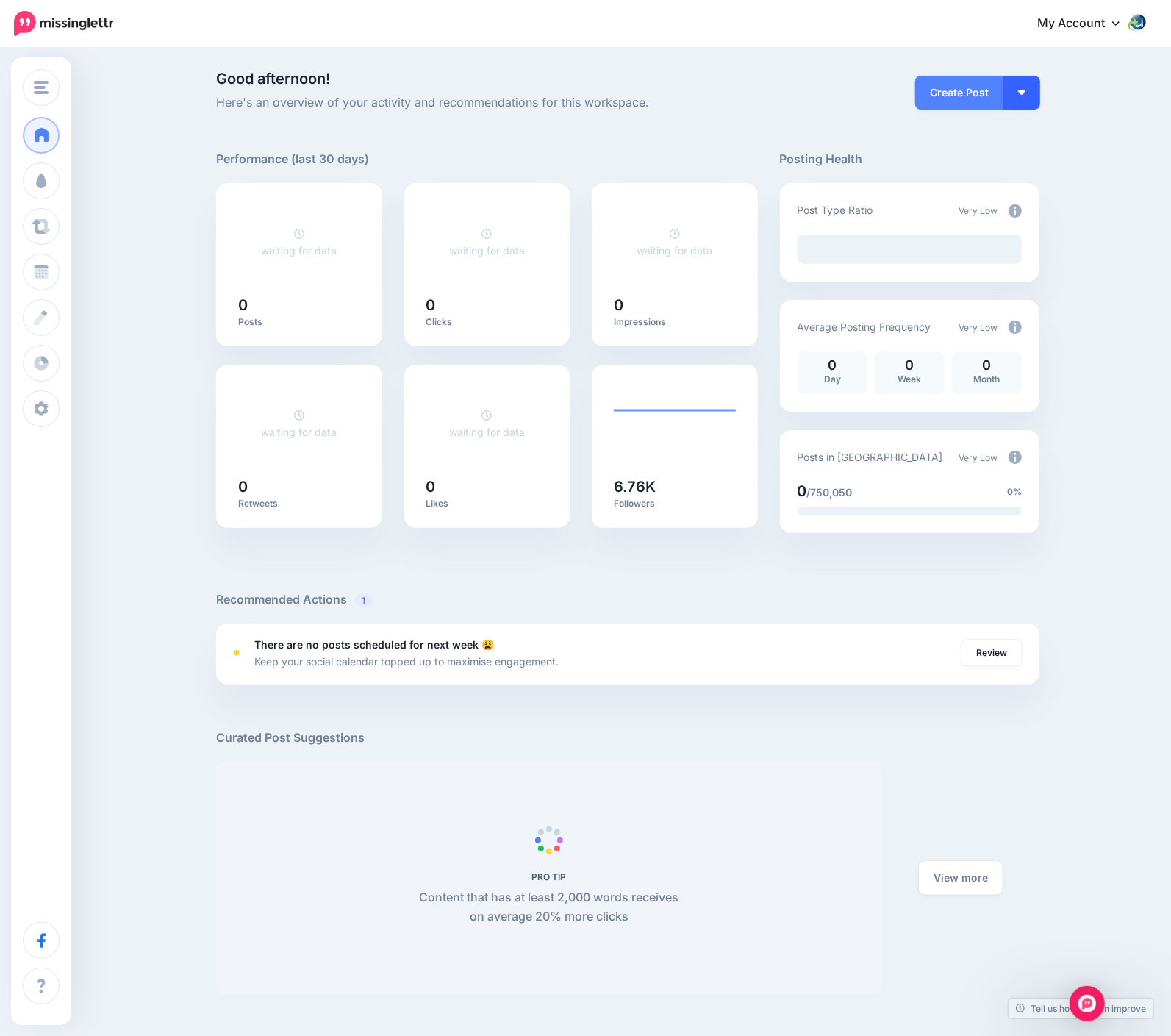
click at [1034, 89] on button "button" at bounding box center [1022, 92] width 37 height 34
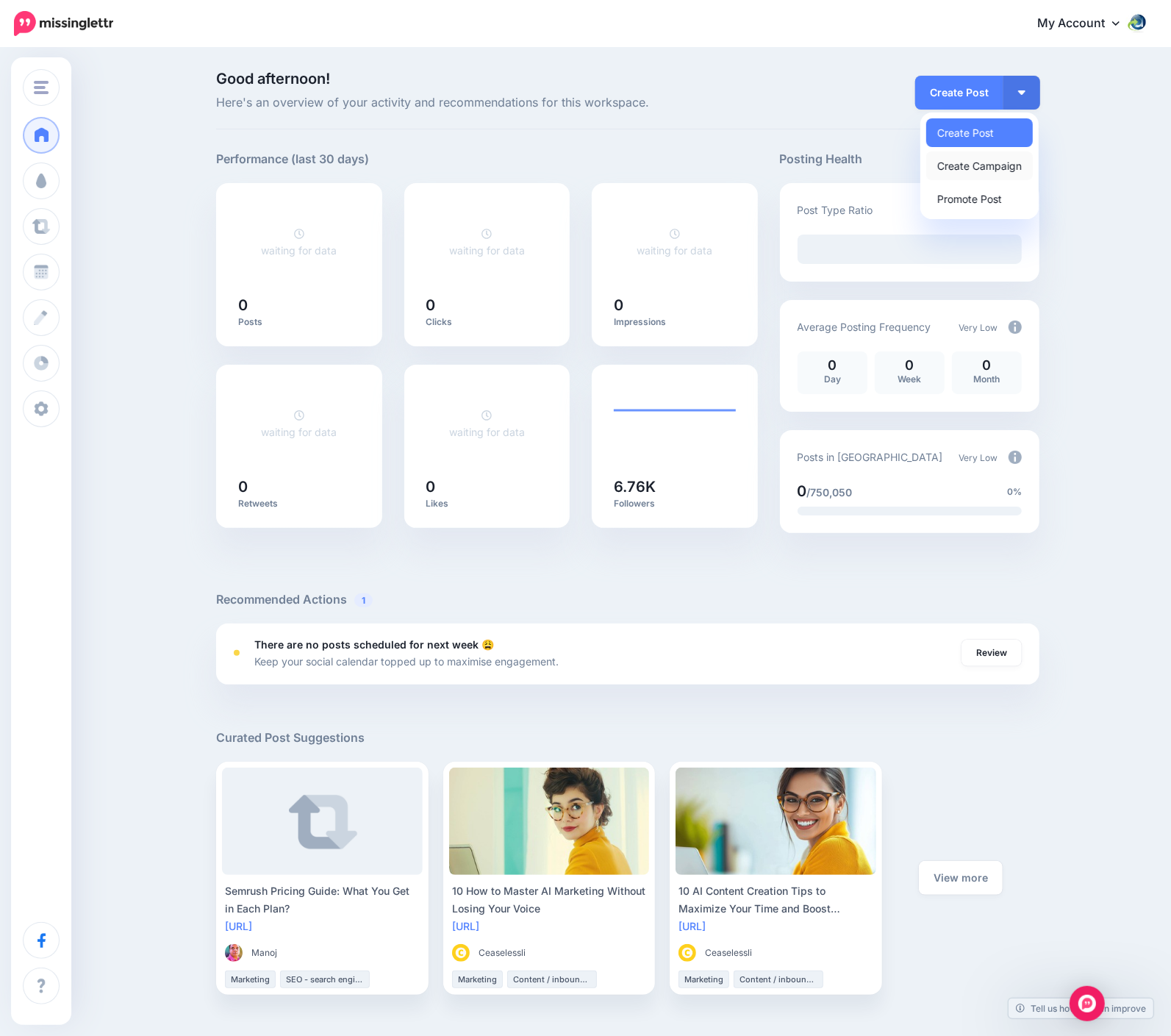
click at [1003, 168] on link "Create Campaign" at bounding box center [979, 165] width 106 height 28
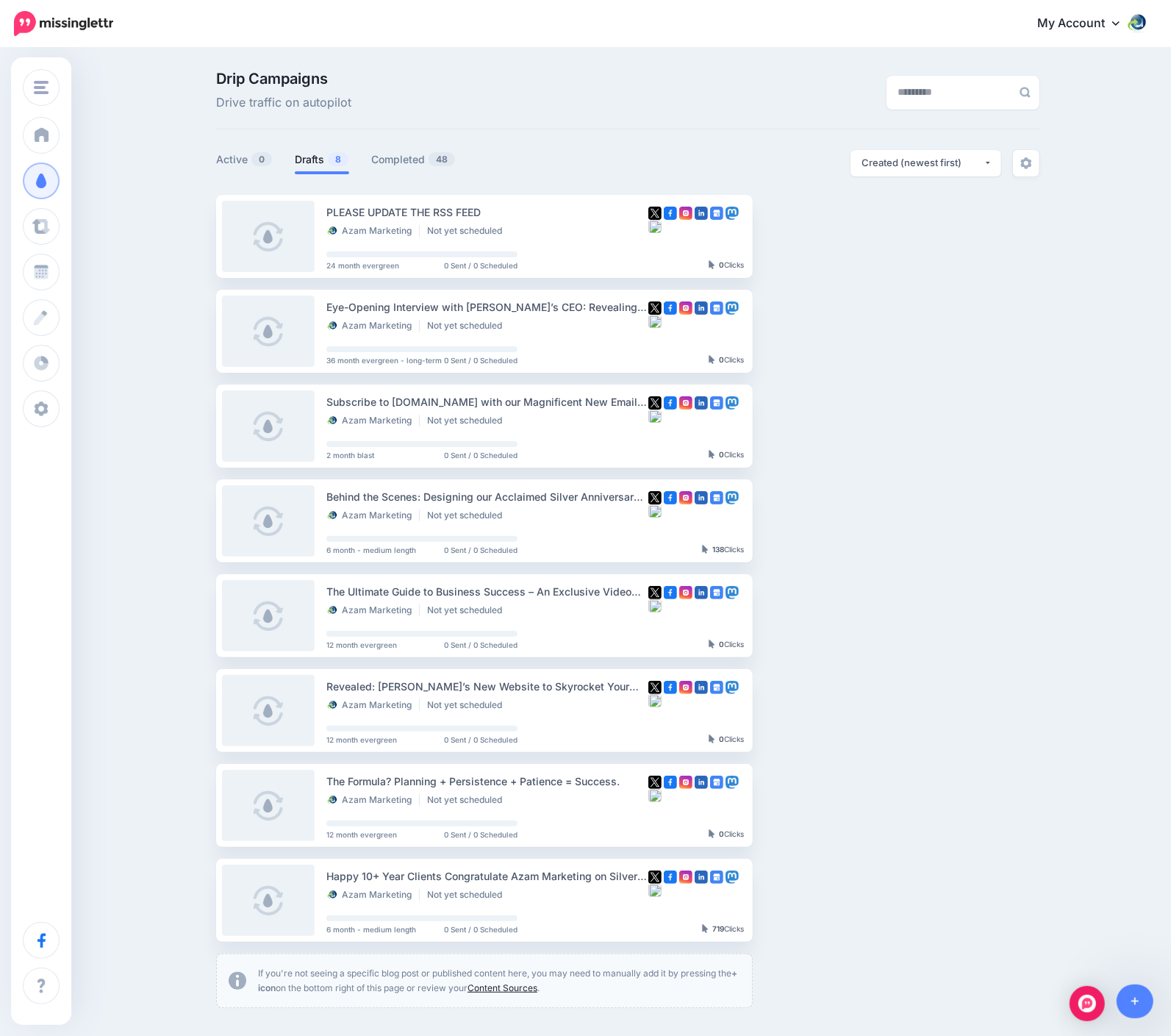
click at [528, 986] on link "Content Sources" at bounding box center [502, 987] width 70 height 11
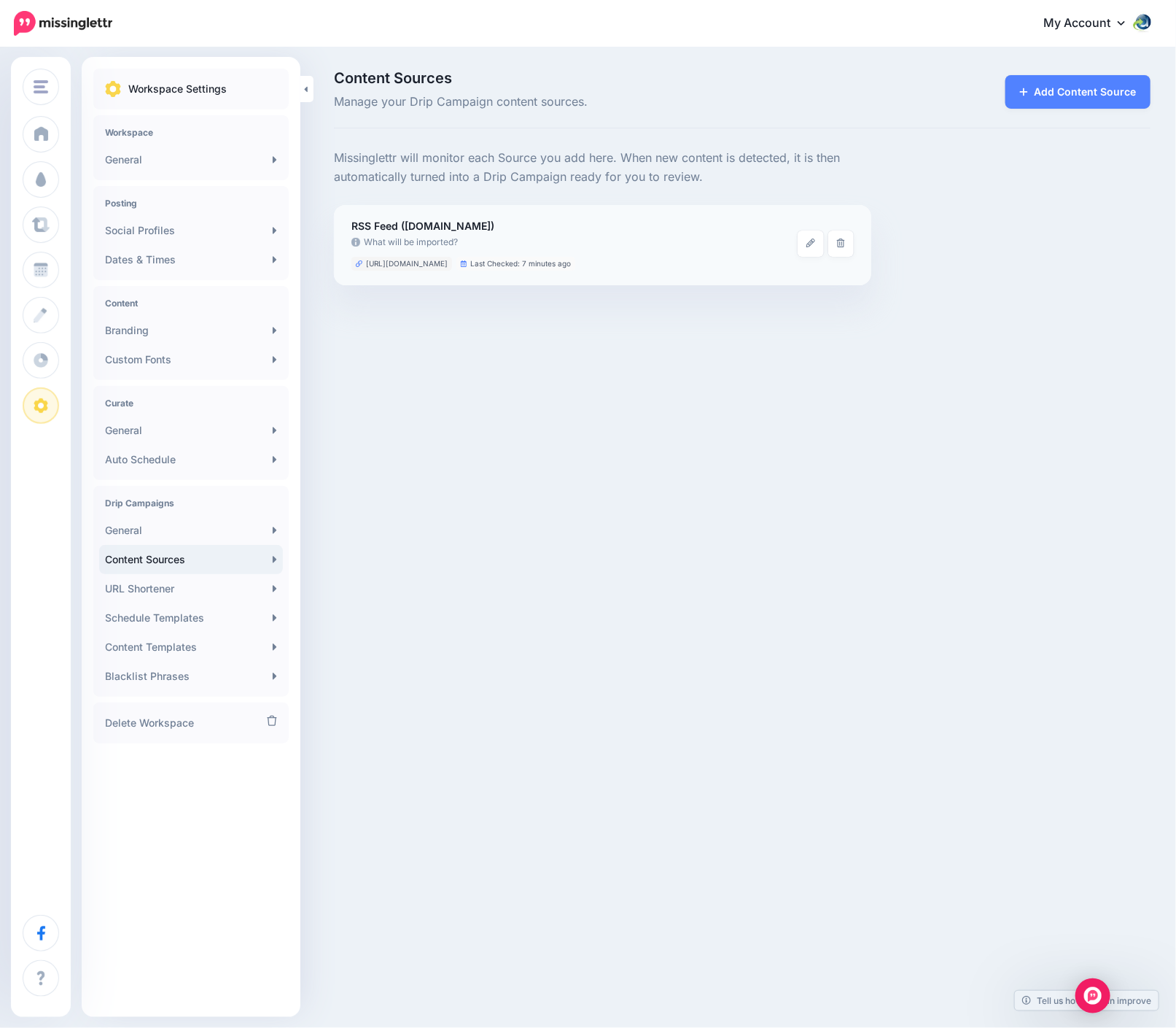
click at [357, 263] on icon at bounding box center [359, 264] width 7 height 7
click at [420, 264] on span "[URL][DOMAIN_NAME]" at bounding box center [406, 263] width 81 height 8
click at [807, 242] on icon at bounding box center [811, 242] width 9 height 9
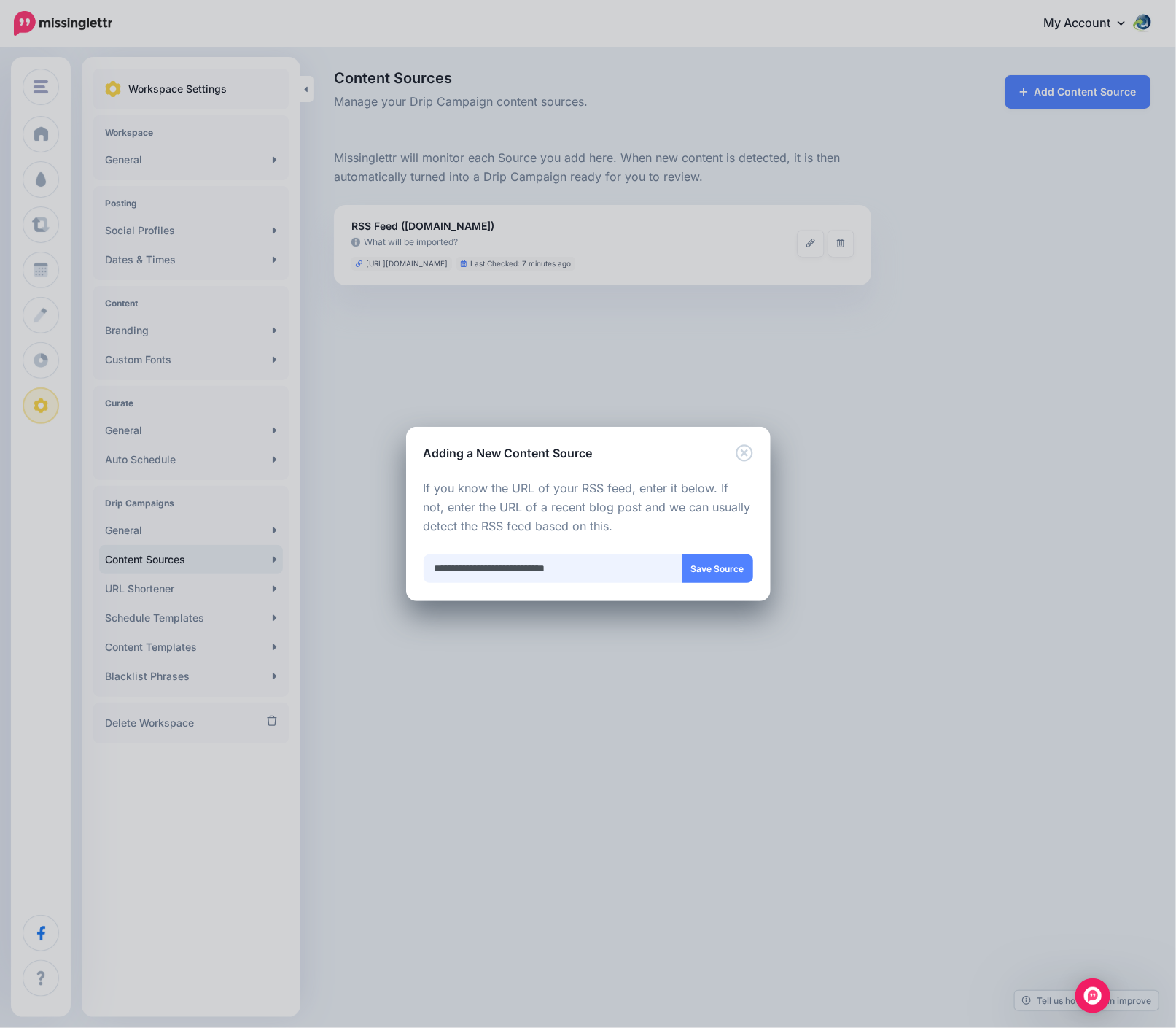
click at [560, 571] on input "**********" at bounding box center [553, 568] width 260 height 28
drag, startPoint x: 470, startPoint y: 571, endPoint x: 504, endPoint y: 562, distance: 35.2
click at [470, 571] on input "**********" at bounding box center [553, 568] width 260 height 28
paste input "text"
type input "**********"
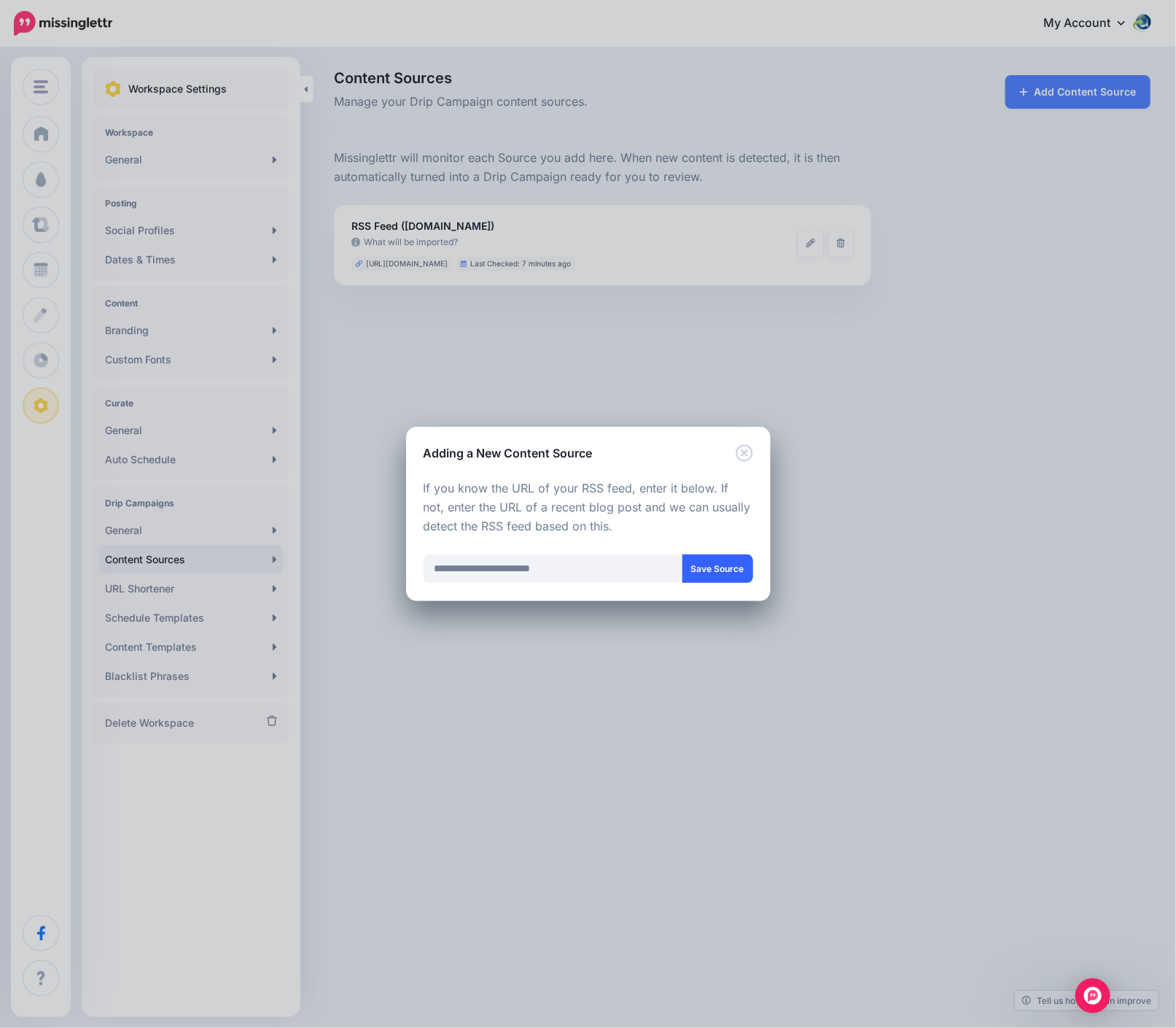
click at [713, 573] on button "Save Source" at bounding box center [718, 568] width 71 height 28
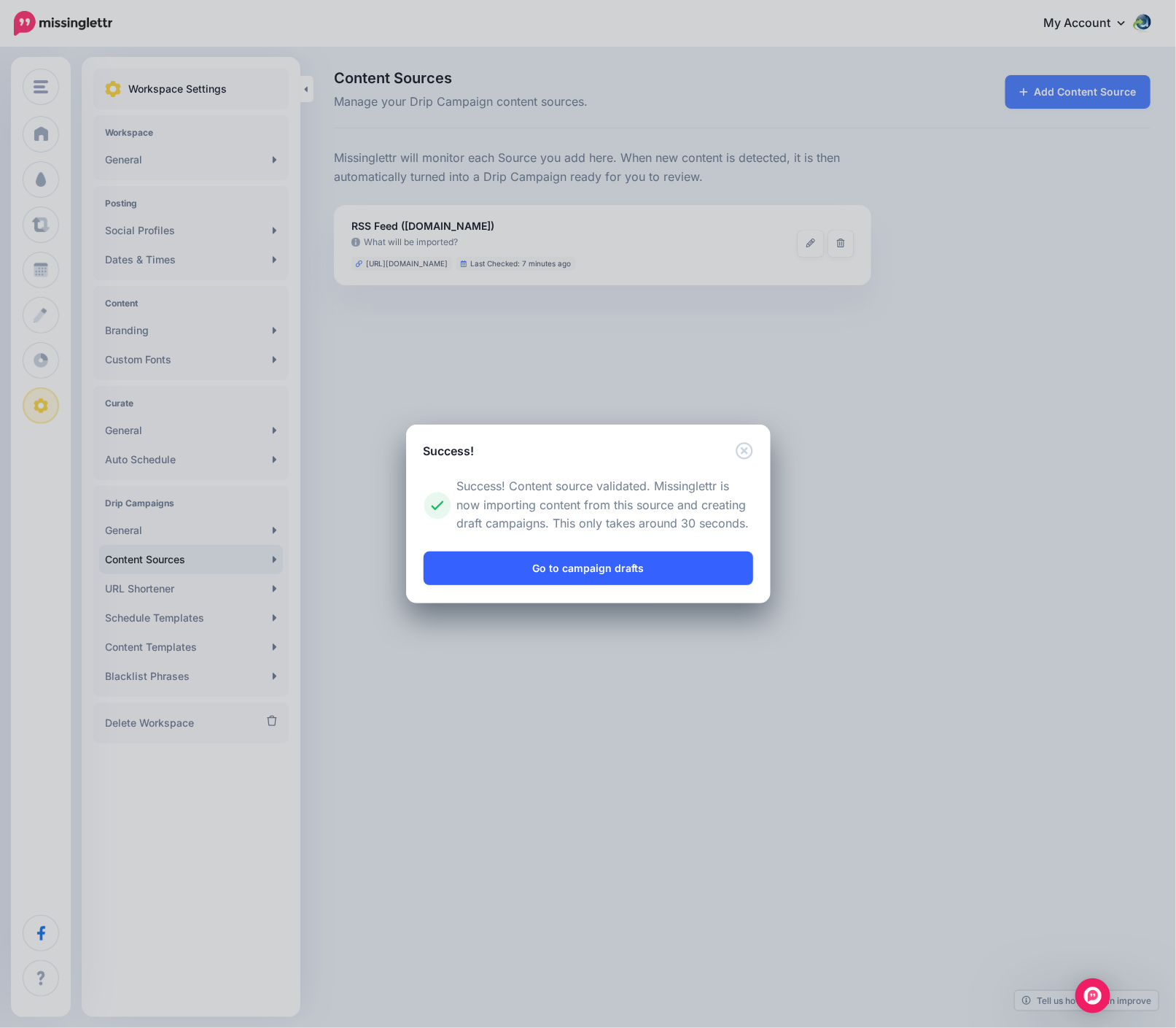
click at [577, 571] on link "Go to campaign drafts" at bounding box center [588, 568] width 330 height 33
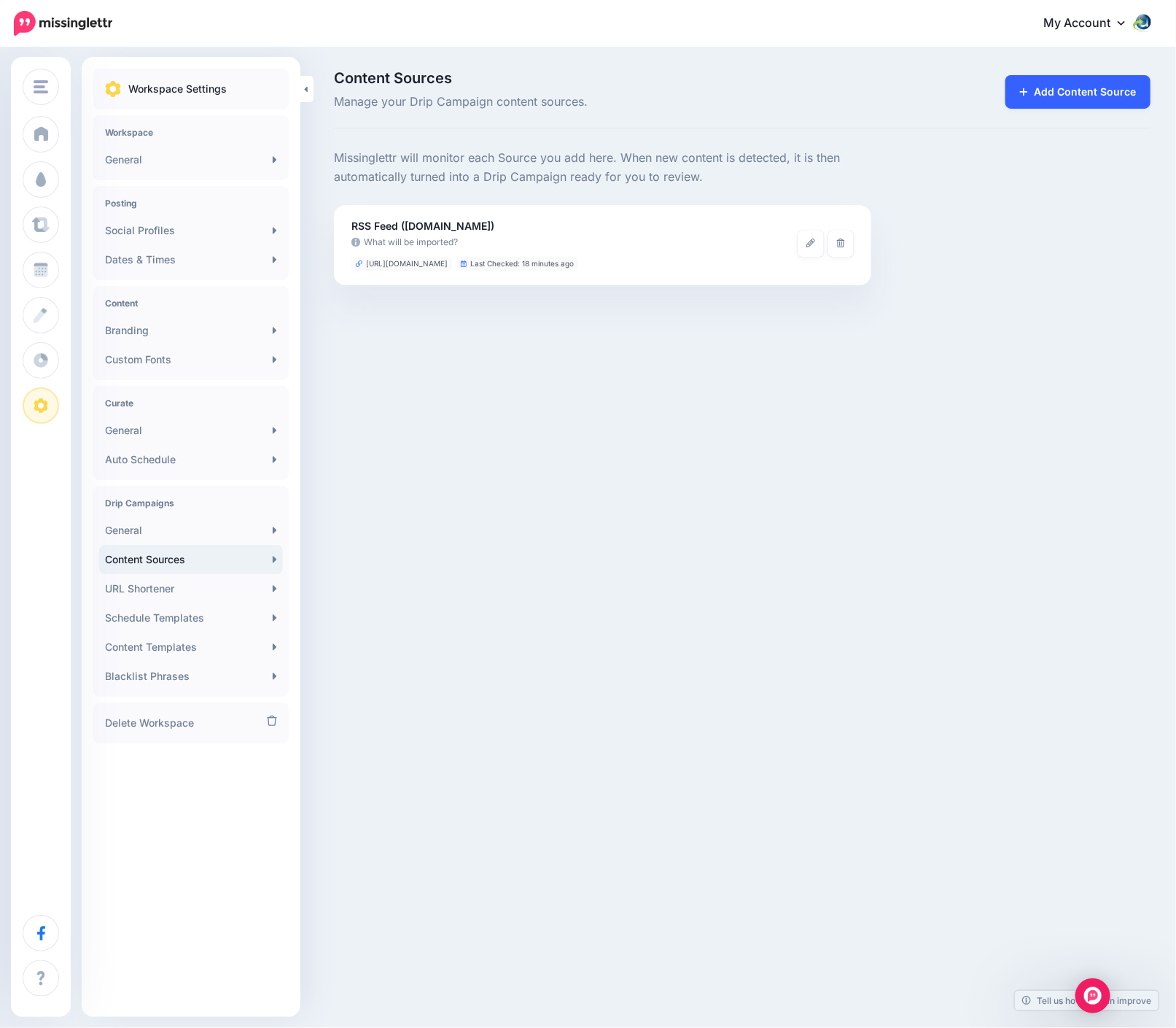
click at [1039, 89] on link "Add Content Source" at bounding box center [1078, 92] width 145 height 33
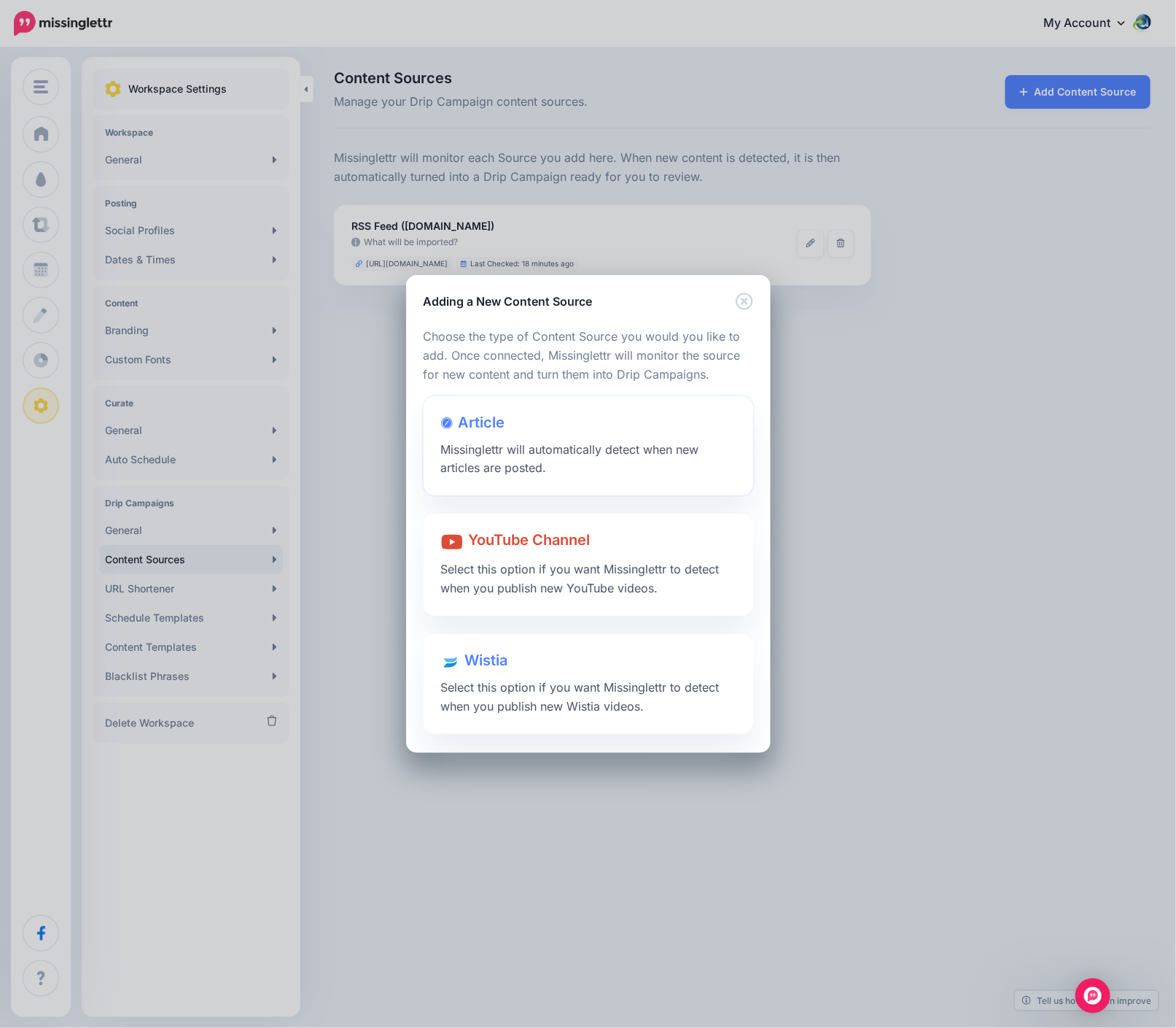
click at [521, 423] on div "Article Missinglettr will automatically detect when new articles are posted." at bounding box center [588, 445] width 330 height 100
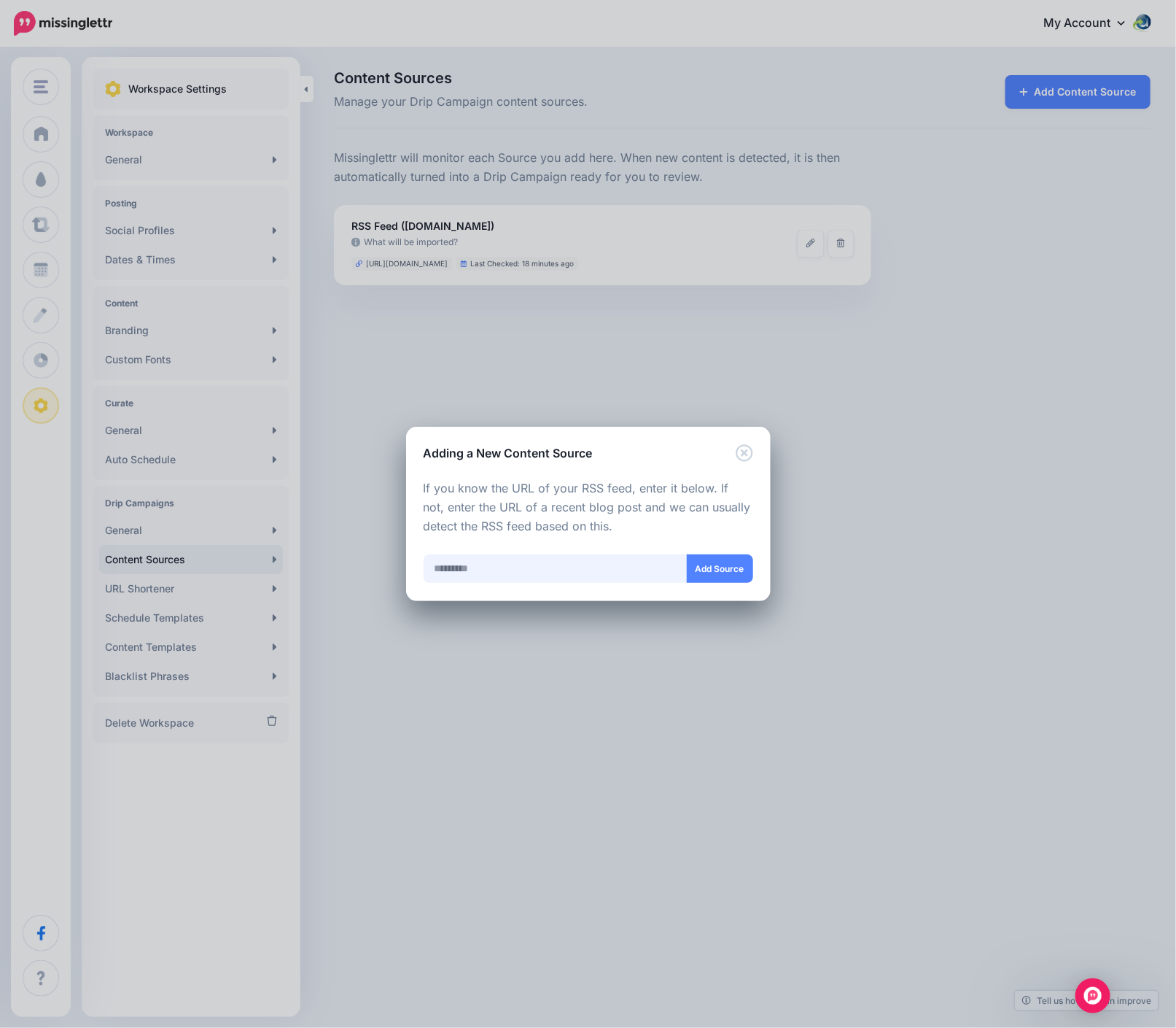
click at [493, 567] on input "text" at bounding box center [556, 568] width 264 height 28
type input "**********"
click at [709, 573] on button "Add Source" at bounding box center [719, 568] width 66 height 28
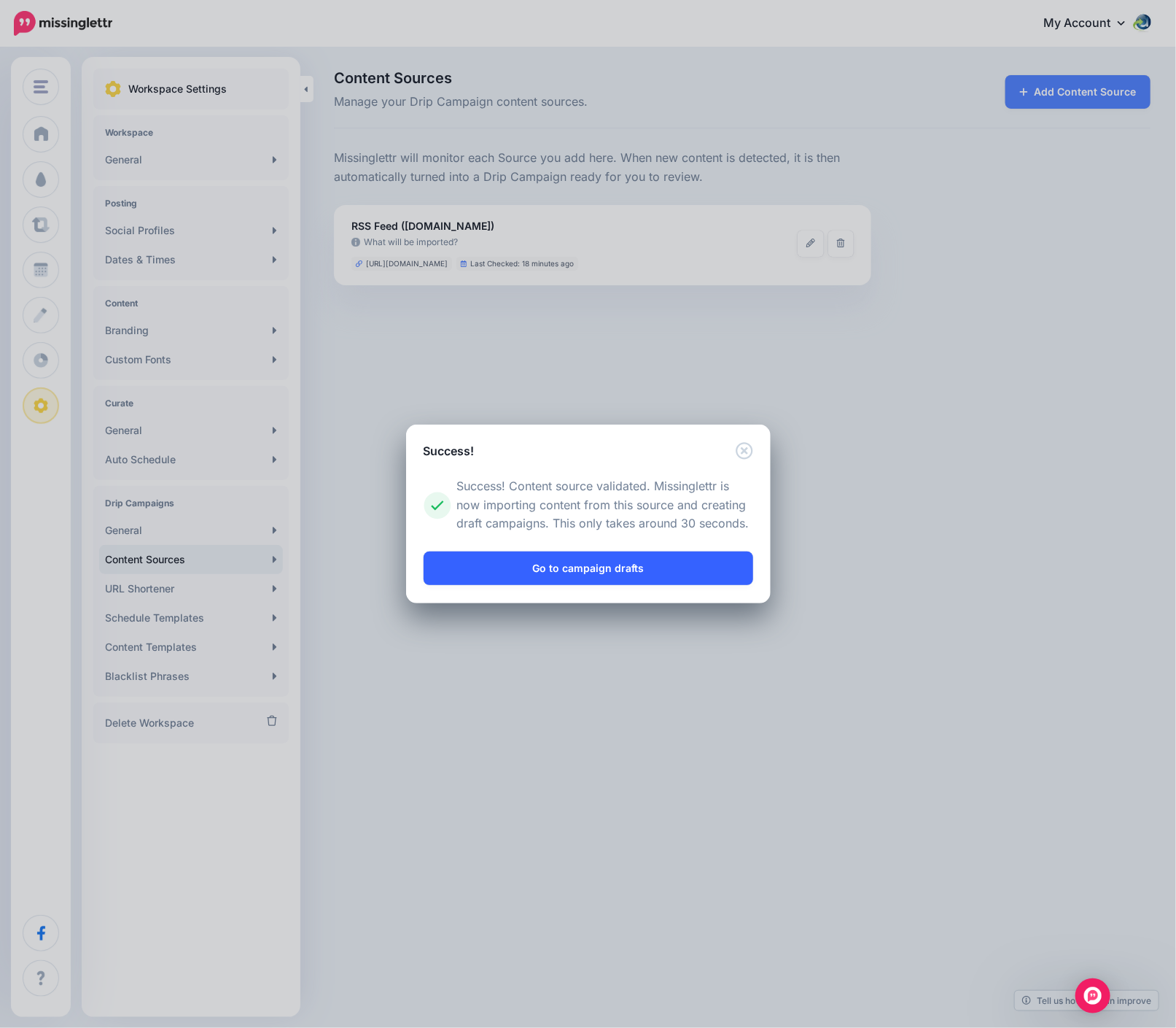
click at [602, 568] on link "Go to campaign drafts" at bounding box center [588, 568] width 330 height 33
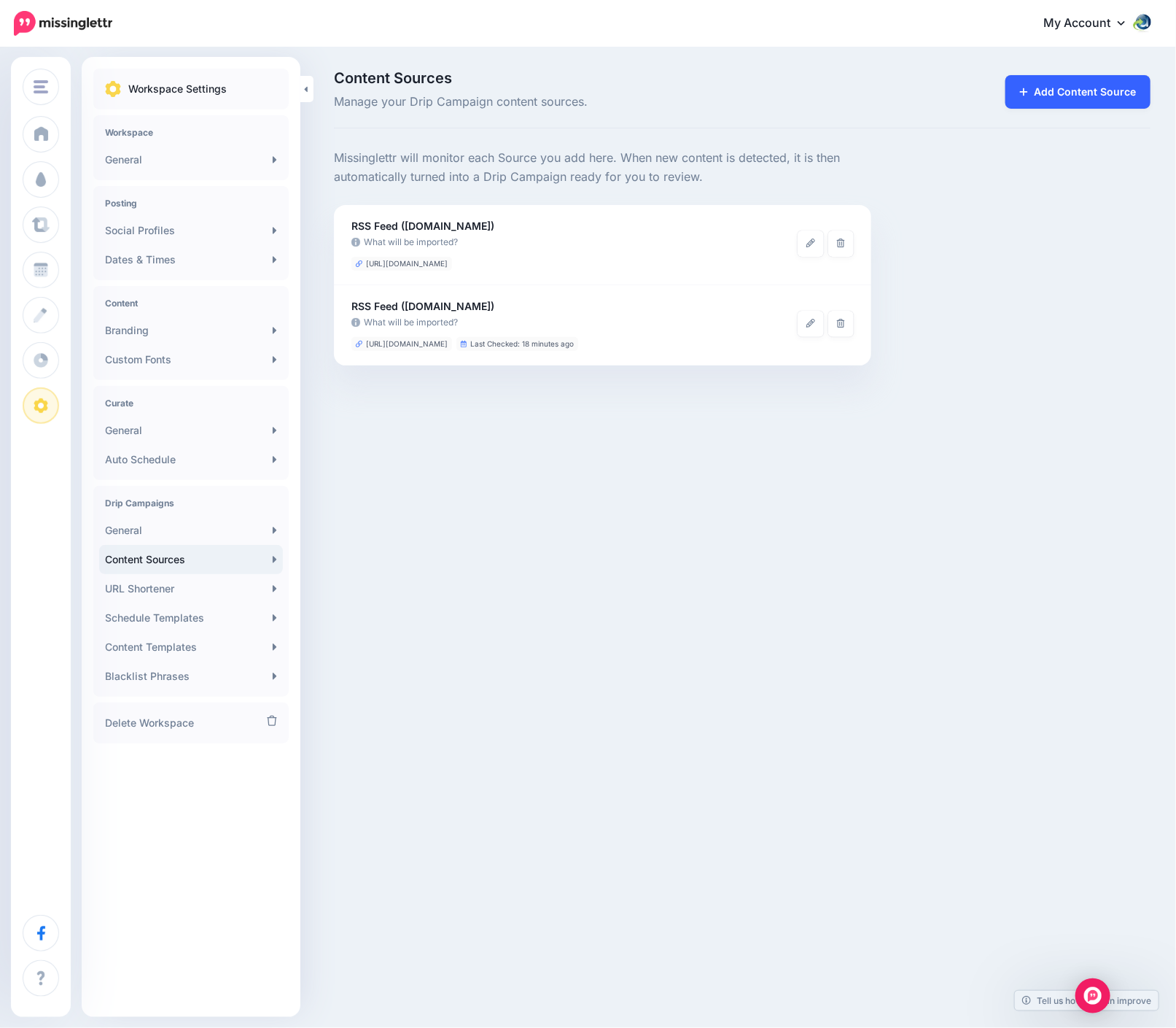
click at [1089, 99] on link "Add Content Source" at bounding box center [1078, 92] width 145 height 33
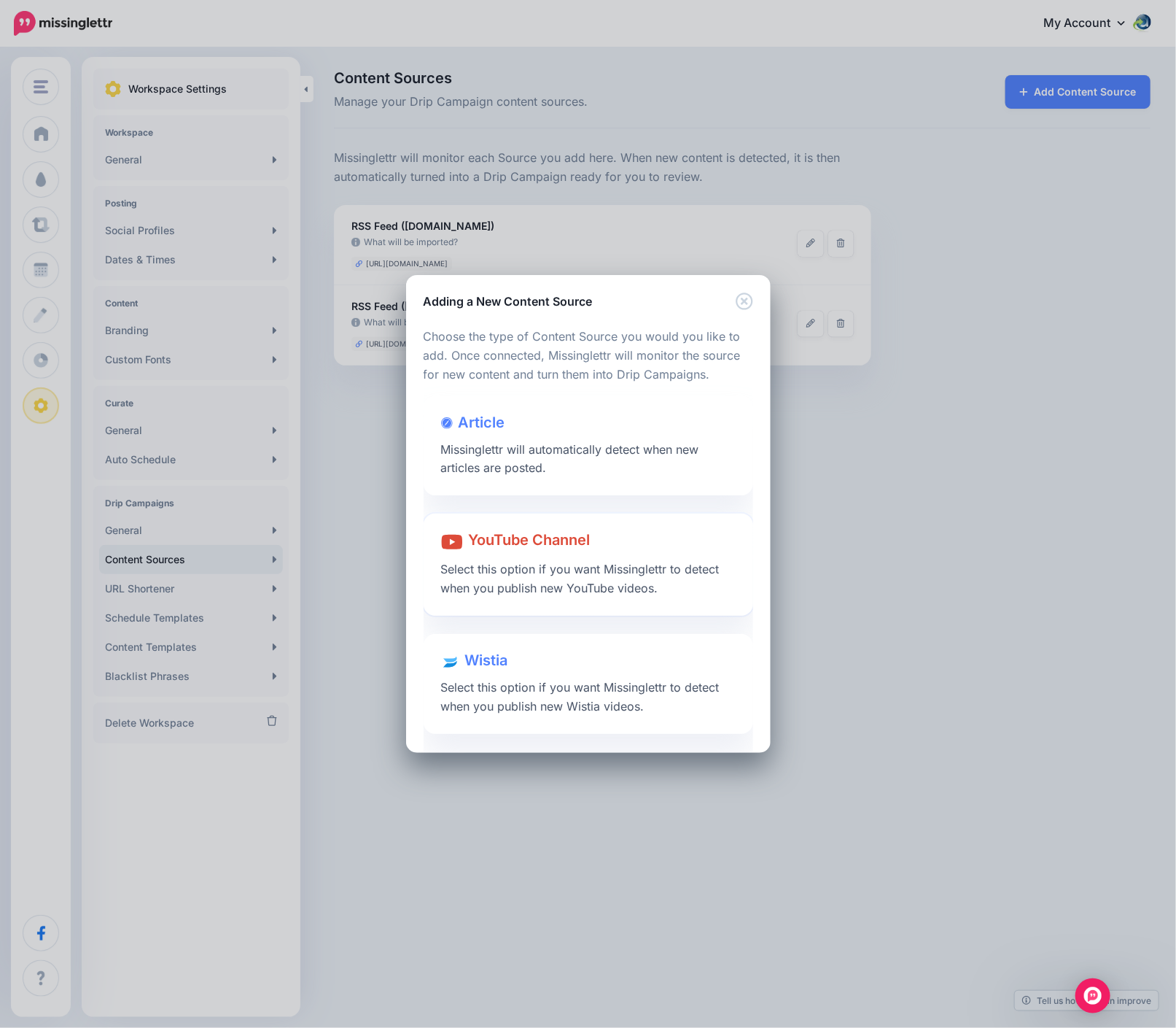
click at [542, 547] on span "YouTube Channel" at bounding box center [529, 541] width 122 height 17
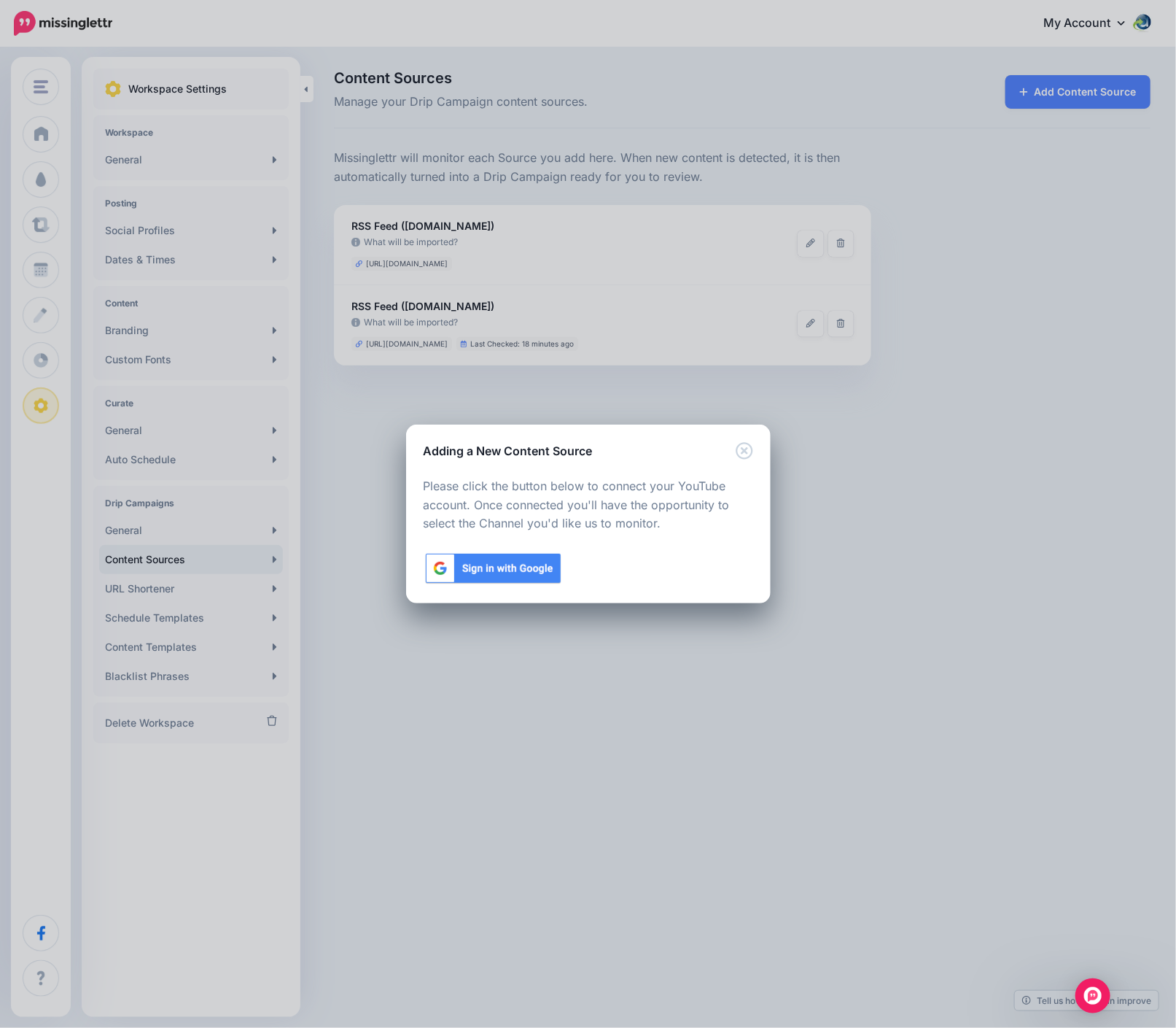
click at [523, 566] on img at bounding box center [493, 568] width 140 height 33
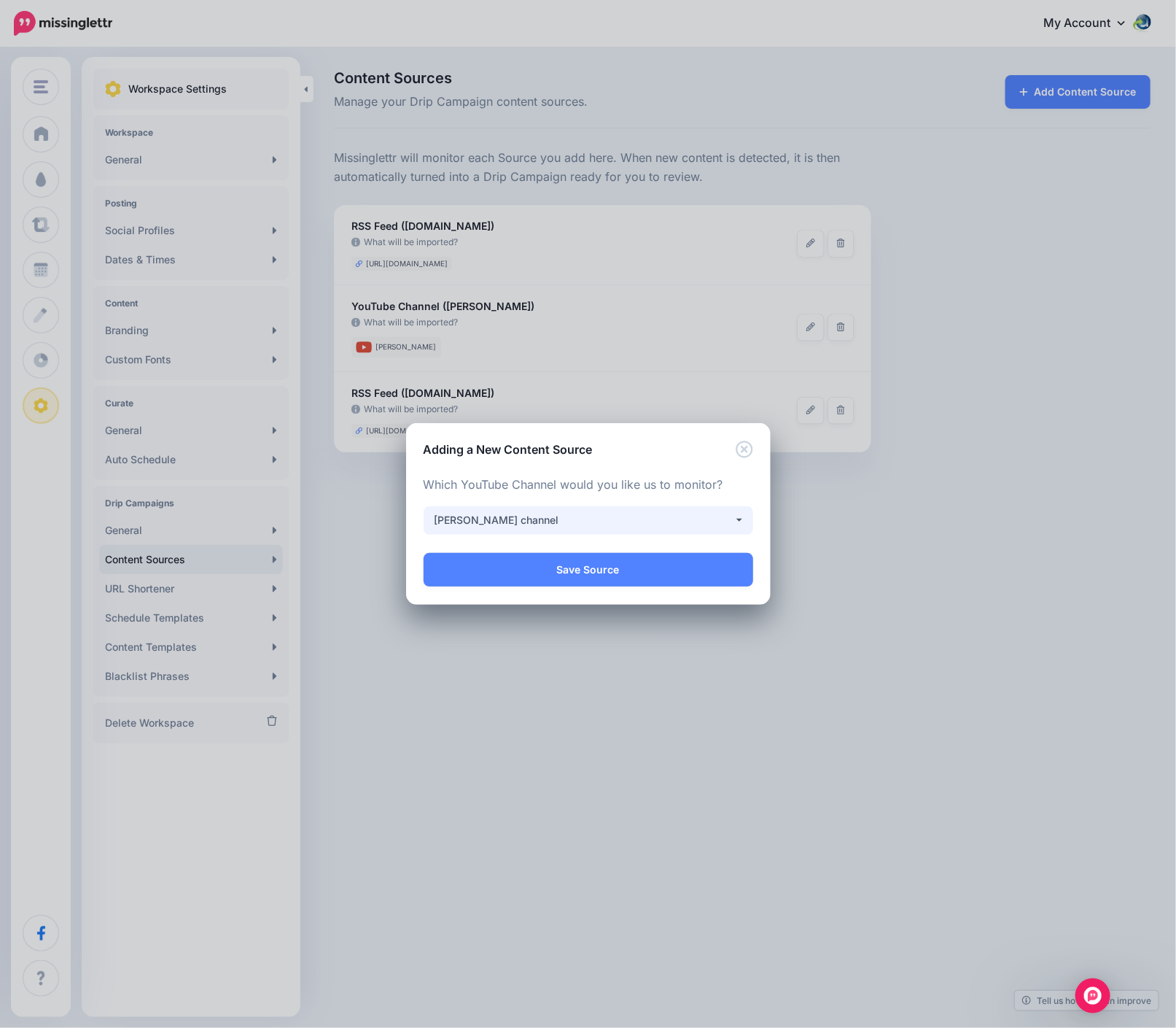
click at [604, 533] on button "Nadeem Azam channel" at bounding box center [588, 520] width 330 height 28
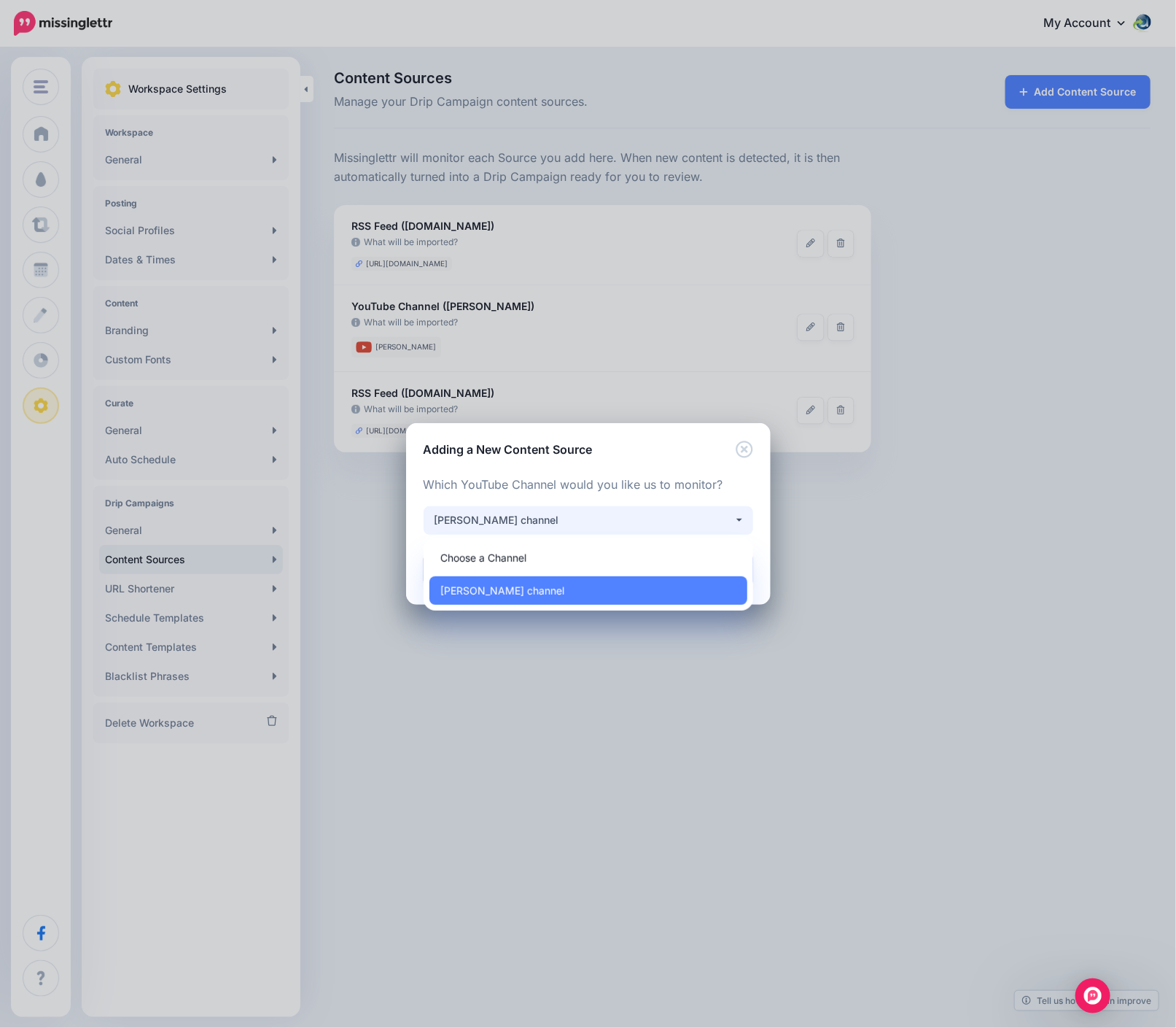
click at [602, 519] on div "Nadeem Azam channel" at bounding box center [583, 520] width 299 height 17
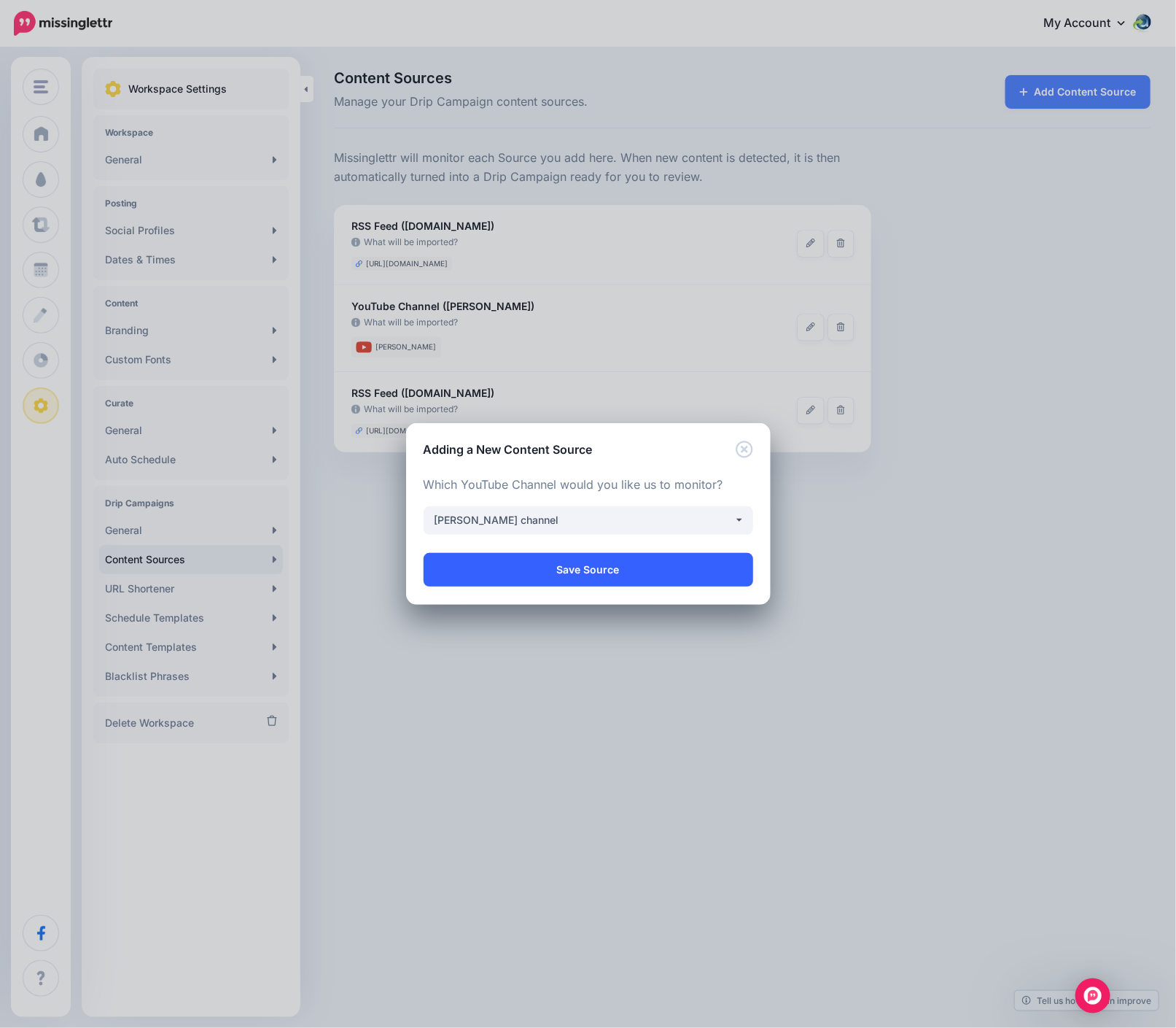
click at [578, 576] on link "Save Source" at bounding box center [588, 569] width 330 height 33
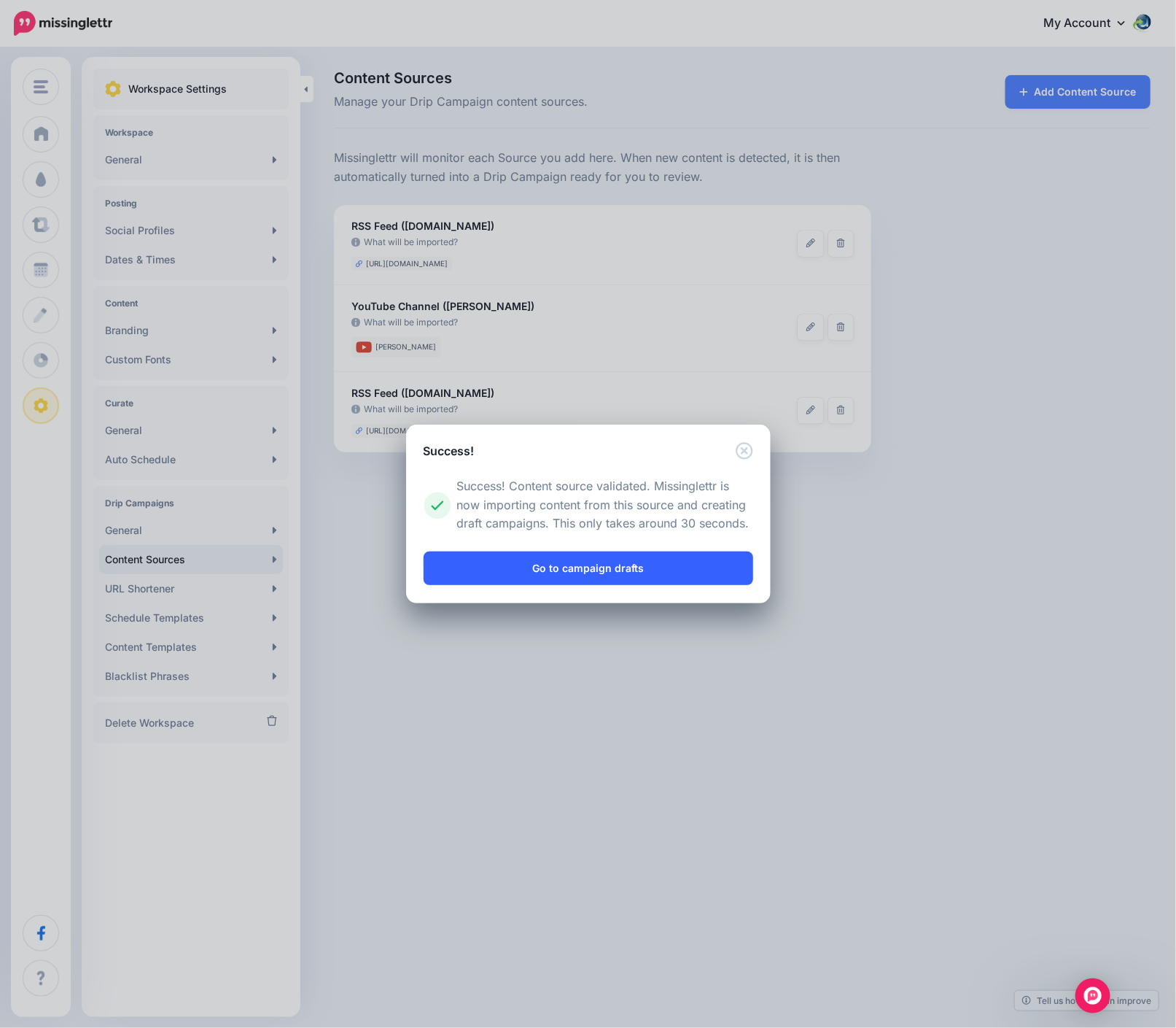
click at [611, 562] on link "Go to campaign drafts" at bounding box center [588, 568] width 330 height 33
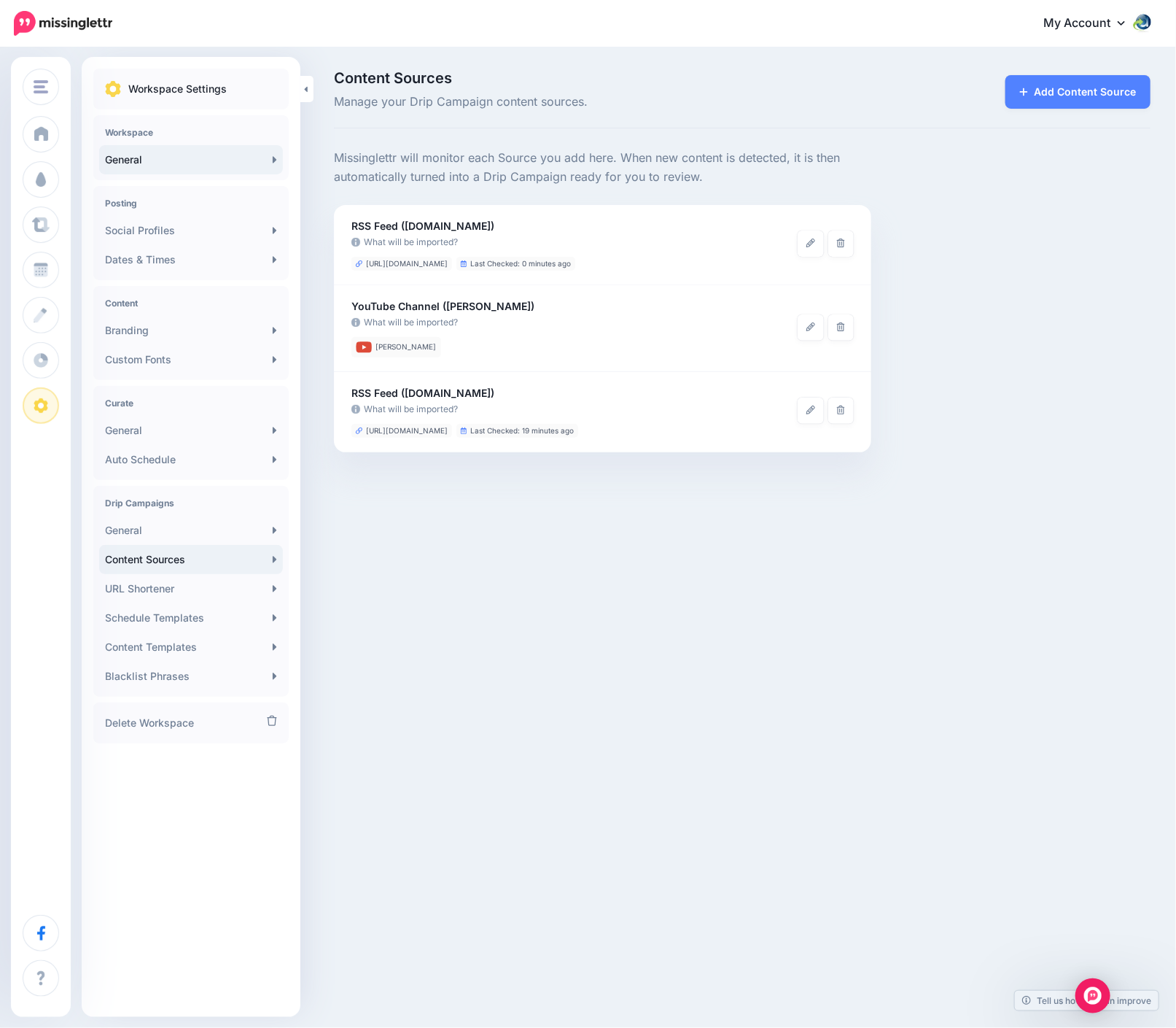
click at [110, 154] on link "General" at bounding box center [191, 159] width 184 height 29
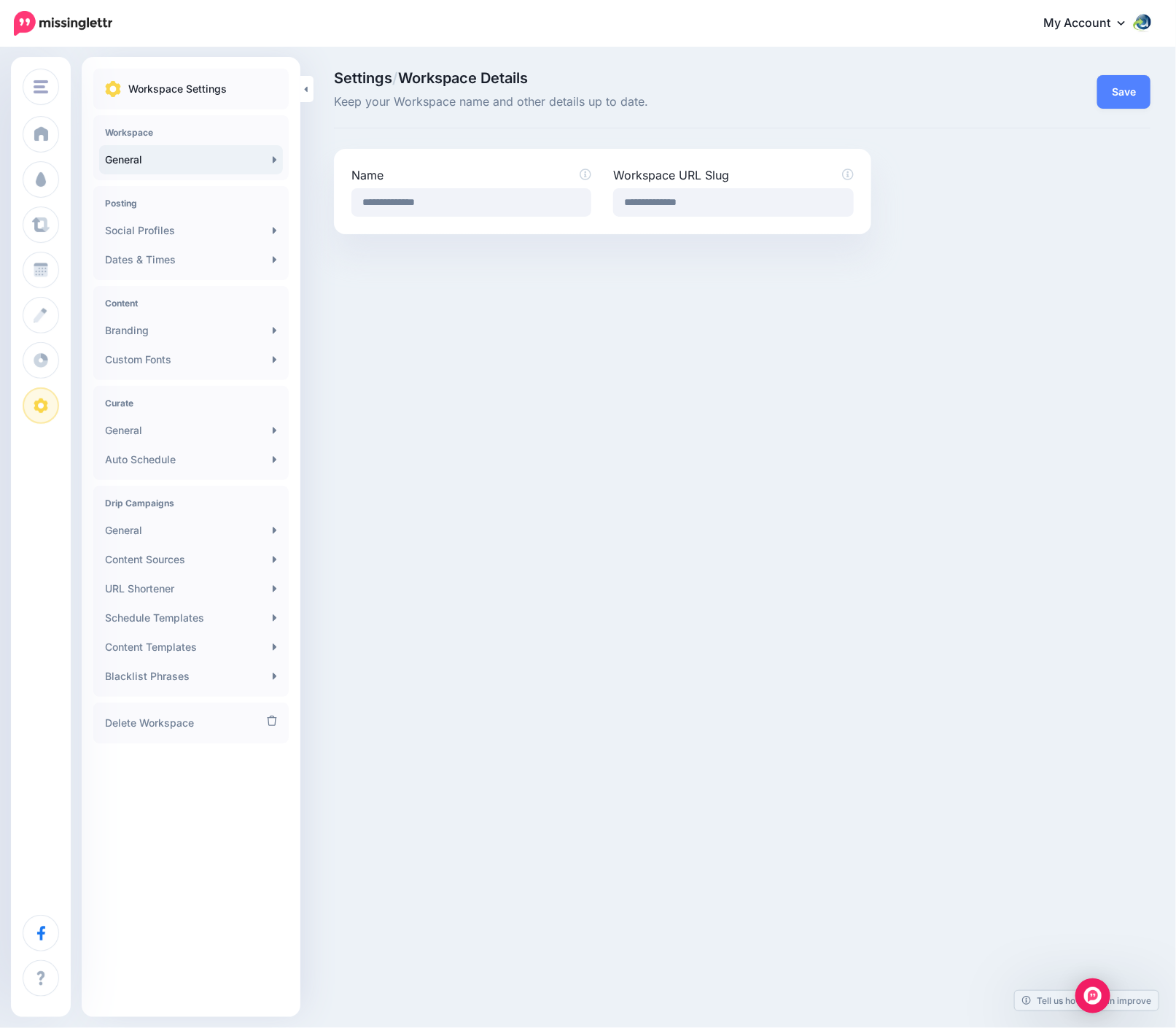
click at [598, 99] on span "Keep your Workspace name and other details up to date." at bounding box center [602, 102] width 537 height 19
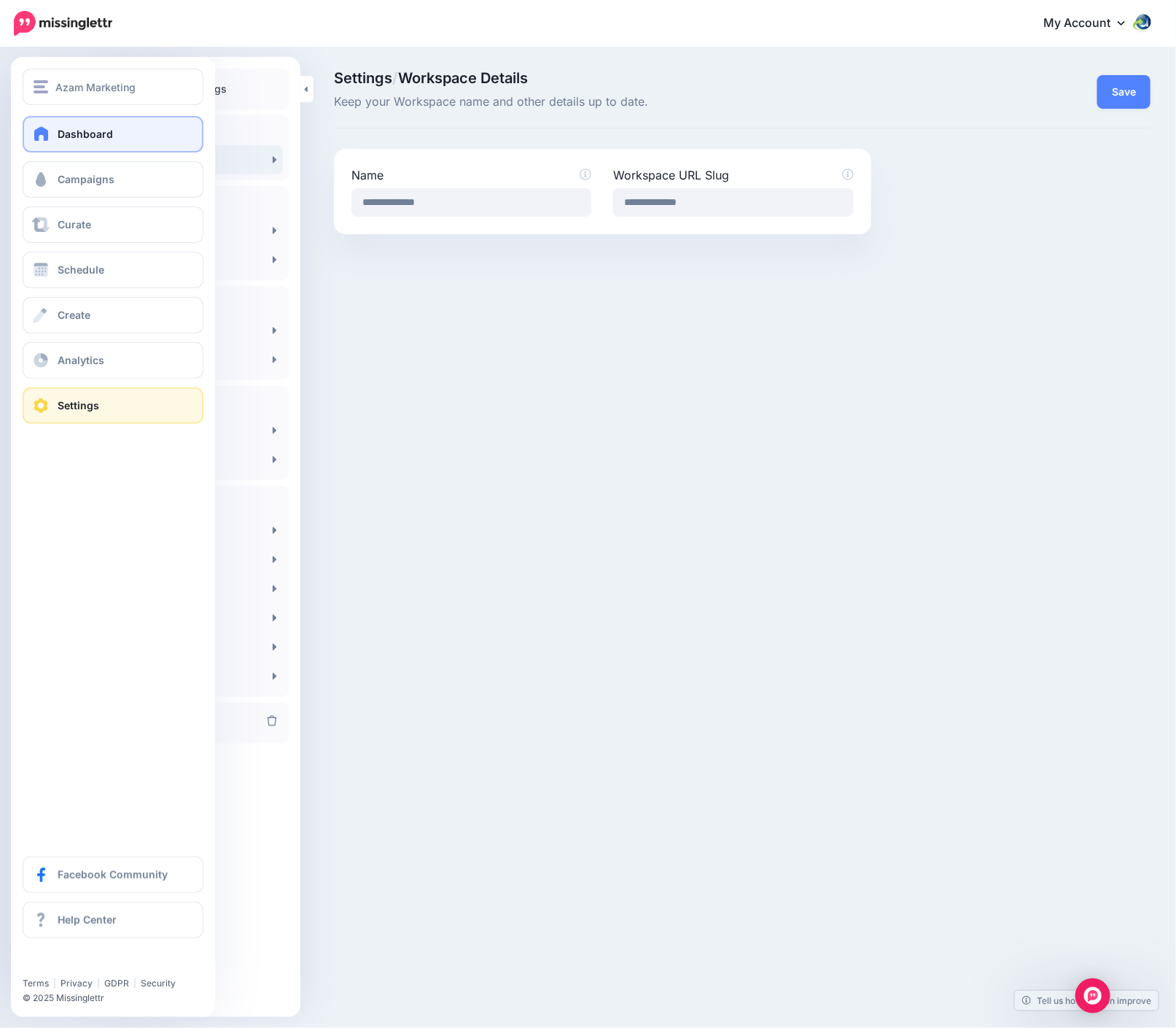
click at [34, 135] on span at bounding box center [41, 133] width 19 height 15
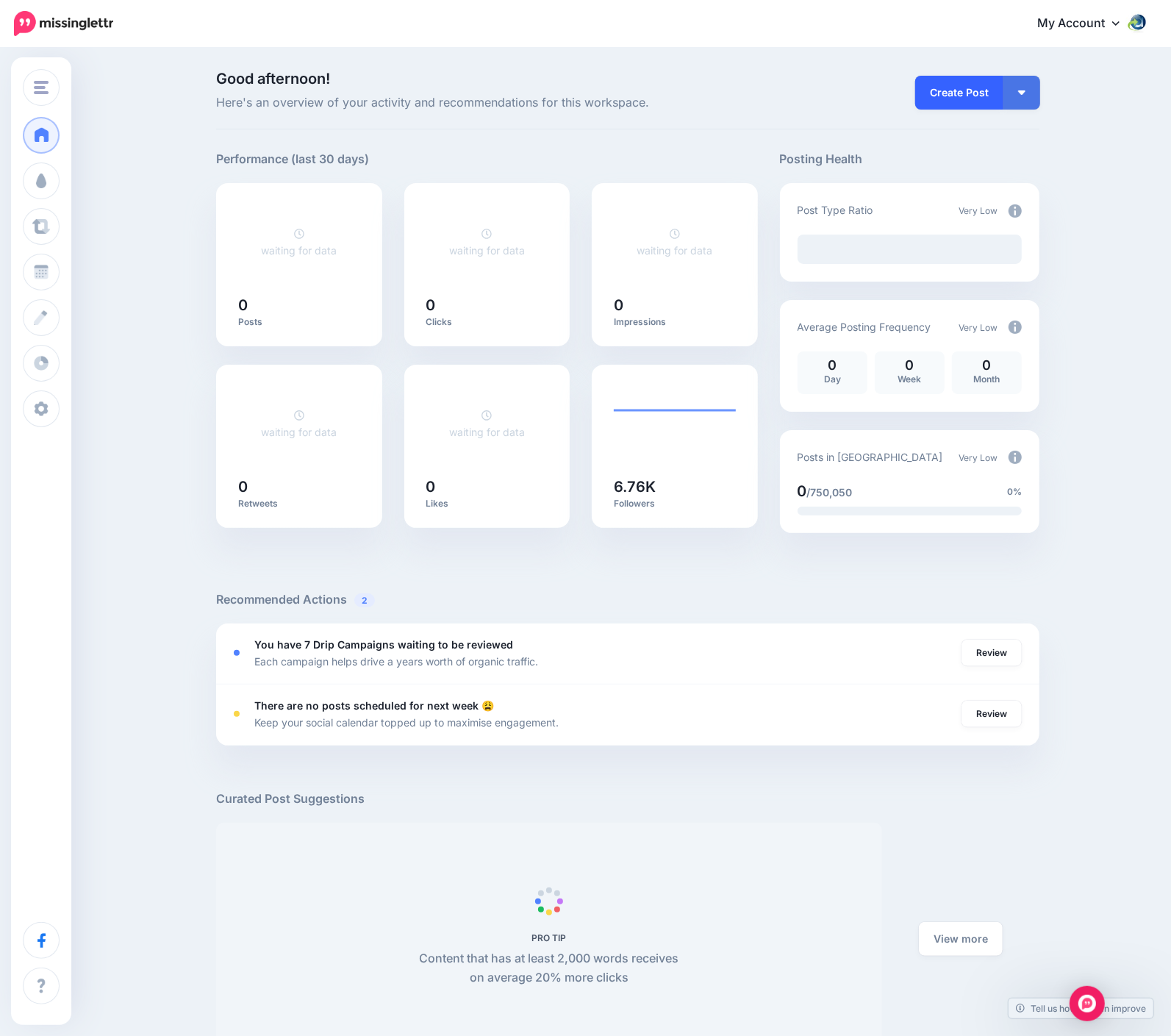
click at [987, 92] on link "Create Post" at bounding box center [959, 92] width 88 height 34
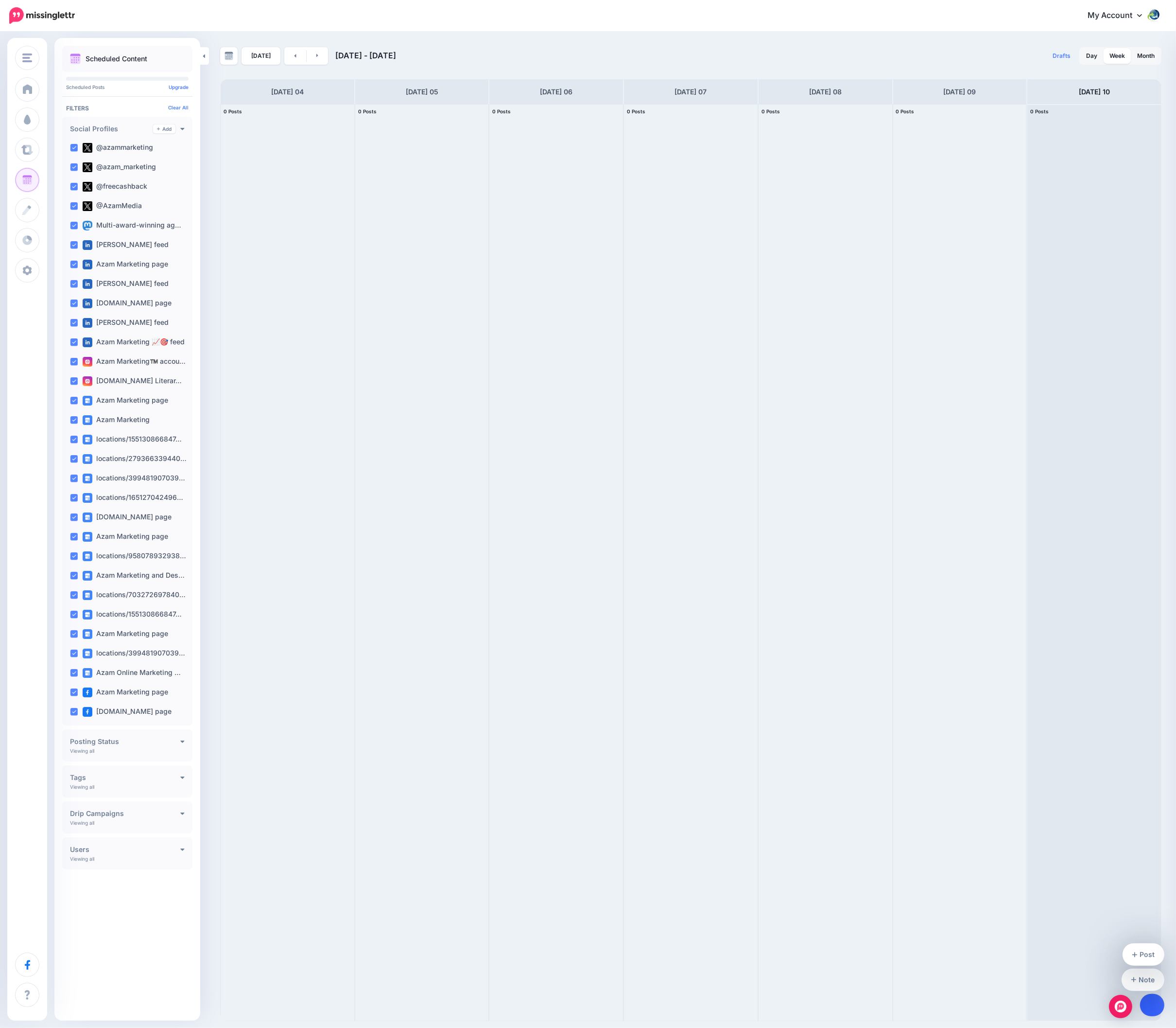
click at [783, 685] on link at bounding box center [1152, 1005] width 25 height 22
click at [783, 685] on link "Post" at bounding box center [1144, 954] width 42 height 22
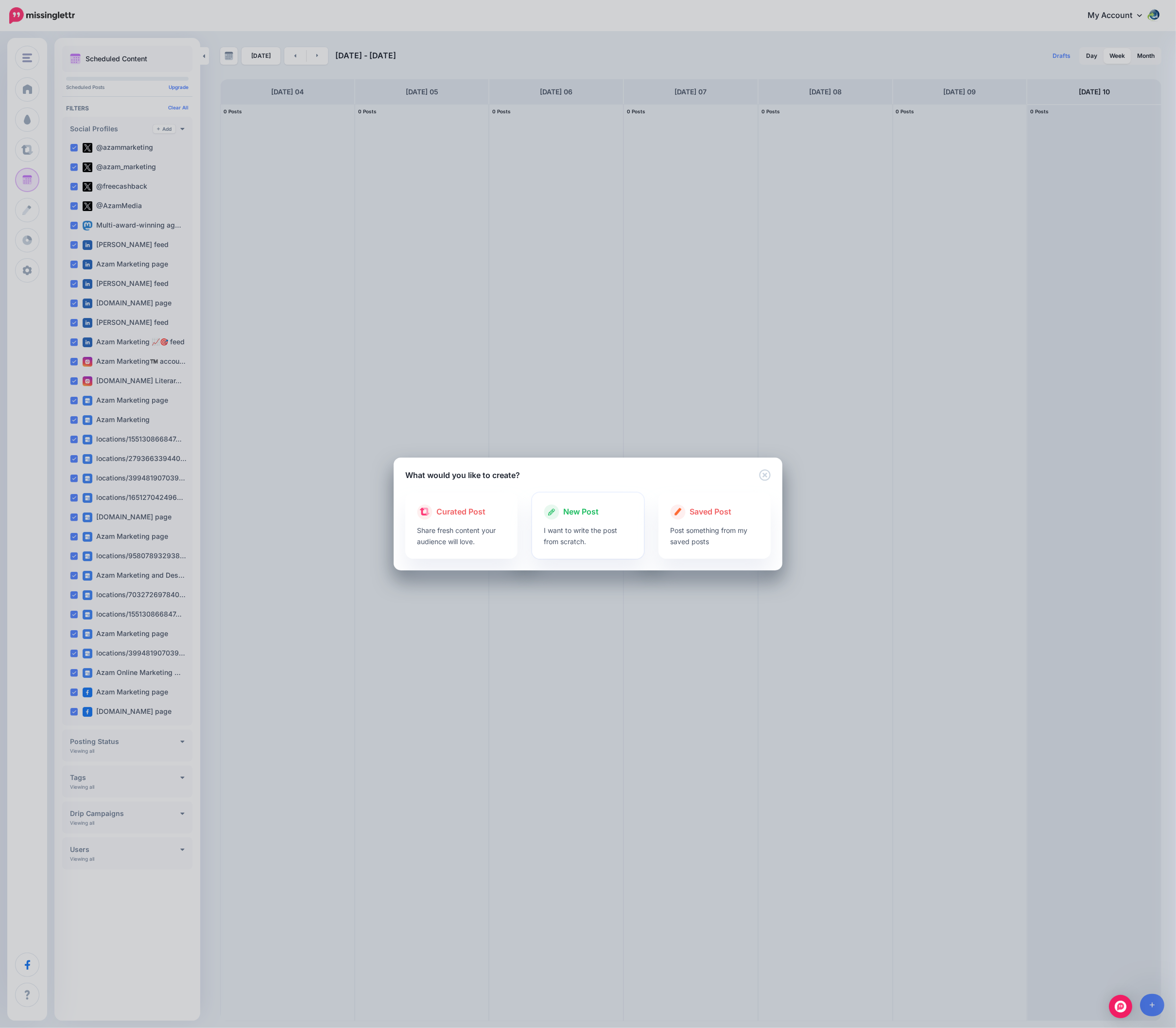
click at [571, 509] on span "New Post" at bounding box center [581, 512] width 35 height 13
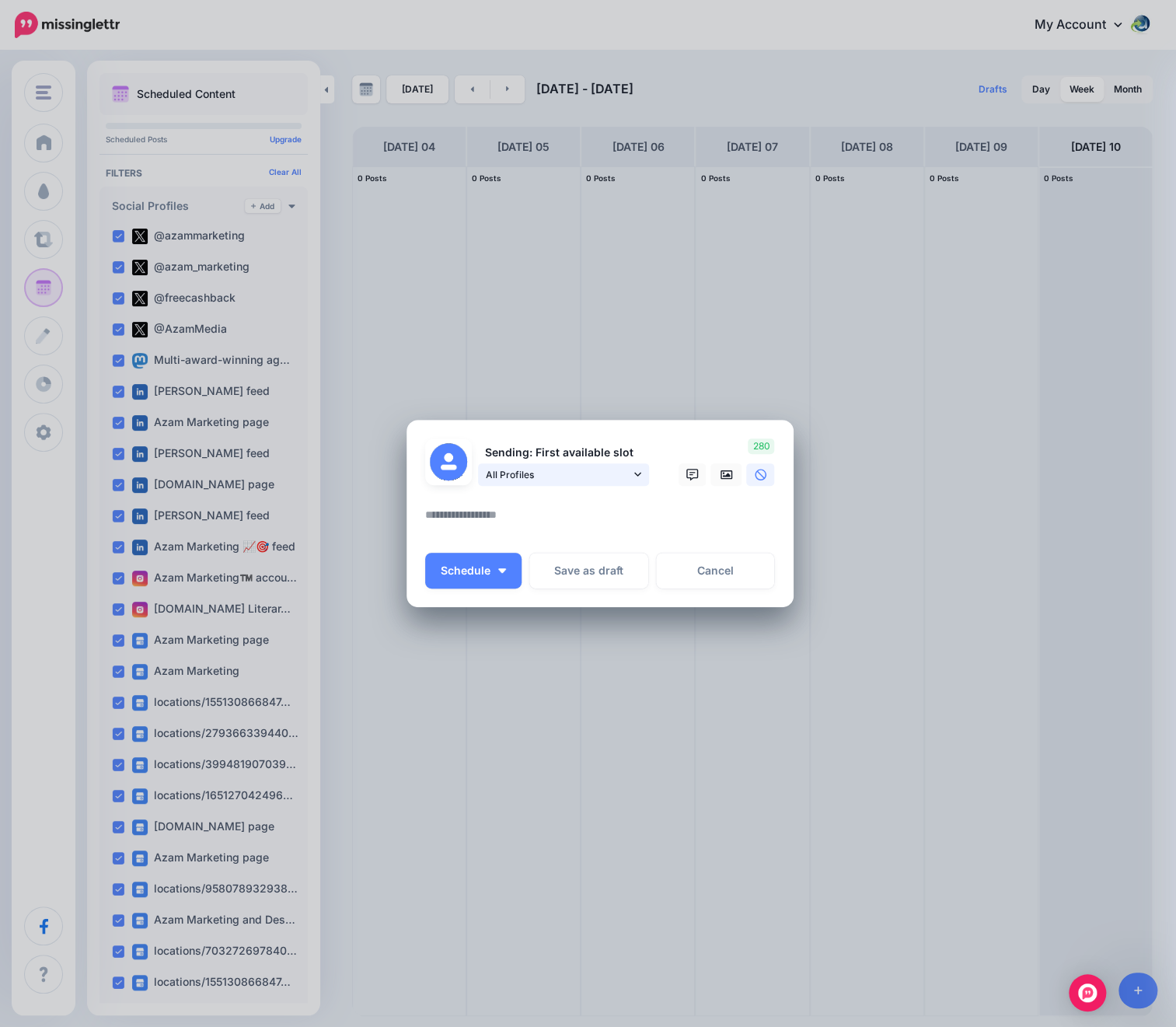
click at [583, 474] on span "All Profiles" at bounding box center [558, 475] width 144 height 16
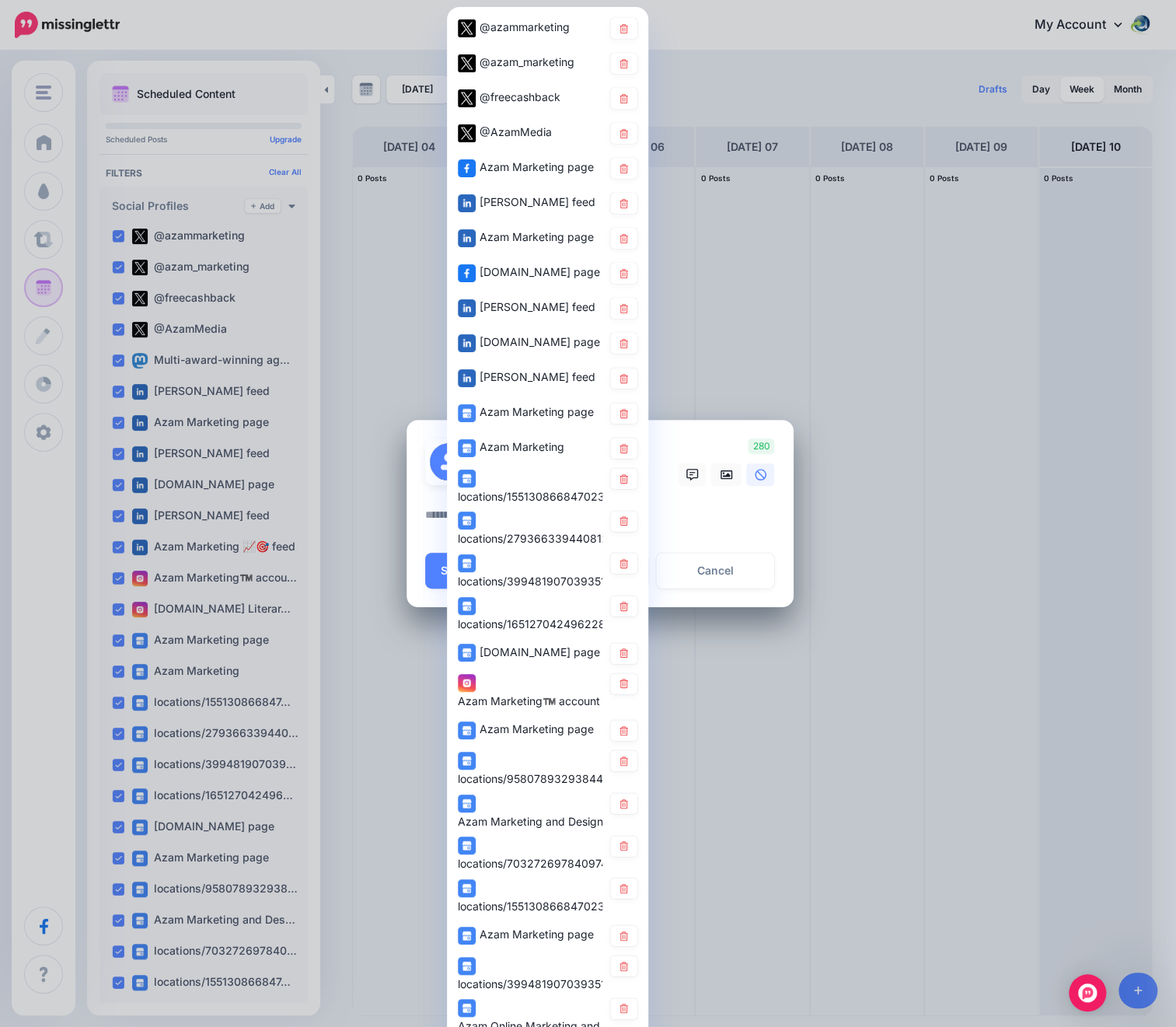
click at [411, 486] on div "Loading" at bounding box center [600, 513] width 387 height 187
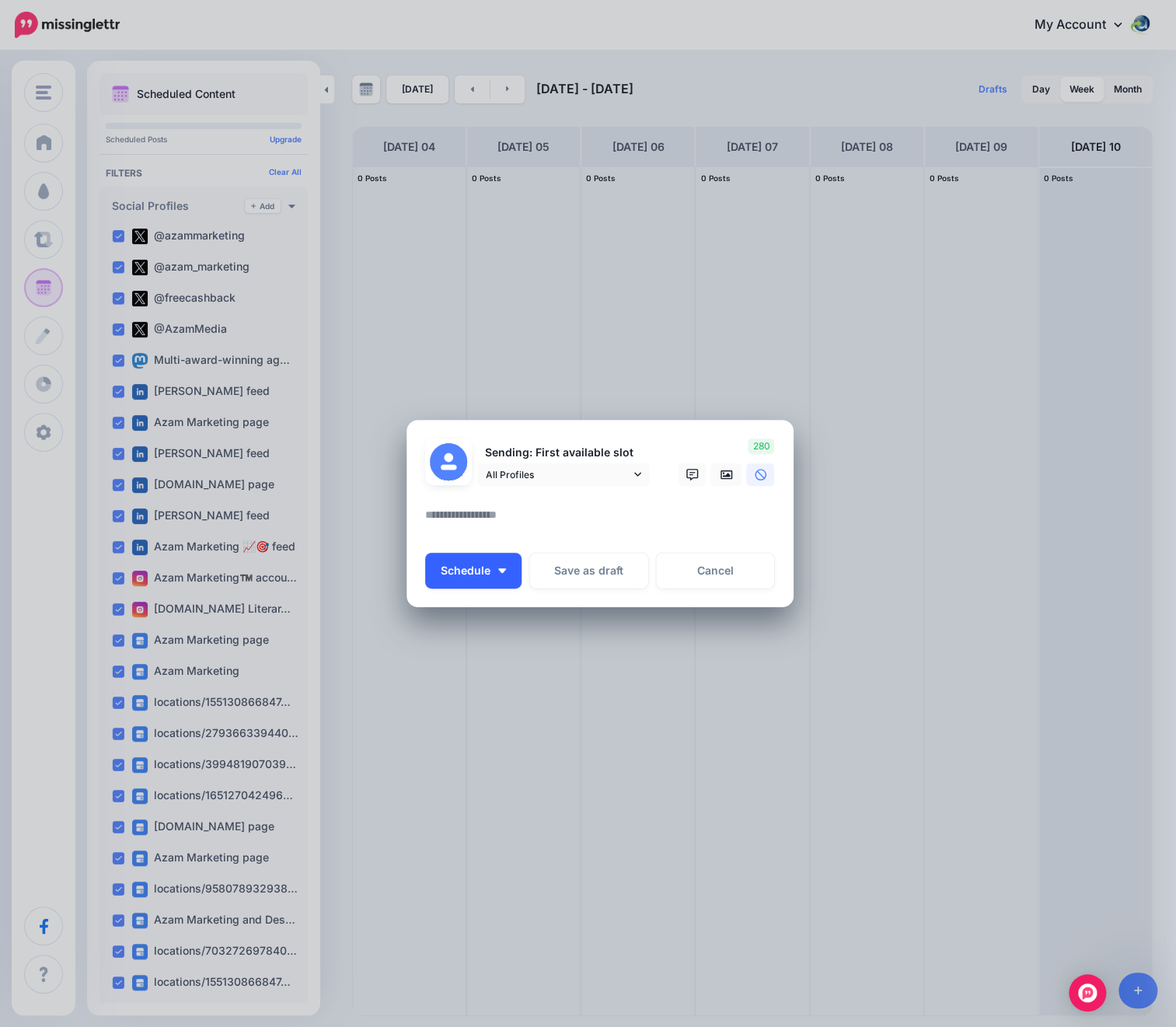
click at [502, 572] on button "Schedule" at bounding box center [474, 570] width 97 height 36
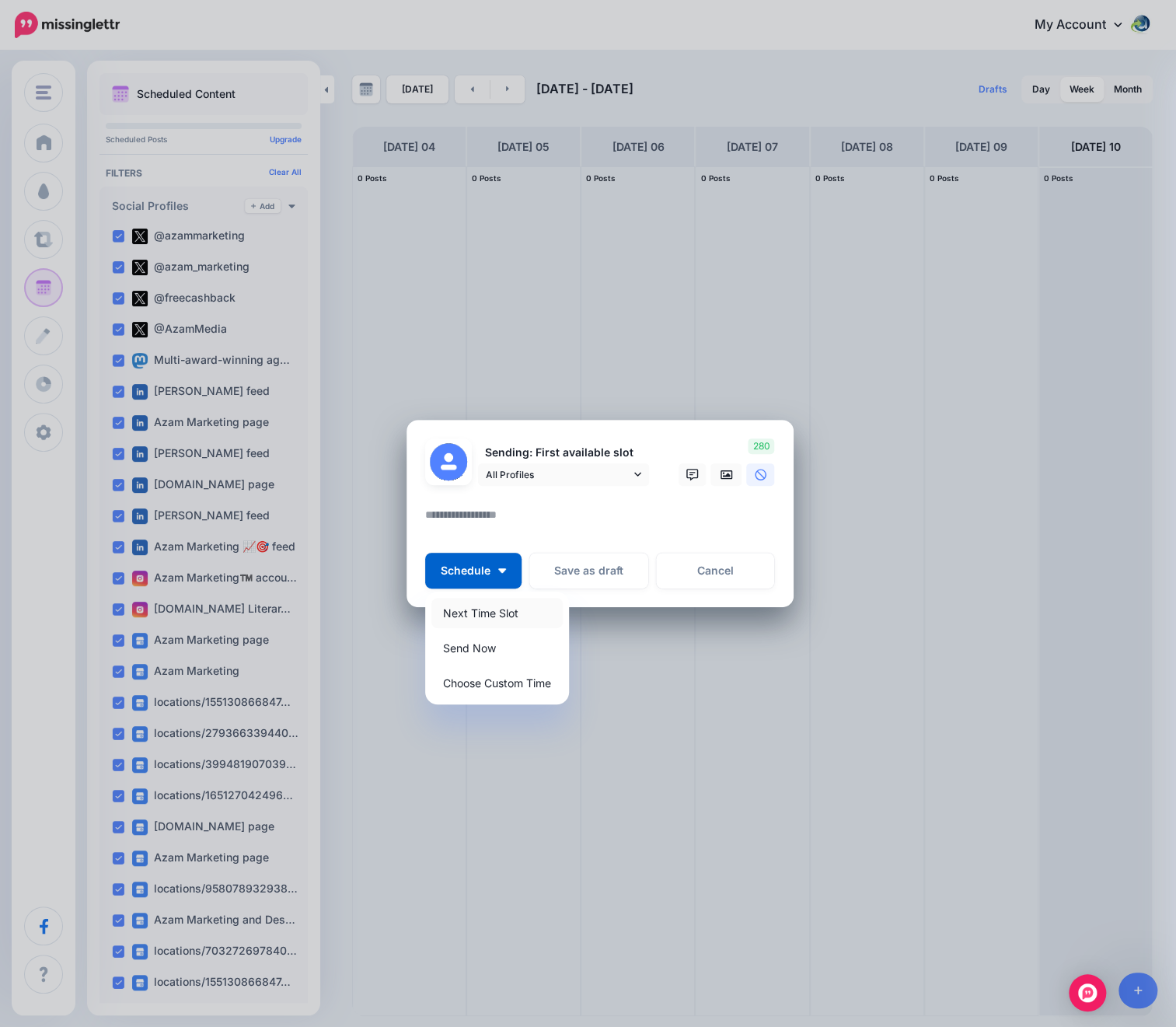
click at [493, 608] on link "Next Time Slot" at bounding box center [498, 613] width 131 height 30
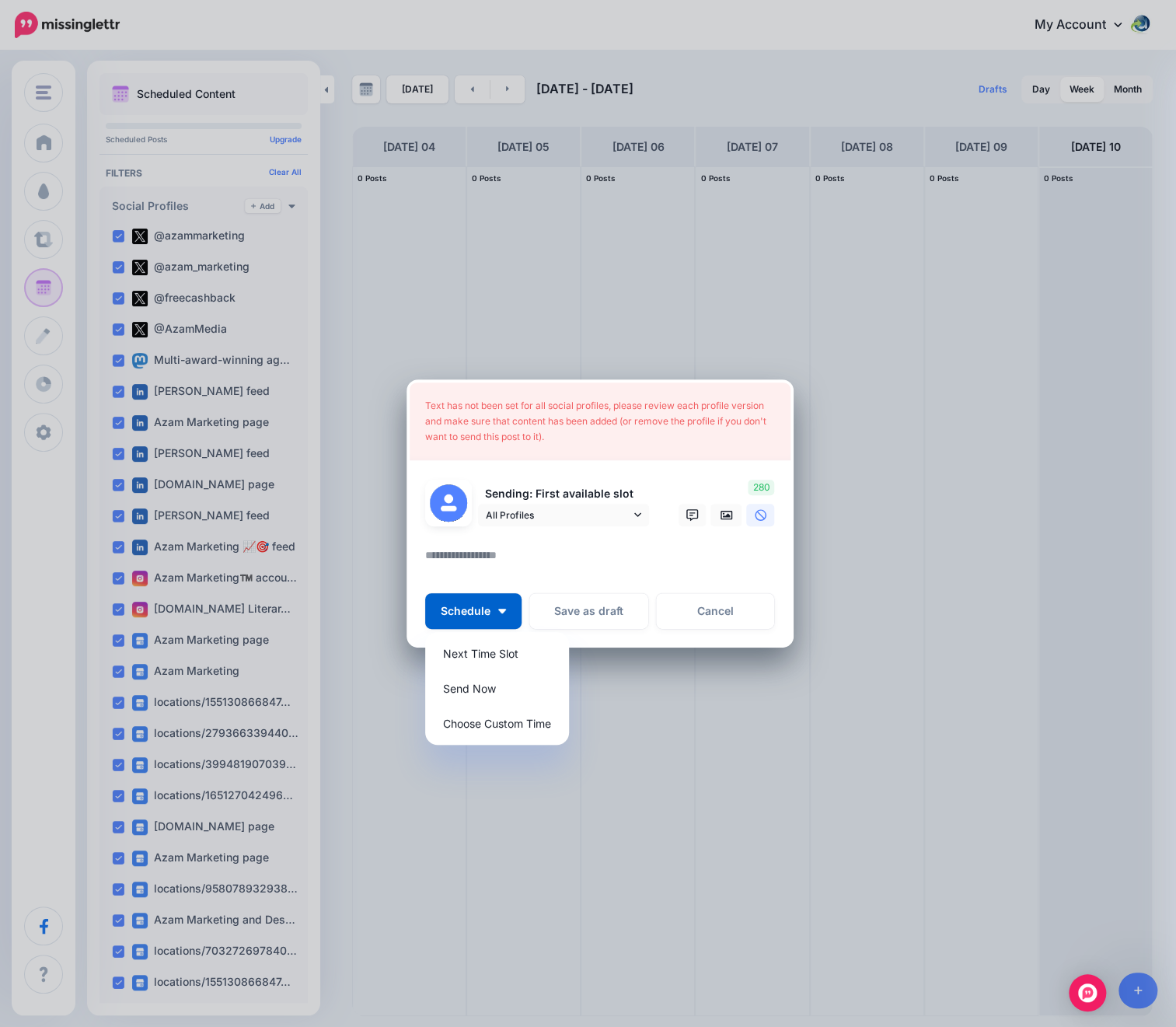
click at [511, 551] on textarea at bounding box center [604, 561] width 358 height 30
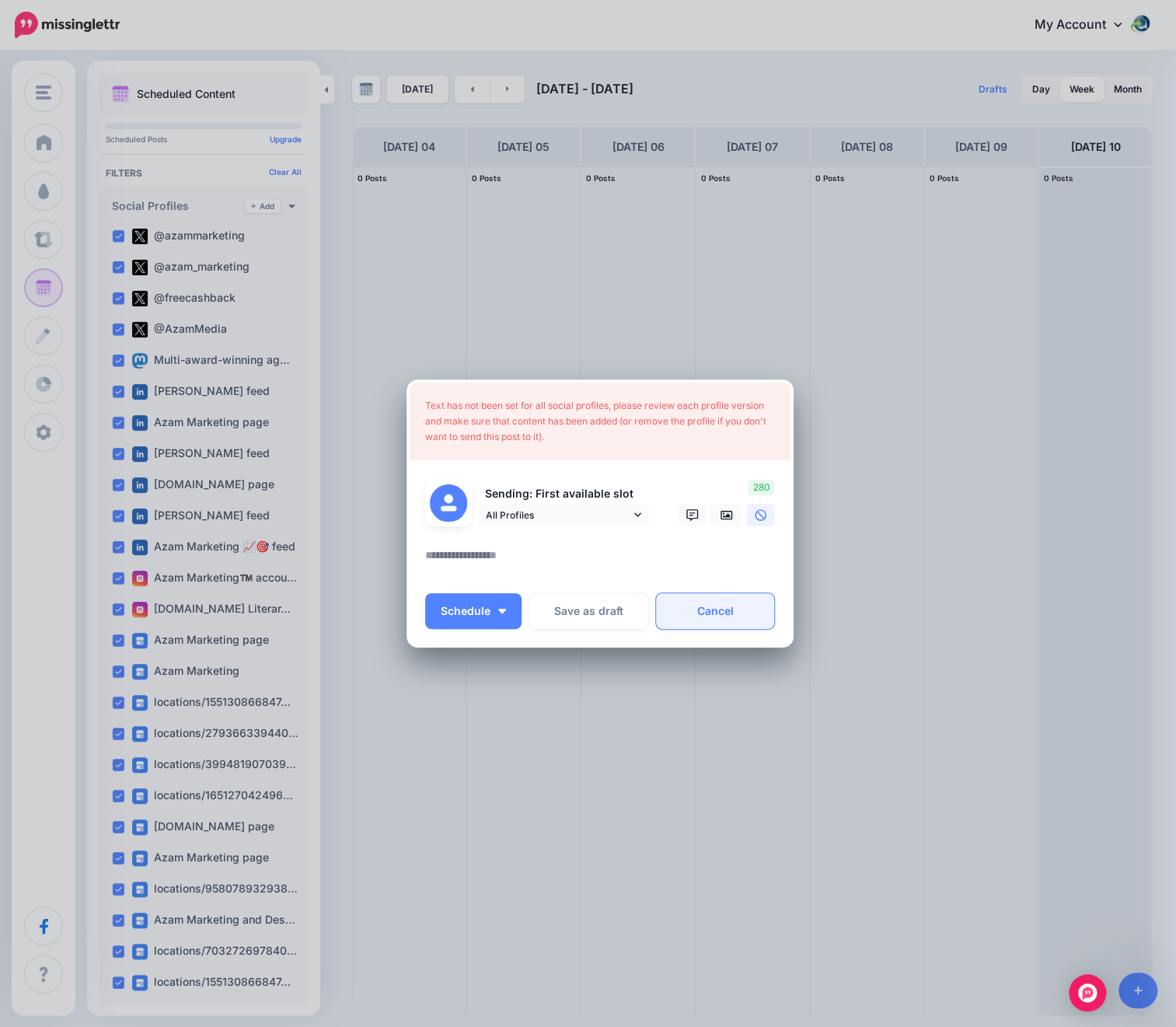
click at [738, 610] on link "Cancel" at bounding box center [716, 611] width 119 height 36
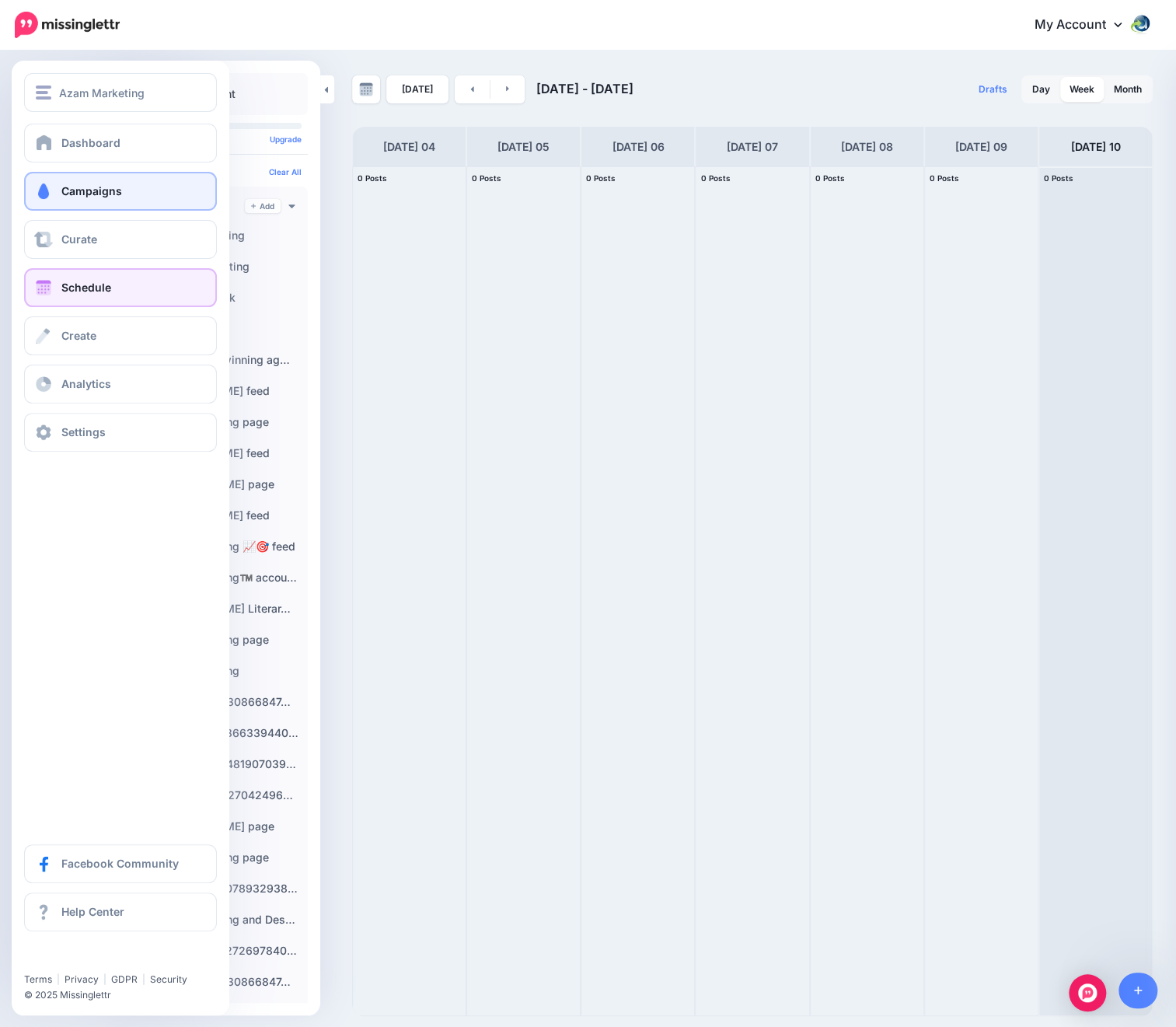
click at [82, 190] on span "Campaigns" at bounding box center [91, 191] width 60 height 13
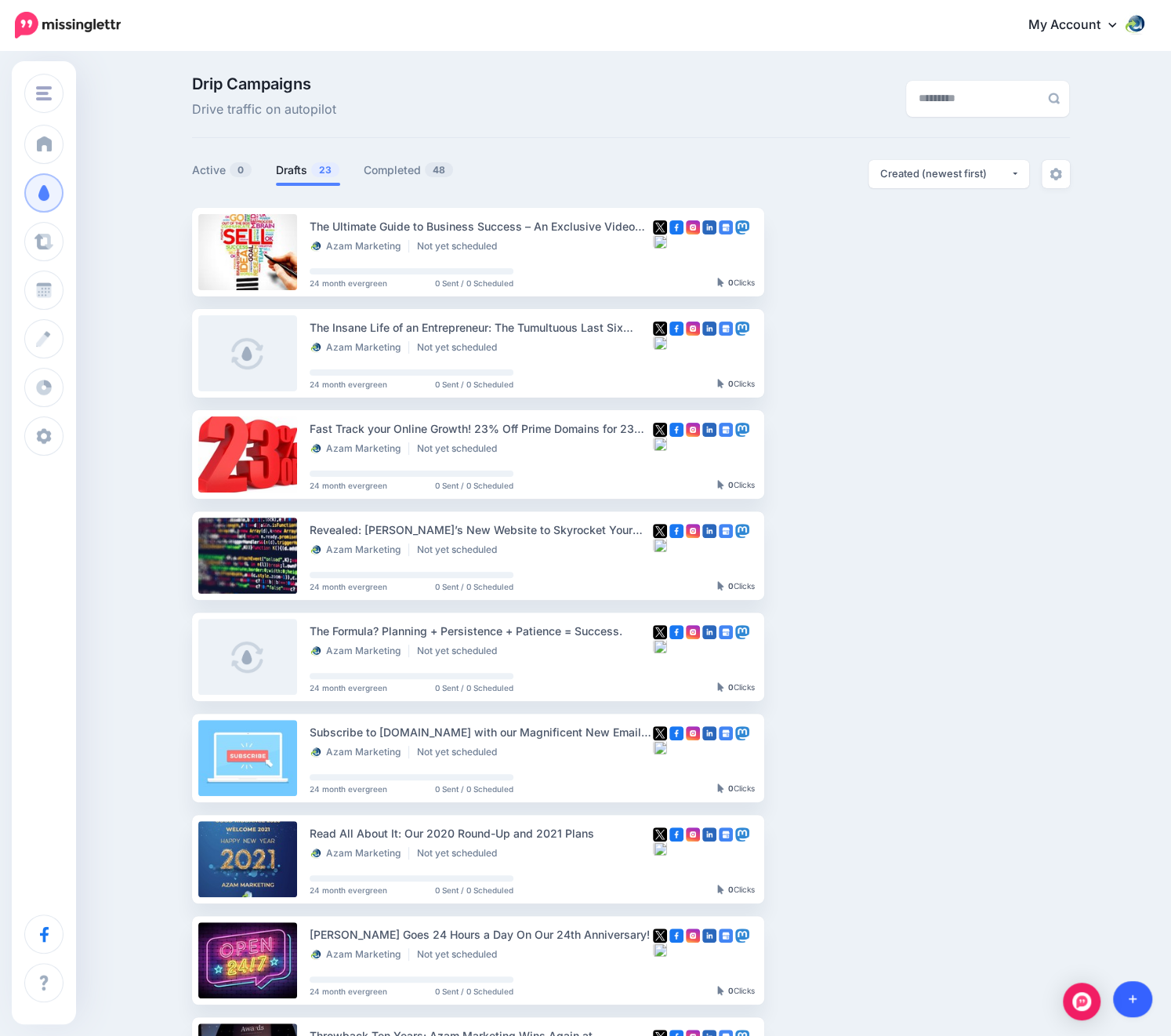
click at [1131, 1003] on icon at bounding box center [1132, 998] width 8 height 8
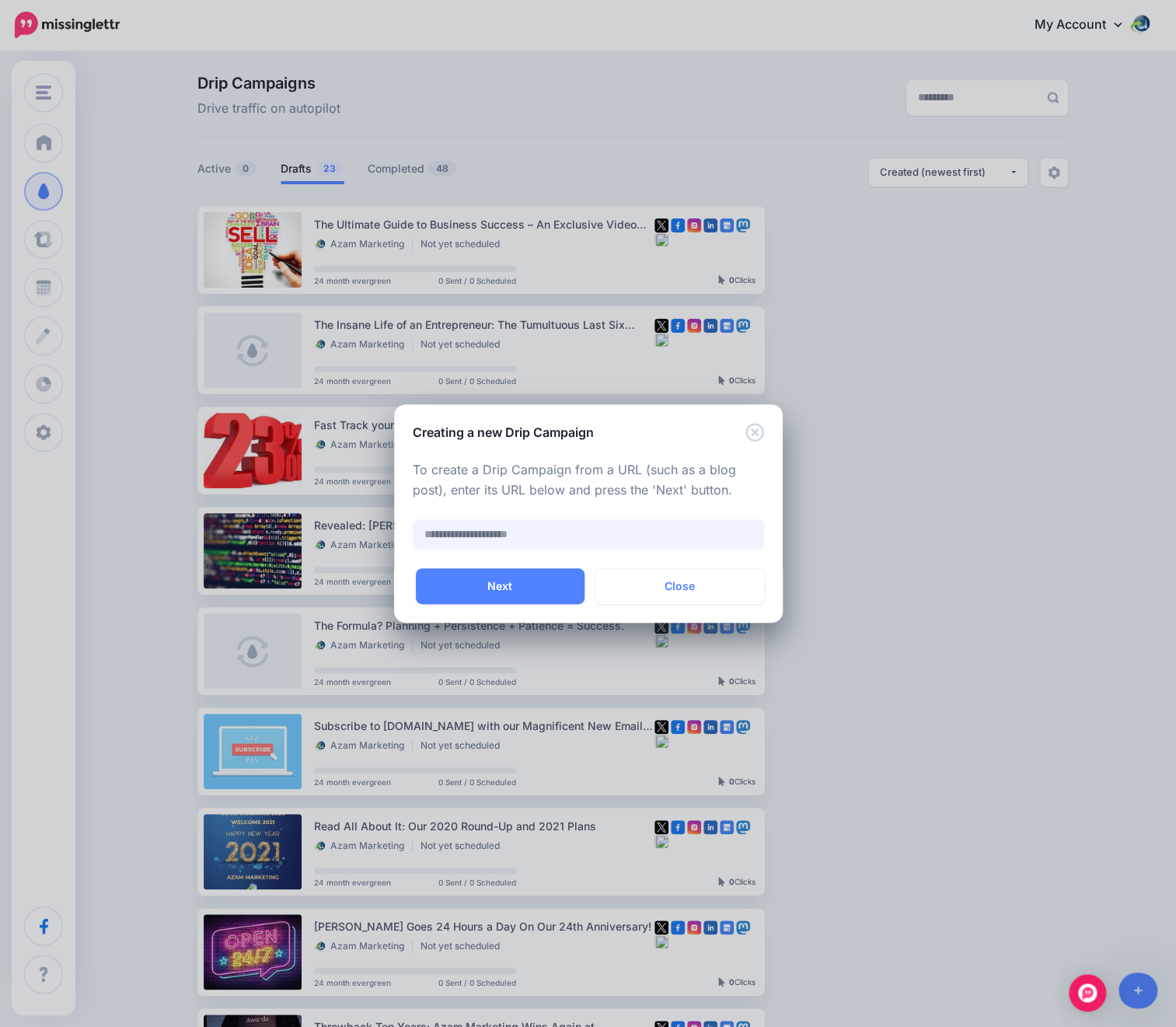
drag, startPoint x: 452, startPoint y: 541, endPoint x: 520, endPoint y: 534, distance: 68.4
click at [452, 541] on input "text" at bounding box center [588, 534] width 352 height 30
paste input "**********"
type input "**********"
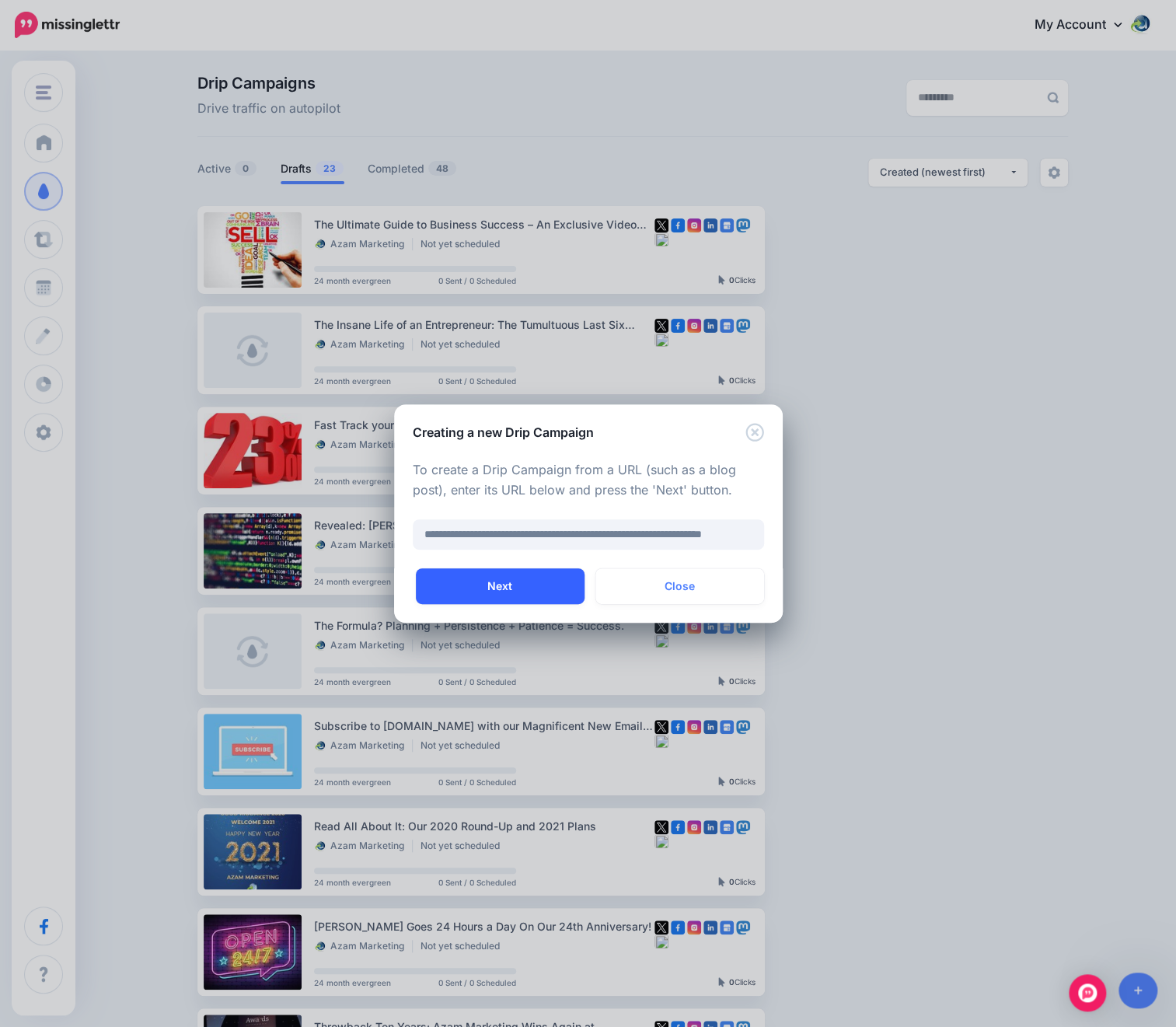
click at [532, 597] on button "Next" at bounding box center [499, 585] width 169 height 36
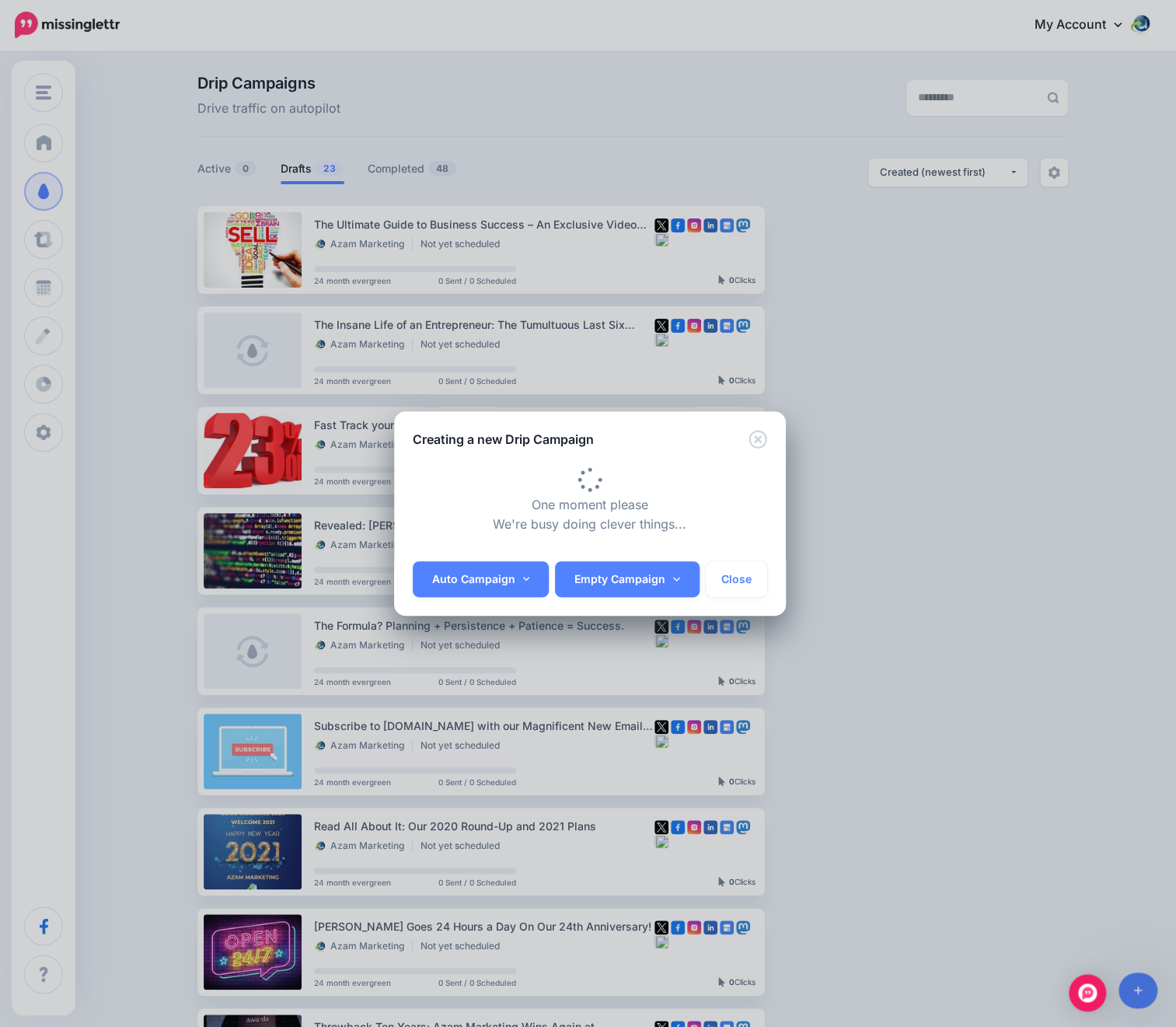
type input "**********"
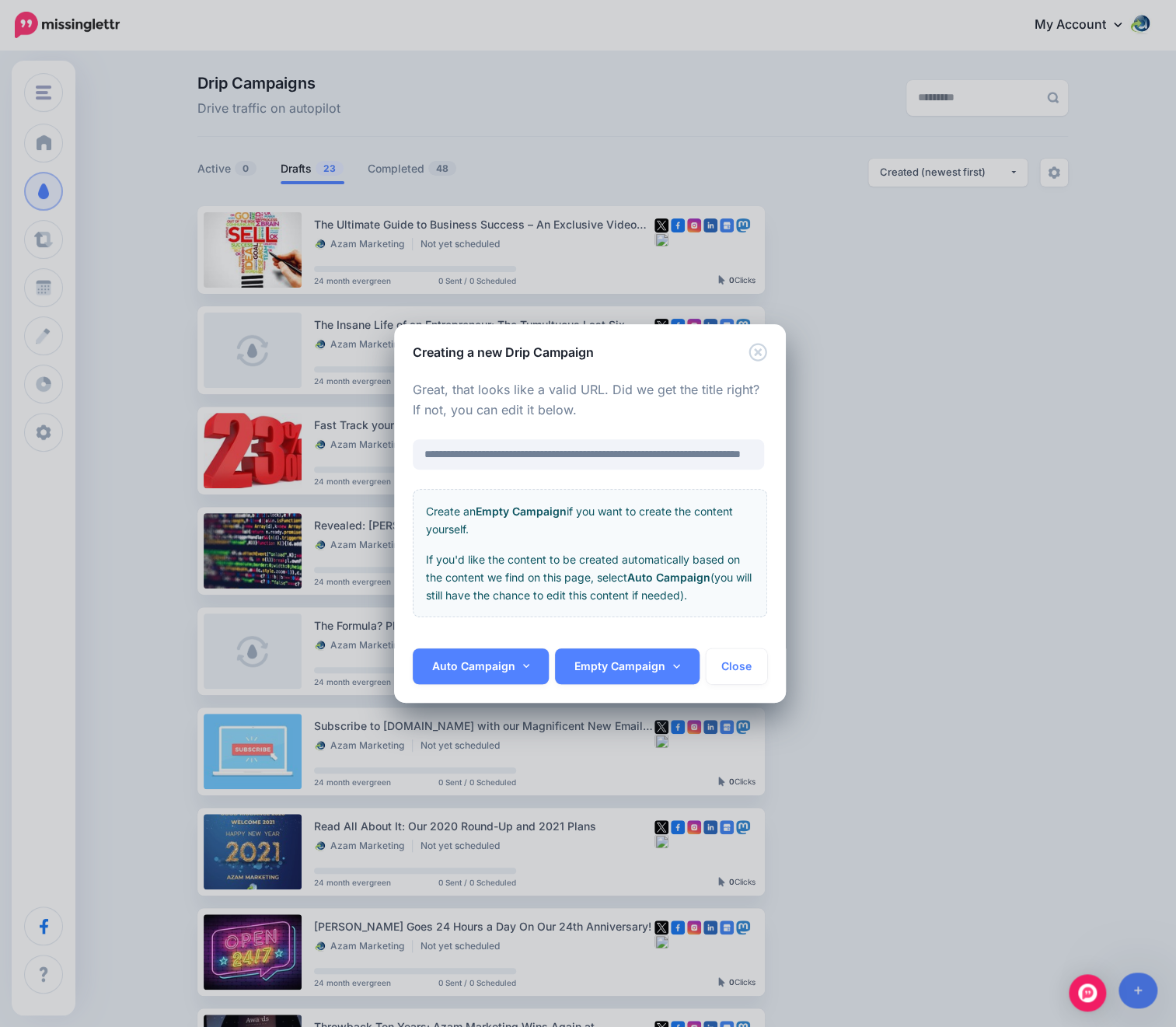
scroll to position [0, 86]
click at [523, 667] on icon at bounding box center [527, 666] width 7 height 11
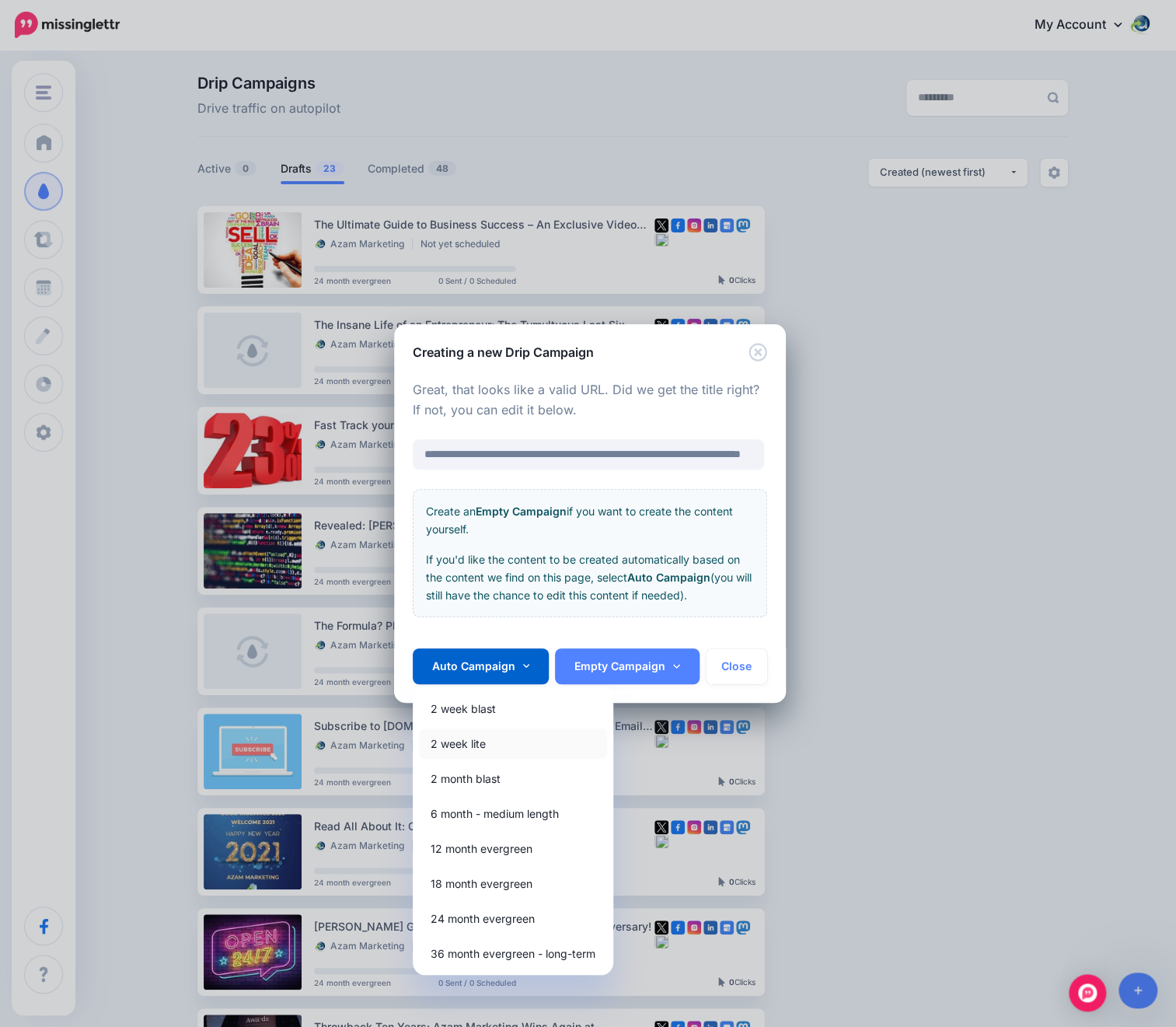
click at [479, 739] on link "2 week lite" at bounding box center [513, 743] width 188 height 30
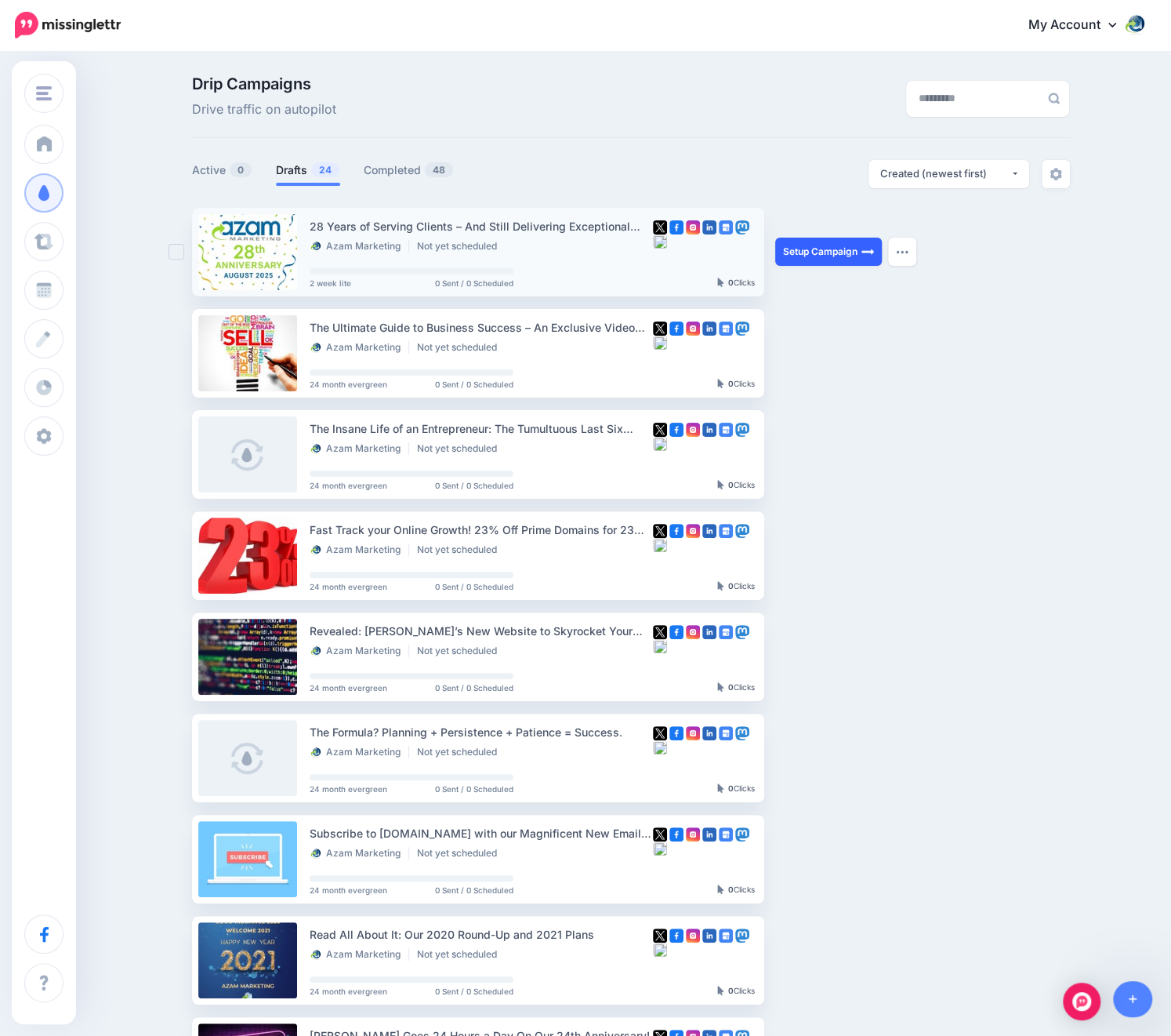
click at [832, 253] on link "Setup Campaign" at bounding box center [829, 251] width 107 height 29
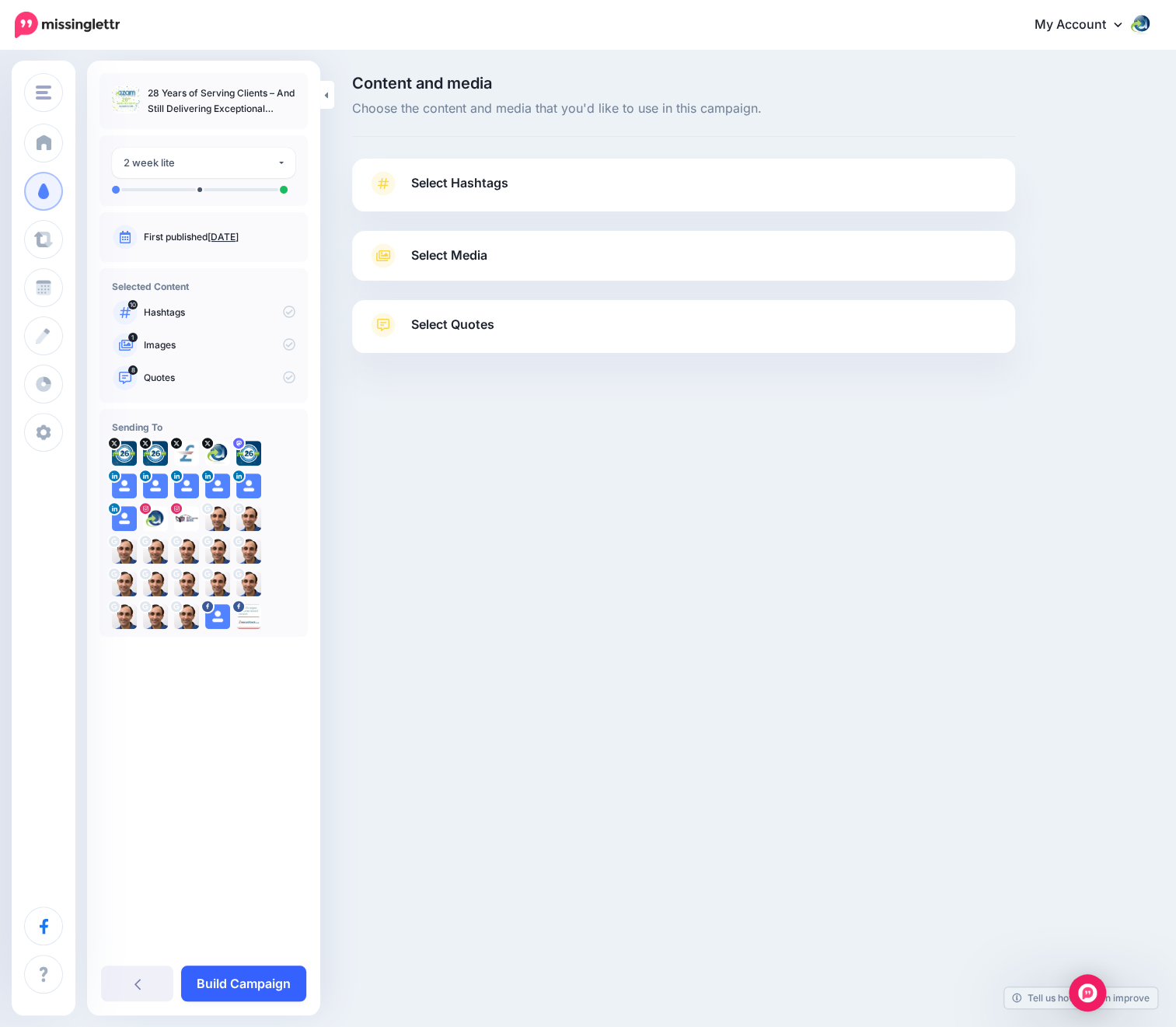
click at [259, 972] on link "Build Campaign" at bounding box center [243, 982] width 125 height 36
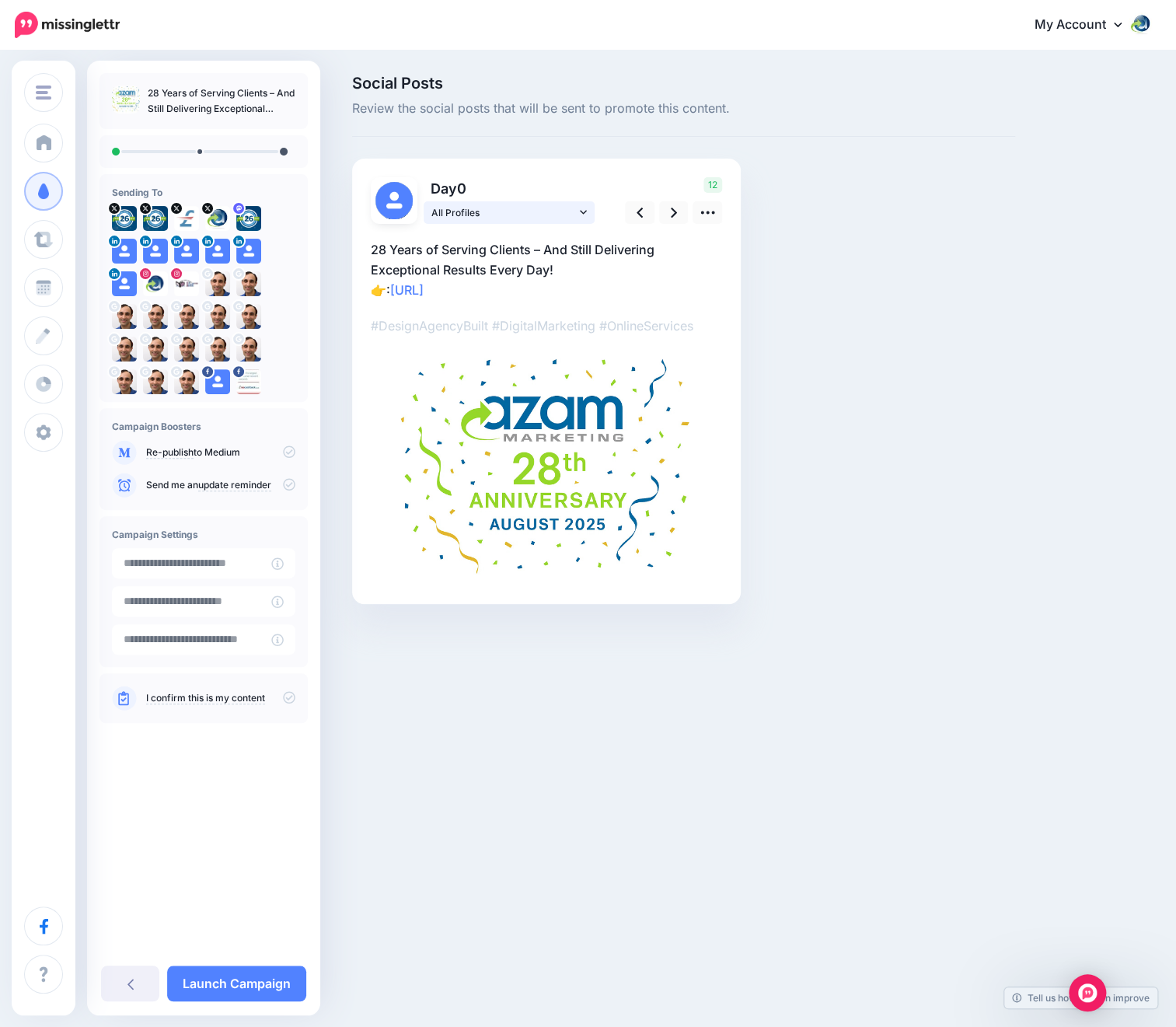
click at [515, 212] on span "All Profiles" at bounding box center [504, 213] width 144 height 16
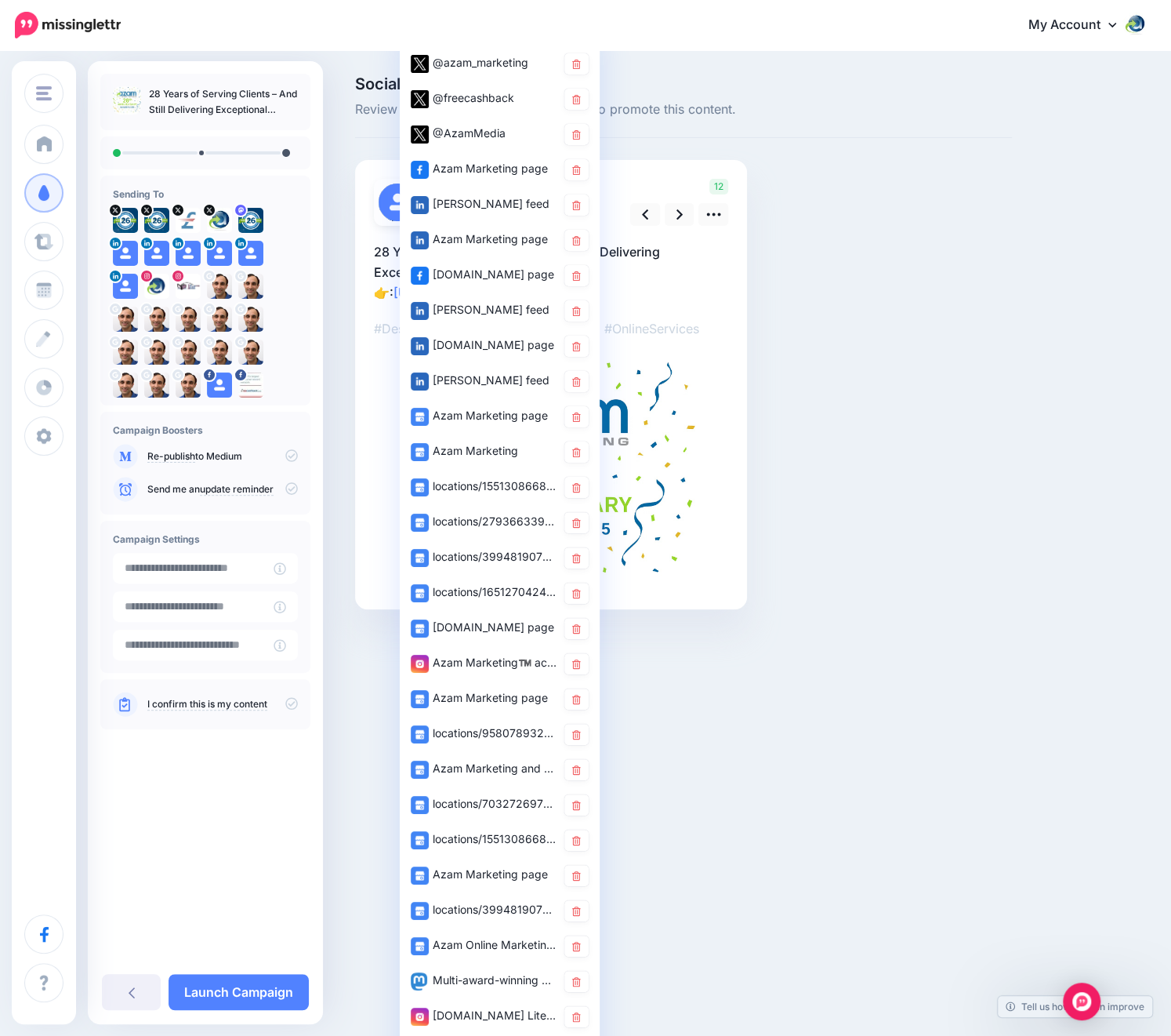
click at [1048, 221] on div "Social Posts Review the social posts that will be sent to promote this content.…" at bounding box center [751, 367] width 816 height 580
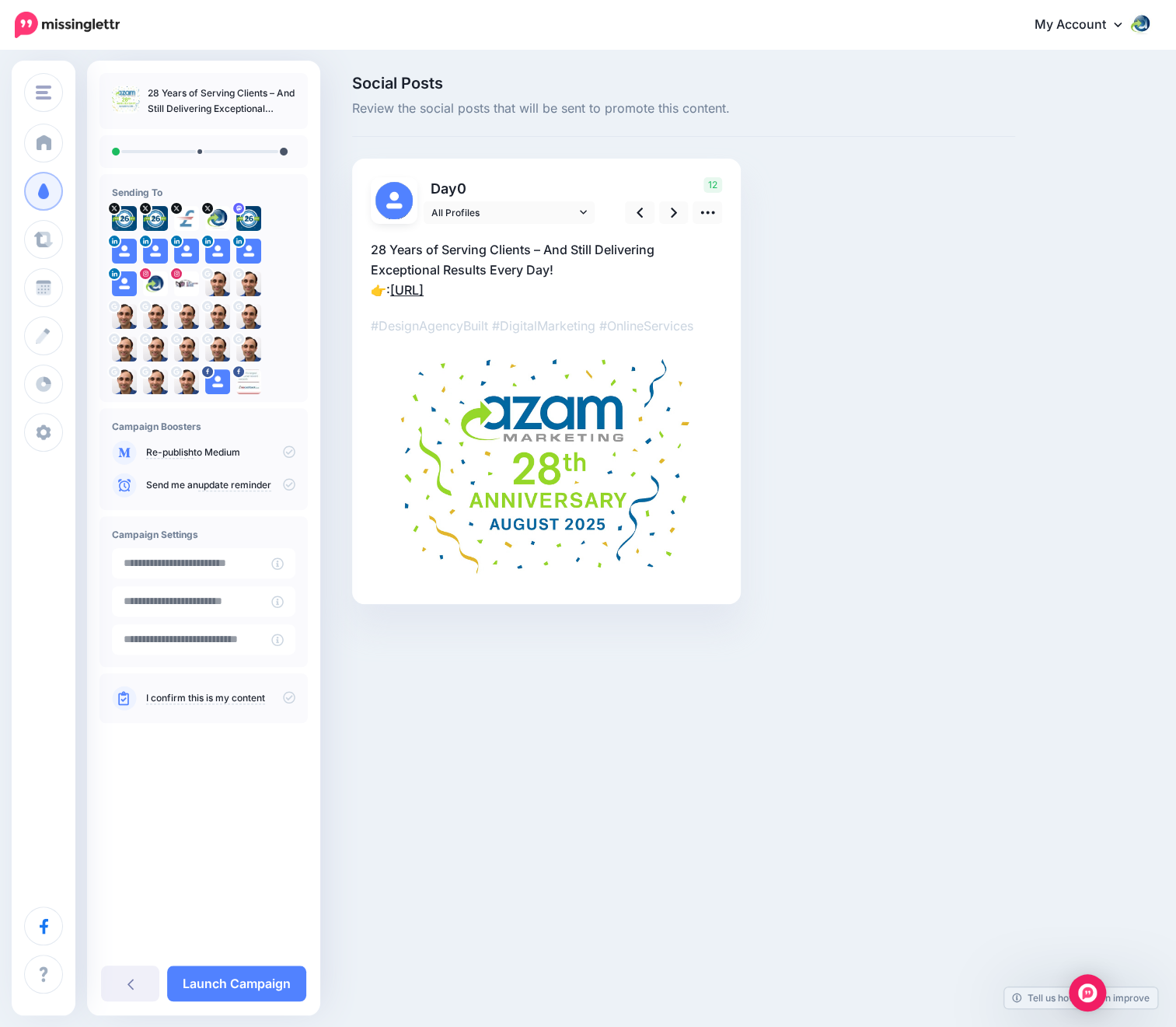
click at [424, 288] on link "[URL]" at bounding box center [406, 289] width 34 height 16
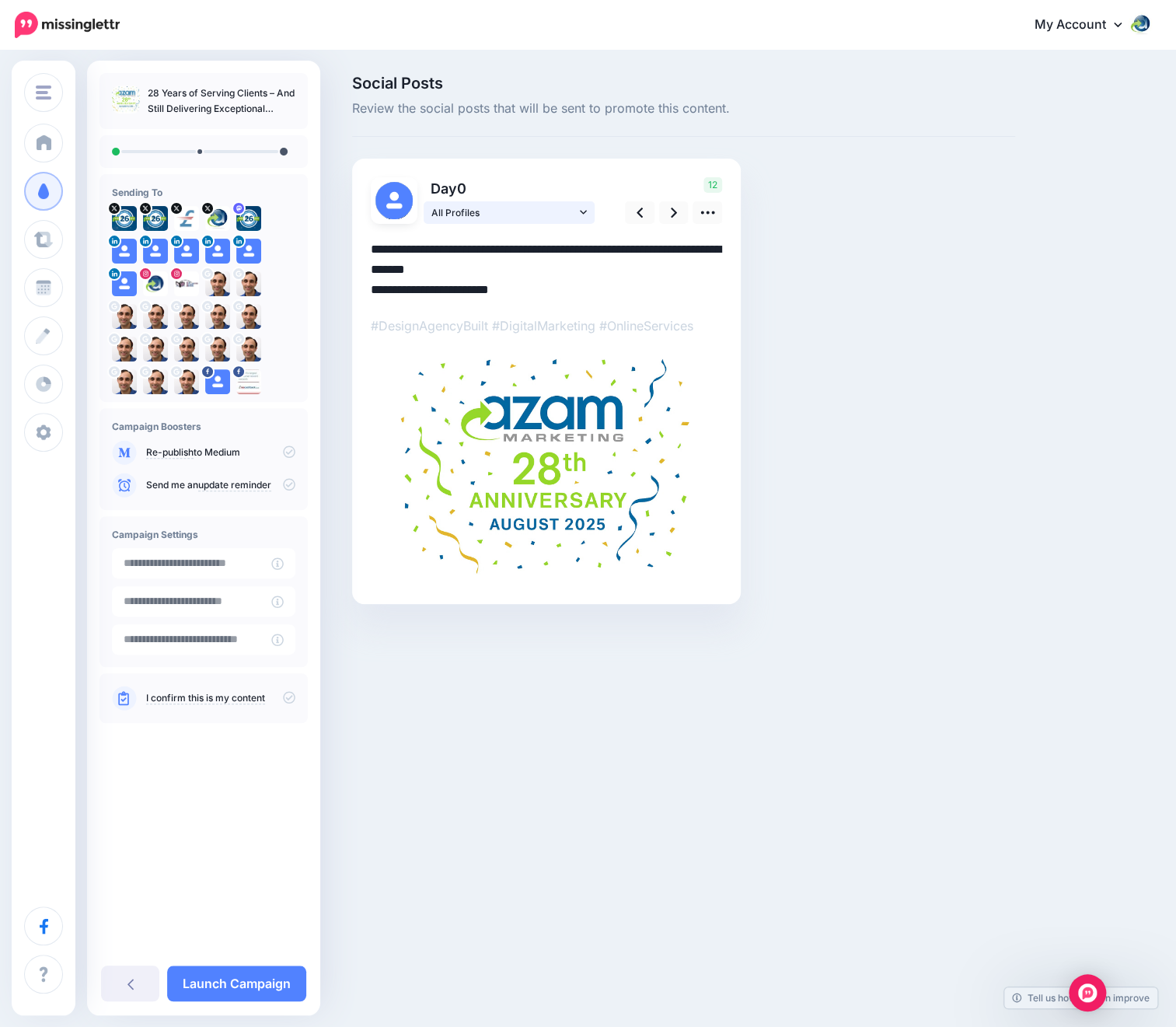
click at [566, 212] on span "All Profiles" at bounding box center [504, 213] width 144 height 16
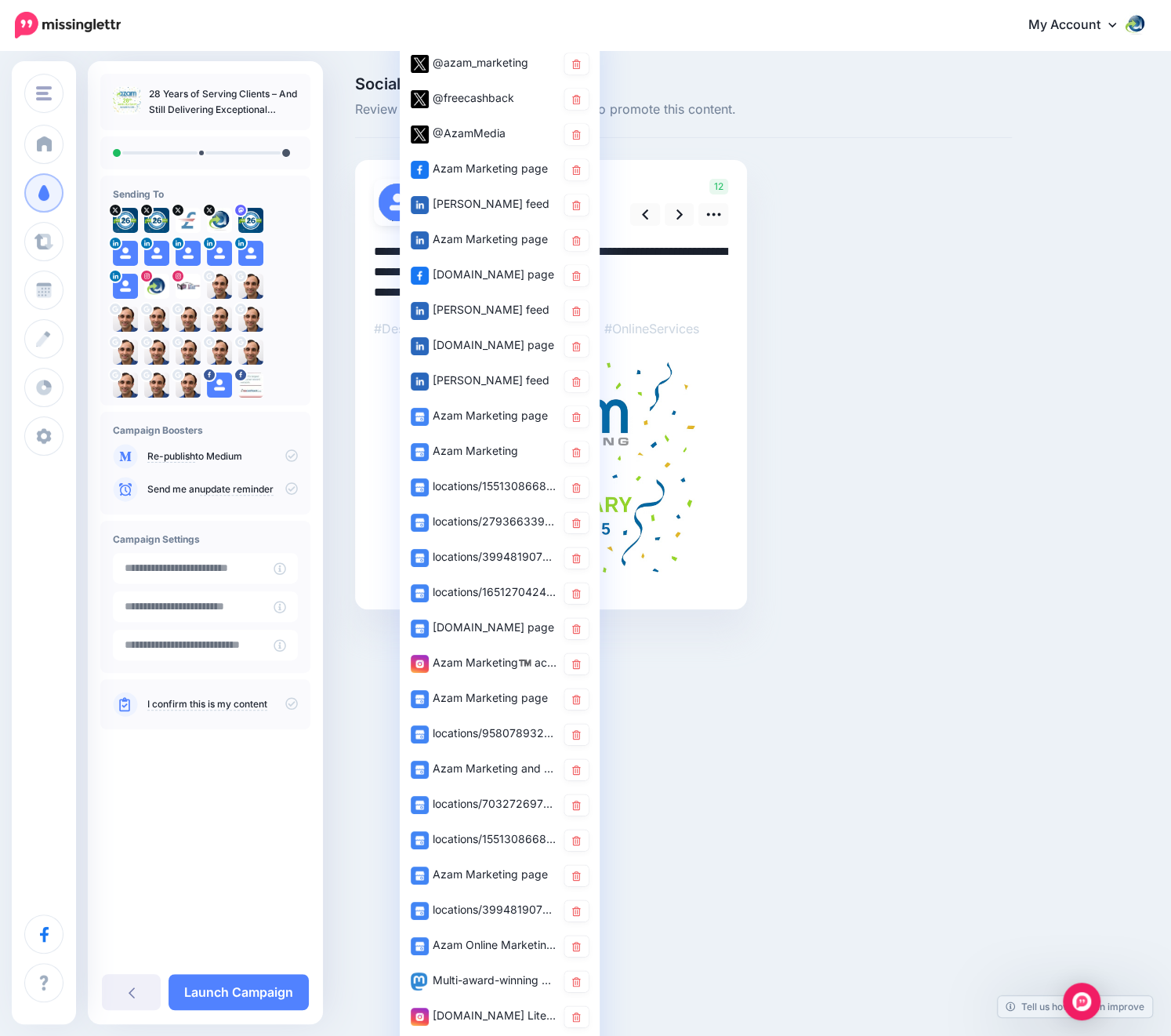
click at [868, 356] on div "Social Posts Review the social posts that will be sent to promote this content." at bounding box center [683, 367] width 680 height 580
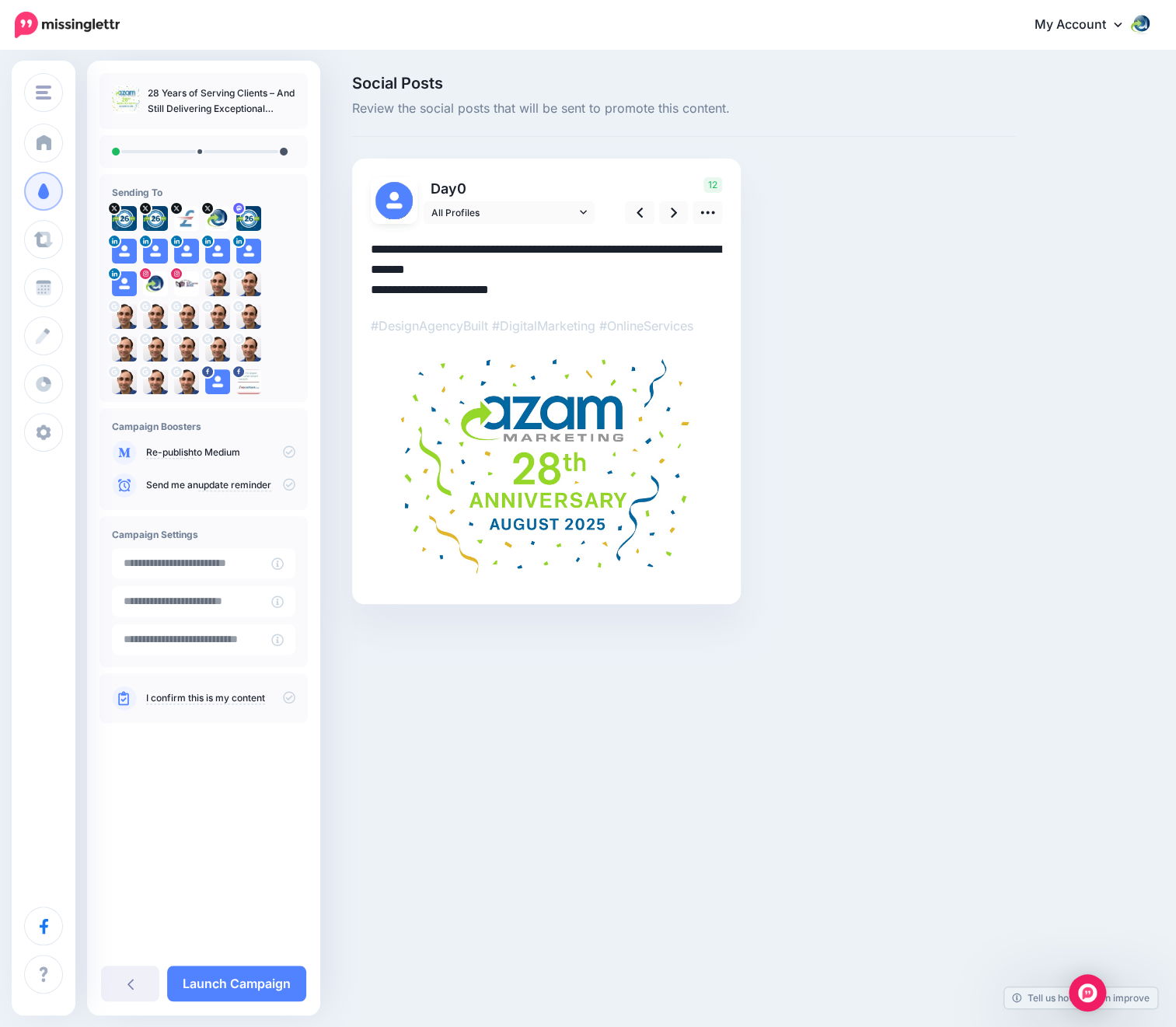
click at [531, 200] on div "0" at bounding box center [483, 200] width 249 height 47
click at [509, 211] on span "All Profiles" at bounding box center [504, 213] width 144 height 16
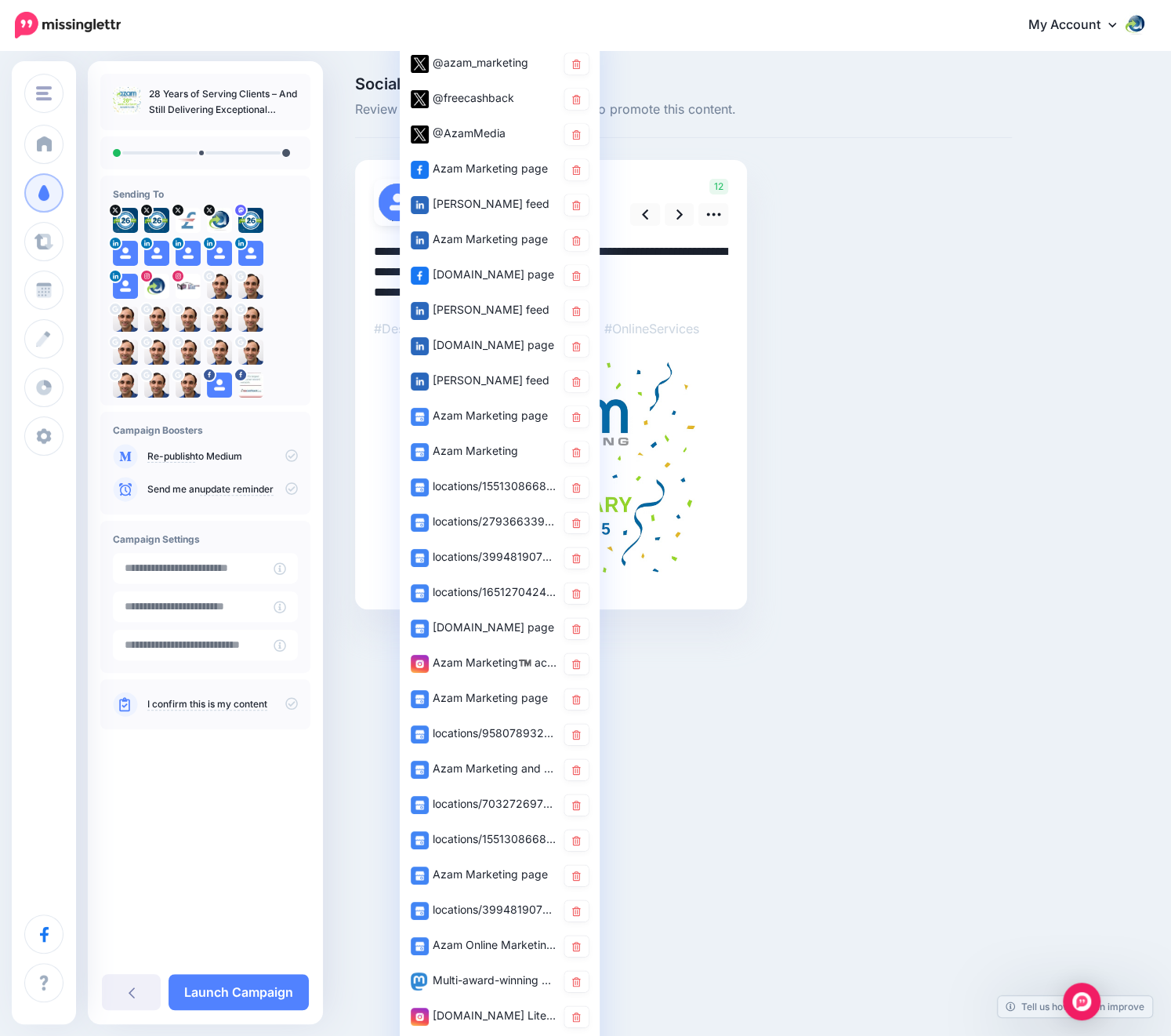
click at [910, 183] on div "Social Posts Review the social posts that will be sent to promote this content." at bounding box center [683, 367] width 680 height 580
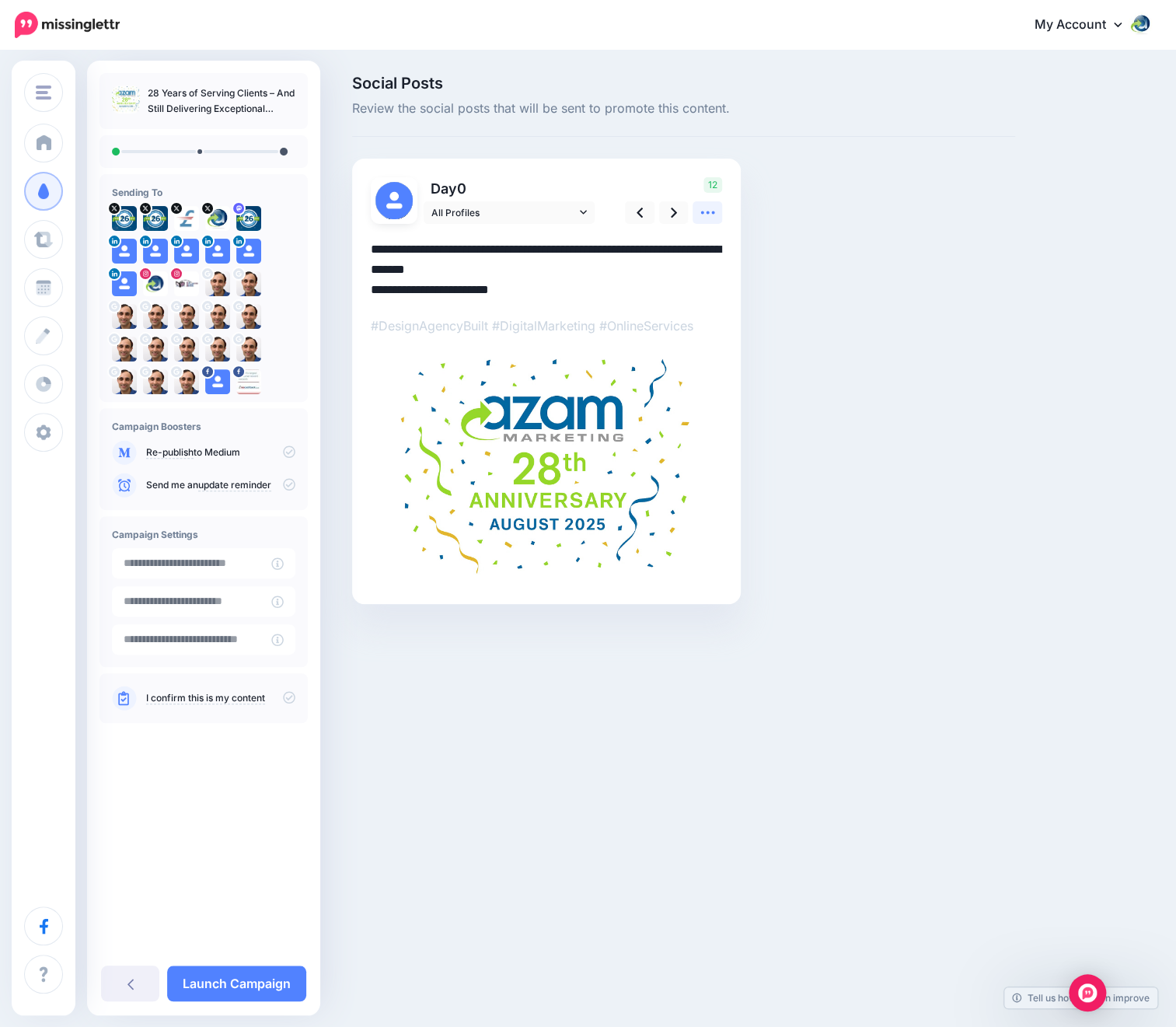
click at [715, 215] on icon at bounding box center [708, 213] width 16 height 16
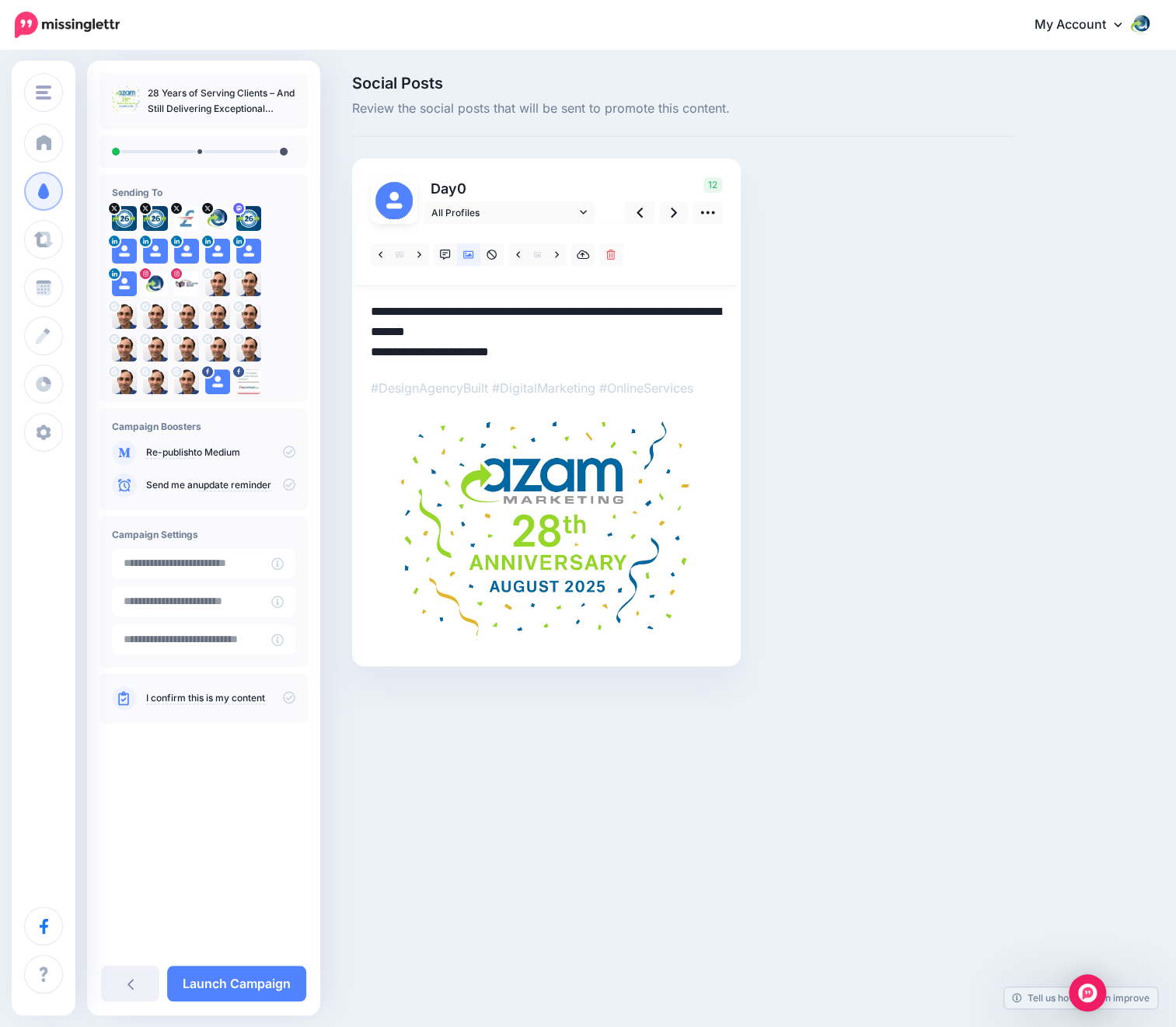
click at [404, 305] on textarea "**********" at bounding box center [546, 331] width 352 height 60
click at [543, 308] on textarea "**********" at bounding box center [546, 331] width 352 height 60
drag, startPoint x: 370, startPoint y: 312, endPoint x: 552, endPoint y: 330, distance: 182.9
click at [552, 330] on textarea "**********" at bounding box center [546, 331] width 352 height 60
click at [402, 313] on textarea "**********" at bounding box center [546, 331] width 352 height 60
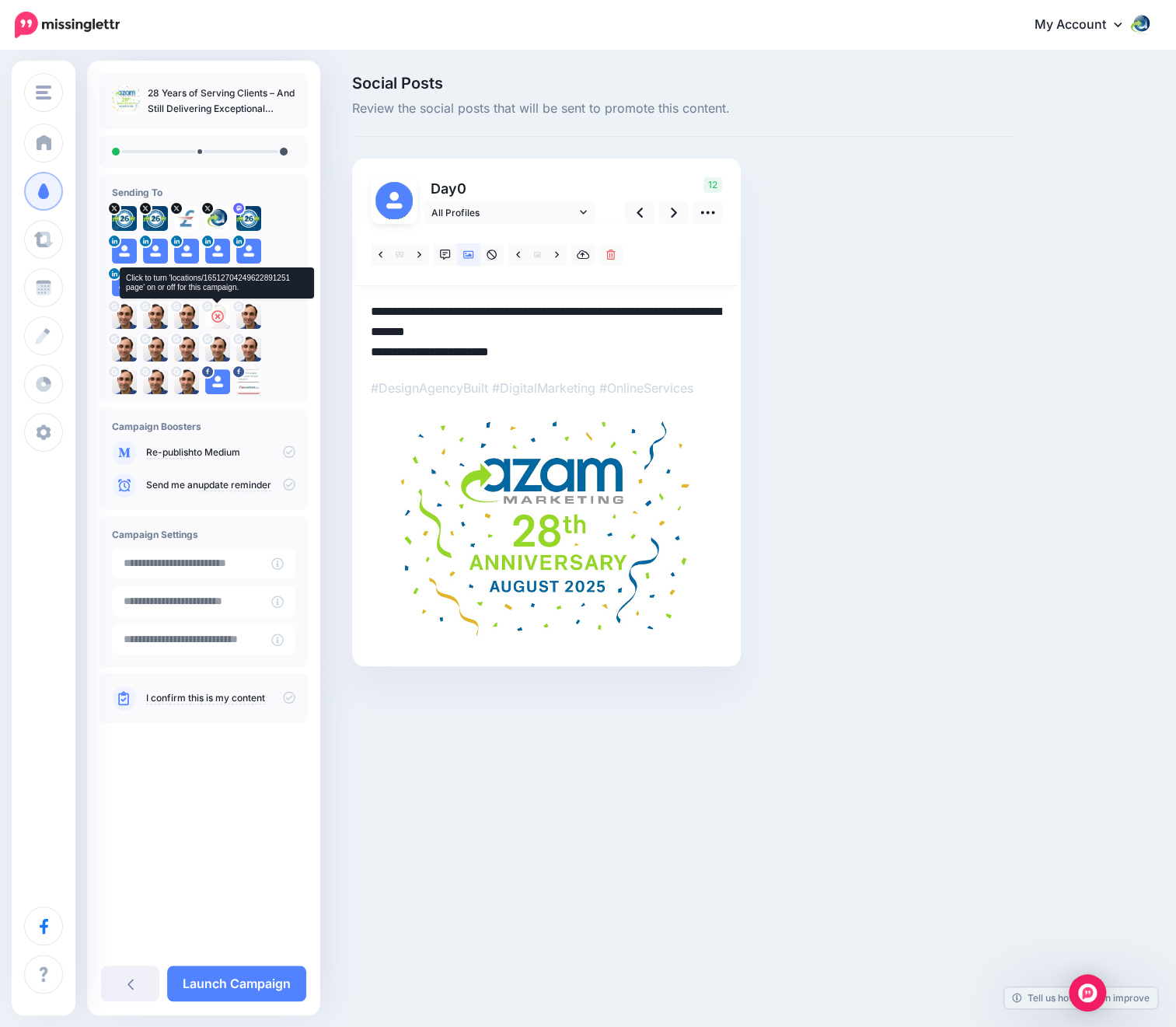
drag, startPoint x: 565, startPoint y: 336, endPoint x: 224, endPoint y: 321, distance: 341.3
click at [224, 321] on div "Azam Marketing Azam Marketing Add Workspace Dashboard Campaigns Curate Schedule…" at bounding box center [588, 393] width 1176 height 684
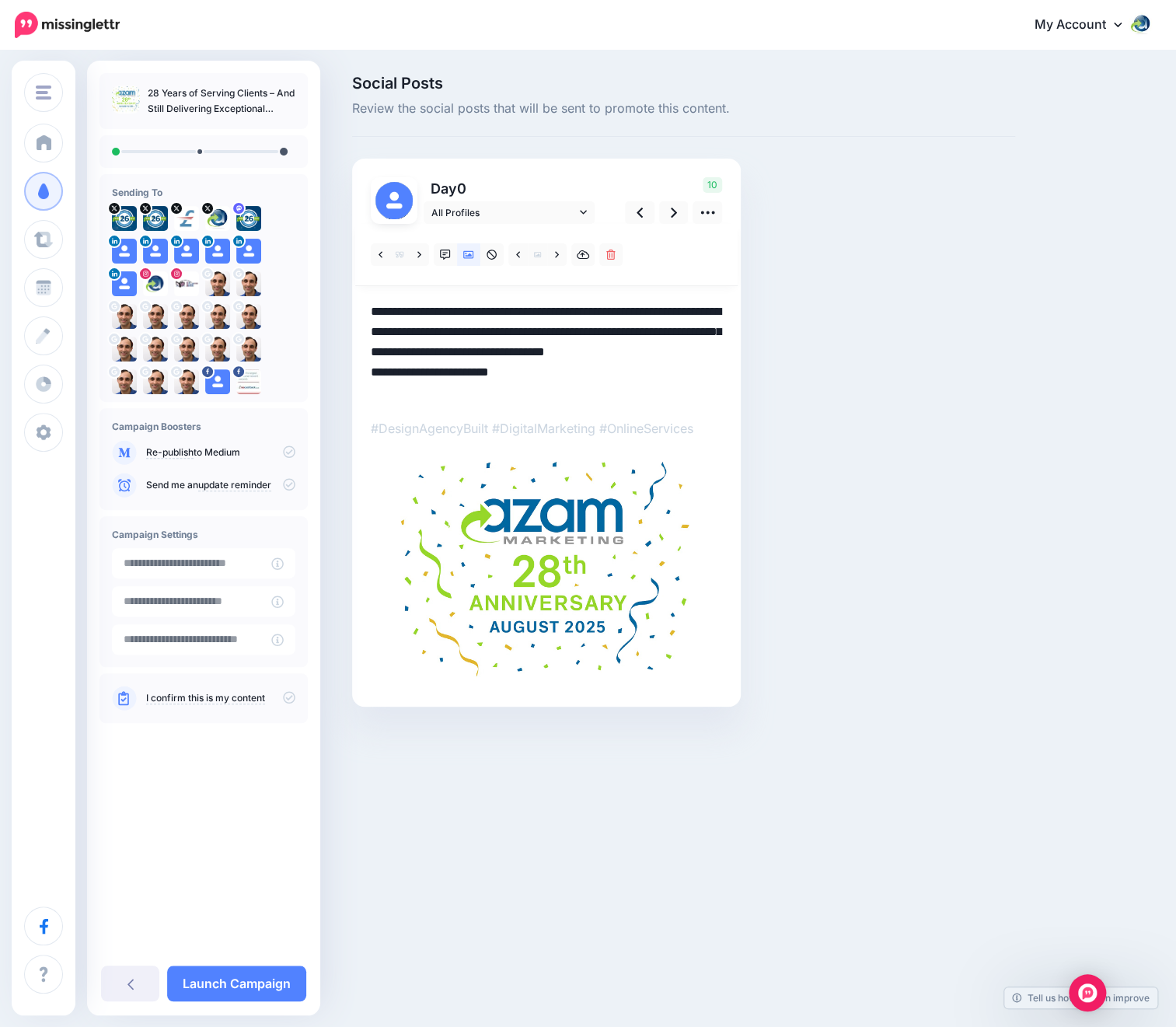
type textarea "**********"
click at [472, 426] on p "#DesignAgencyBuilt #DigitalMarketing #OnlineServices" at bounding box center [546, 428] width 352 height 20
click at [483, 328] on textarea "**********" at bounding box center [546, 351] width 352 height 101
click at [443, 428] on p "#DesignAgencyBuilt #DigitalMarketing #OnlineServices" at bounding box center [546, 428] width 352 height 20
click at [452, 341] on textarea "**********" at bounding box center [546, 351] width 352 height 101
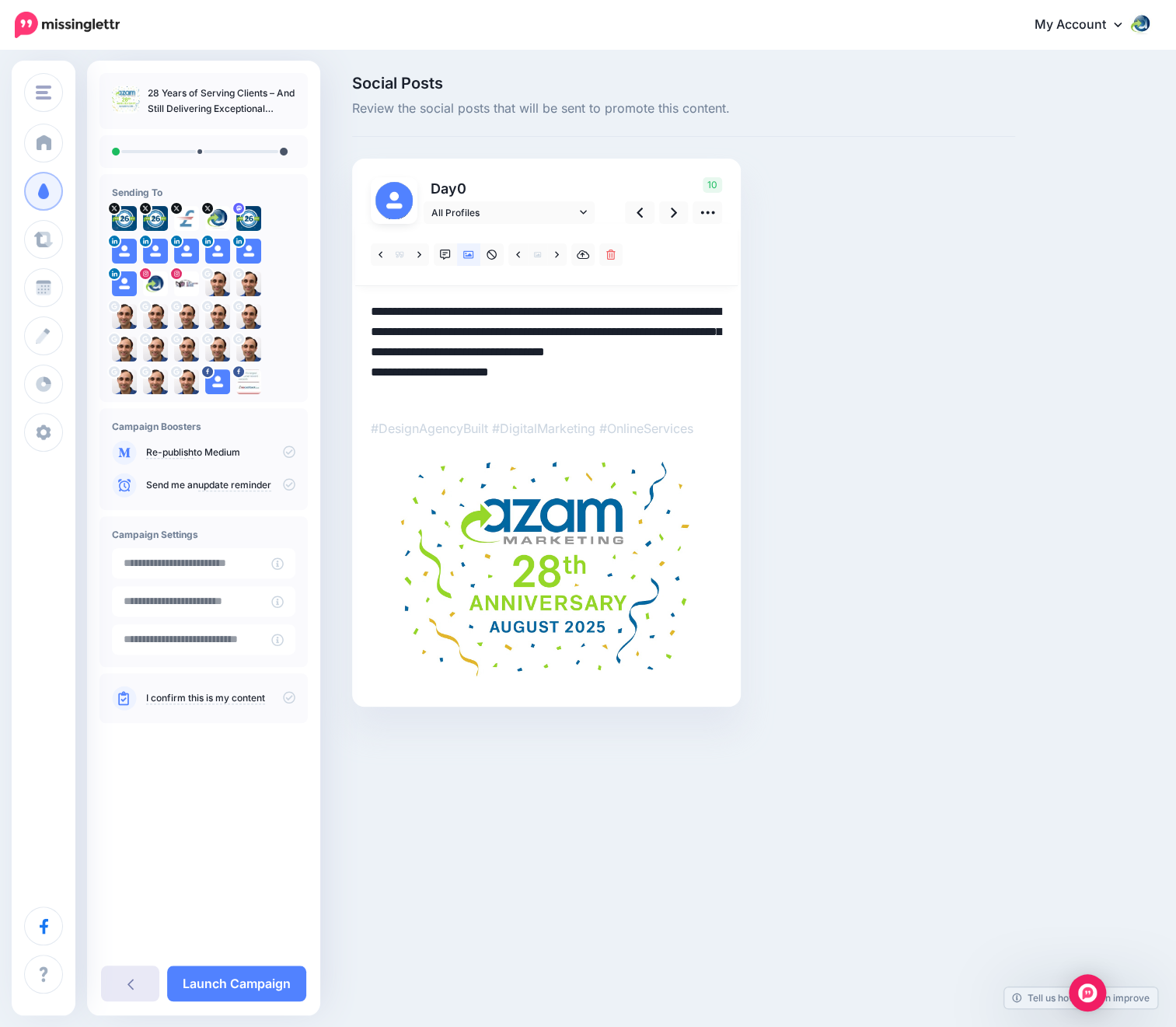
click at [132, 987] on icon at bounding box center [131, 983] width 6 height 13
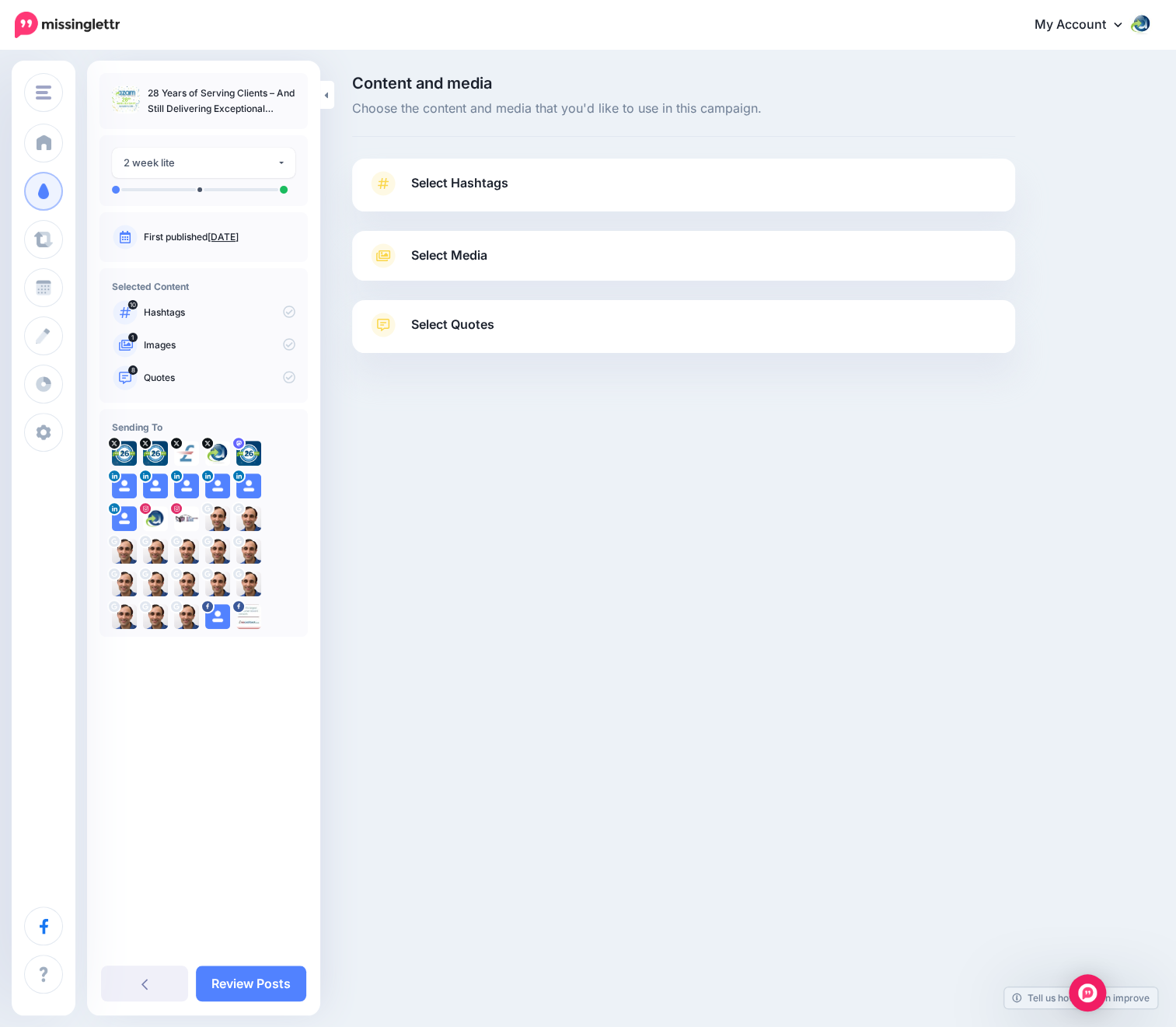
click at [432, 183] on span "Select Hashtags" at bounding box center [459, 183] width 97 height 21
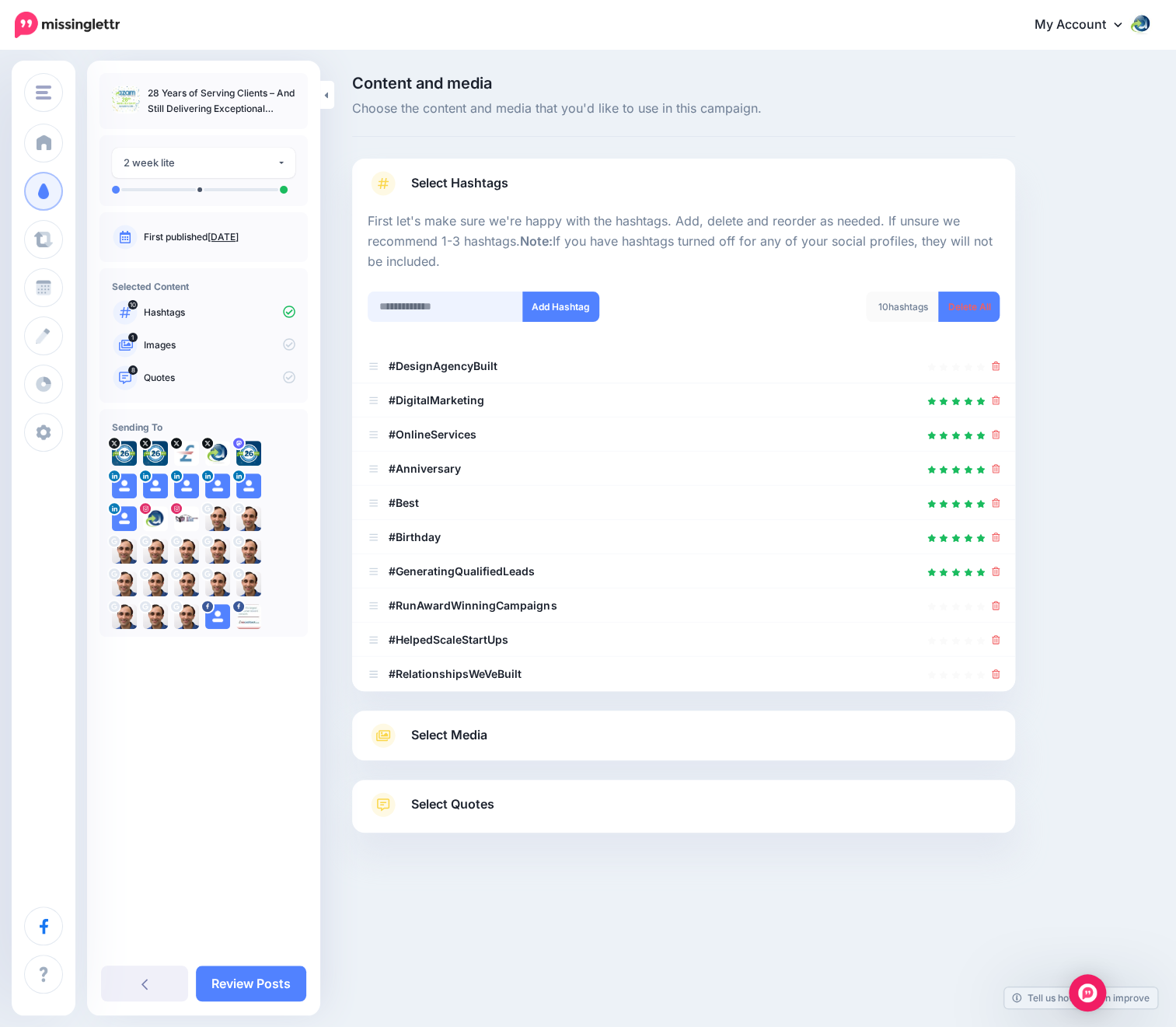
click at [445, 304] on input "text" at bounding box center [446, 306] width 155 height 30
click at [994, 368] on icon at bounding box center [995, 366] width 8 height 9
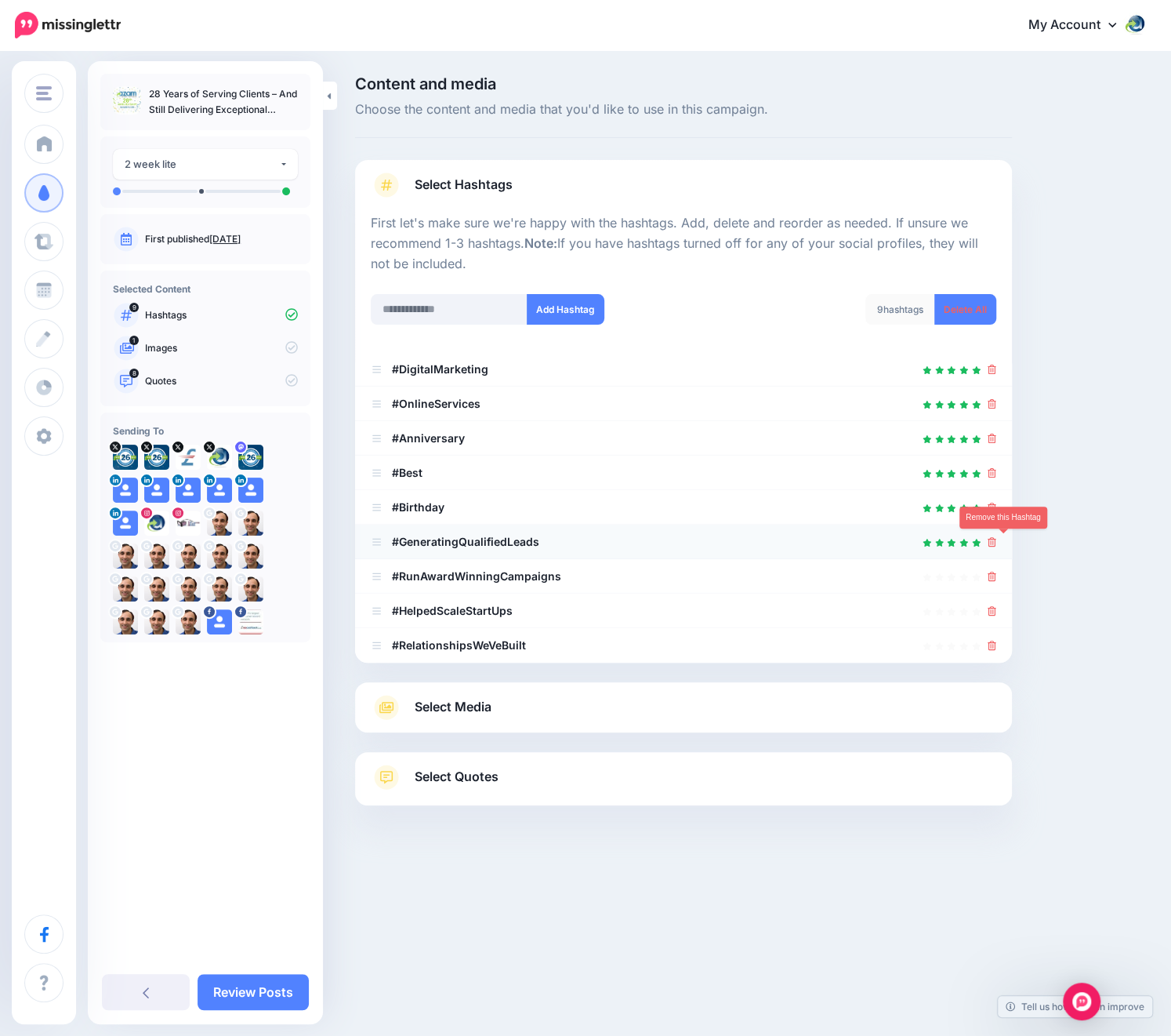
click at [996, 544] on icon at bounding box center [991, 541] width 8 height 9
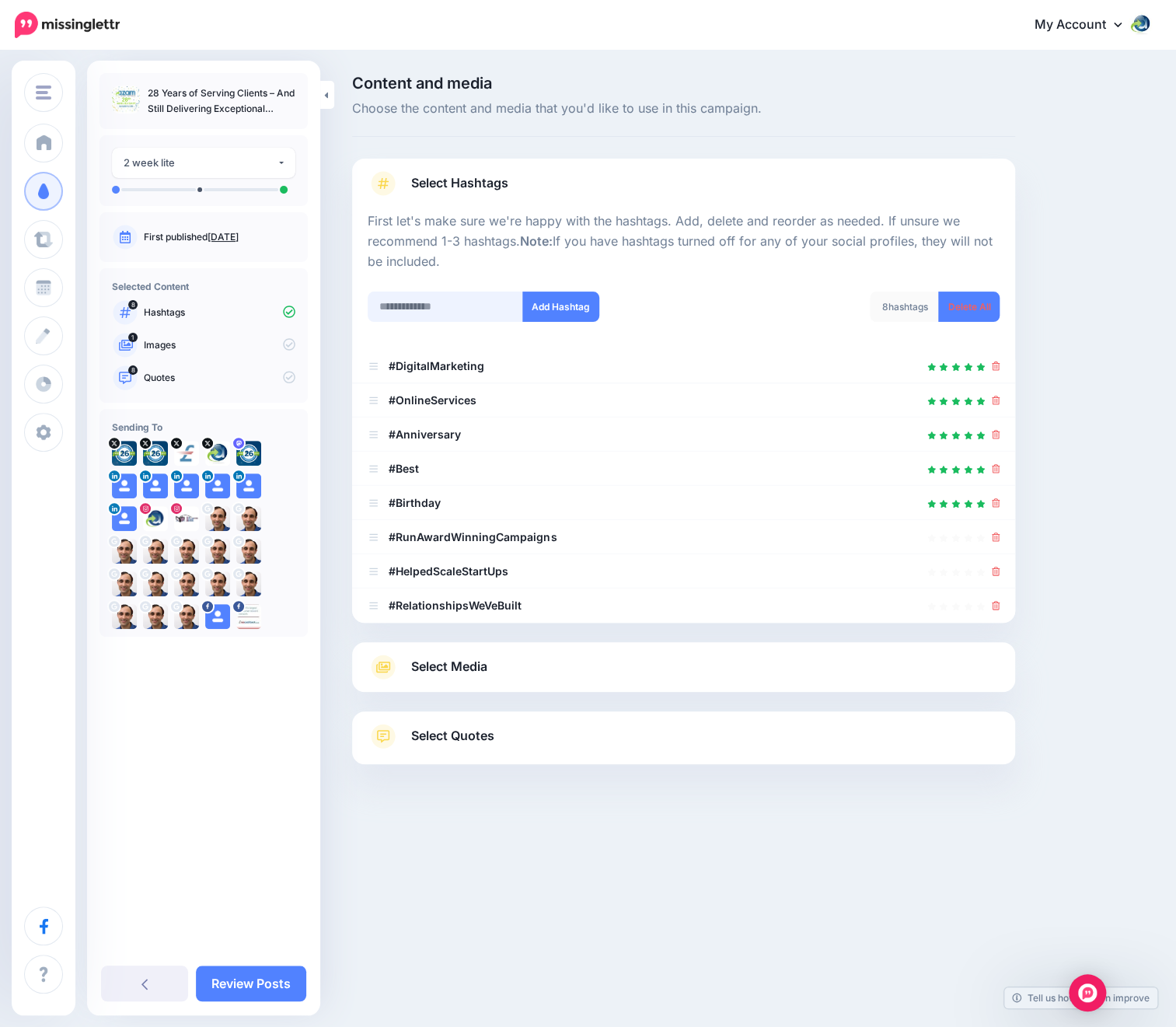
click at [484, 307] on input "text" at bounding box center [446, 306] width 155 height 30
type input "**********"
click at [572, 310] on button "Add Hashtag" at bounding box center [561, 306] width 77 height 30
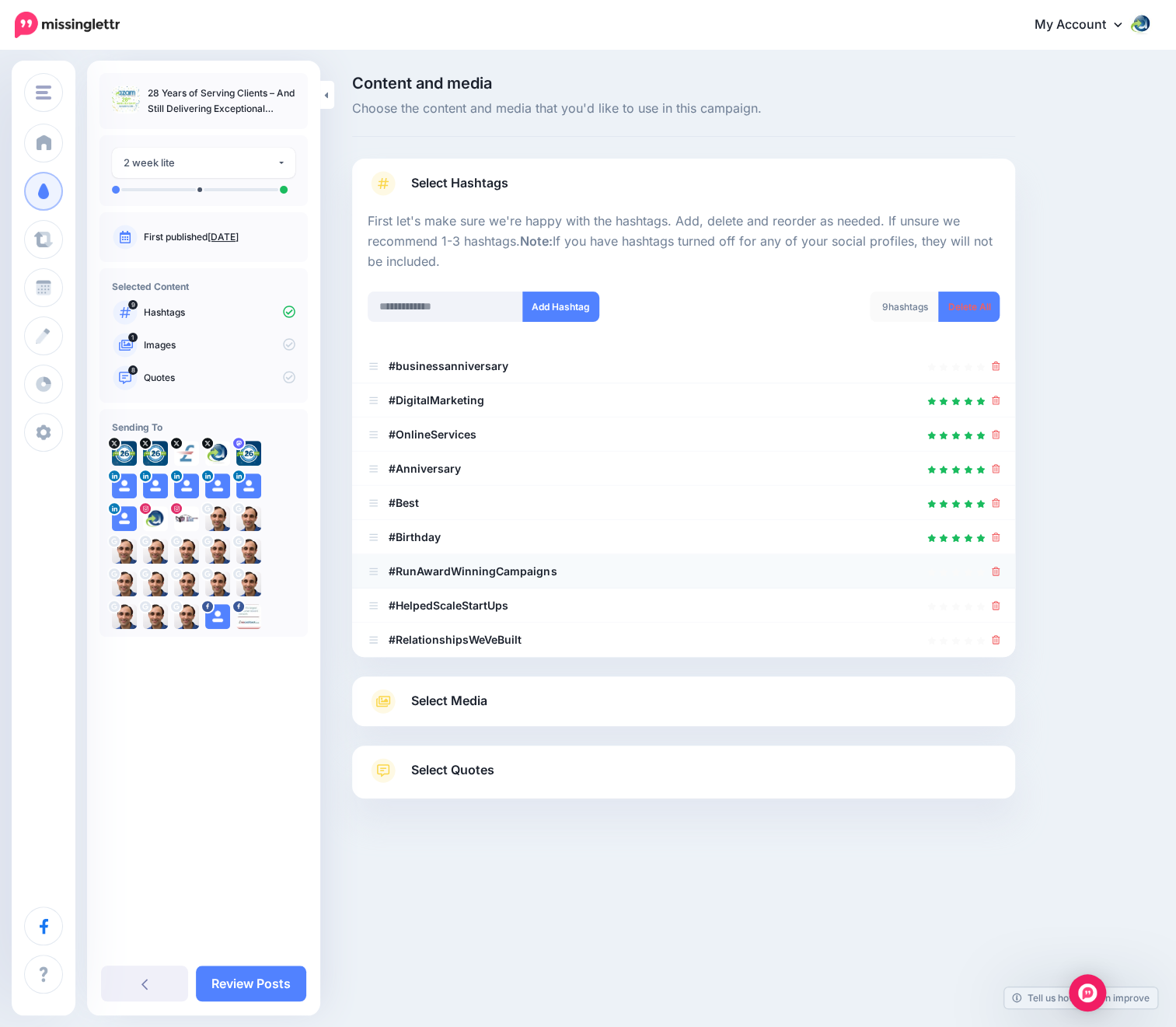
click at [996, 572] on icon at bounding box center [995, 571] width 8 height 9
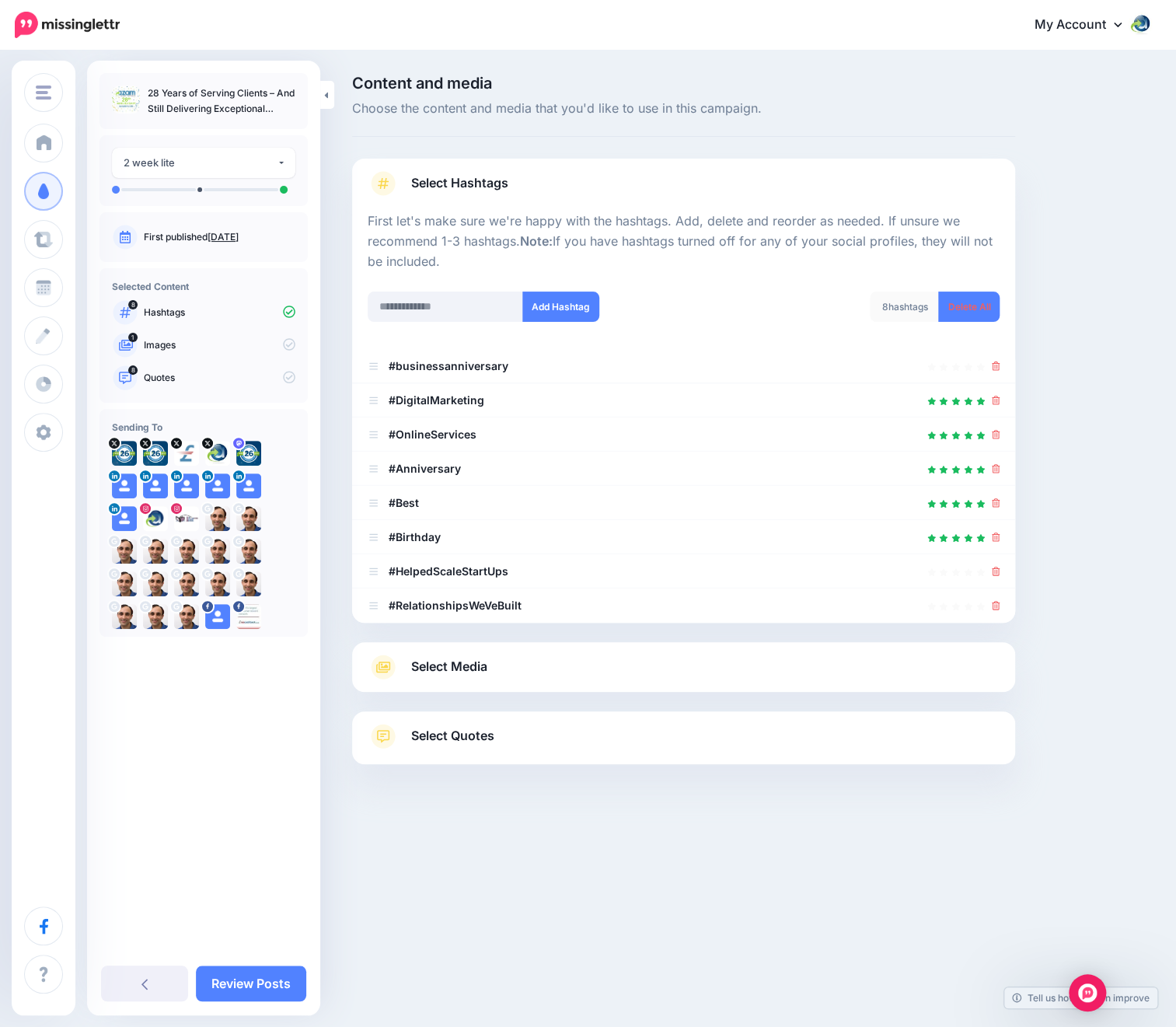
click at [996, 572] on icon at bounding box center [995, 571] width 8 height 9
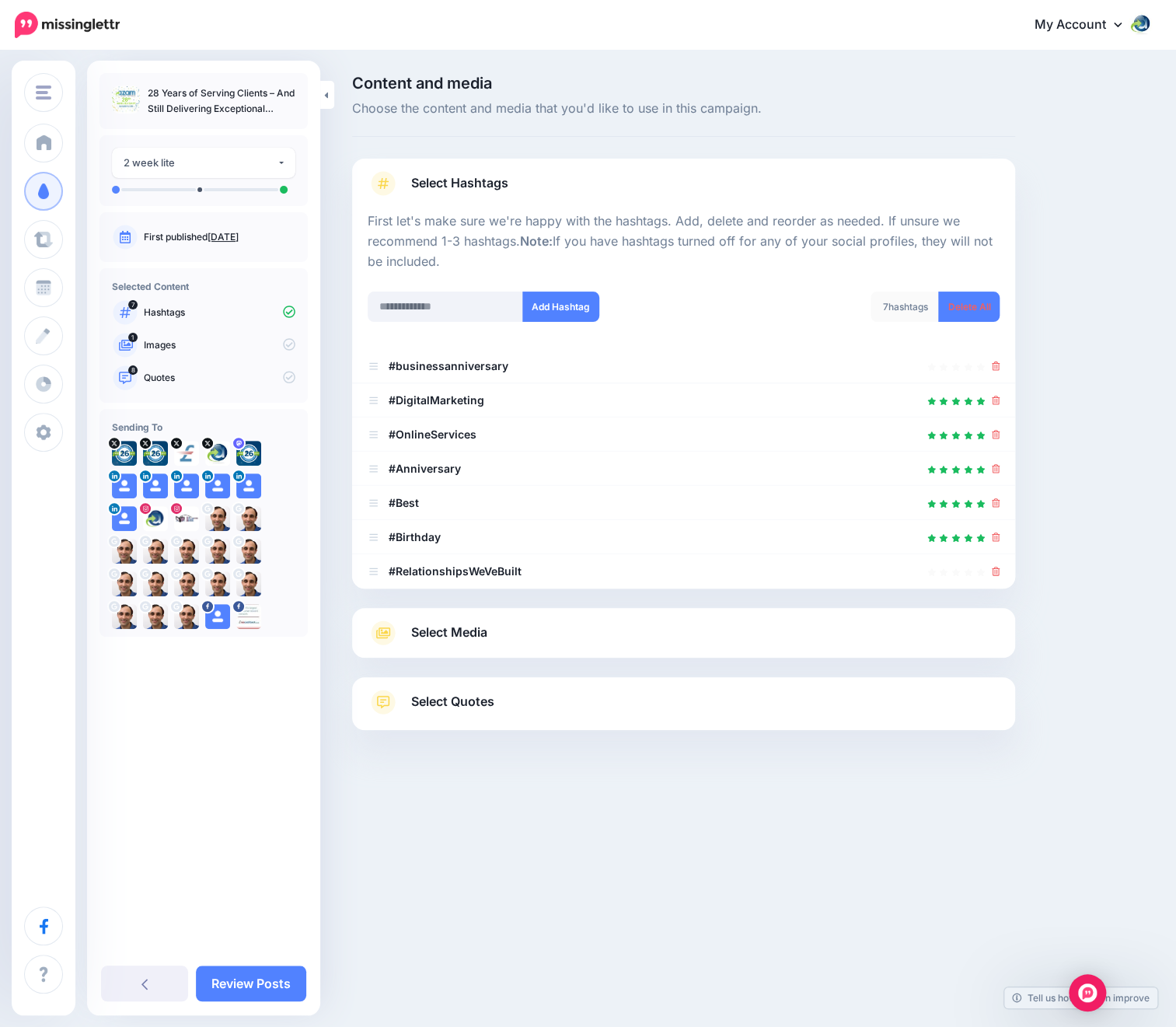
click at [996, 572] on icon at bounding box center [995, 571] width 8 height 9
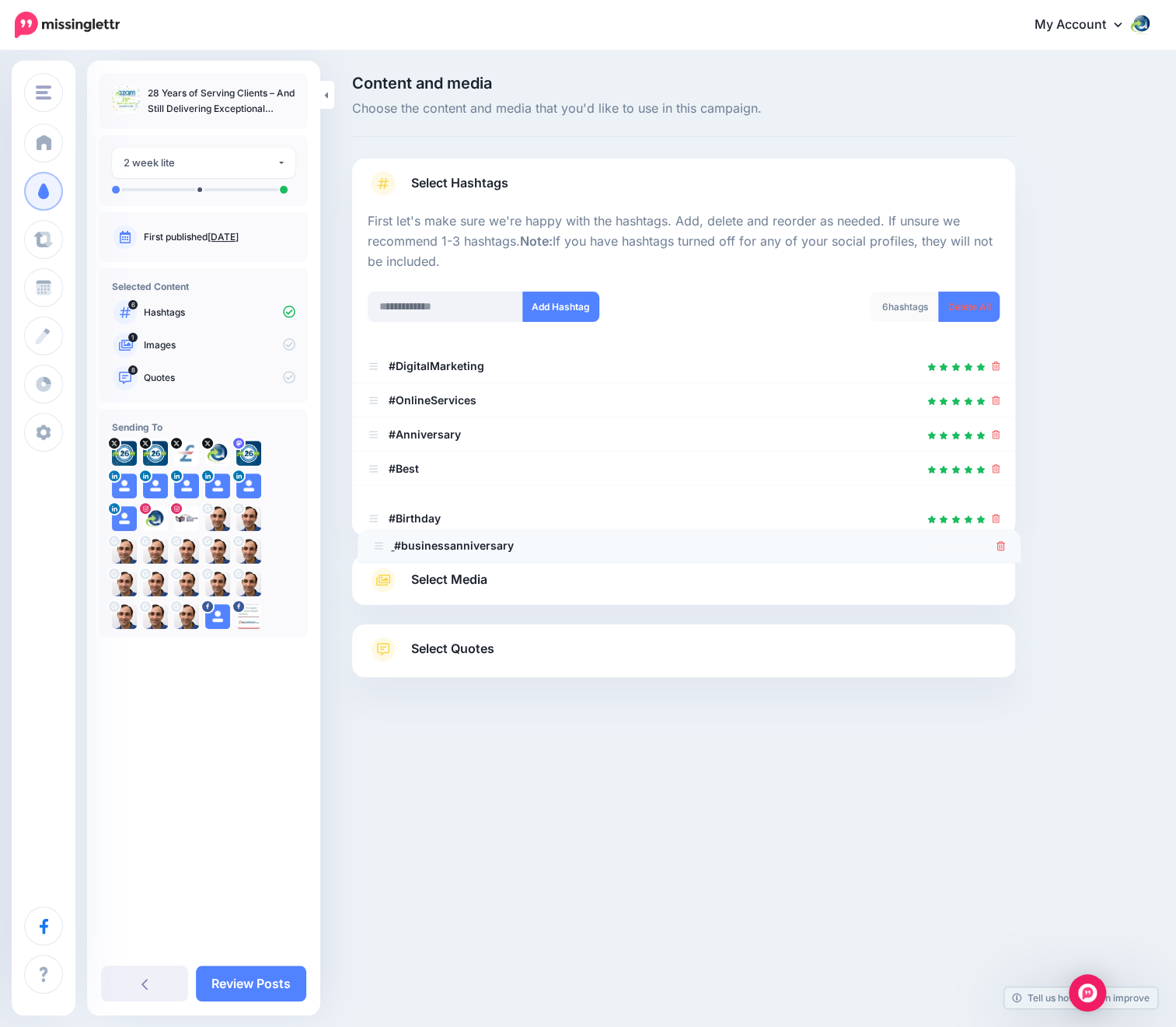
drag, startPoint x: 374, startPoint y: 363, endPoint x: 379, endPoint y: 542, distance: 179.1
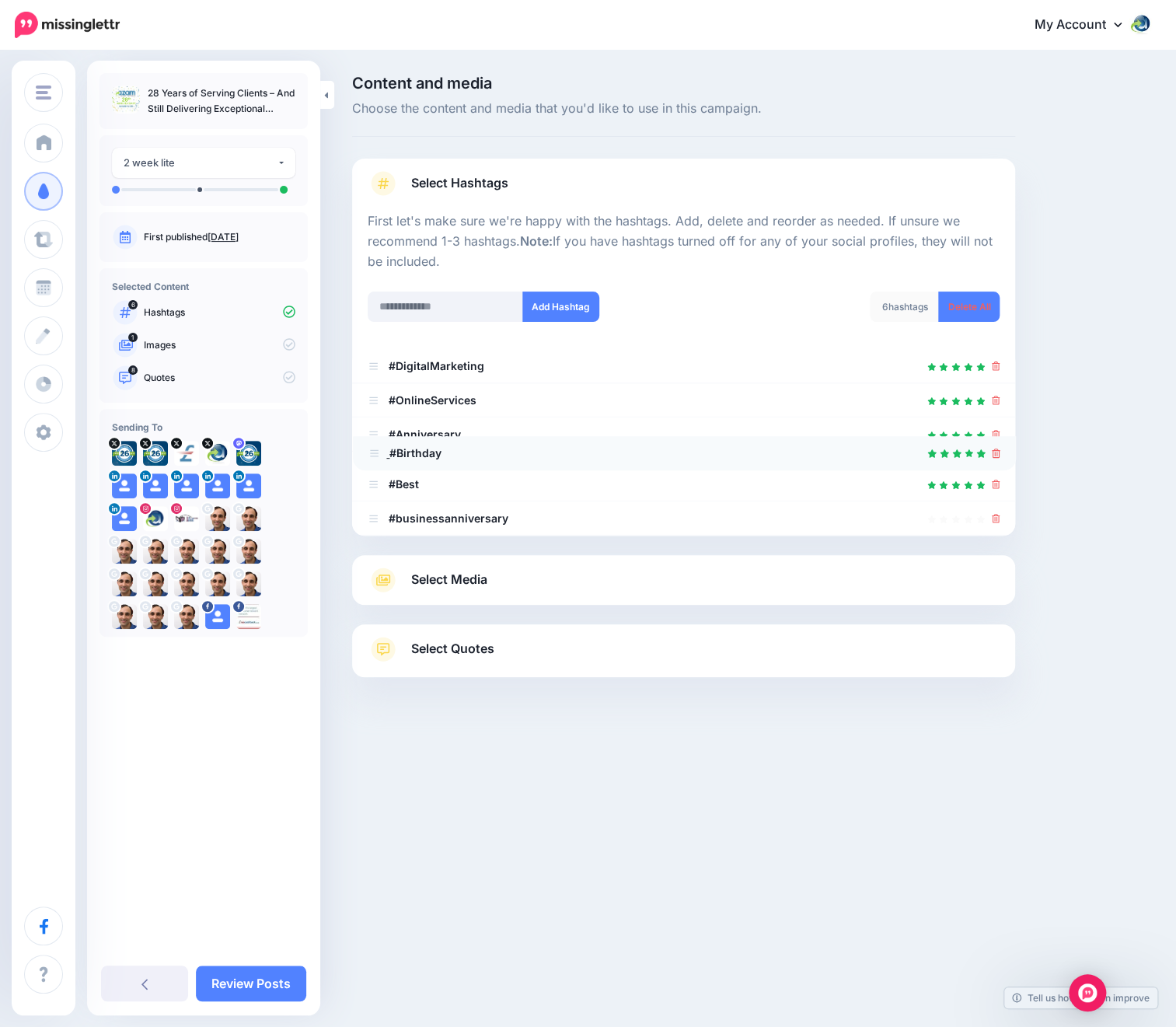
drag, startPoint x: 370, startPoint y: 538, endPoint x: 371, endPoint y: 454, distance: 84.0
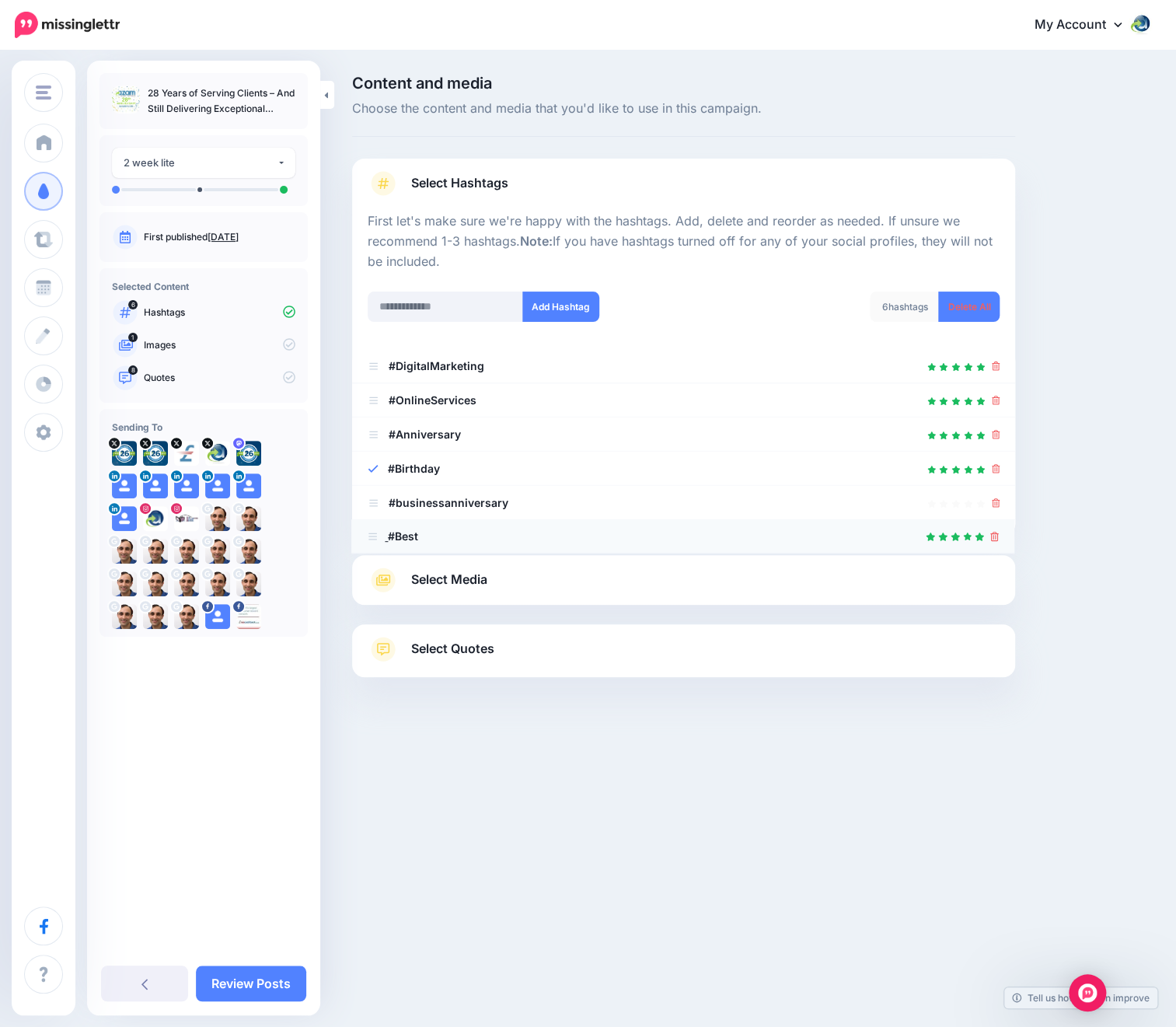
drag, startPoint x: 371, startPoint y: 499, endPoint x: 371, endPoint y: 533, distance: 34.0
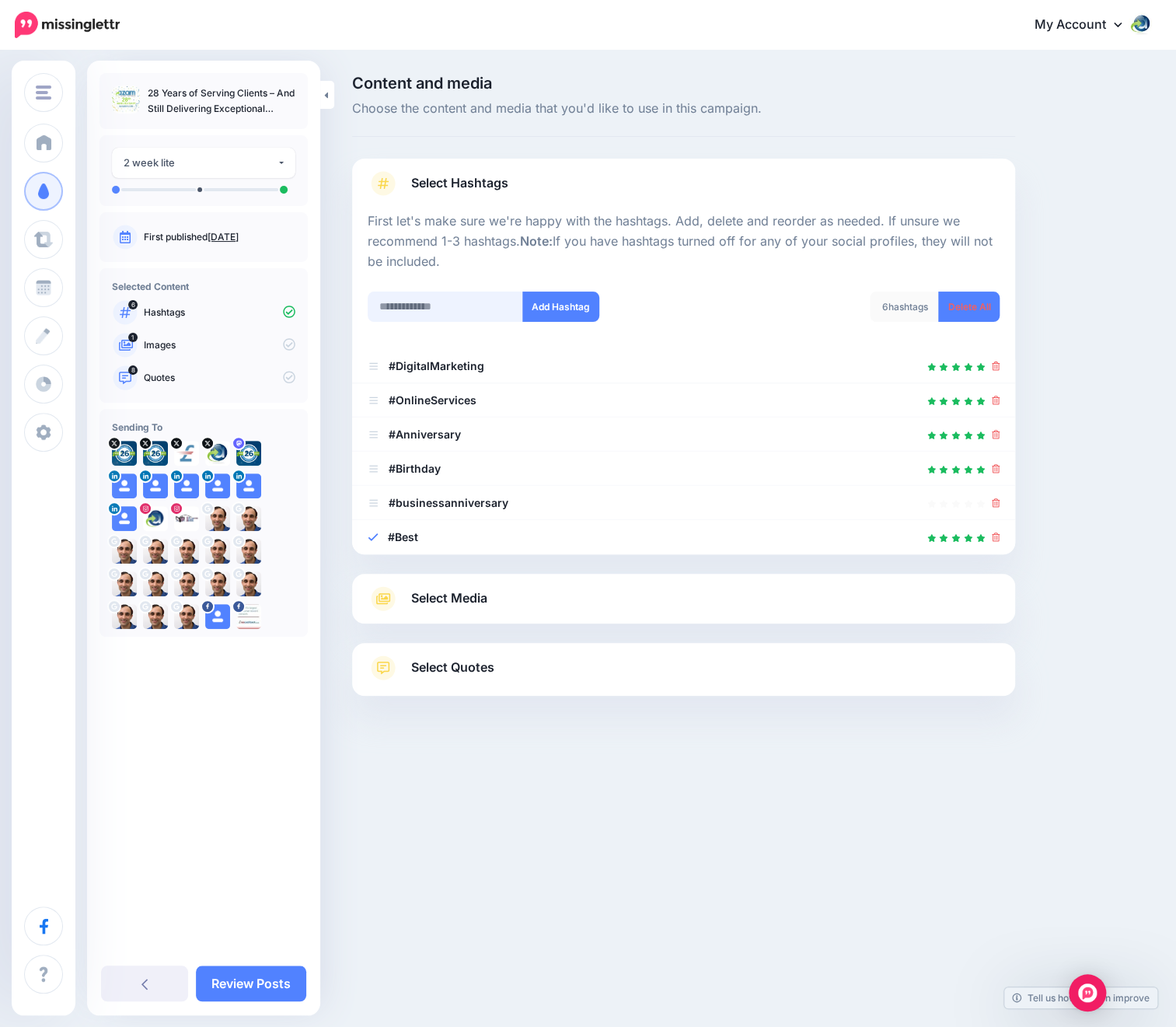
click at [409, 301] on input "text" at bounding box center [446, 306] width 155 height 30
type input "**********"
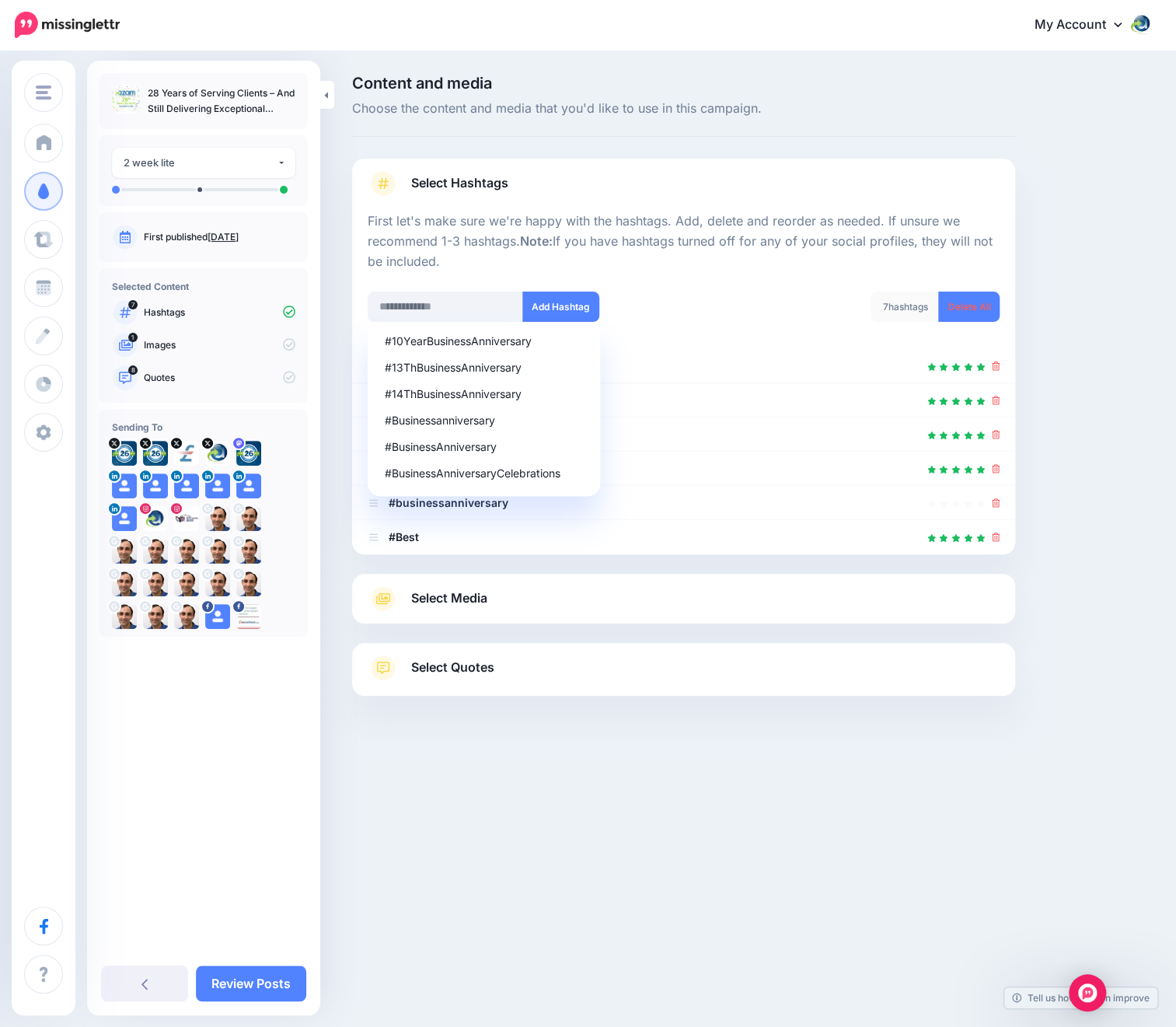
click at [700, 291] on div "7 hashtags Delete All" at bounding box center [847, 316] width 328 height 49
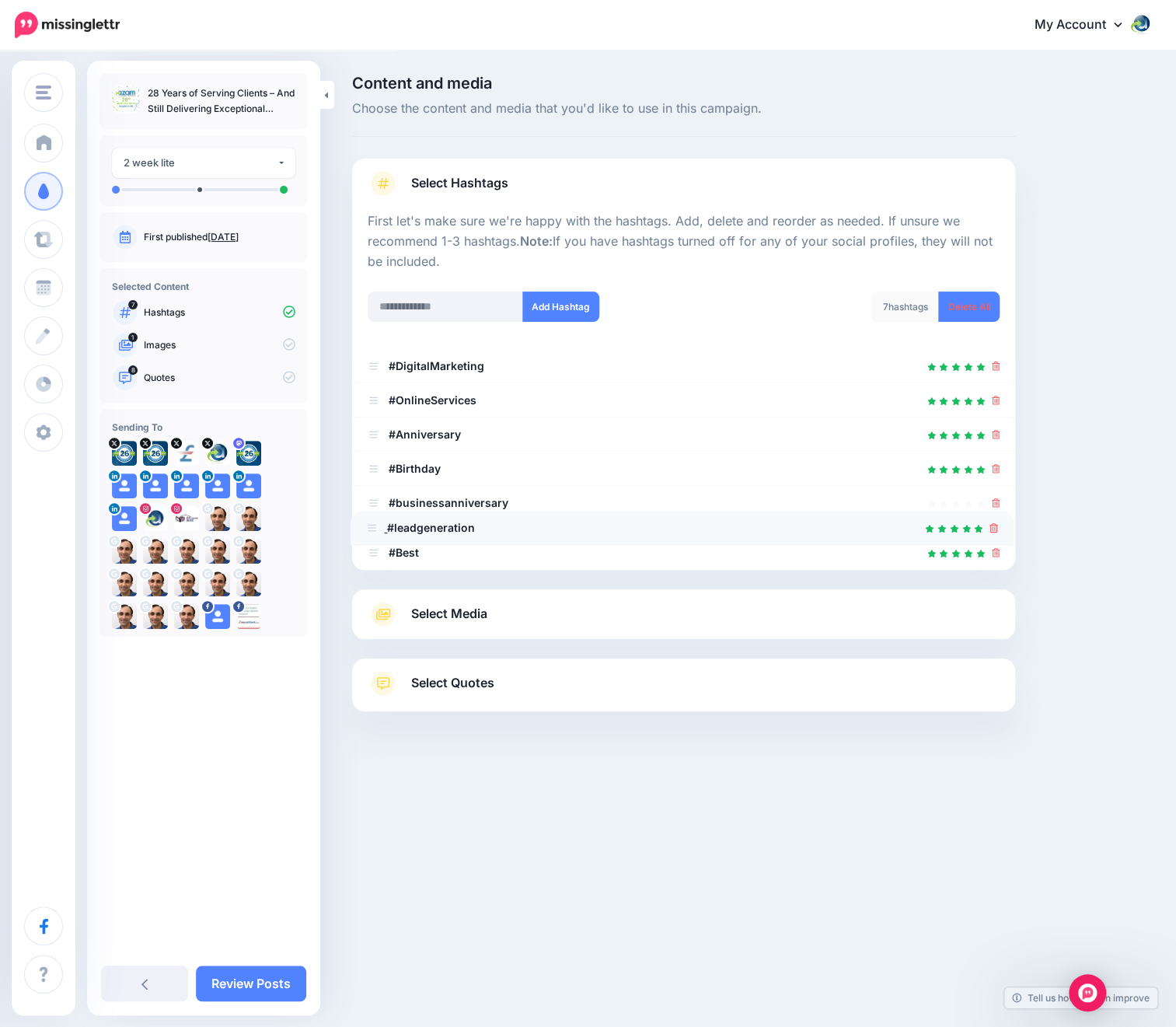
drag, startPoint x: 373, startPoint y: 366, endPoint x: 372, endPoint y: 528, distance: 162.0
drag, startPoint x: 372, startPoint y: 365, endPoint x: 369, endPoint y: 460, distance: 95.0
drag, startPoint x: 379, startPoint y: 363, endPoint x: 381, endPoint y: 463, distance: 100.0
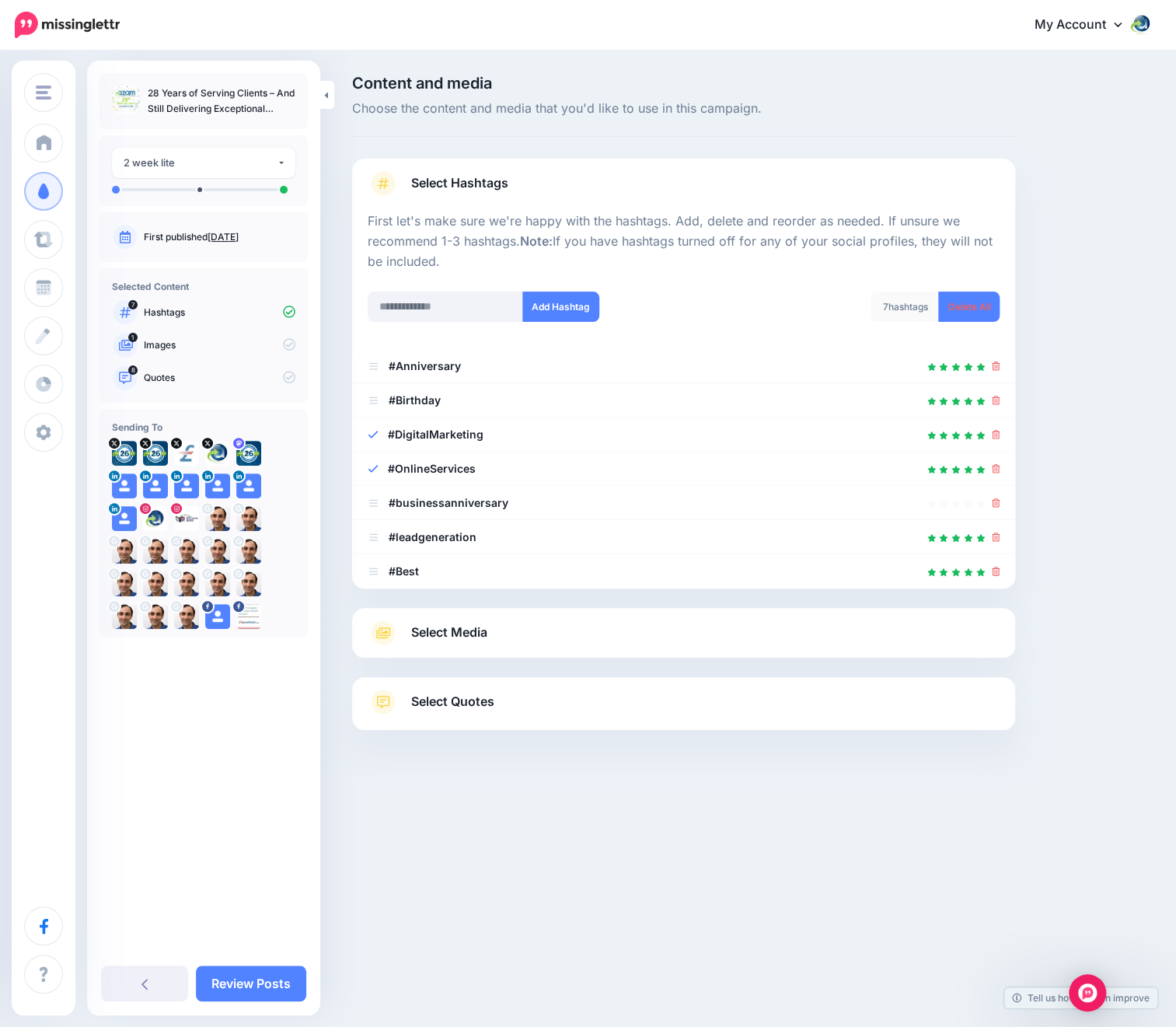
click at [390, 634] on icon at bounding box center [383, 633] width 14 height 11
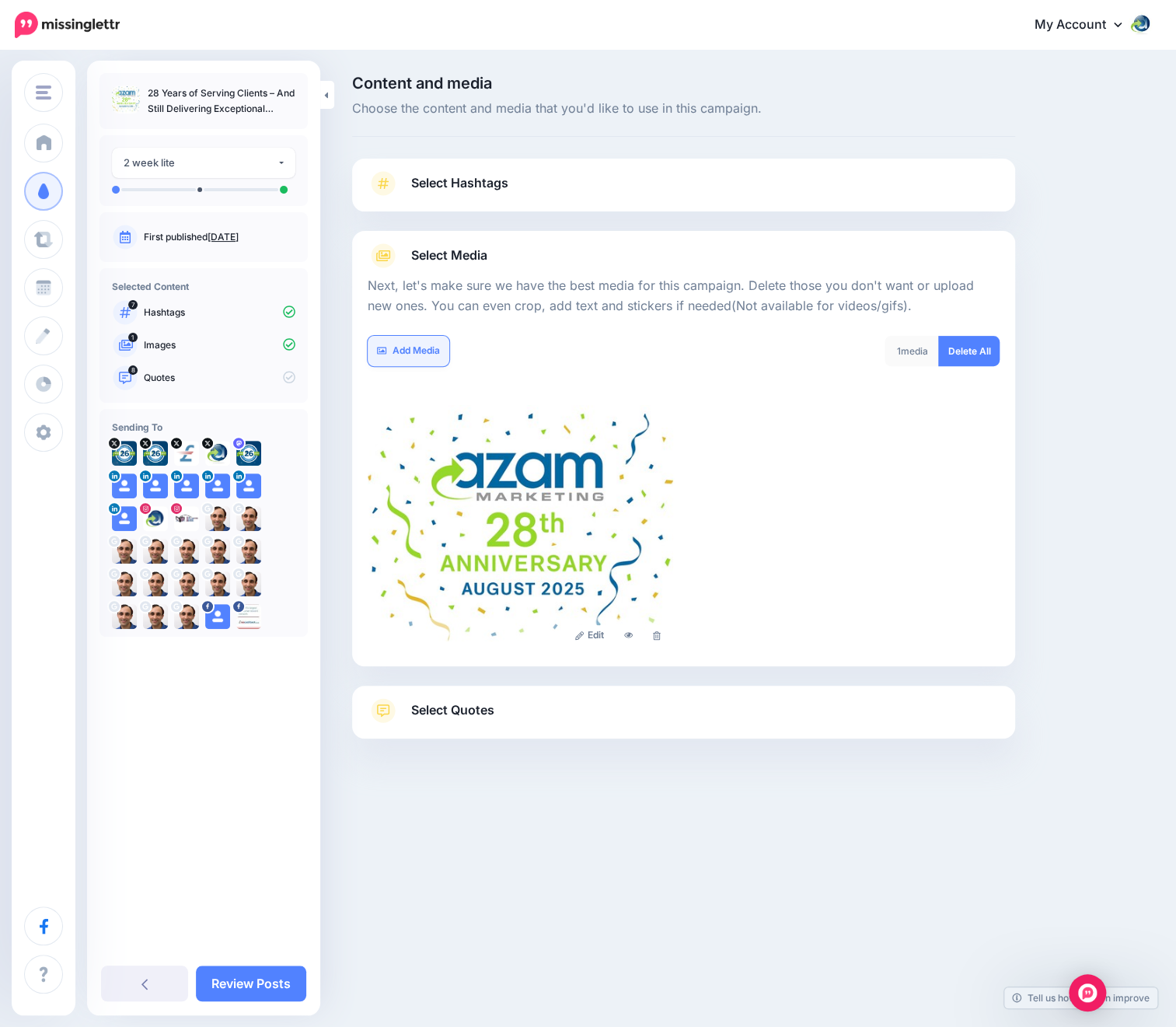
click at [435, 351] on link "Add Media" at bounding box center [408, 351] width 81 height 30
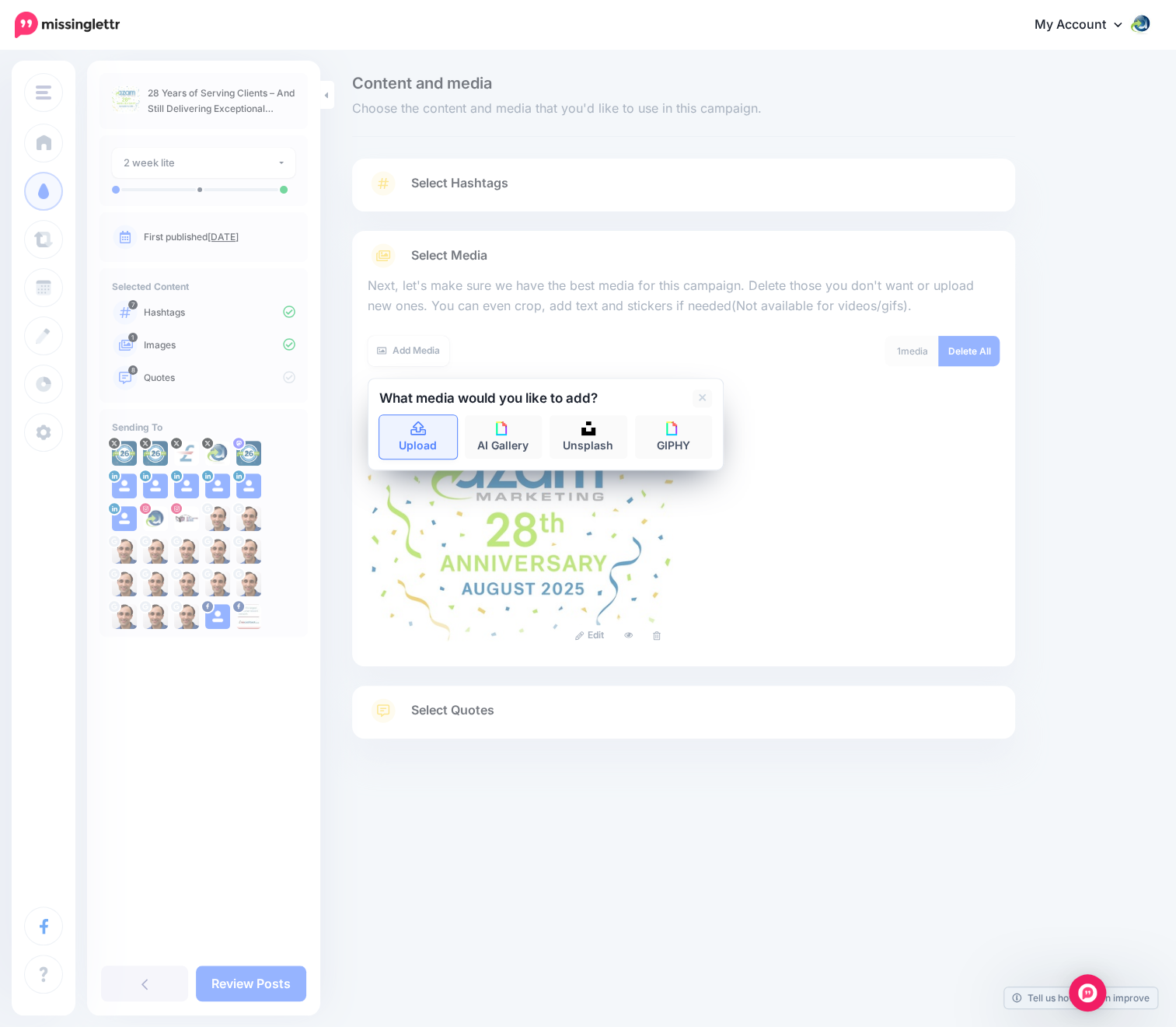
click at [411, 434] on icon at bounding box center [418, 427] width 16 height 14
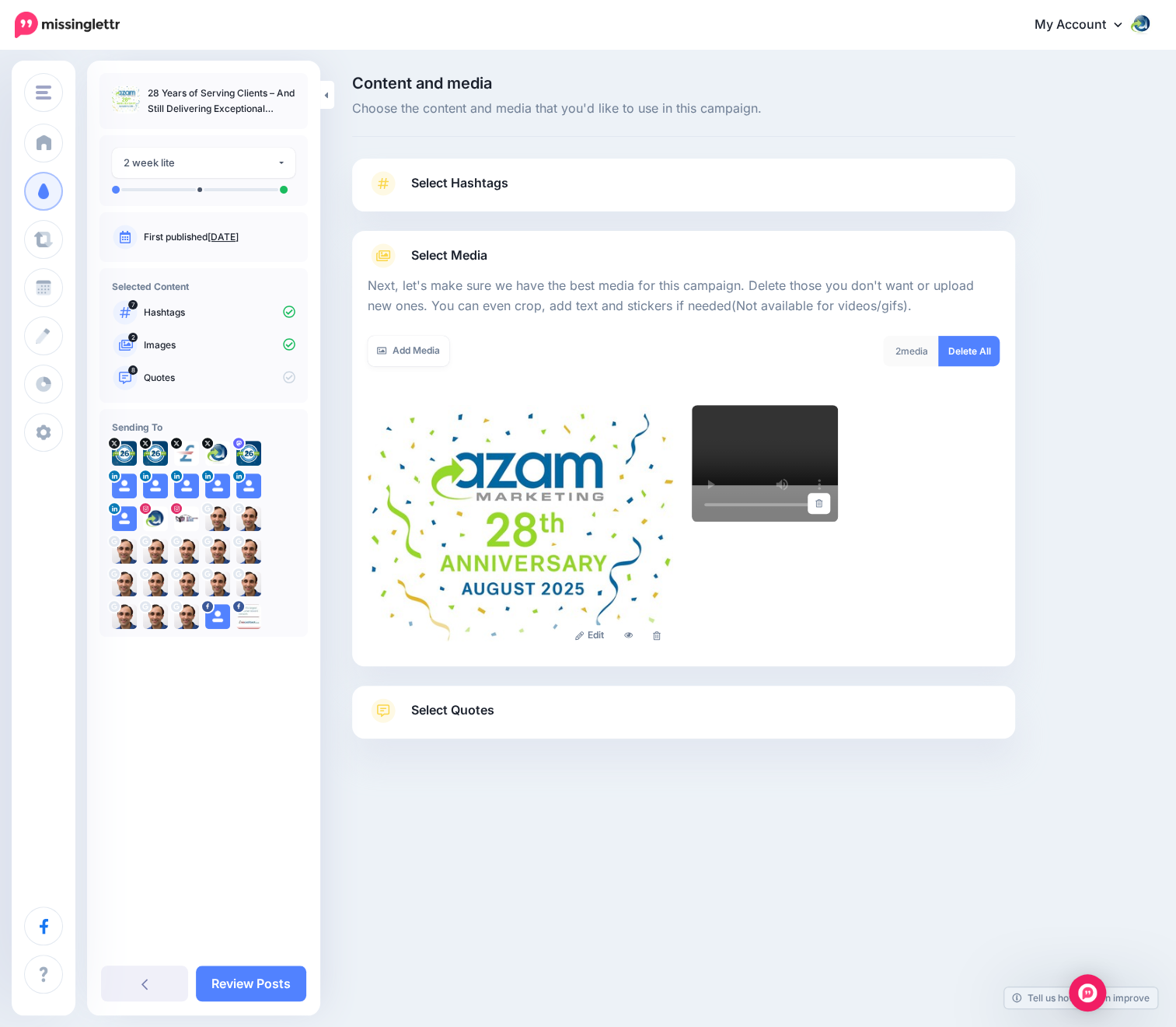
drag, startPoint x: 419, startPoint y: 342, endPoint x: 639, endPoint y: 335, distance: 220.1
click at [419, 342] on link "Add Media" at bounding box center [408, 351] width 81 height 30
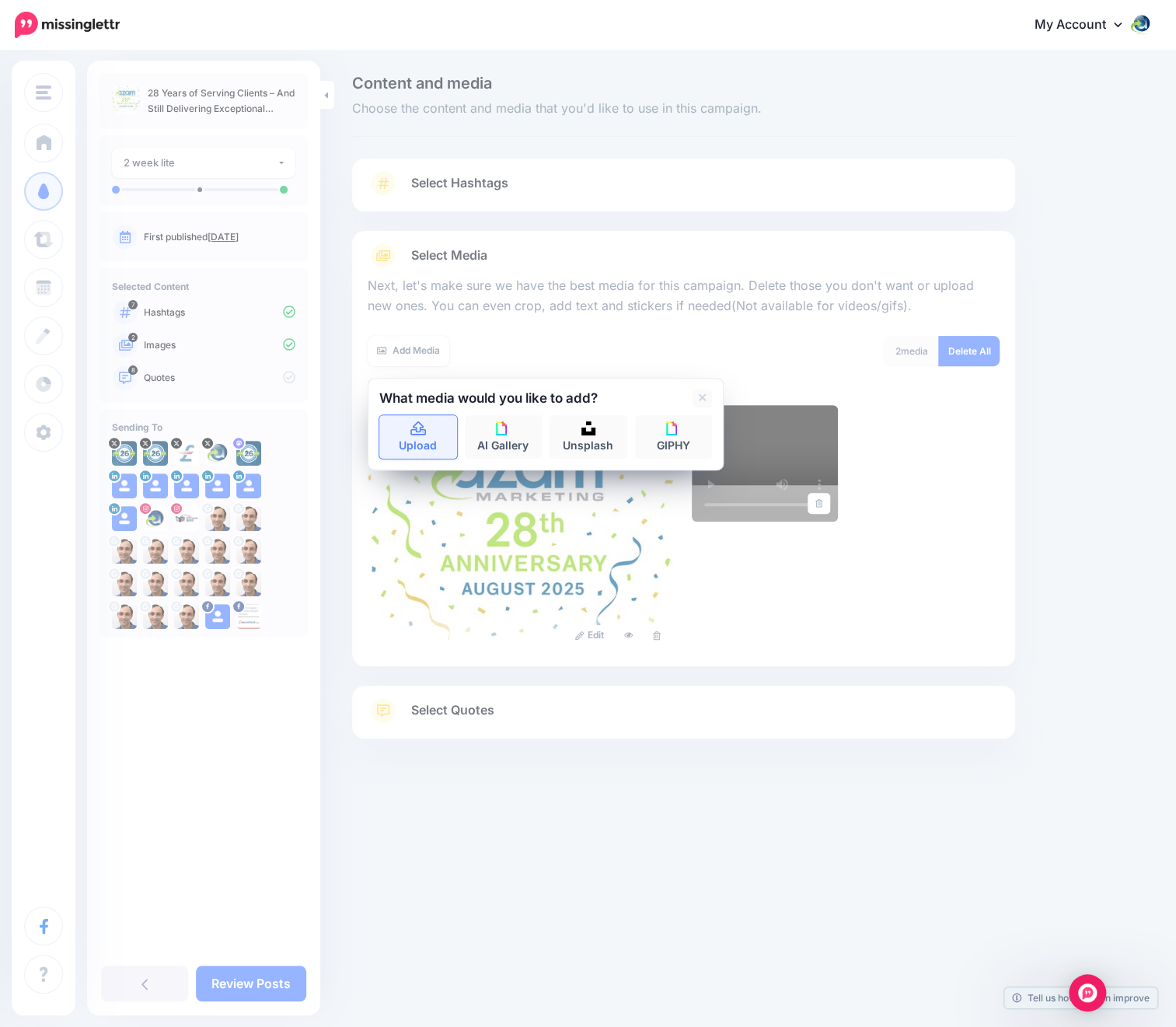
click at [426, 432] on link "Upload" at bounding box center [417, 437] width 78 height 44
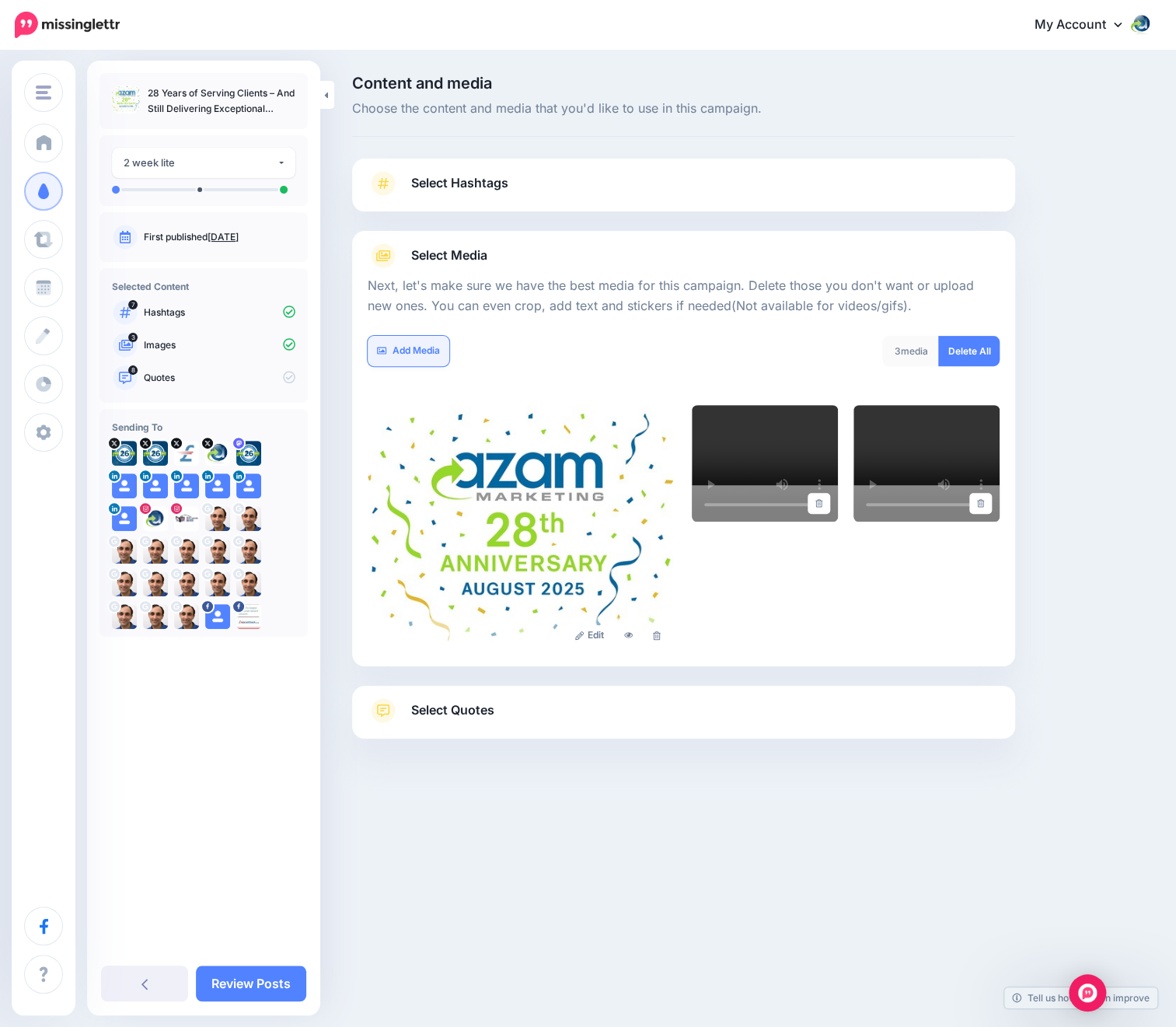
click at [415, 353] on link "Add Media" at bounding box center [408, 351] width 81 height 30
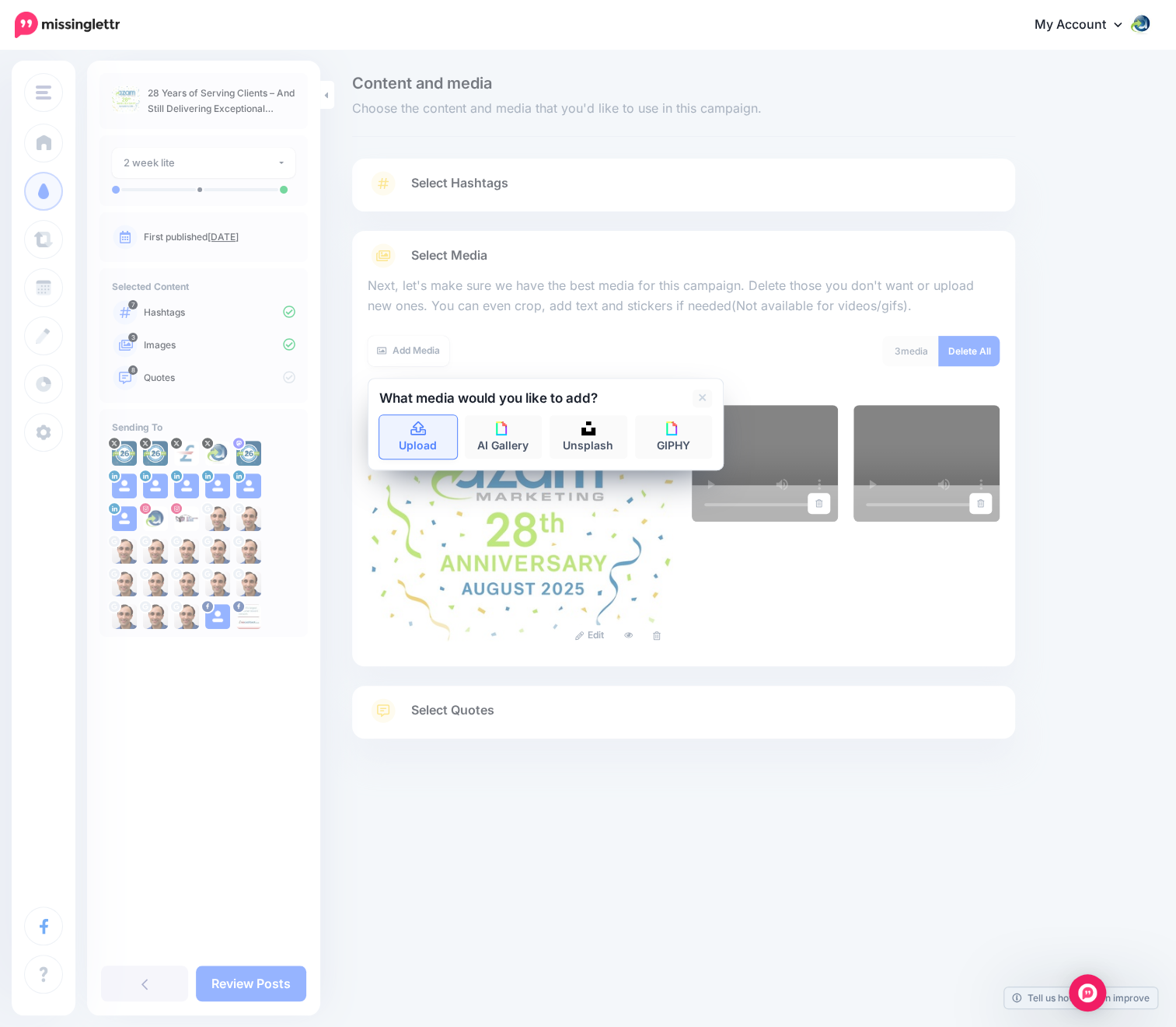
click at [415, 434] on icon at bounding box center [418, 427] width 16 height 14
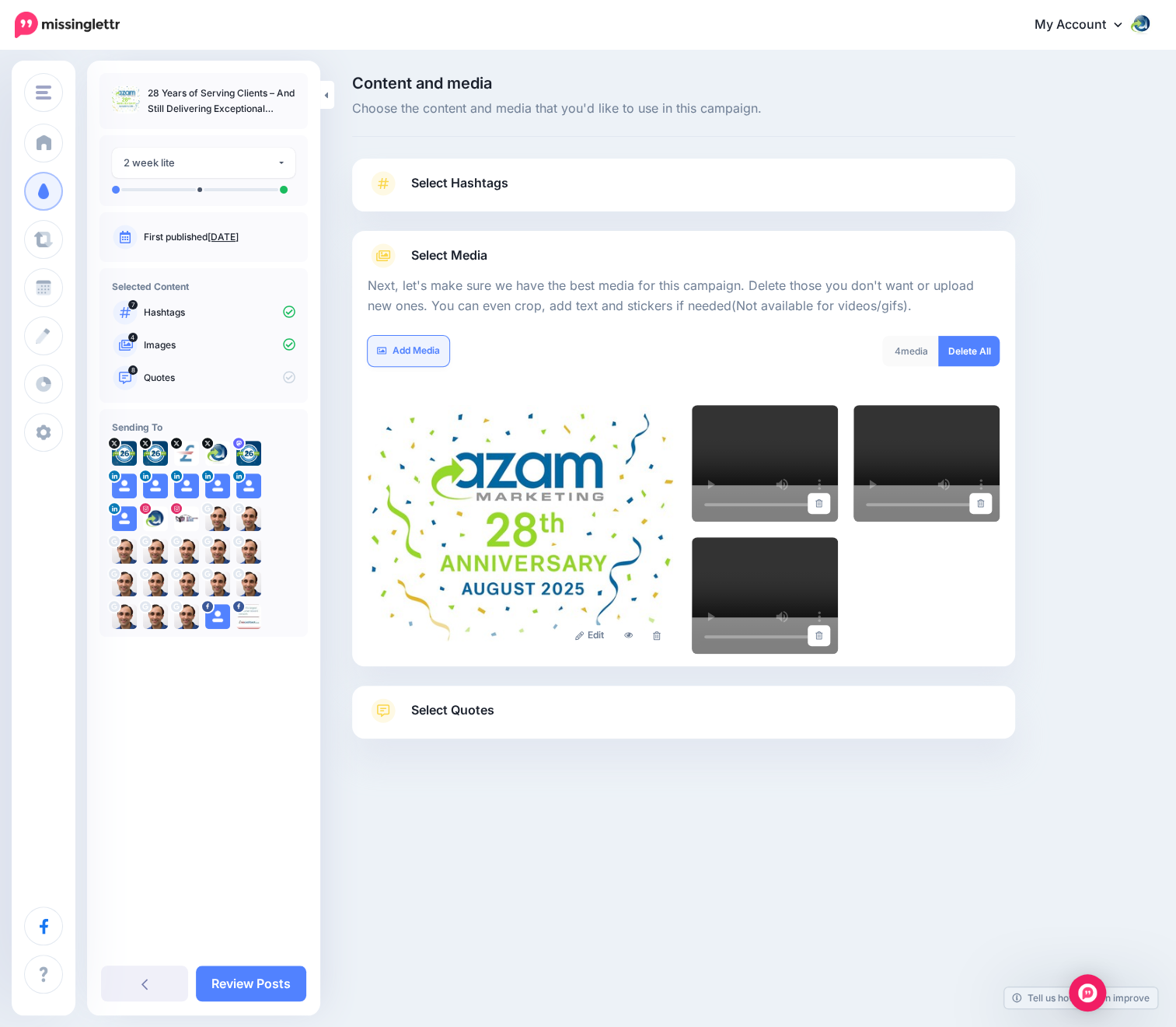
click at [415, 347] on link "Add Media" at bounding box center [408, 351] width 81 height 30
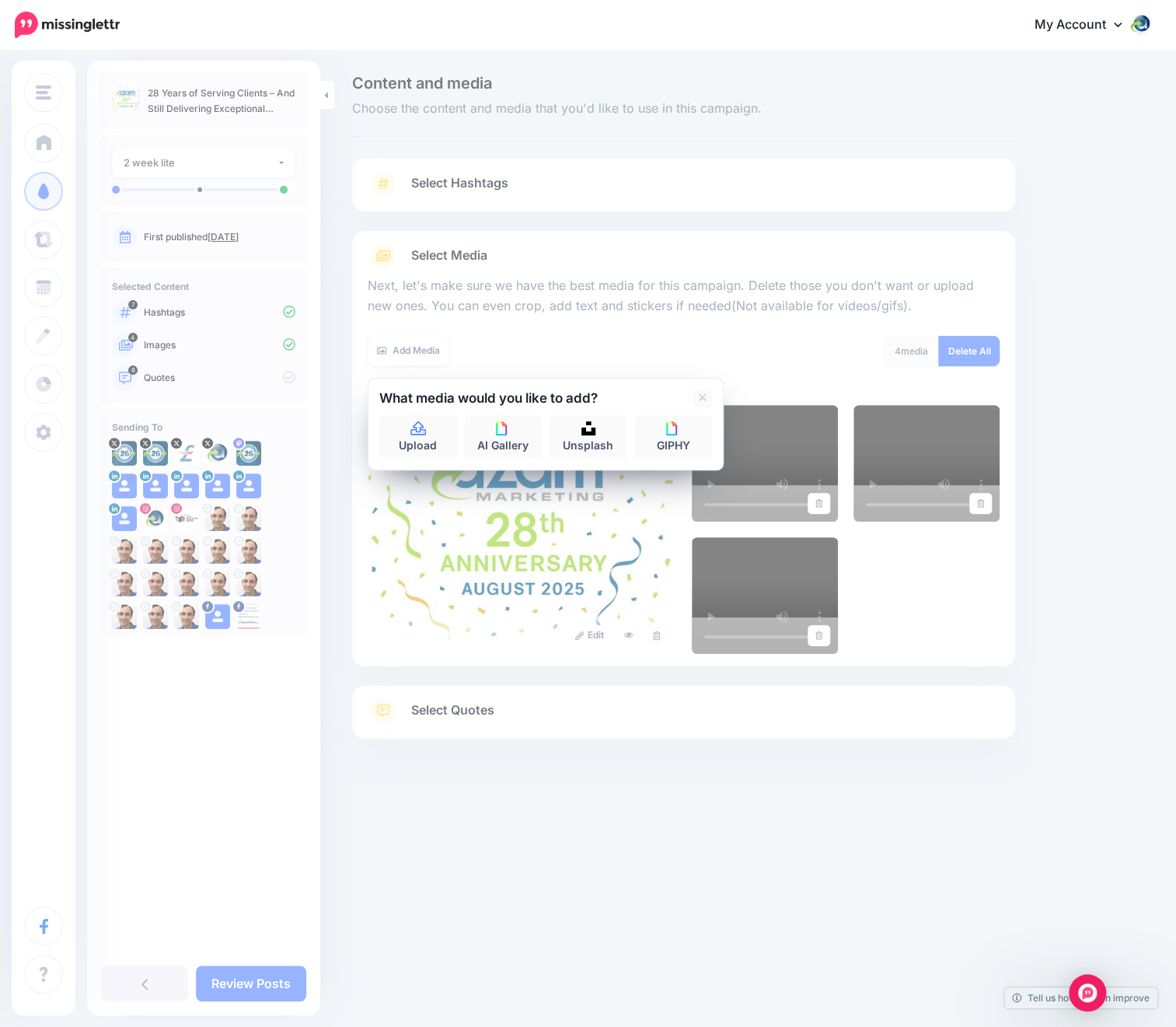
click at [921, 638] on div "Edit" at bounding box center [684, 529] width 632 height 248
click at [825, 638] on link at bounding box center [819, 635] width 23 height 21
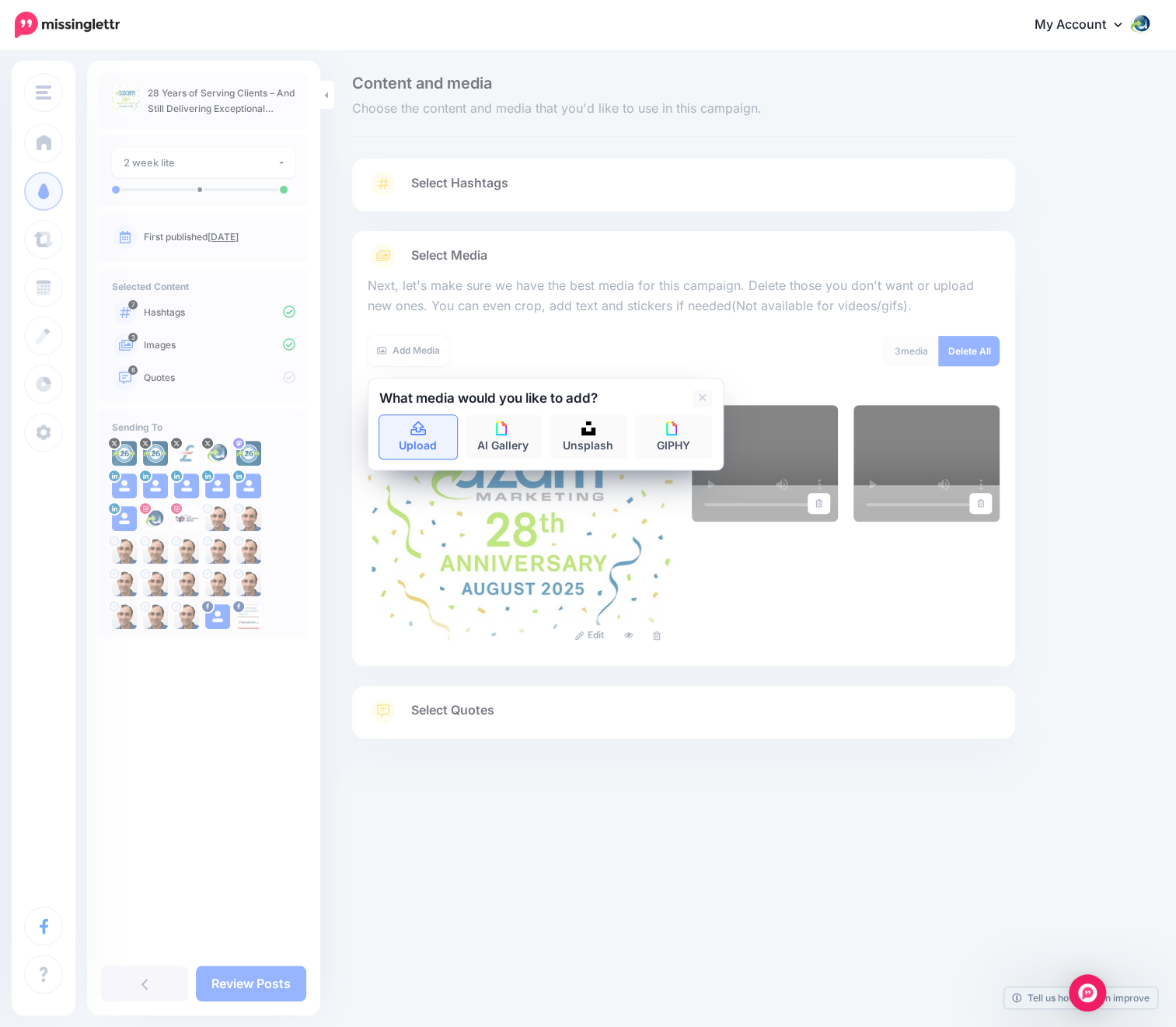
click at [415, 432] on icon at bounding box center [419, 428] width 18 height 14
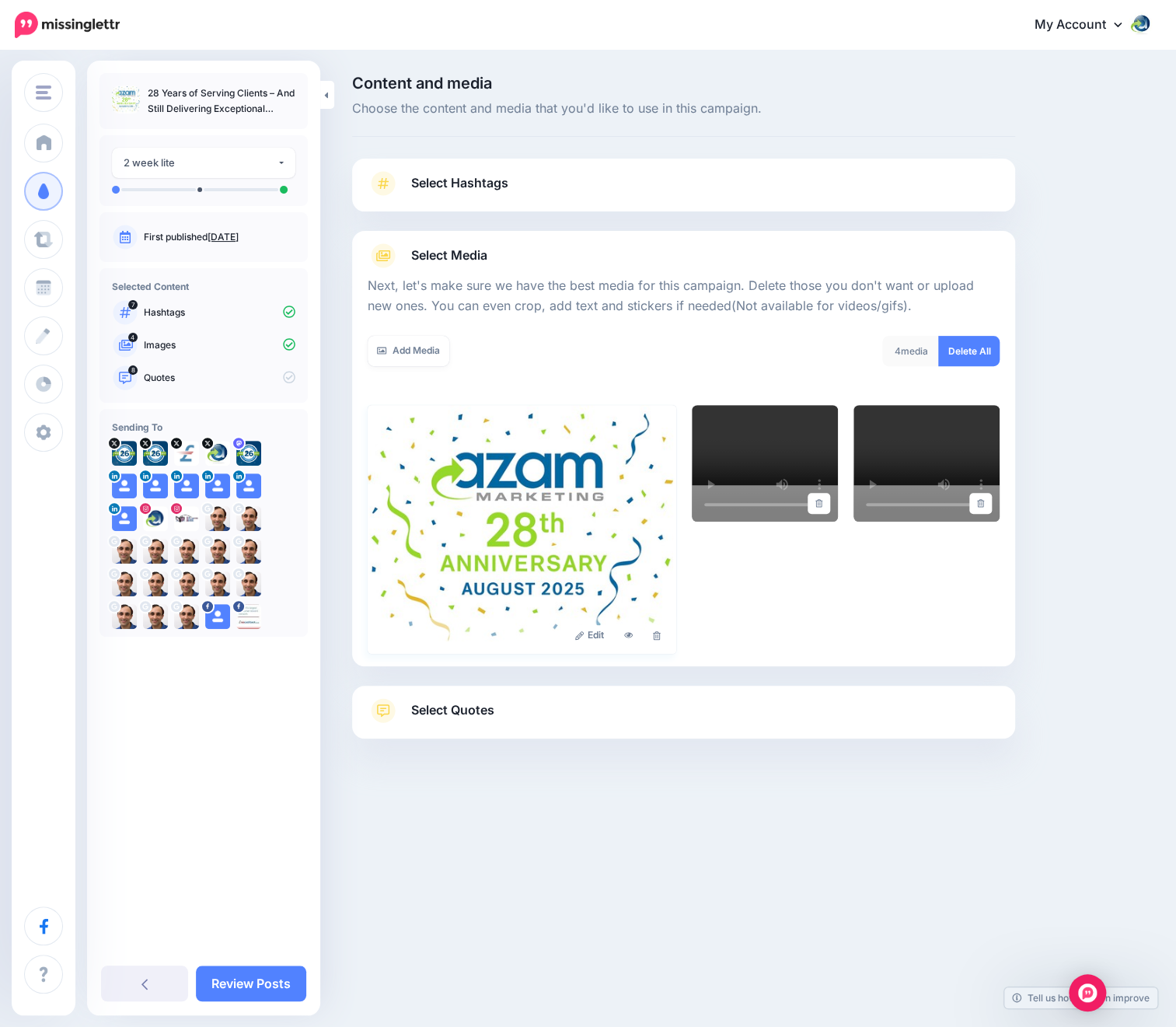
click at [417, 441] on img at bounding box center [522, 529] width 309 height 248
click at [417, 355] on link "Add Media" at bounding box center [408, 351] width 81 height 30
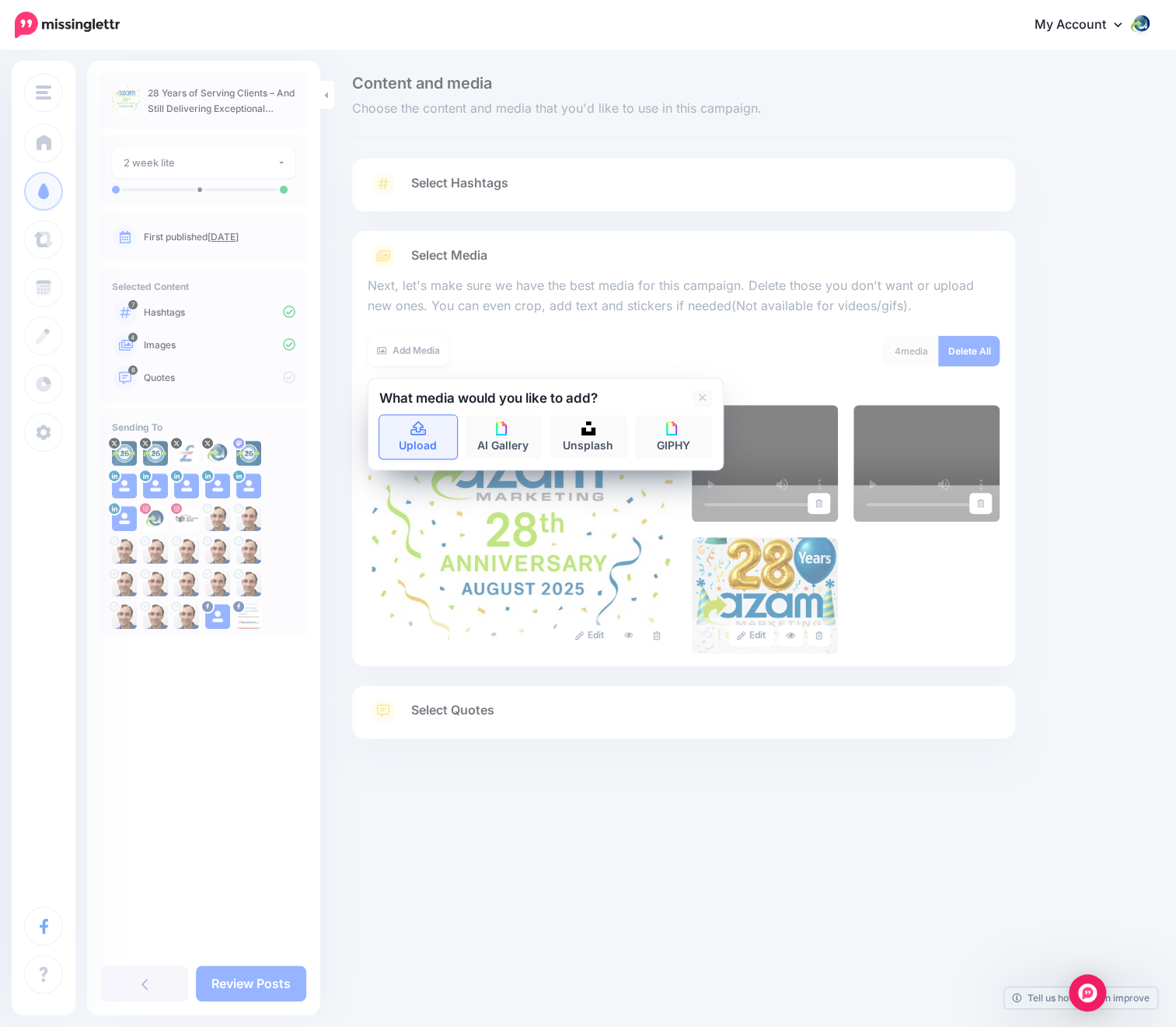
click at [411, 448] on link "Upload" at bounding box center [417, 437] width 78 height 44
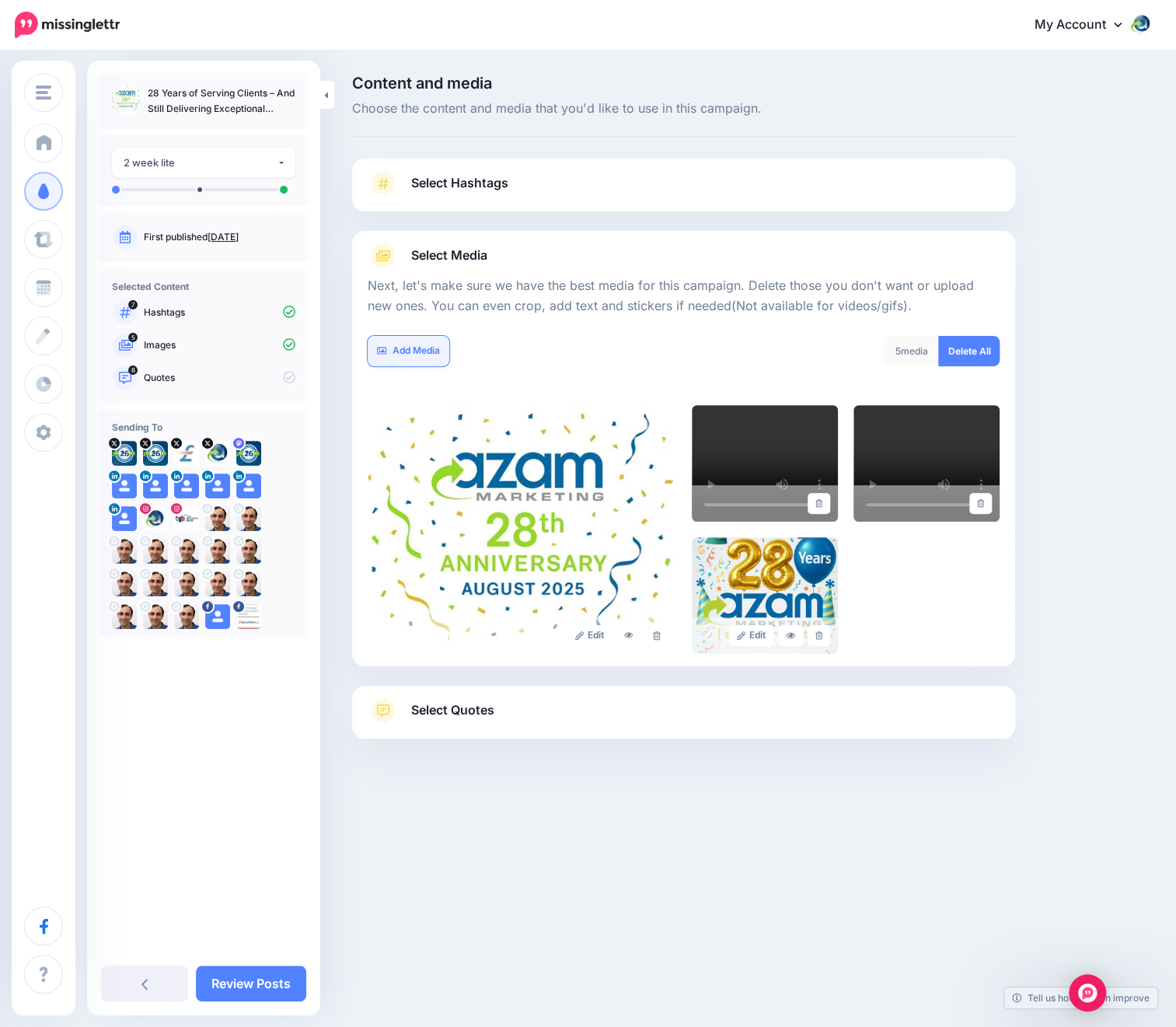
click at [409, 354] on link "Add Media" at bounding box center [408, 351] width 81 height 30
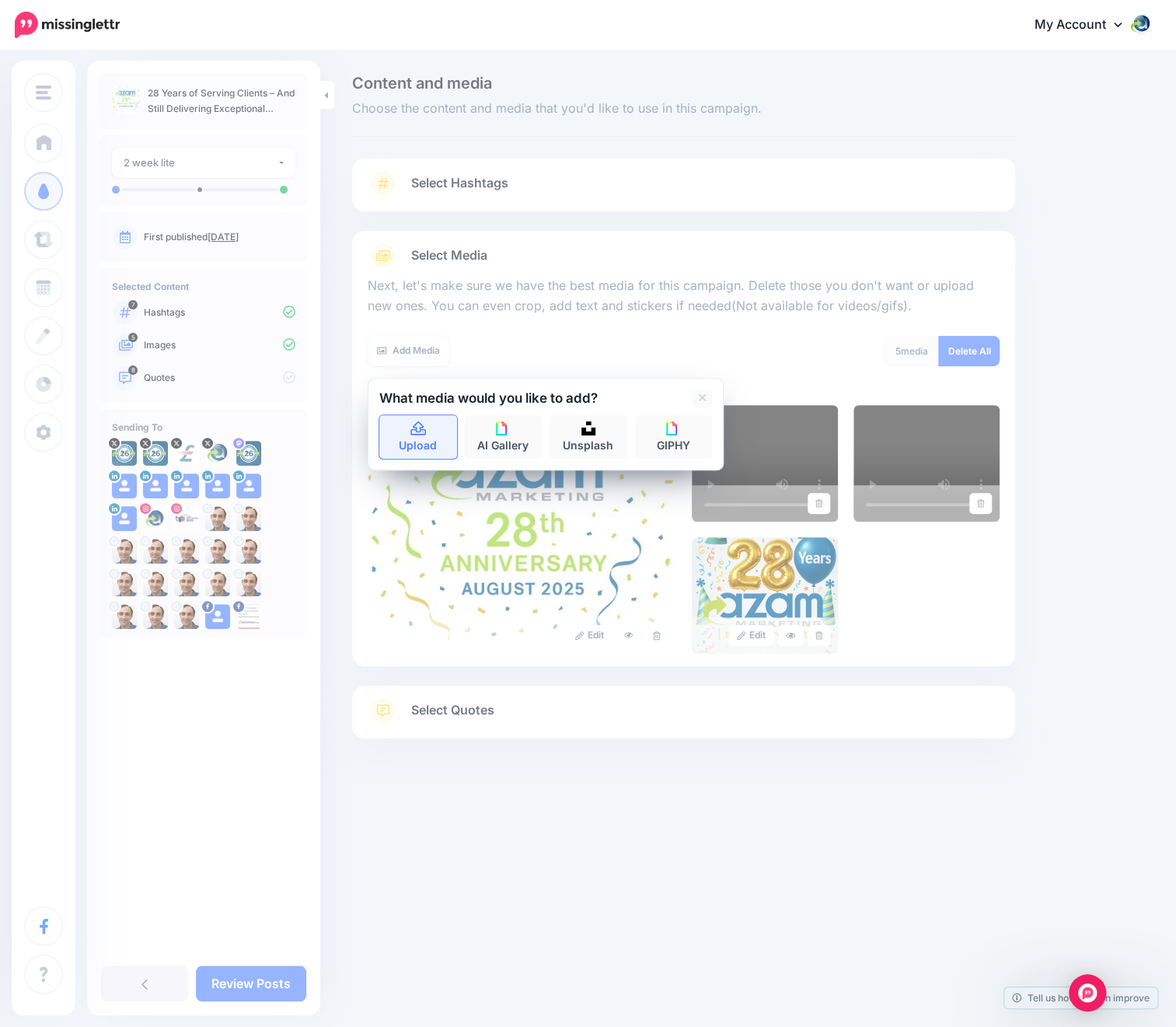
click at [419, 428] on icon at bounding box center [419, 428] width 18 height 14
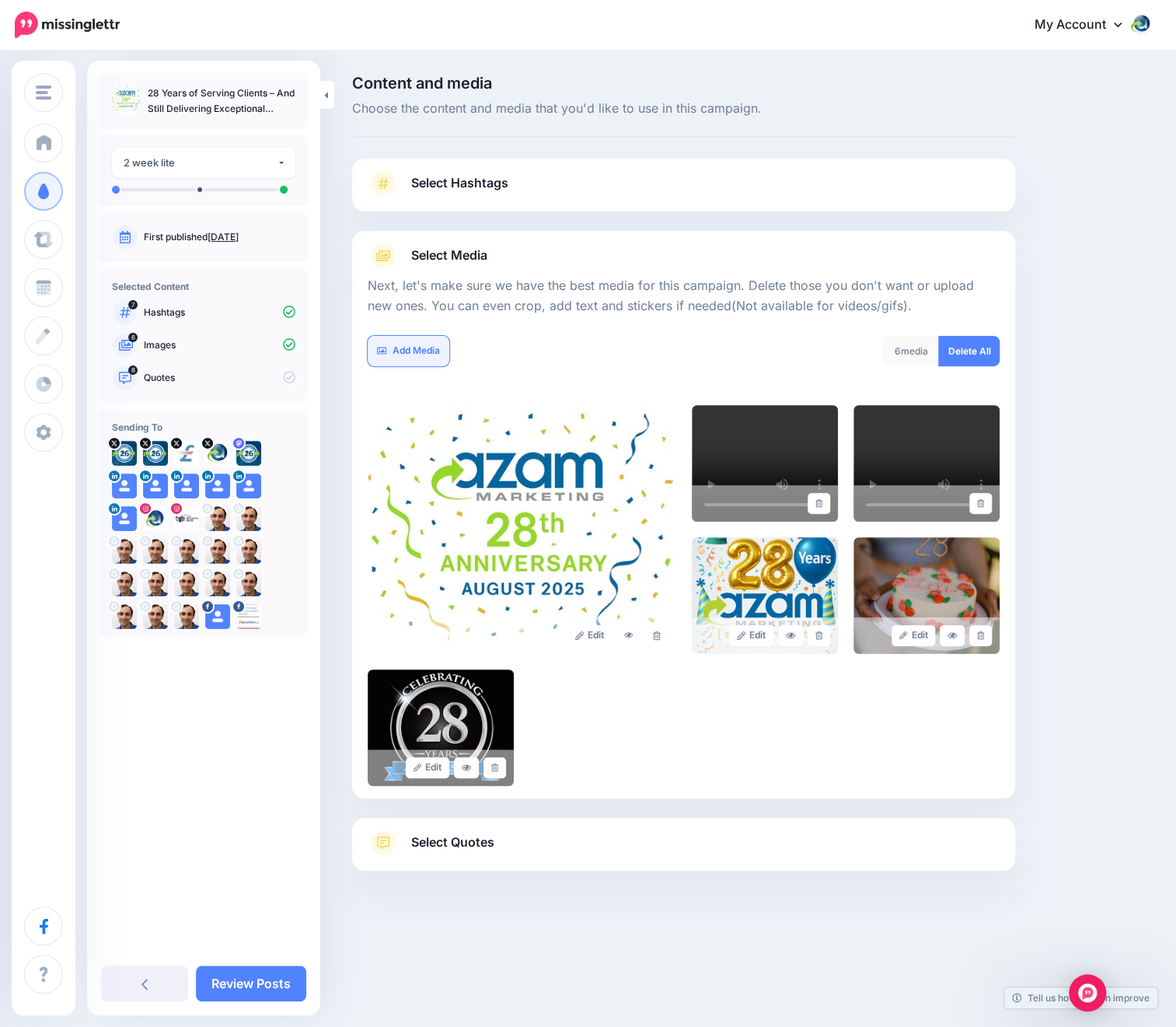
click at [412, 341] on link "Add Media" at bounding box center [408, 351] width 81 height 30
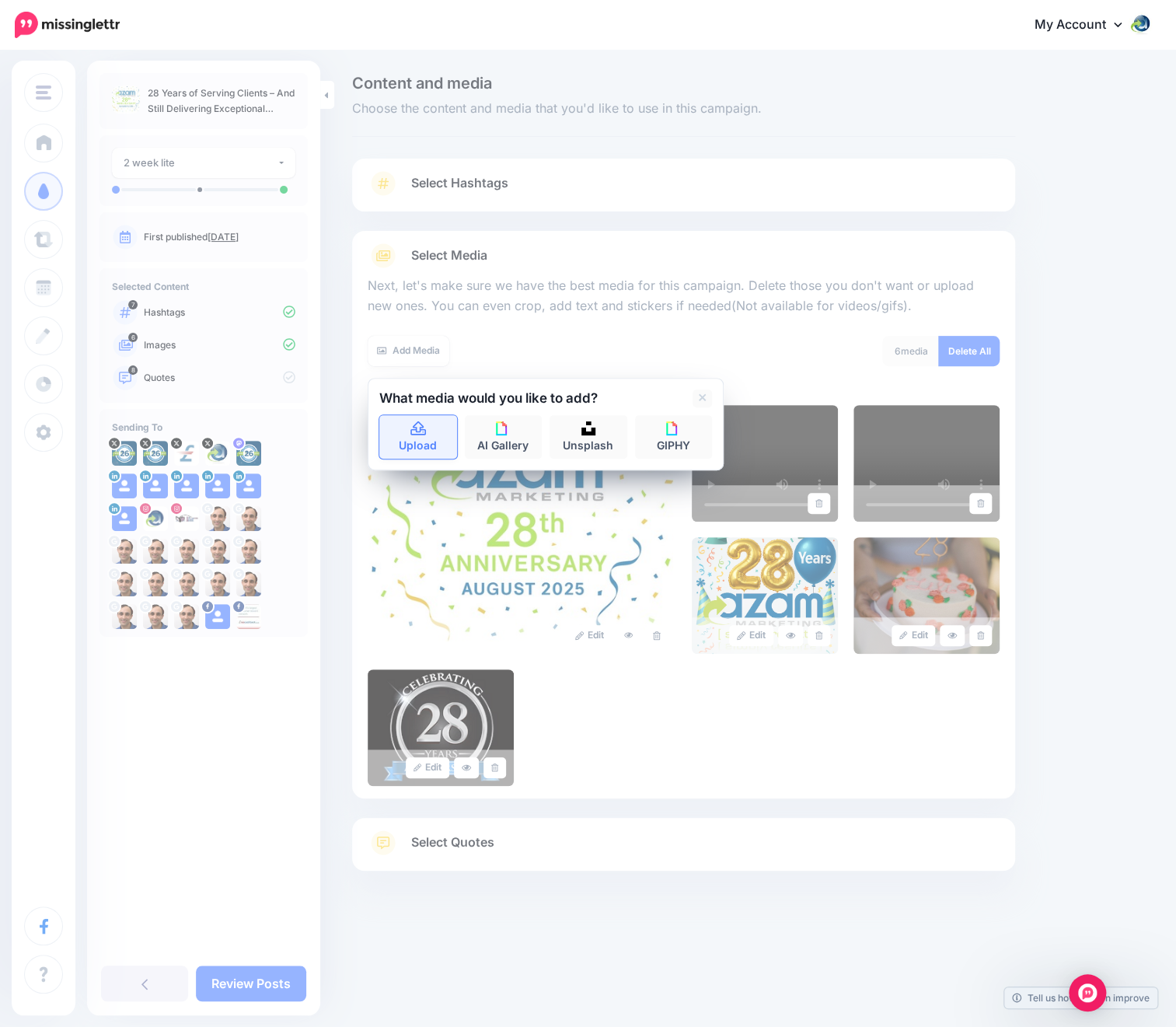
click at [406, 440] on link "Upload" at bounding box center [417, 437] width 78 height 44
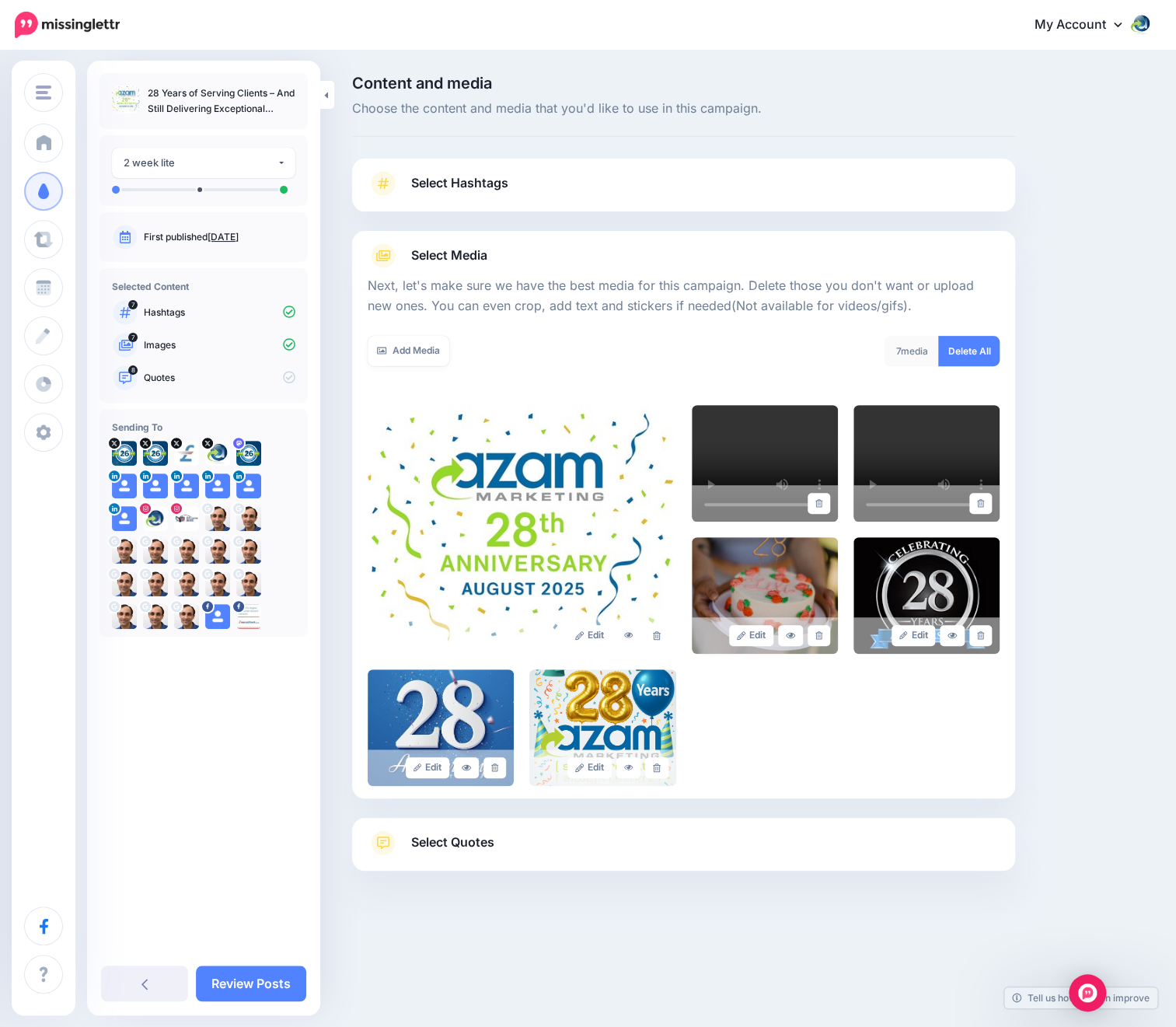
drag, startPoint x: 470, startPoint y: 846, endPoint x: 496, endPoint y: 834, distance: 28.6
click at [470, 846] on span "Select Quotes" at bounding box center [452, 842] width 83 height 21
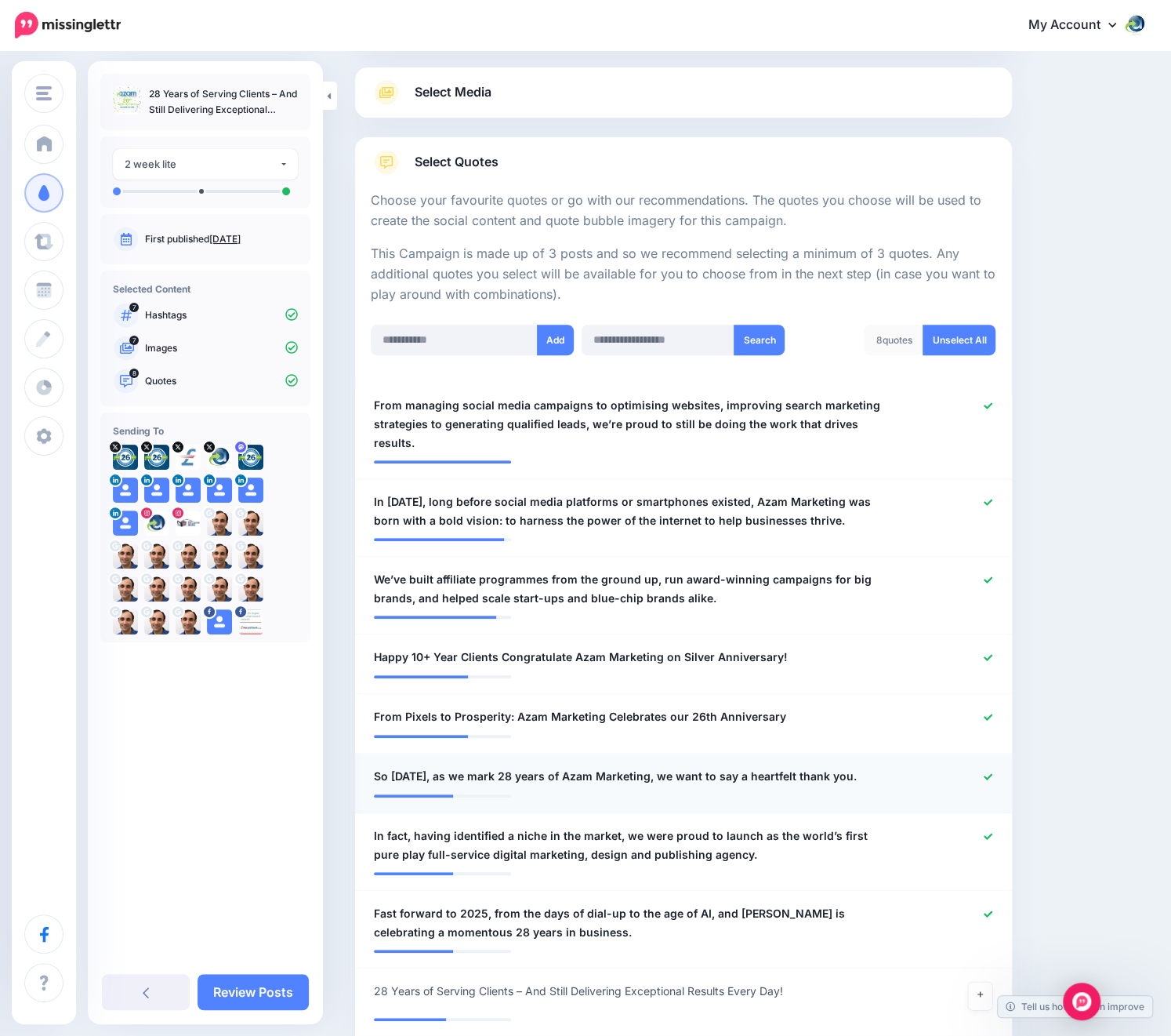
scroll to position [196, 0]
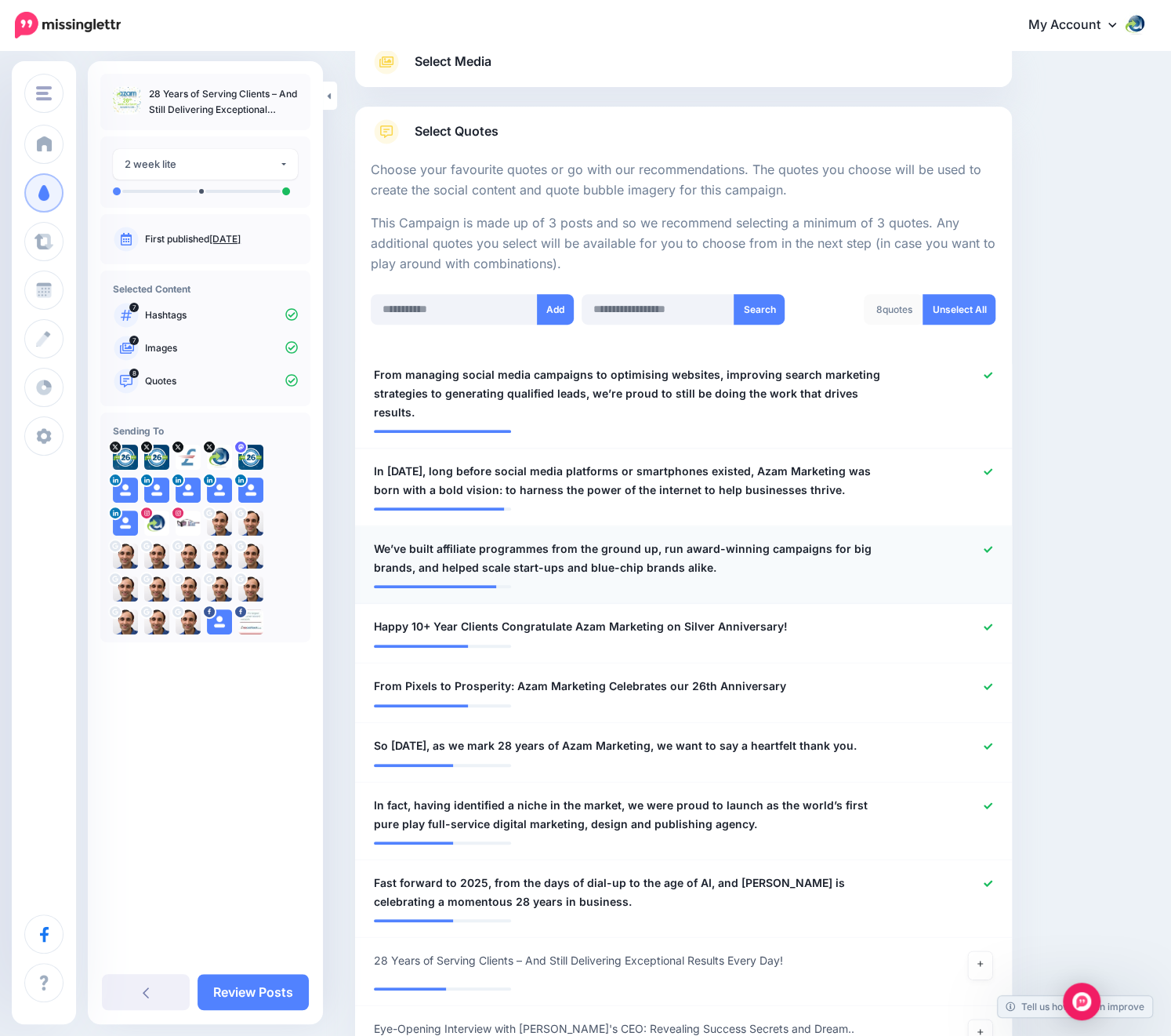
click at [992, 546] on icon at bounding box center [988, 549] width 8 height 6
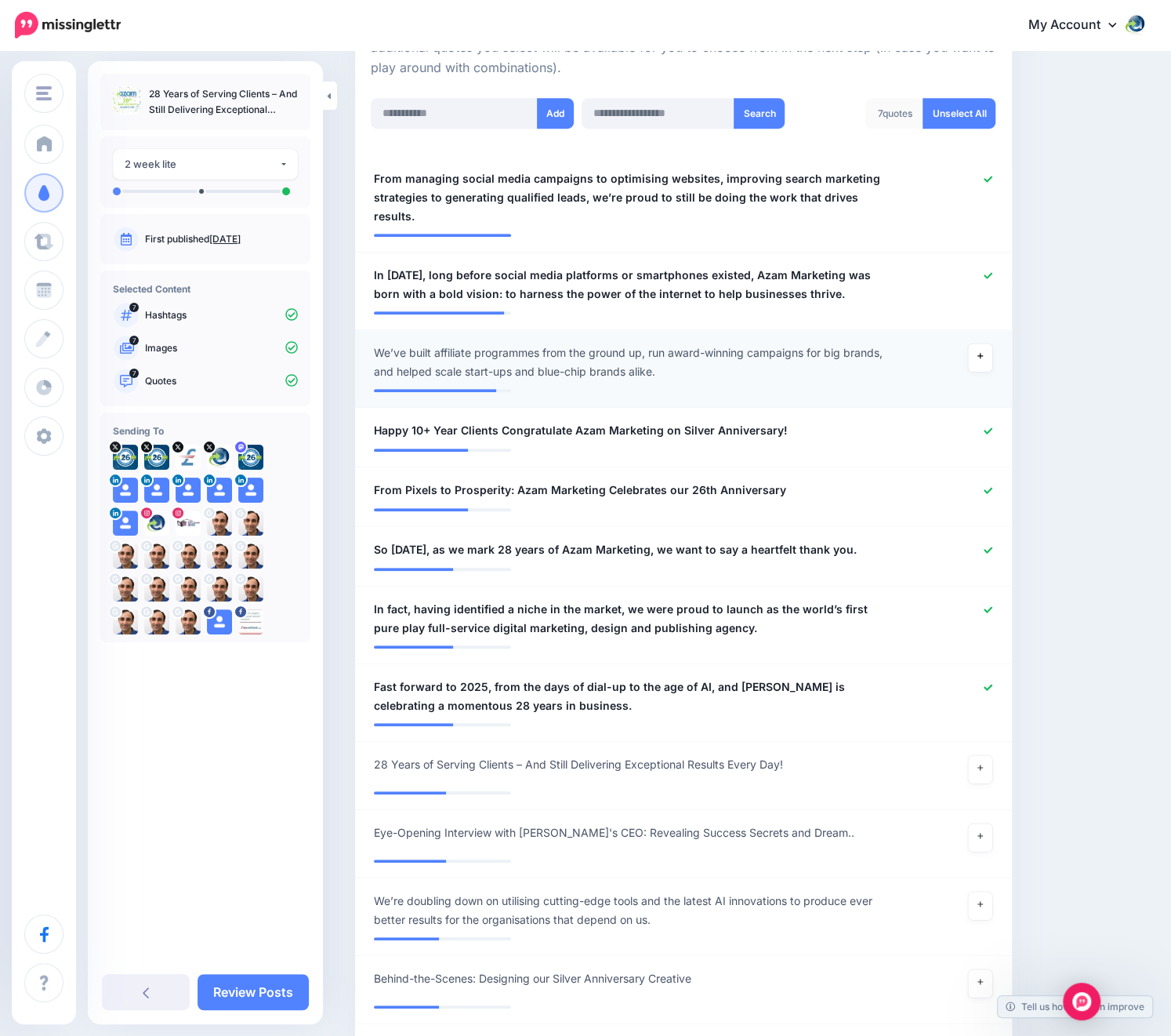
scroll to position [490, 0]
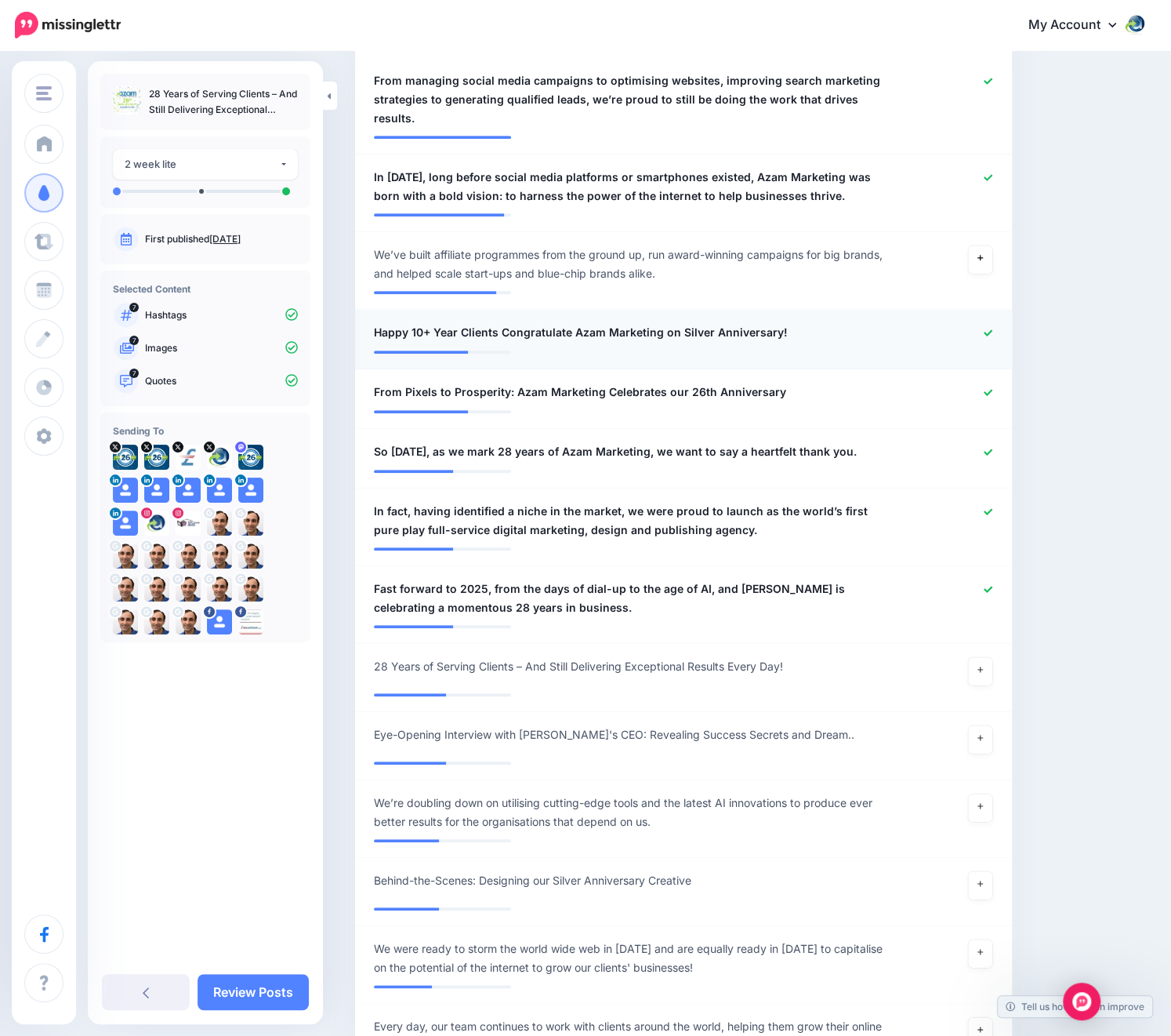
click at [992, 329] on icon at bounding box center [988, 332] width 8 height 8
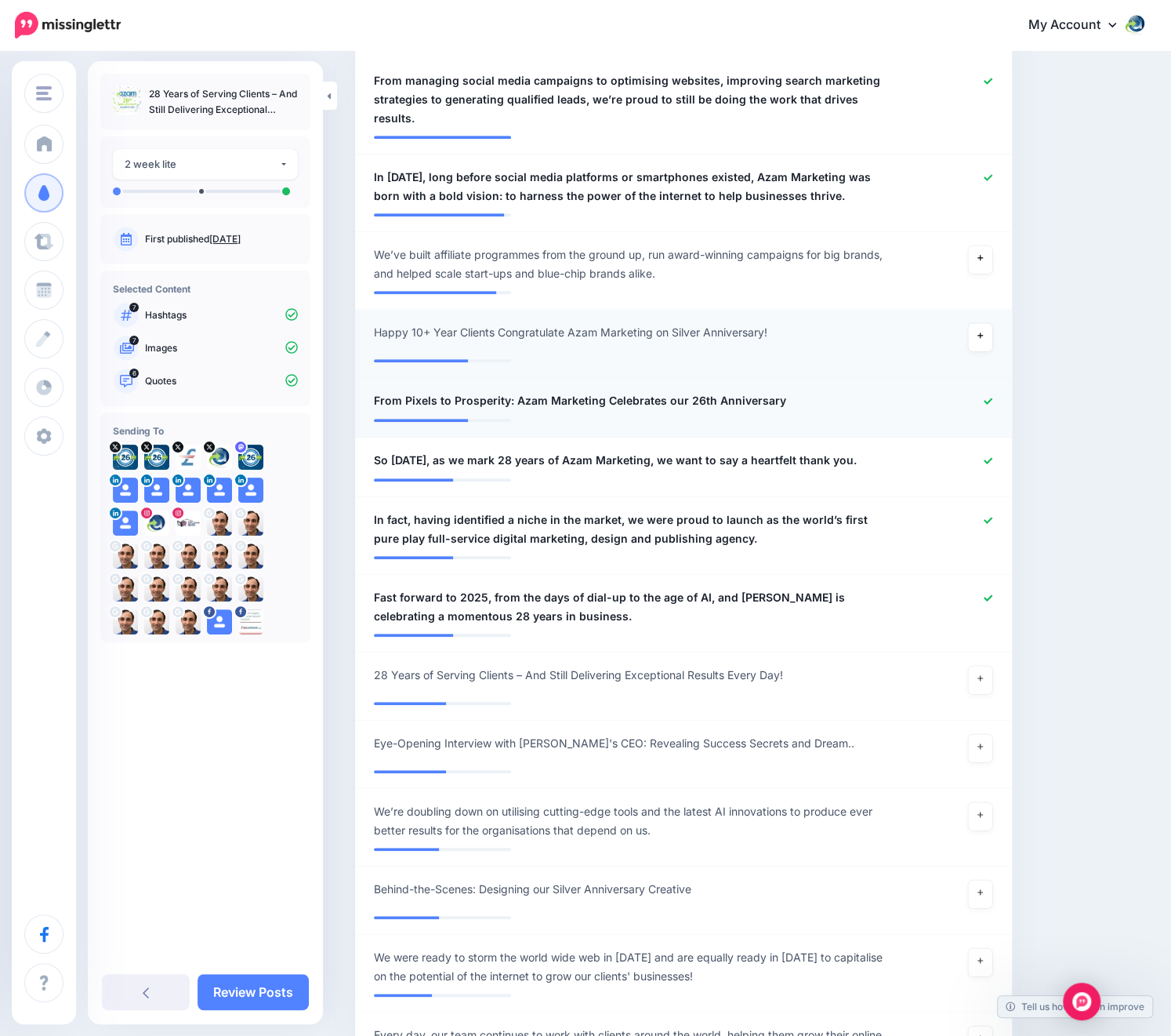
click at [992, 398] on icon at bounding box center [988, 401] width 8 height 6
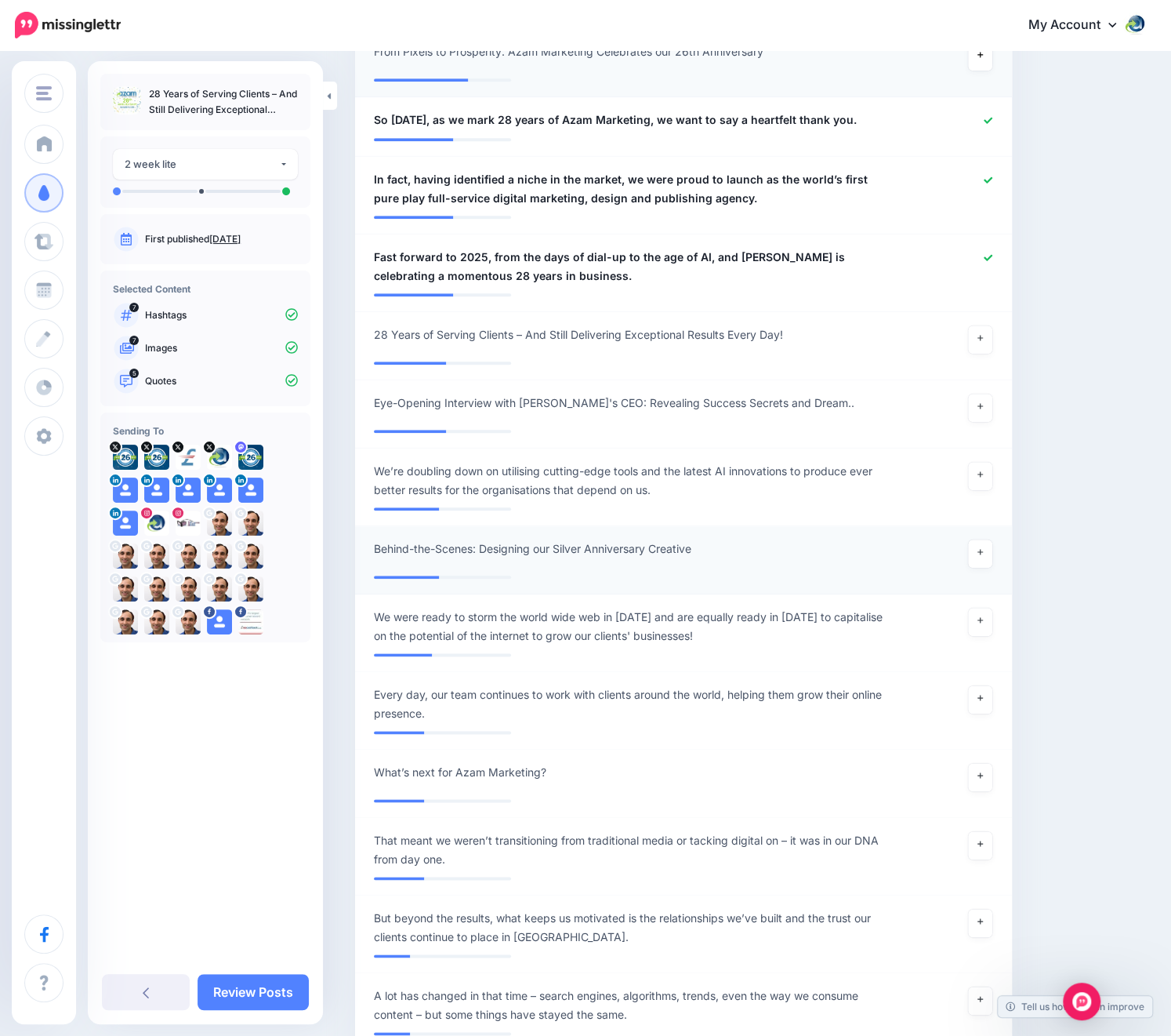
scroll to position [882, 0]
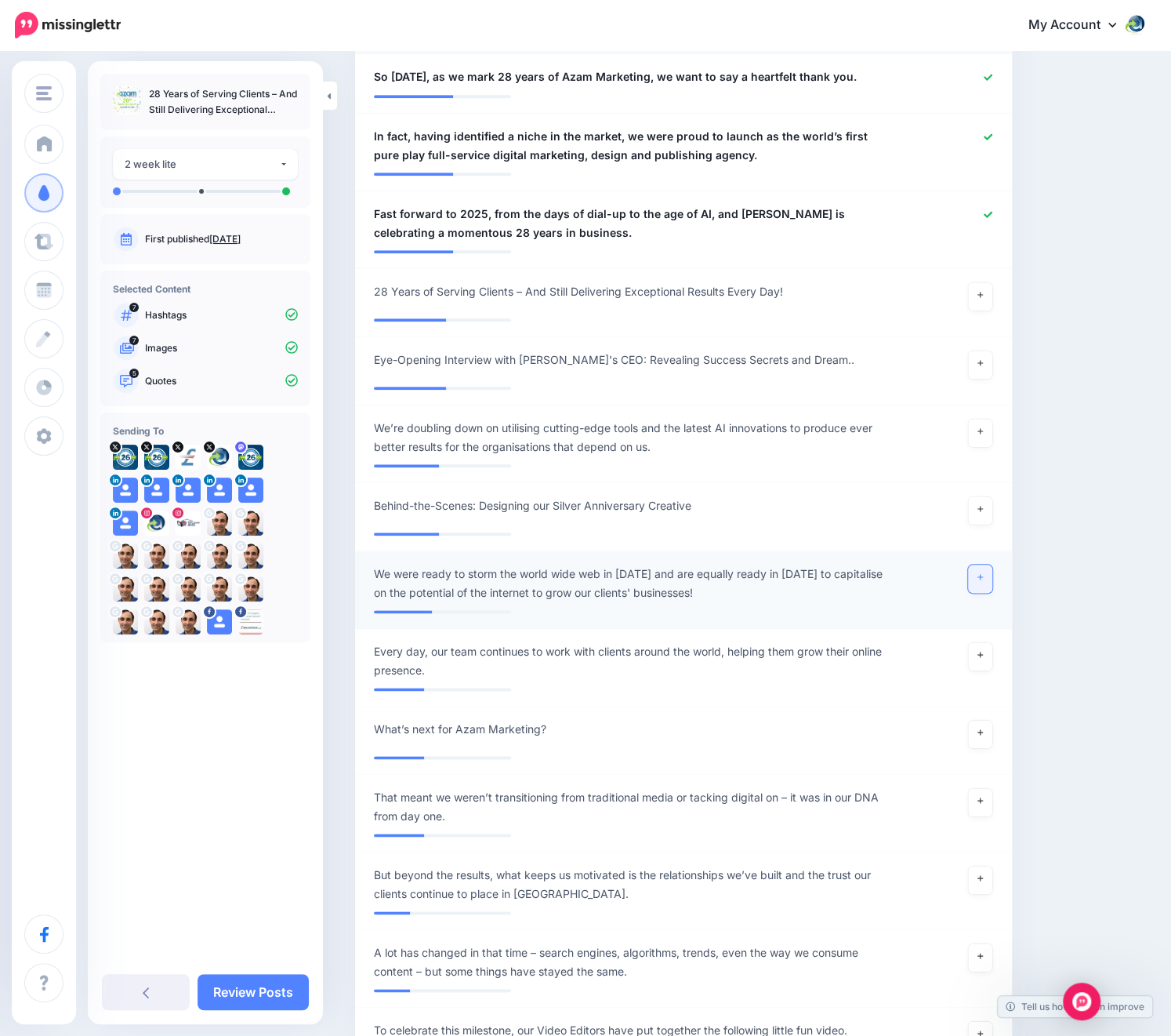
click at [993, 565] on link at bounding box center [980, 578] width 25 height 29
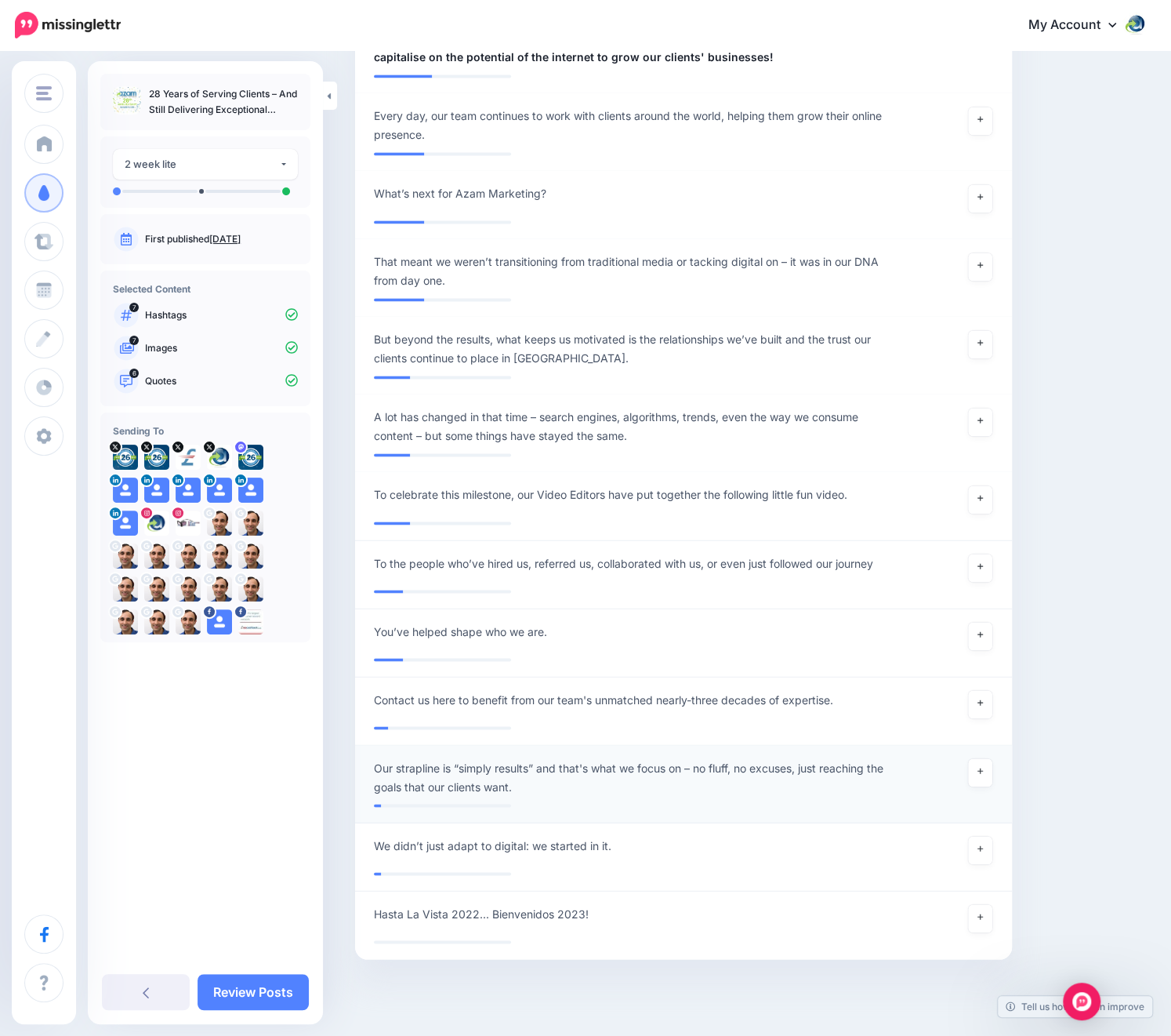
scroll to position [1422, 0]
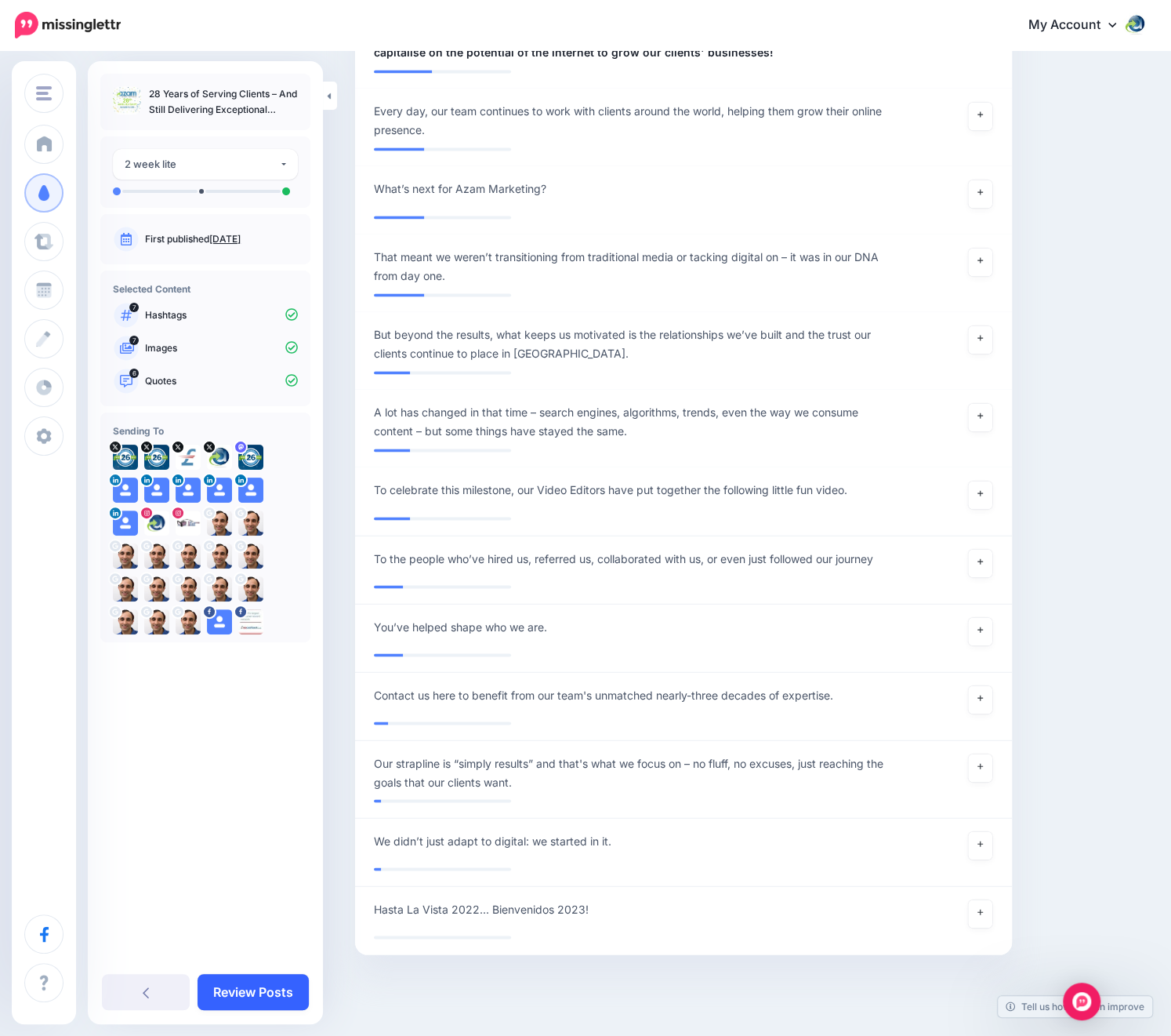
click at [258, 986] on link "Review Posts" at bounding box center [253, 991] width 111 height 36
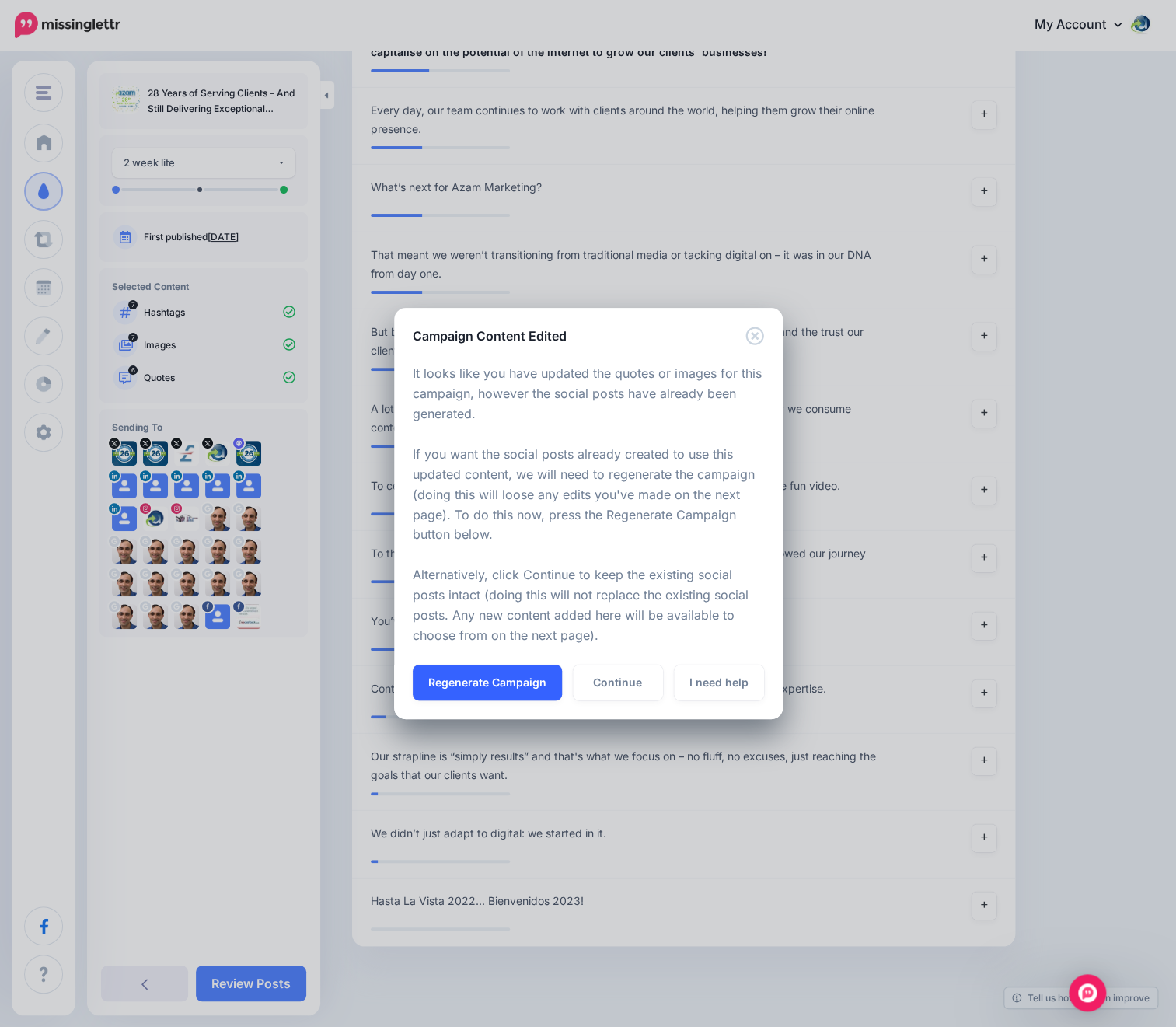
drag, startPoint x: 509, startPoint y: 678, endPoint x: 526, endPoint y: 676, distance: 17.1
click at [509, 678] on button "Regenerate Campaign" at bounding box center [487, 682] width 149 height 36
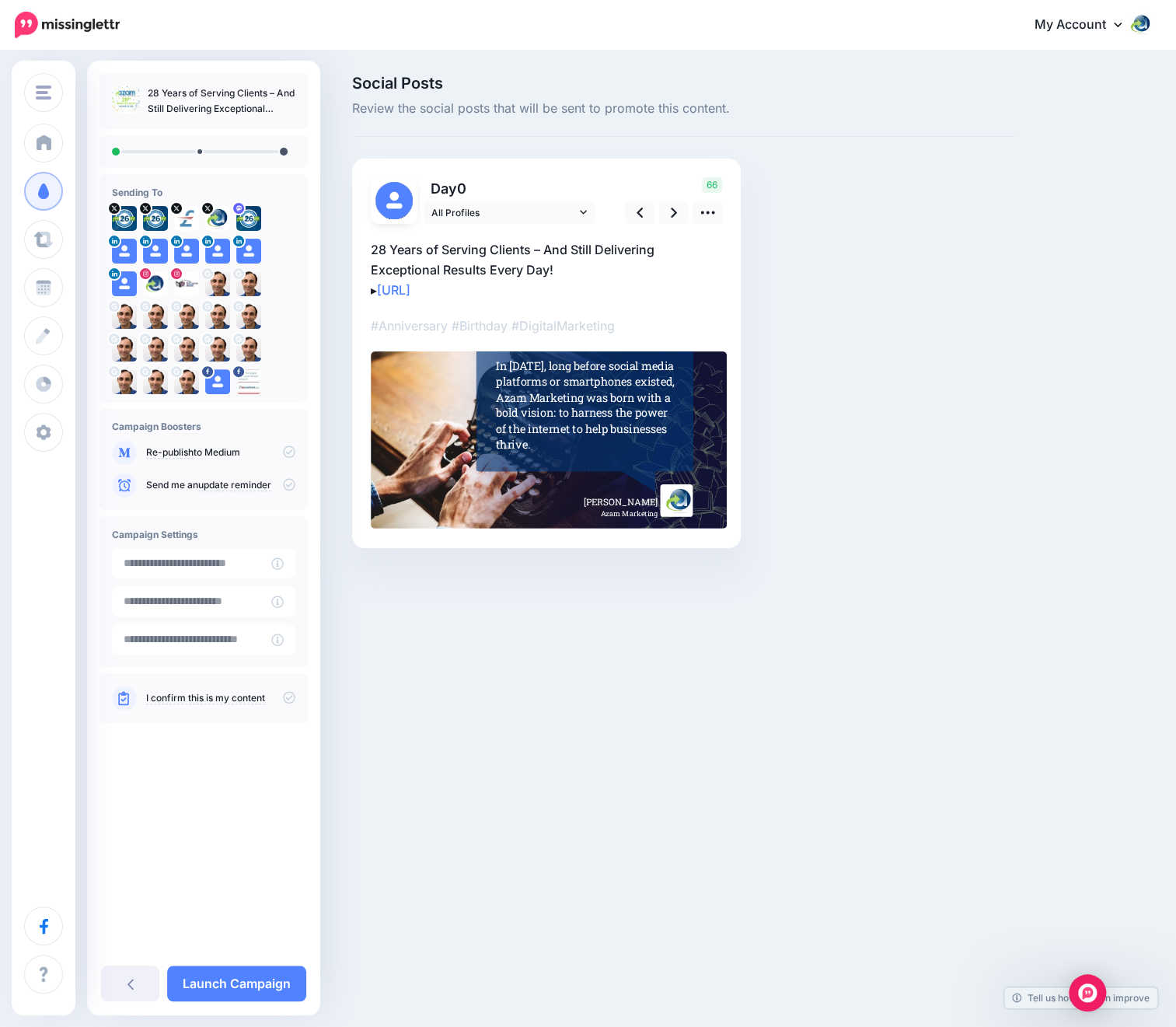
click at [511, 260] on p "28 Years of Serving Clients – And Still Delivering Exceptional Results Every Da…" at bounding box center [546, 269] width 352 height 60
drag, startPoint x: 557, startPoint y: 267, endPoint x: 362, endPoint y: 244, distance: 196.4
click at [362, 244] on div "0" at bounding box center [547, 353] width 389 height 390
paste textarea
click at [520, 279] on textarea "**********" at bounding box center [546, 269] width 352 height 60
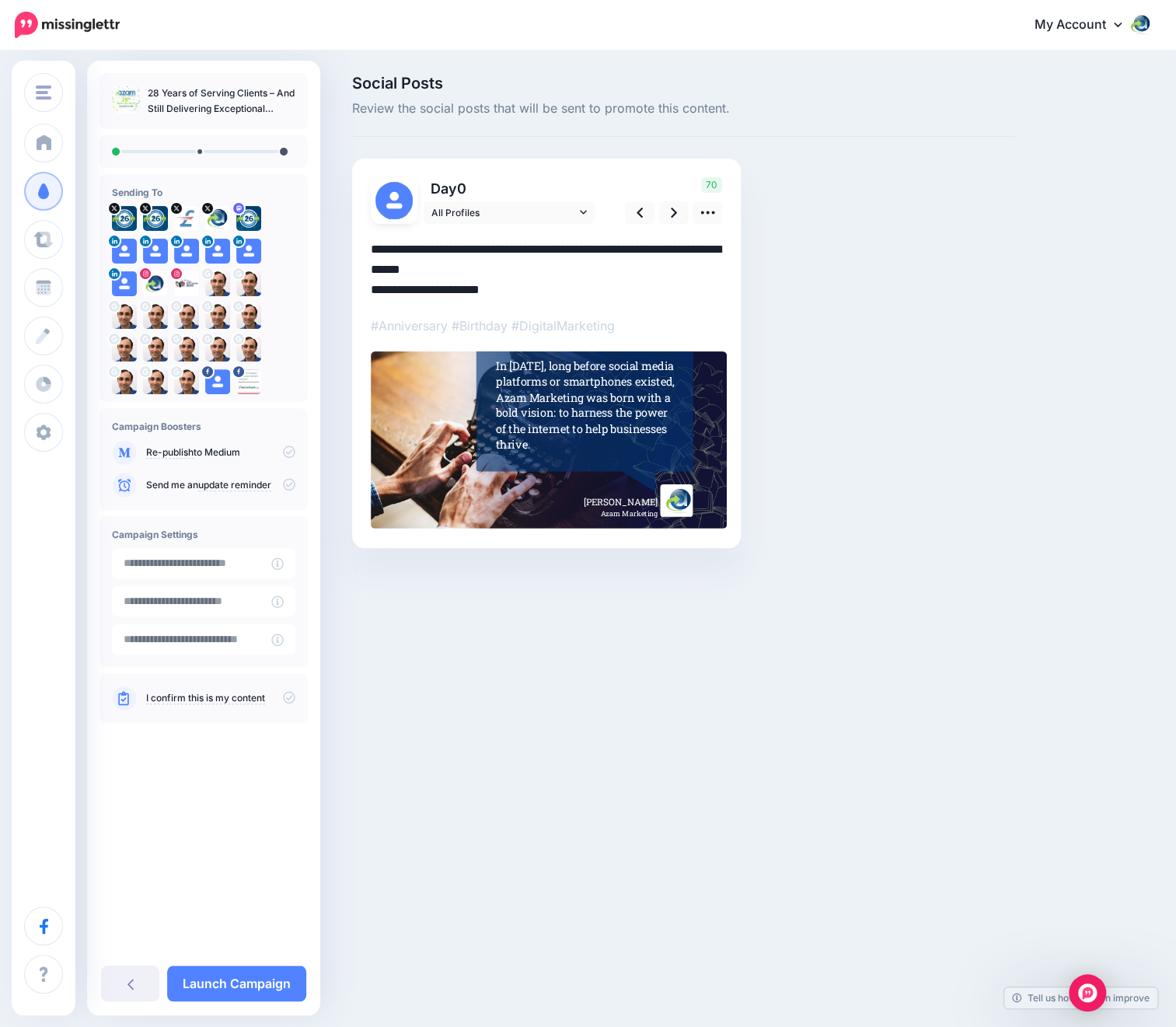
drag, startPoint x: 563, startPoint y: 271, endPoint x: 238, endPoint y: 181, distance: 337.2
click at [238, 181] on div "Azam Marketing Azam Marketing Add Workspace Dashboard Campaigns Curate Schedule…" at bounding box center [588, 335] width 1176 height 566
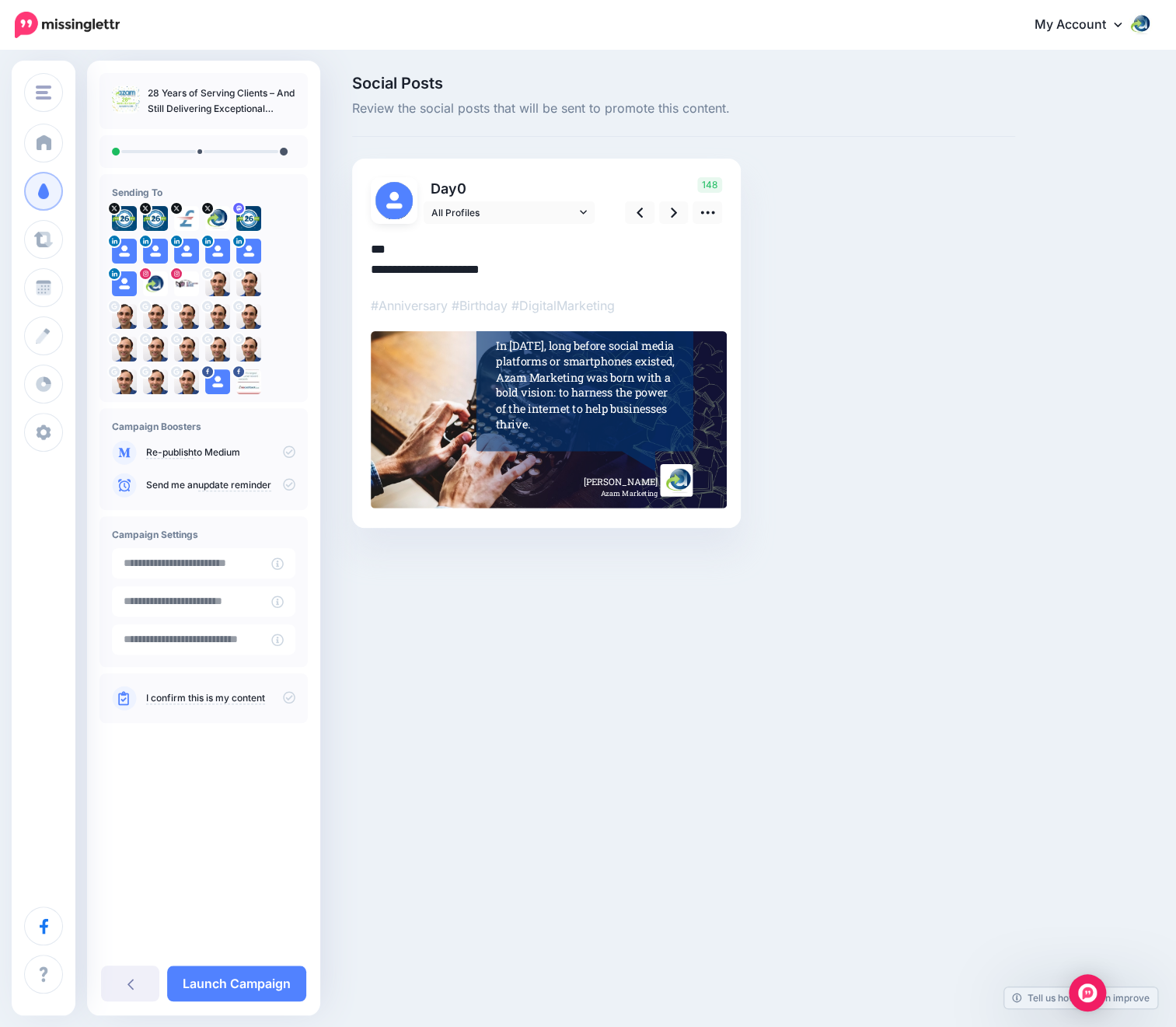
type textarea "**********"
click at [289, 448] on icon at bounding box center [289, 452] width 13 height 13
click at [457, 254] on textarea "**********" at bounding box center [546, 259] width 352 height 40
click at [552, 212] on span "All Profiles" at bounding box center [504, 213] width 144 height 16
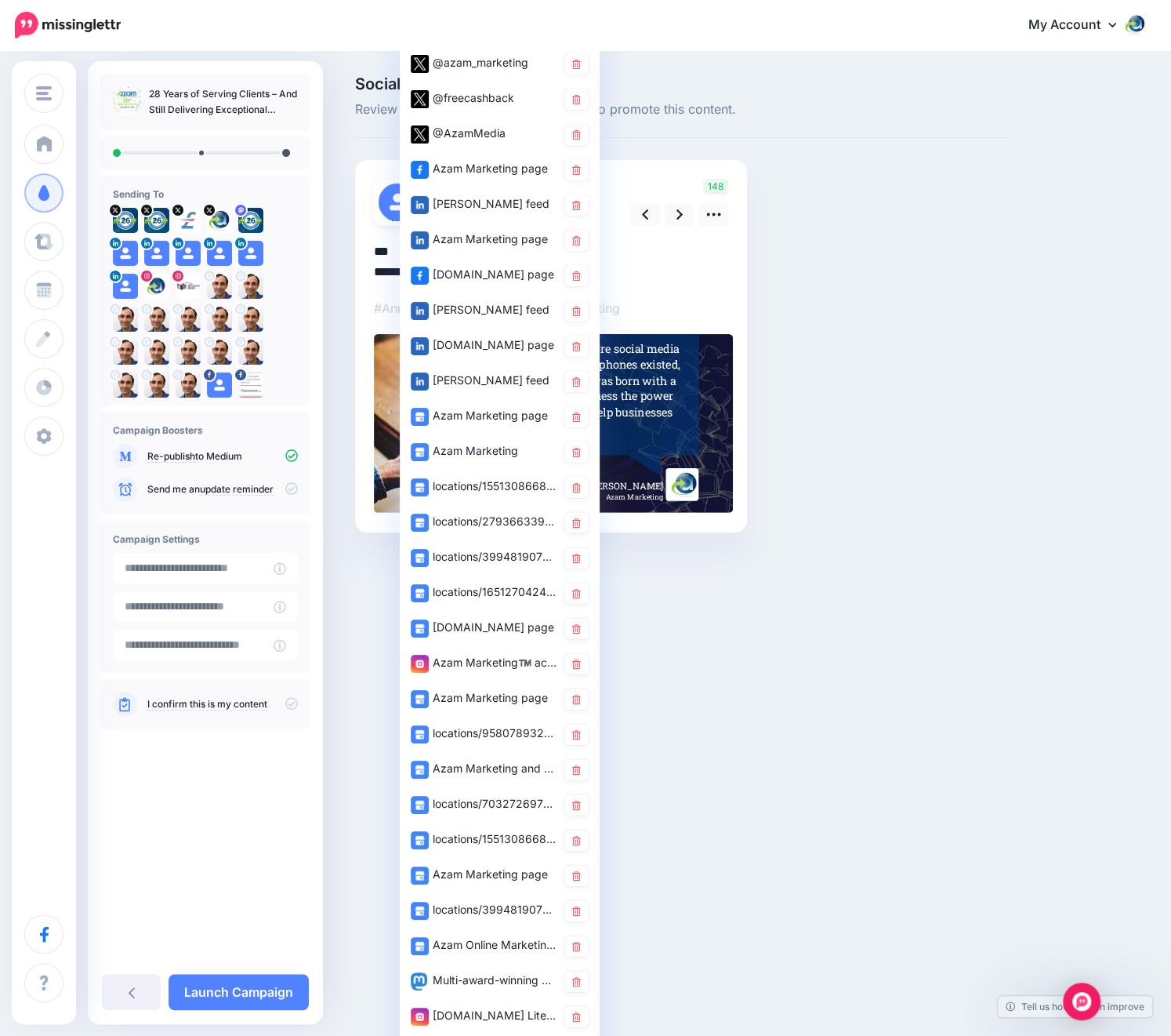
click at [1075, 185] on div "Social Posts Review the social posts that will be sent to promote this content.…" at bounding box center [751, 328] width 816 height 504
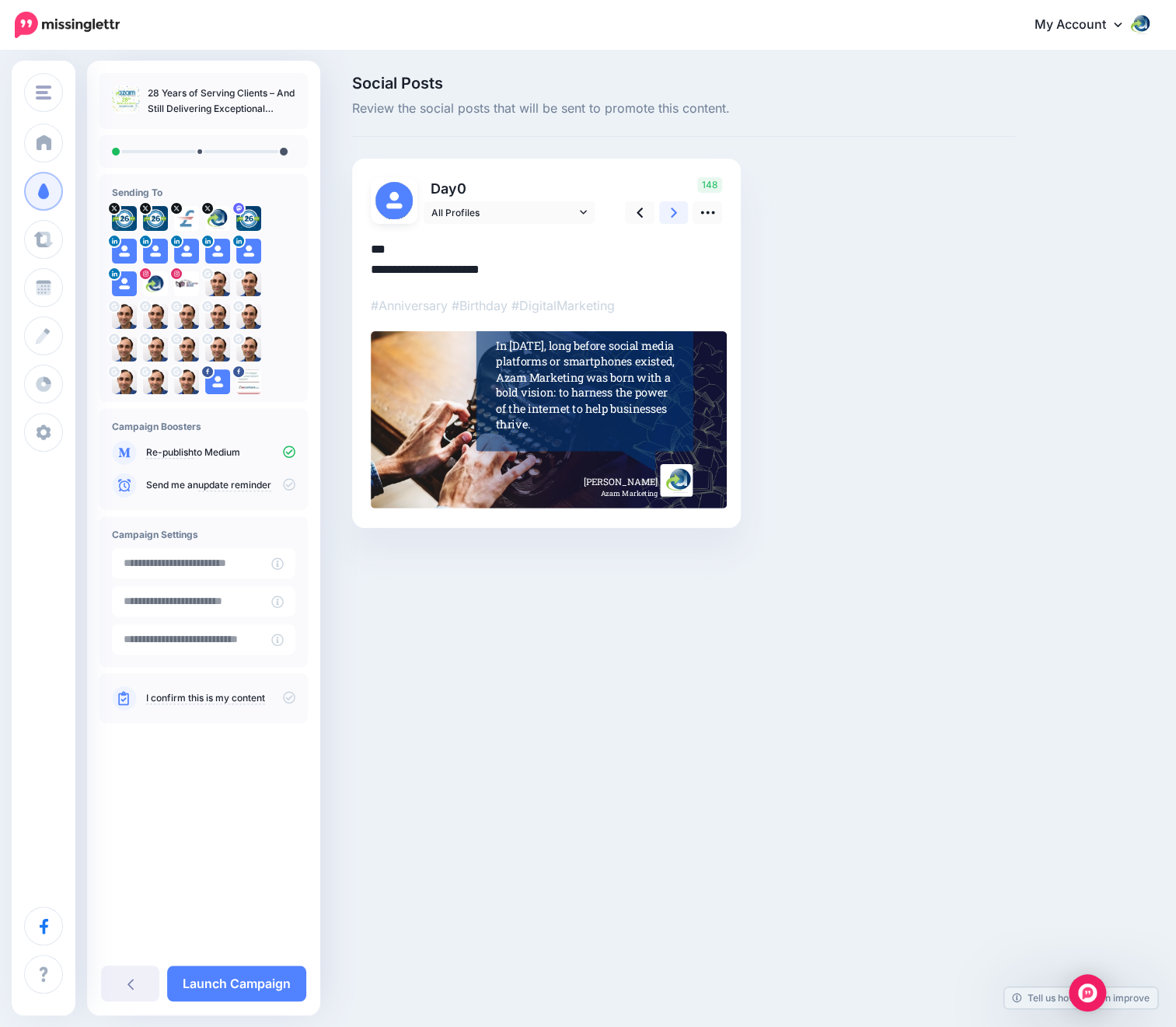
click at [675, 213] on icon at bounding box center [674, 212] width 6 height 10
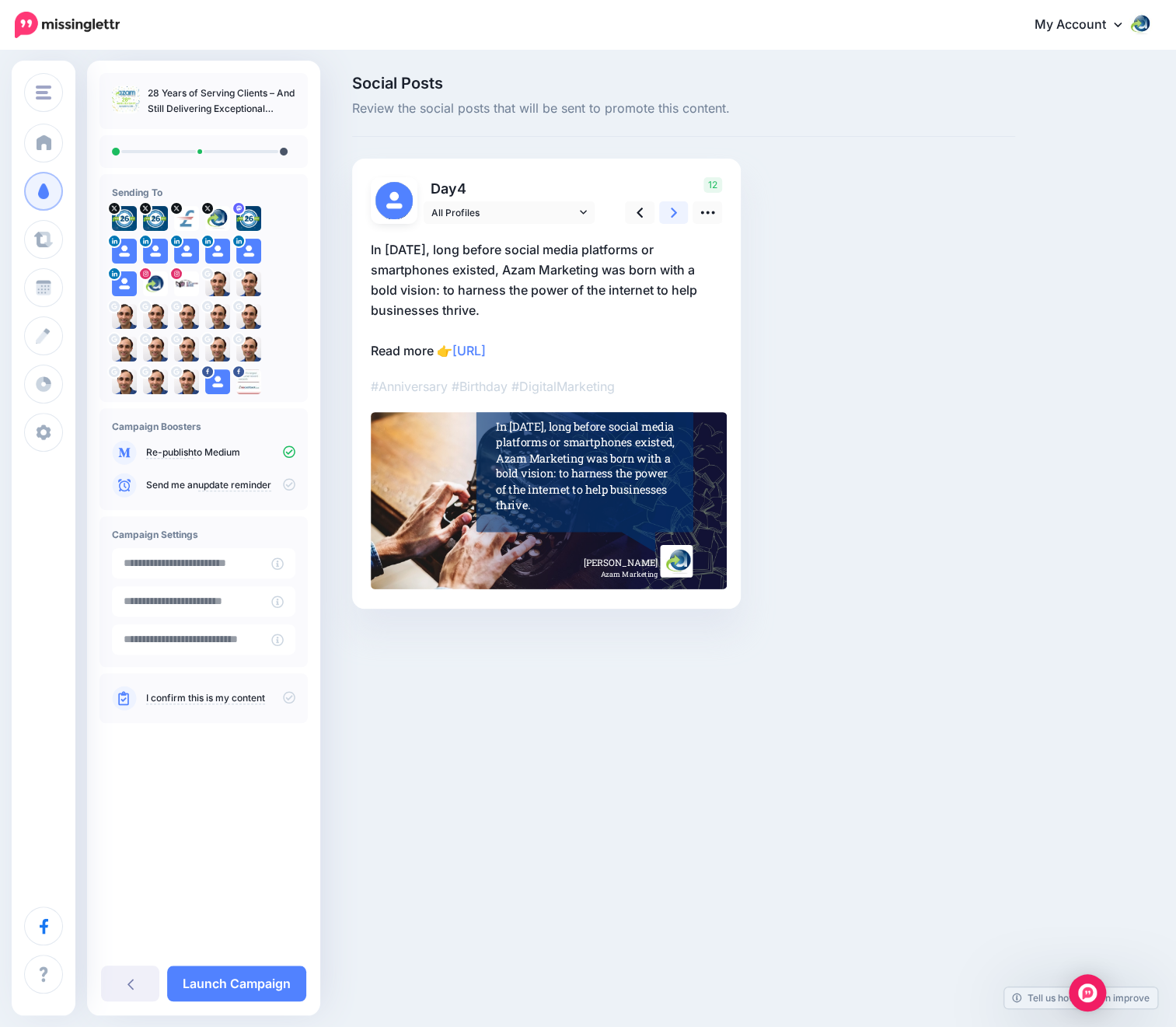
click at [675, 213] on icon at bounding box center [674, 212] width 6 height 10
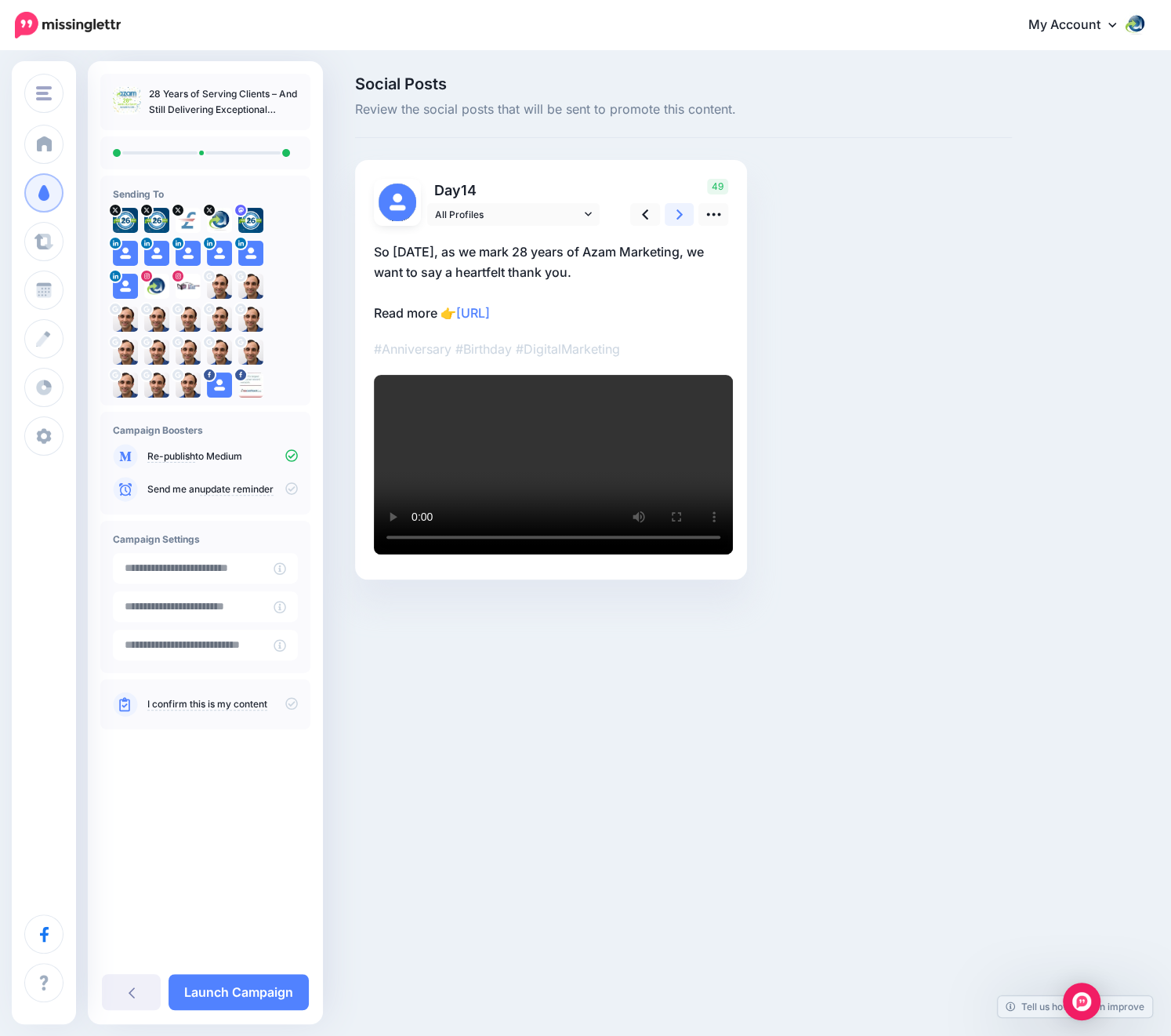
click at [680, 215] on icon at bounding box center [679, 214] width 6 height 10
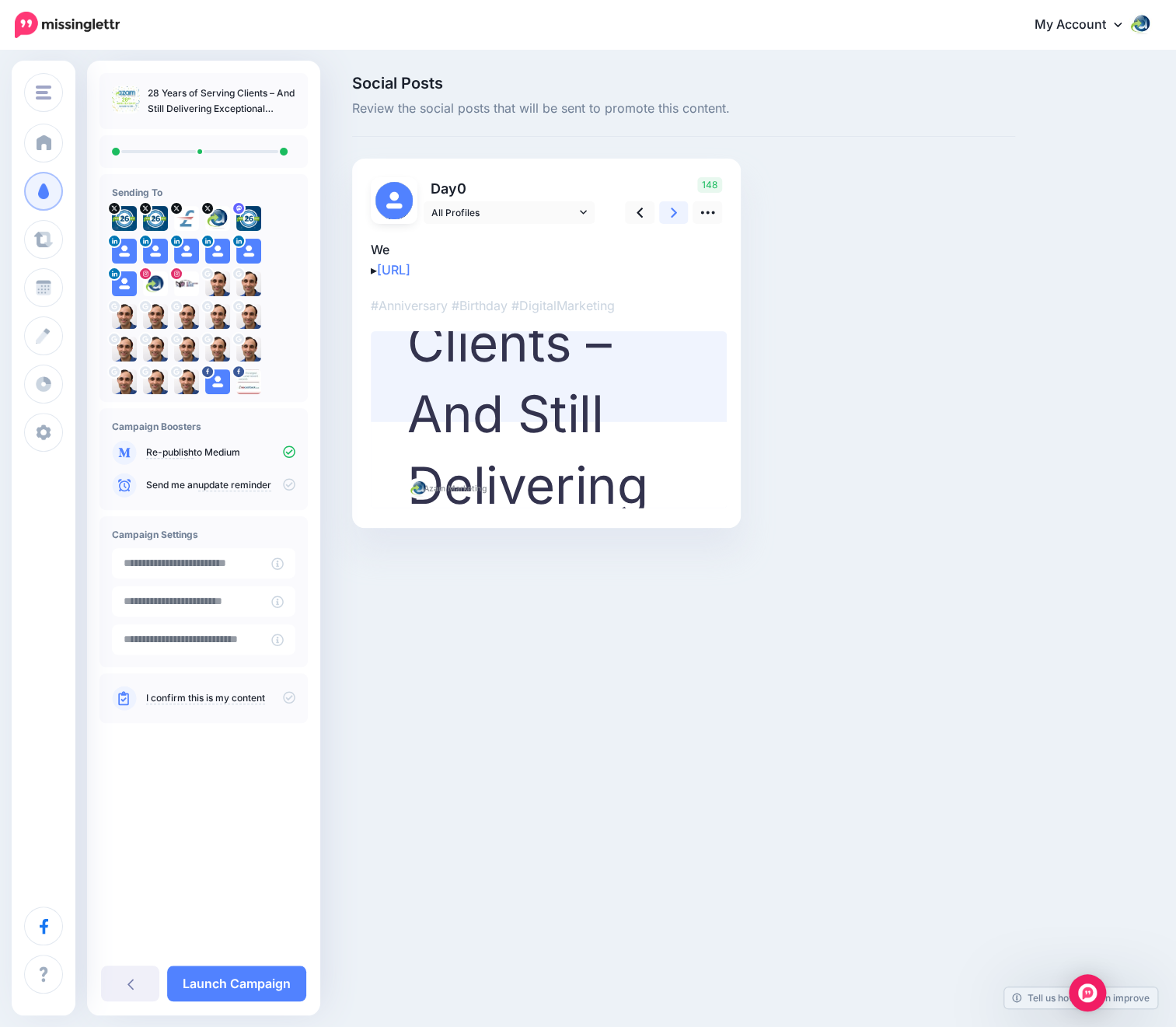
click at [675, 213] on icon at bounding box center [674, 212] width 6 height 10
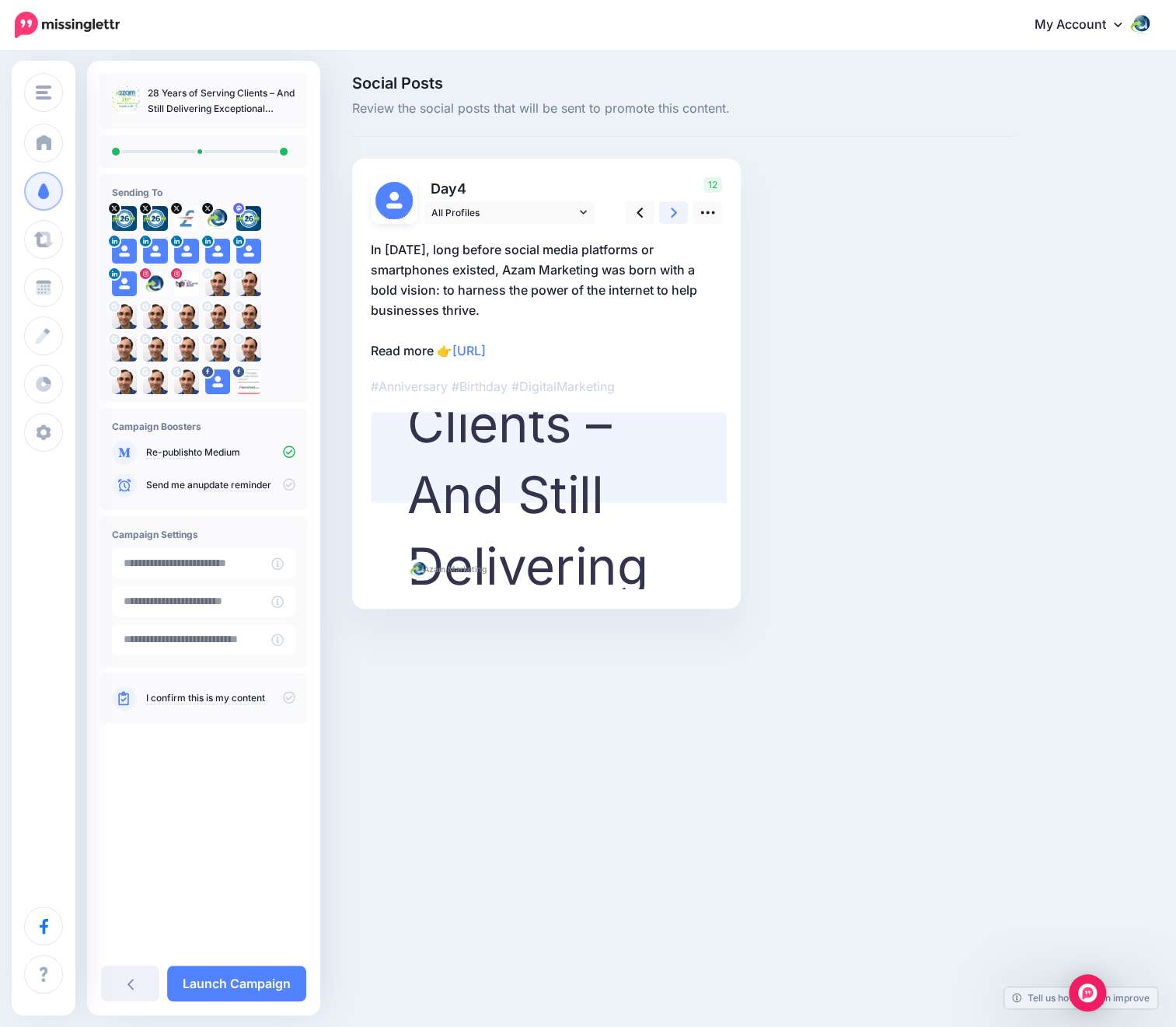
click at [675, 213] on icon at bounding box center [674, 212] width 6 height 10
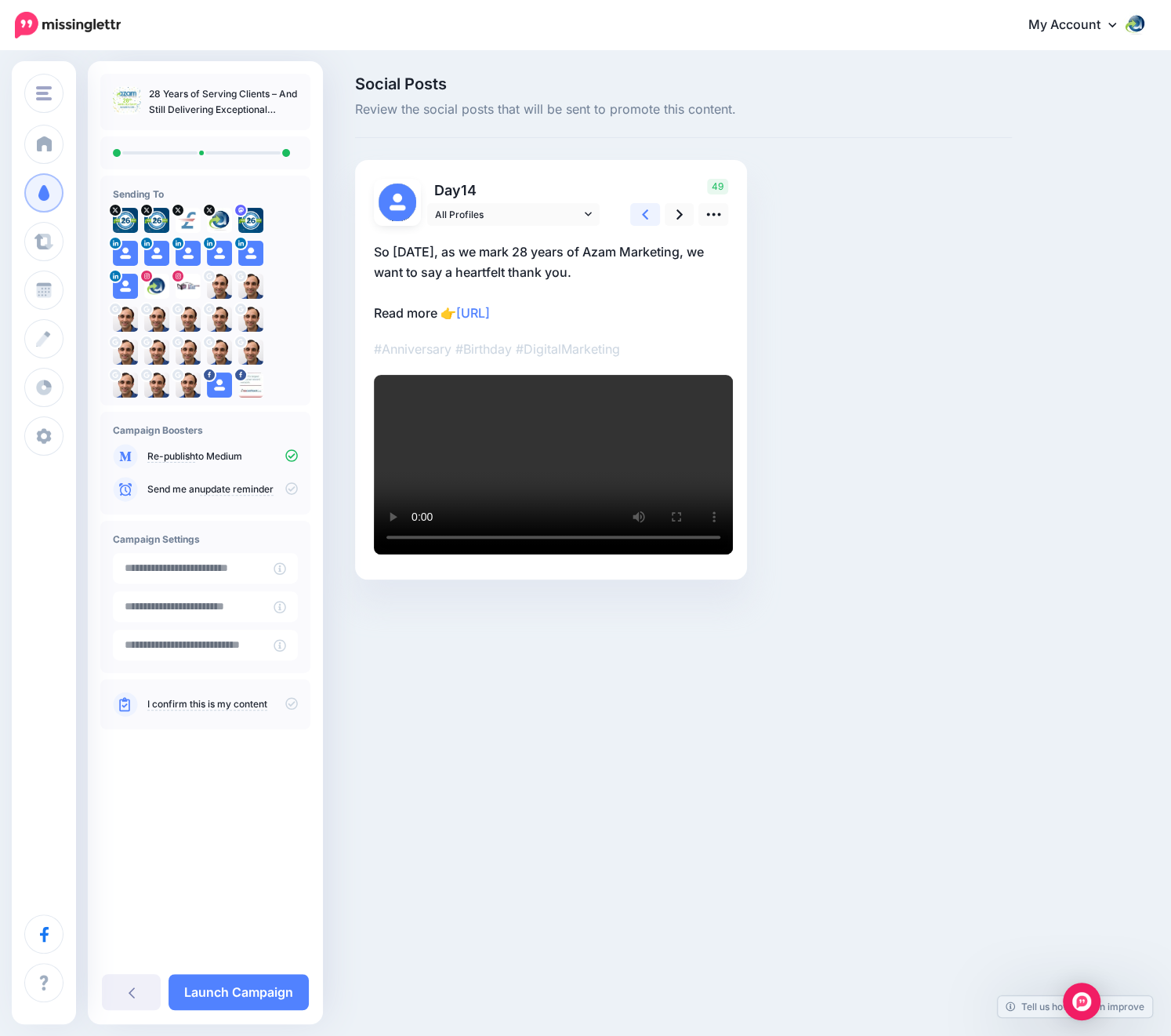
click at [648, 210] on link at bounding box center [645, 215] width 29 height 23
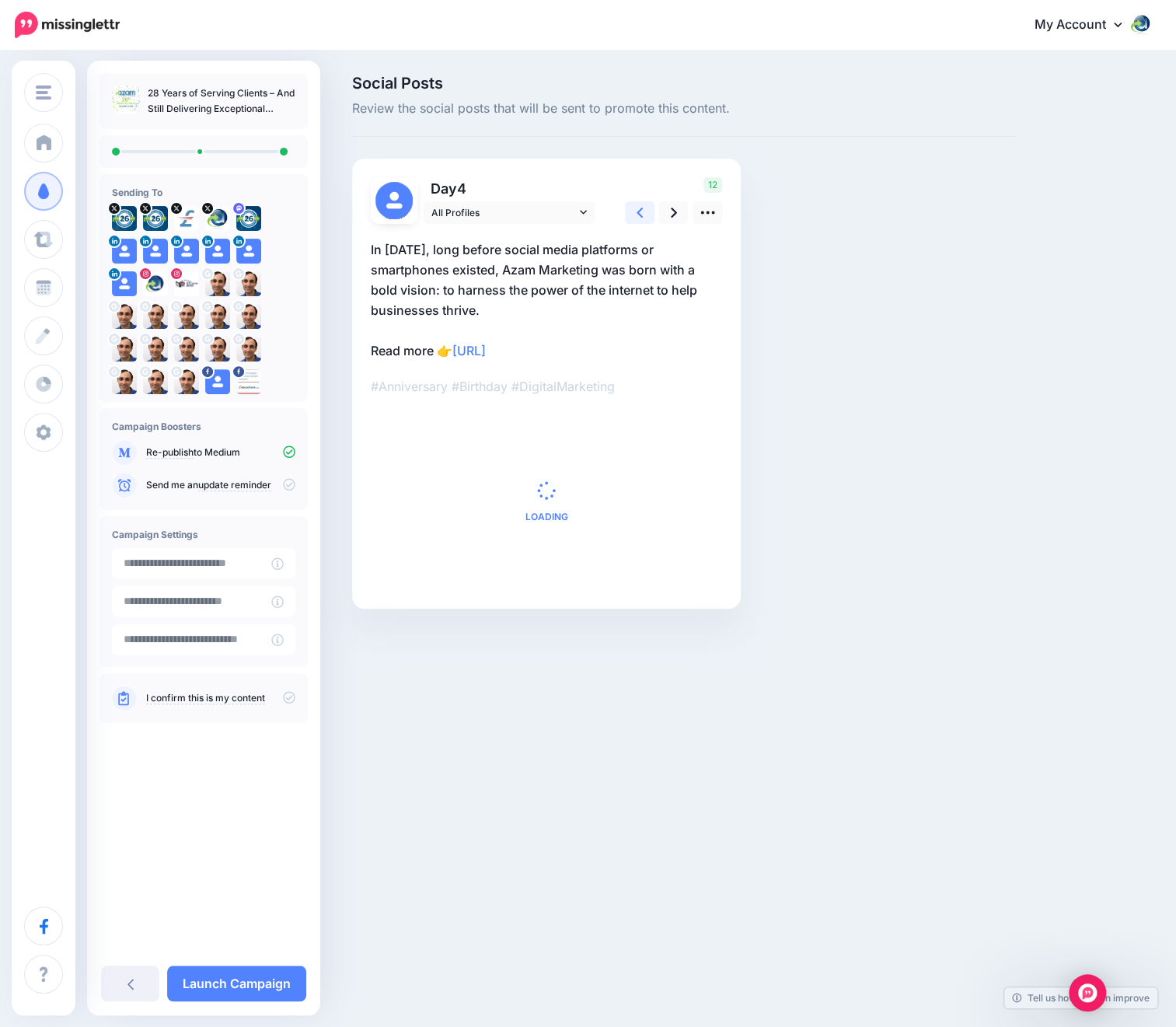
click at [643, 208] on link at bounding box center [640, 213] width 29 height 23
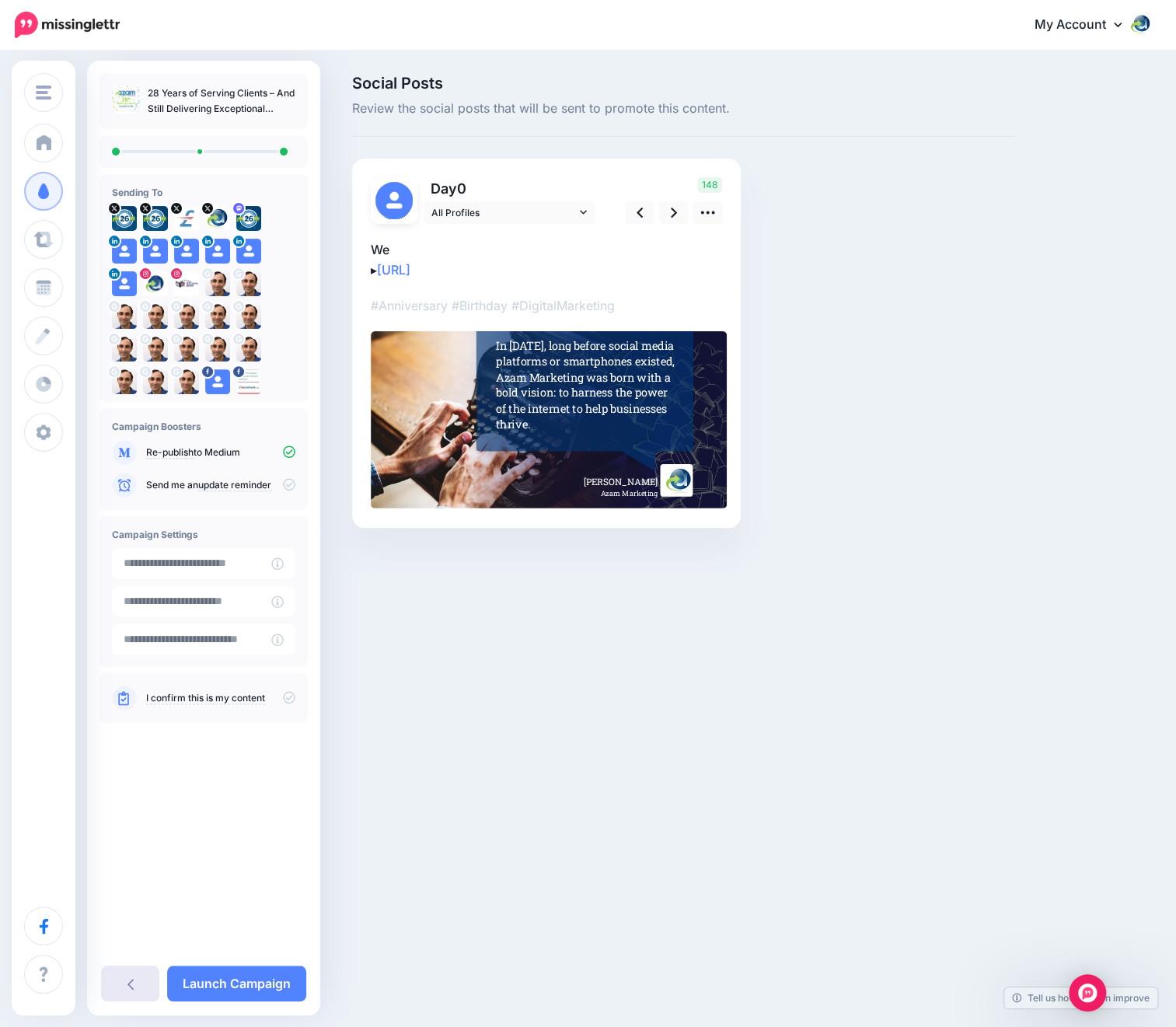
click at [149, 984] on link at bounding box center [131, 982] width 58 height 36
click at [137, 985] on link at bounding box center [131, 982] width 58 height 36
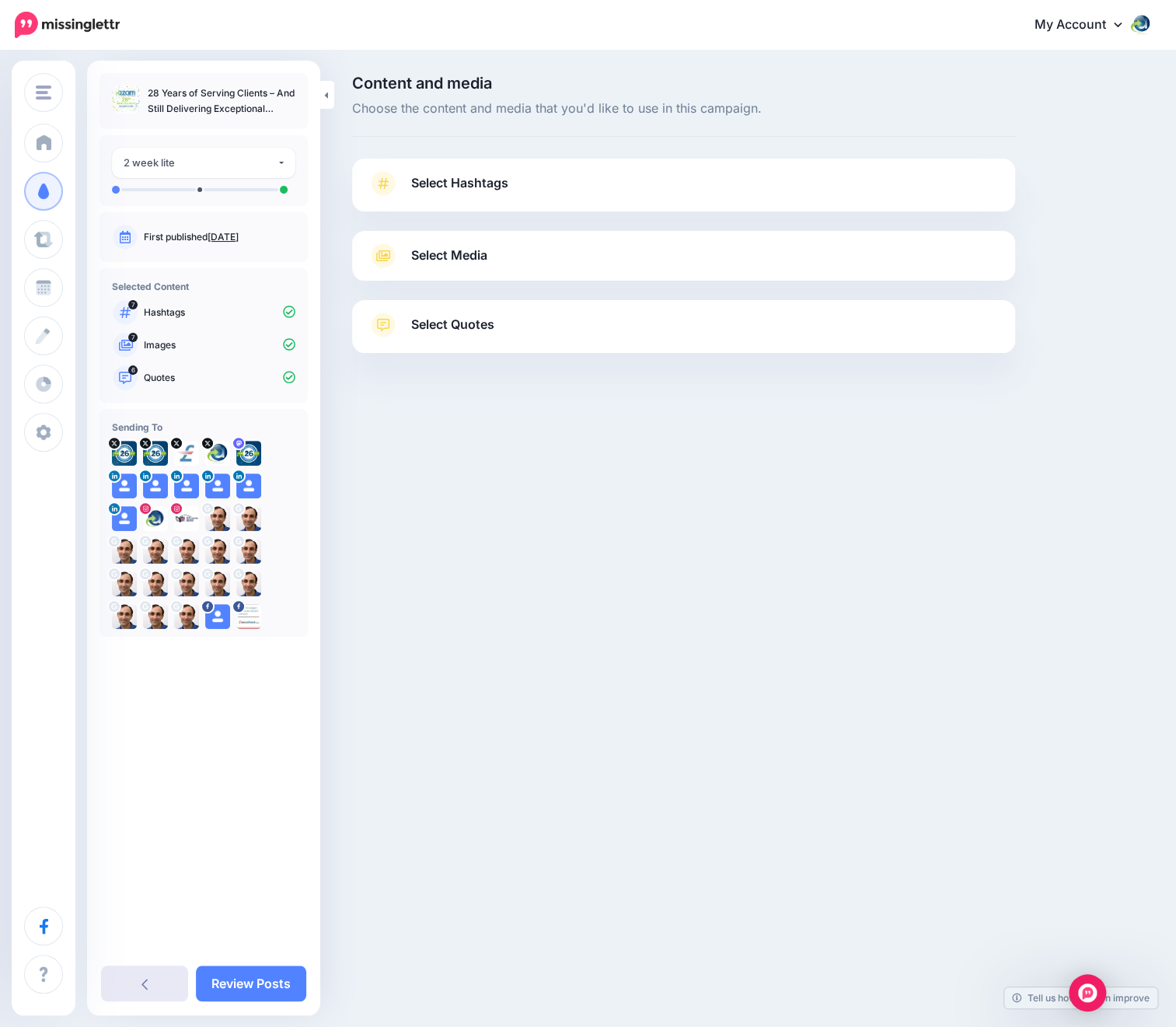
click at [161, 981] on link at bounding box center [144, 982] width 87 height 36
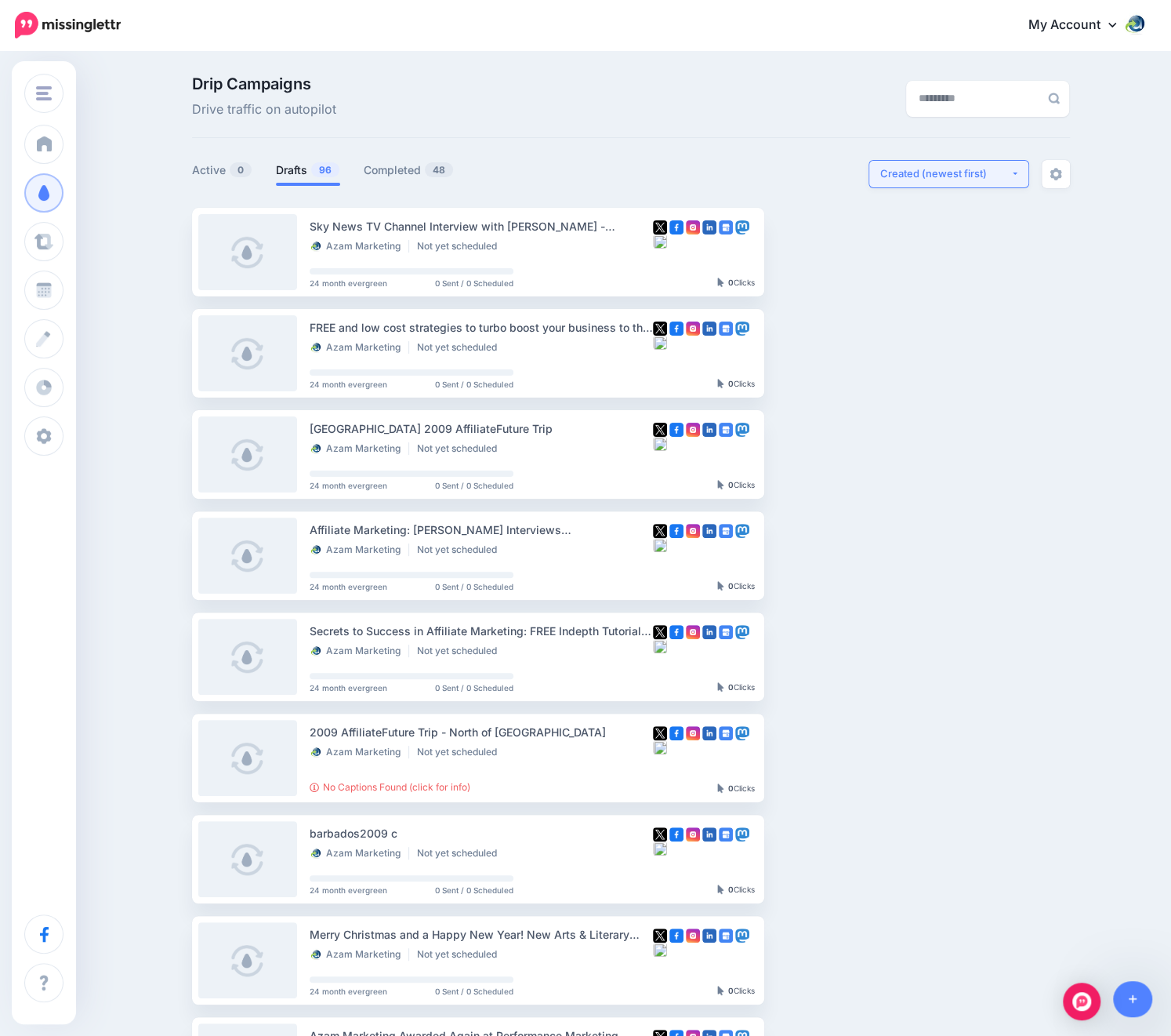
click at [963, 171] on div "Created (newest first)" at bounding box center [945, 173] width 130 height 15
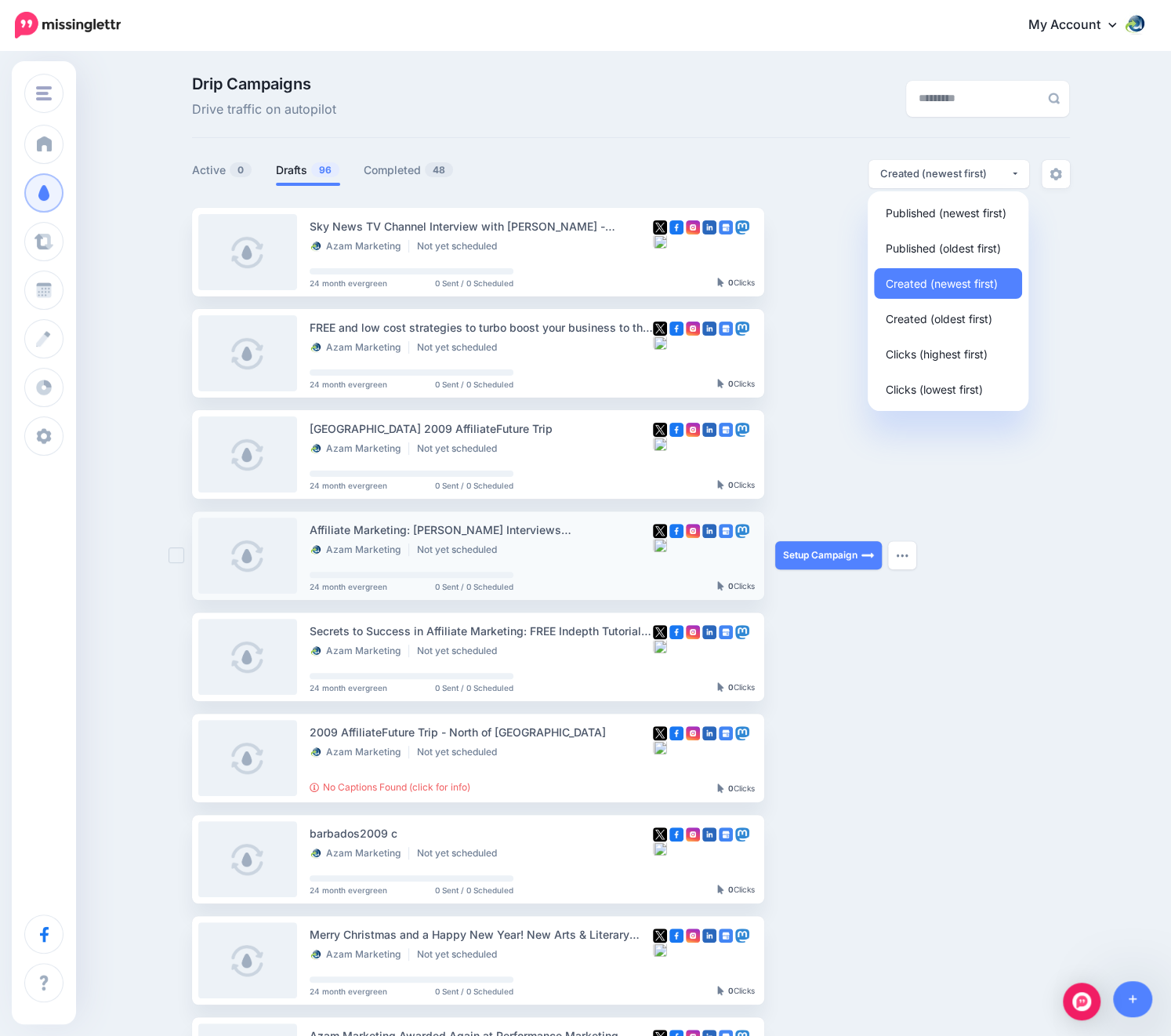
click at [881, 536] on div "Setup Campaign Review Campaign Regenerate Campaign Update Source URL Regenerate…" at bounding box center [834, 555] width 118 height 88
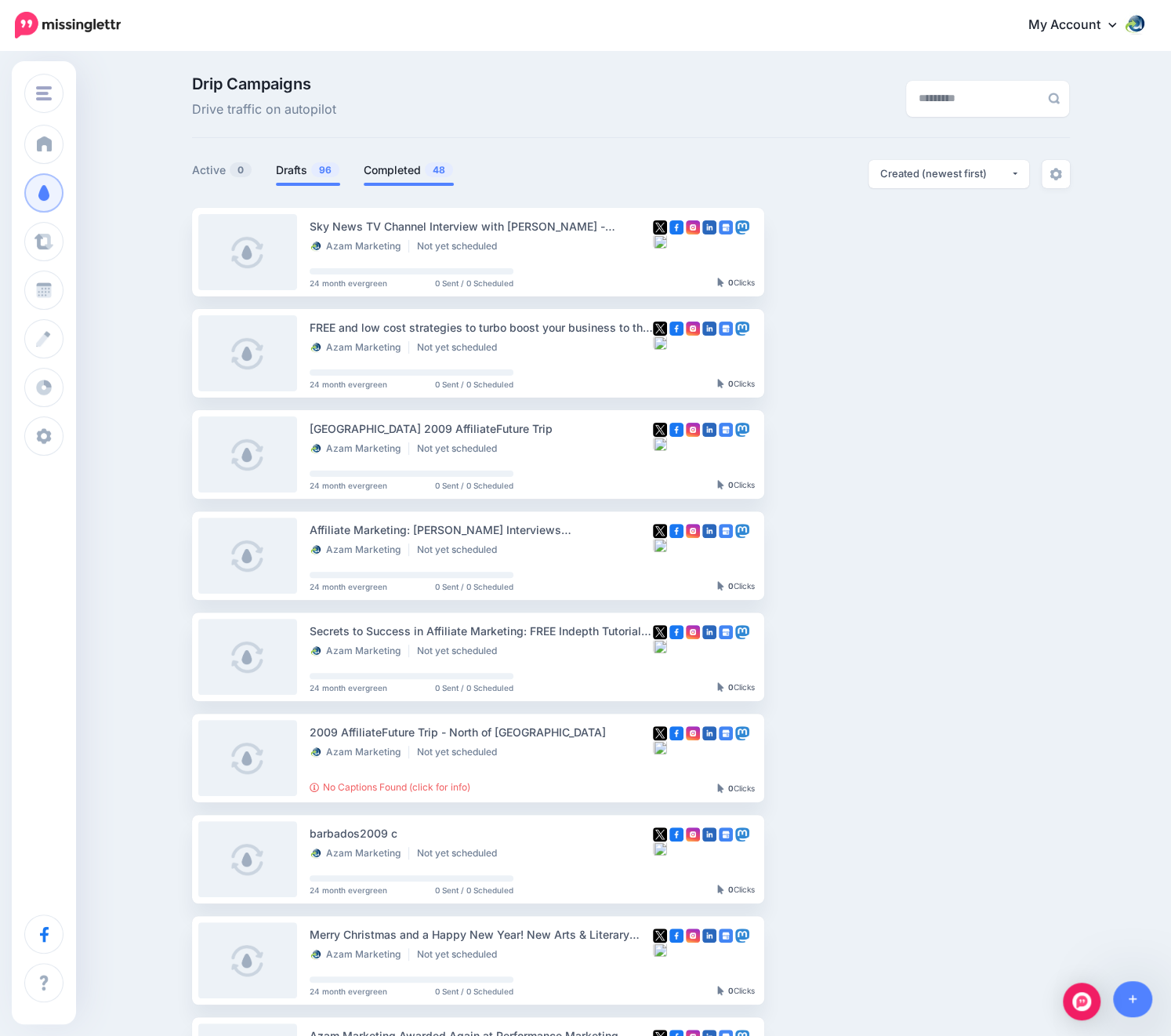
click at [389, 165] on link "Completed 48" at bounding box center [409, 170] width 90 height 18
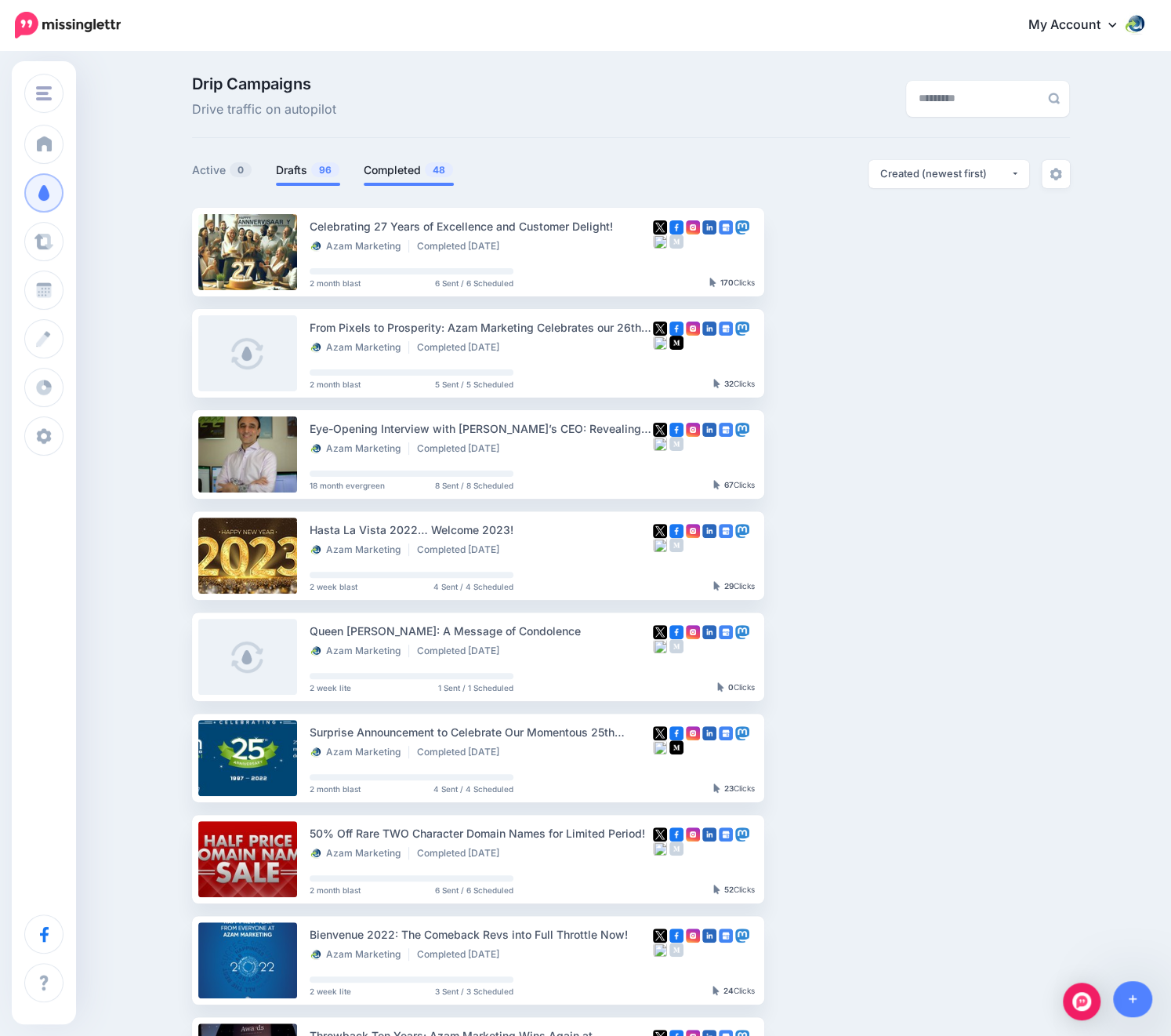
click at [316, 171] on link "Drafts 96" at bounding box center [308, 170] width 64 height 18
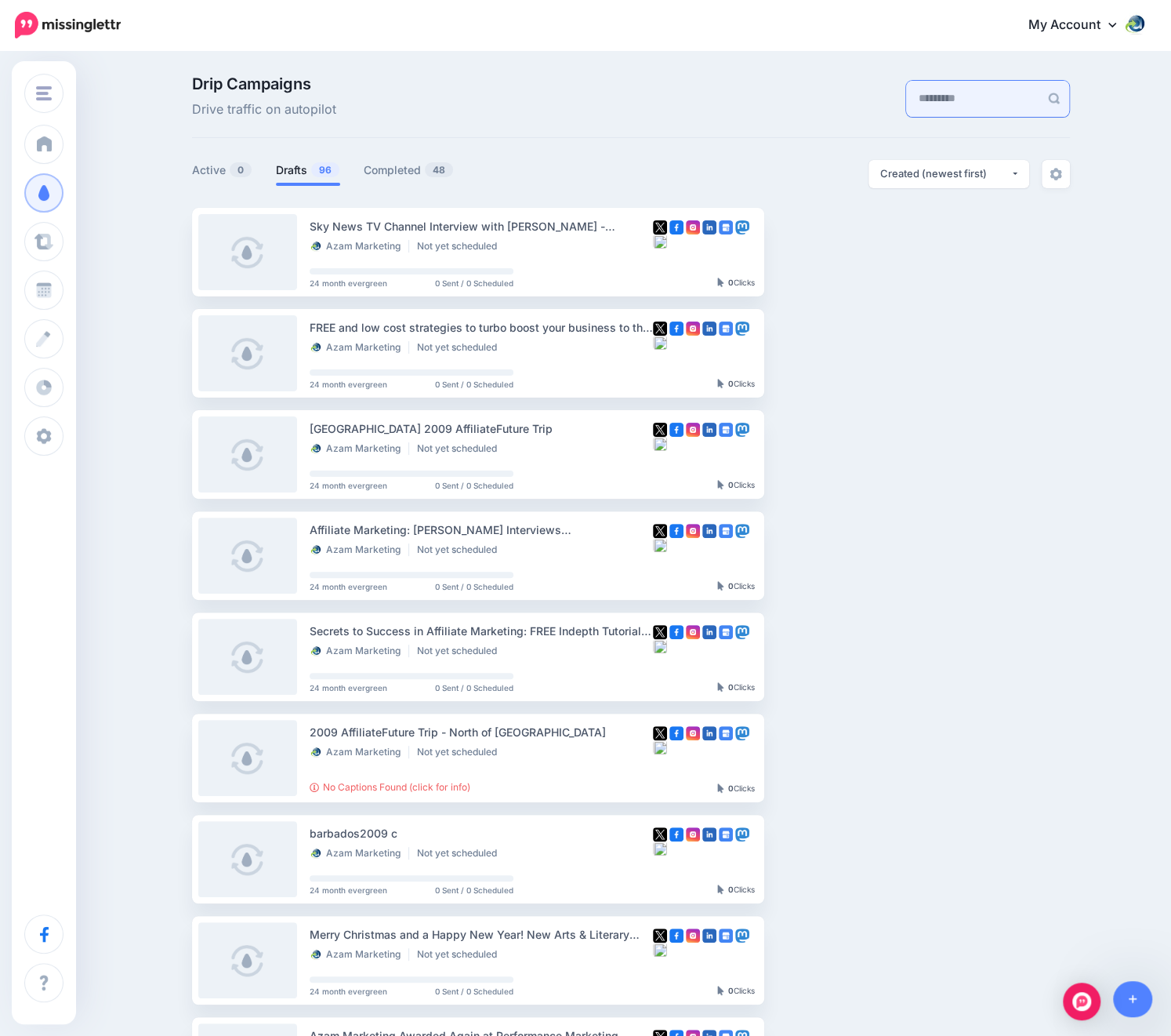
click at [910, 96] on input "text" at bounding box center [972, 99] width 133 height 36
type input "**"
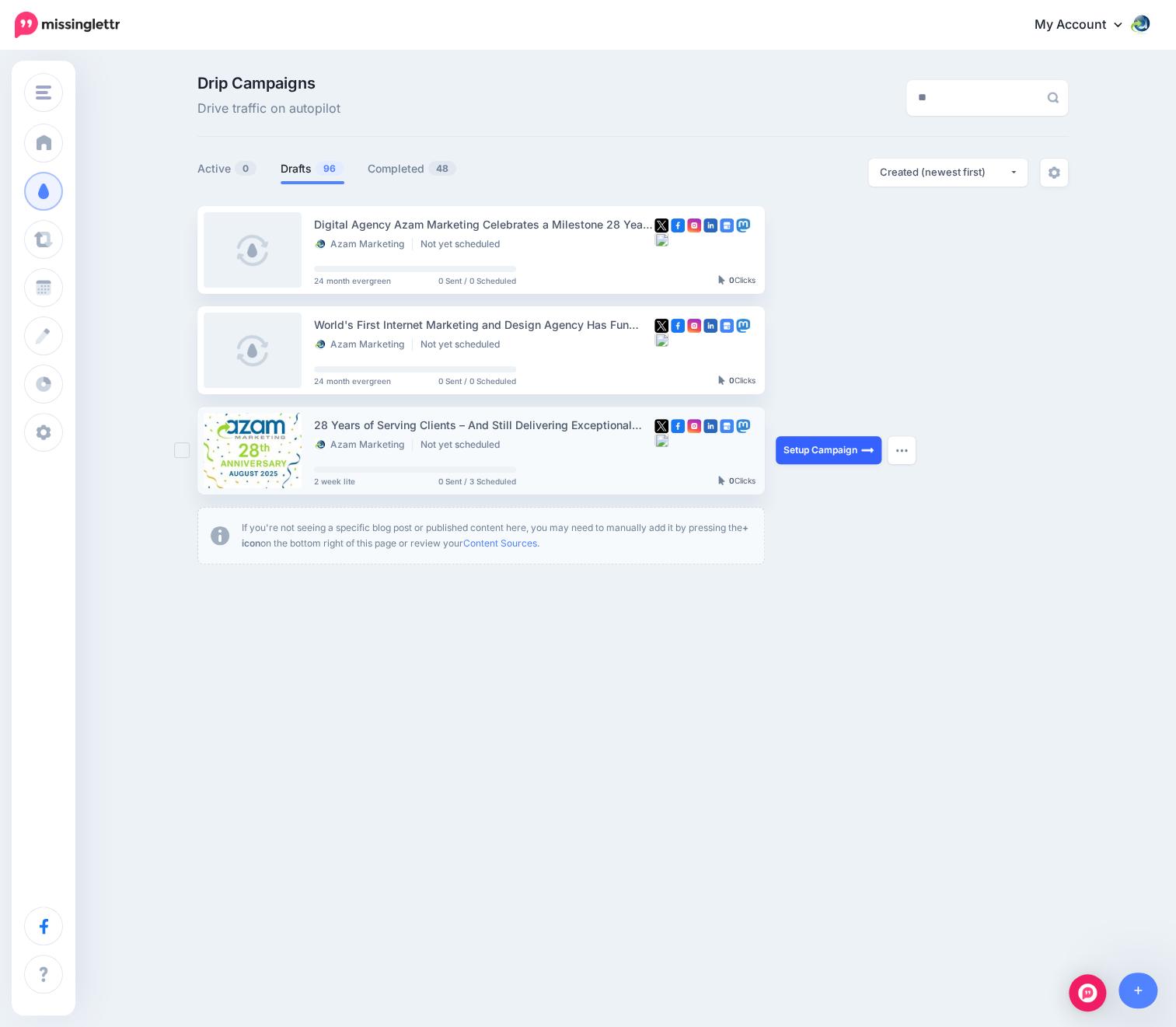
click at [817, 453] on link "Setup Campaign" at bounding box center [829, 450] width 106 height 28
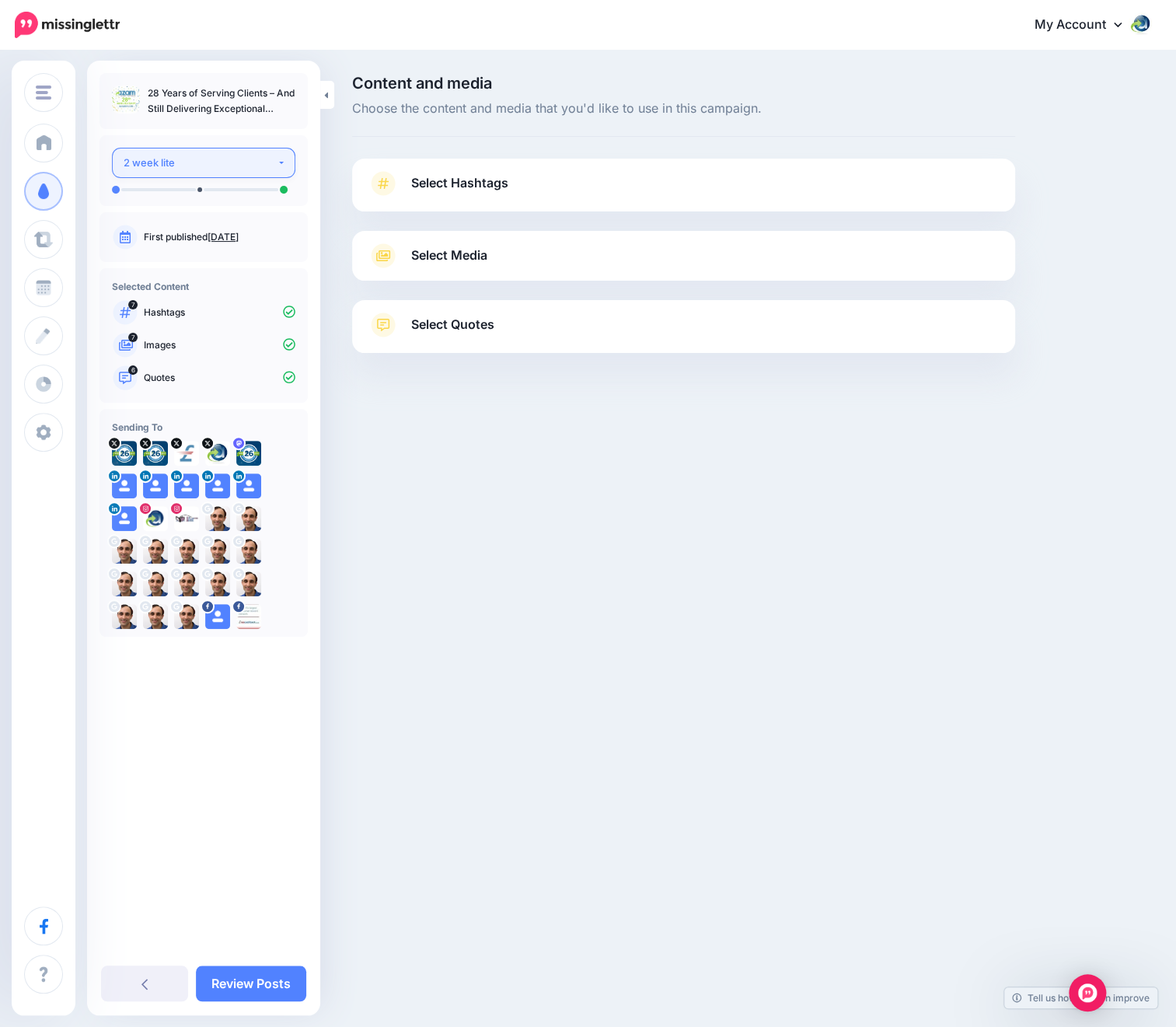
click at [257, 161] on div "2 week lite" at bounding box center [200, 163] width 153 height 18
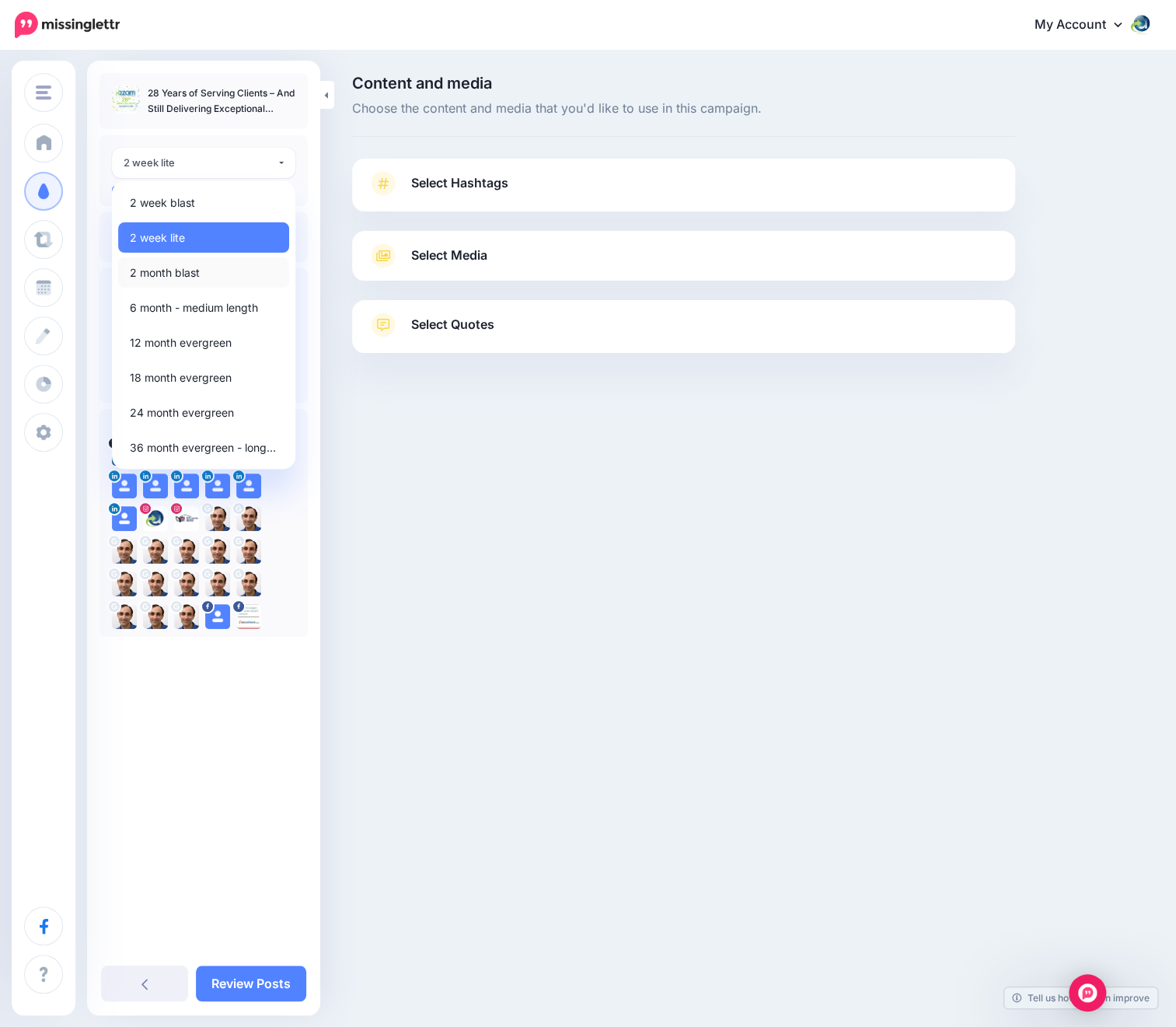
click at [222, 257] on link "2 month blast" at bounding box center [203, 272] width 171 height 30
select select "*****"
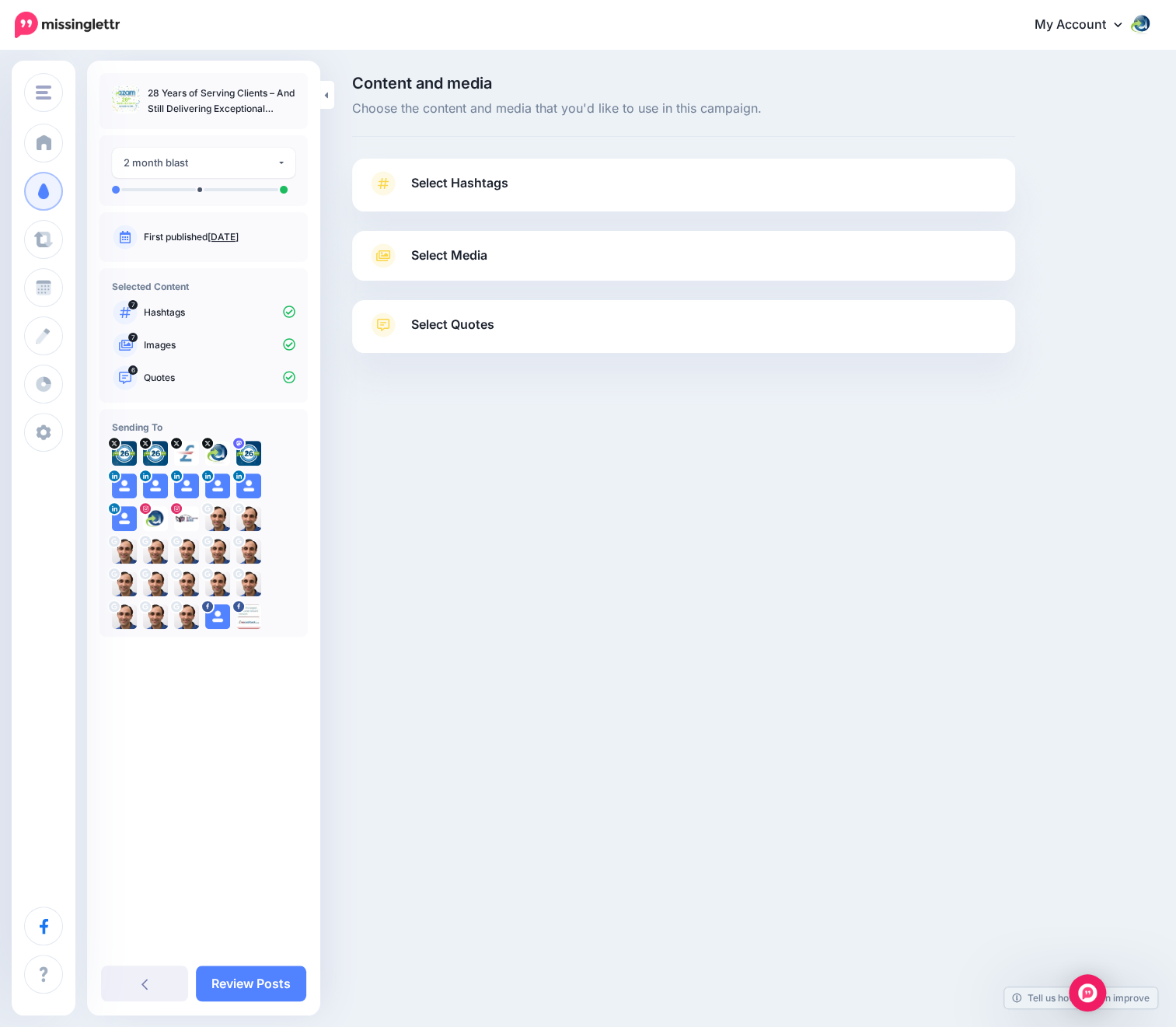
click at [541, 185] on link "Select Hashtags" at bounding box center [684, 191] width 632 height 40
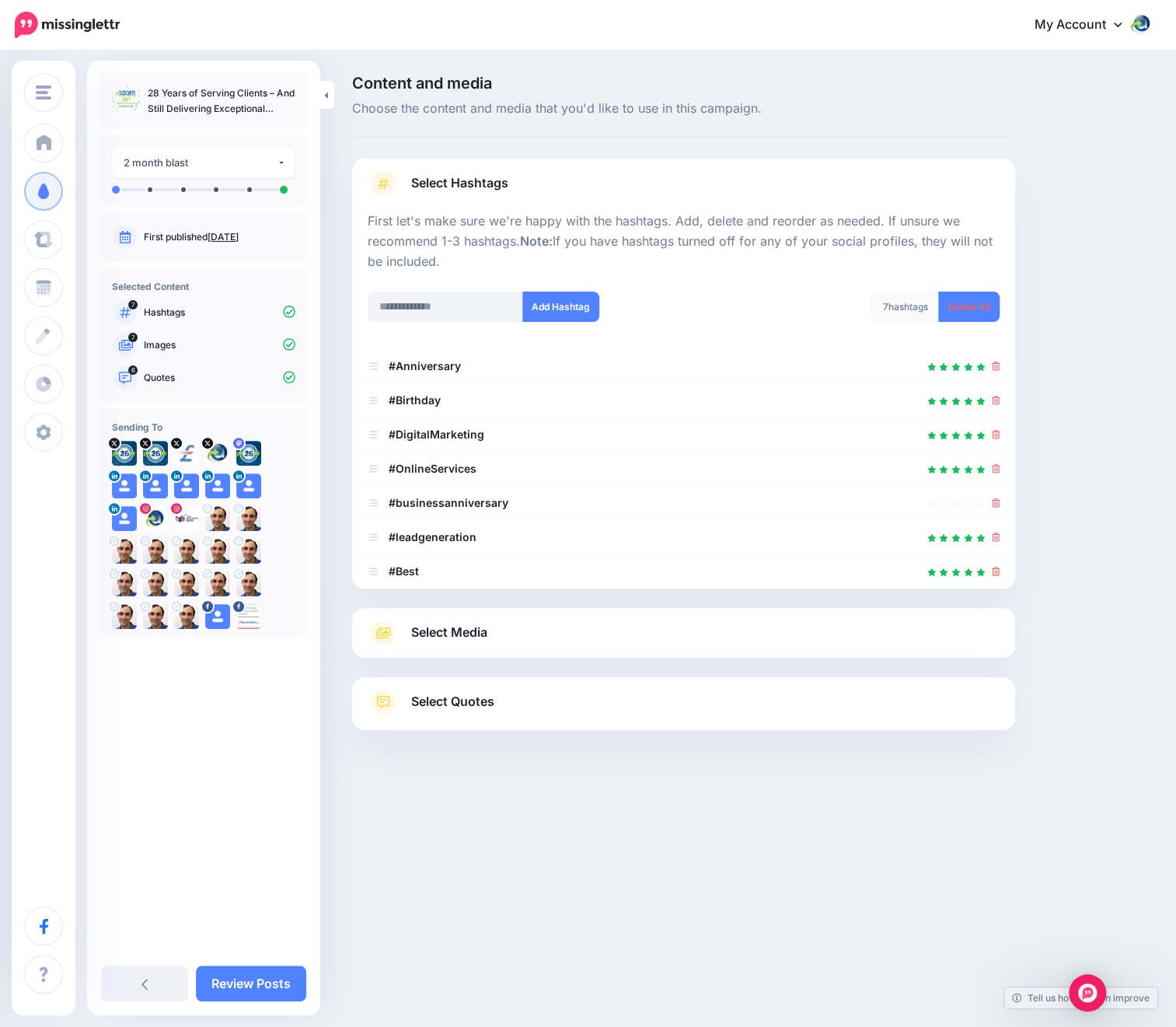
click at [472, 632] on span "Select Media" at bounding box center [448, 632] width 76 height 21
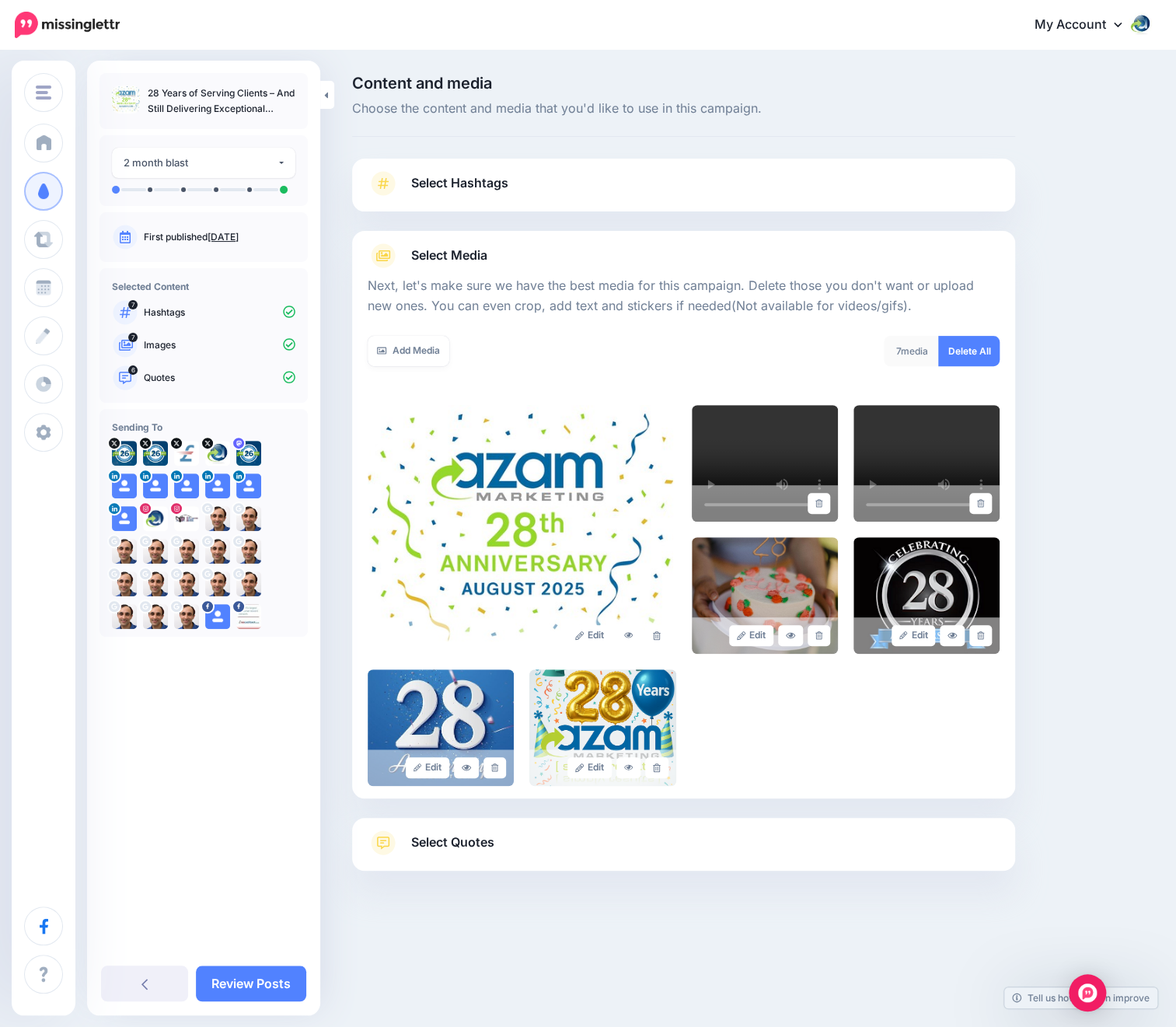
click at [453, 833] on span "Select Quotes" at bounding box center [452, 842] width 83 height 21
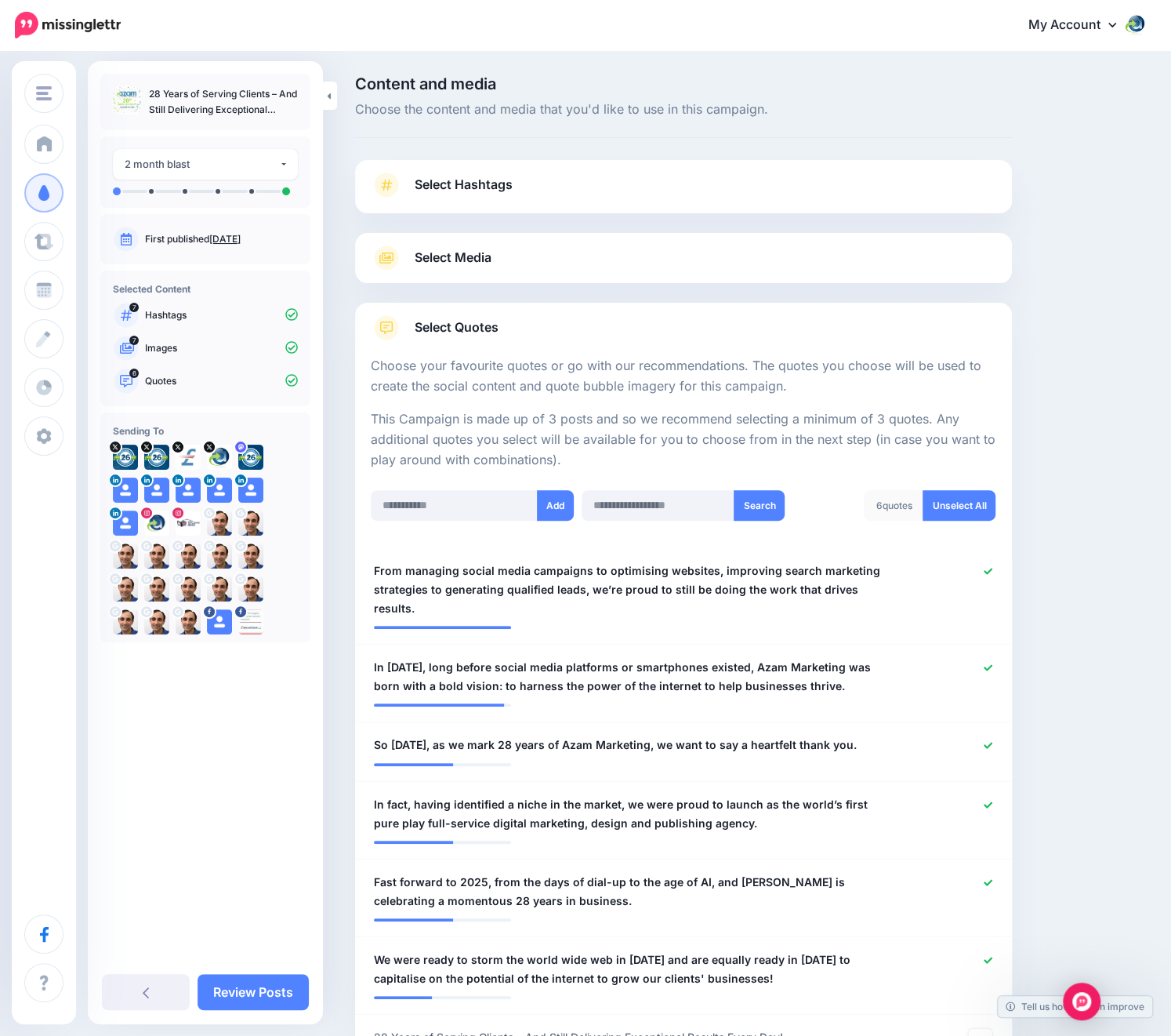
click at [472, 192] on span "Select Hashtags" at bounding box center [463, 184] width 98 height 21
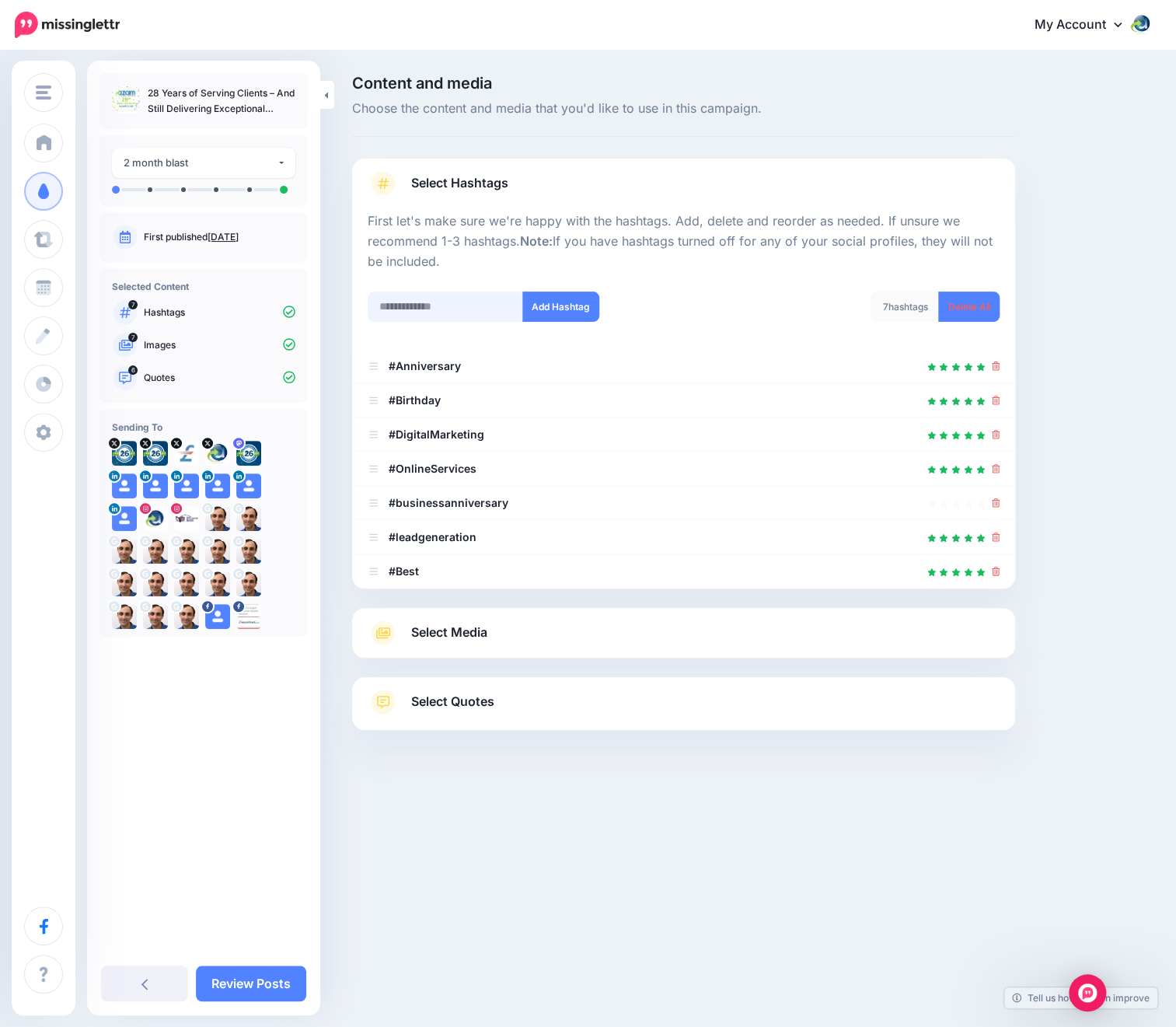
click at [402, 302] on input "text" at bounding box center [446, 306] width 155 height 30
type input "**"
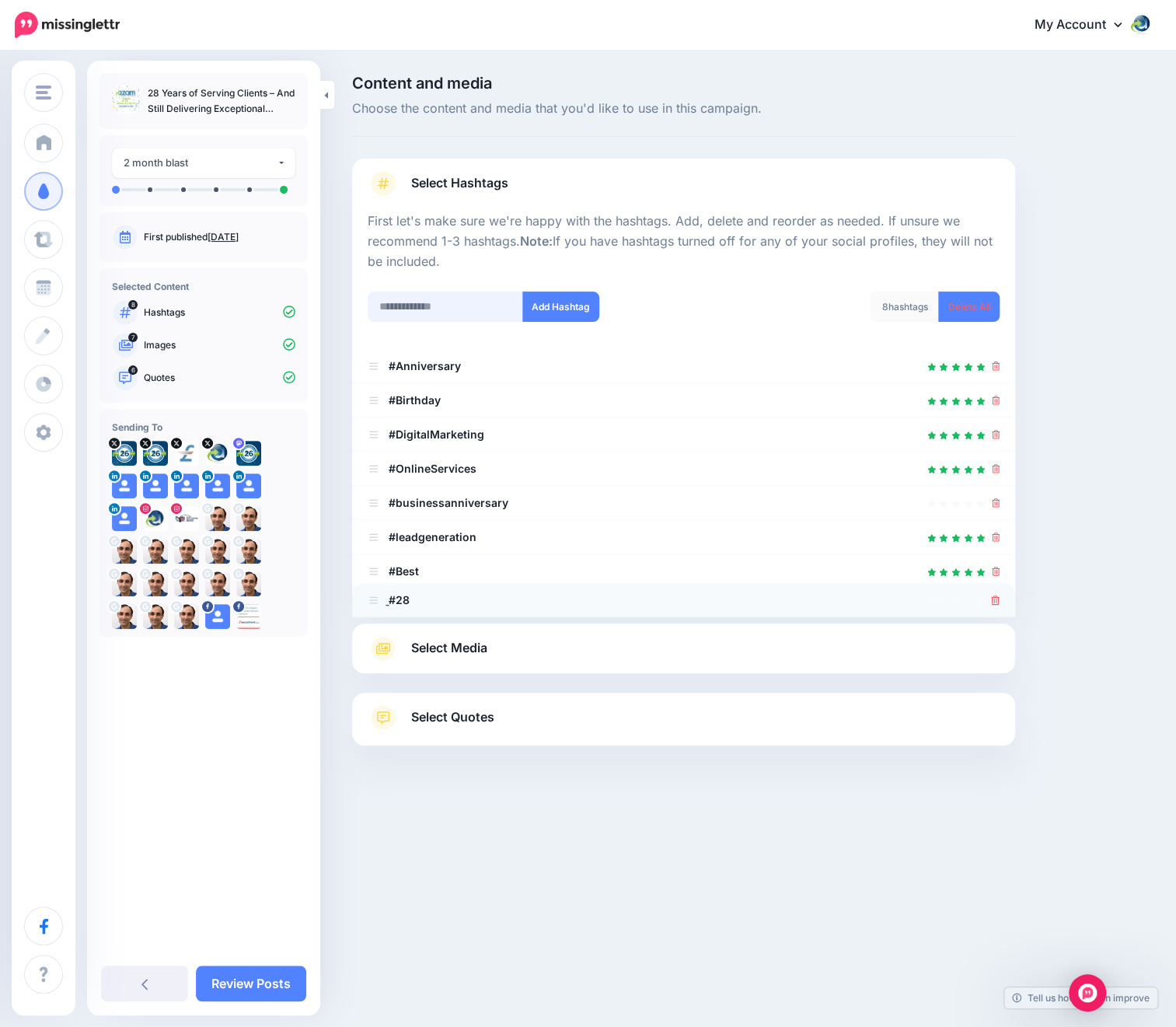
drag, startPoint x: 379, startPoint y: 361, endPoint x: 379, endPoint y: 594, distance: 233.0
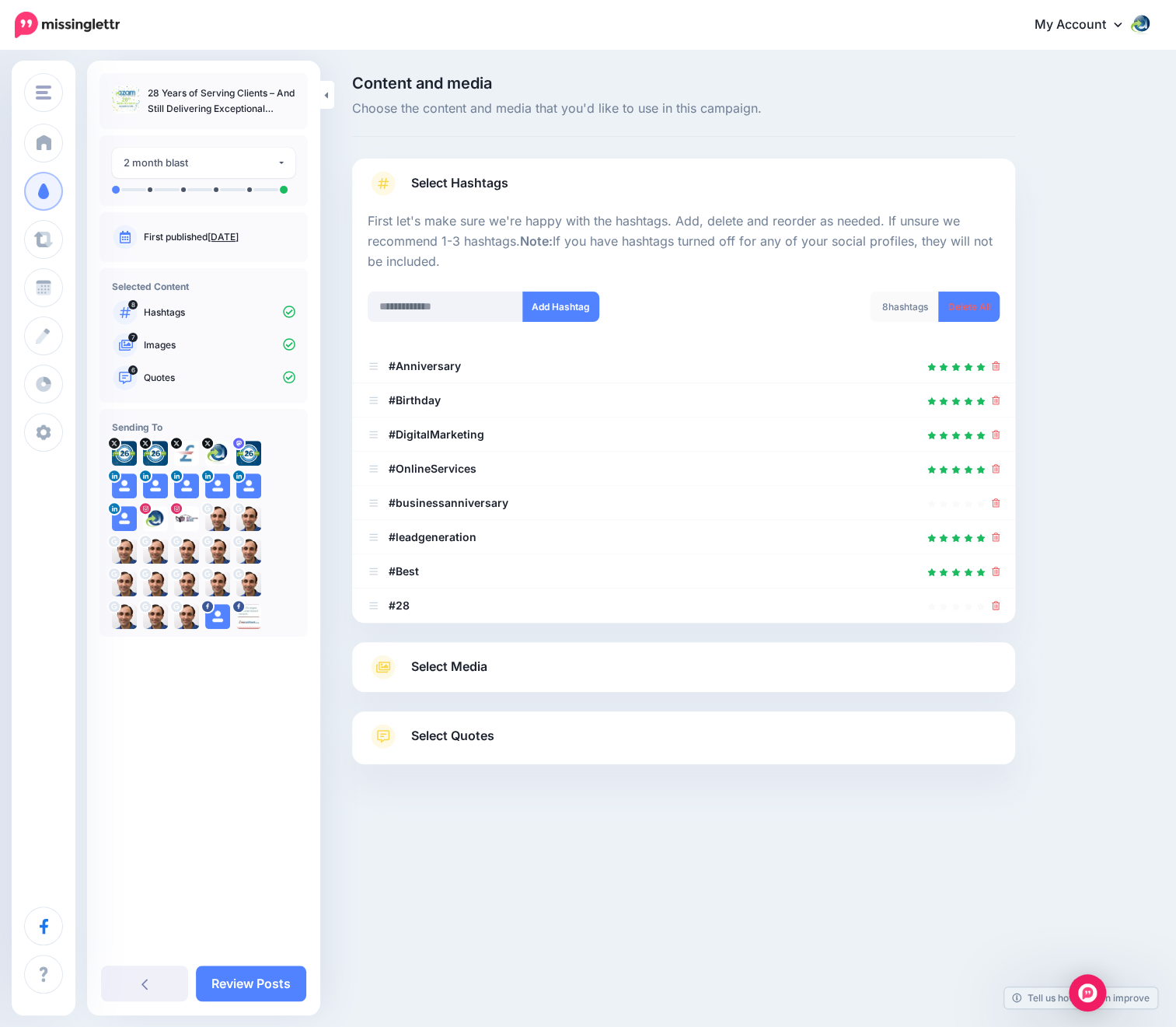
click at [402, 660] on link "Select Media" at bounding box center [684, 666] width 632 height 25
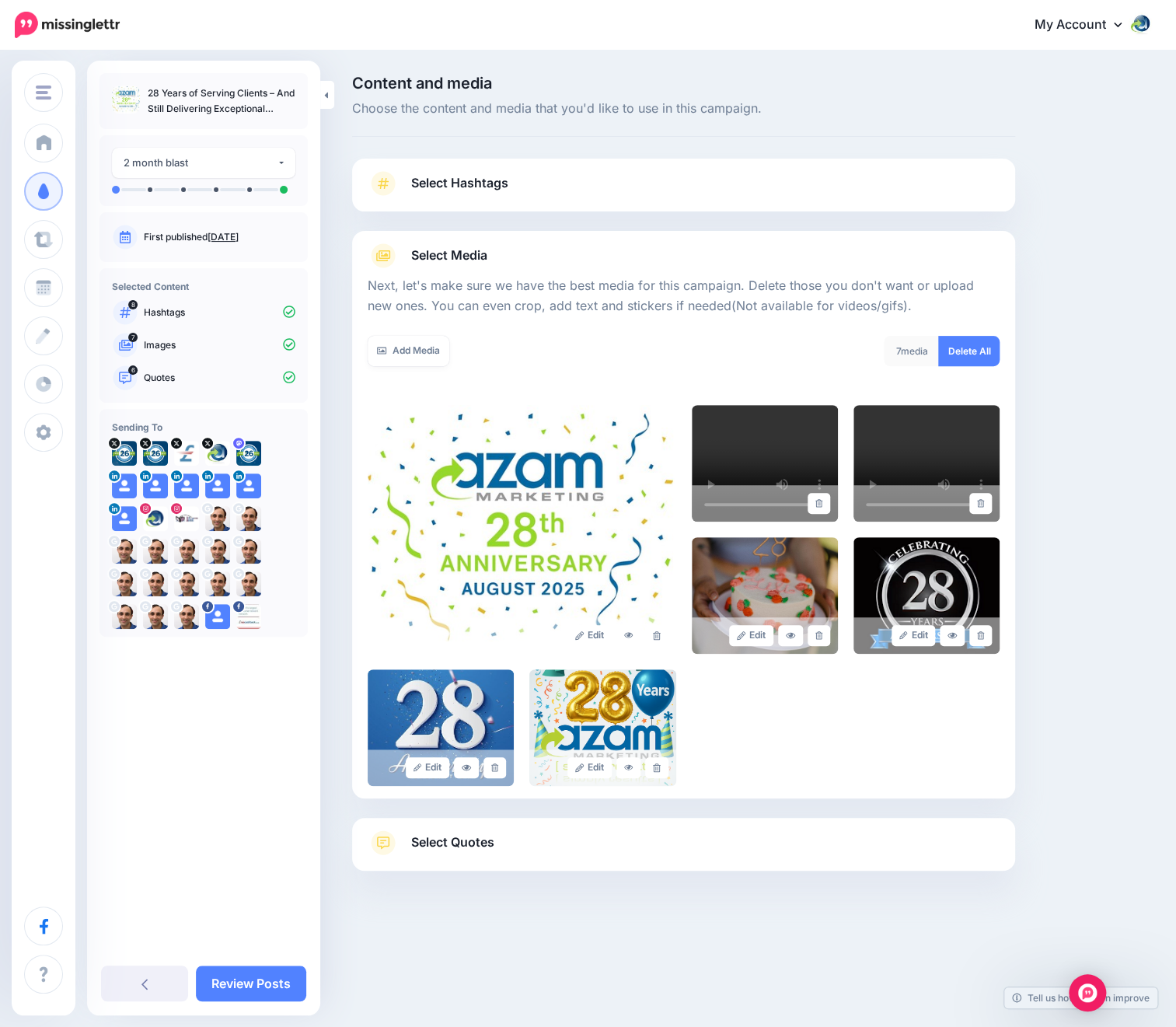
click at [426, 848] on span "Select Quotes" at bounding box center [452, 842] width 83 height 21
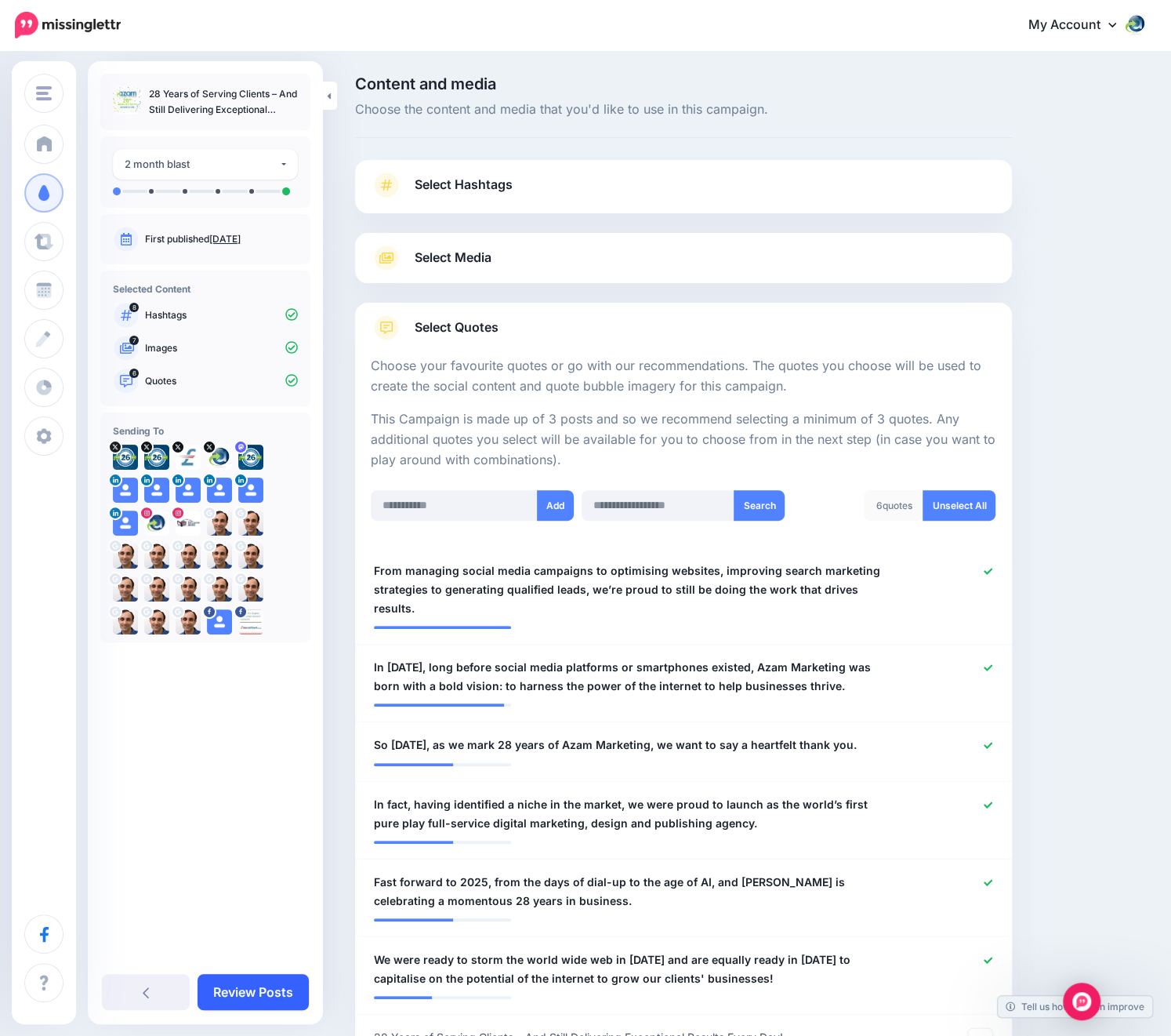
click at [249, 991] on link "Review Posts" at bounding box center [253, 991] width 111 height 36
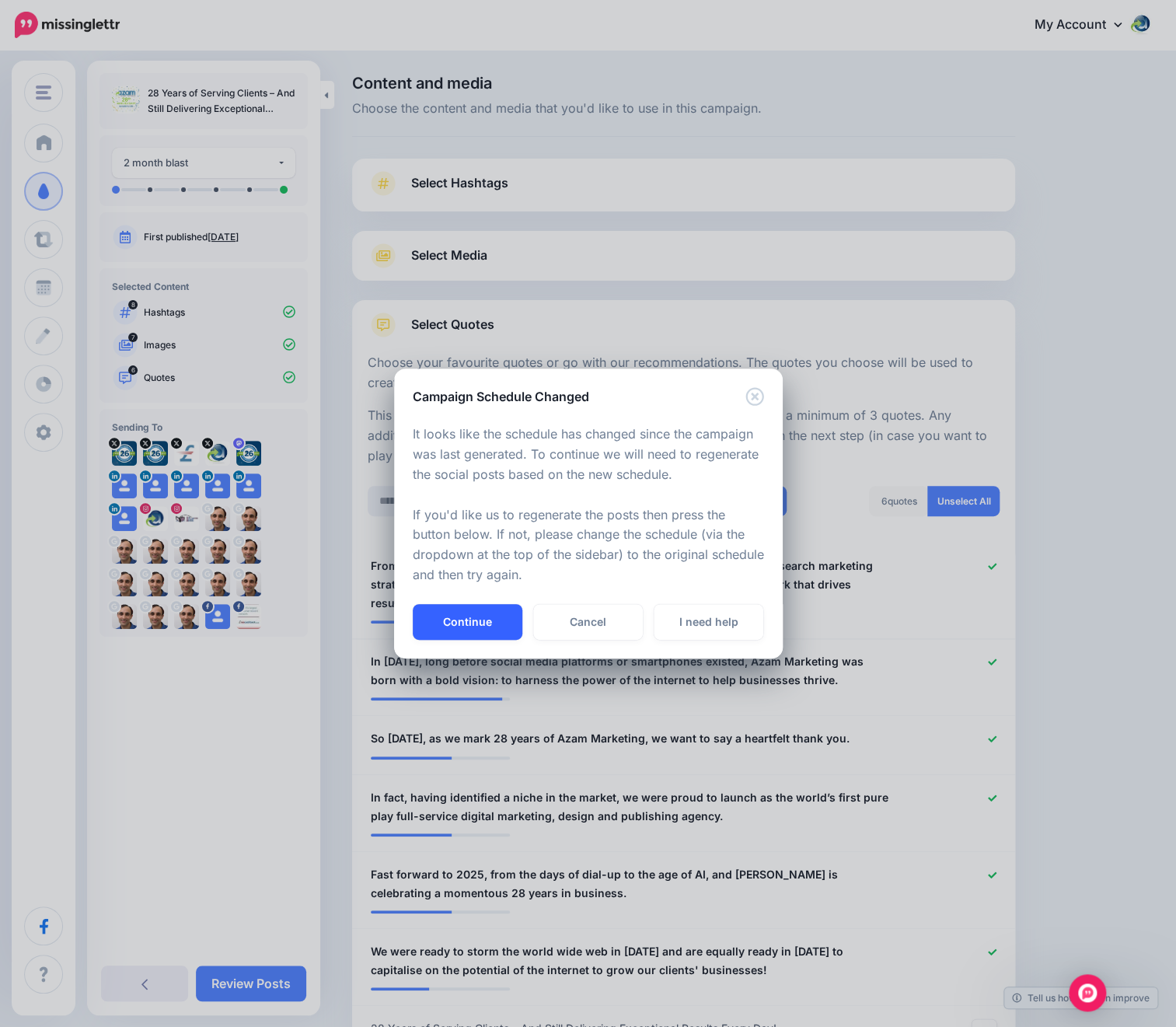
click at [484, 624] on button "Continue" at bounding box center [467, 622] width 110 height 36
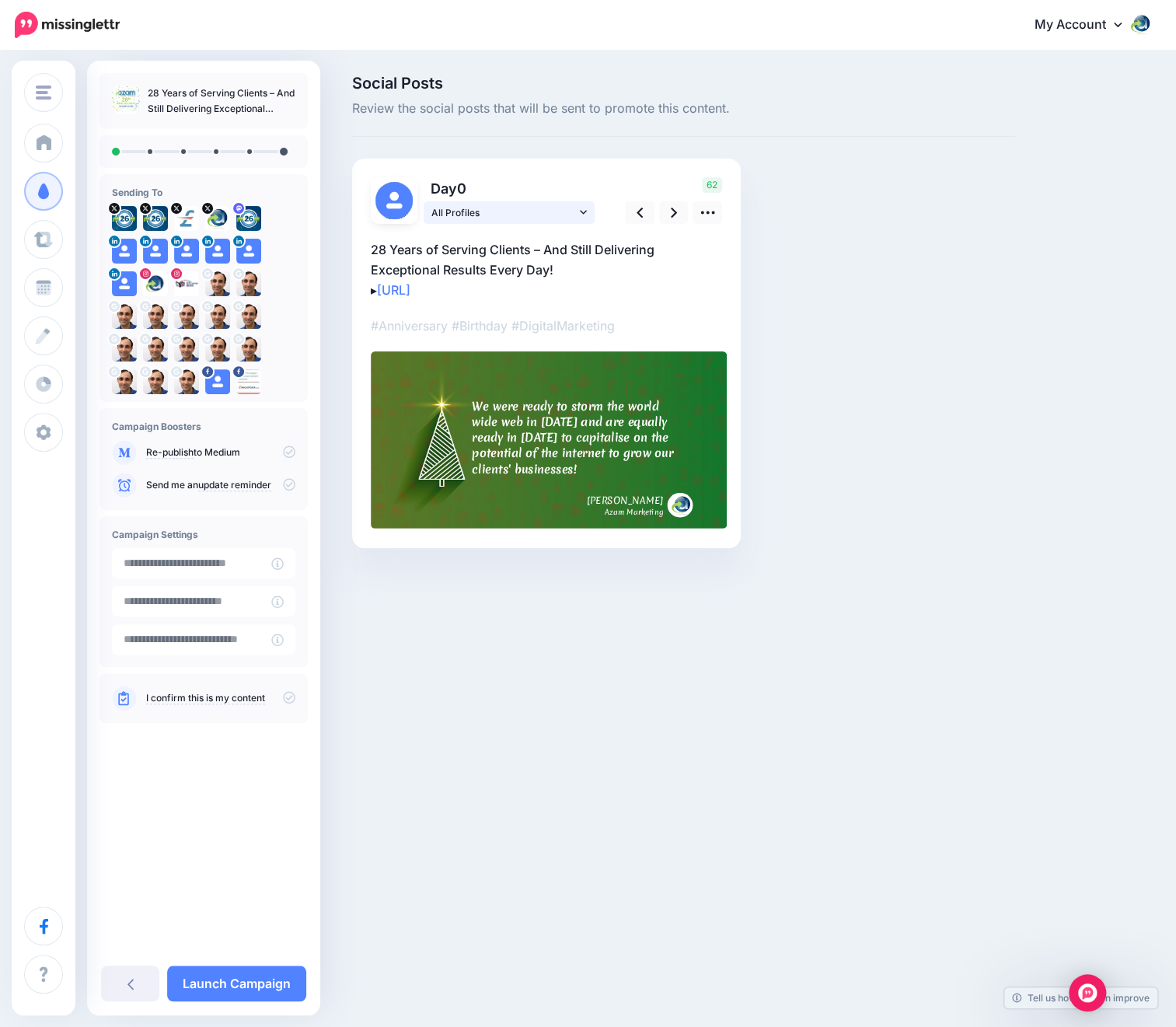
click at [526, 210] on span "All Profiles" at bounding box center [504, 213] width 144 height 16
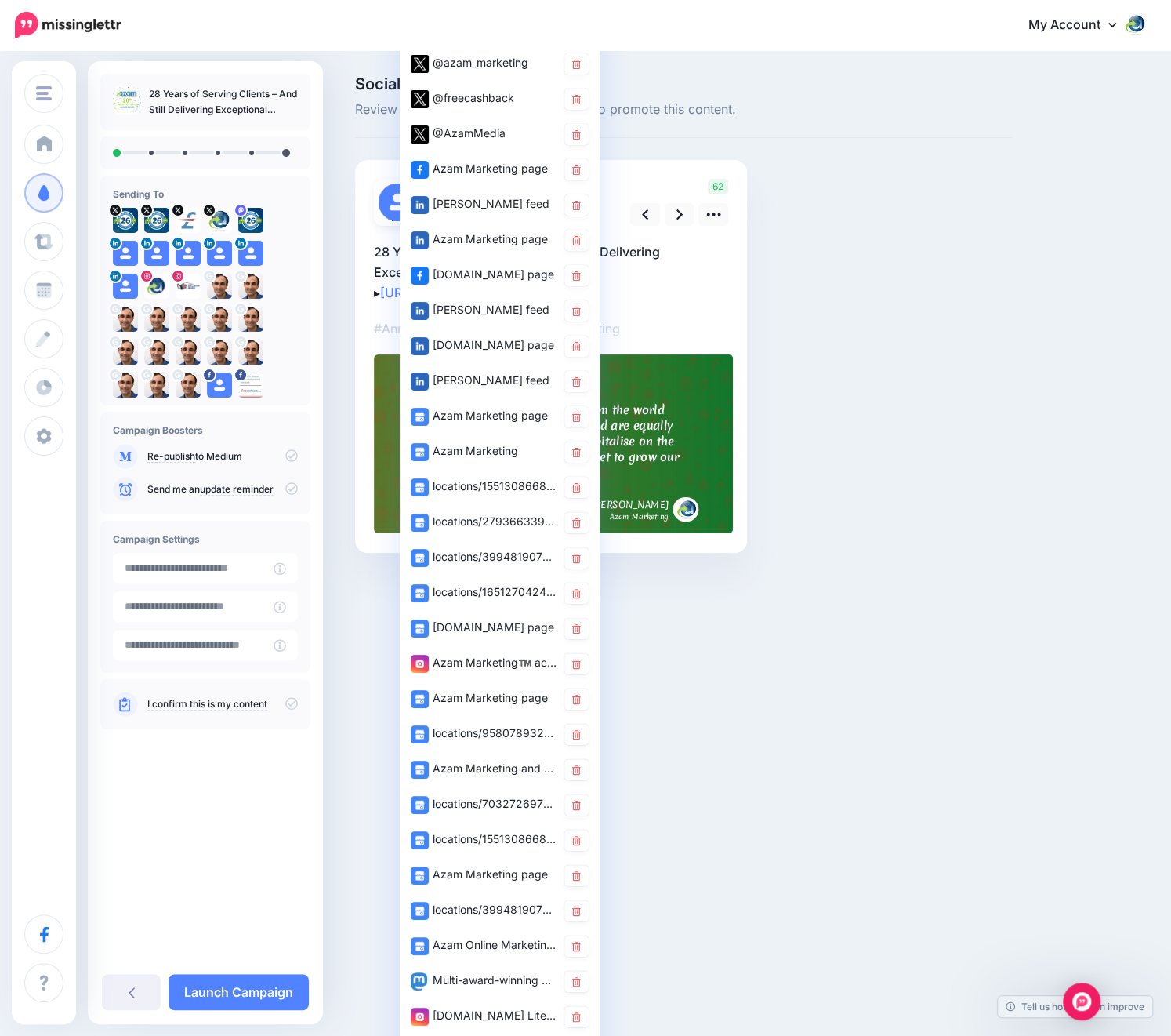
click at [887, 208] on div "Social Posts Review the social posts that will be sent to promote this content." at bounding box center [683, 338] width 680 height 524
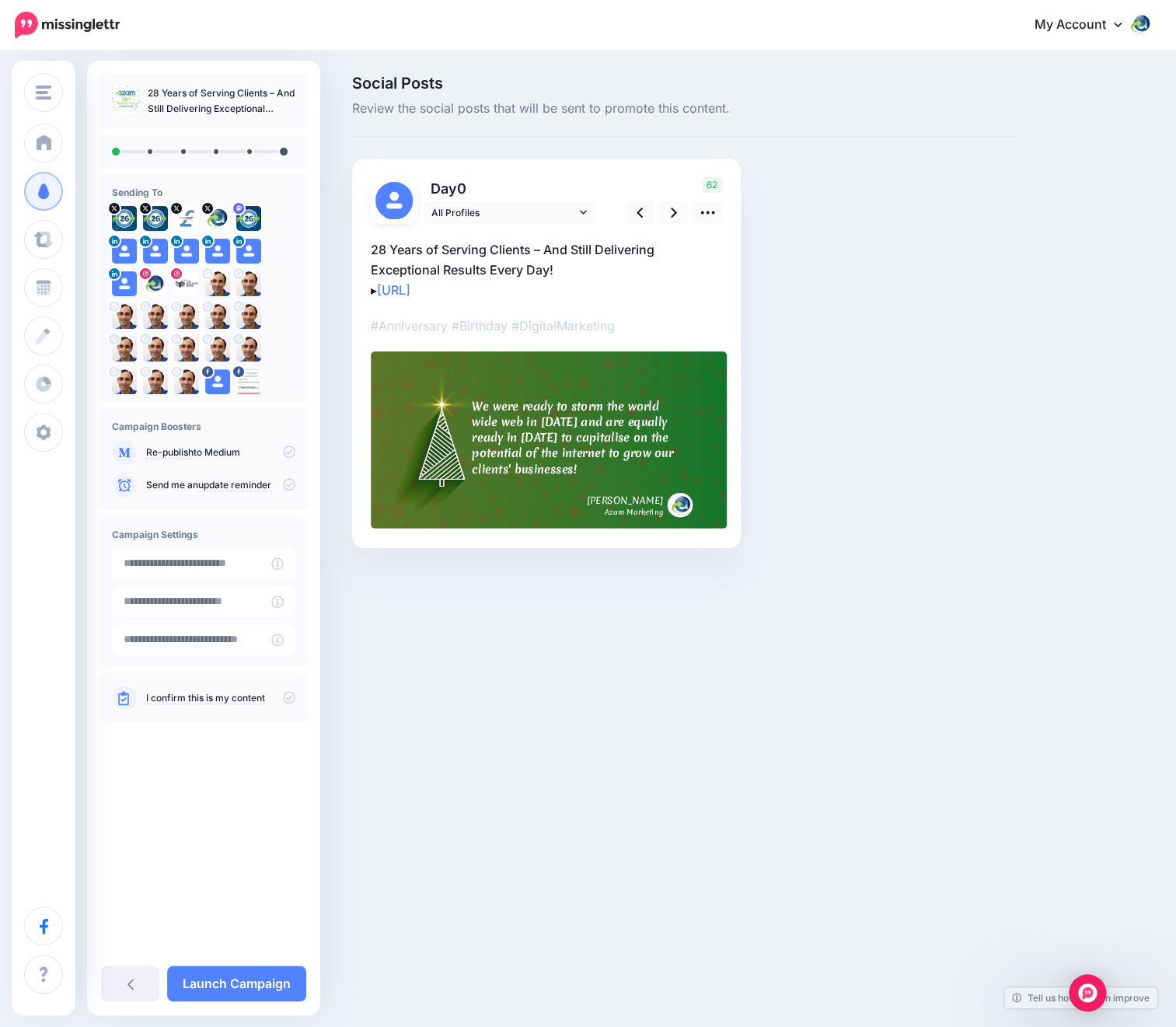
click at [531, 250] on p "28 Years of Serving Clients – And Still Delivering Exceptional Results Every Da…" at bounding box center [546, 269] width 352 height 60
drag, startPoint x: 562, startPoint y: 266, endPoint x: 334, endPoint y: 255, distance: 228.3
click at [334, 255] on div "Social Posts Review the social posts that will be sent to promote this content." at bounding box center [588, 335] width 1176 height 566
click at [288, 454] on icon at bounding box center [289, 452] width 13 height 13
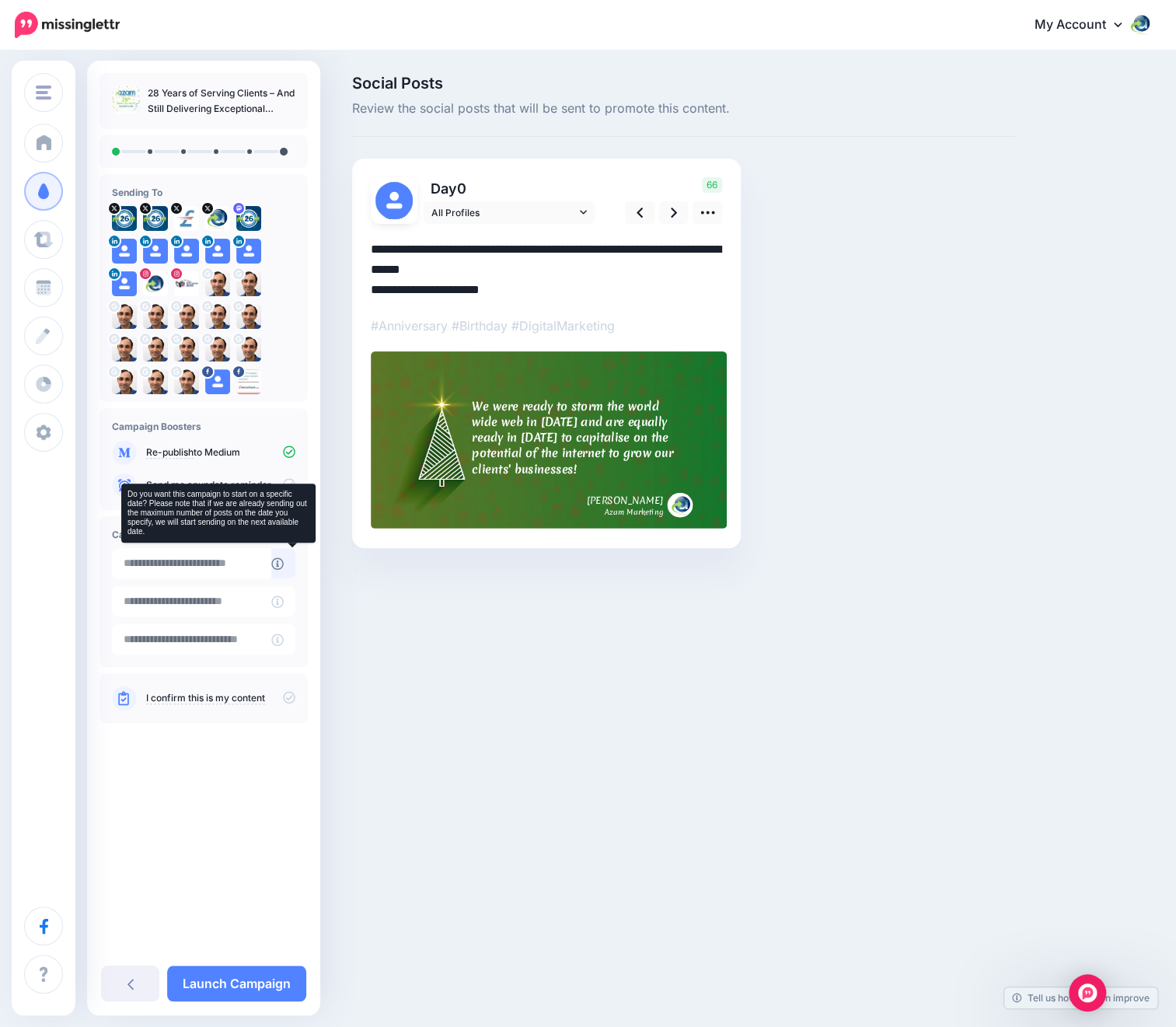
click at [284, 566] on icon at bounding box center [278, 563] width 13 height 13
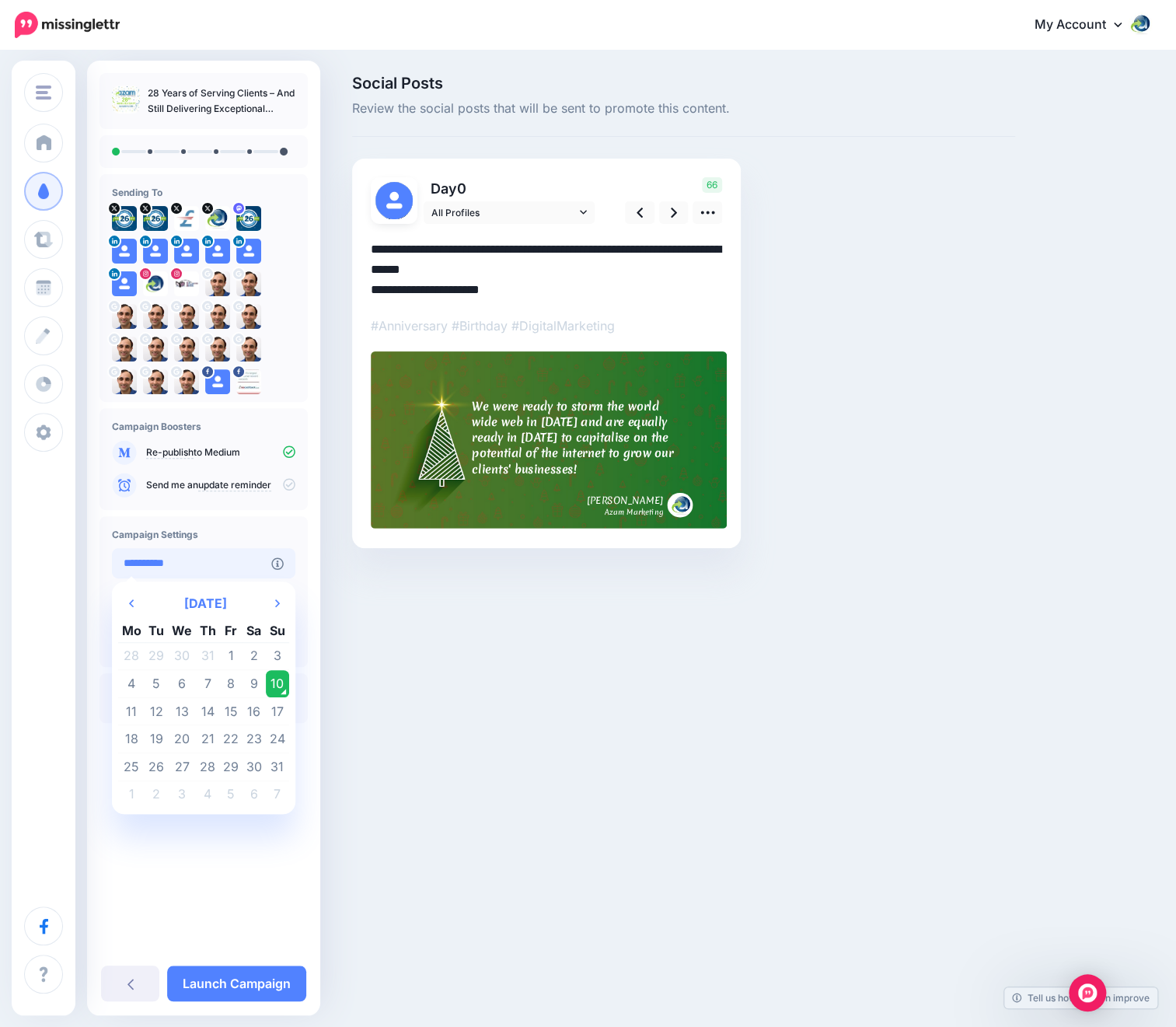
click at [250, 564] on input "**********" at bounding box center [192, 562] width 160 height 30
click at [133, 707] on td "11" at bounding box center [131, 711] width 27 height 28
type input "**********"
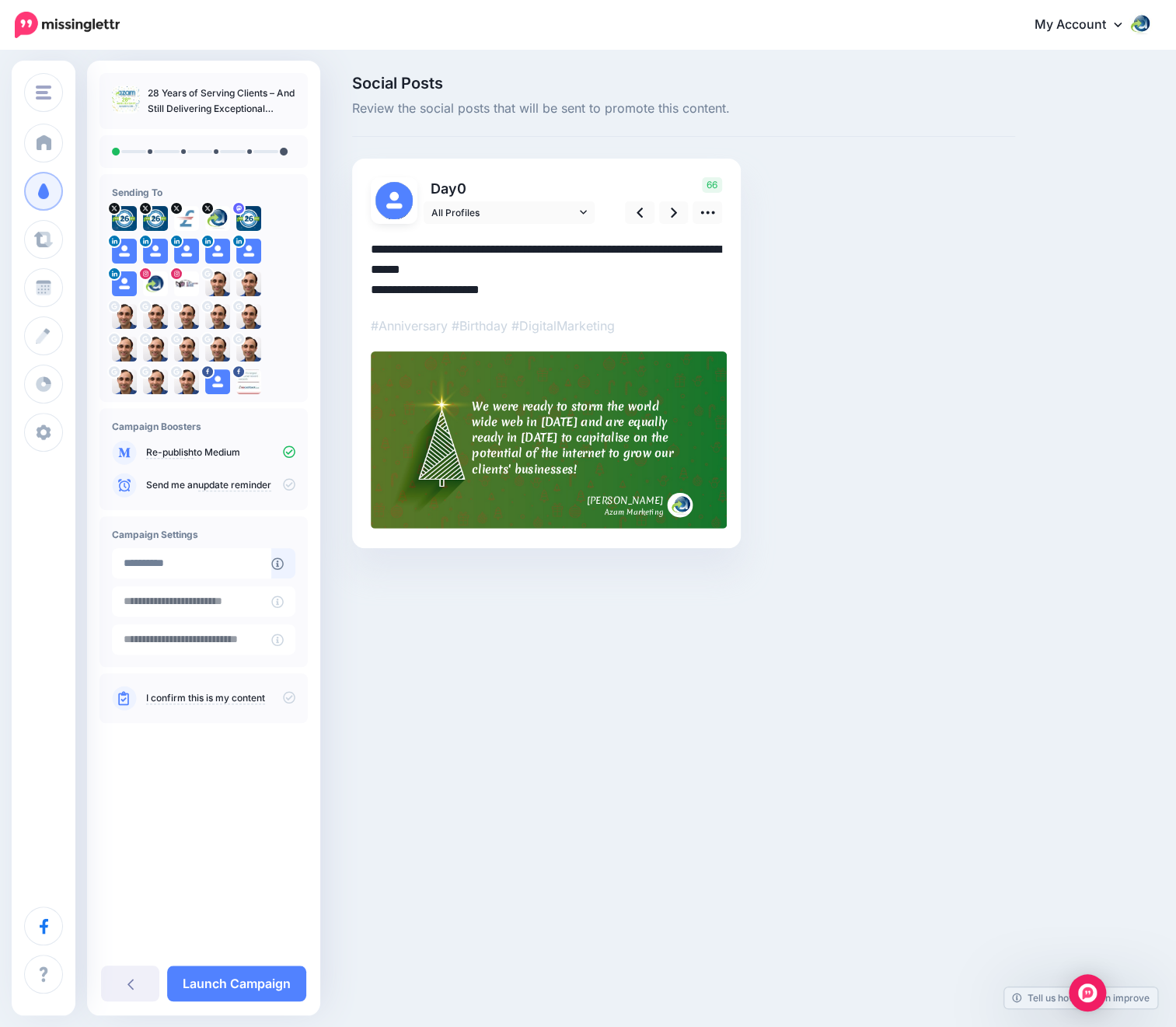
click at [285, 701] on icon at bounding box center [289, 697] width 13 height 13
click at [484, 248] on textarea "**********" at bounding box center [546, 269] width 352 height 60
click at [702, 212] on icon at bounding box center [707, 213] width 14 height 3
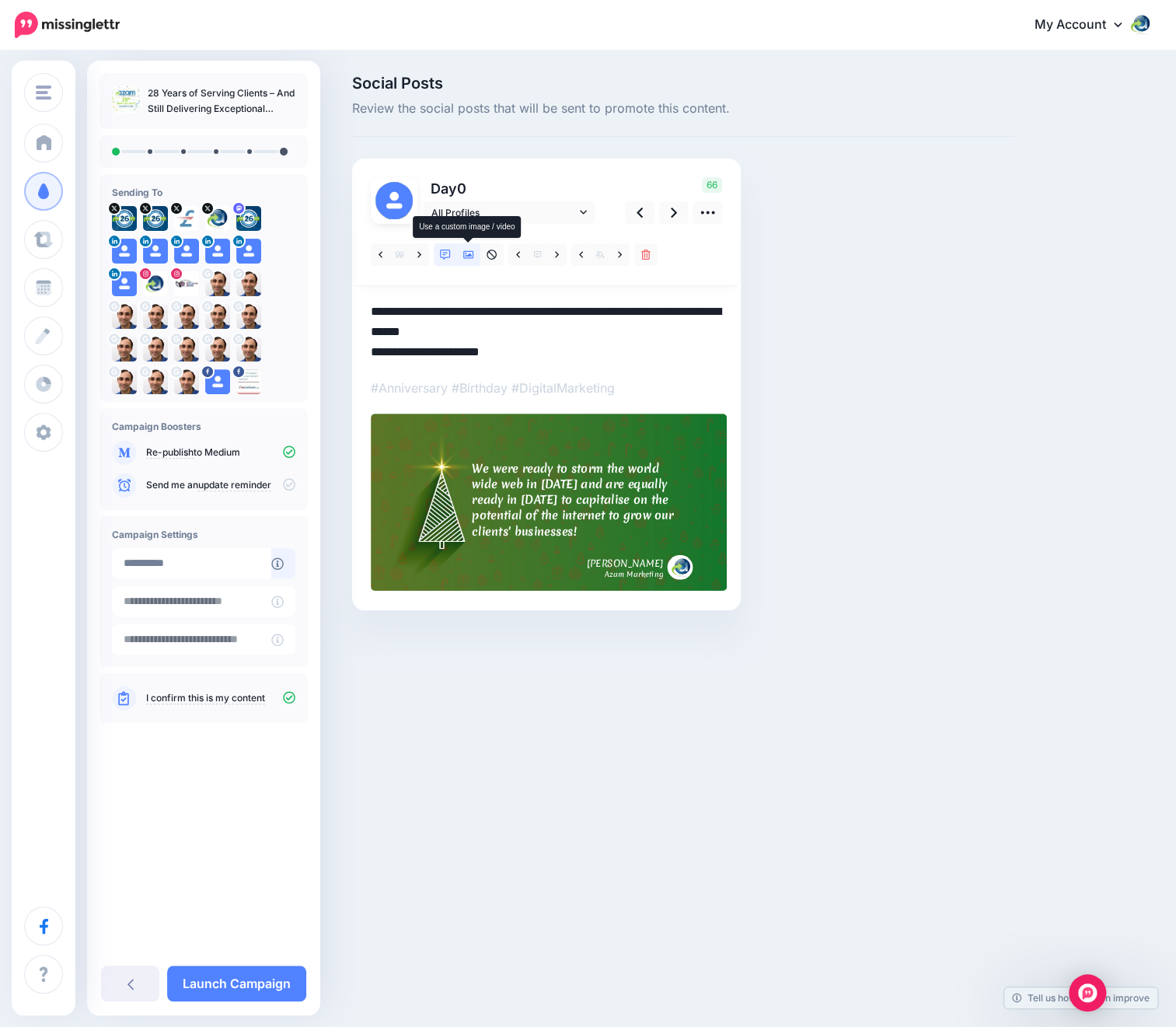
click at [474, 253] on icon at bounding box center [468, 255] width 11 height 8
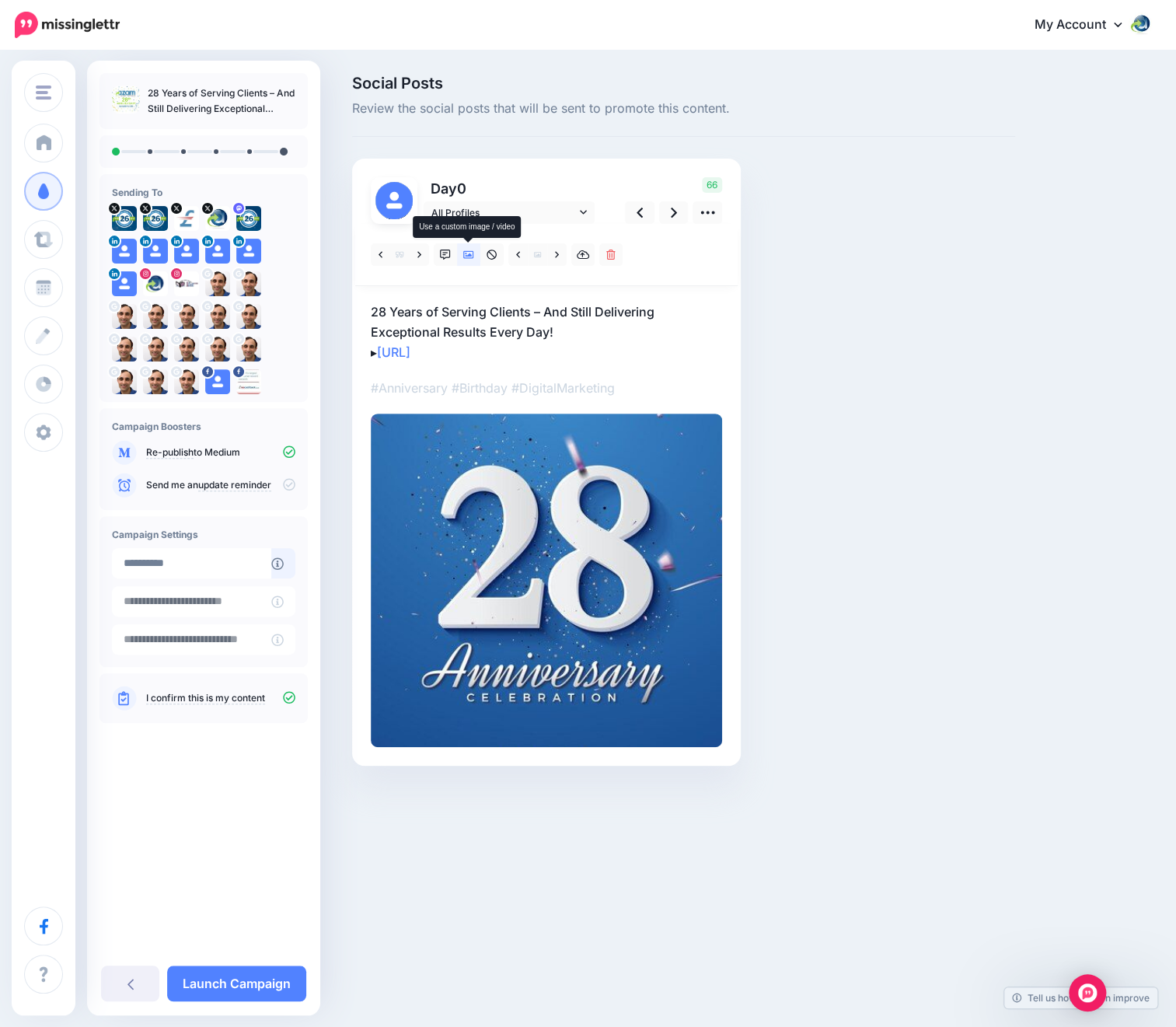
click at [471, 255] on icon at bounding box center [468, 255] width 11 height 8
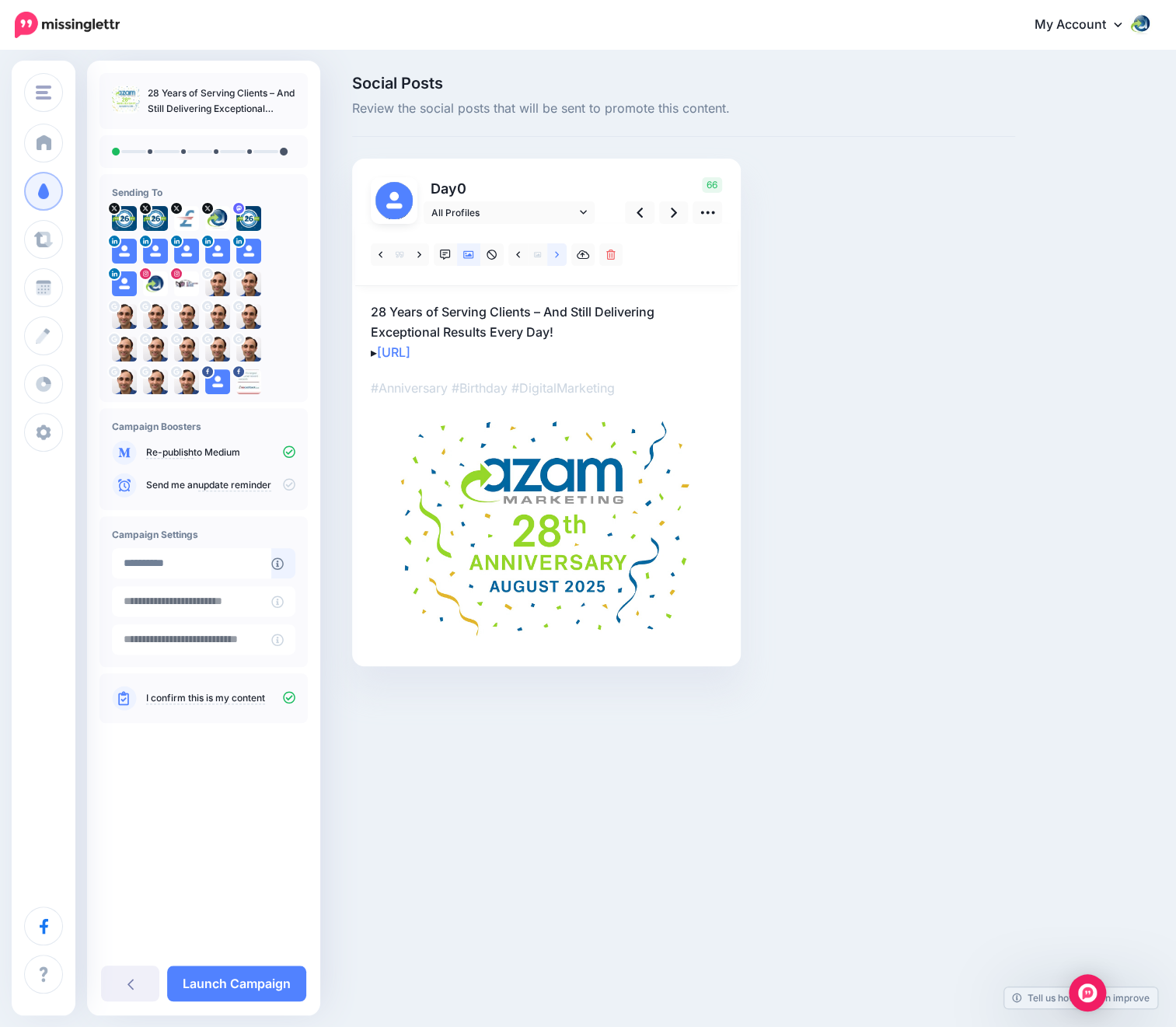
click at [558, 254] on icon at bounding box center [557, 254] width 4 height 6
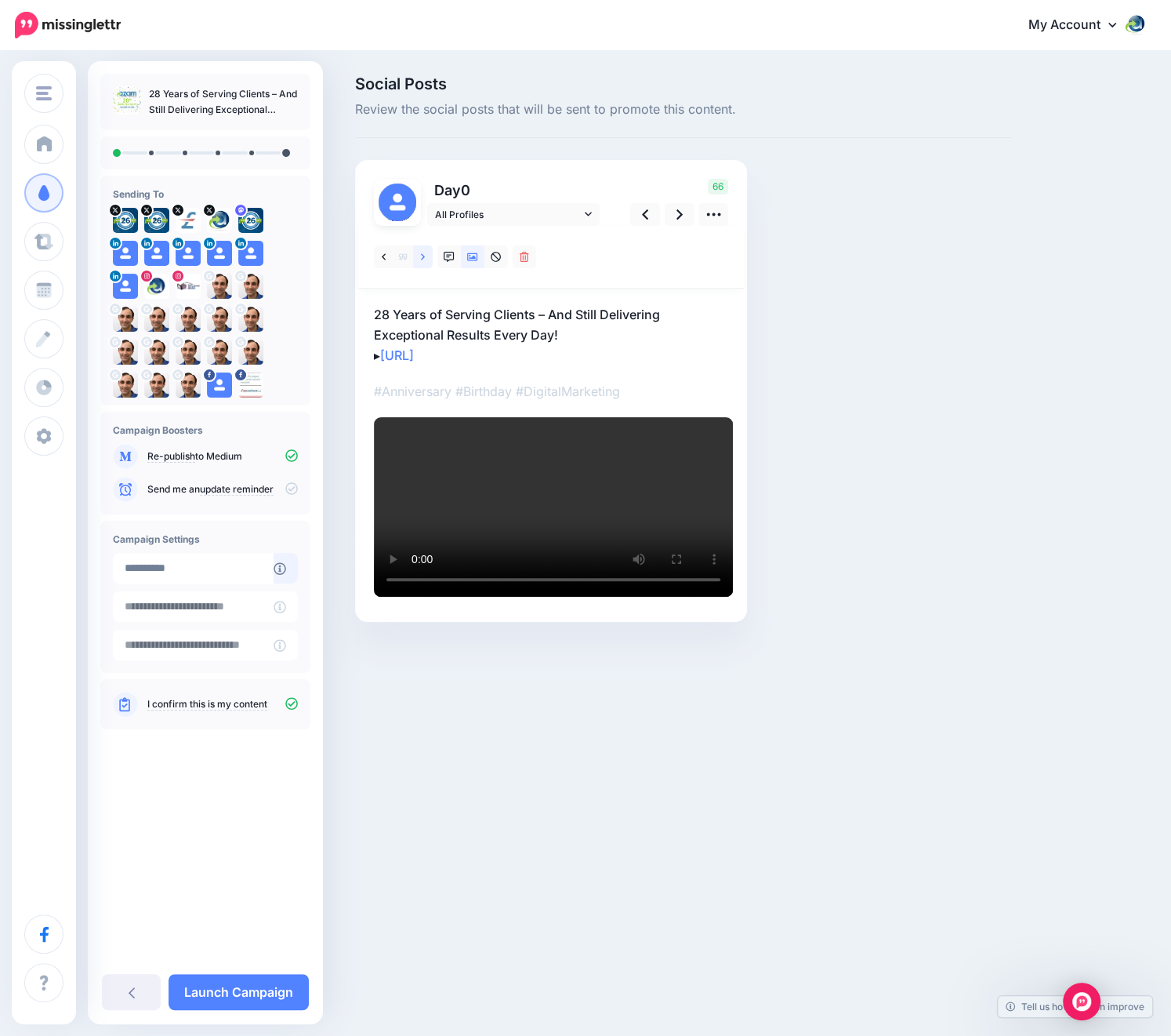
click at [423, 255] on icon at bounding box center [423, 257] width 4 height 11
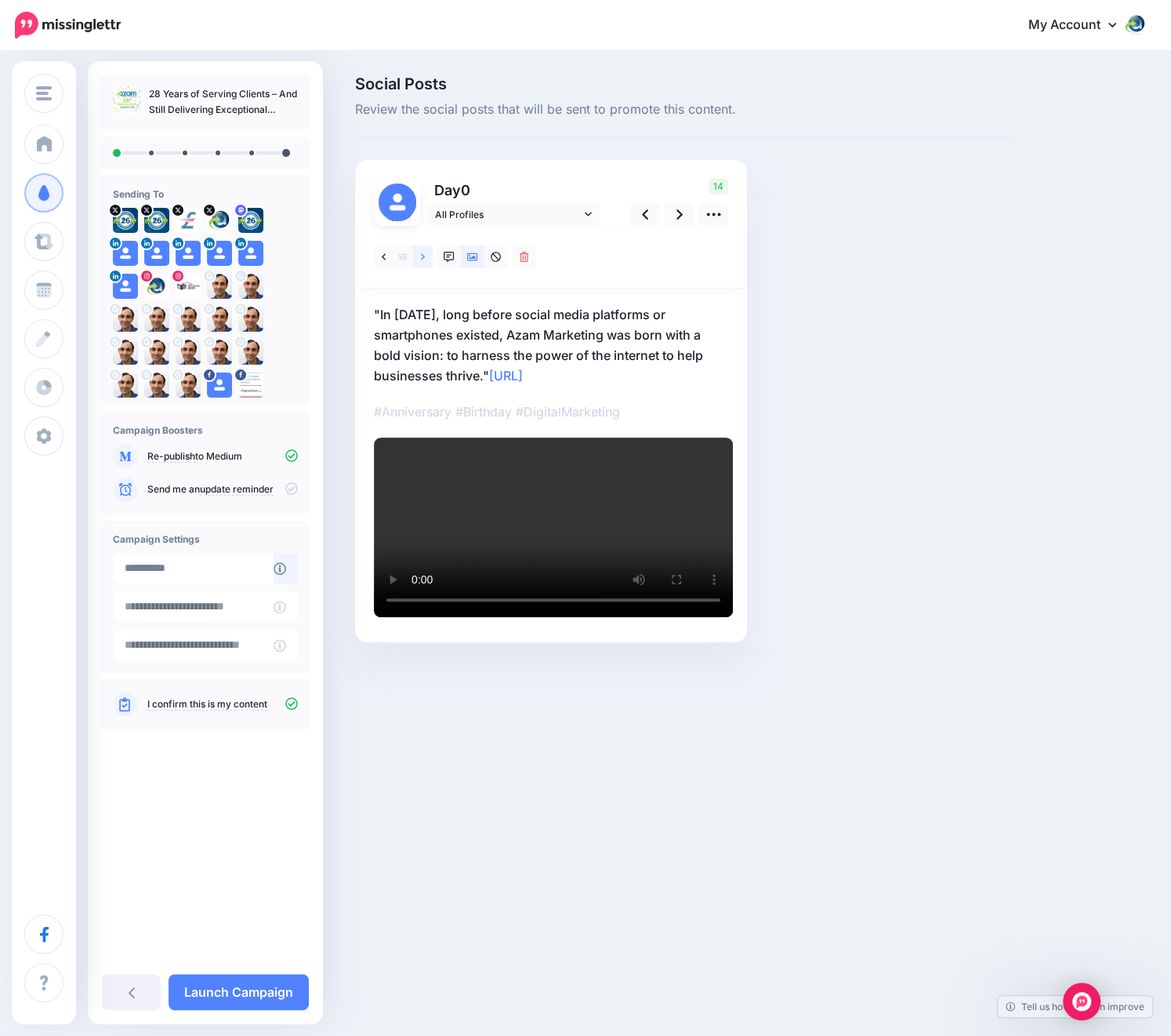
click at [423, 255] on icon at bounding box center [423, 257] width 4 height 11
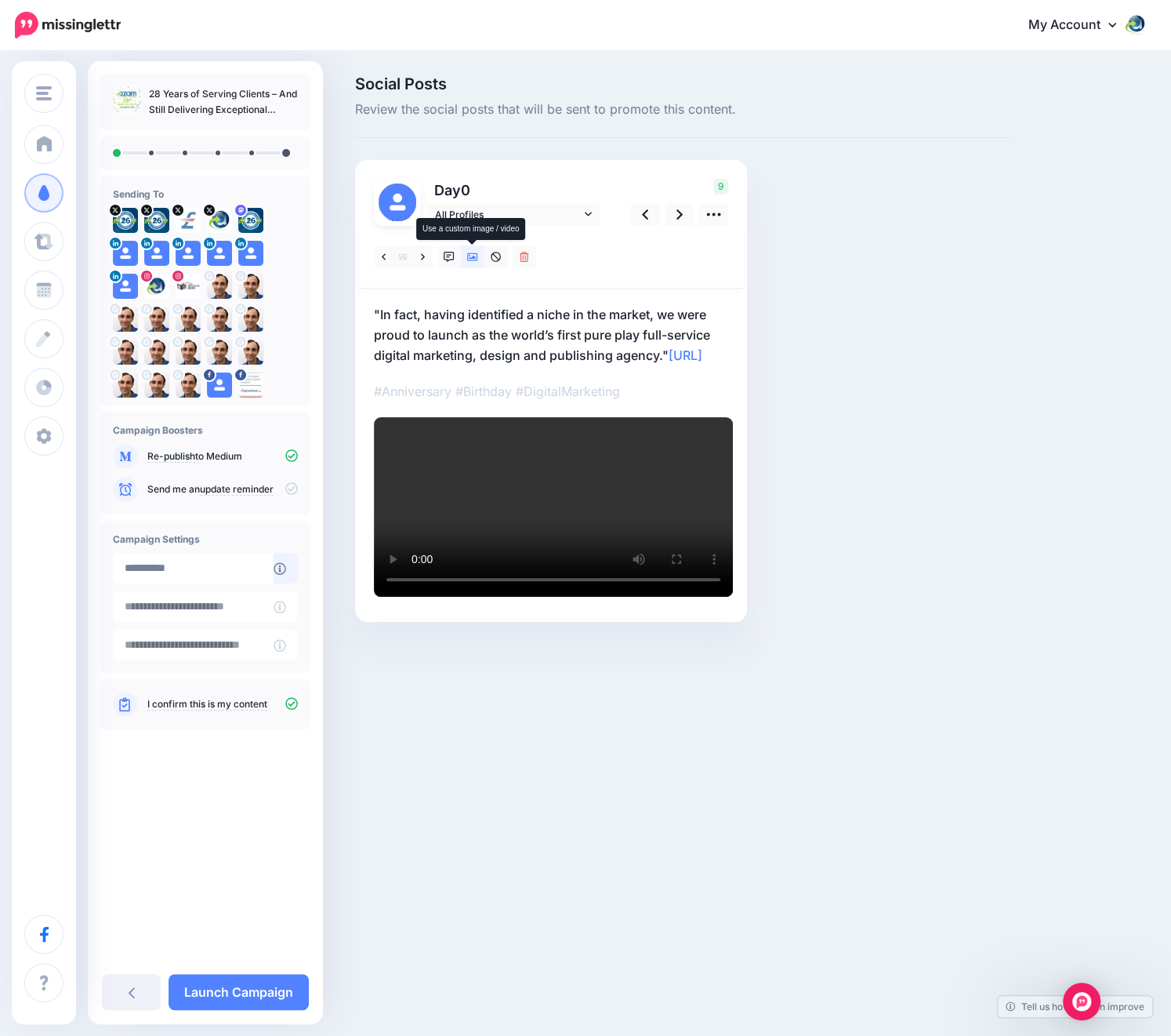
click at [473, 258] on icon at bounding box center [472, 257] width 11 height 8
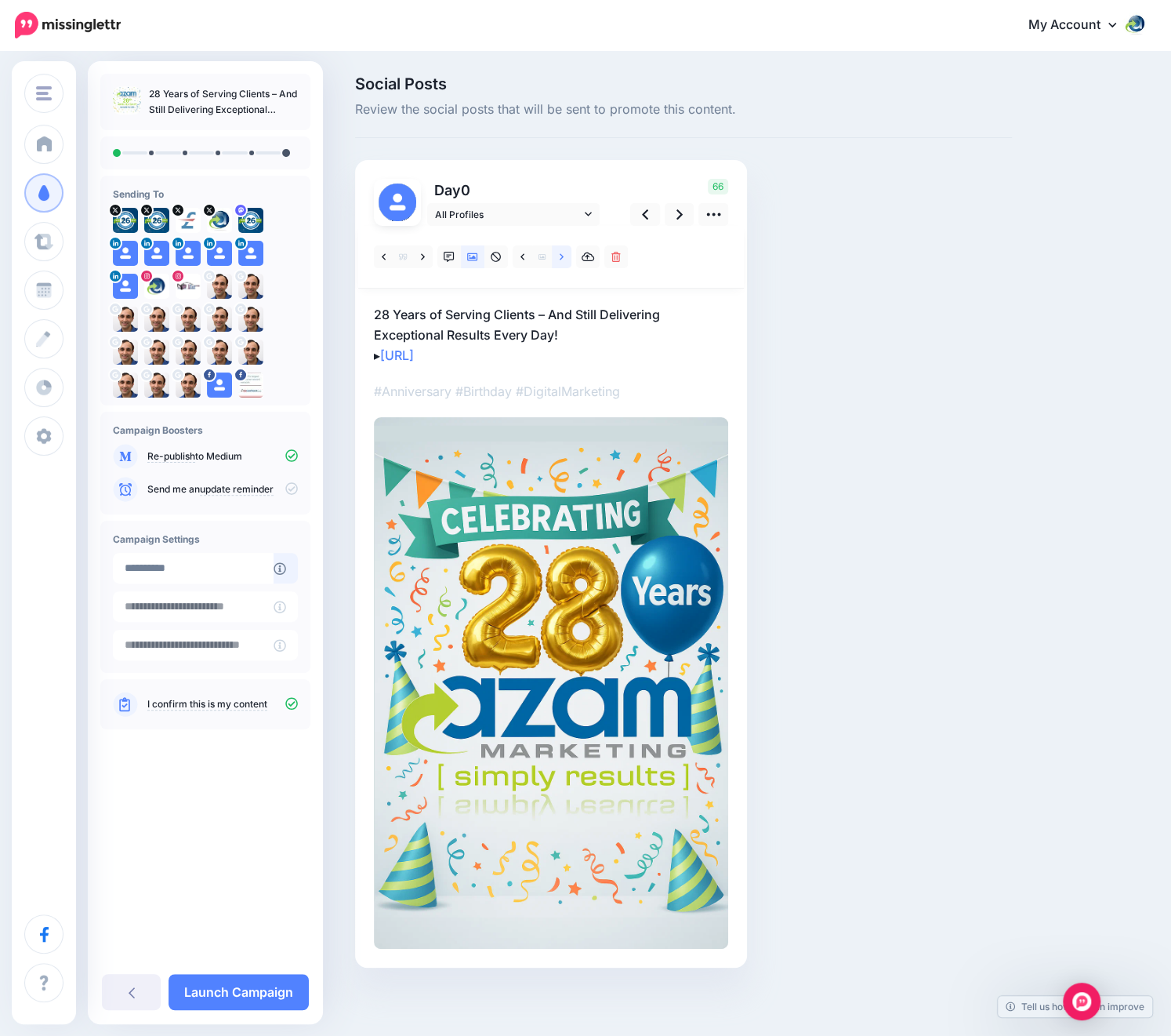
click at [560, 254] on icon at bounding box center [562, 256] width 4 height 6
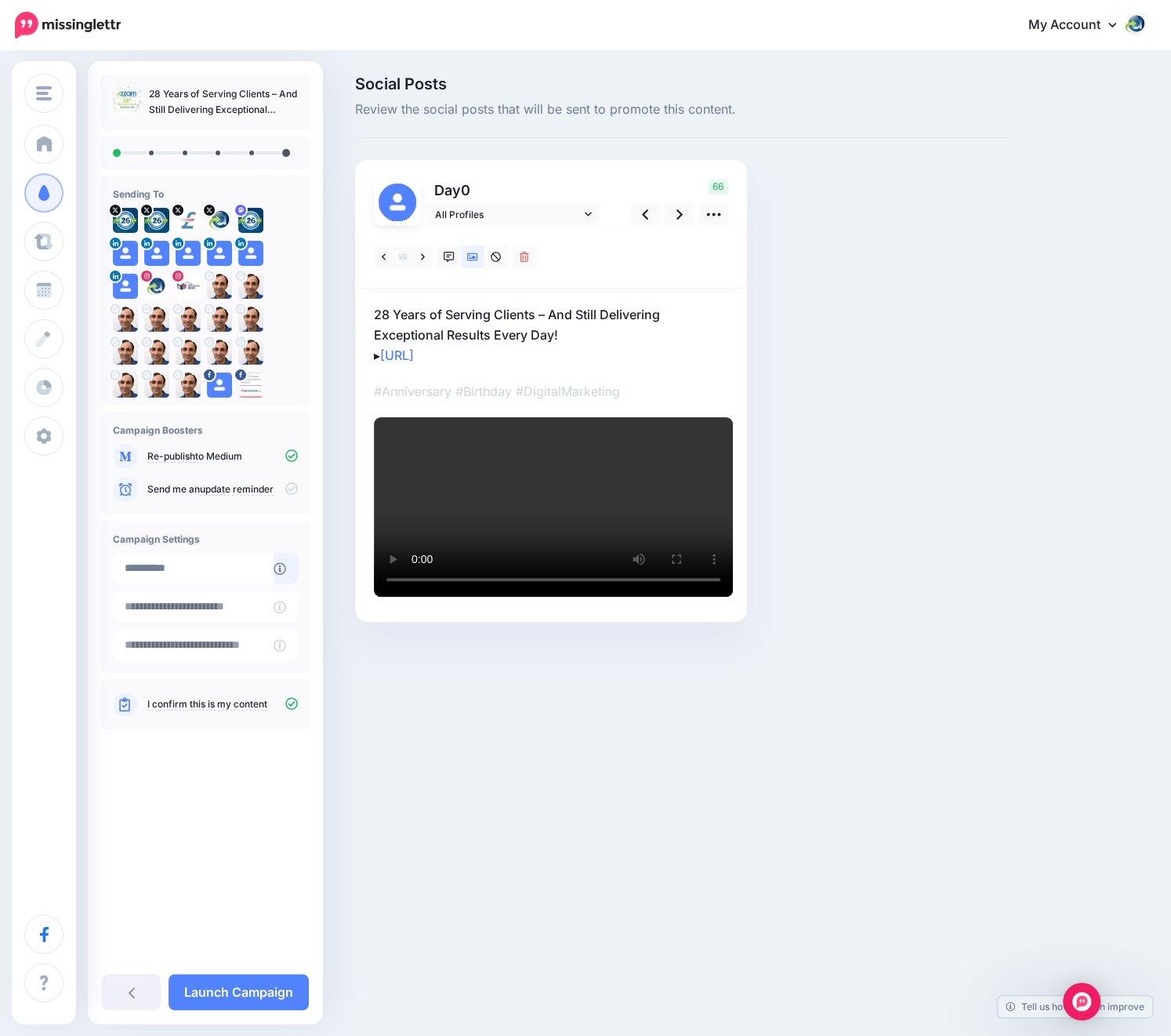
click at [557, 338] on p "28 Years of Serving Clients – And Still Delivering Exceptional Results Every Da…" at bounding box center [551, 334] width 354 height 61
drag, startPoint x: 565, startPoint y: 334, endPoint x: 362, endPoint y: 314, distance: 204.0
click at [362, 314] on div "0" at bounding box center [551, 390] width 392 height 461
click at [424, 256] on icon at bounding box center [423, 257] width 4 height 11
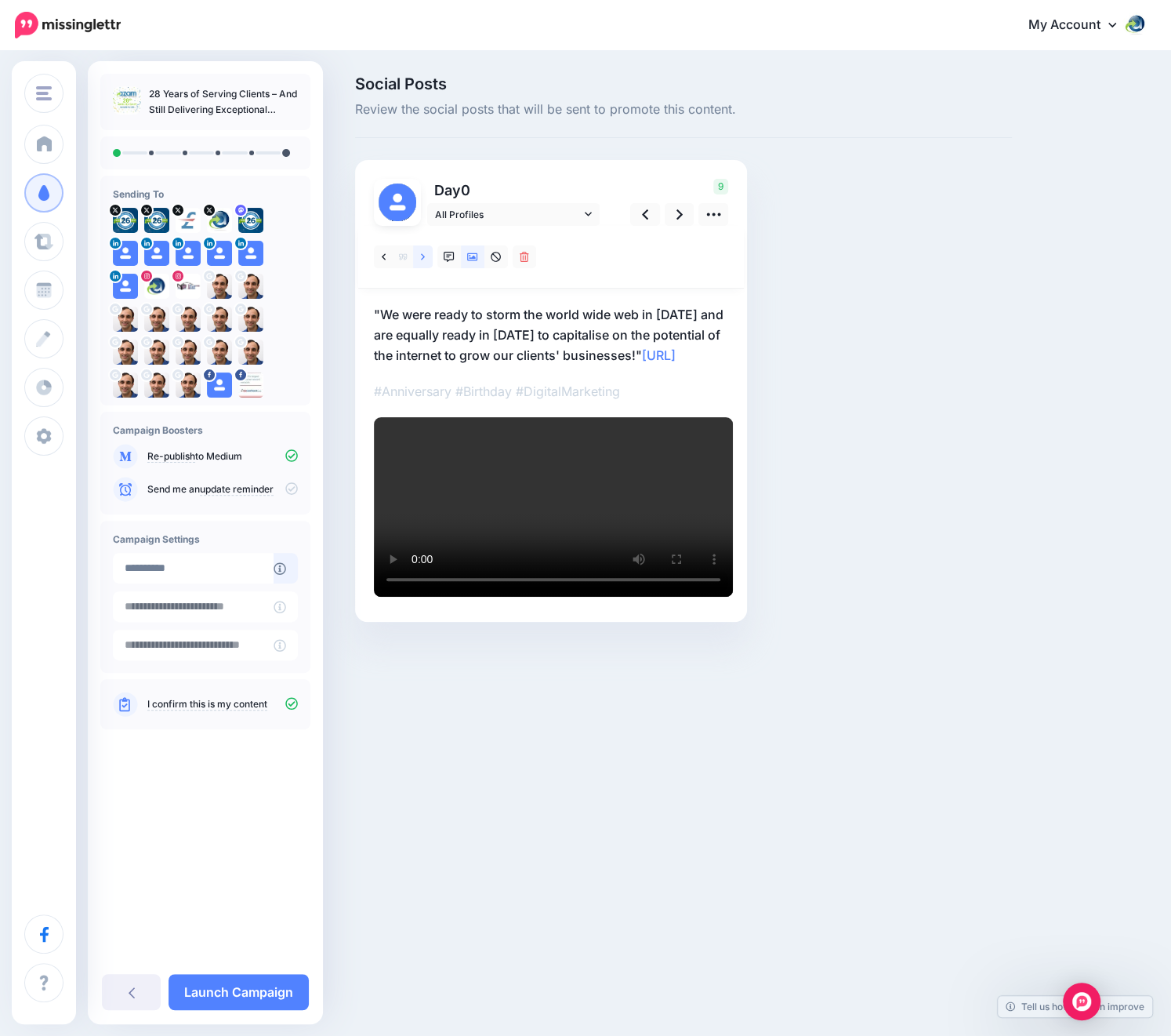
click at [419, 258] on link at bounding box center [423, 256] width 19 height 23
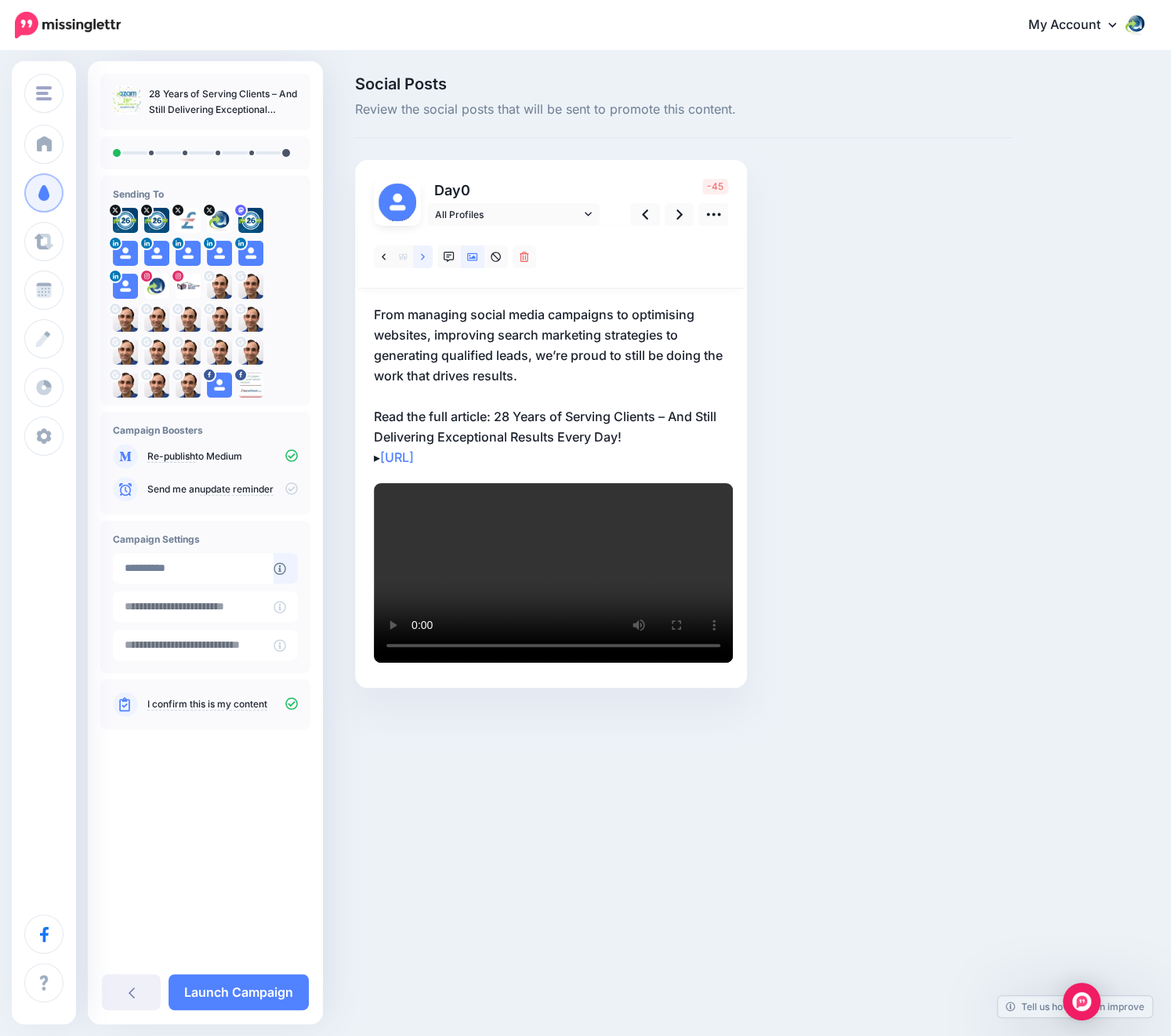
click at [424, 256] on icon at bounding box center [423, 256] width 4 height 6
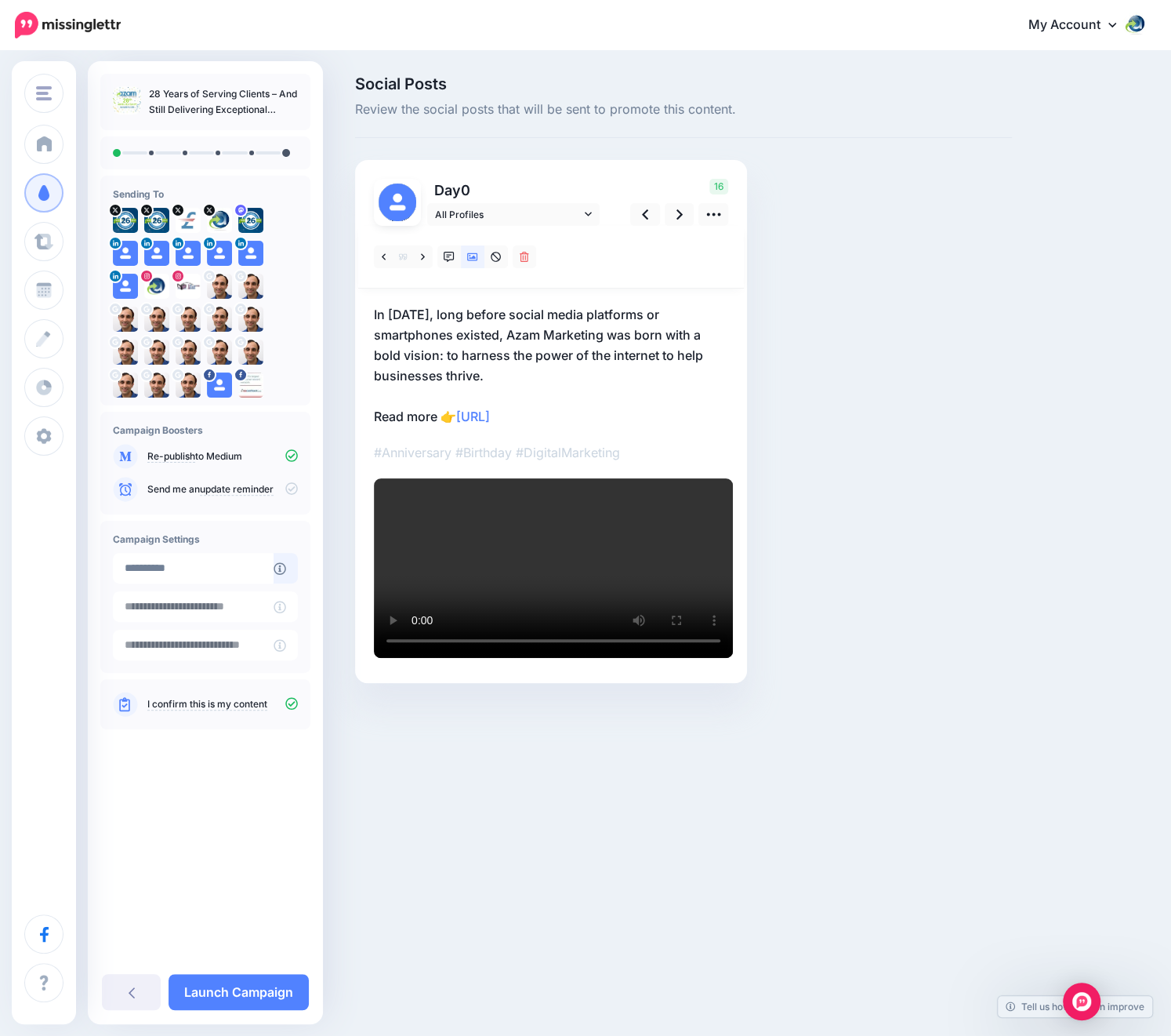
click at [485, 376] on p "In August 1997, long before social media platforms or smartphones existed, Azam…" at bounding box center [551, 365] width 354 height 122
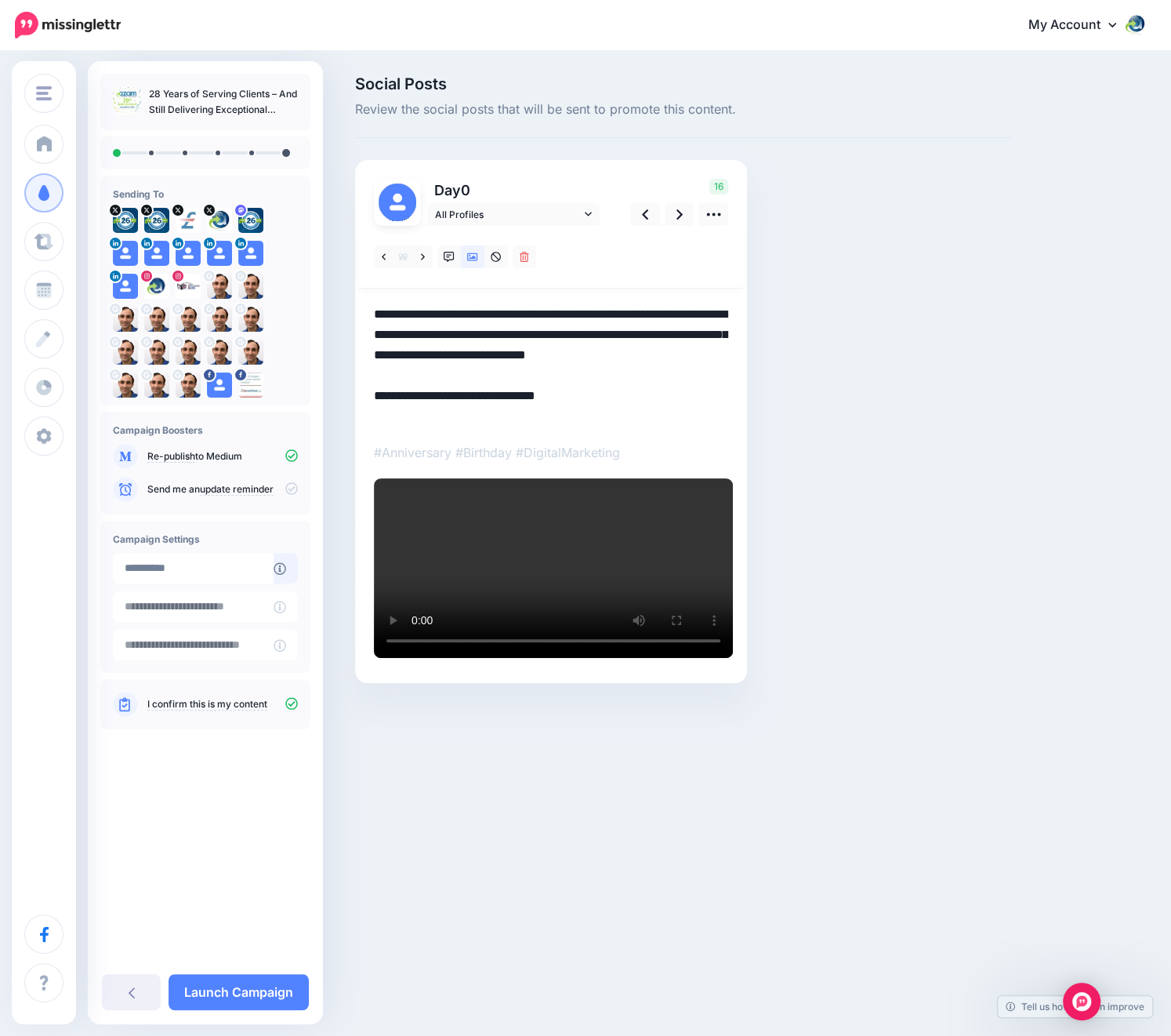
click at [554, 371] on textarea "**********" at bounding box center [551, 365] width 354 height 122
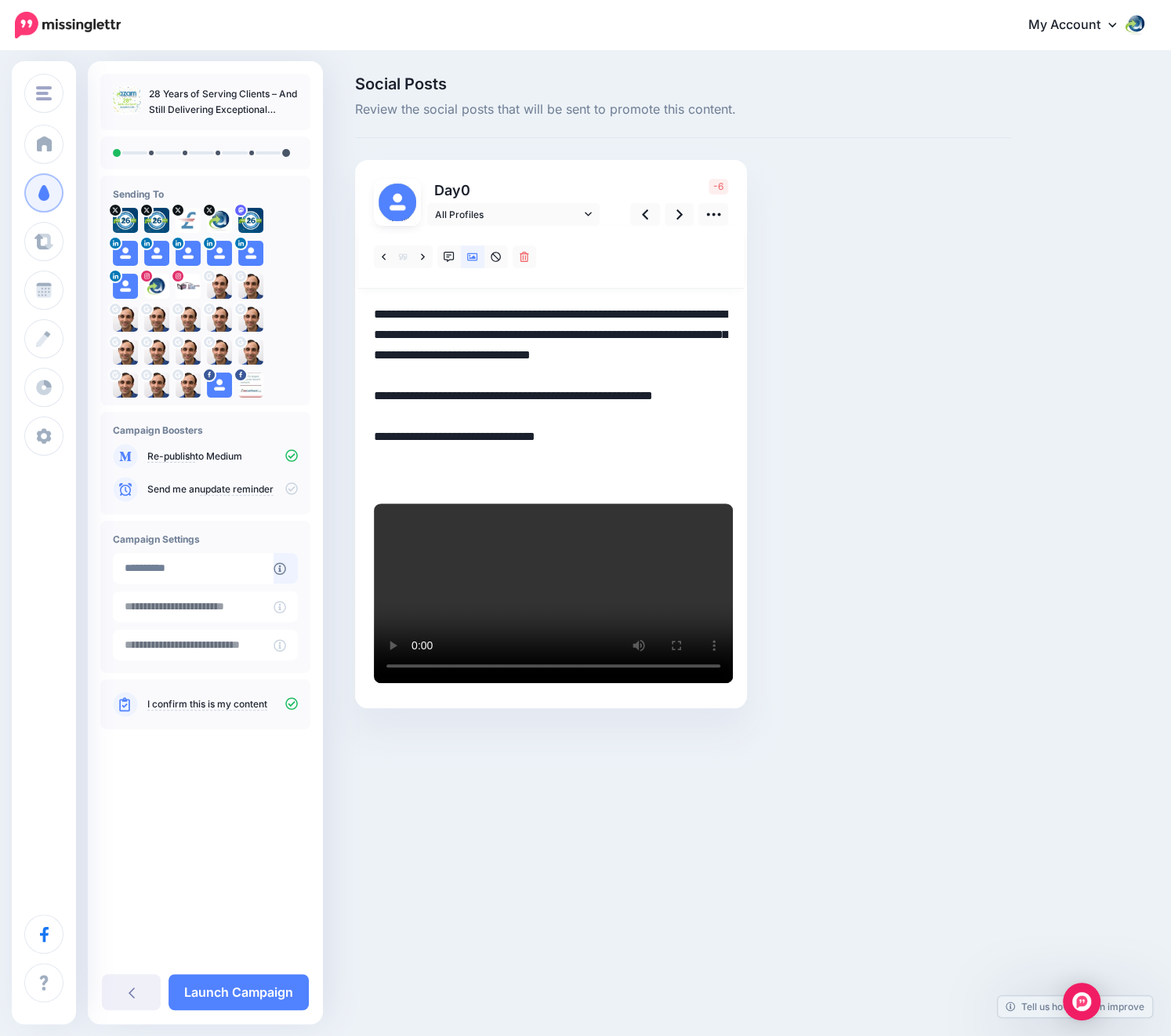
click at [440, 479] on textarea "**********" at bounding box center [551, 395] width 354 height 183
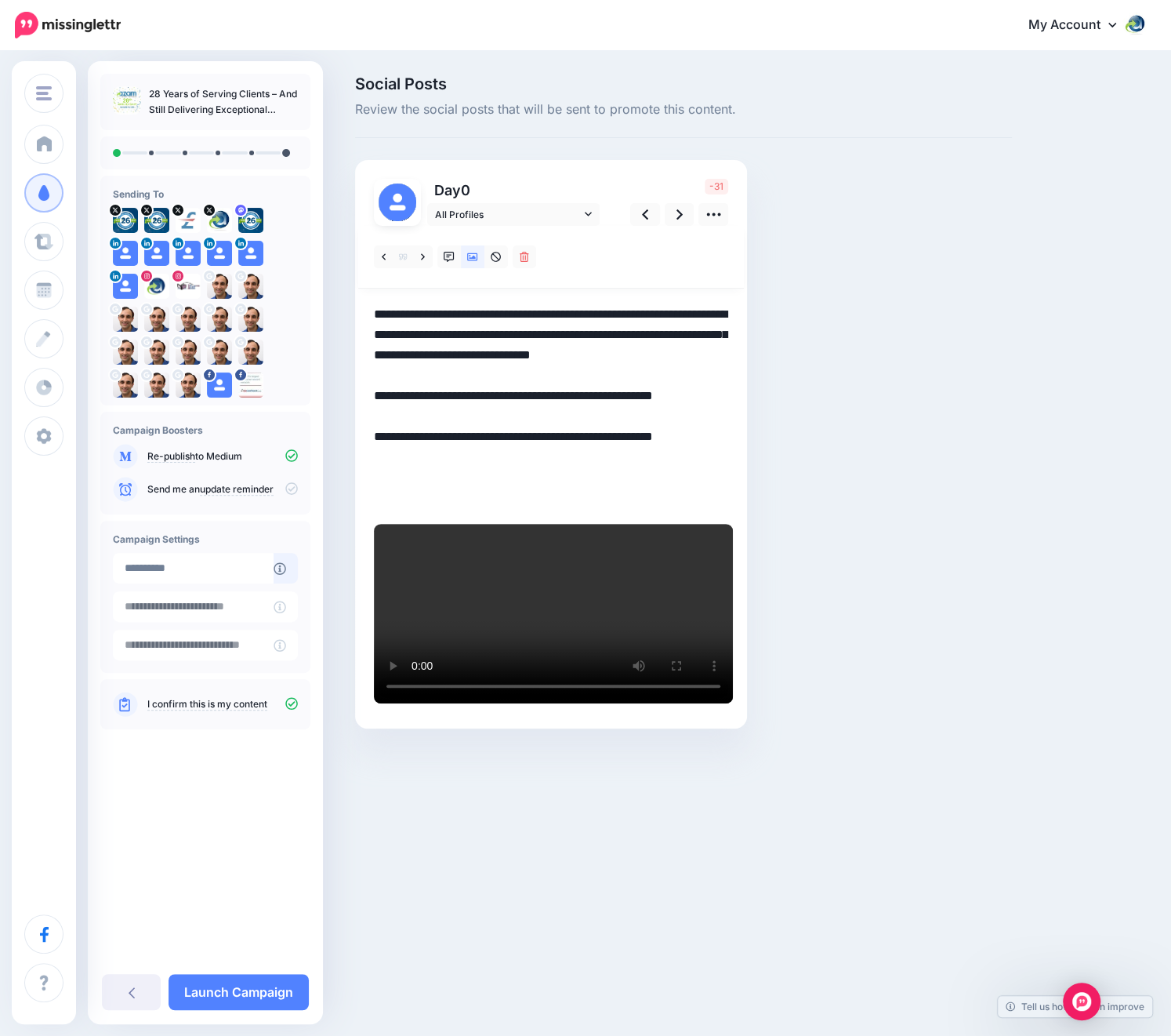
click at [594, 476] on textarea "**********" at bounding box center [551, 405] width 354 height 204
click at [507, 337] on textarea "**********" at bounding box center [551, 405] width 354 height 204
click at [454, 409] on textarea "**********" at bounding box center [551, 405] width 354 height 204
click at [498, 209] on span "All Profiles" at bounding box center [508, 215] width 145 height 17
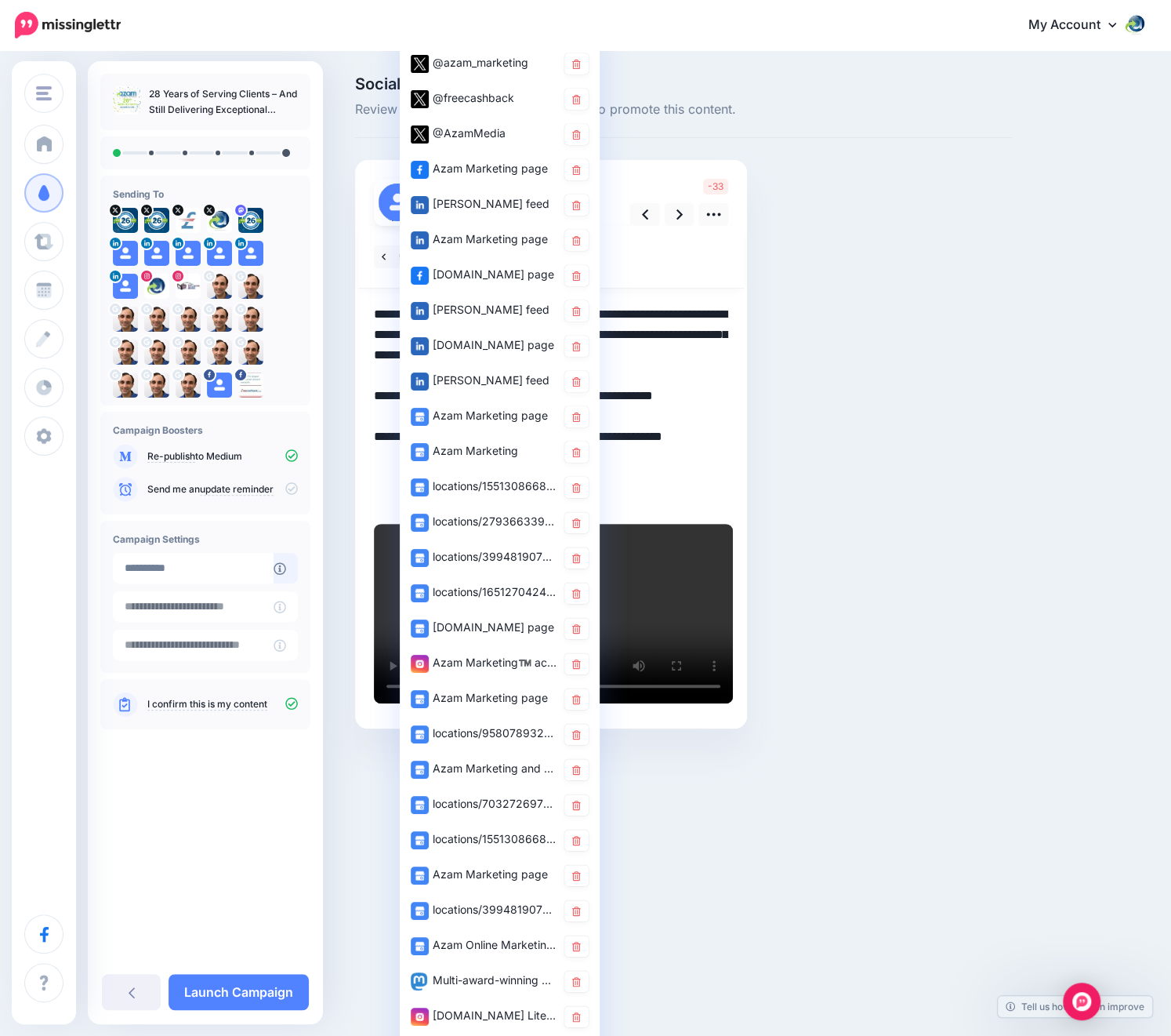
click at [880, 328] on div "Social Posts Review the social posts that will be sent to promote this content." at bounding box center [683, 425] width 680 height 699
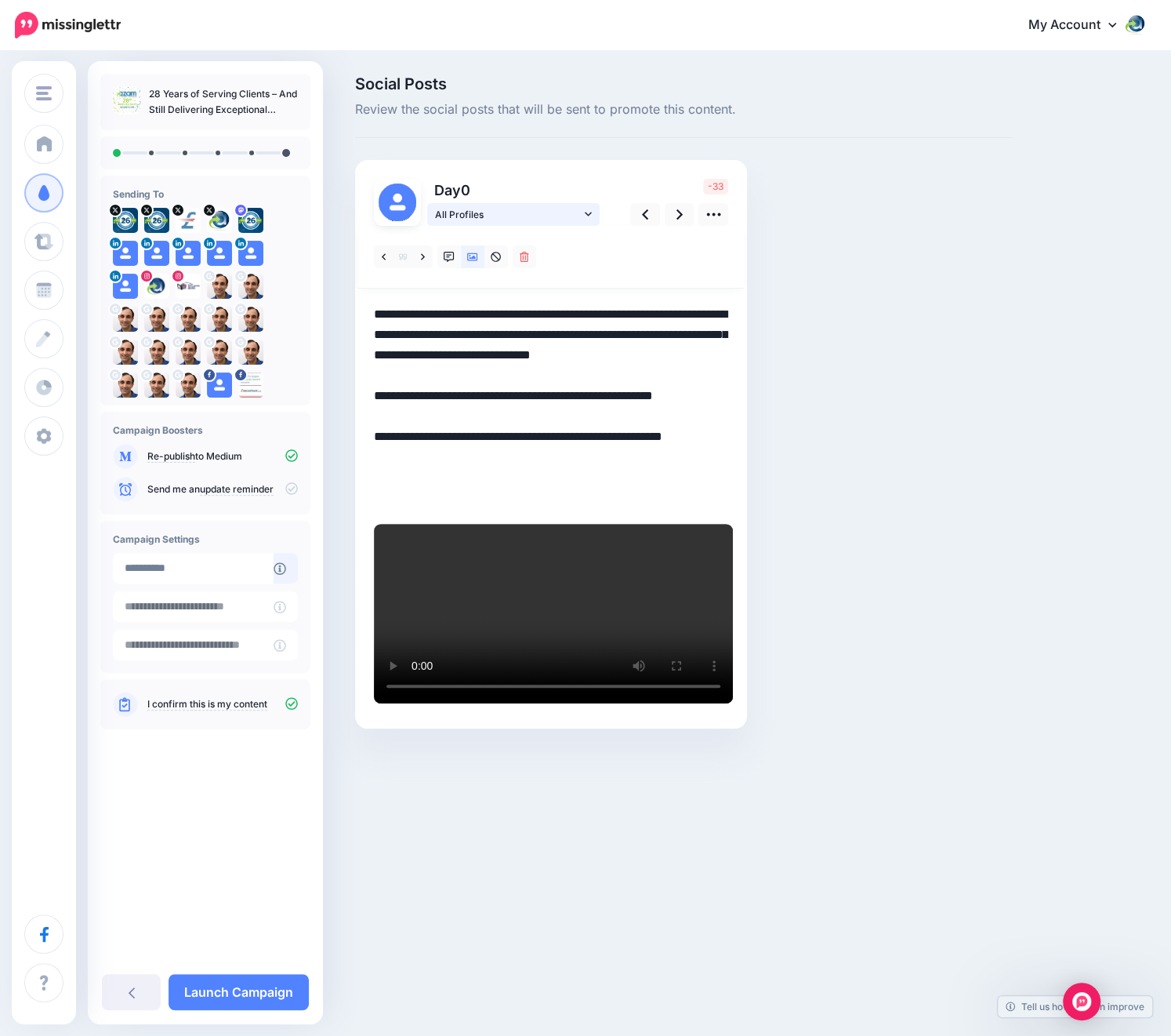
click at [528, 213] on span "All Profiles" at bounding box center [508, 215] width 145 height 17
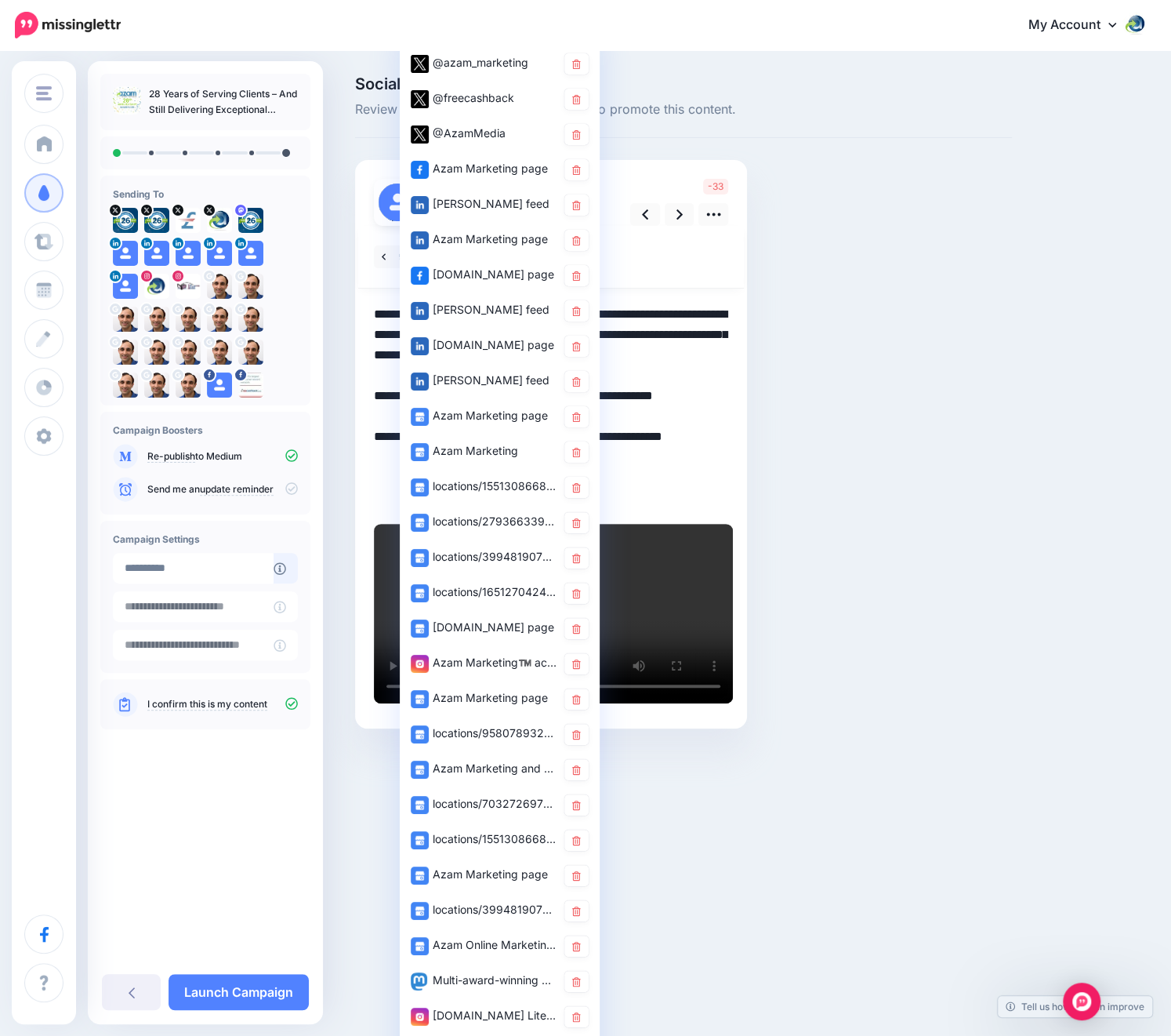
click at [831, 204] on div "Social Posts Review the social posts that will be sent to promote this content." at bounding box center [683, 425] width 680 height 699
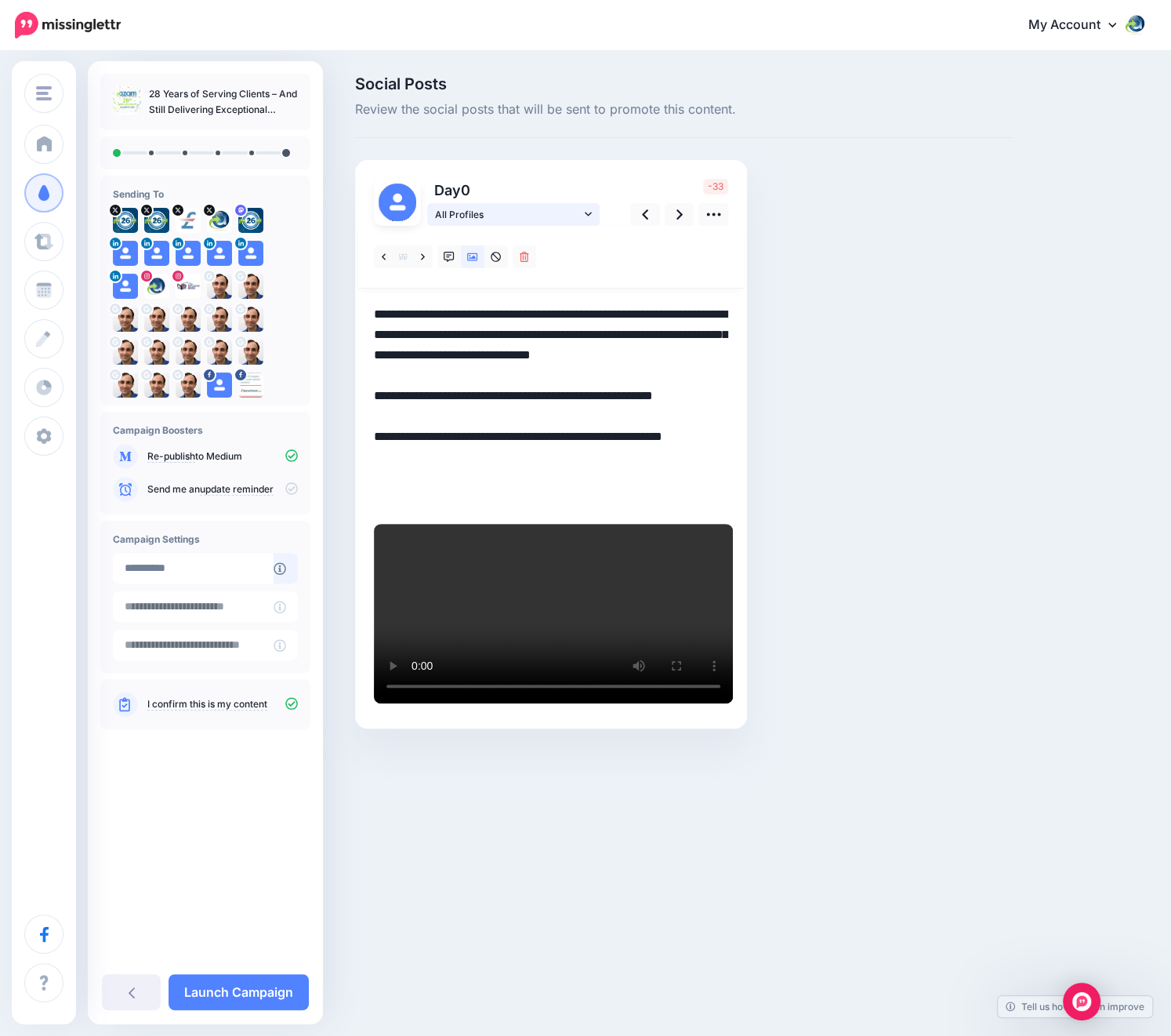
click at [495, 219] on span "All Profiles" at bounding box center [508, 215] width 145 height 17
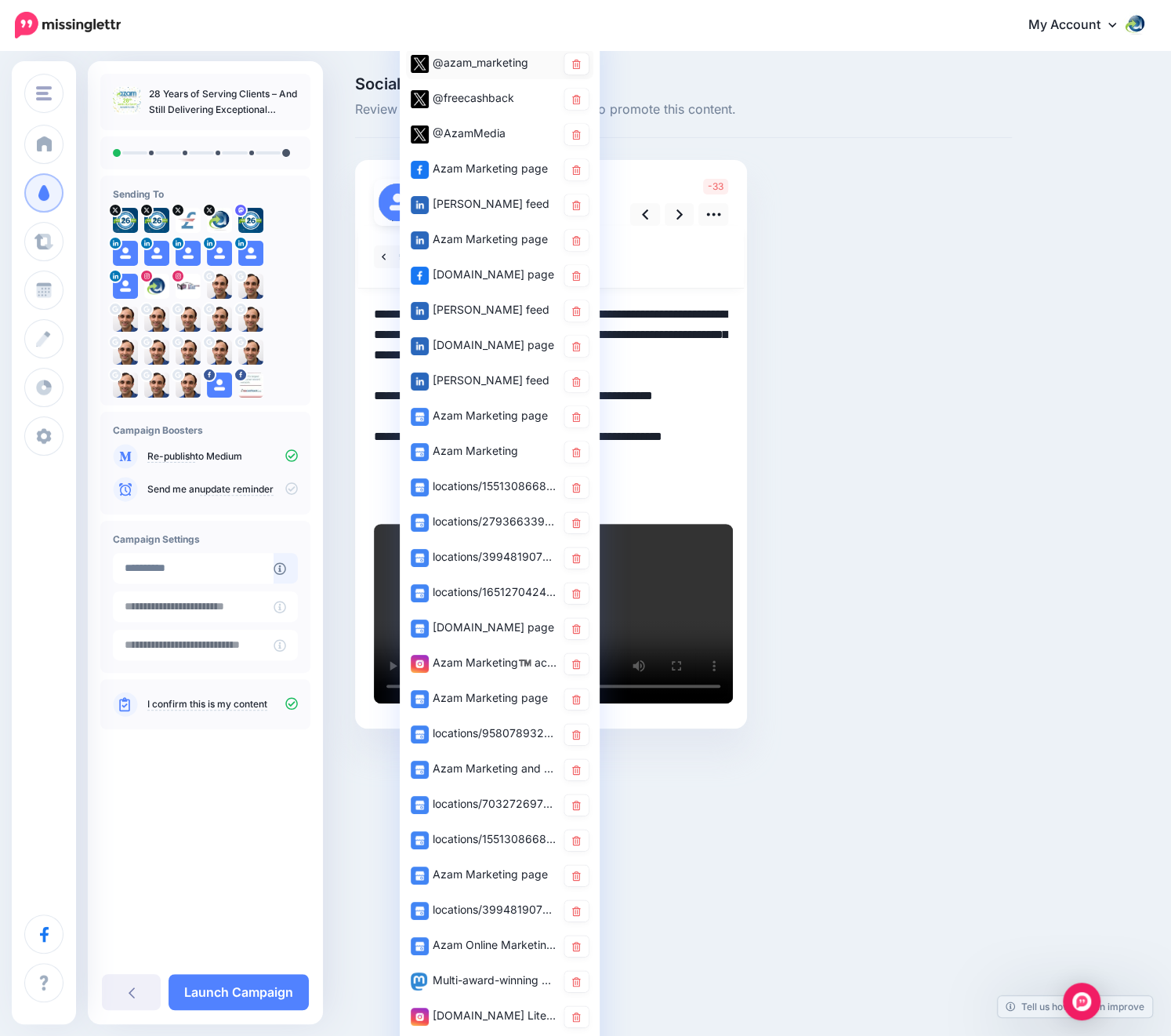
click at [477, 58] on div "@azam_marketing" at bounding box center [483, 63] width 145 height 19
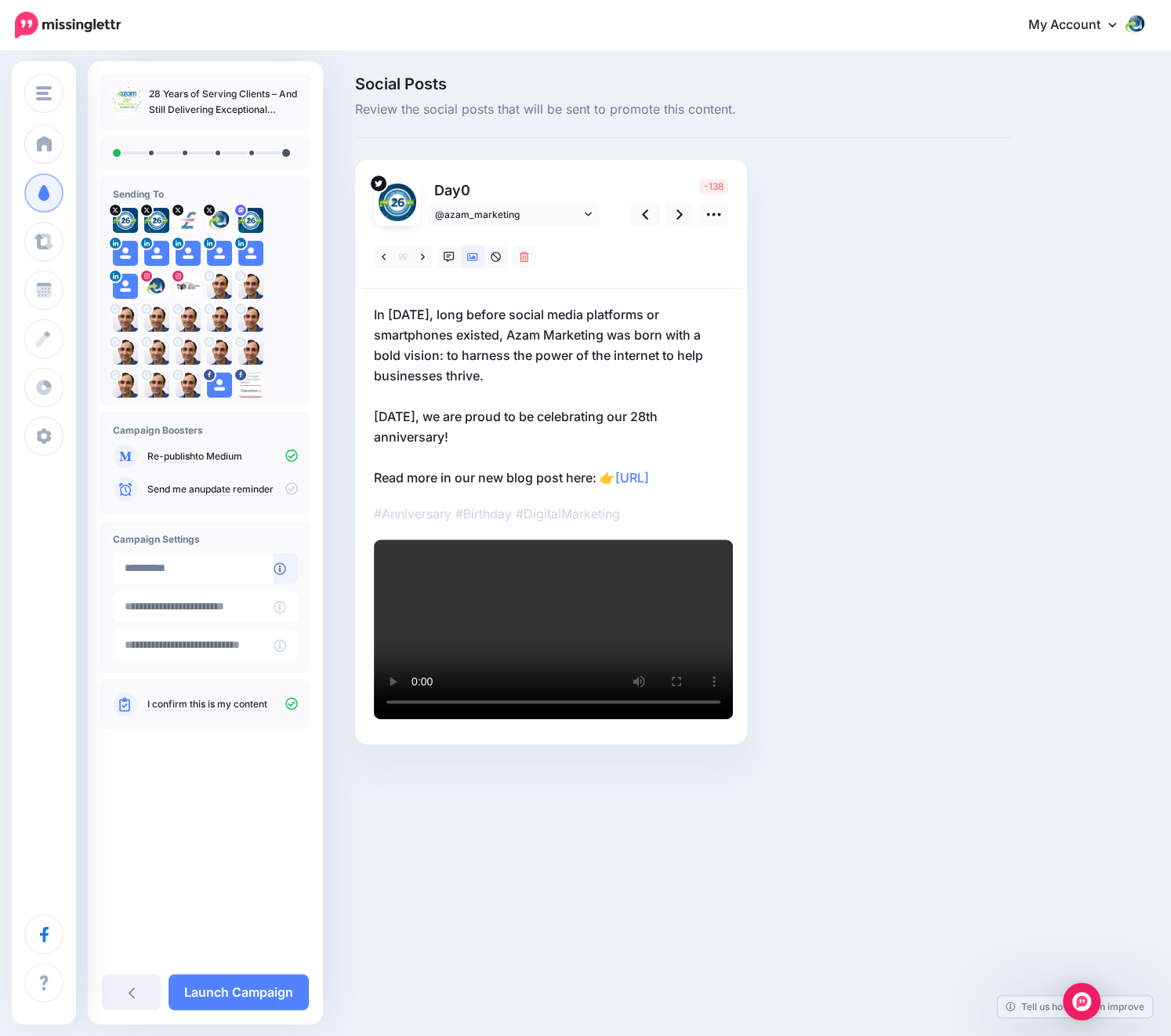
click at [464, 436] on p "In August 1997, long before social media platforms or smartphones existed, Azam…" at bounding box center [551, 395] width 354 height 183
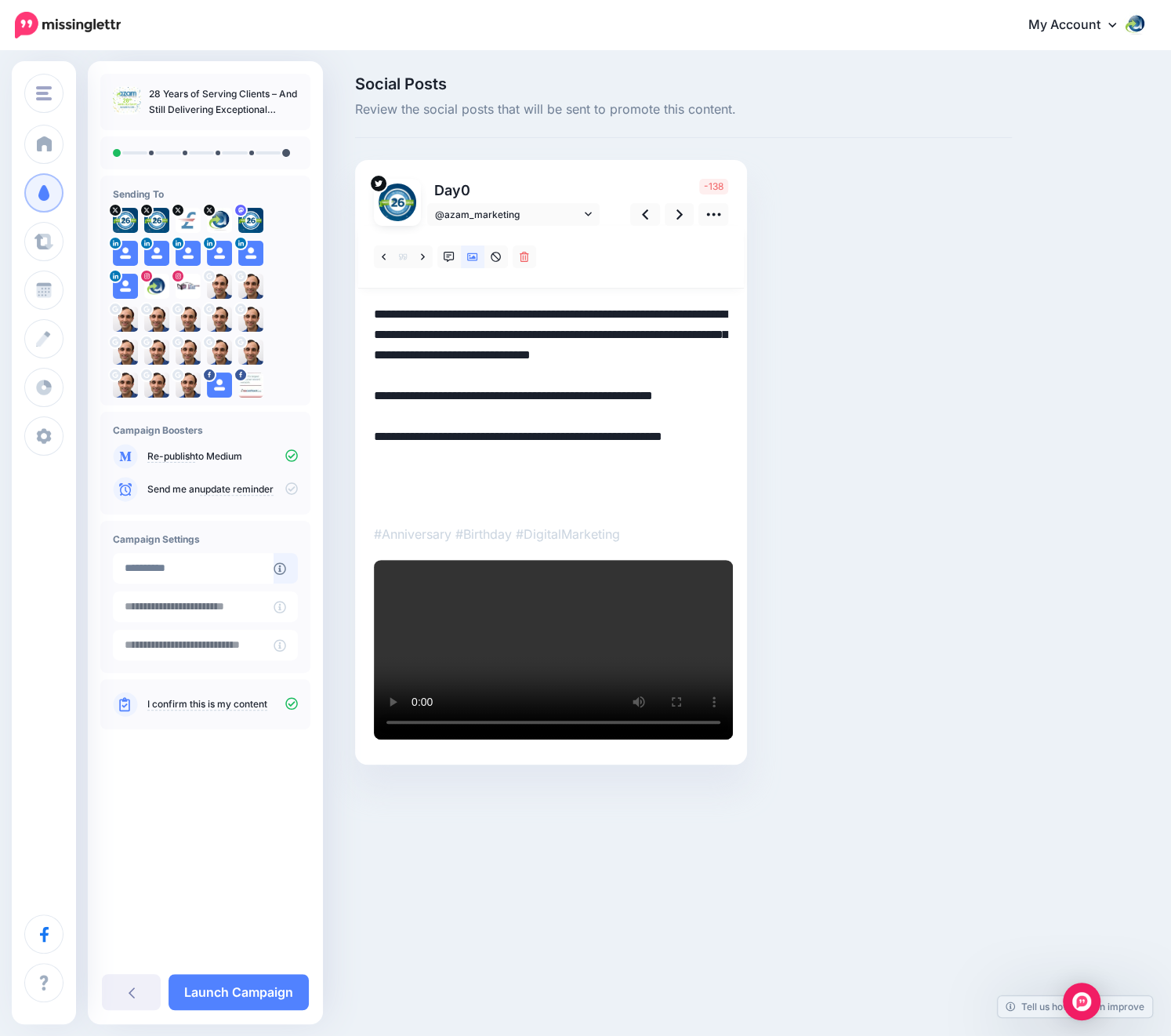
click at [470, 436] on textarea "**********" at bounding box center [551, 405] width 354 height 204
drag, startPoint x: 406, startPoint y: 473, endPoint x: 563, endPoint y: 471, distance: 157.0
click at [563, 471] on textarea "**********" at bounding box center [551, 405] width 354 height 204
click at [562, 480] on textarea "**********" at bounding box center [551, 405] width 354 height 204
drag, startPoint x: 565, startPoint y: 478, endPoint x: 306, endPoint y: 473, distance: 259.0
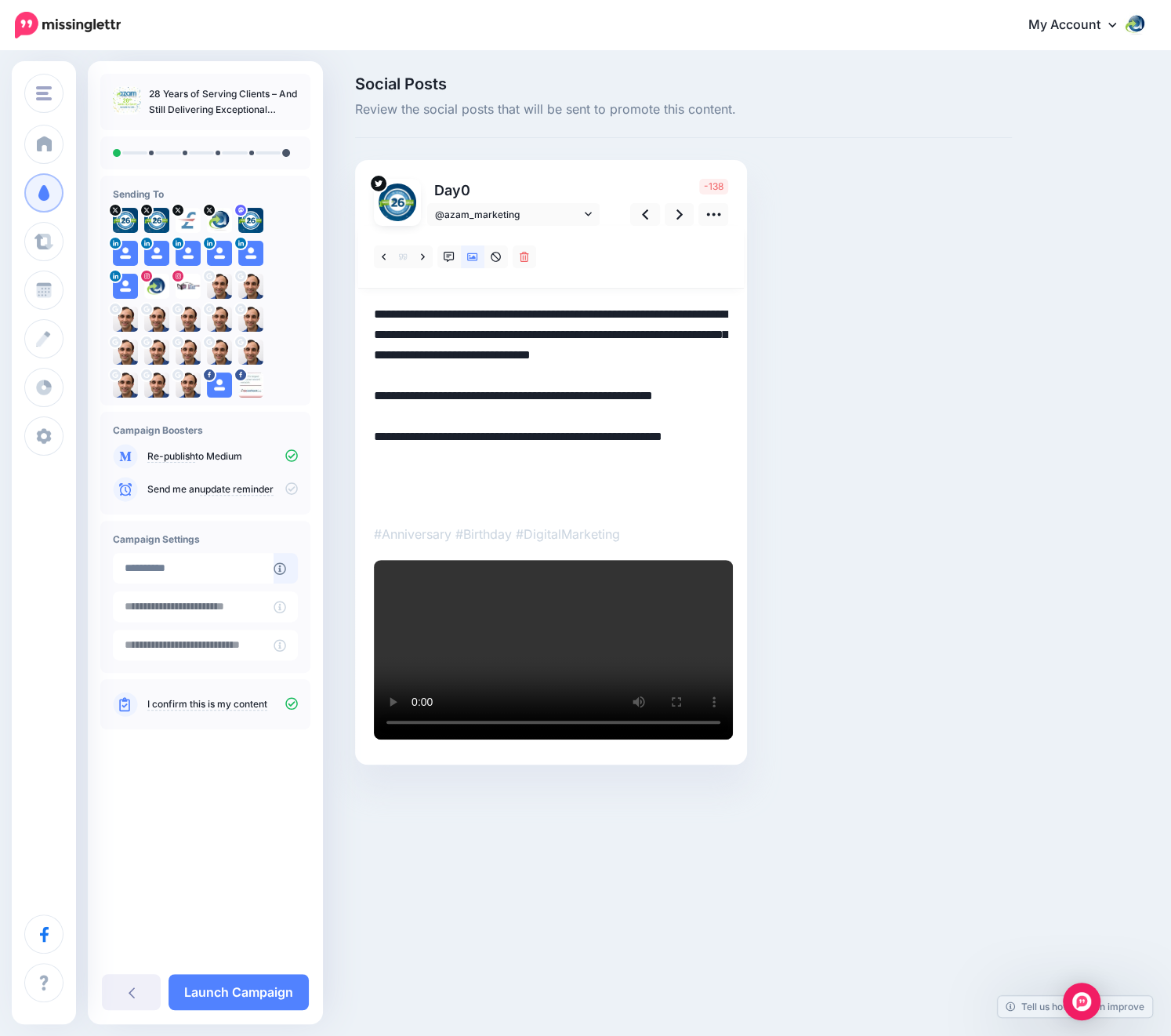
click at [306, 473] on div "Azam Marketing Azam Marketing Add Workspace Dashboard Campaigns Curate Schedule…" at bounding box center [586, 444] width 1171 height 783
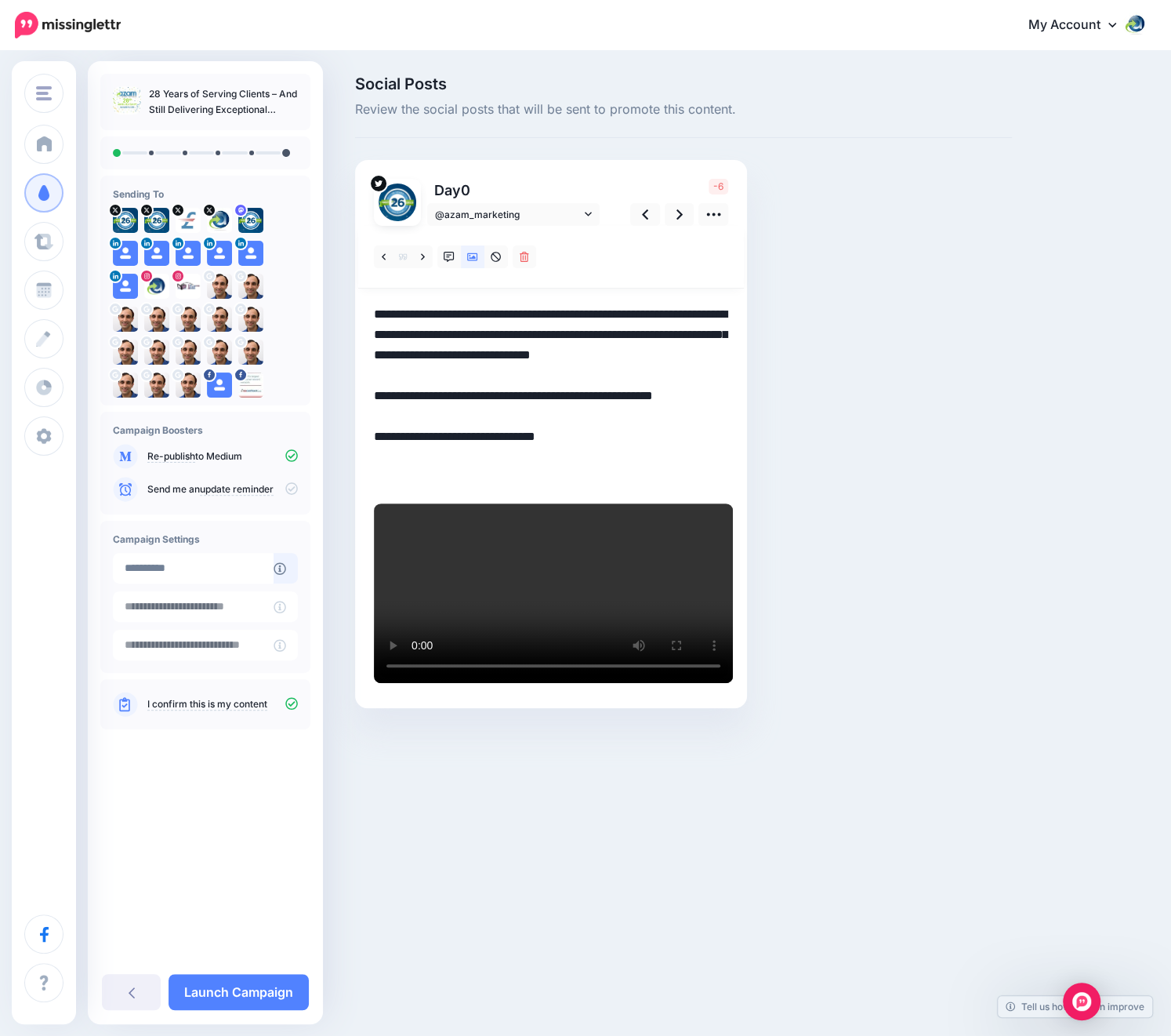
click at [430, 414] on textarea "**********" at bounding box center [551, 395] width 354 height 183
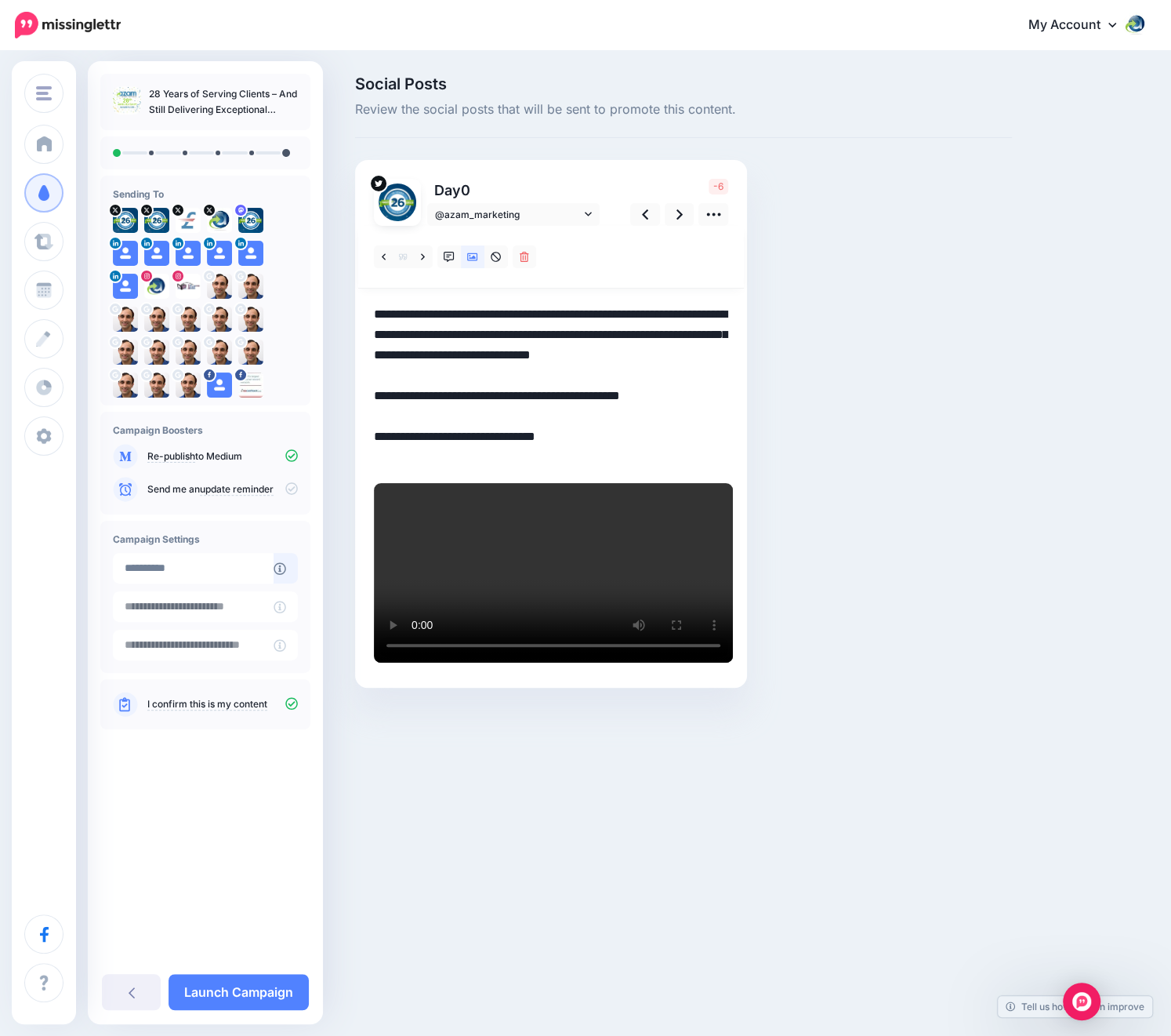
click at [934, 288] on div "Social Posts Review the social posts that will be sent to promote this content.…" at bounding box center [683, 405] width 680 height 658
click at [559, 208] on span "@azam_marketing" at bounding box center [508, 215] width 145 height 17
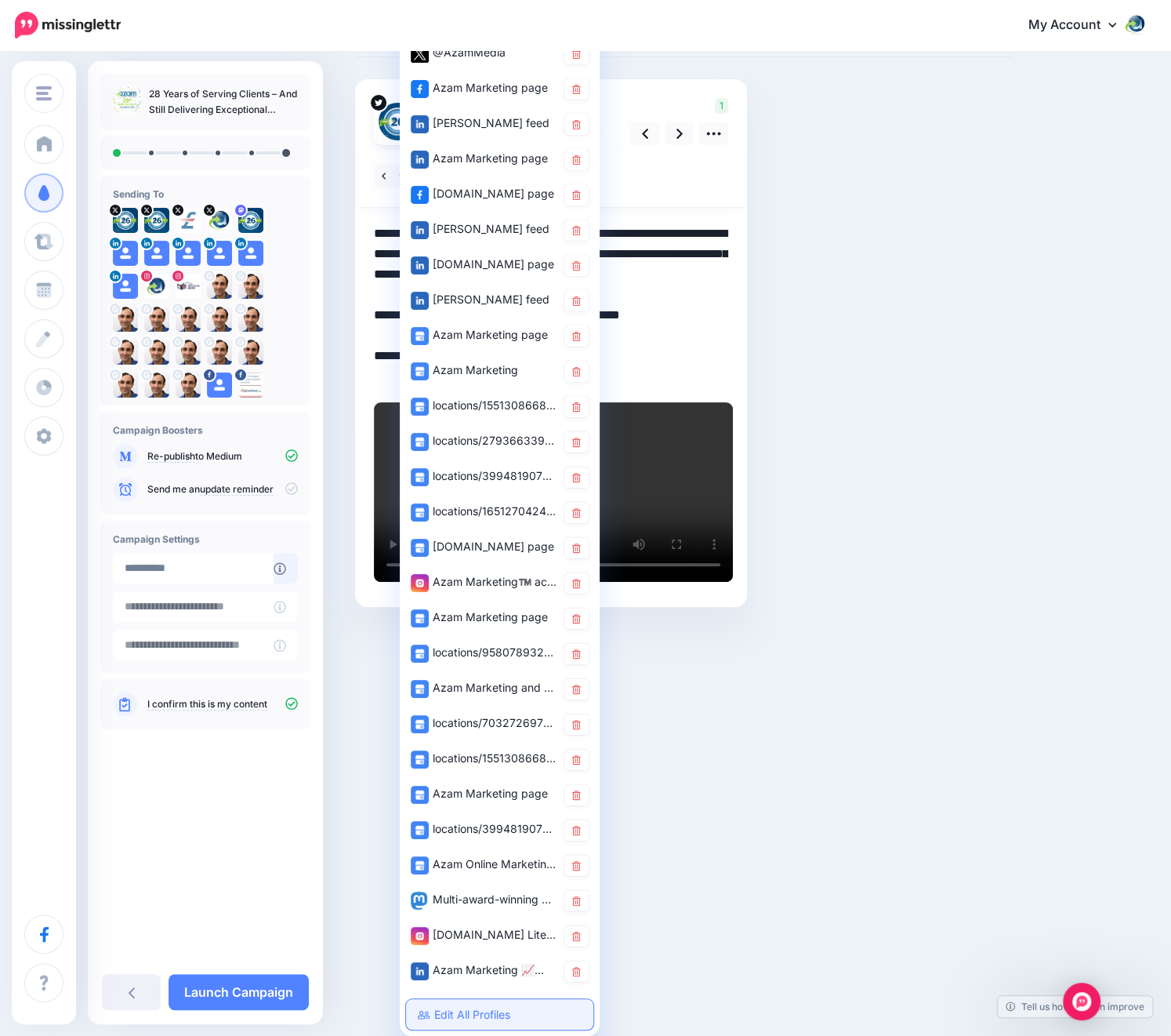
scroll to position [180, 0]
click at [484, 999] on link "Edit All Profiles" at bounding box center [499, 1014] width 187 height 30
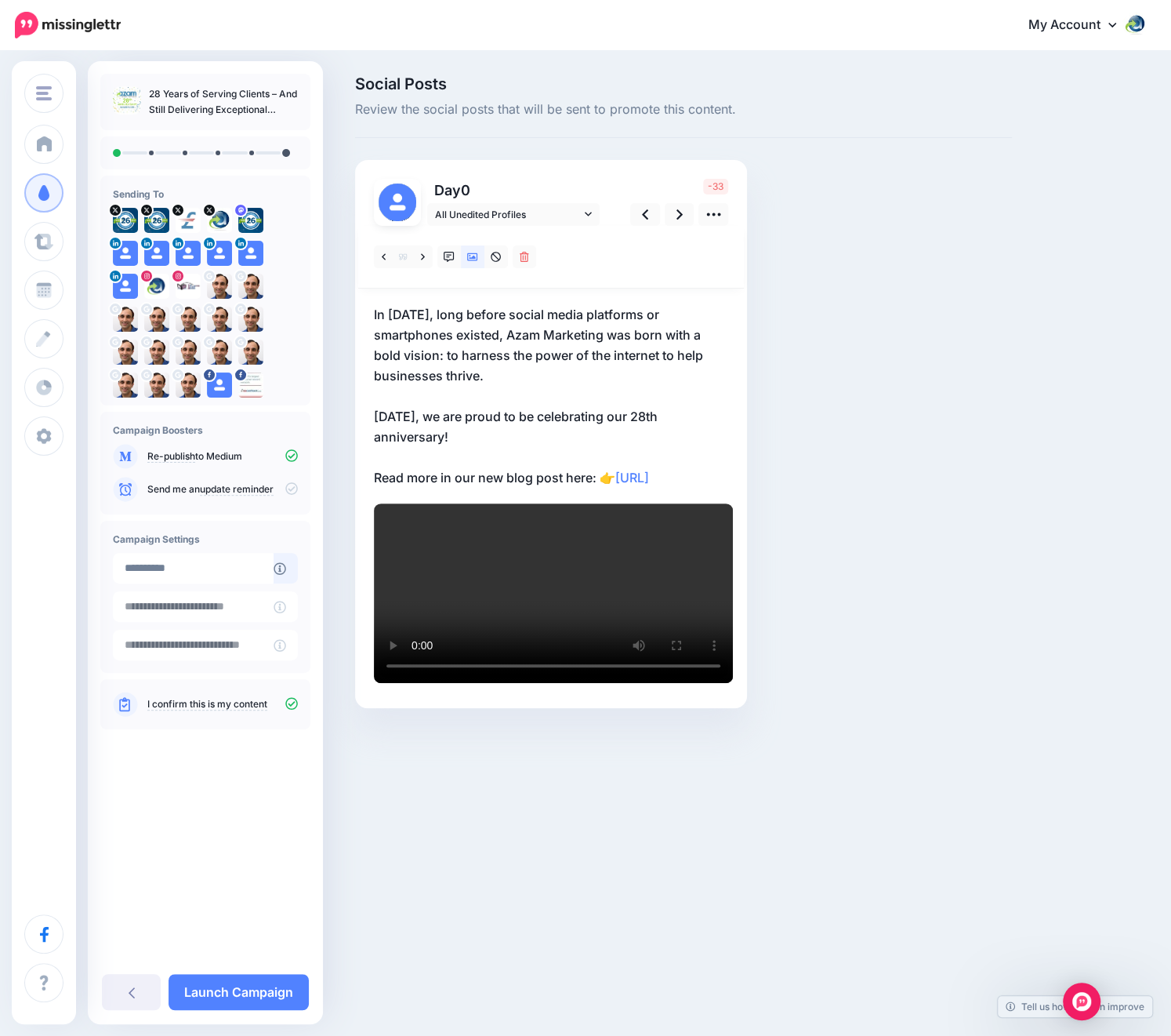
scroll to position [0, 0]
click at [516, 214] on span "All Unedited Profiles" at bounding box center [508, 215] width 145 height 17
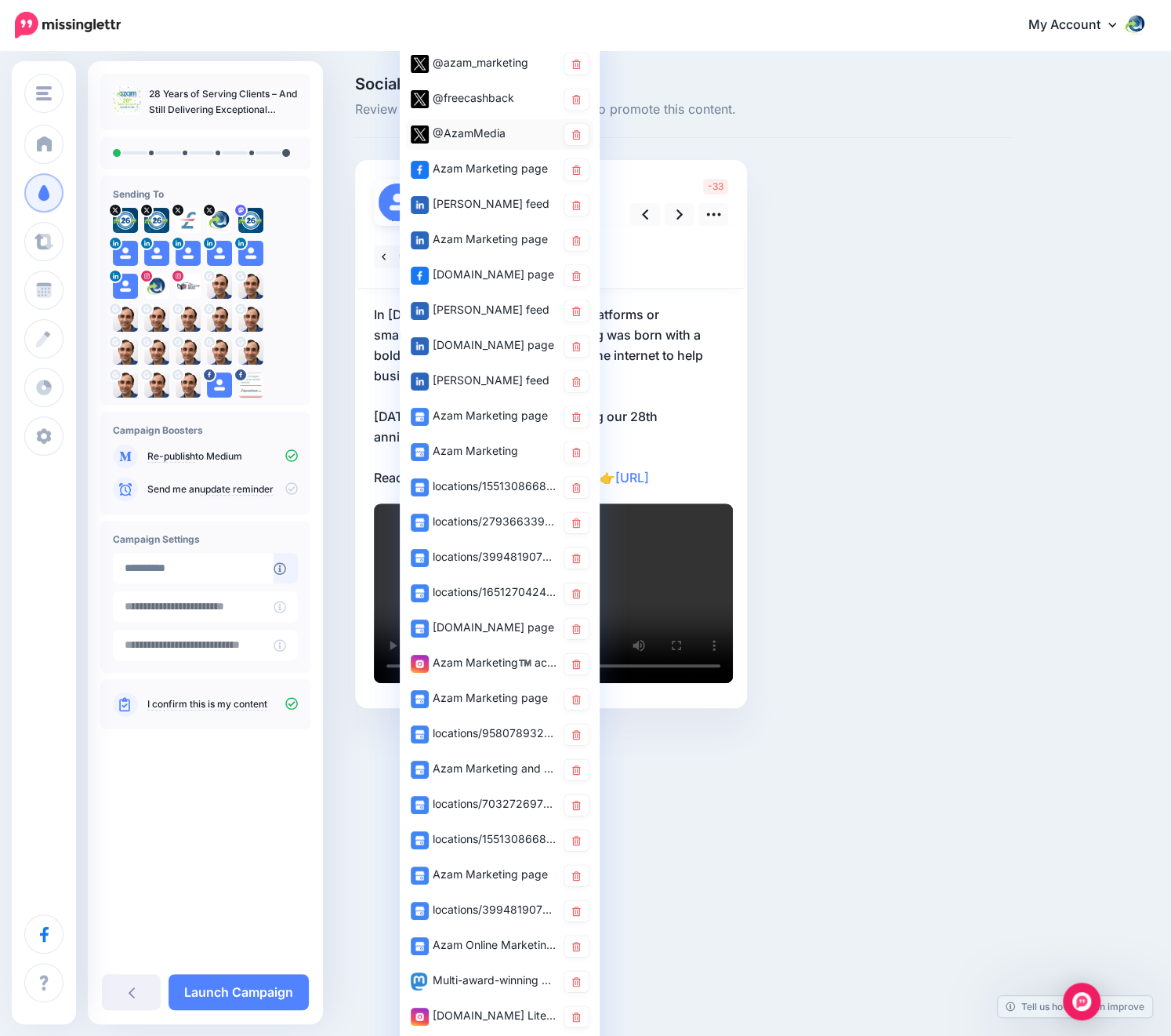
click at [467, 130] on div "@AzamMedia" at bounding box center [483, 134] width 145 height 19
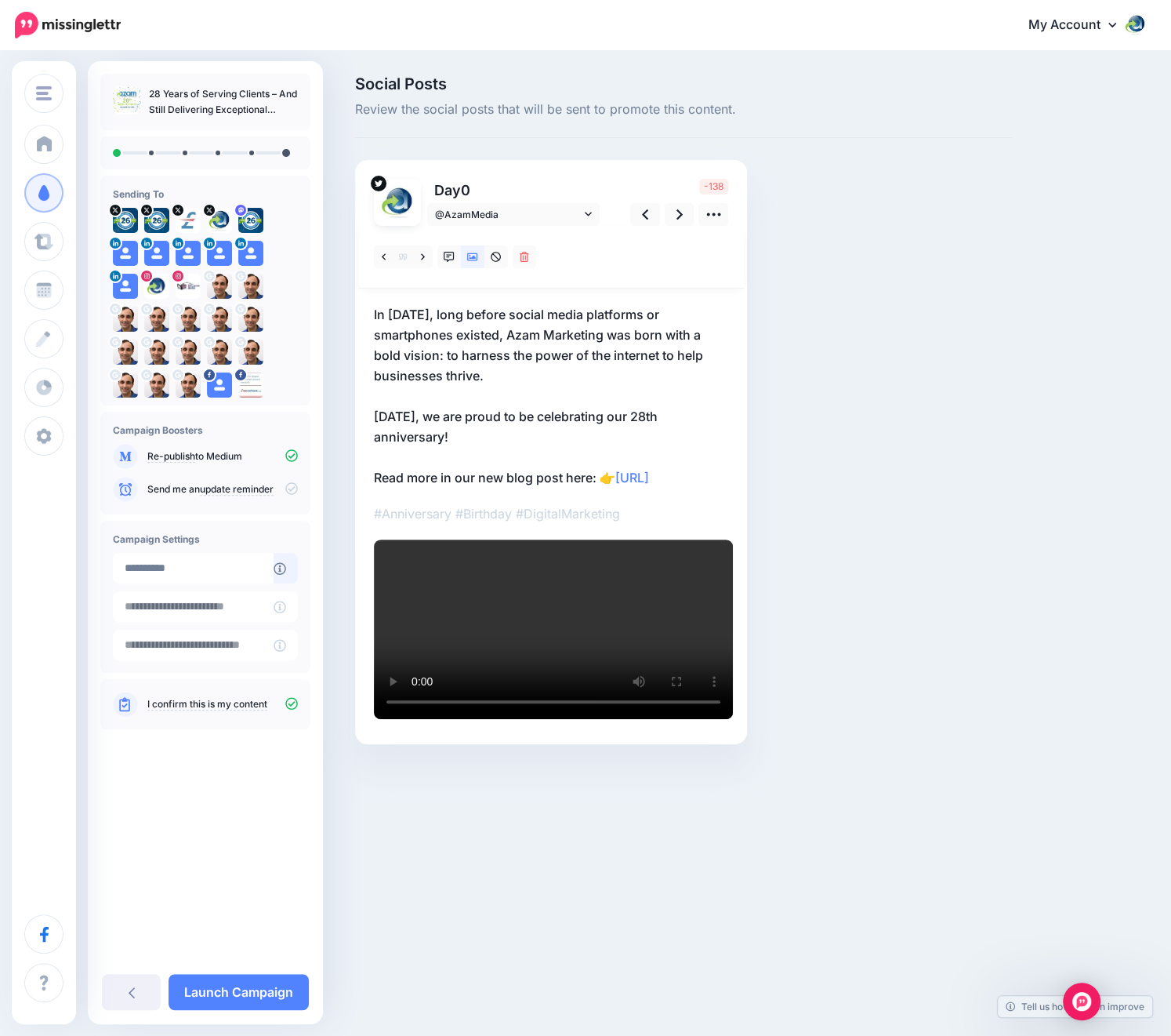
click at [467, 436] on p "In August 1997, long before social media platforms or smartphones existed, Azam…" at bounding box center [551, 395] width 354 height 183
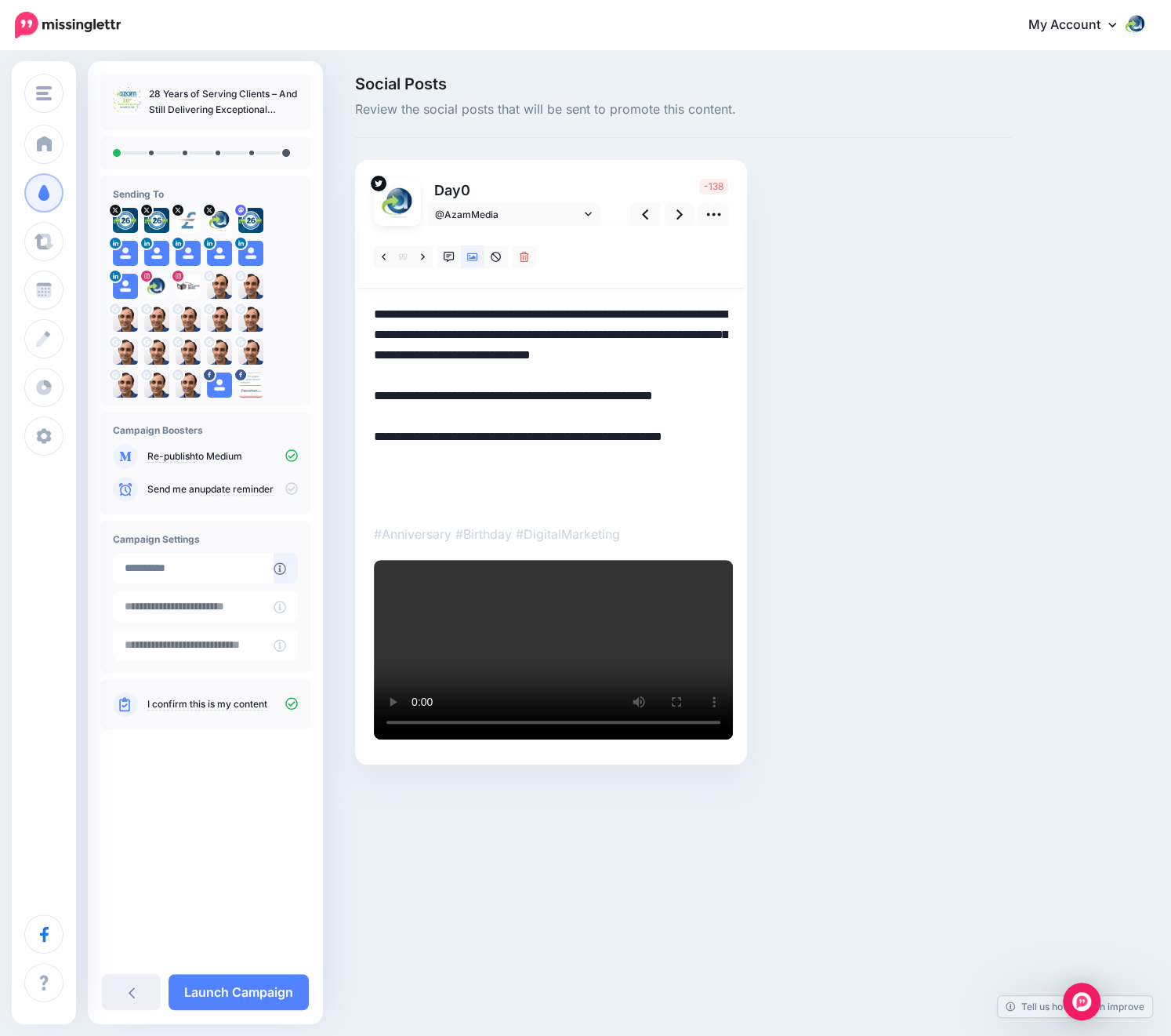
drag, startPoint x: 427, startPoint y: 414, endPoint x: 376, endPoint y: 409, distance: 51.2
click at [376, 409] on textarea "**********" at bounding box center [551, 405] width 354 height 204
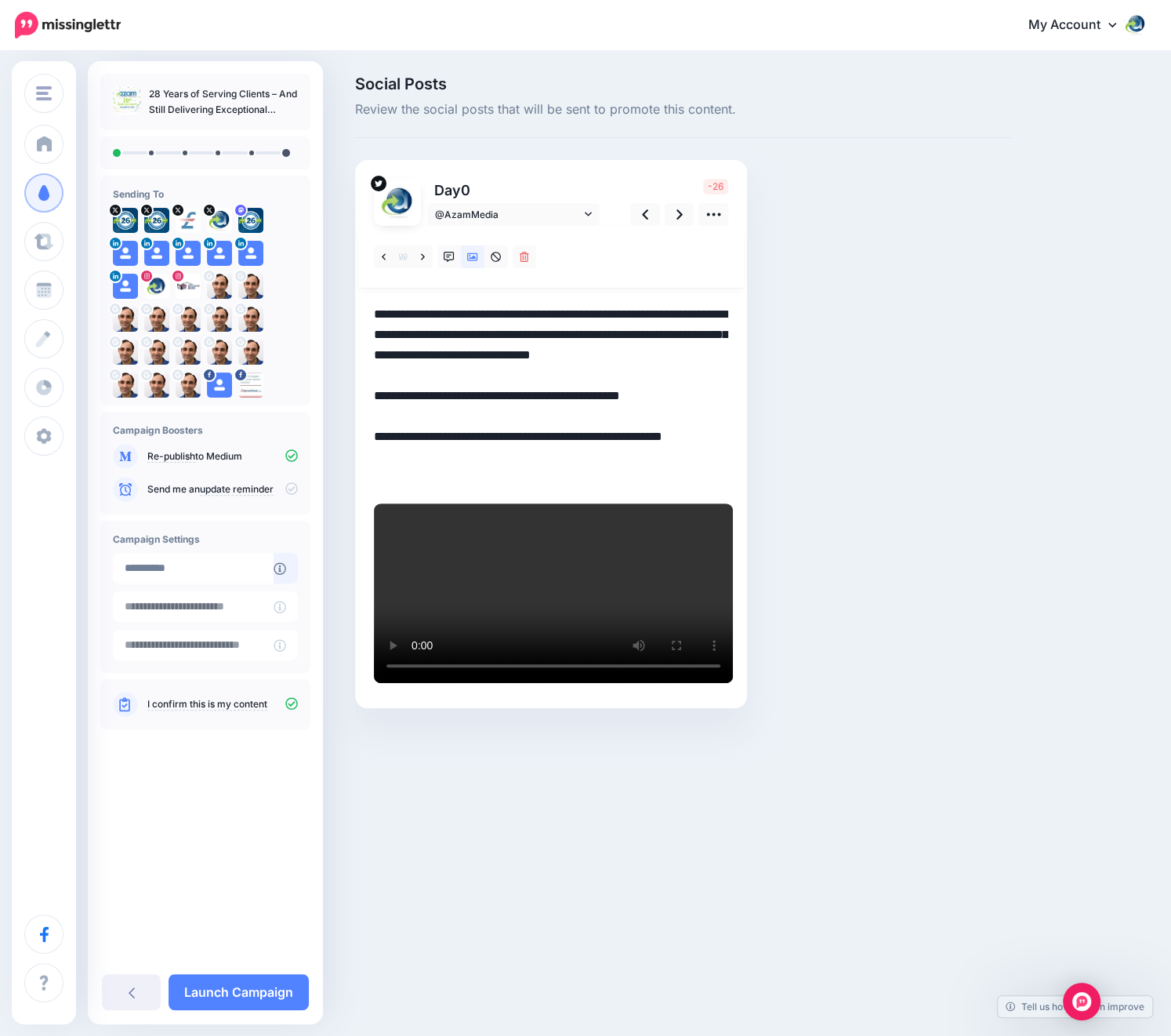
drag, startPoint x: 566, startPoint y: 452, endPoint x: 403, endPoint y: 448, distance: 163.0
click at [403, 448] on textarea "**********" at bounding box center [551, 395] width 354 height 183
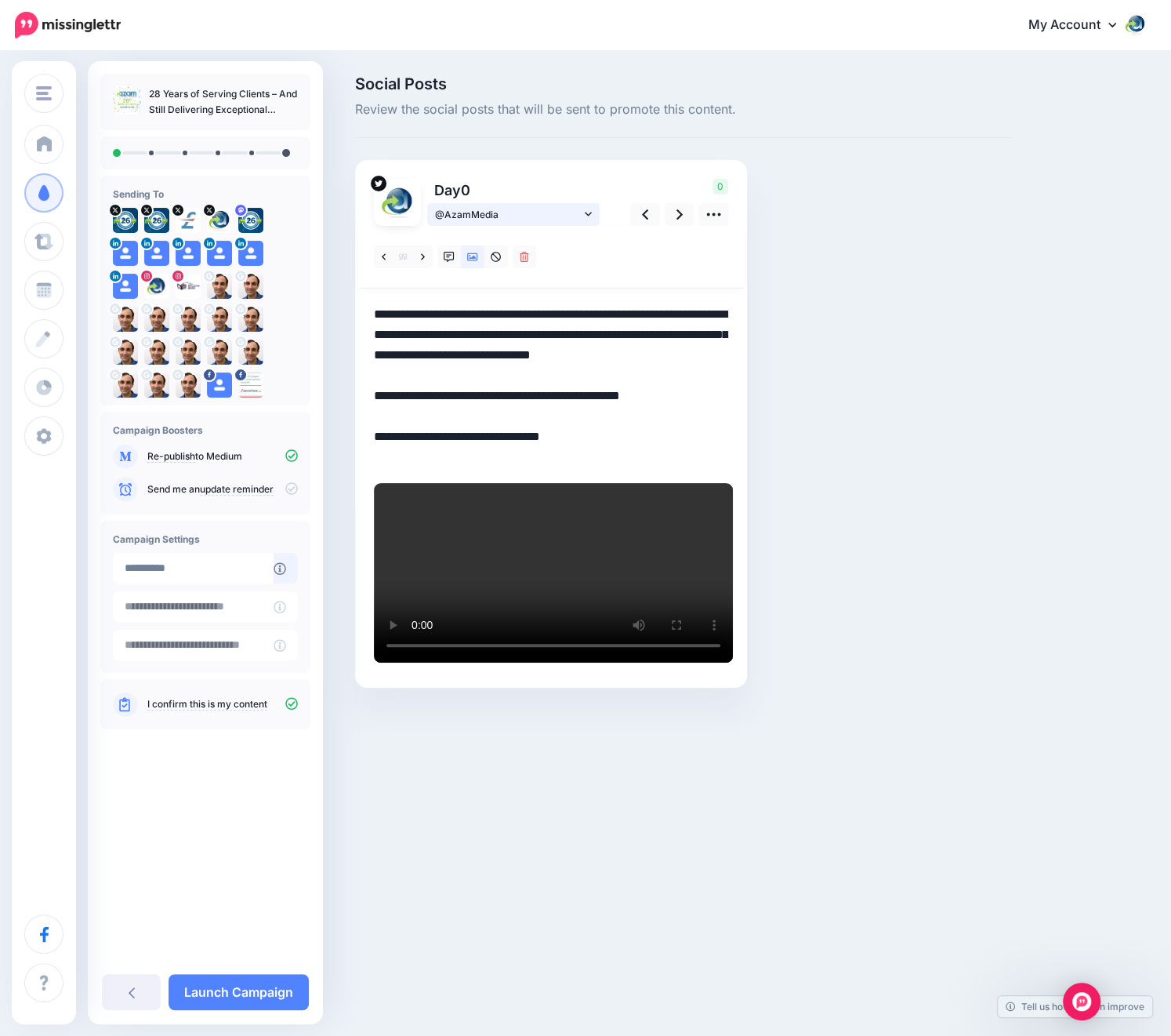
click at [509, 207] on span "@AzamMedia" at bounding box center [508, 215] width 145 height 17
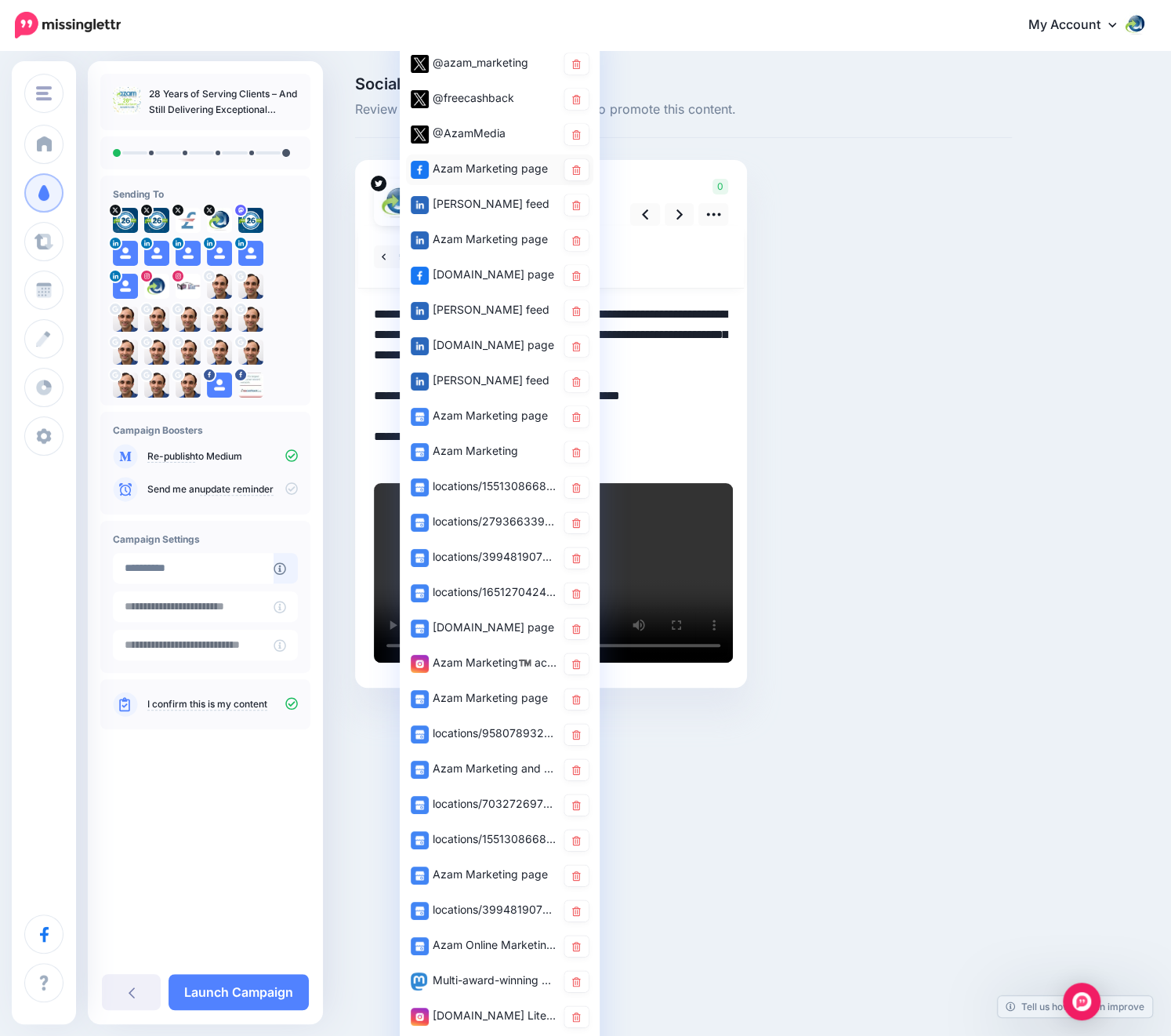
click at [501, 173] on div "Azam Marketing page" at bounding box center [483, 169] width 145 height 19
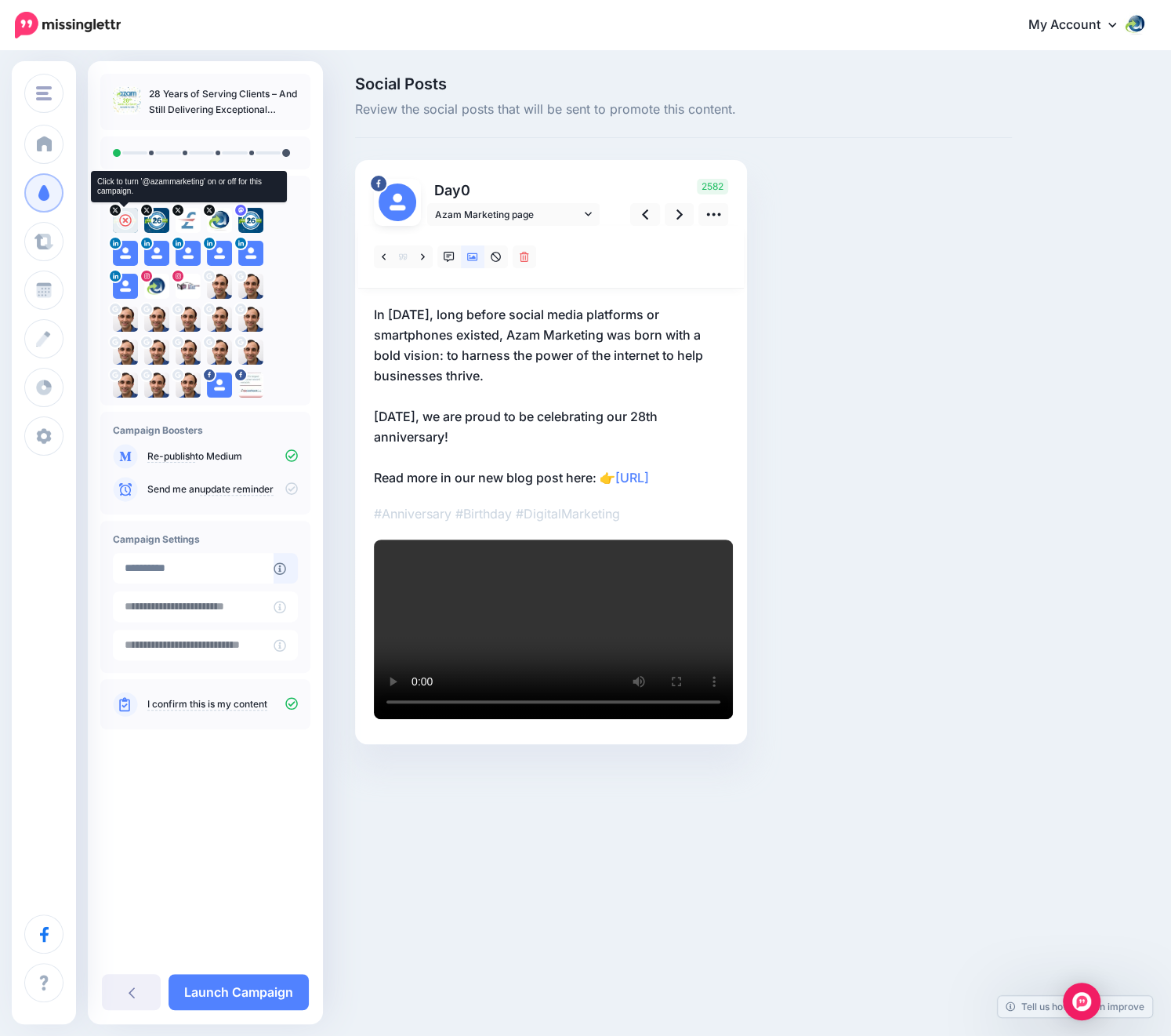
click at [129, 225] on icon at bounding box center [125, 220] width 13 height 13
click at [119, 219] on img at bounding box center [125, 220] width 25 height 25
click at [188, 223] on icon at bounding box center [189, 220] width 13 height 13
click at [221, 220] on icon at bounding box center [220, 220] width 13 height 13
click at [572, 215] on span "Azam Marketing page" at bounding box center [508, 215] width 145 height 17
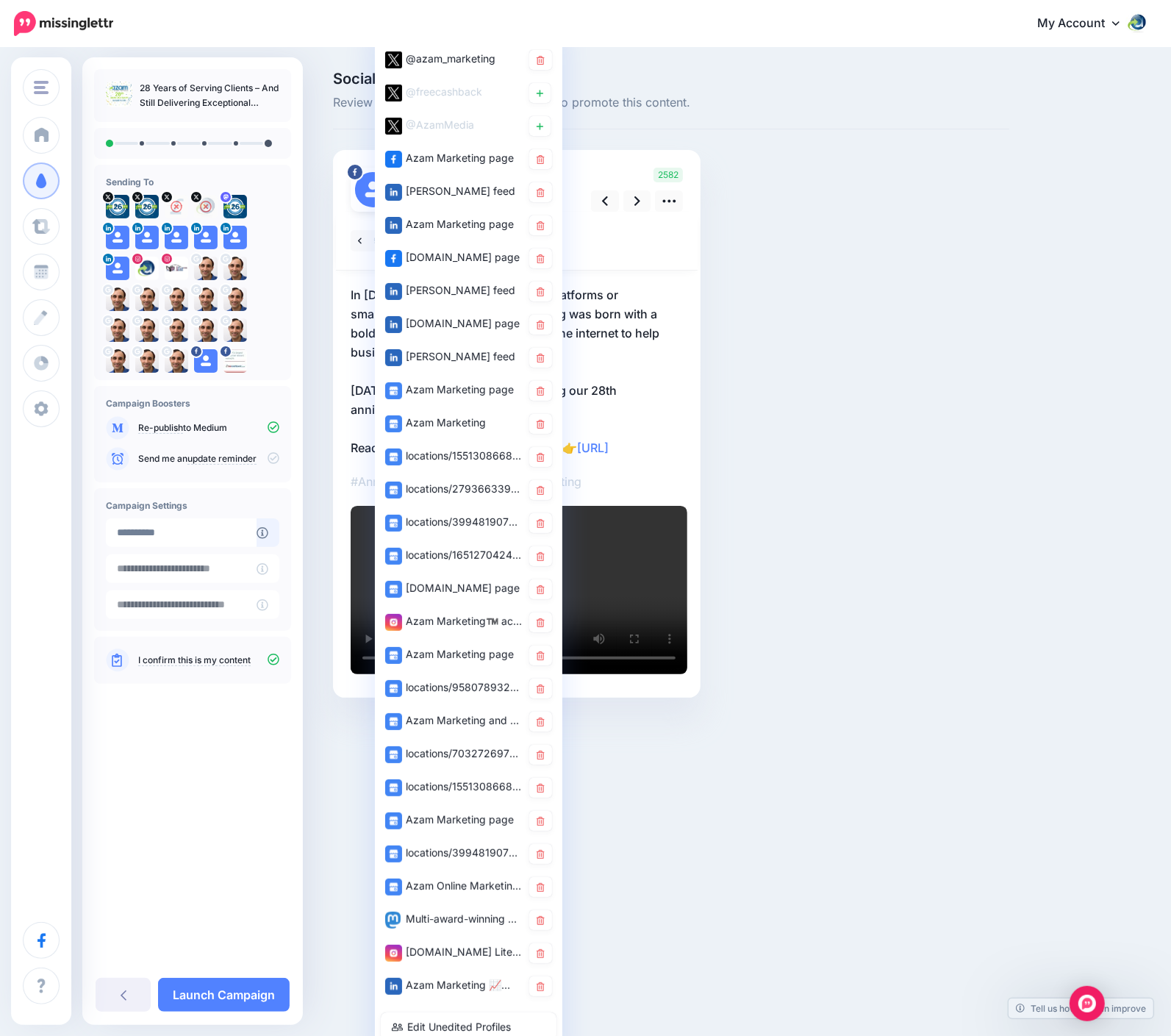
click at [839, 256] on div "Social Posts Review the social posts that will be sent to promote this content.…" at bounding box center [671, 407] width 699 height 670
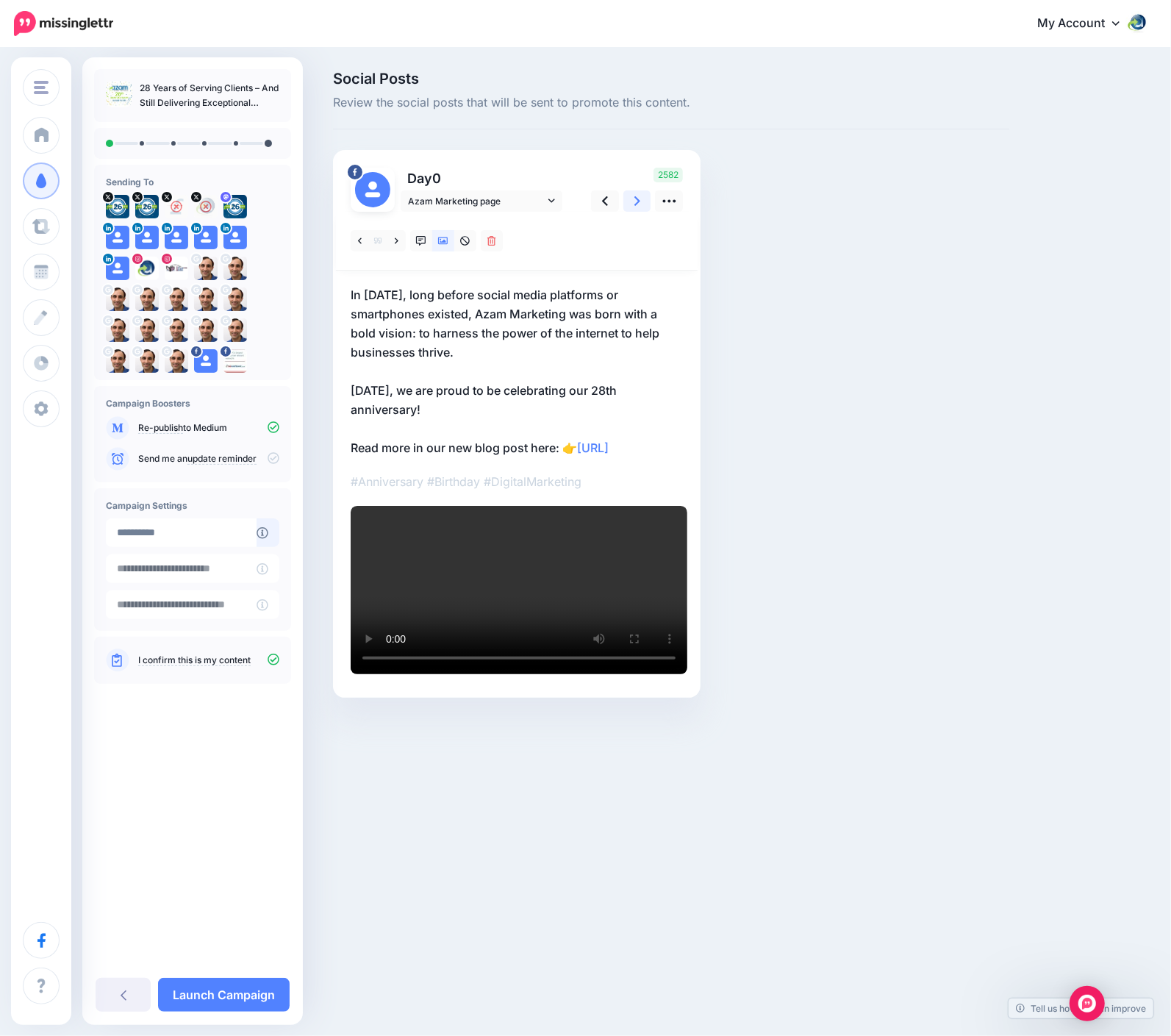
click at [640, 201] on icon at bounding box center [637, 201] width 6 height 16
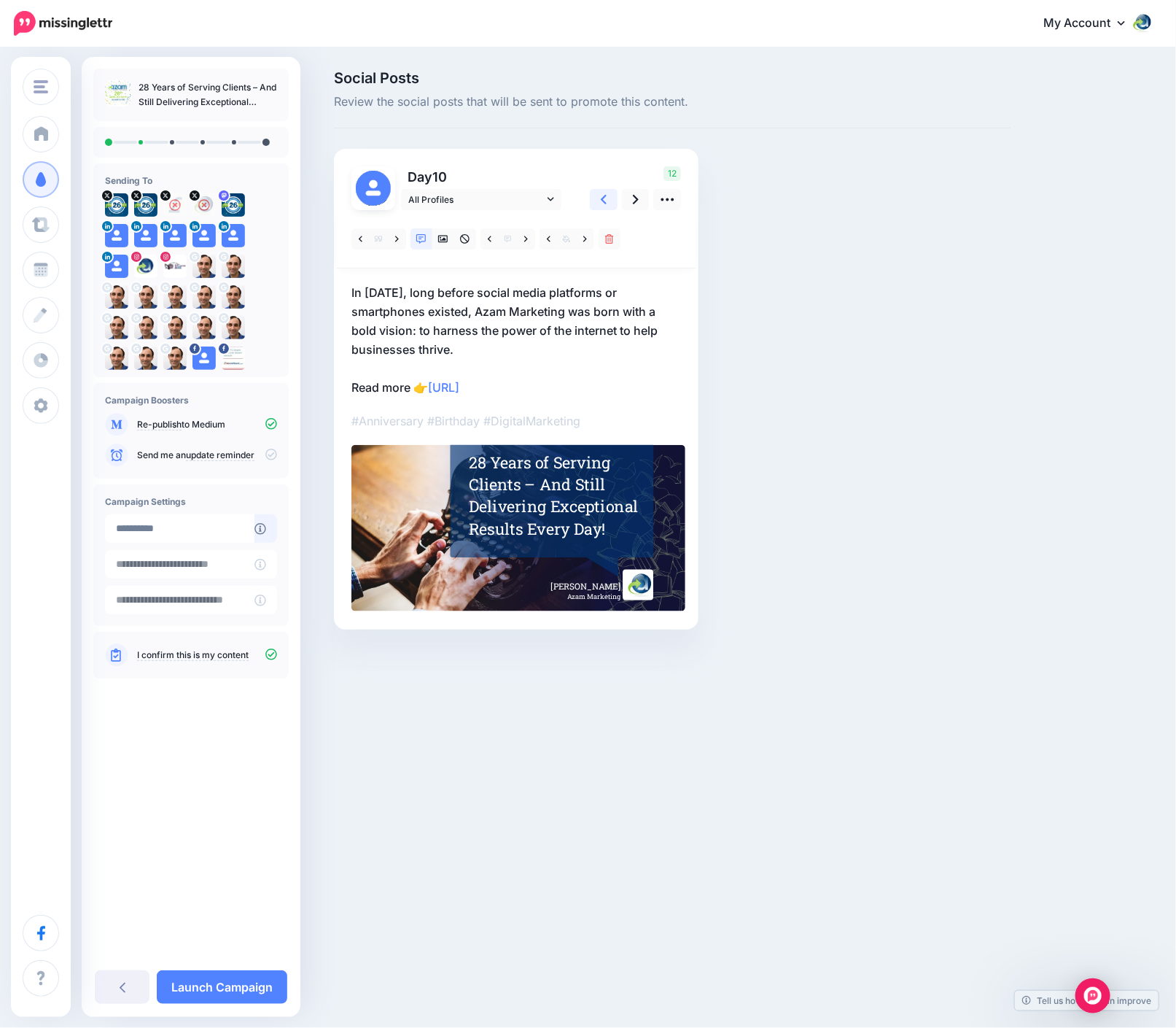
click at [604, 196] on icon at bounding box center [604, 199] width 6 height 9
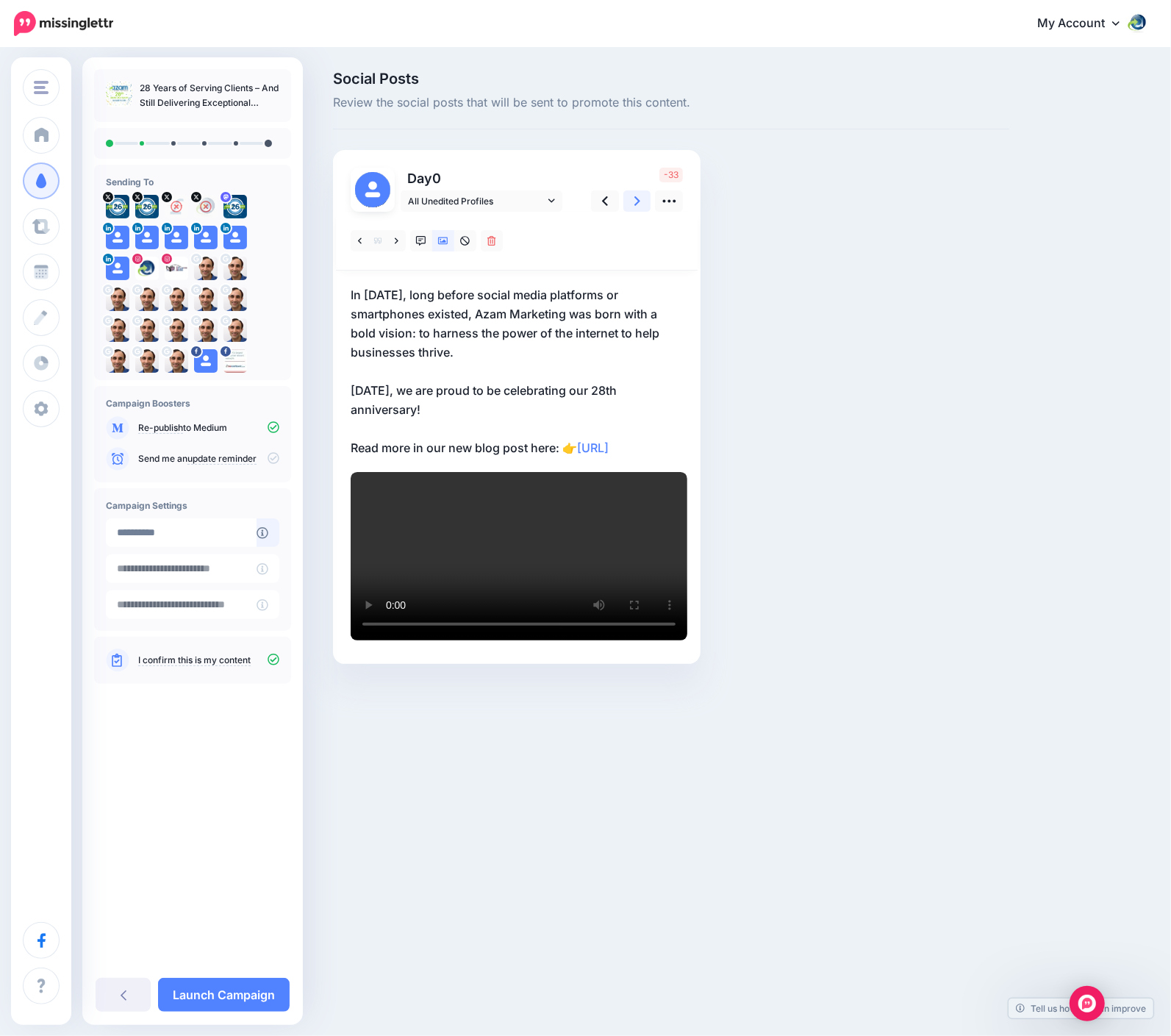
click at [644, 197] on link at bounding box center [637, 201] width 28 height 22
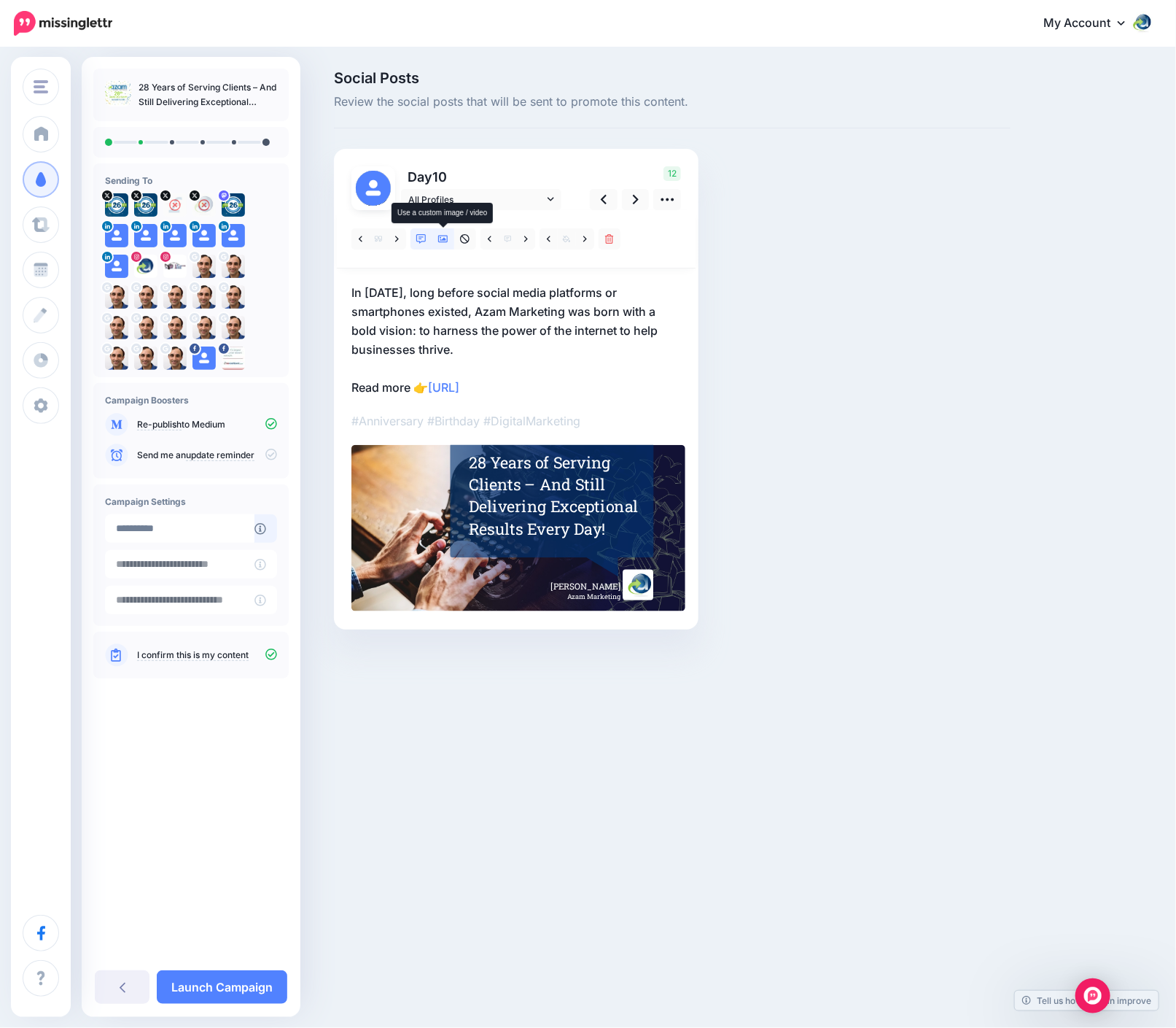
click at [445, 241] on icon at bounding box center [444, 239] width 10 height 10
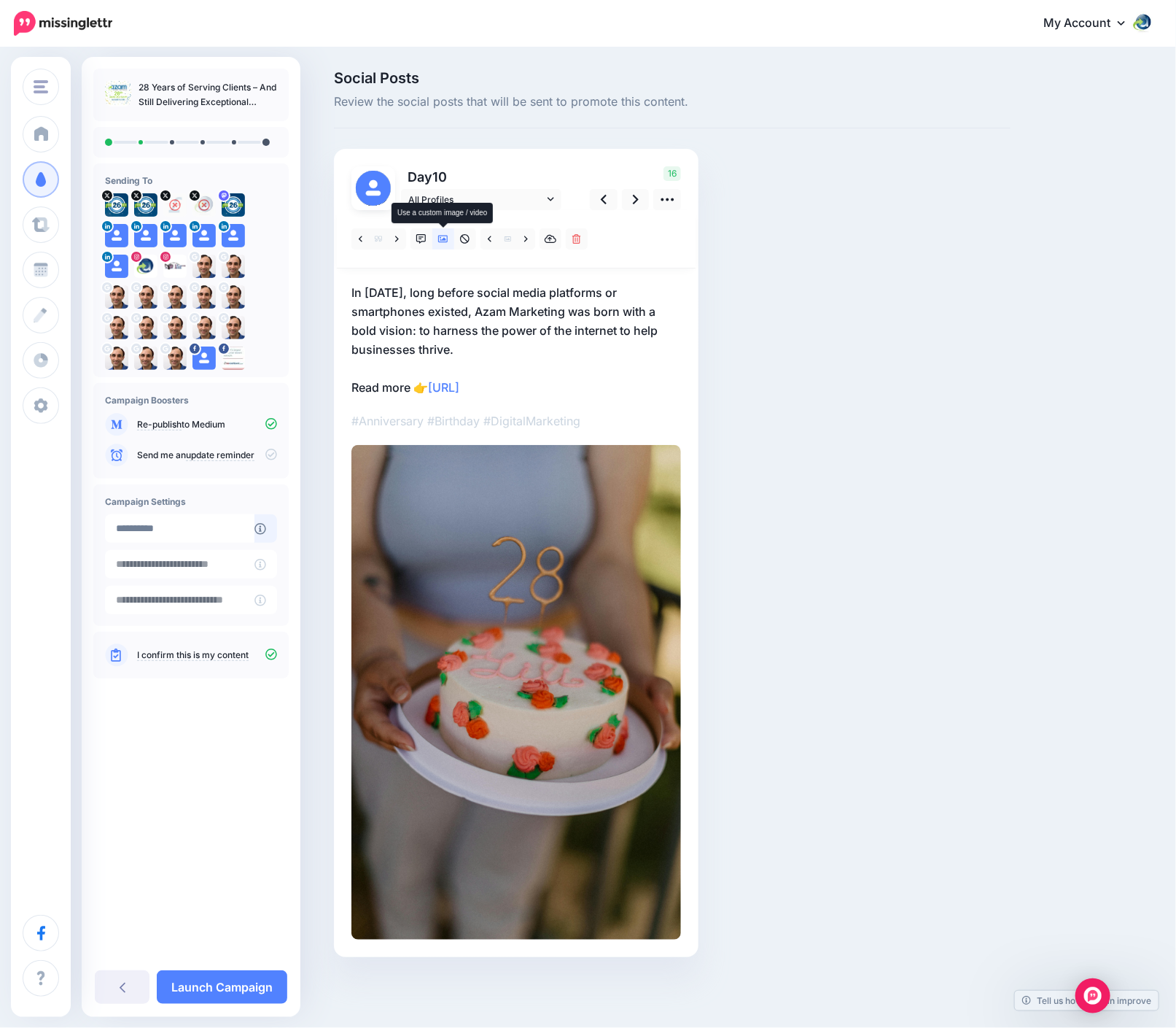
click at [446, 238] on icon at bounding box center [444, 239] width 10 height 10
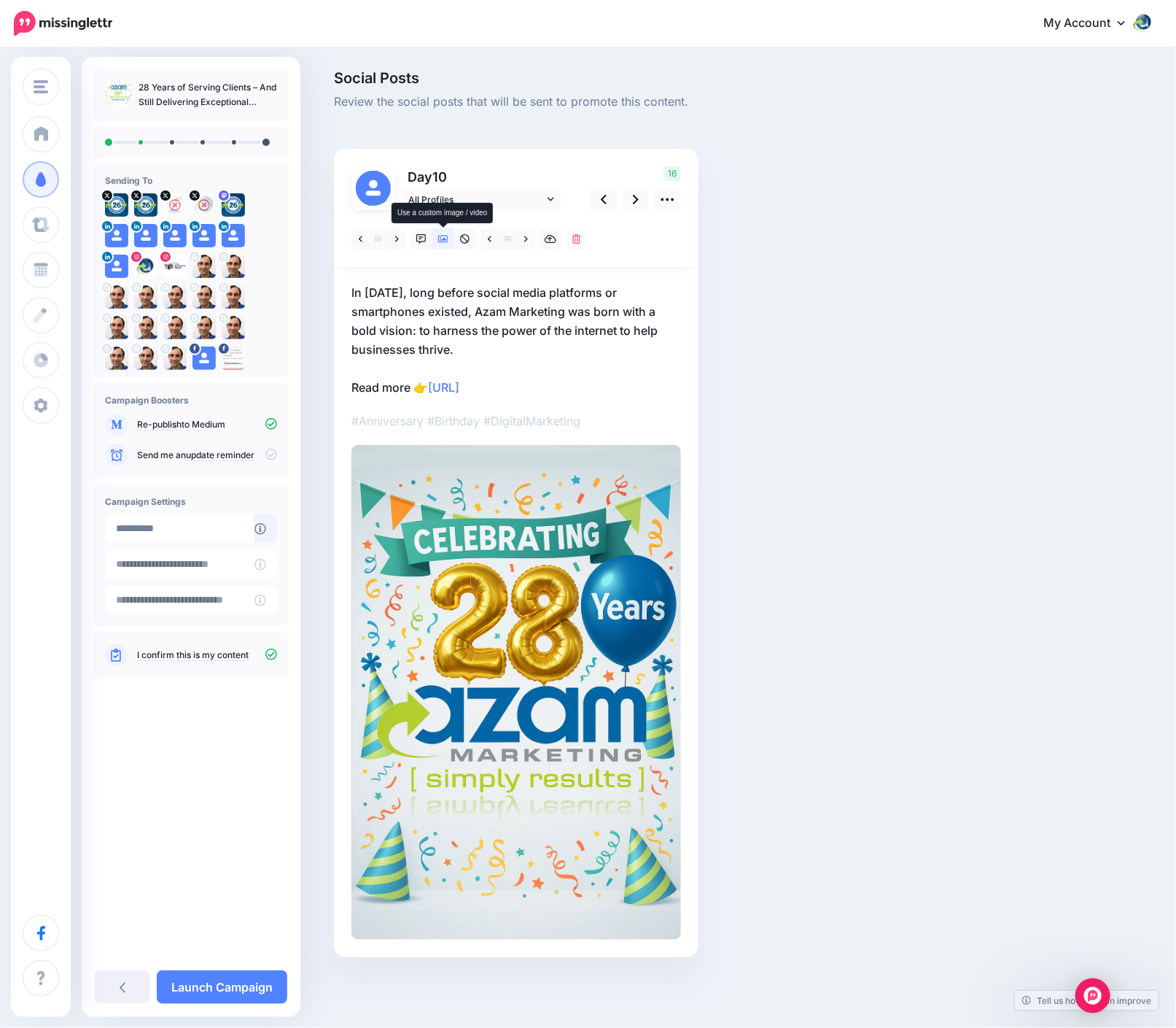
click at [446, 238] on icon at bounding box center [444, 239] width 10 height 10
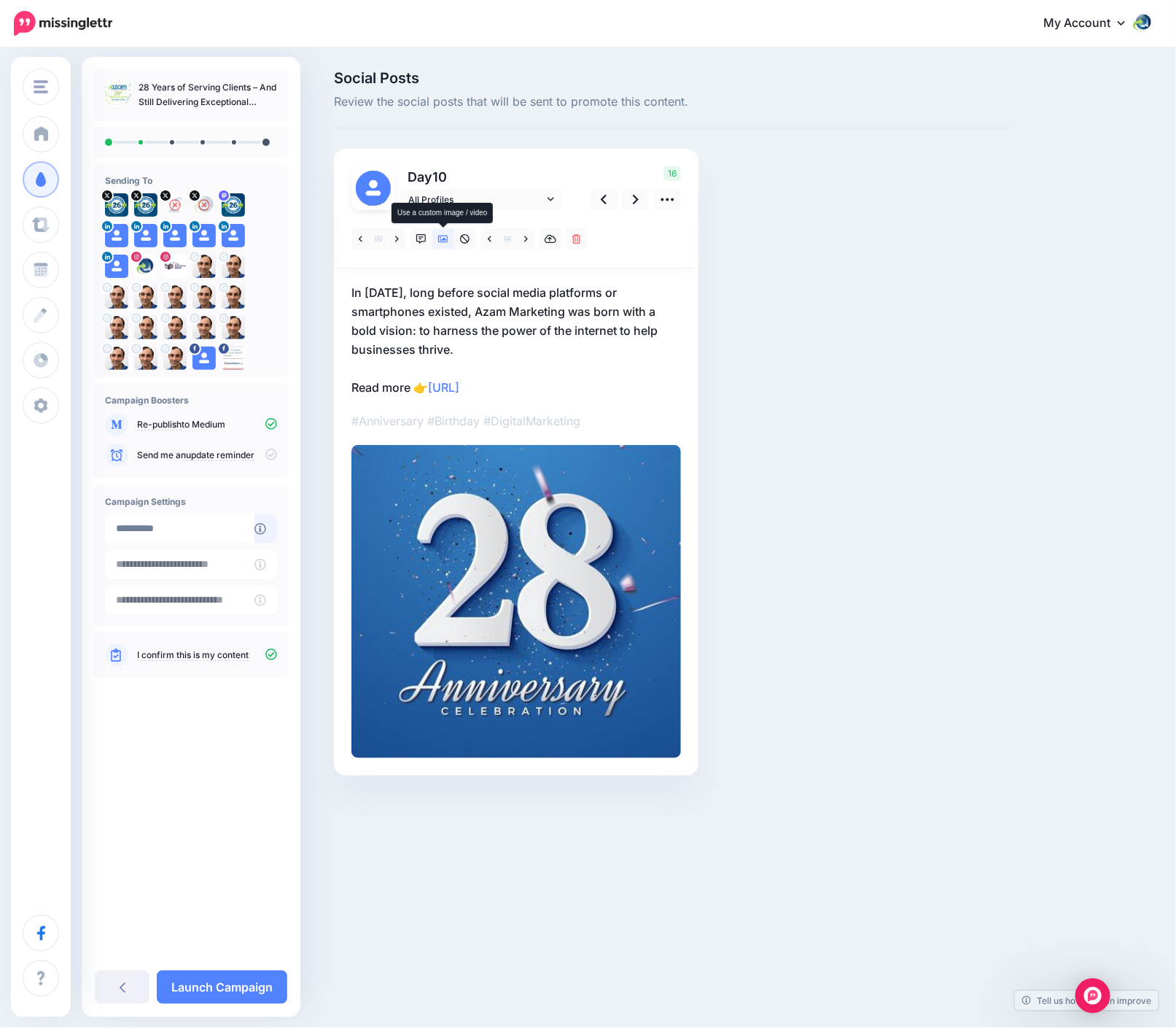
click at [446, 238] on icon at bounding box center [444, 239] width 10 height 10
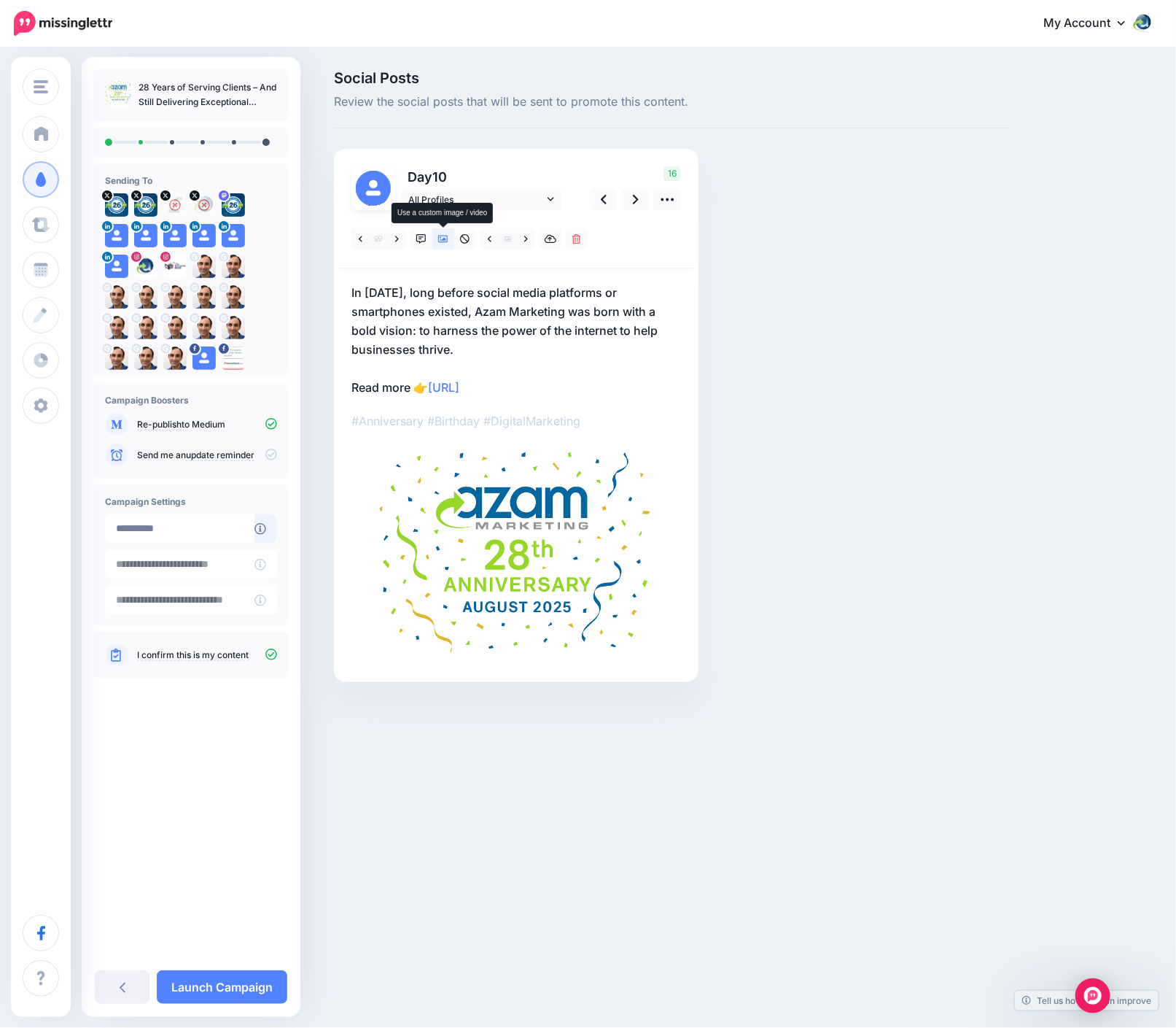
click at [446, 238] on icon at bounding box center [444, 239] width 10 height 10
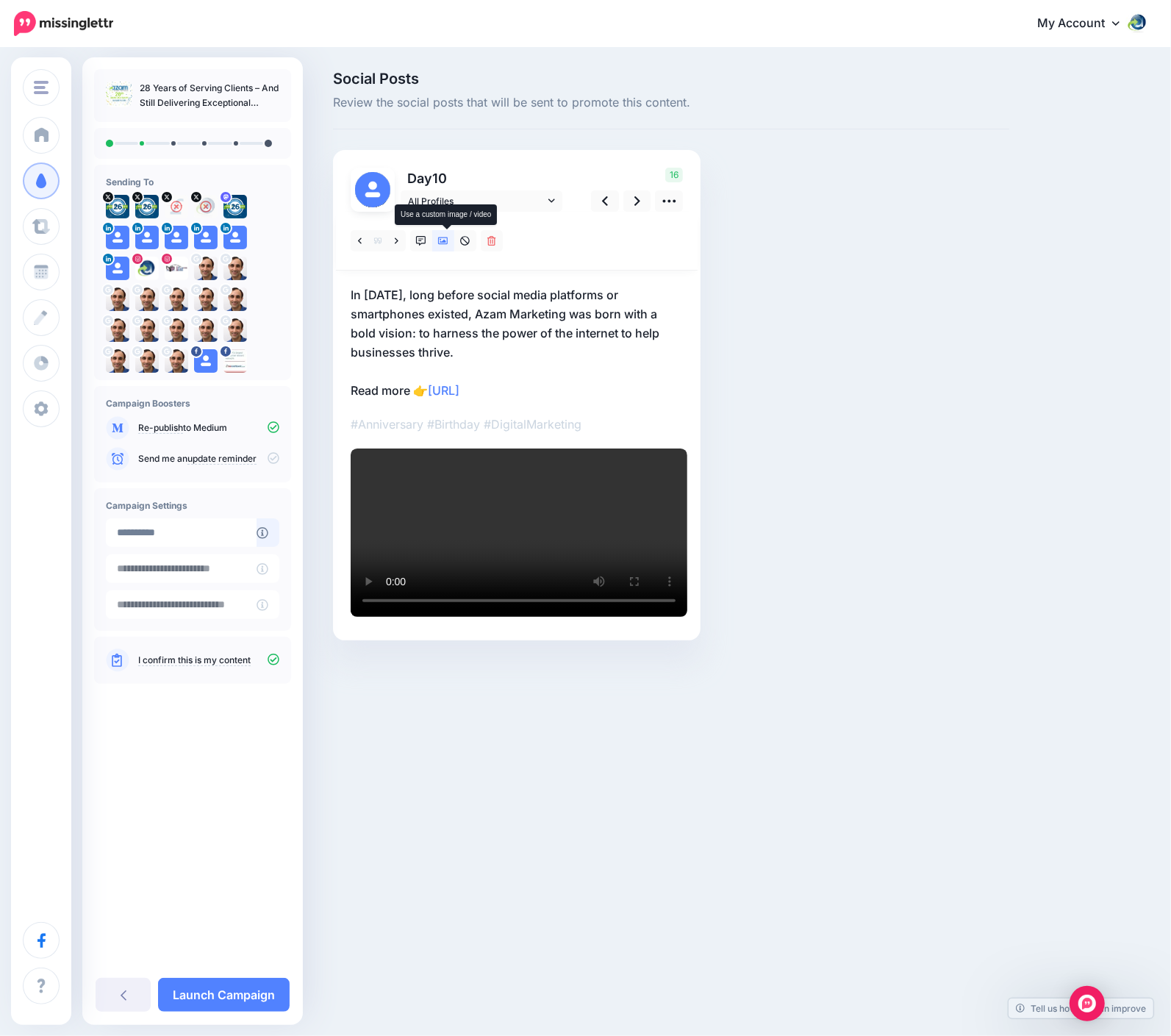
click at [448, 240] on icon at bounding box center [443, 241] width 10 height 10
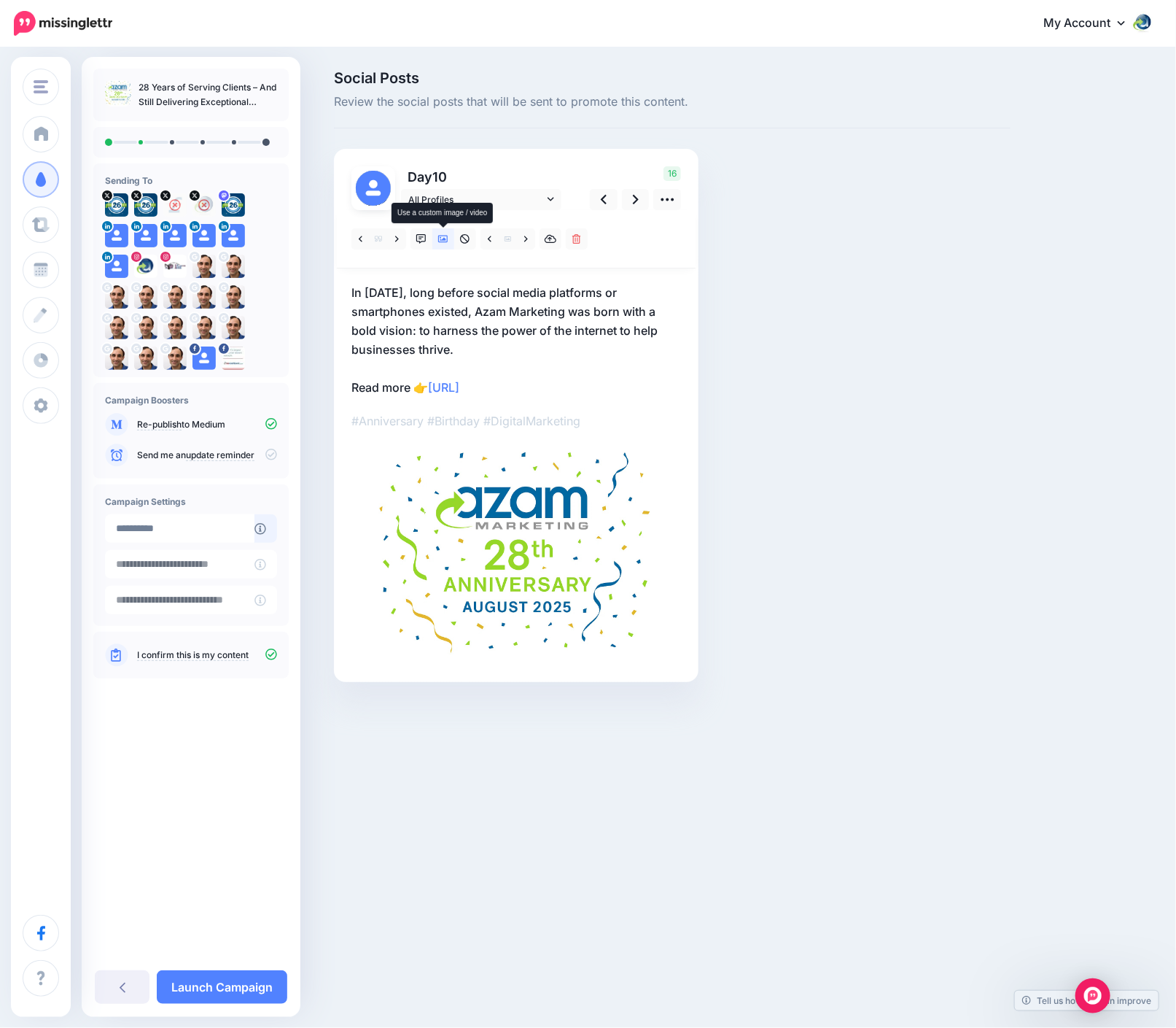
click at [446, 238] on icon at bounding box center [444, 239] width 10 height 10
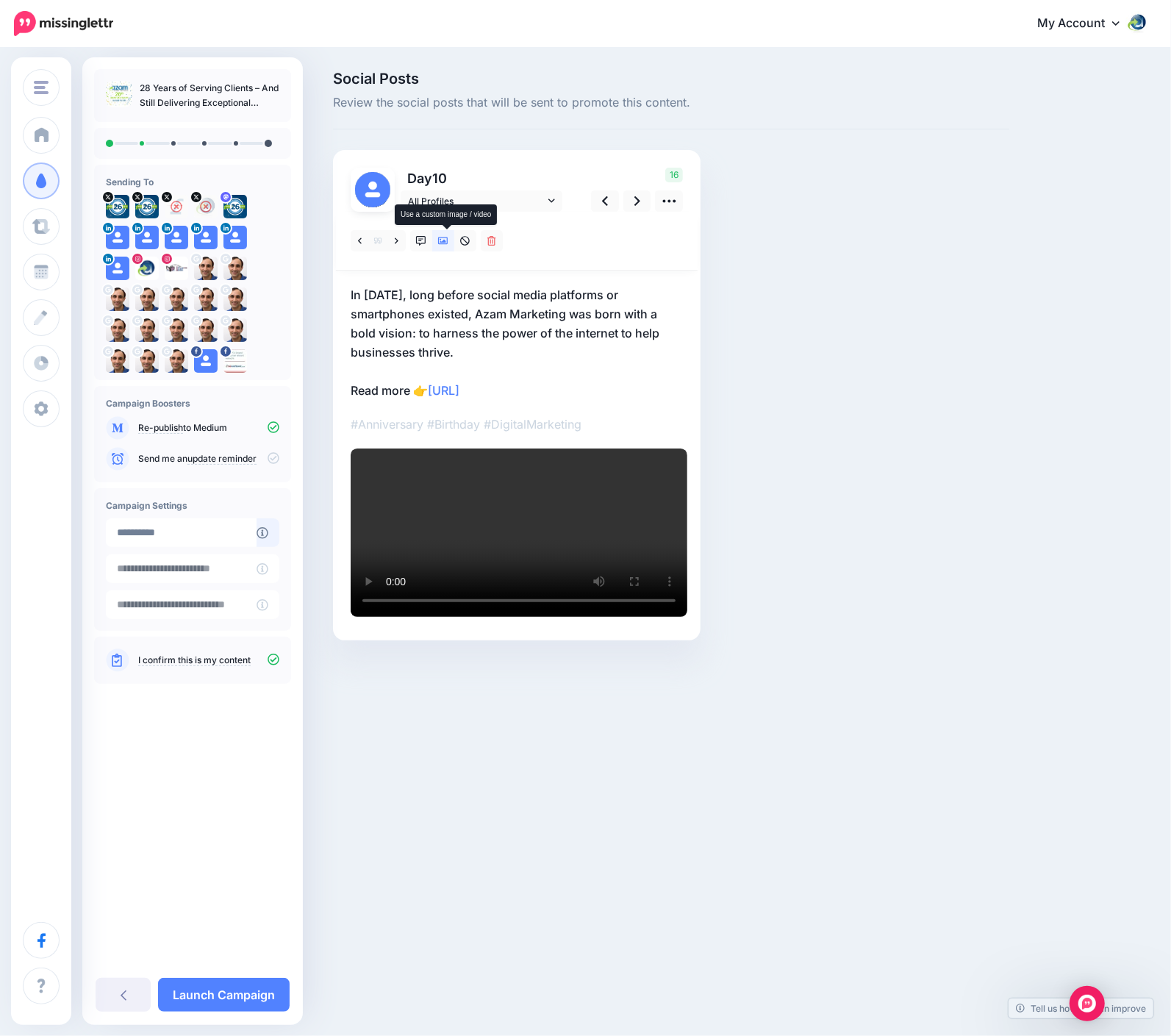
click at [448, 240] on icon at bounding box center [443, 241] width 10 height 10
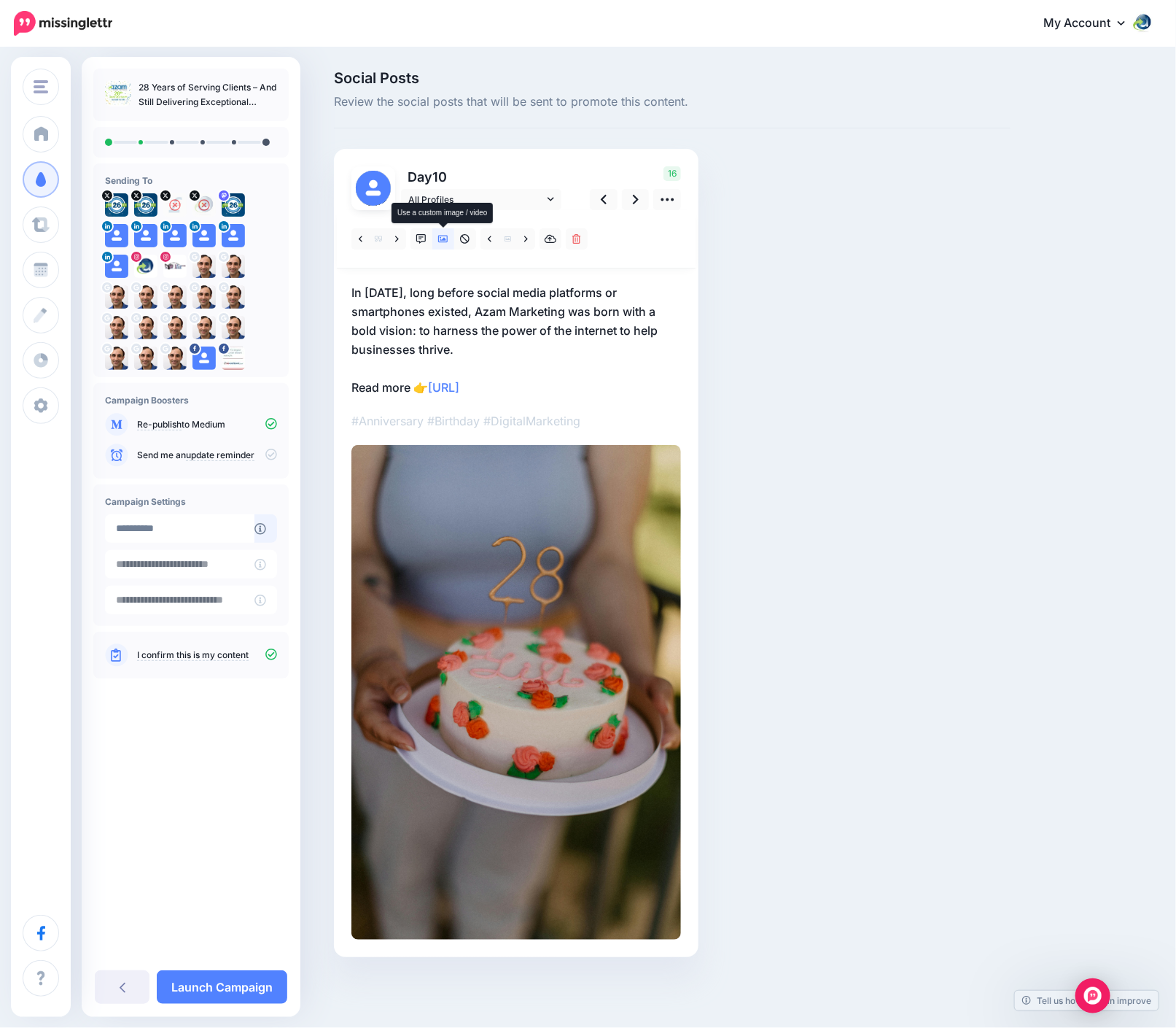
click at [446, 238] on icon at bounding box center [444, 239] width 10 height 10
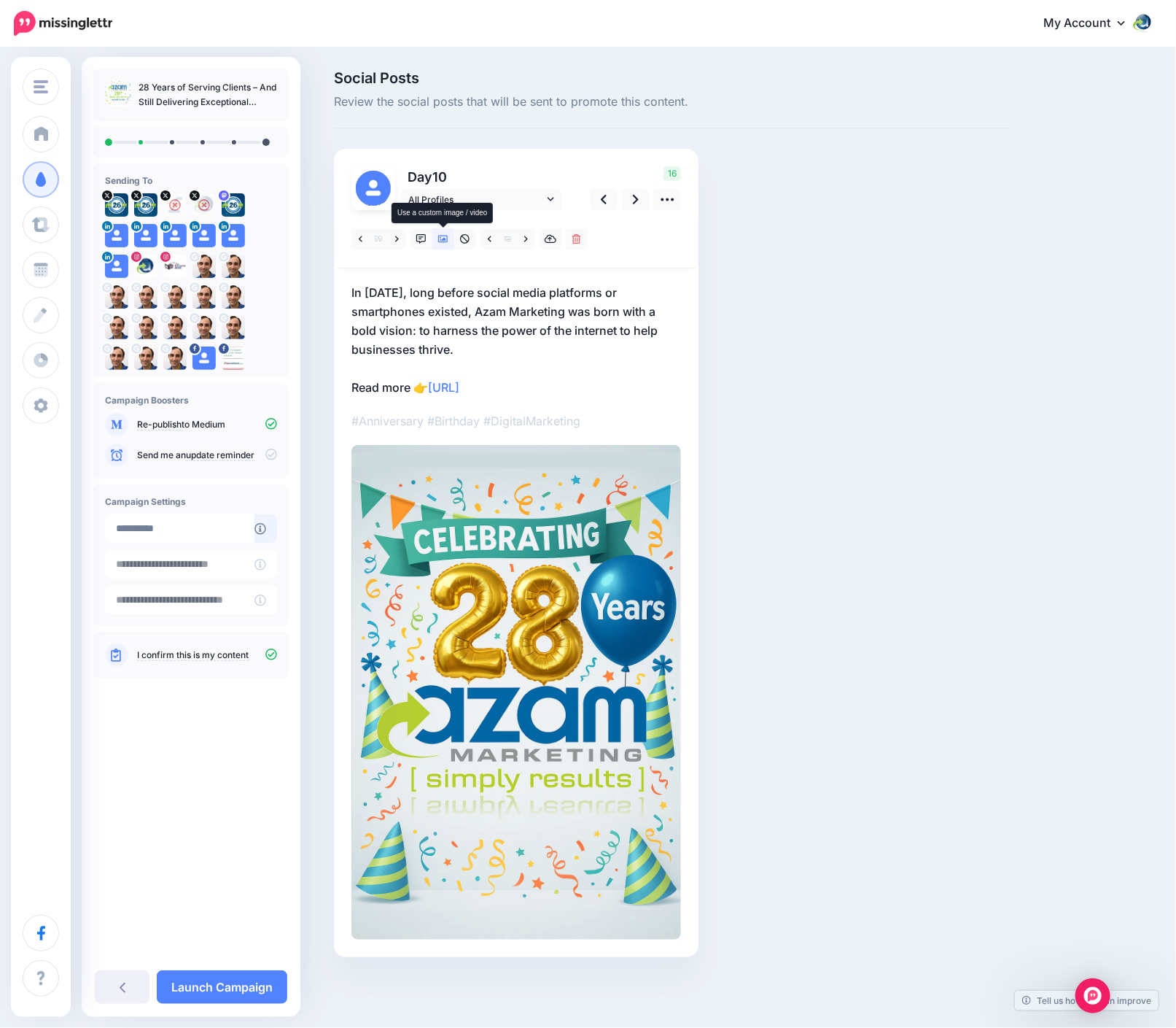
click at [446, 238] on icon at bounding box center [444, 239] width 10 height 10
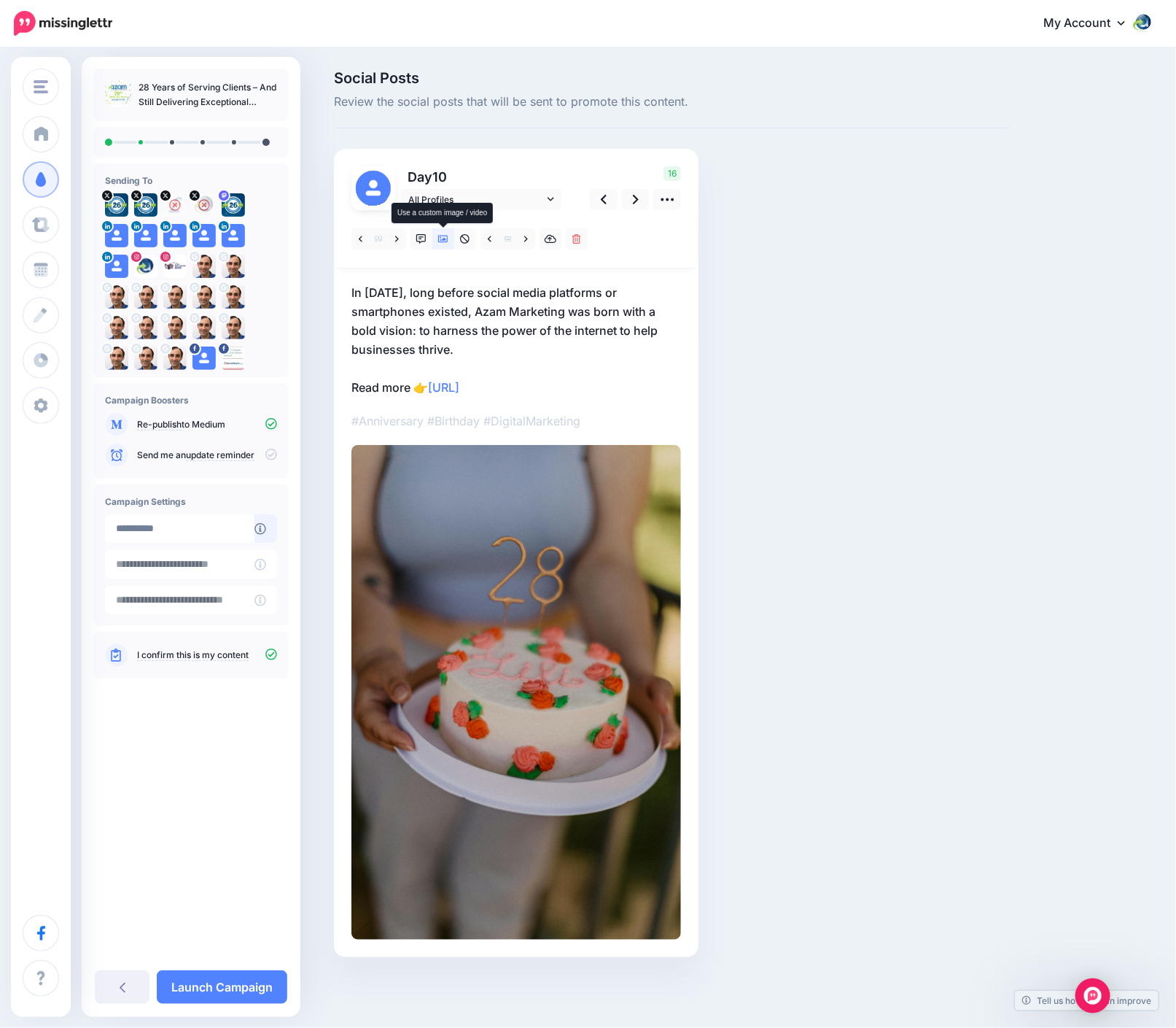
click at [446, 238] on icon at bounding box center [444, 239] width 10 height 10
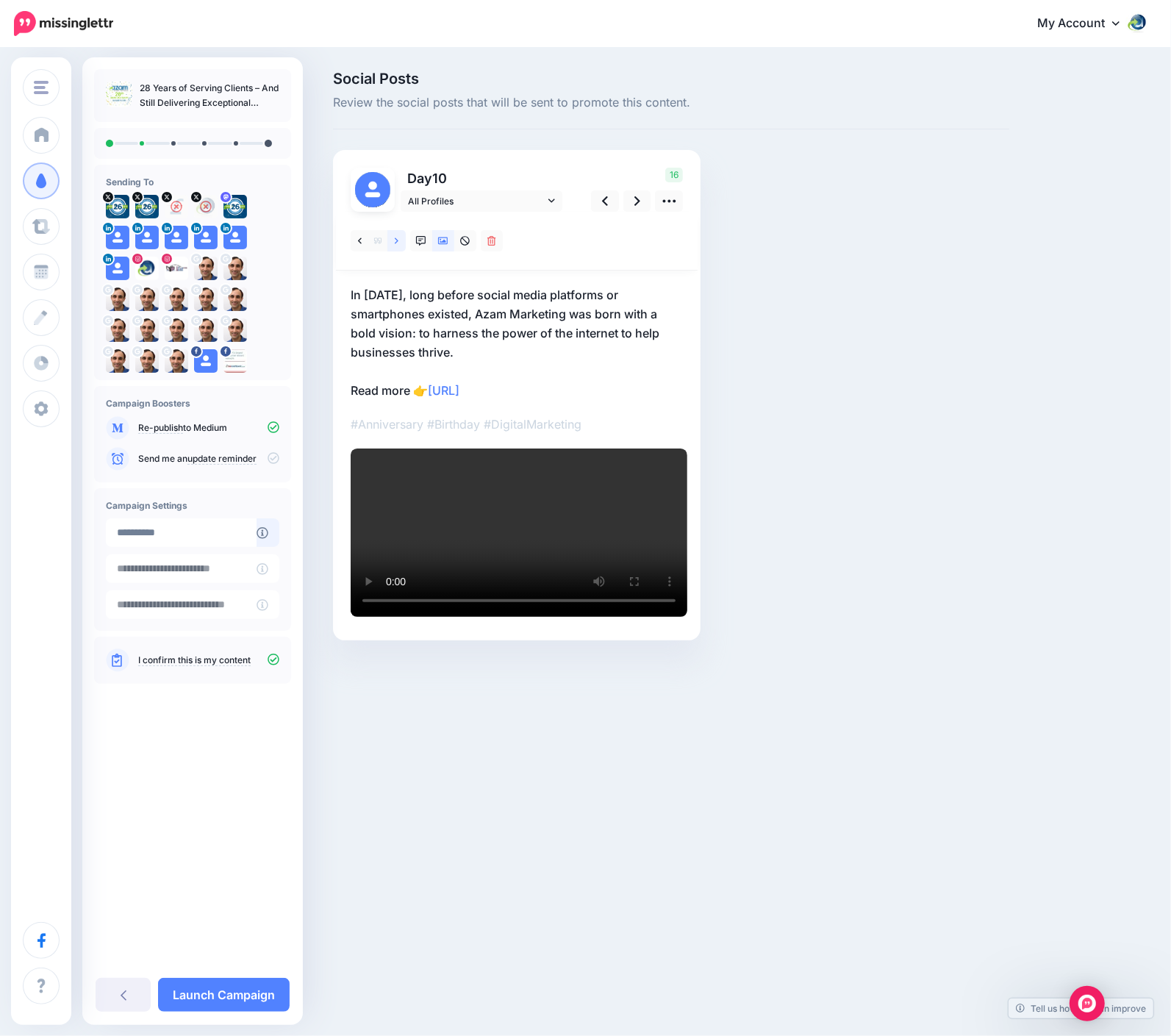
click at [398, 240] on icon at bounding box center [396, 241] width 3 height 10
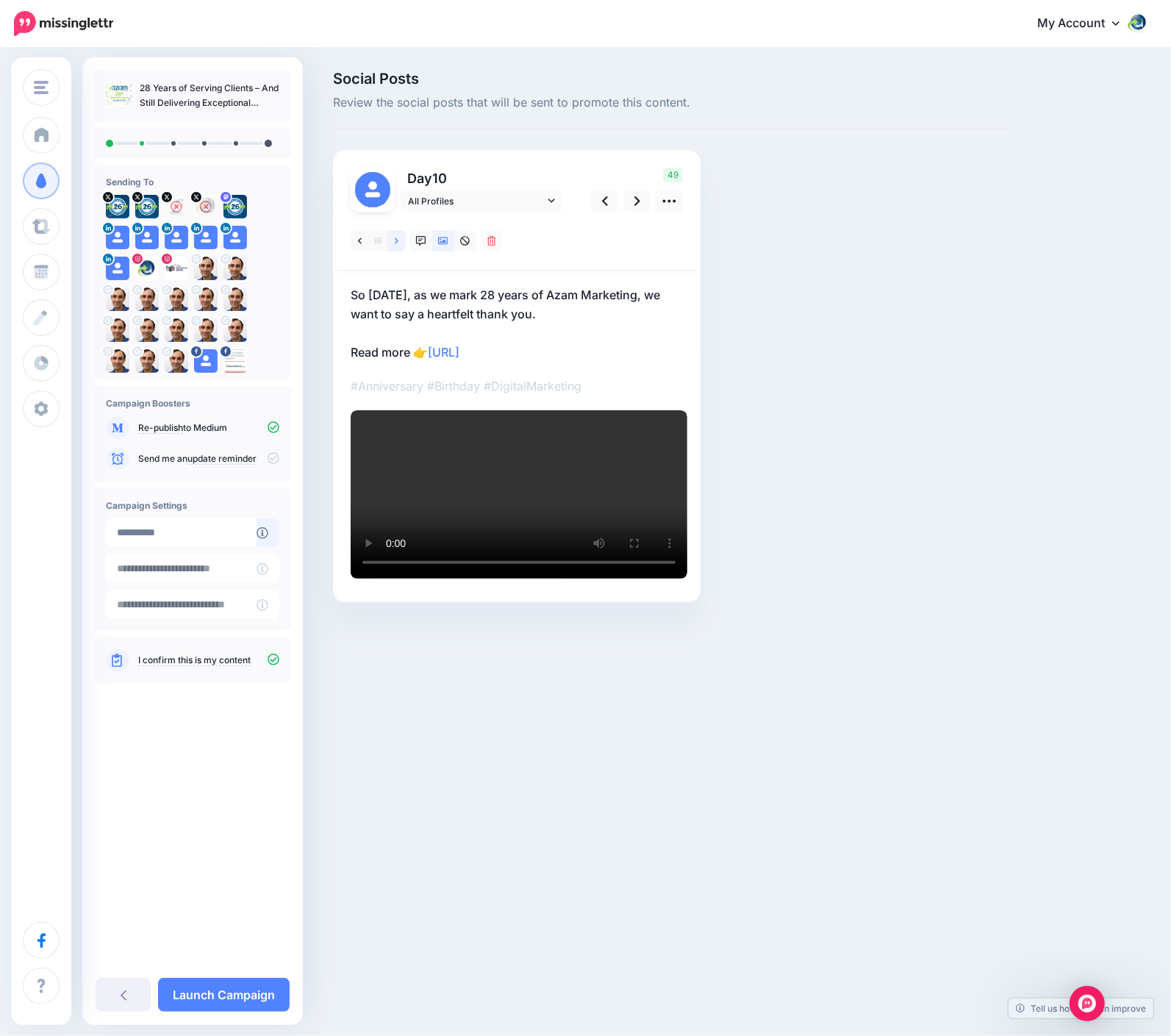
click at [398, 240] on icon at bounding box center [396, 241] width 3 height 10
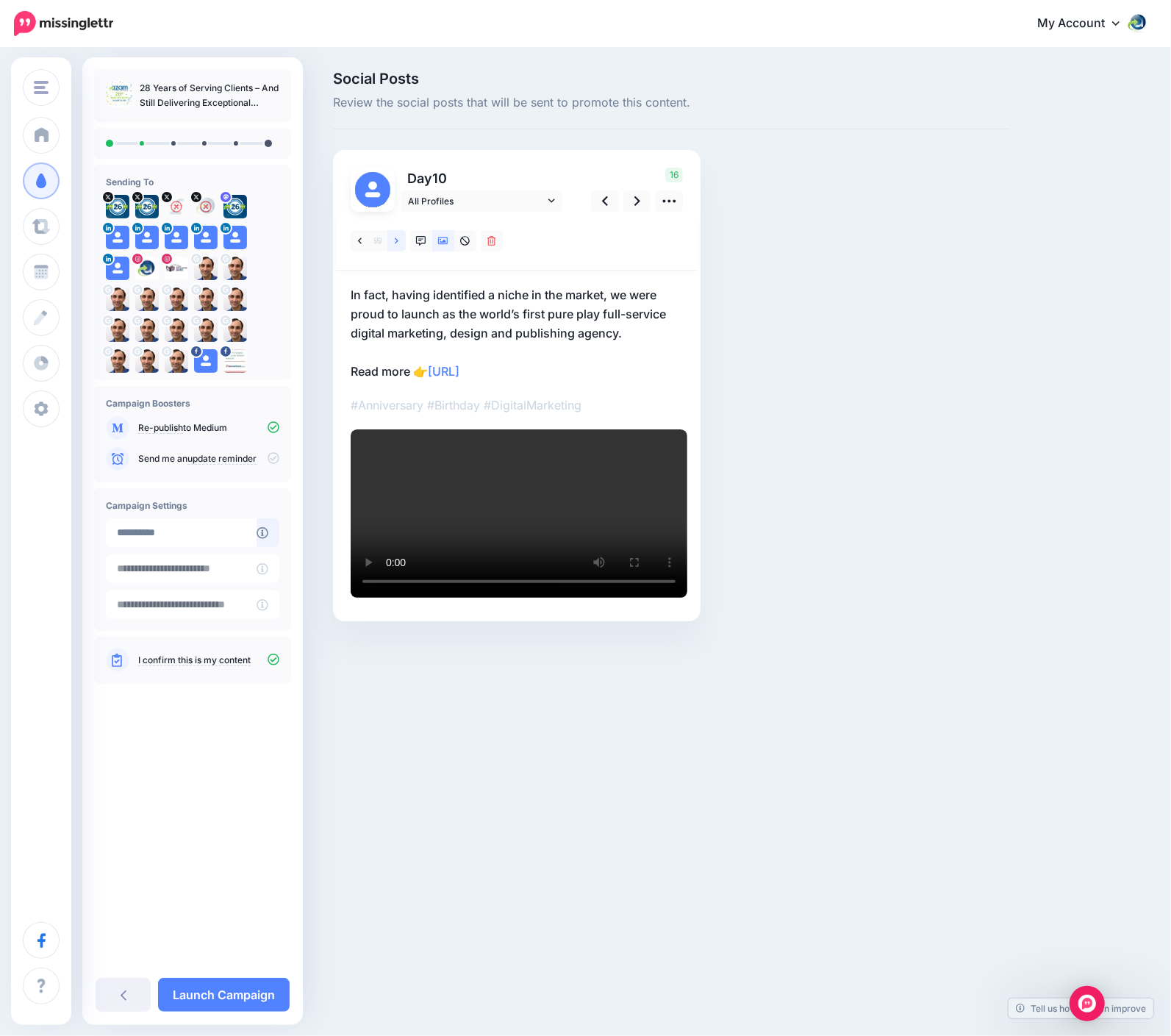
click at [397, 239] on link at bounding box center [396, 240] width 18 height 22
click at [427, 308] on p "Fast forward to 2025, from the days of dial-up to the age of AI, and Azam is ce…" at bounding box center [516, 332] width 332 height 96
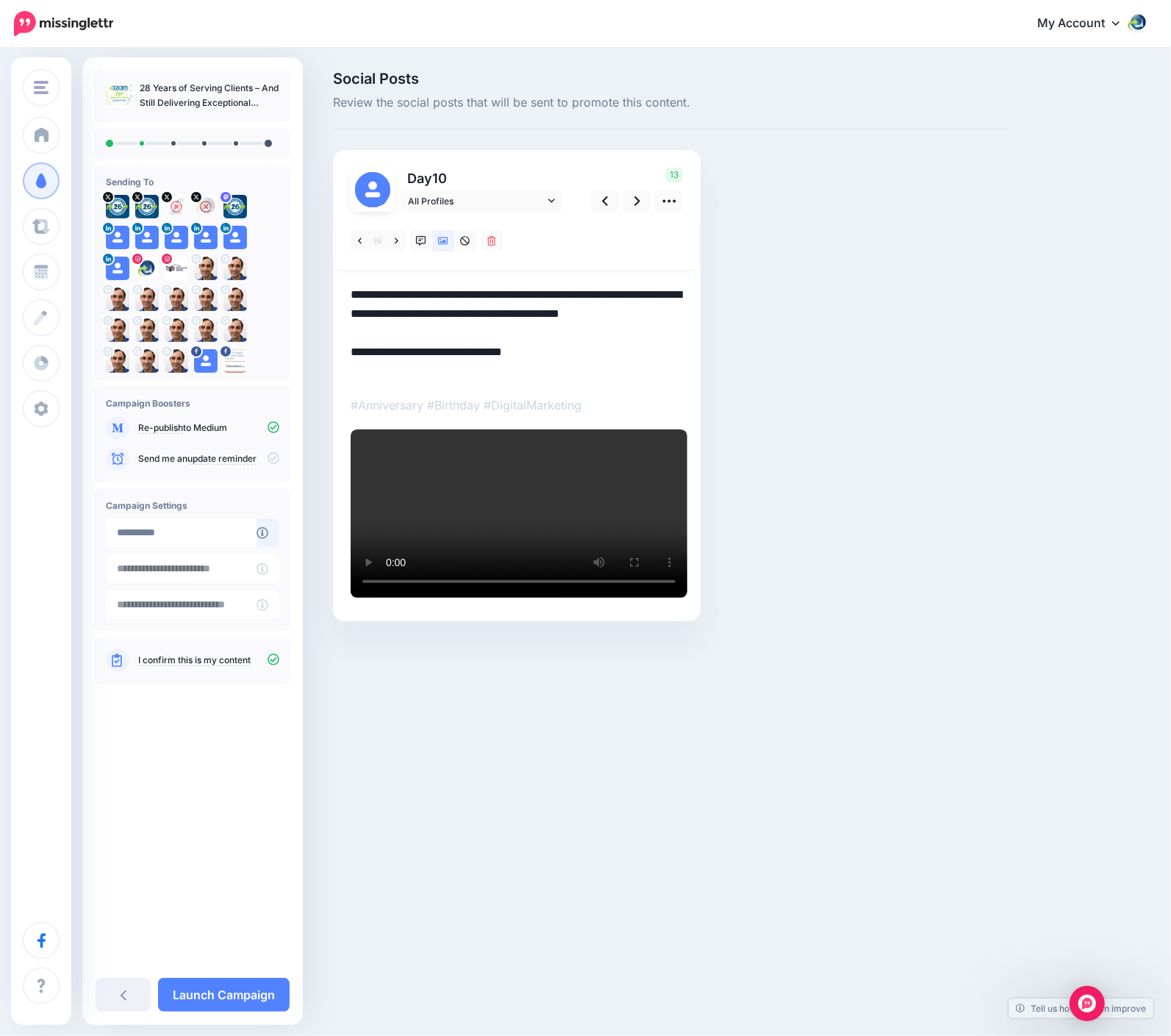
click at [427, 314] on textarea "**********" at bounding box center [516, 332] width 332 height 96
click at [575, 367] on textarea "**********" at bounding box center [516, 332] width 332 height 96
click at [472, 333] on textarea "**********" at bounding box center [516, 332] width 332 height 96
click at [546, 293] on textarea "**********" at bounding box center [516, 332] width 332 height 96
click at [629, 329] on textarea "**********" at bounding box center [516, 332] width 332 height 96
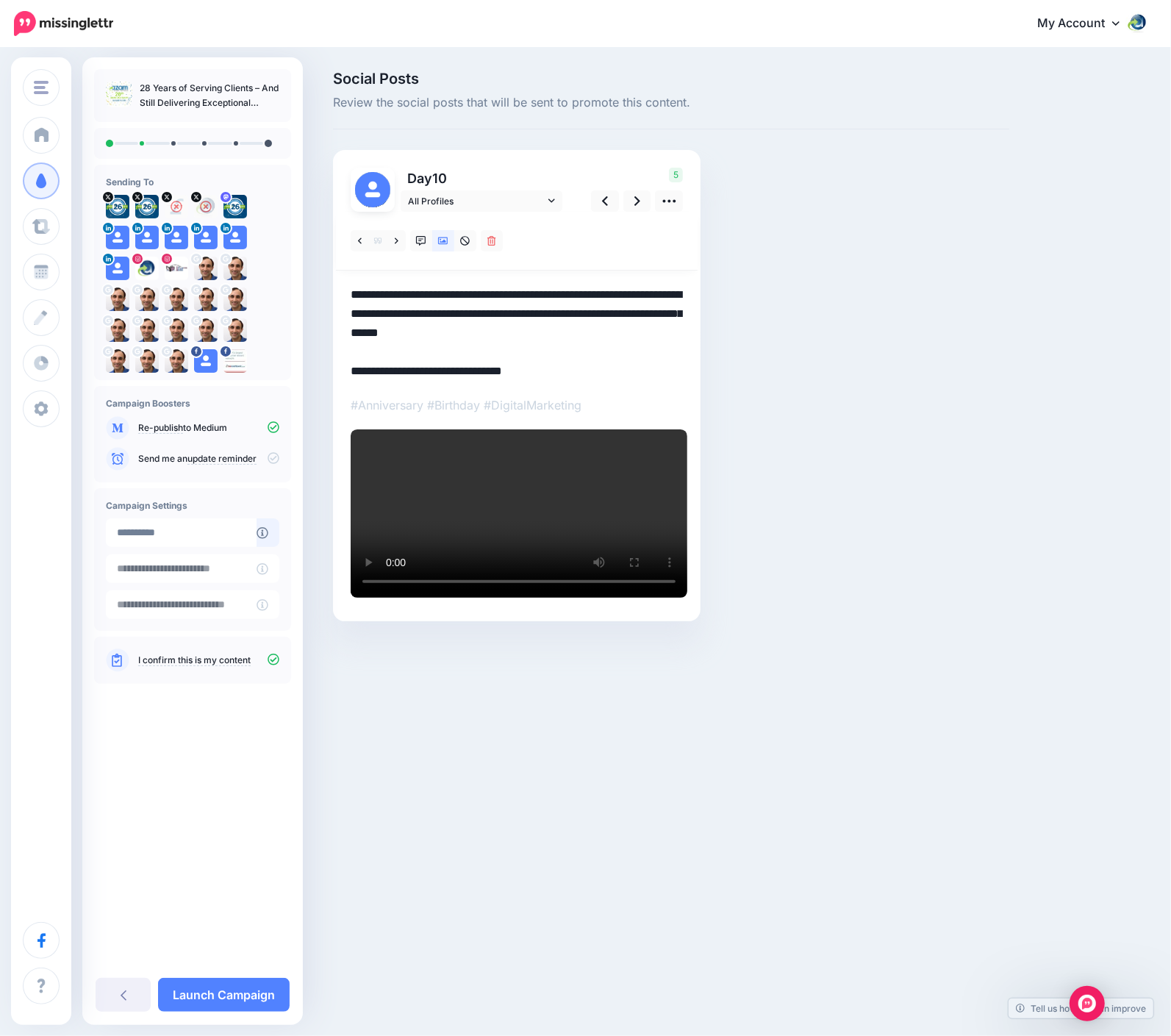
click at [356, 332] on textarea "**********" at bounding box center [516, 332] width 332 height 96
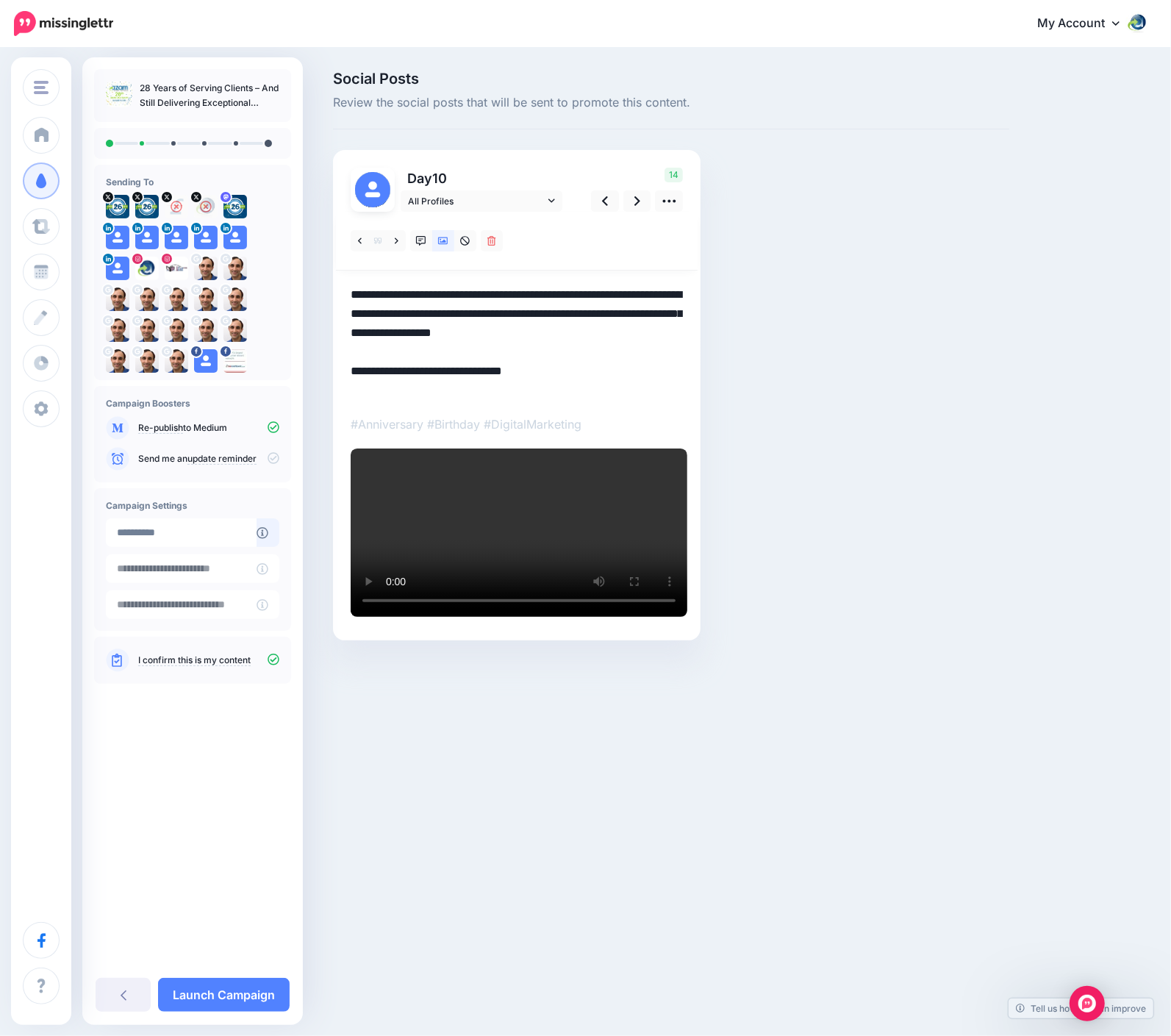
click at [411, 386] on textarea "**********" at bounding box center [516, 342] width 332 height 115
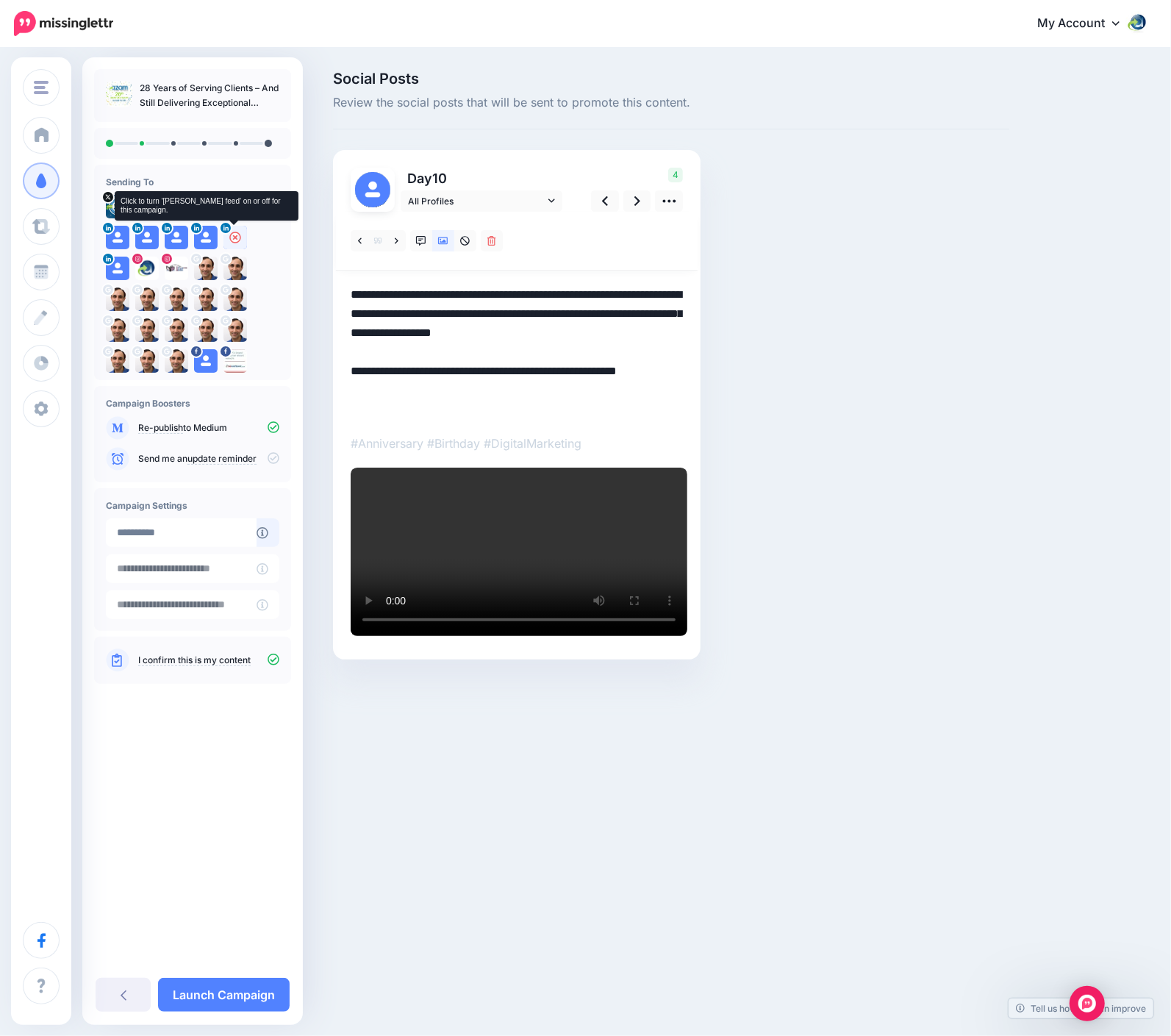
drag, startPoint x: 575, startPoint y: 392, endPoint x: 226, endPoint y: 248, distance: 377.5
click at [226, 248] on div "Azam Marketing Azam Marketing Add Workspace Dashboard Campaigns Curate Schedule…" at bounding box center [586, 387] width 1171 height 676
click at [551, 193] on link "All Profiles" at bounding box center [481, 201] width 161 height 22
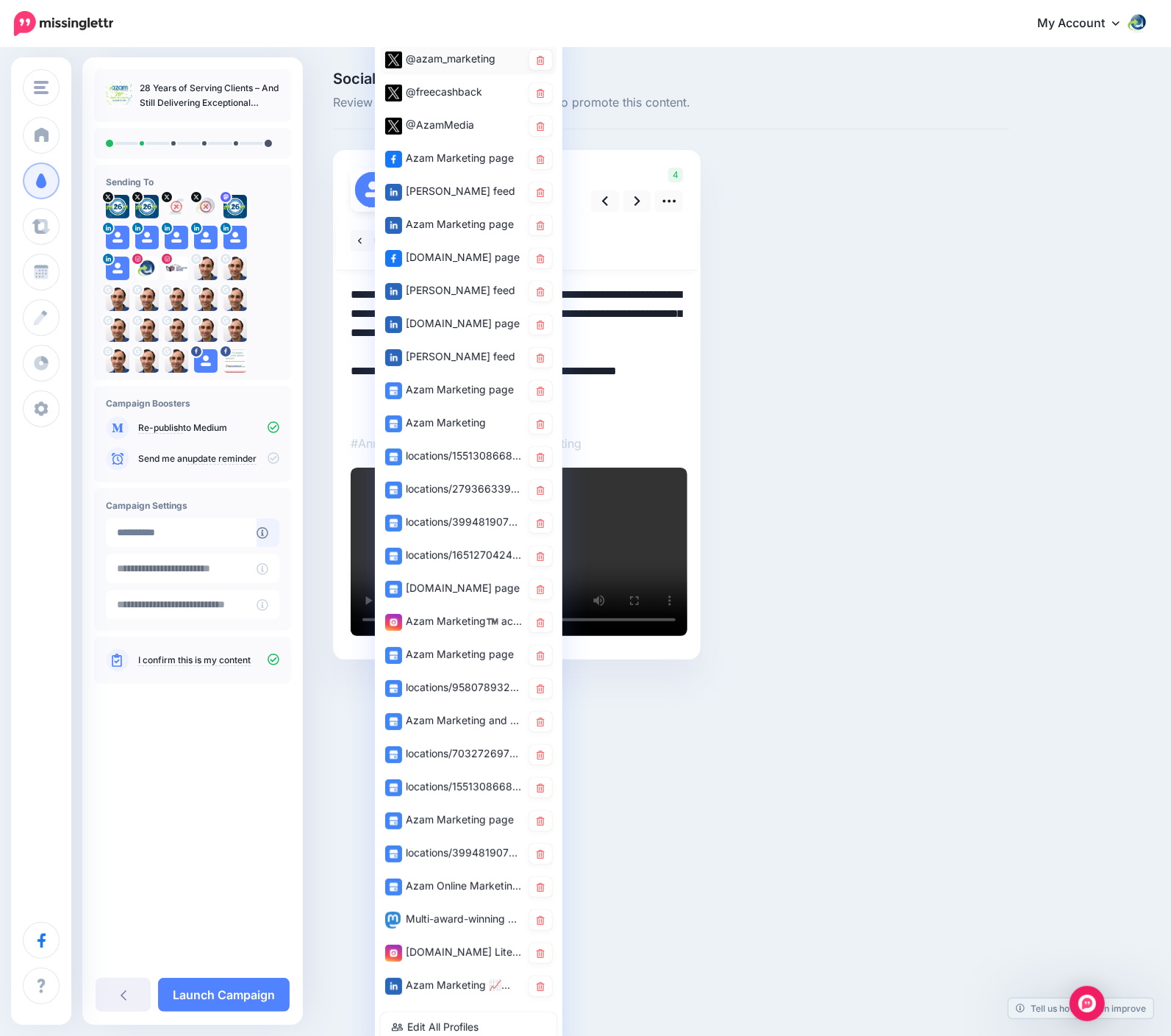
click at [462, 53] on div "@azam_marketing" at bounding box center [453, 59] width 136 height 18
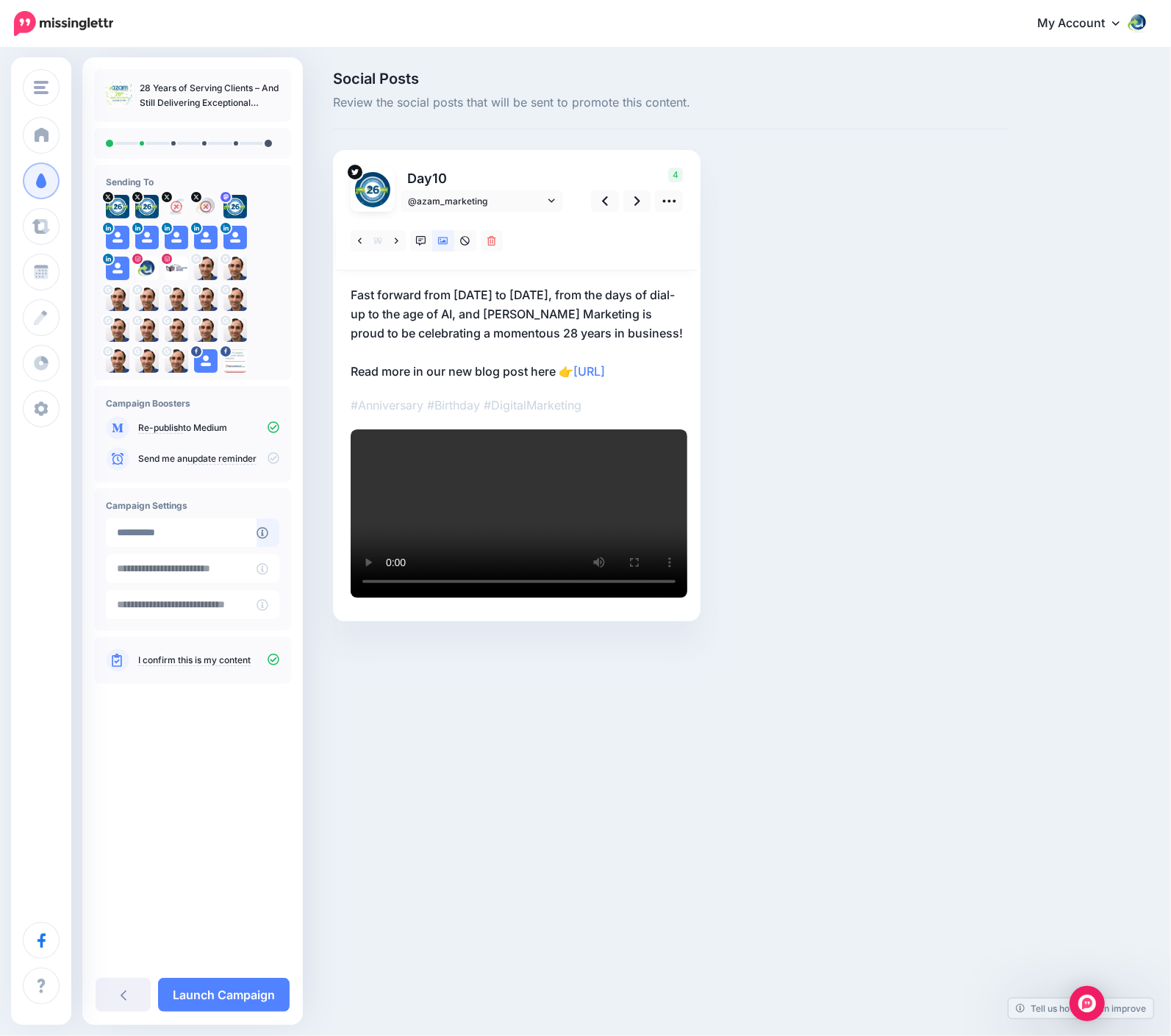
click at [579, 308] on p "Fast forward from August 1997 to August 2025, from the days of dial-up to the a…" at bounding box center [516, 332] width 332 height 96
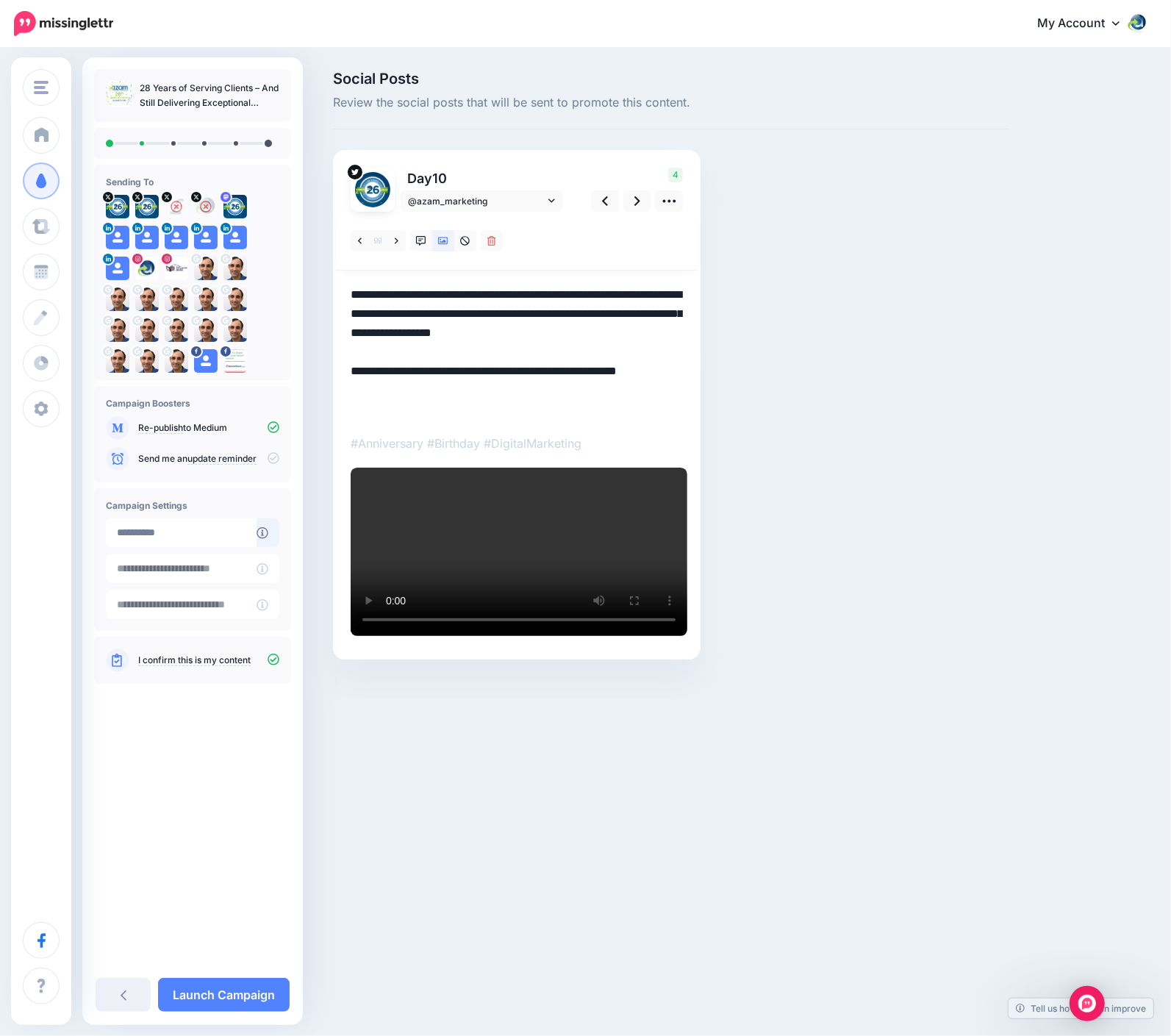
click at [560, 306] on textarea "**********" at bounding box center [516, 351] width 332 height 134
click at [641, 202] on icon at bounding box center [637, 200] width 6 height 9
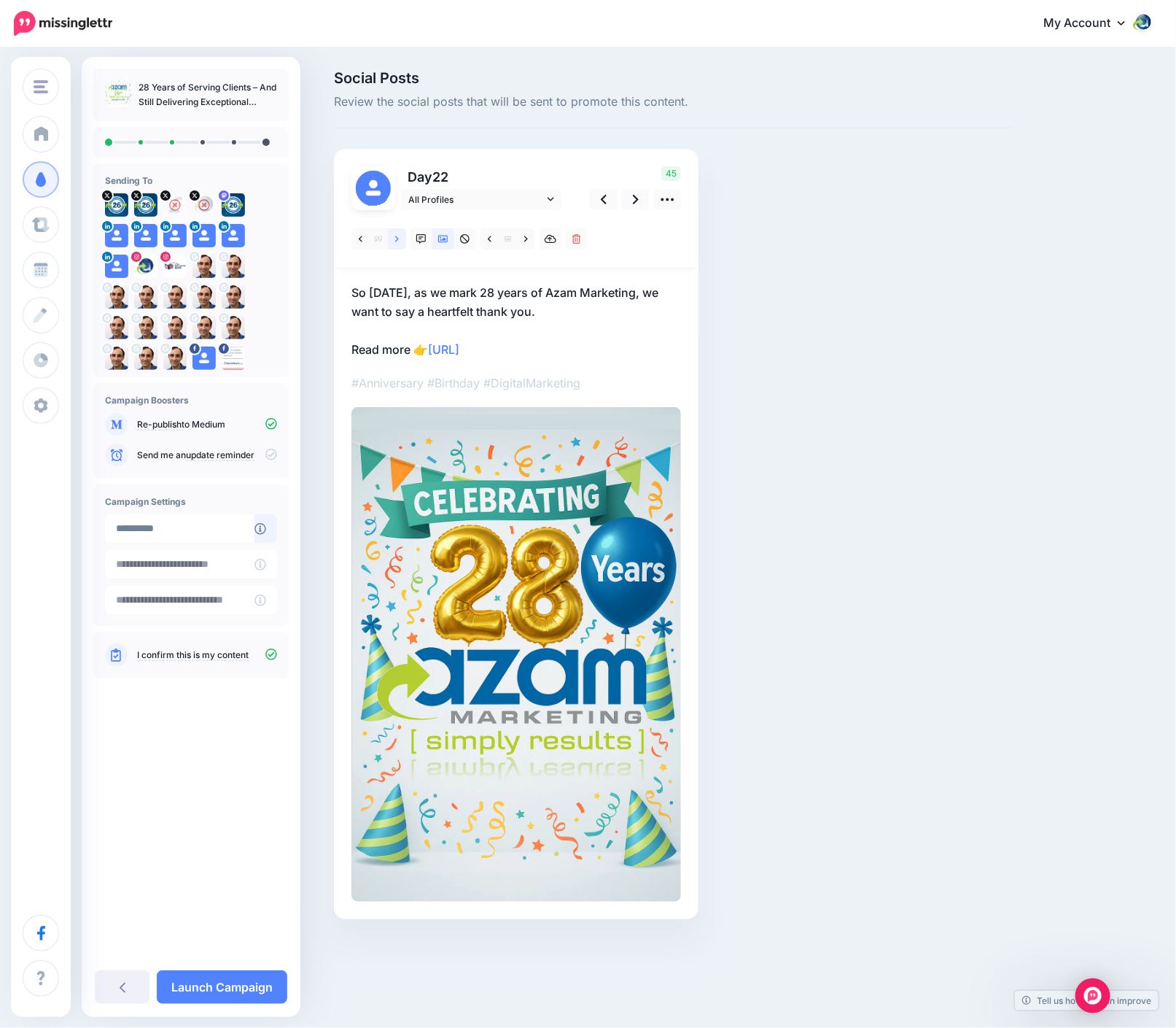
click at [399, 236] on link at bounding box center [397, 238] width 18 height 21
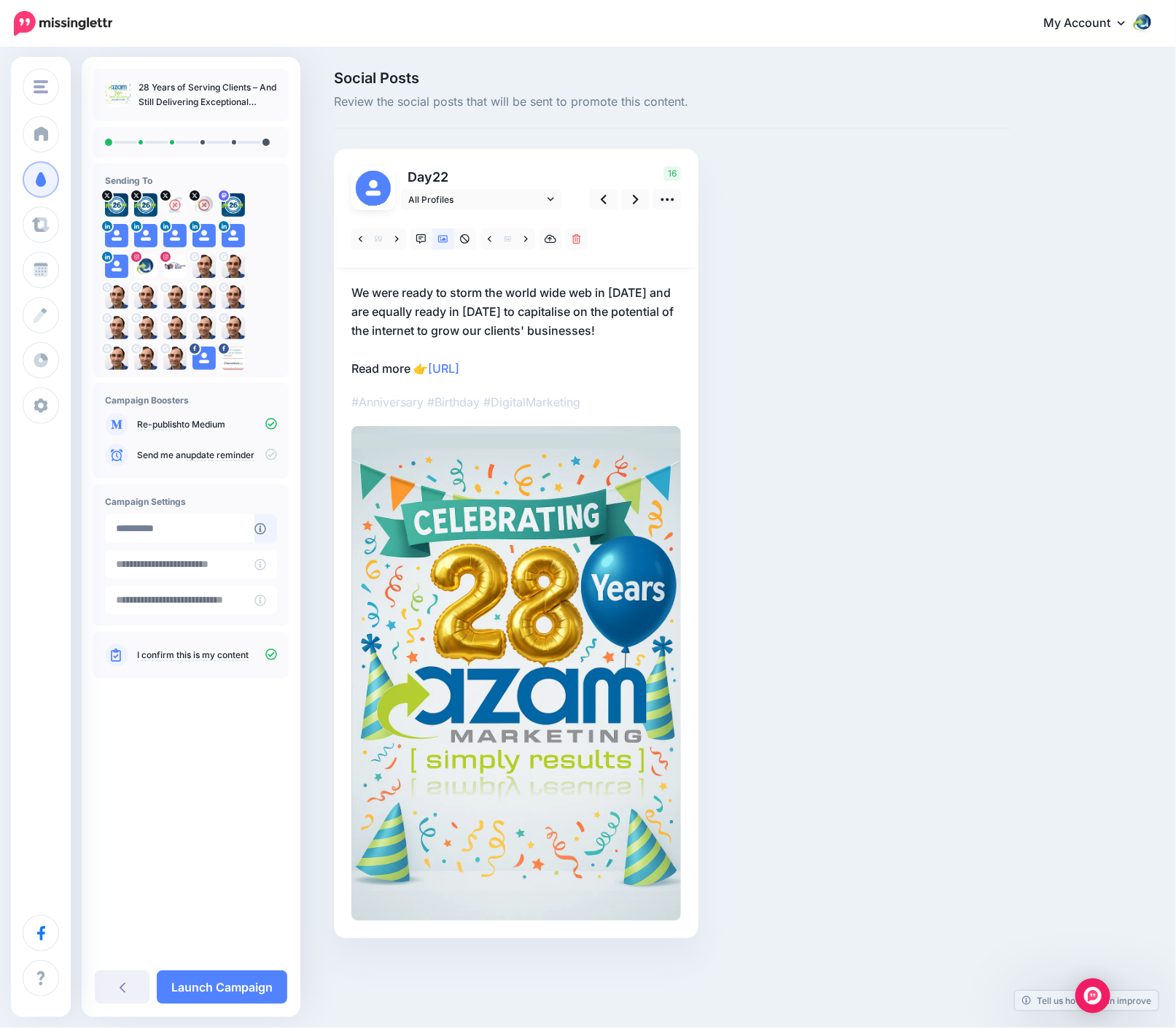
click at [401, 309] on p "We were ready to storm the world wide web in August 1997 and are equally ready …" at bounding box center [516, 330] width 330 height 95
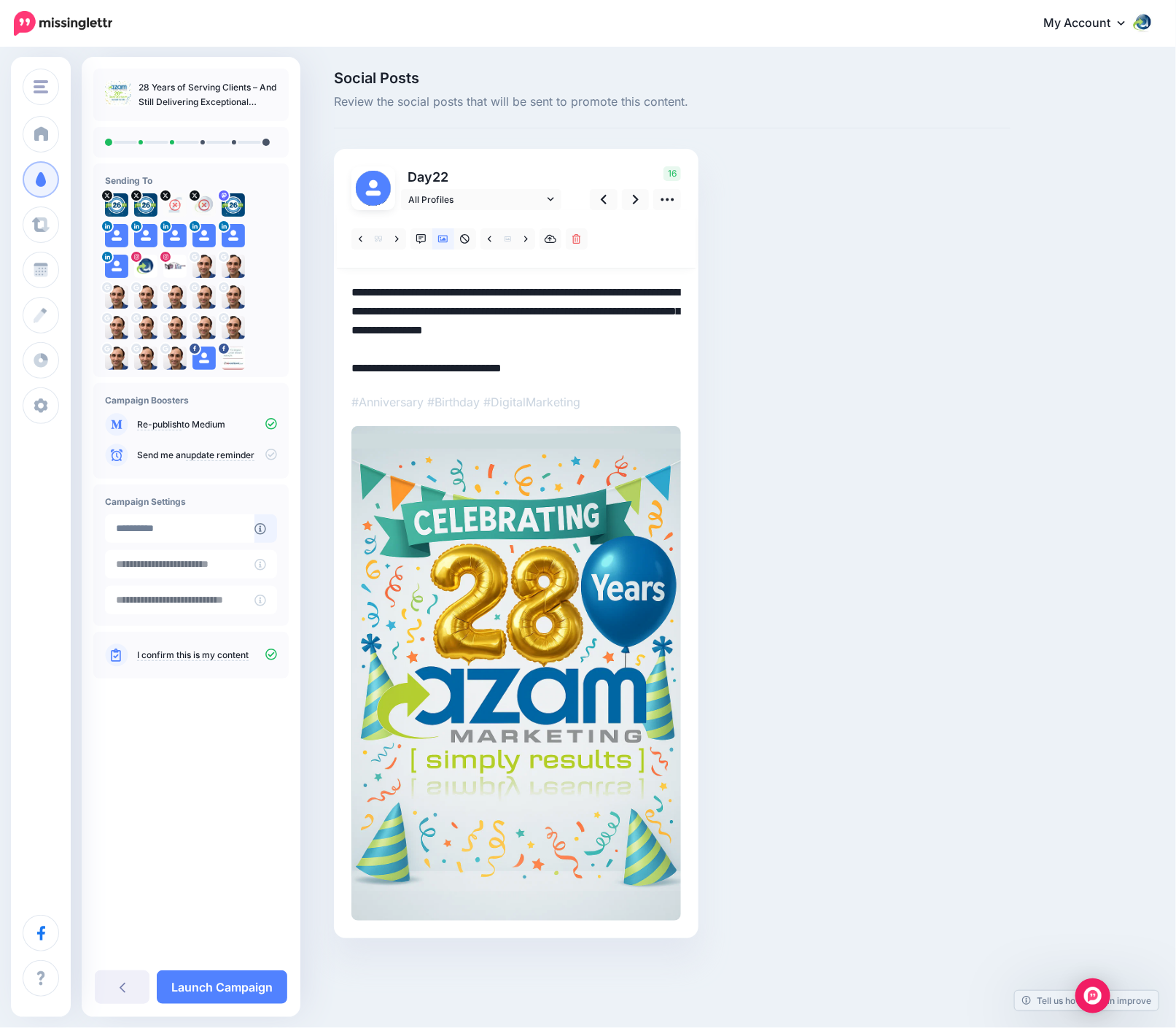
drag, startPoint x: 615, startPoint y: 290, endPoint x: 346, endPoint y: 306, distance: 269.5
click at [346, 306] on div at bounding box center [516, 543] width 365 height 789
click at [545, 309] on textarea "**********" at bounding box center [516, 330] width 330 height 95
drag, startPoint x: 370, startPoint y: 291, endPoint x: 312, endPoint y: 282, distance: 58.7
click at [312, 282] on div "Social Posts Review the social posts that will be sent to promote this content." at bounding box center [588, 526] width 1176 height 954
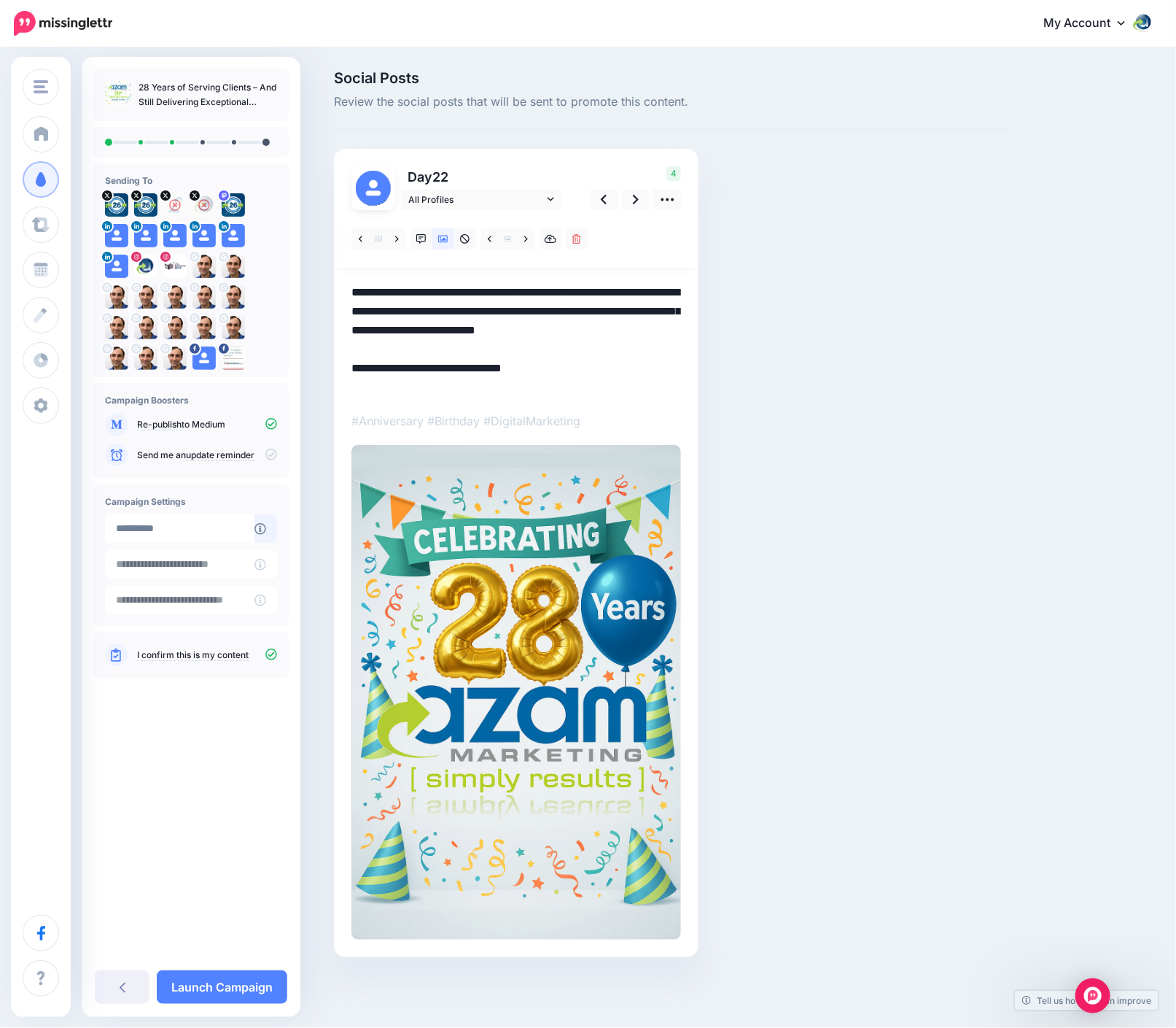
drag, startPoint x: 428, startPoint y: 348, endPoint x: 270, endPoint y: 261, distance: 180.4
click at [270, 261] on div "Azam Marketing Azam Marketing Add Workspace Dashboard Campaigns Curate Schedule…" at bounding box center [588, 535] width 1176 height 974
click at [527, 235] on icon at bounding box center [526, 239] width 3 height 10
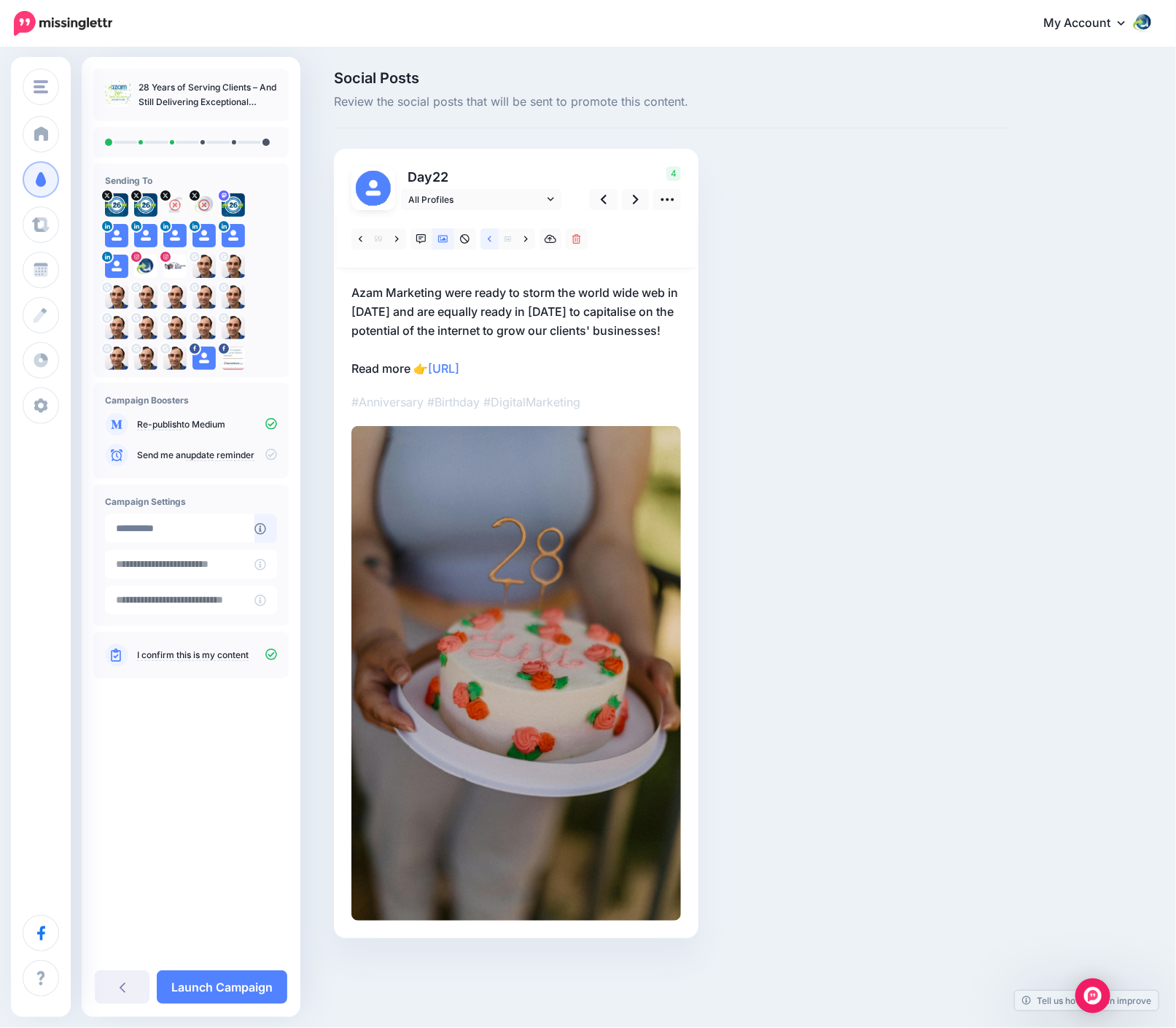
click at [488, 236] on icon at bounding box center [490, 239] width 3 height 10
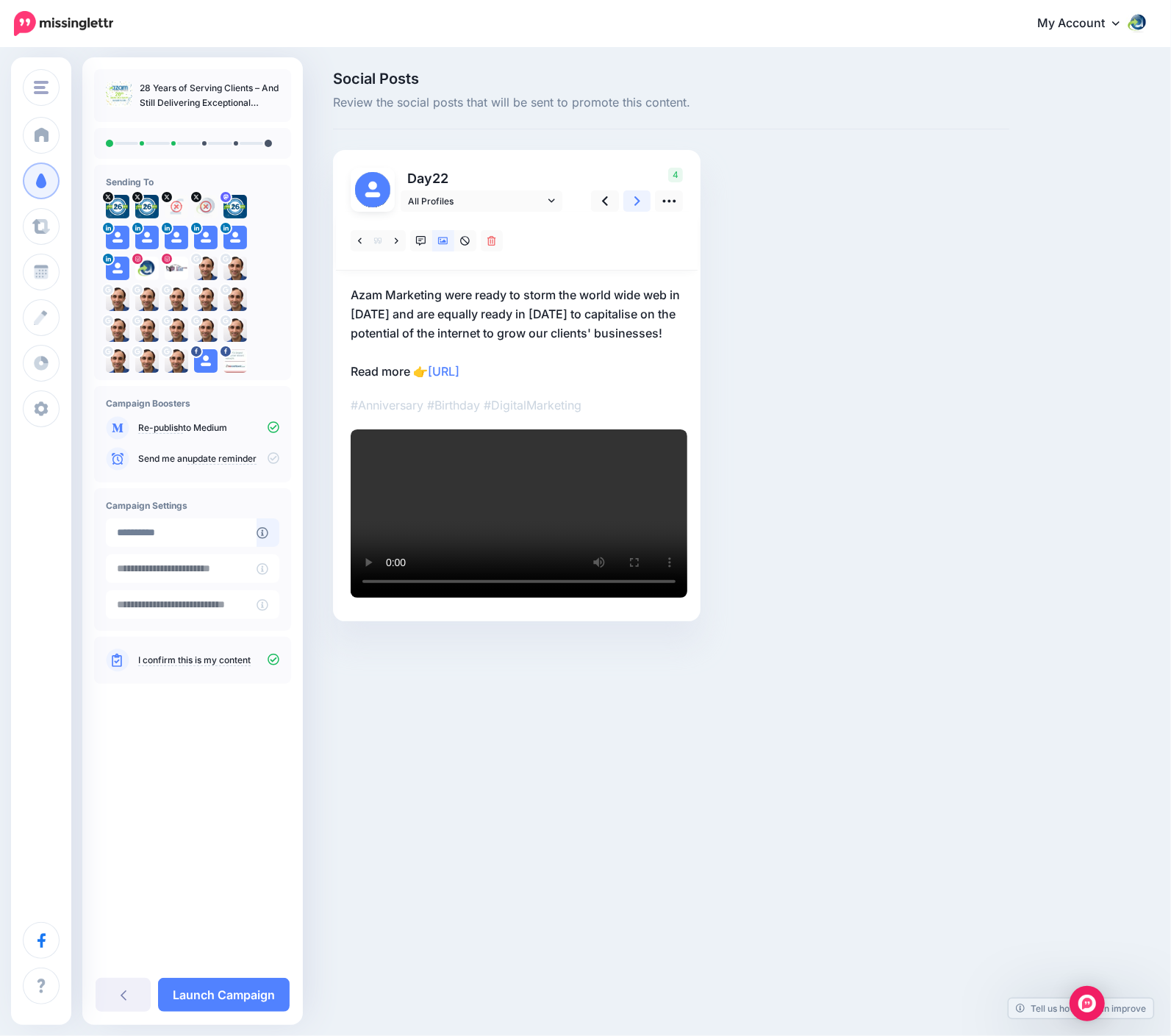
click at [636, 196] on link at bounding box center [637, 201] width 28 height 22
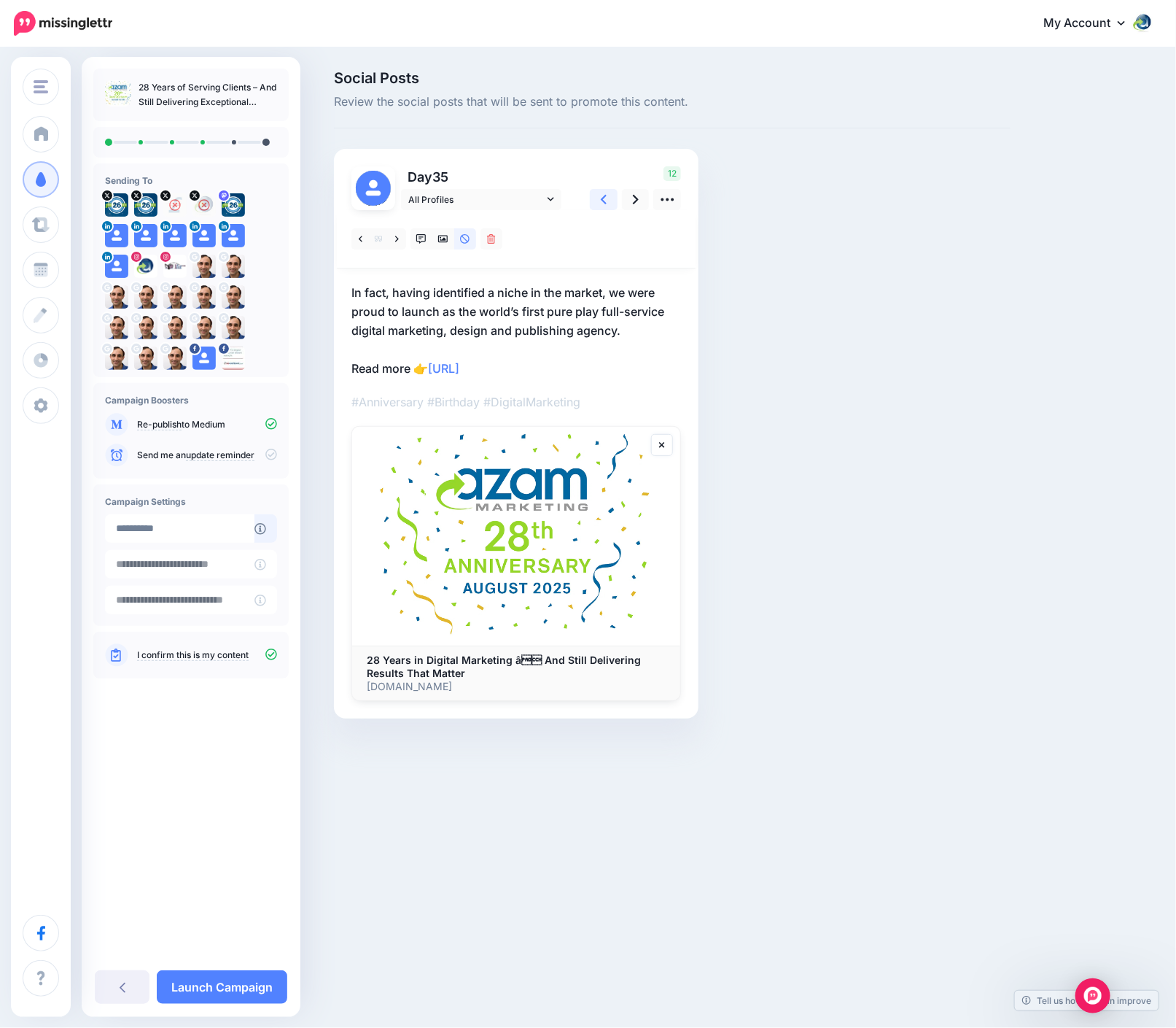
click at [606, 198] on icon at bounding box center [604, 200] width 6 height 15
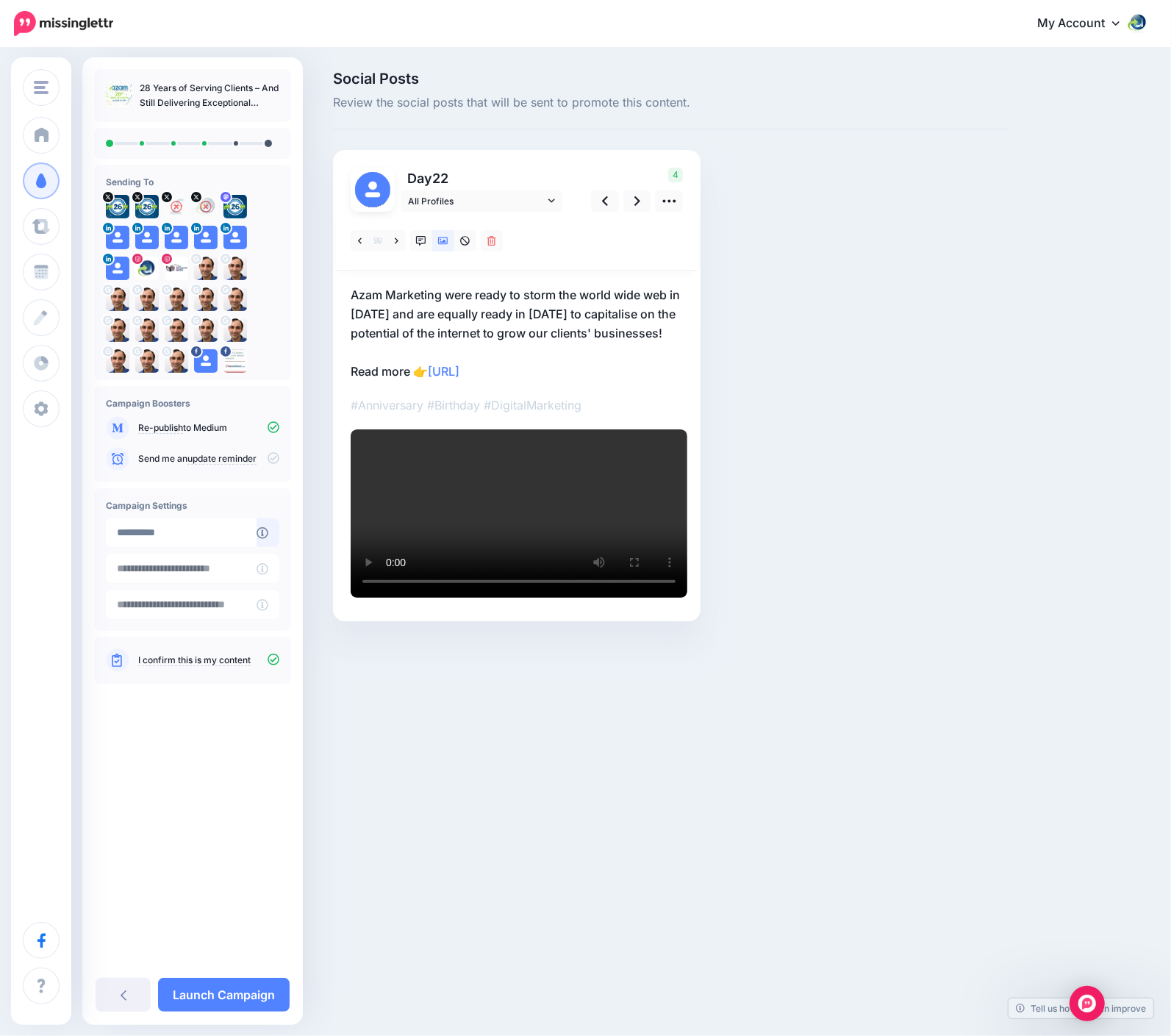
click at [471, 350] on p "Azam Marketing were ready to storm the world wide web in August 1997 and are eq…" at bounding box center [516, 332] width 332 height 96
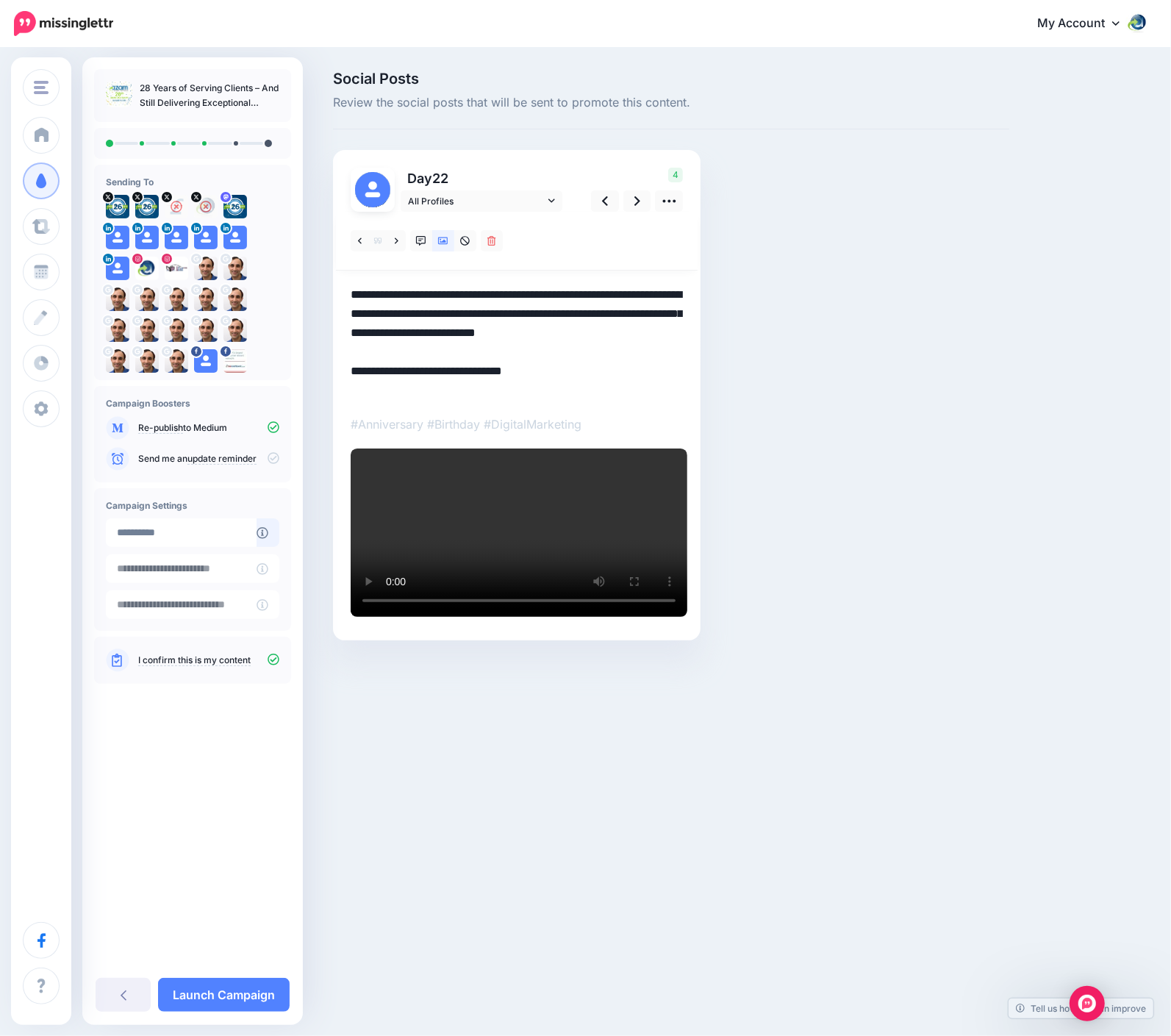
click at [445, 346] on textarea "**********" at bounding box center [516, 342] width 332 height 115
paste textarea "**********"
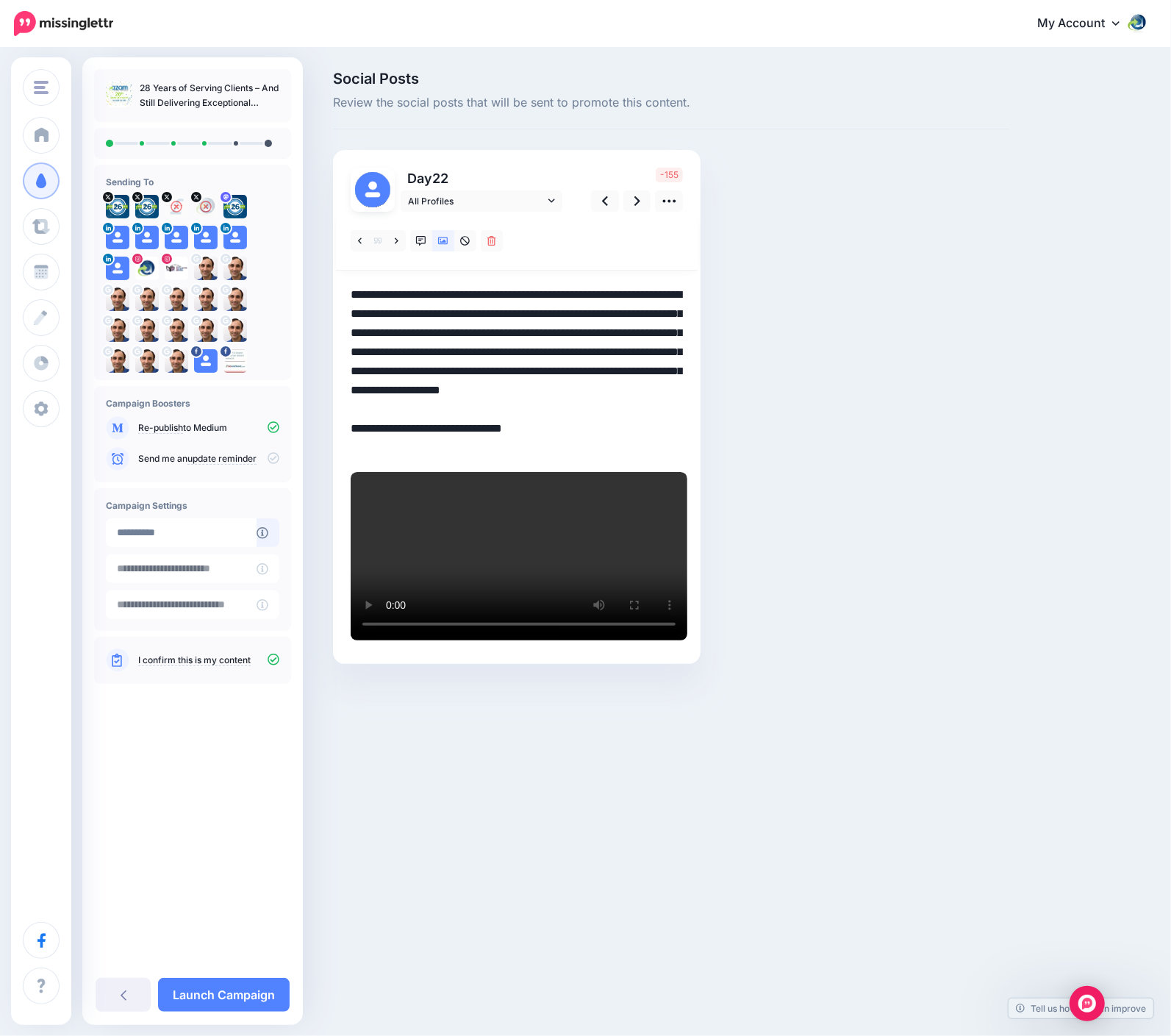
drag, startPoint x: 561, startPoint y: 313, endPoint x: 611, endPoint y: 312, distance: 50.0
click at [611, 312] on textarea "**********" at bounding box center [516, 370] width 332 height 172
click at [423, 350] on textarea "**********" at bounding box center [516, 370] width 332 height 172
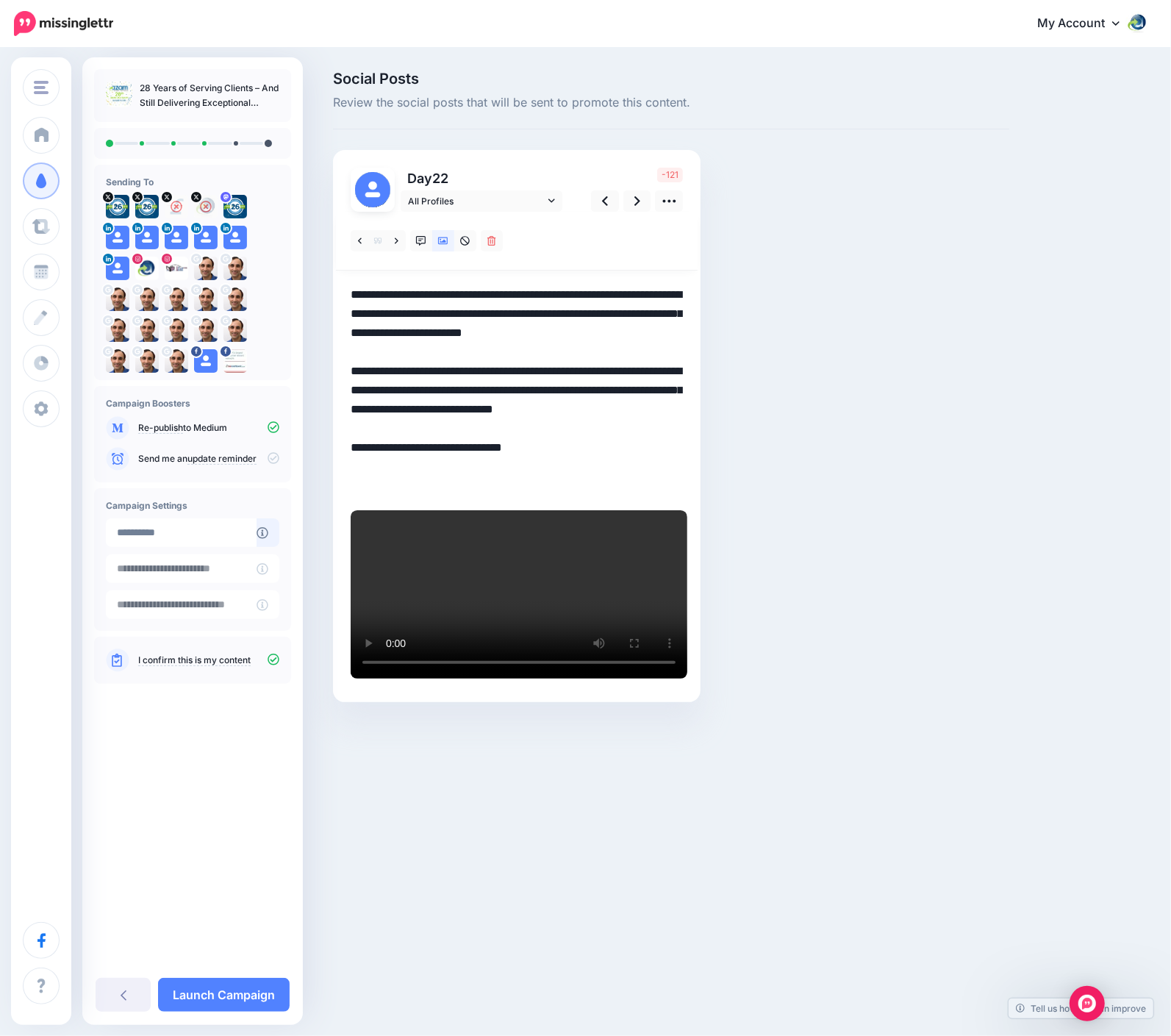
click at [442, 447] on textarea "**********" at bounding box center [516, 390] width 332 height 211
click at [448, 240] on icon at bounding box center [443, 241] width 10 height 8
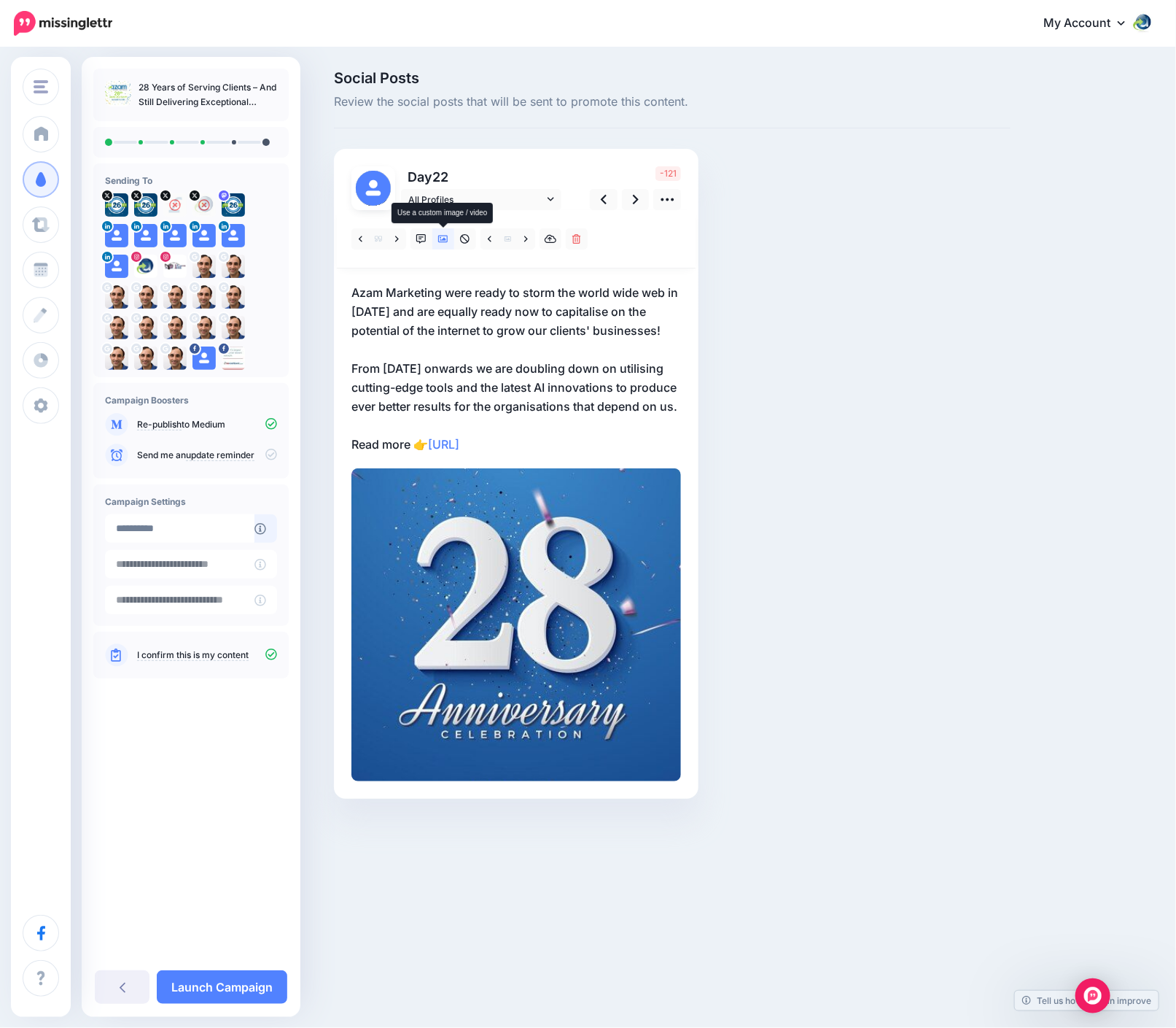
click at [445, 238] on icon at bounding box center [444, 239] width 10 height 8
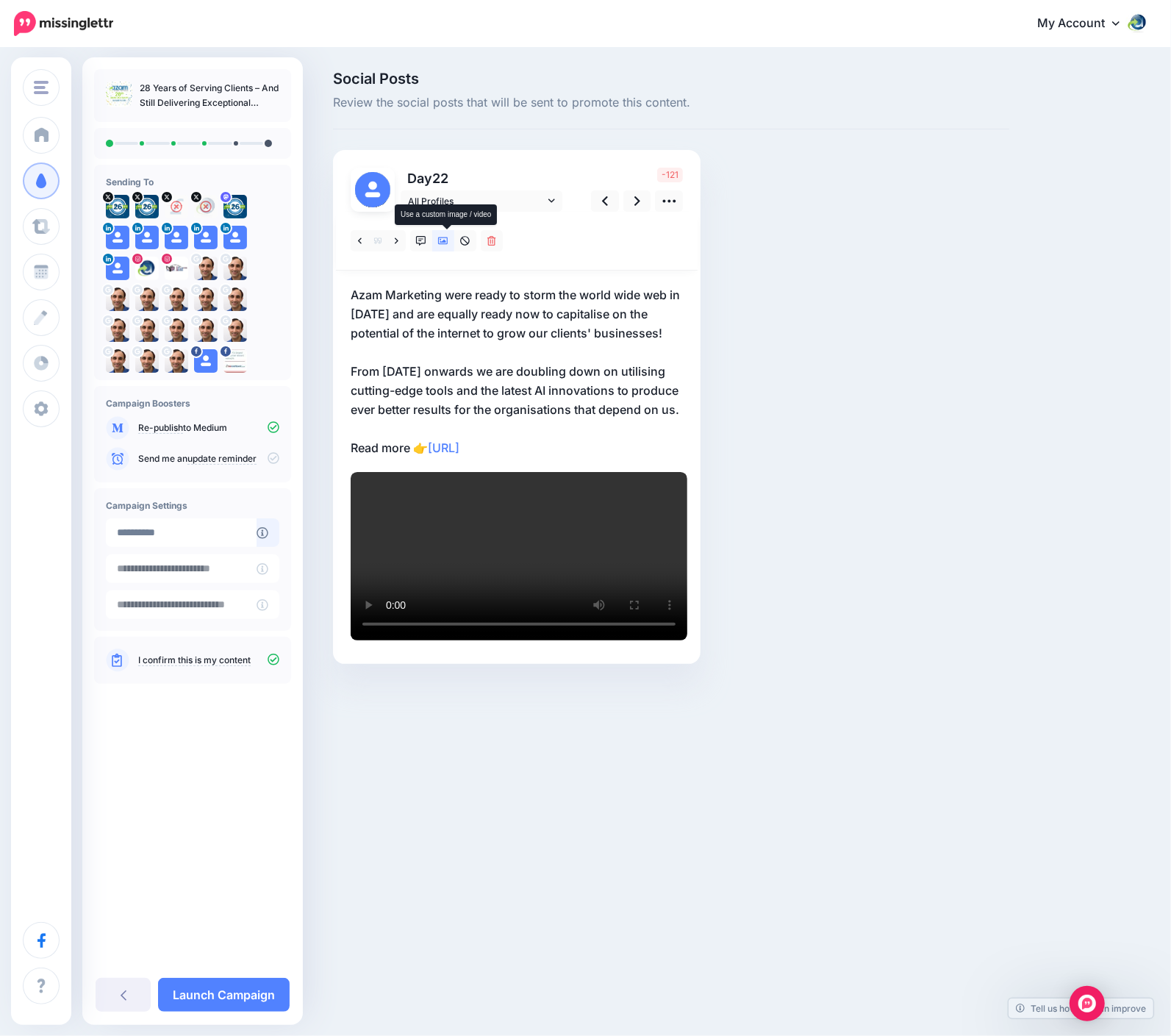
click at [448, 240] on icon at bounding box center [443, 241] width 10 height 8
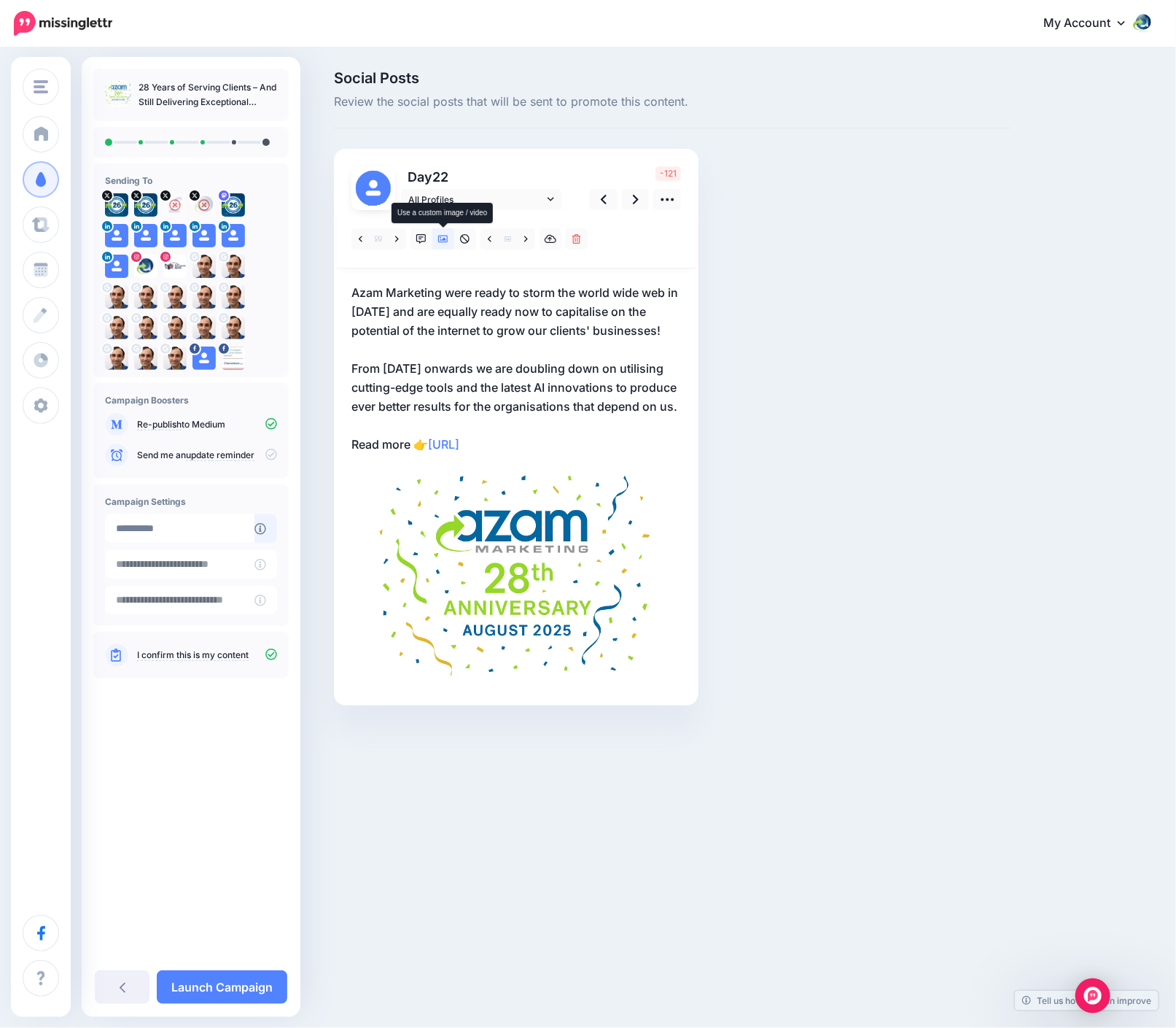
click at [445, 238] on icon at bounding box center [444, 239] width 10 height 8
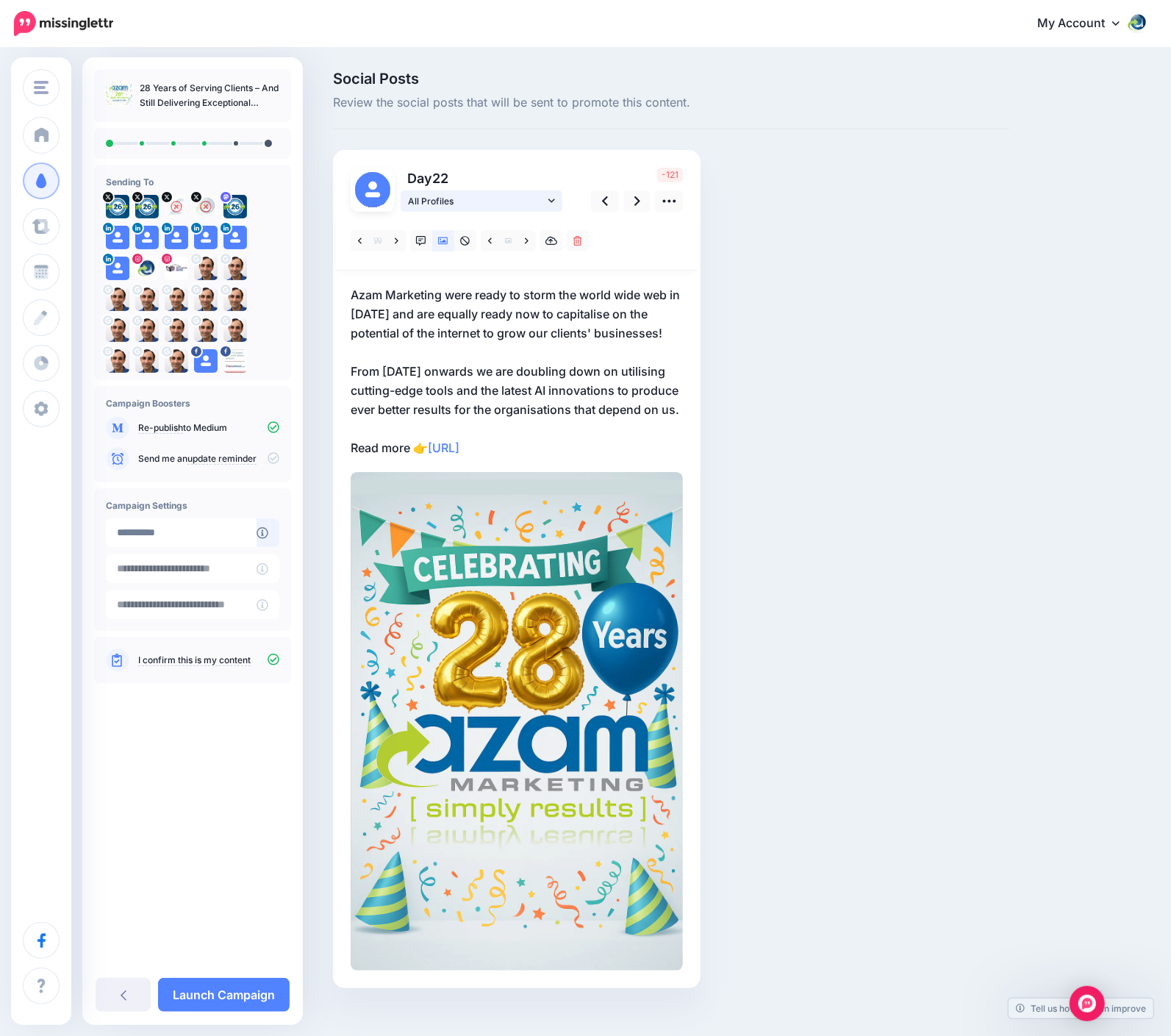
click at [523, 198] on span "All Profiles" at bounding box center [477, 201] width 136 height 16
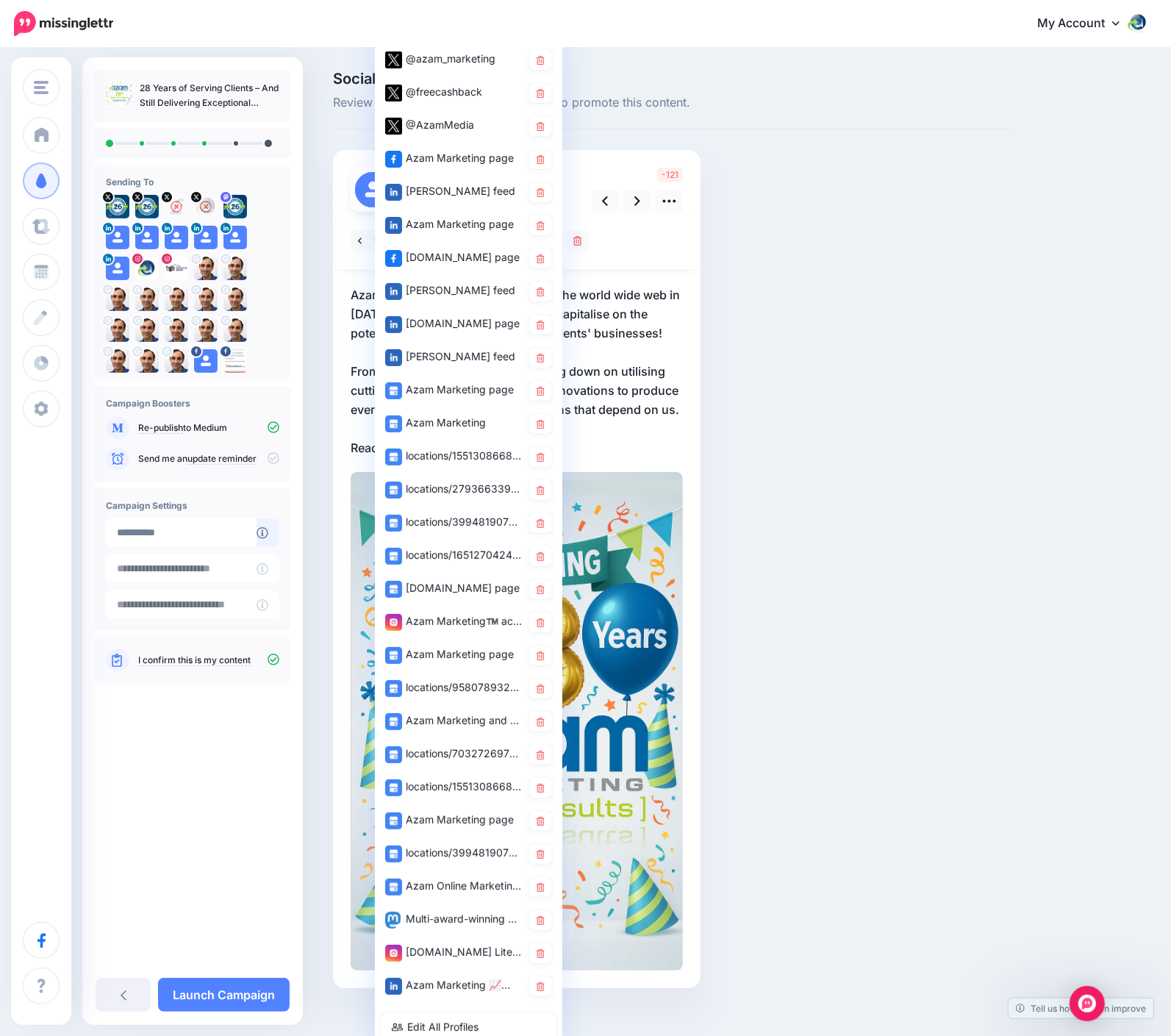
drag, startPoint x: 458, startPoint y: 54, endPoint x: 460, endPoint y: 73, distance: 19.1
click at [458, 54] on div "@azam_marketing" at bounding box center [453, 59] width 136 height 18
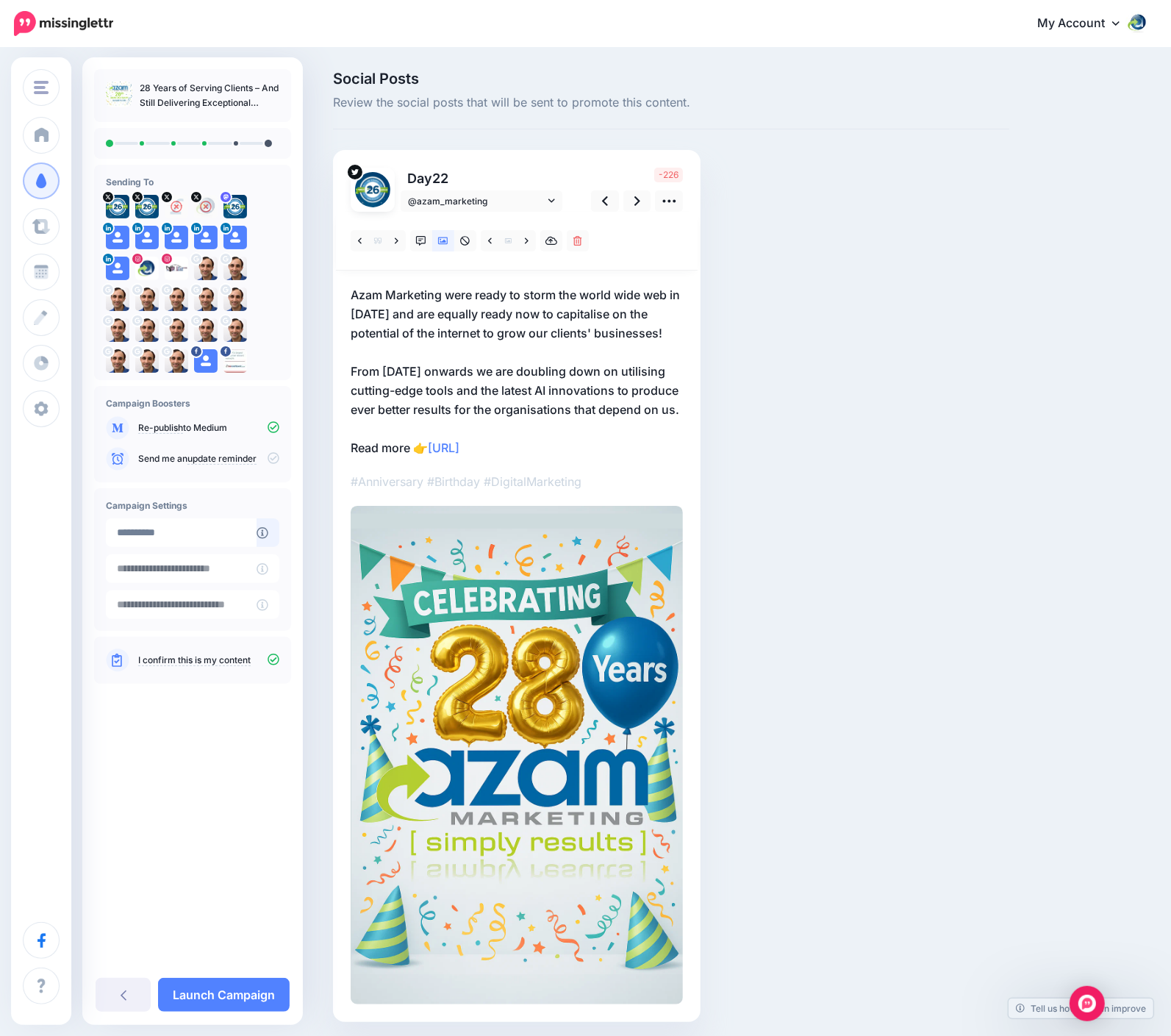
click at [463, 396] on p "Azam Marketing were ready to storm the world wide web in August 1997 and are eq…" at bounding box center [516, 370] width 332 height 172
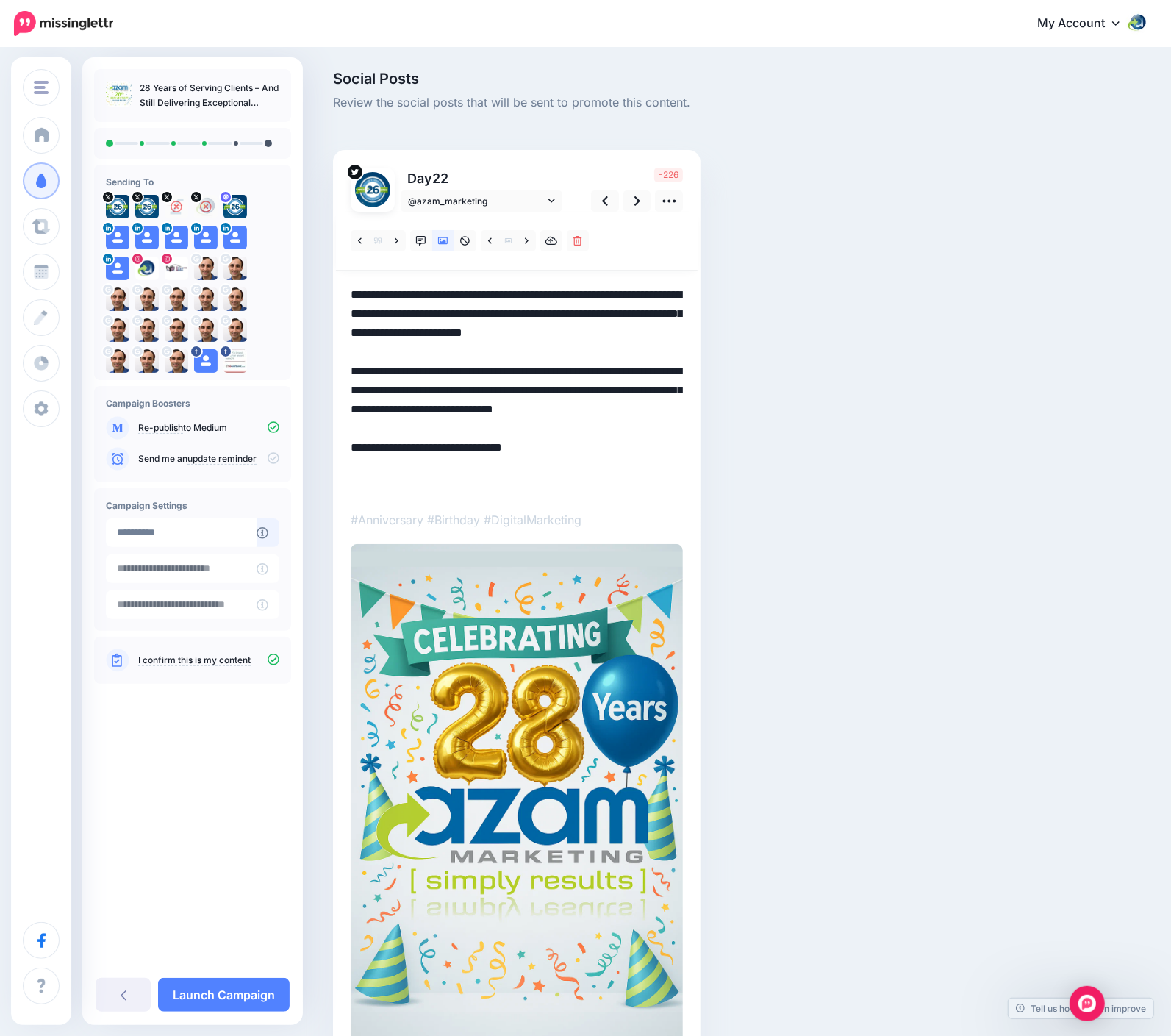
click at [453, 434] on textarea "**********" at bounding box center [516, 390] width 332 height 211
drag, startPoint x: 462, startPoint y: 351, endPoint x: 316, endPoint y: 262, distance: 171.0
click at [316, 262] on div "Social Posts Review the social posts that will be sent to promote this content.…" at bounding box center [586, 587] width 1171 height 1077
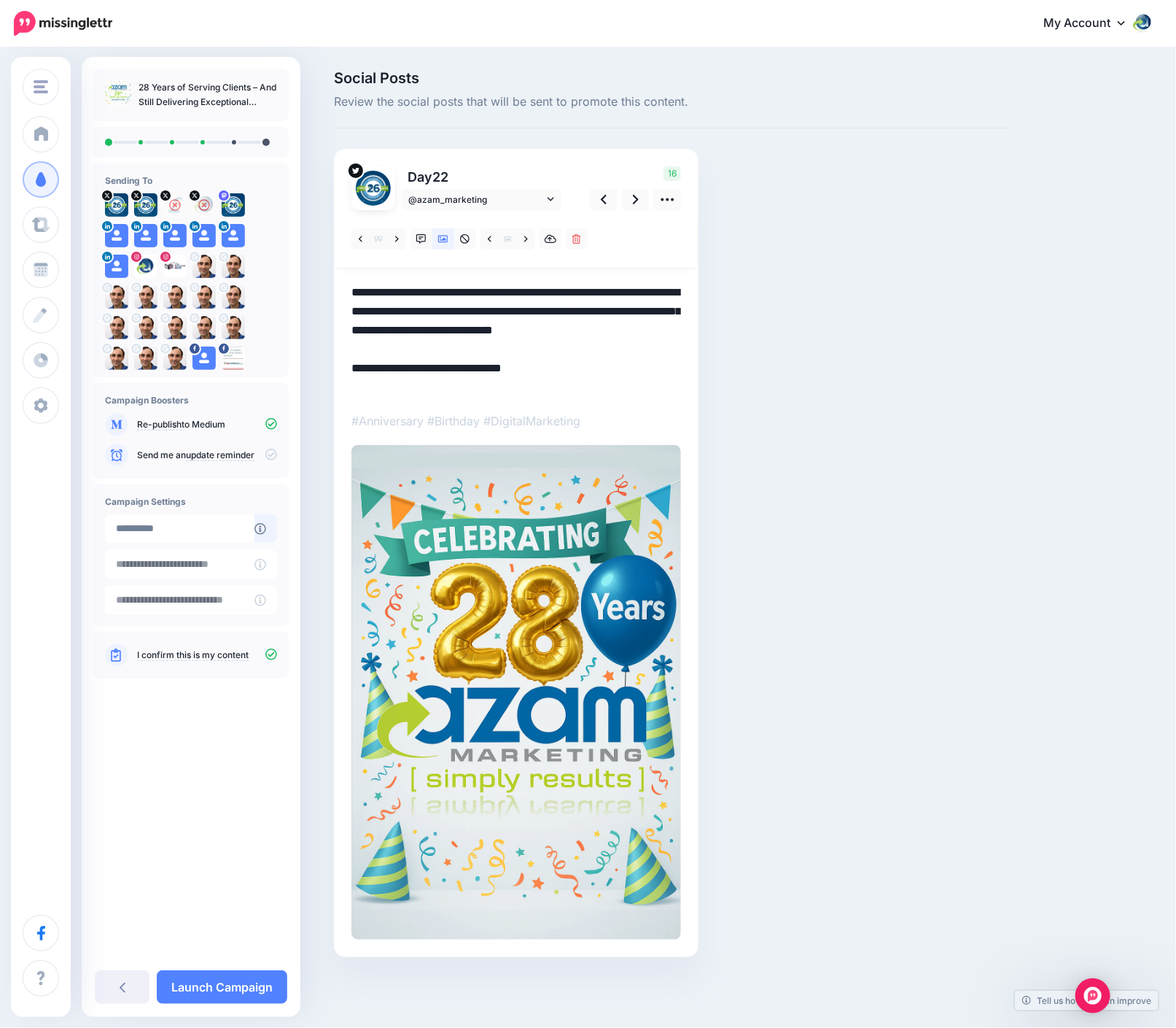
click at [1032, 398] on div "Social Posts Review the social posts that will be sent to promote this content.…" at bounding box center [742, 536] width 839 height 930
drag, startPoint x: 529, startPoint y: 290, endPoint x: 545, endPoint y: 292, distance: 16.1
click at [545, 292] on textarea "**********" at bounding box center [516, 339] width 330 height 114
click at [590, 336] on textarea "**********" at bounding box center [516, 339] width 330 height 114
click at [636, 199] on icon at bounding box center [636, 200] width 6 height 15
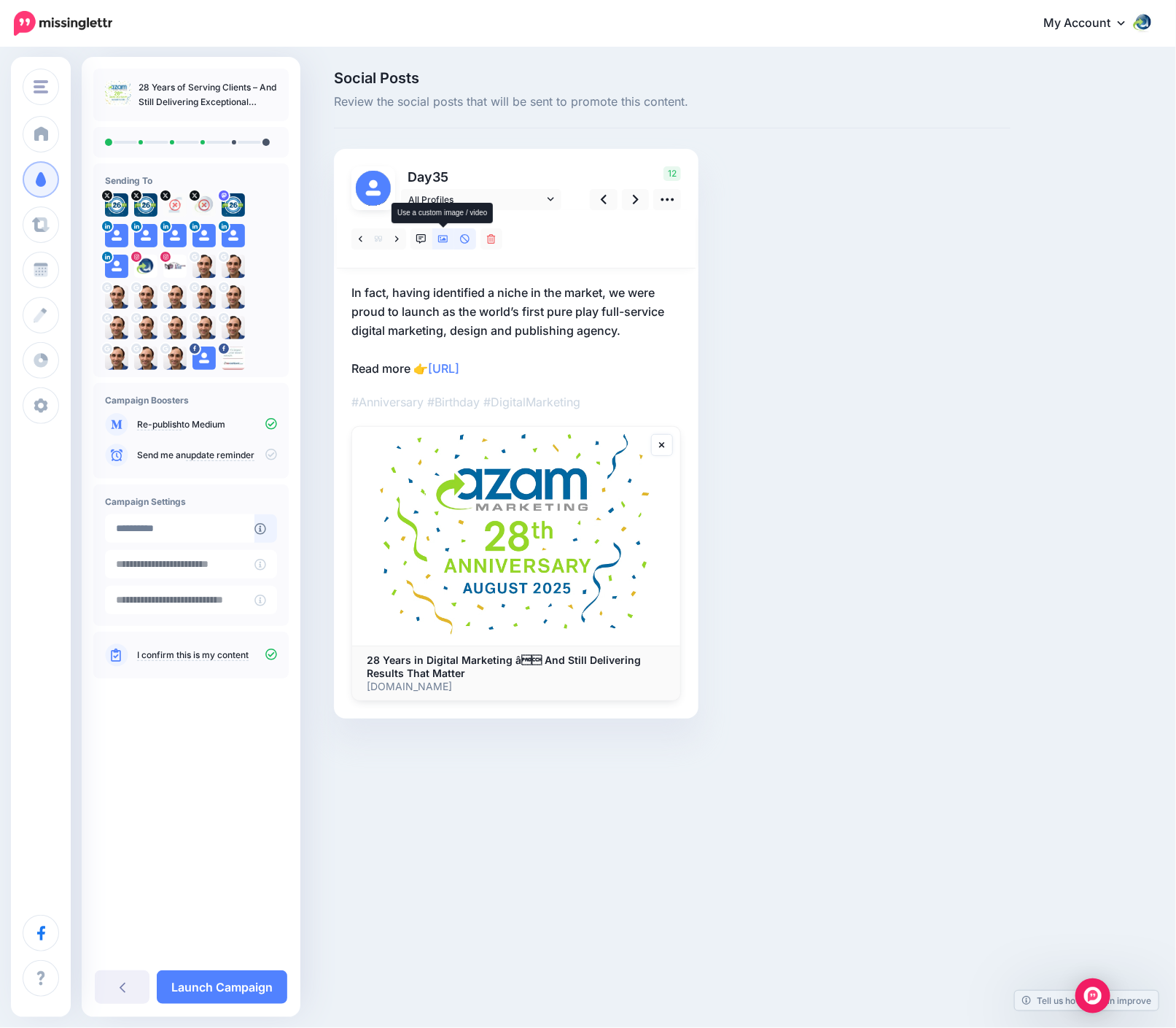
click at [439, 244] on link at bounding box center [444, 238] width 22 height 21
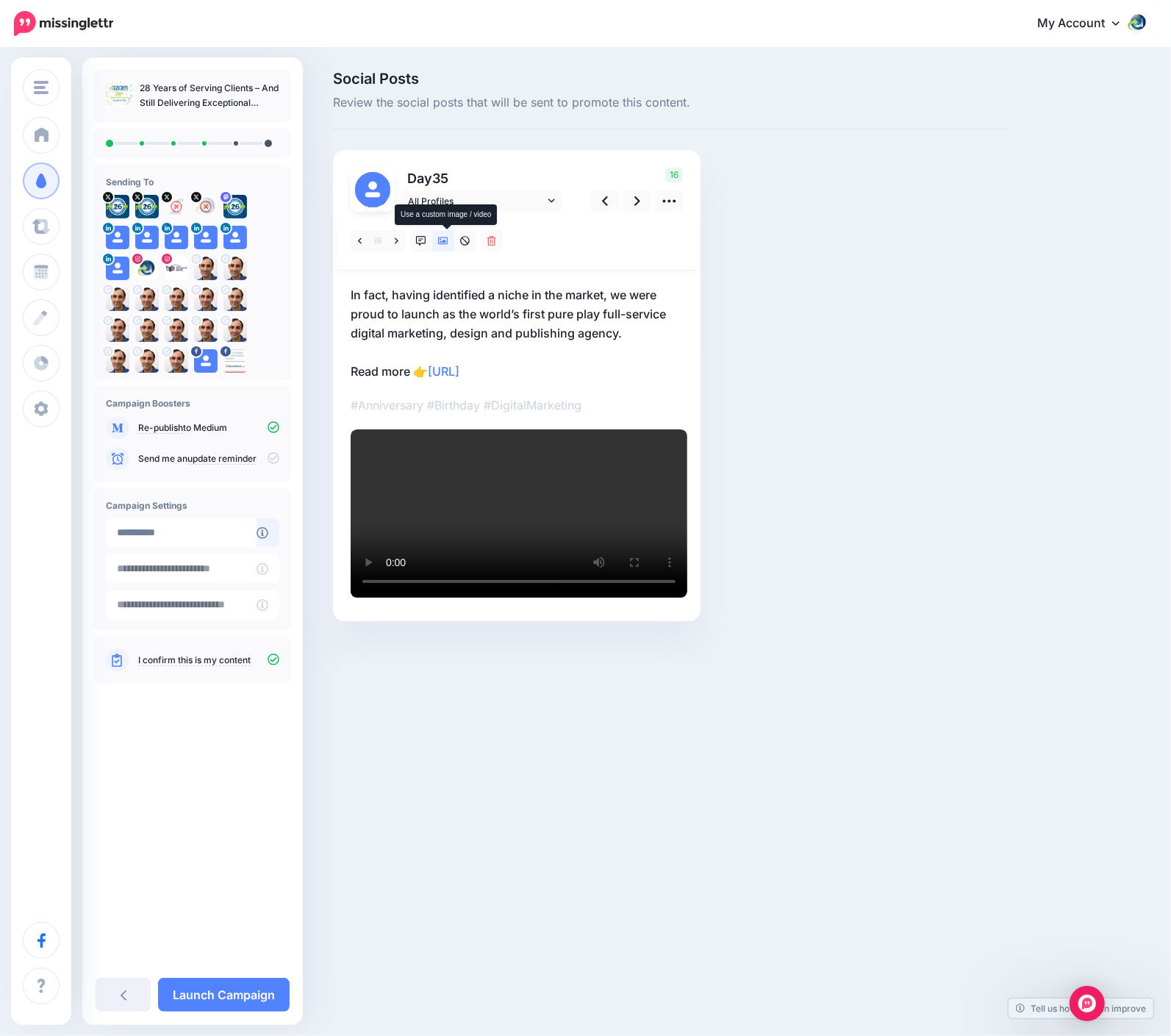
click at [444, 243] on icon at bounding box center [443, 241] width 10 height 8
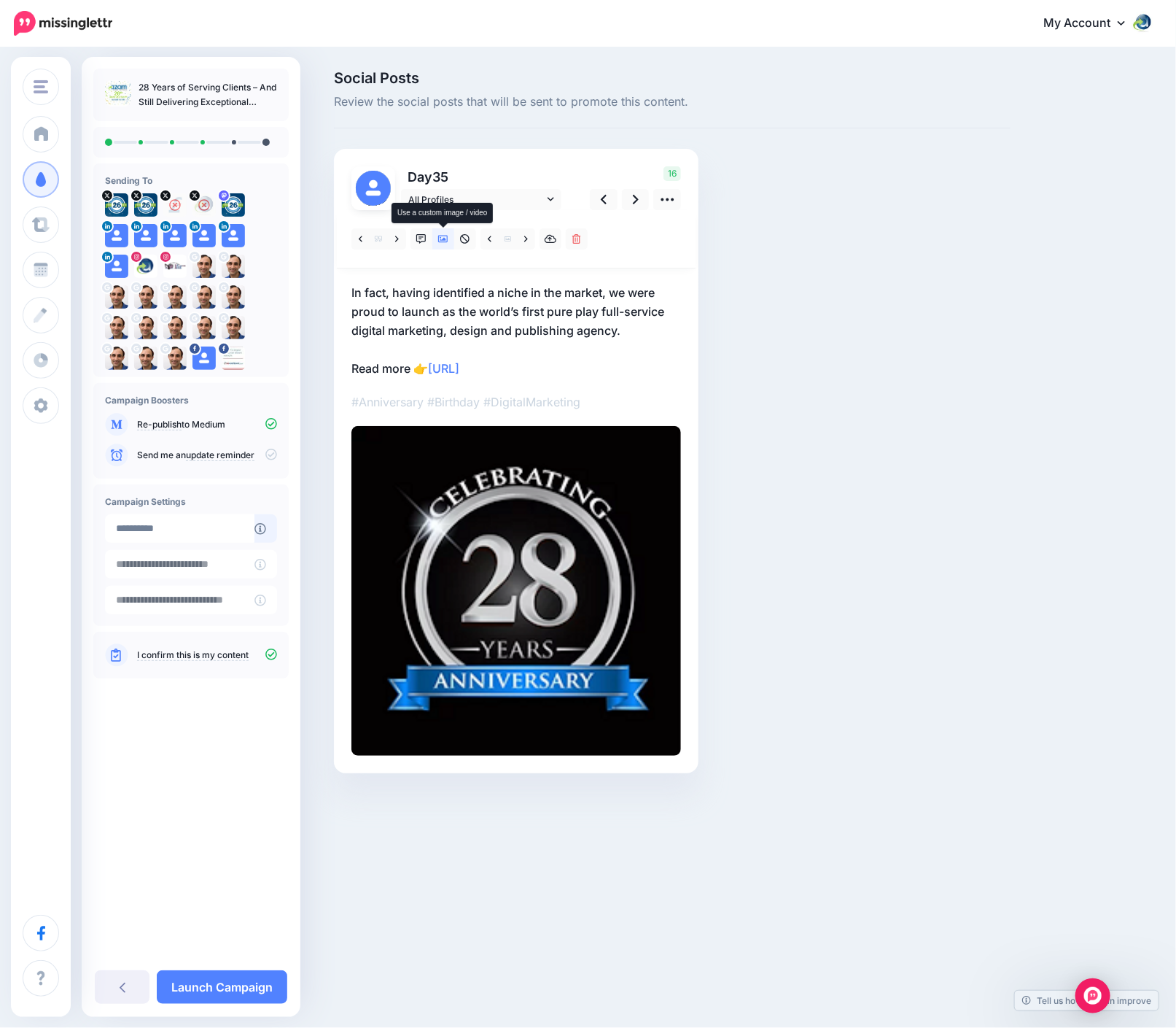
click at [440, 242] on icon at bounding box center [444, 239] width 10 height 8
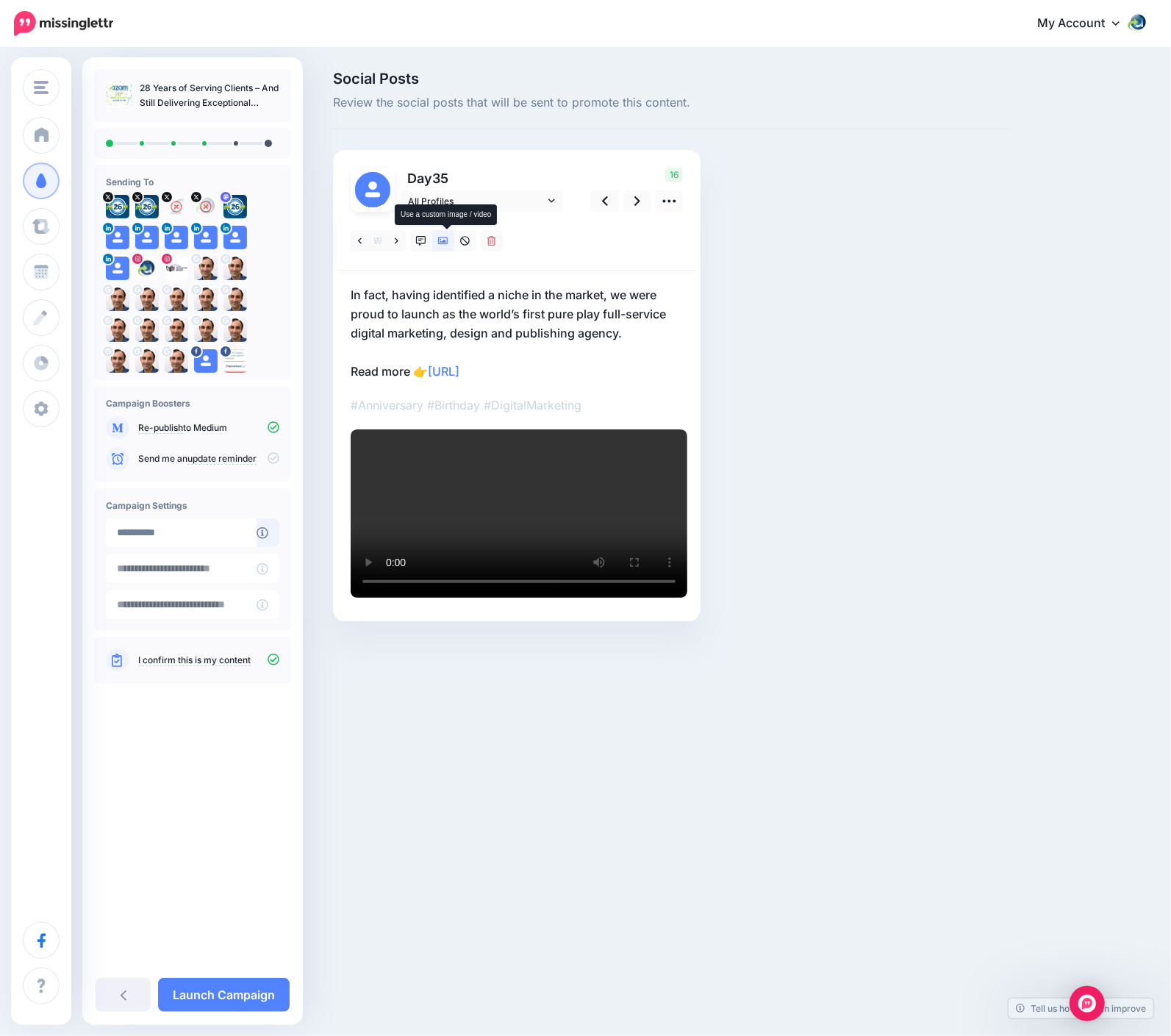
click at [444, 243] on icon at bounding box center [443, 241] width 10 height 8
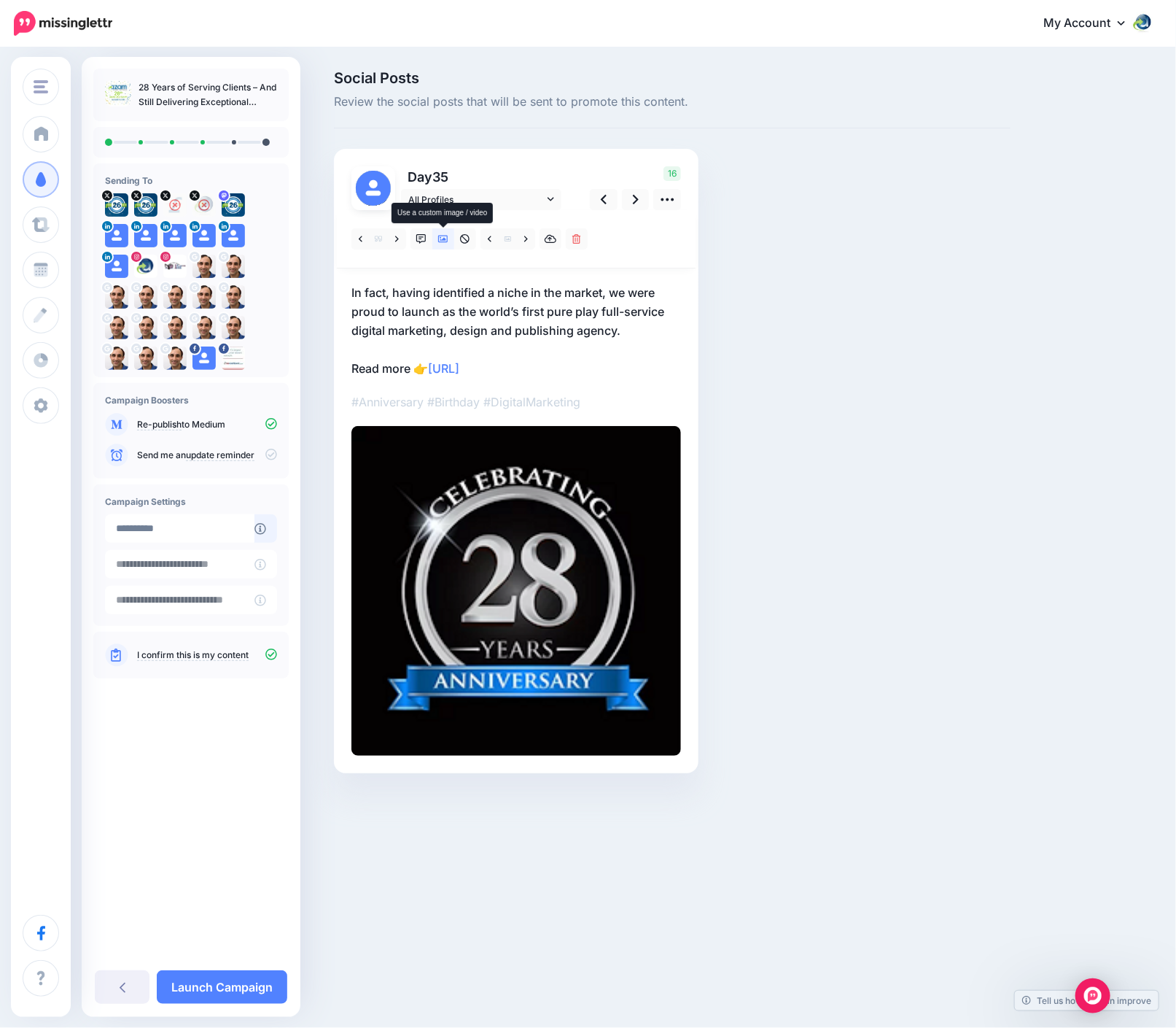
click at [440, 242] on icon at bounding box center [444, 239] width 10 height 8
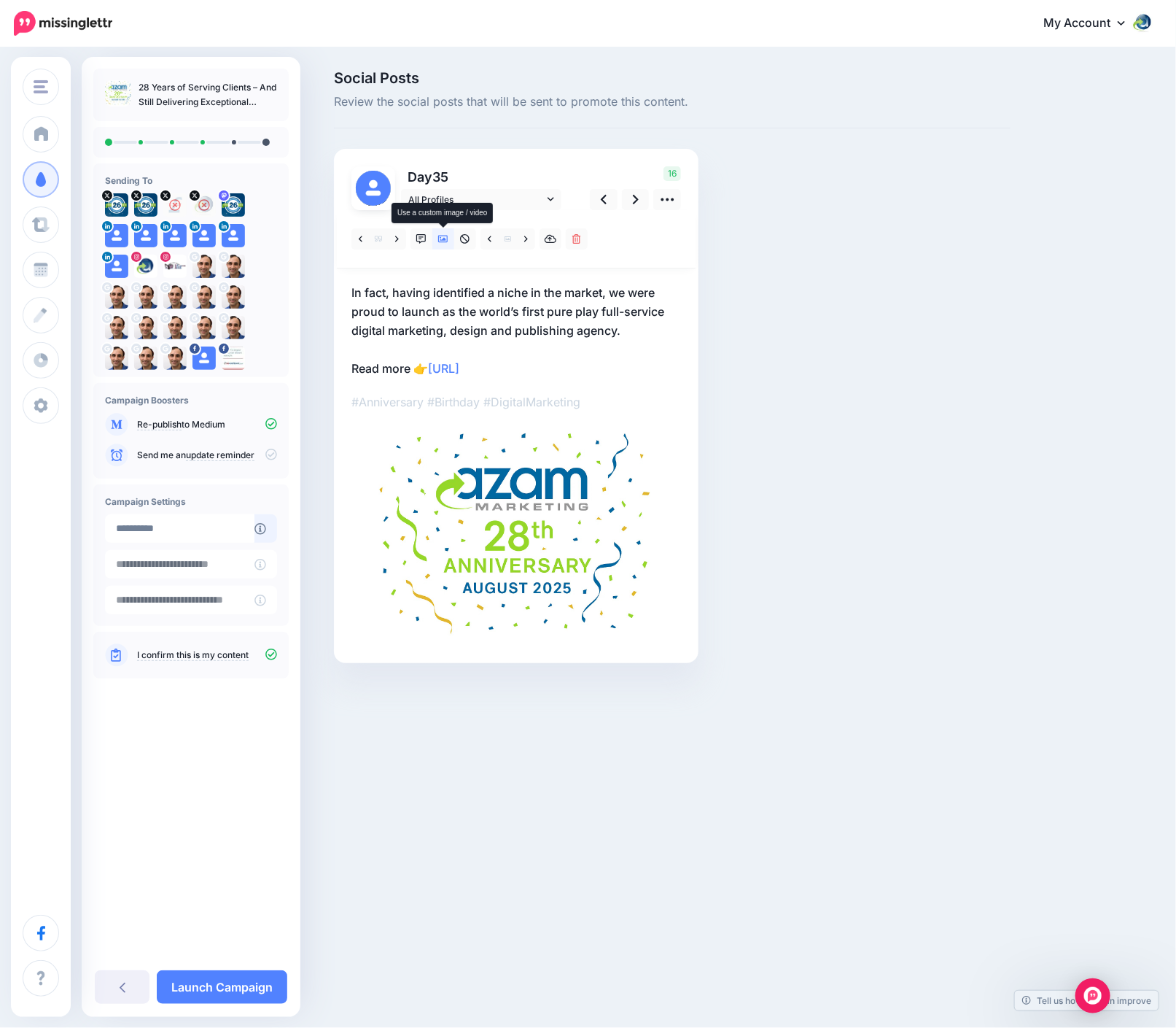
click at [440, 242] on icon at bounding box center [444, 239] width 10 height 8
click at [441, 238] on icon at bounding box center [444, 239] width 10 height 10
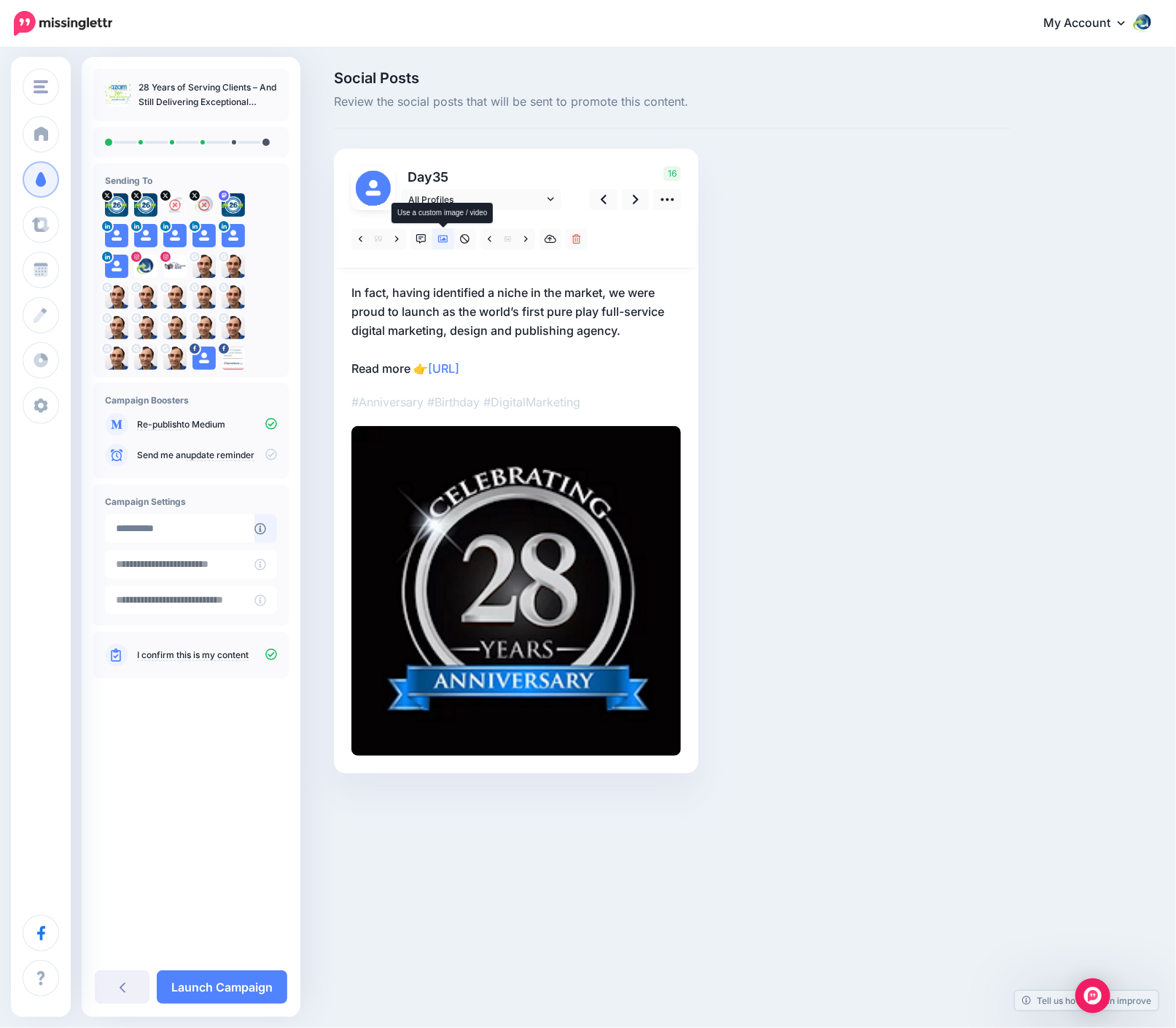
click at [442, 238] on icon at bounding box center [444, 239] width 10 height 10
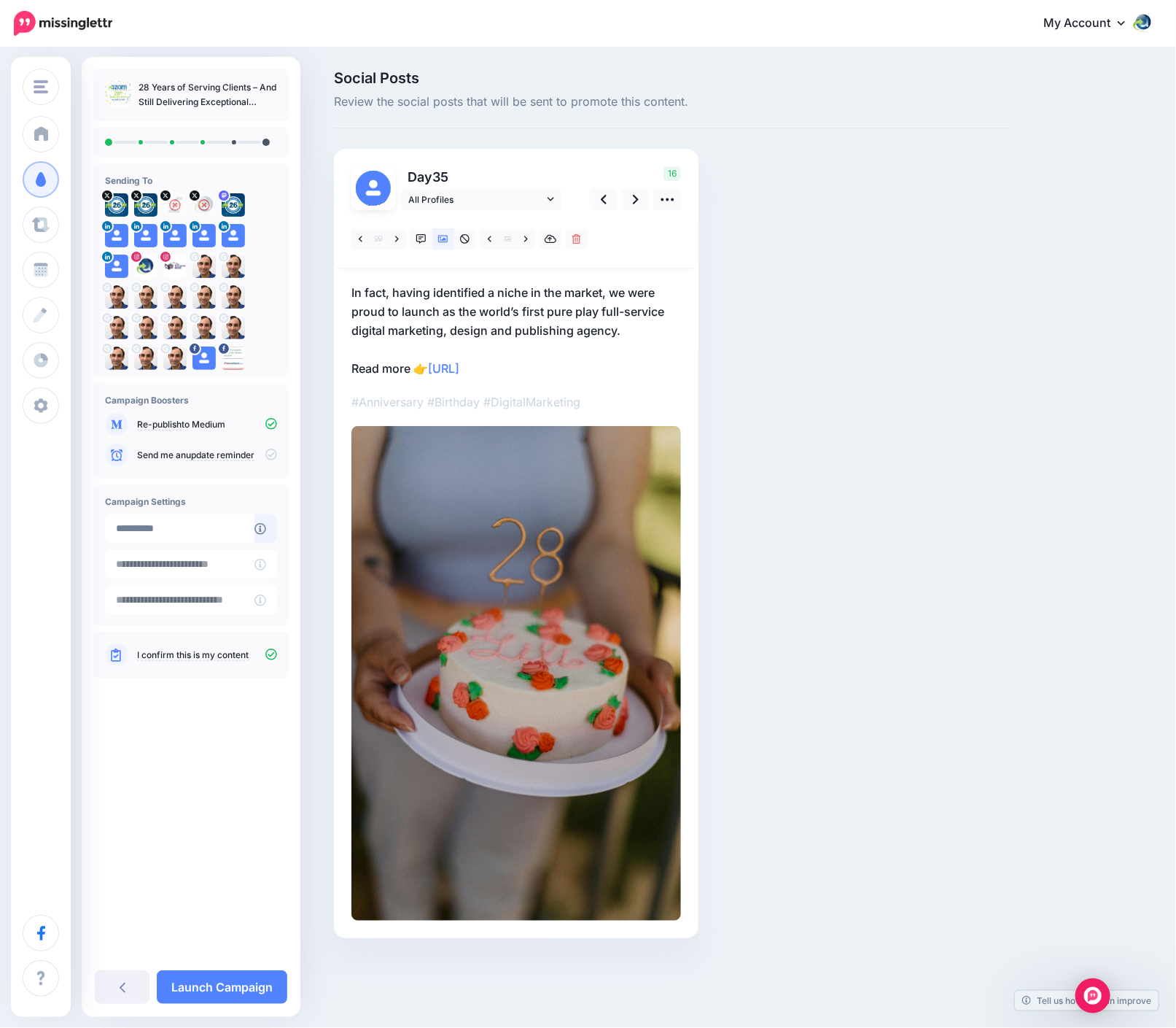
click at [421, 293] on p "In fact, having identified a niche in the market, we were proud to launch as th…" at bounding box center [516, 330] width 330 height 95
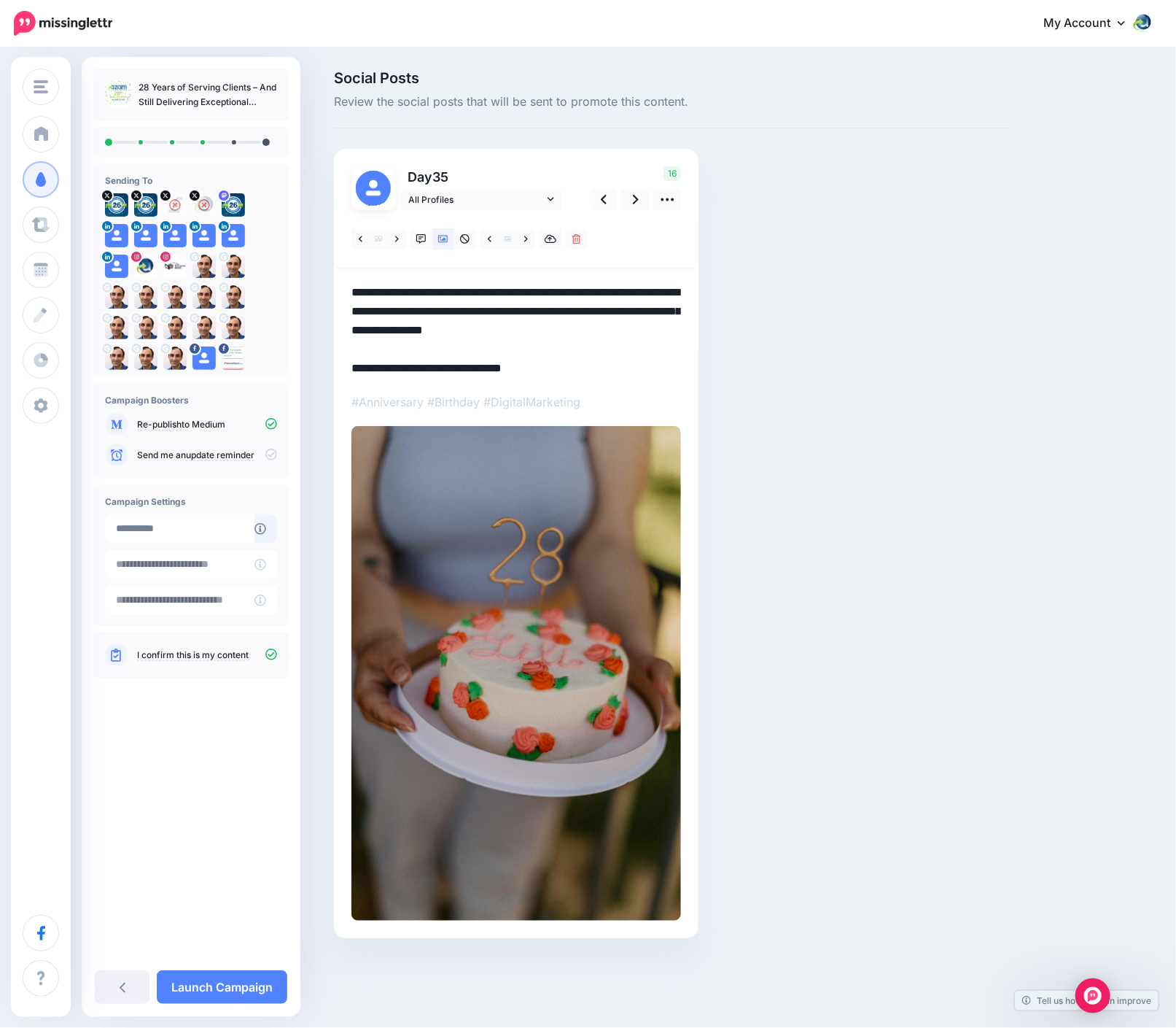
click at [535, 316] on textarea "**********" at bounding box center [516, 330] width 330 height 95
drag, startPoint x: 626, startPoint y: 290, endPoint x: 612, endPoint y: 285, distance: 14.9
click at [612, 285] on textarea "**********" at bounding box center [516, 330] width 330 height 95
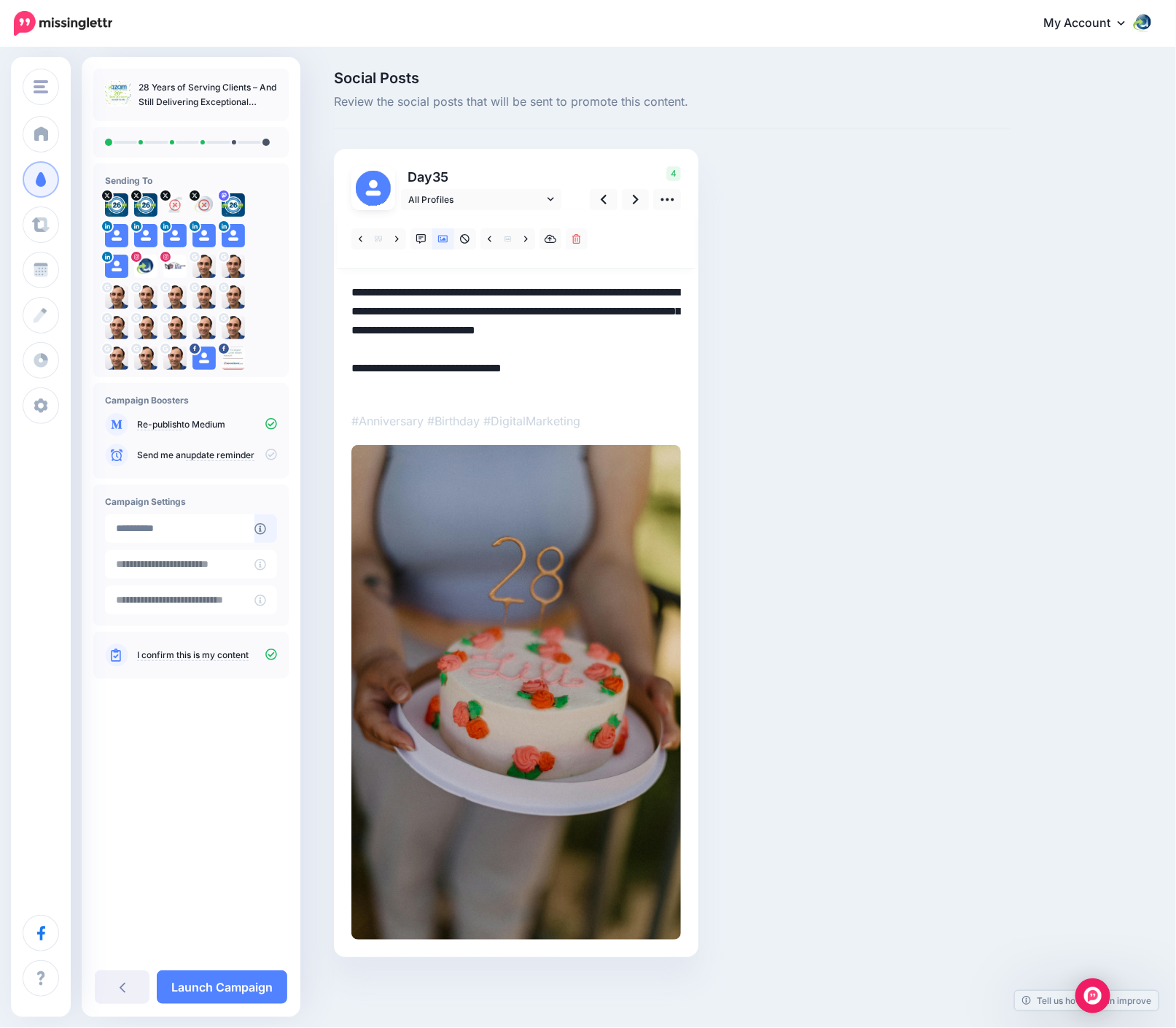
drag, startPoint x: 397, startPoint y: 290, endPoint x: 328, endPoint y: 283, distance: 69.4
click at [328, 283] on div "Social Posts Review the social posts that will be sent to promote this content." at bounding box center [672, 536] width 699 height 930
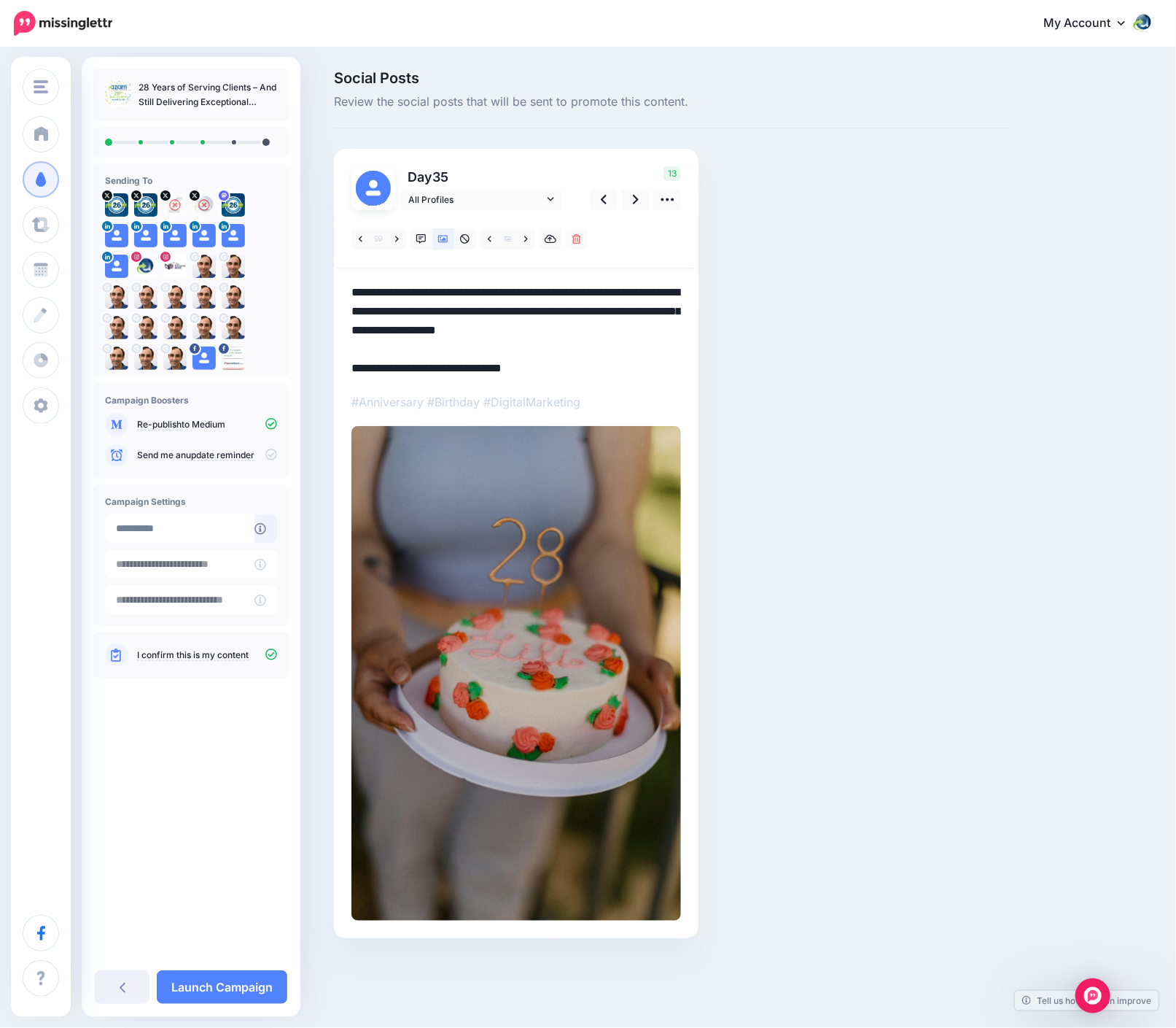
click at [416, 369] on textarea "**********" at bounding box center [516, 330] width 330 height 95
click at [486, 326] on textarea "**********" at bounding box center [516, 330] width 330 height 95
click at [572, 289] on textarea "**********" at bounding box center [516, 330] width 330 height 95
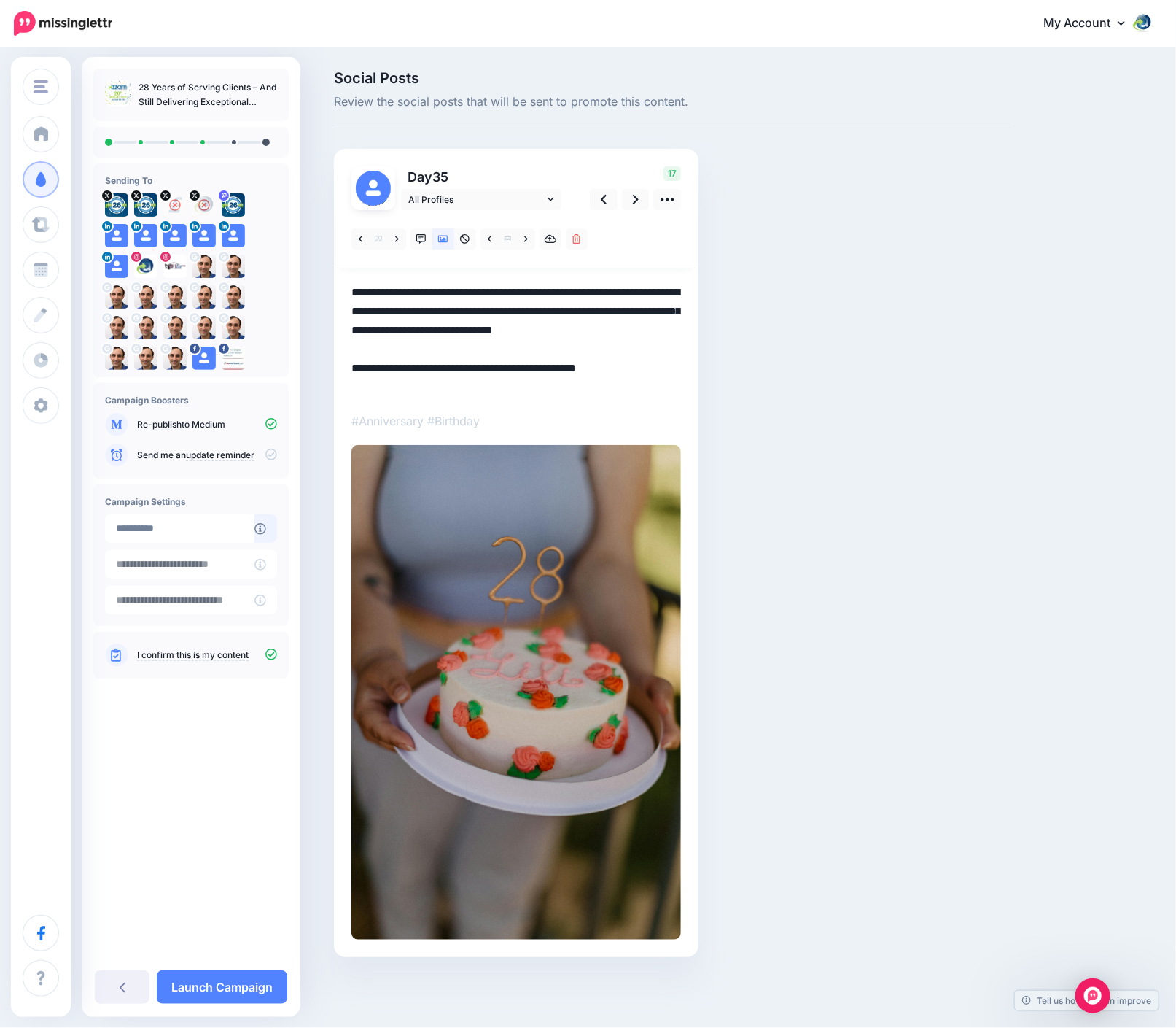
click at [571, 292] on textarea "**********" at bounding box center [516, 339] width 330 height 114
click at [453, 344] on textarea "**********" at bounding box center [516, 339] width 330 height 114
click at [477, 389] on textarea "**********" at bounding box center [516, 339] width 330 height 114
click at [642, 199] on link at bounding box center [636, 200] width 27 height 21
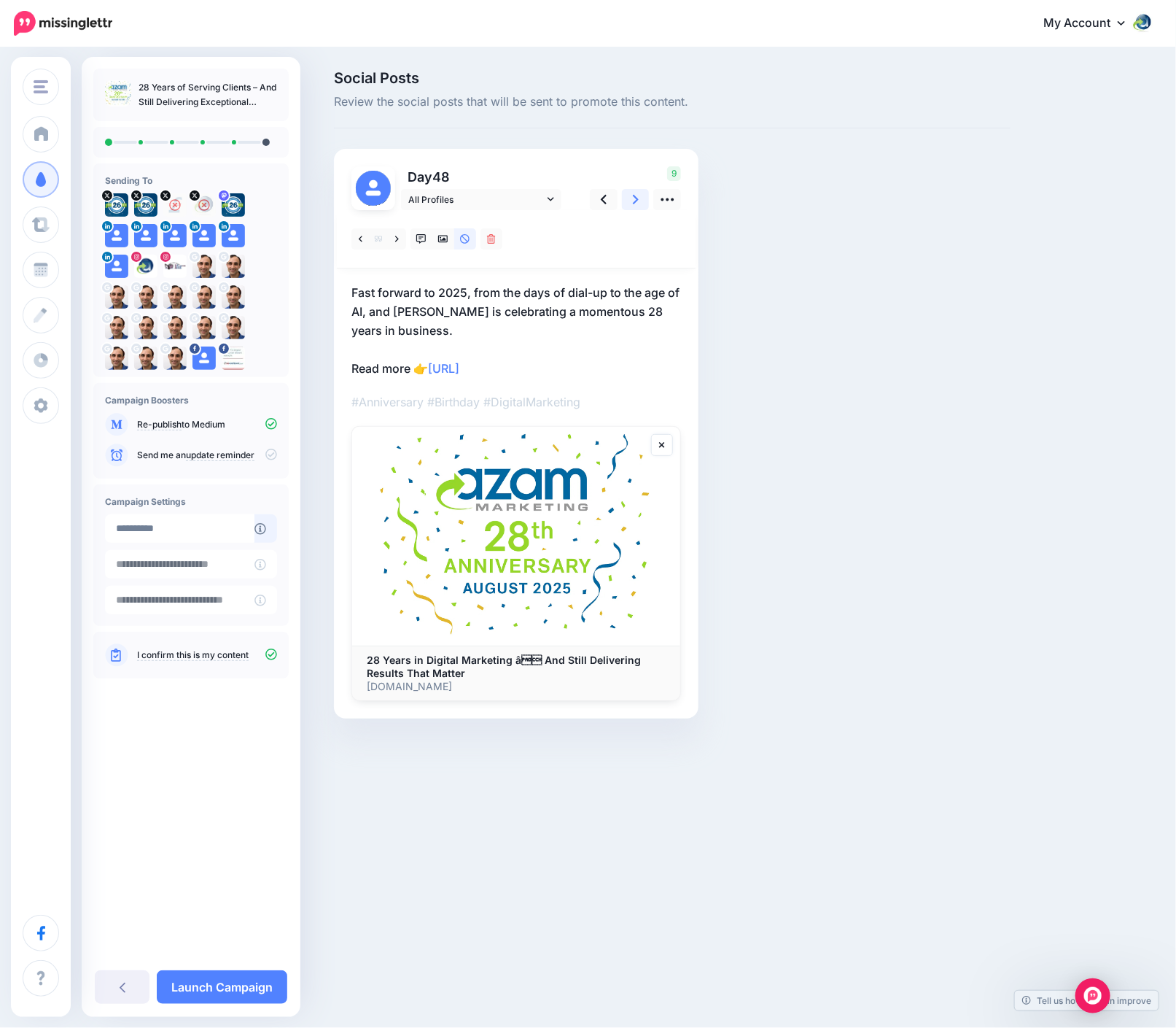
click at [630, 200] on link at bounding box center [636, 200] width 27 height 21
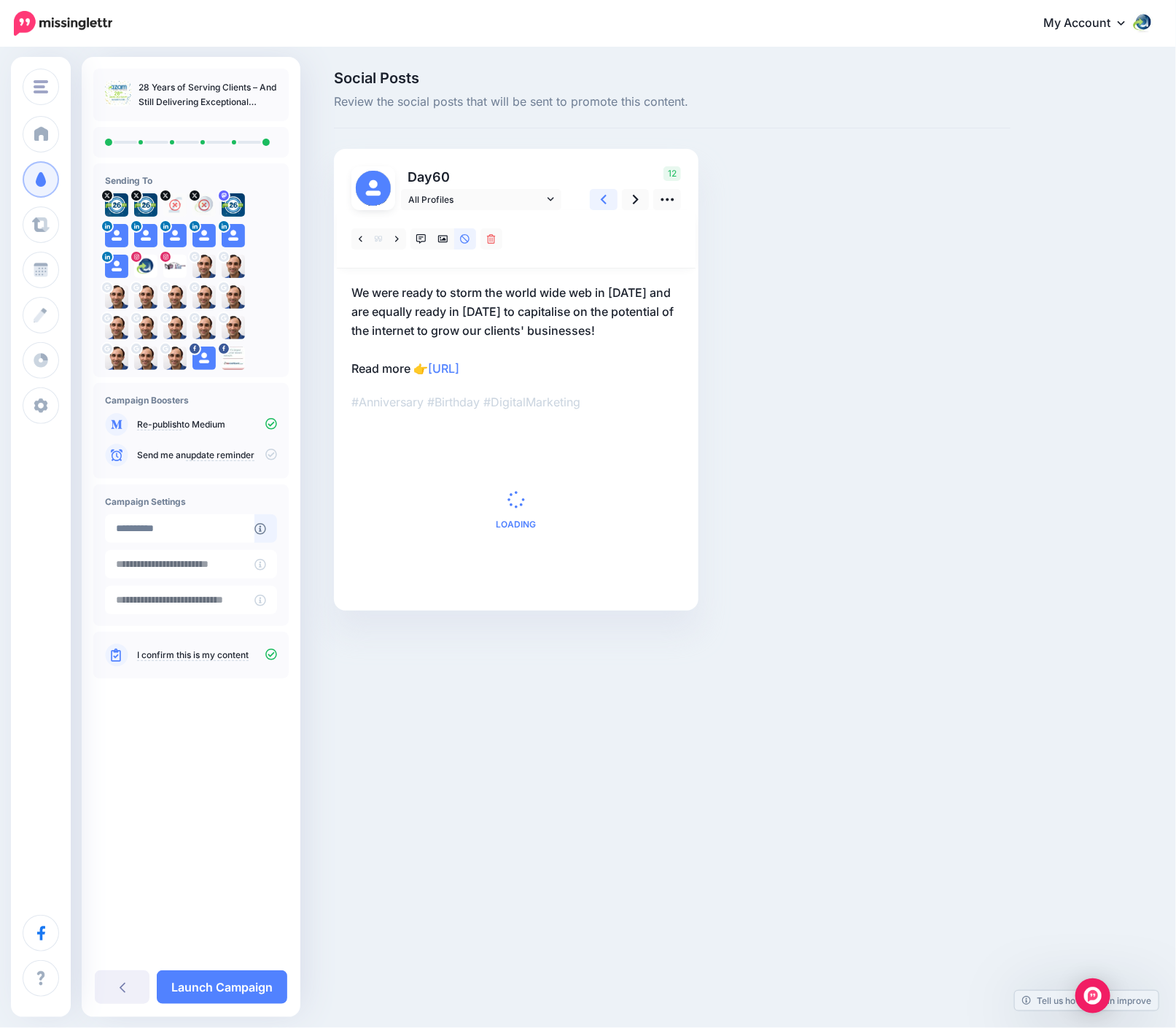
click at [612, 197] on link at bounding box center [604, 200] width 27 height 21
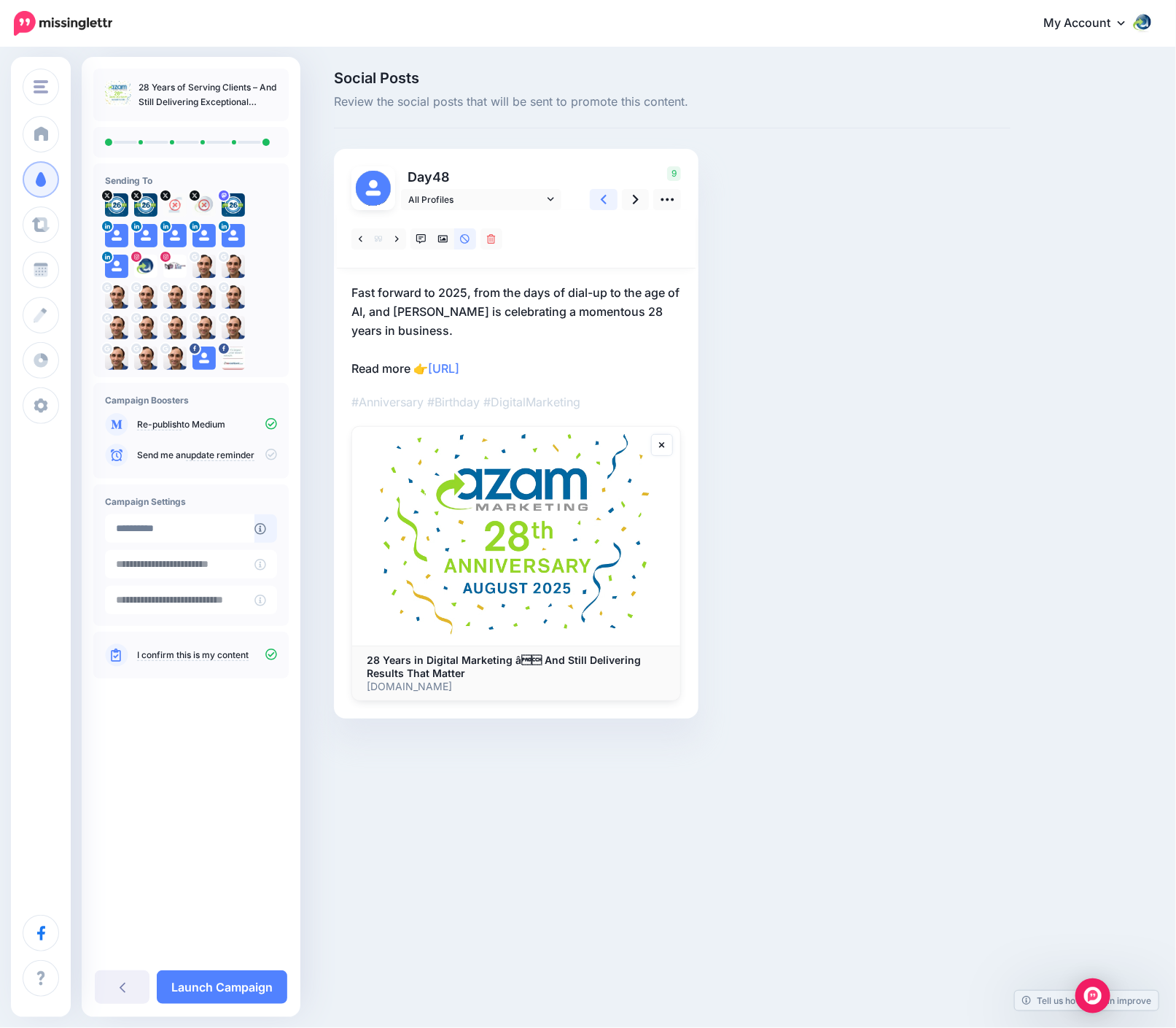
click at [608, 197] on link at bounding box center [604, 200] width 27 height 21
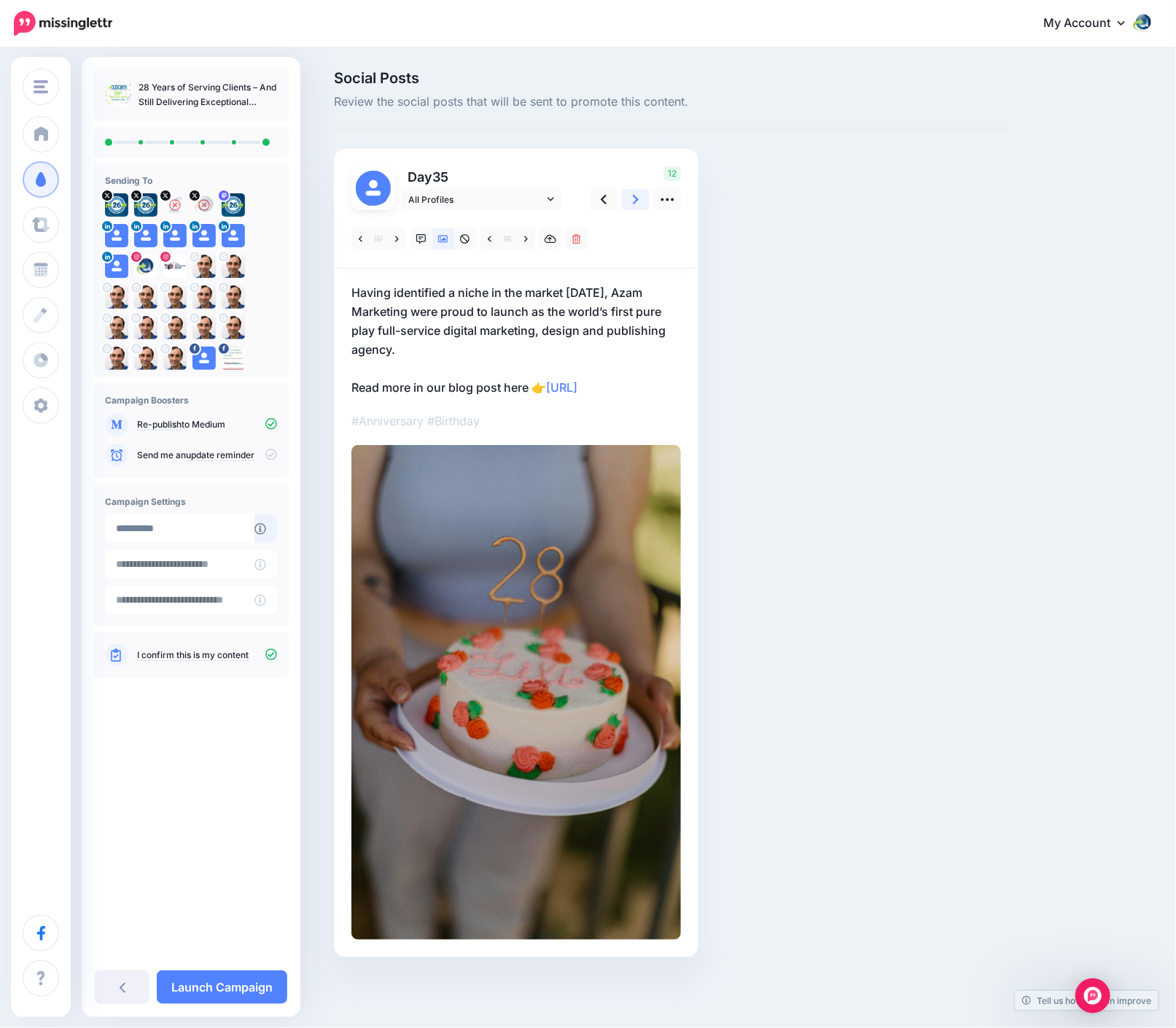
click at [636, 199] on icon at bounding box center [636, 199] width 6 height 9
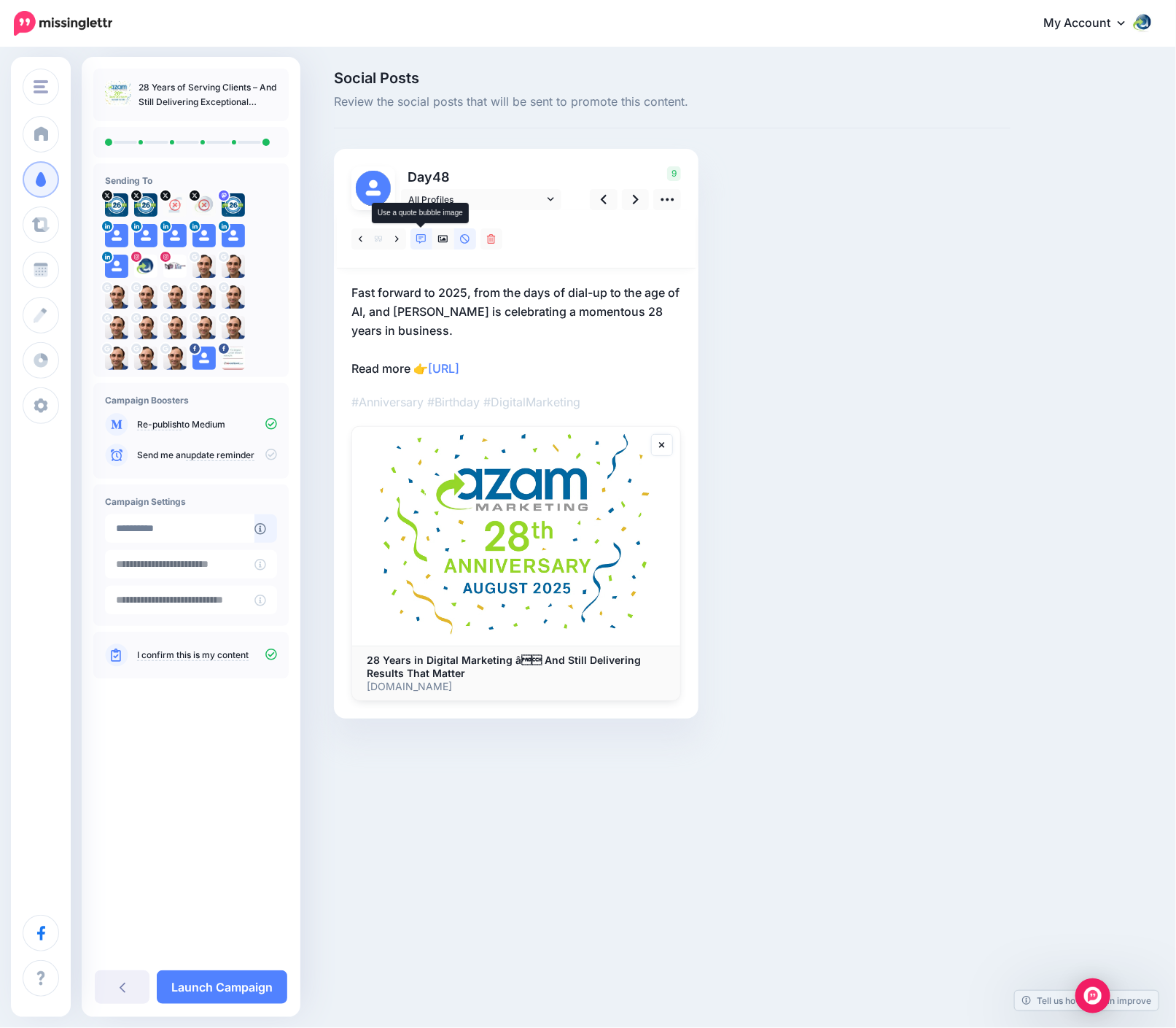
click at [421, 236] on icon at bounding box center [421, 239] width 10 height 10
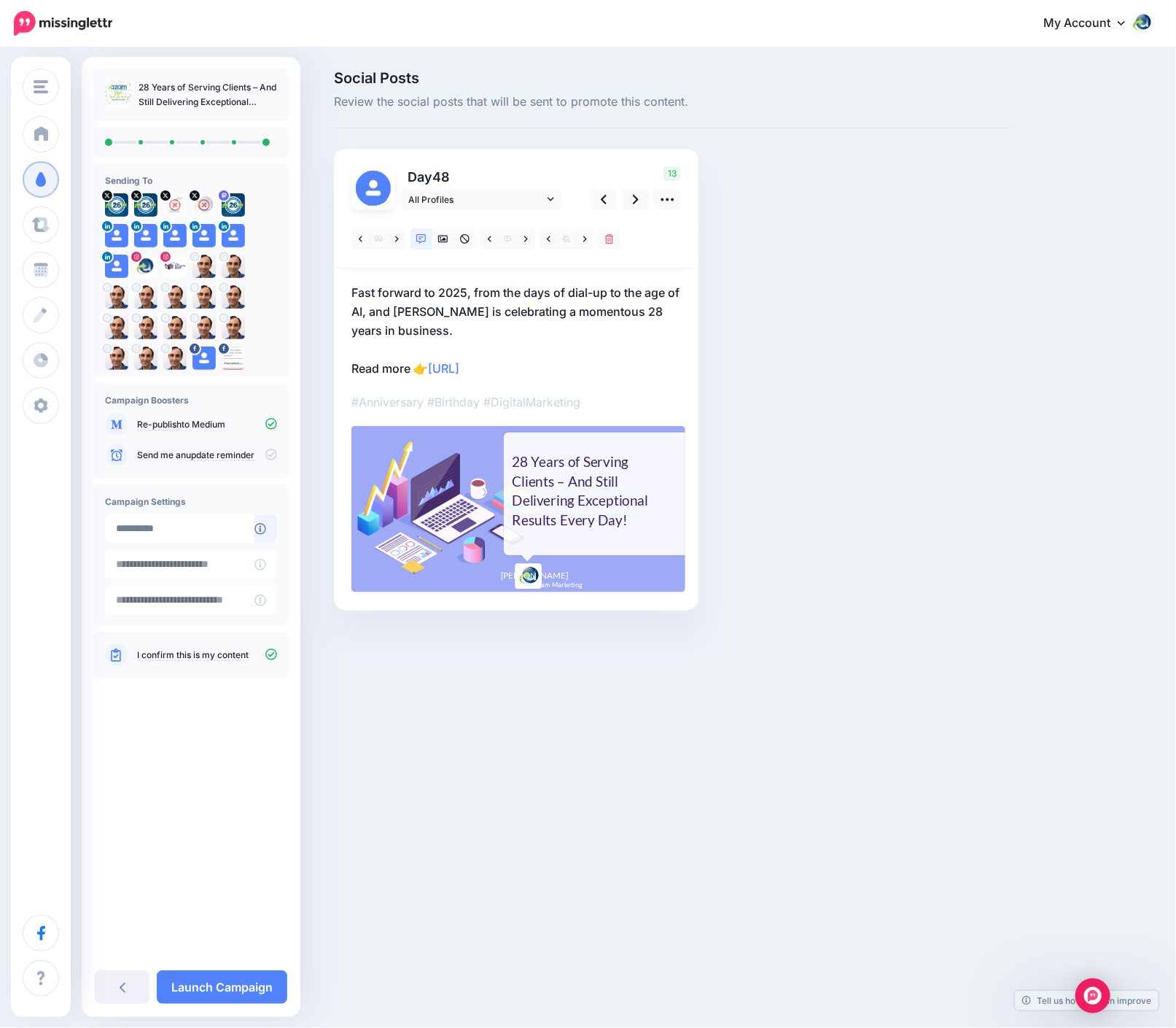
click at [444, 330] on p "Fast forward to 2025, from the days of dial-up to the age of AI, and Azam is ce…" at bounding box center [516, 330] width 330 height 95
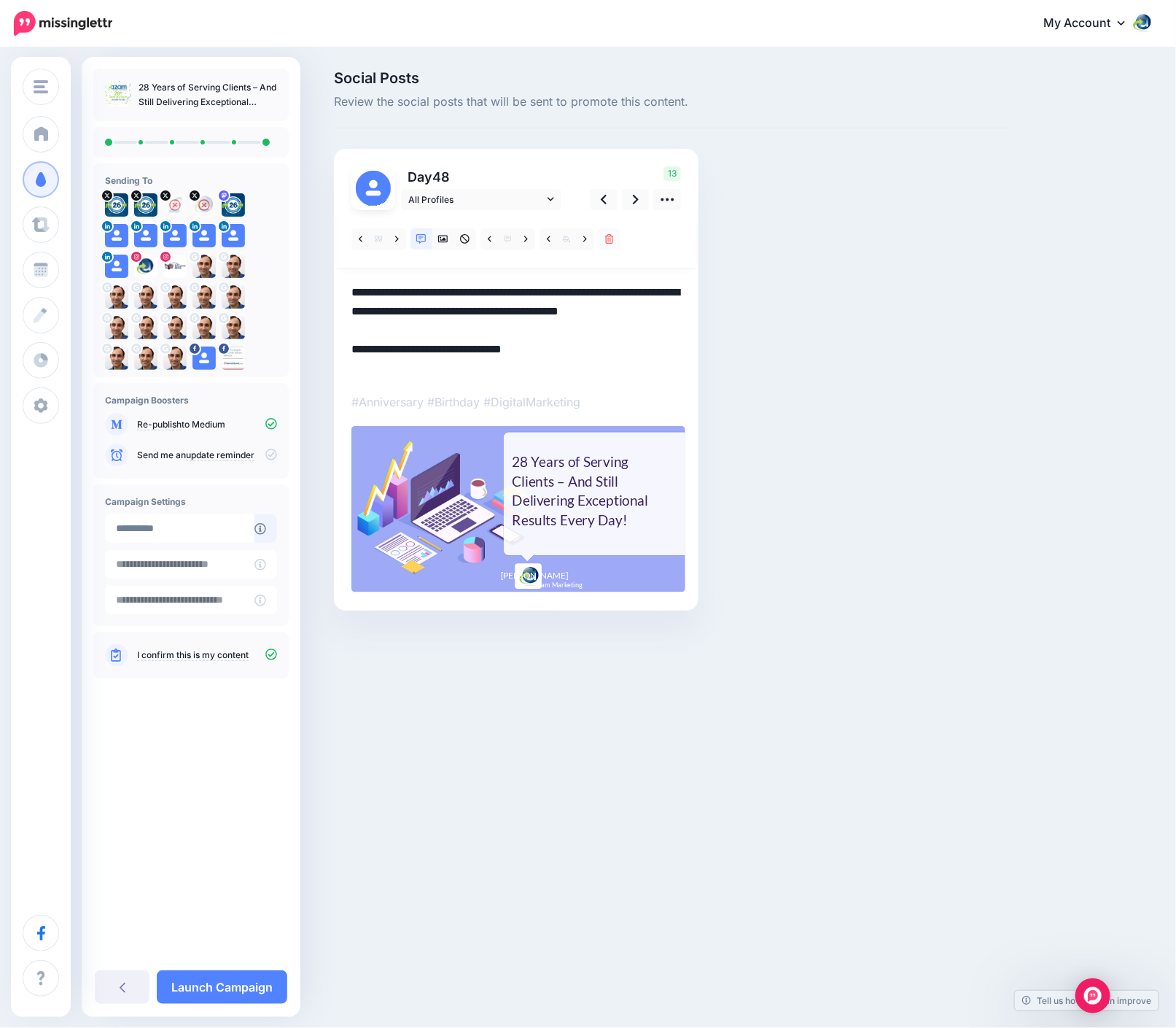
click at [449, 326] on textarea "**********" at bounding box center [516, 330] width 330 height 95
click at [395, 241] on icon at bounding box center [397, 239] width 3 height 10
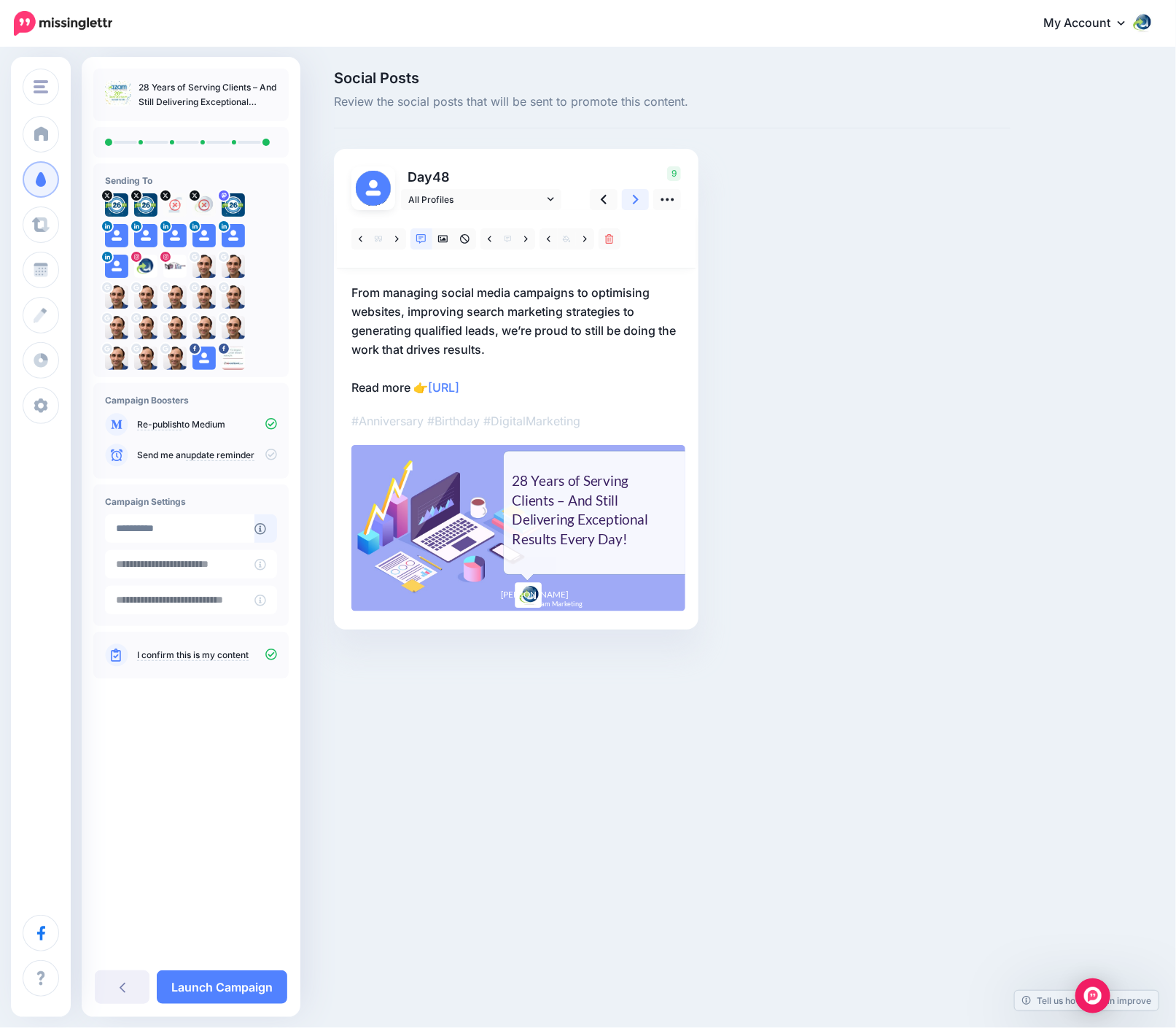
click at [635, 202] on icon at bounding box center [636, 199] width 6 height 9
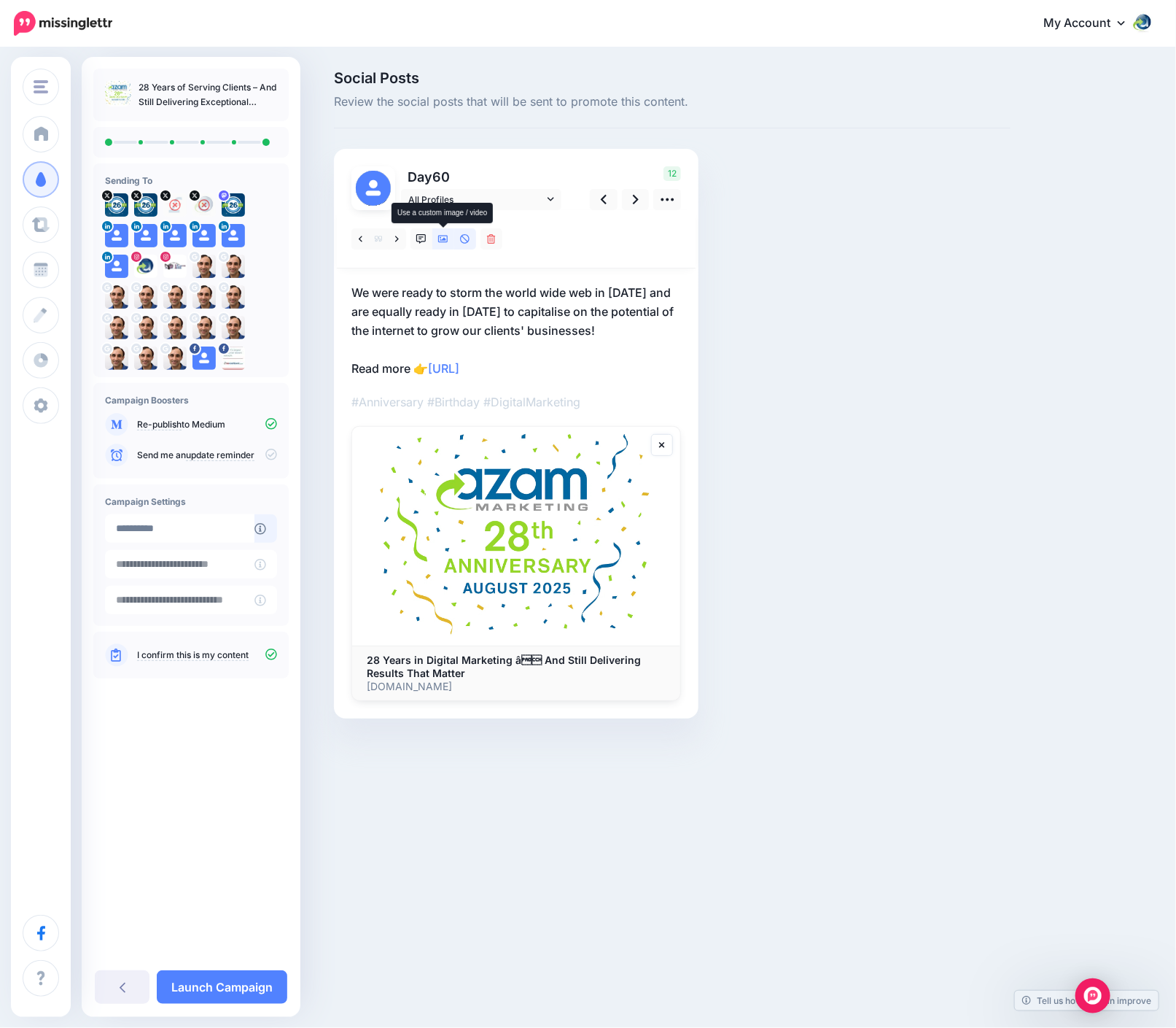
click at [446, 238] on icon at bounding box center [444, 239] width 10 height 10
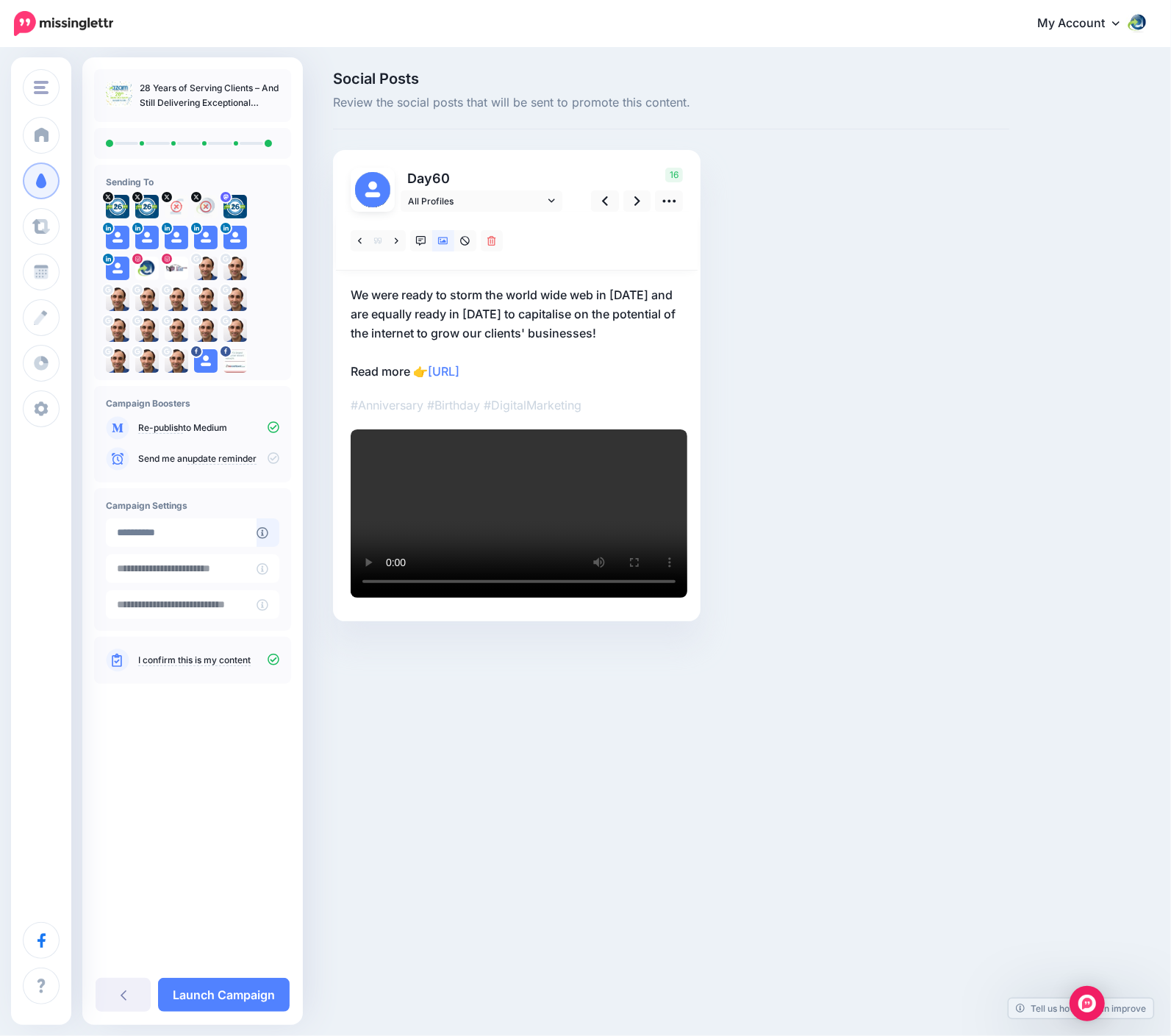
click at [396, 325] on p "We were ready to storm the world wide web in August 1997 and are equally ready …" at bounding box center [516, 332] width 332 height 96
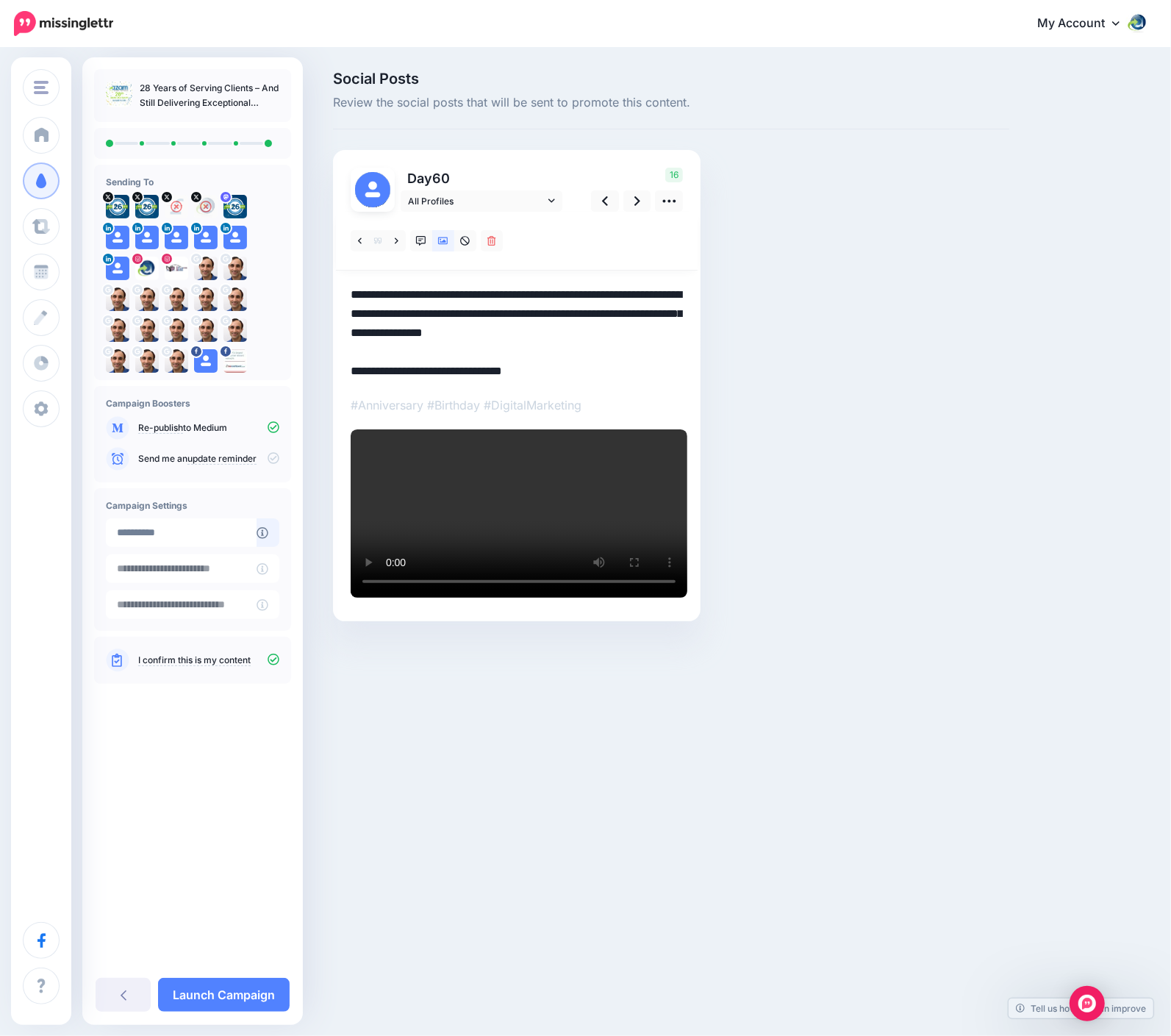
drag, startPoint x: 404, startPoint y: 289, endPoint x: 440, endPoint y: 295, distance: 36.5
click at [440, 295] on textarea "**********" at bounding box center [516, 332] width 332 height 96
click at [625, 289] on textarea "**********" at bounding box center [516, 332] width 332 height 96
click at [494, 312] on textarea "**********" at bounding box center [516, 332] width 332 height 96
click at [400, 346] on textarea "**********" at bounding box center [516, 332] width 332 height 96
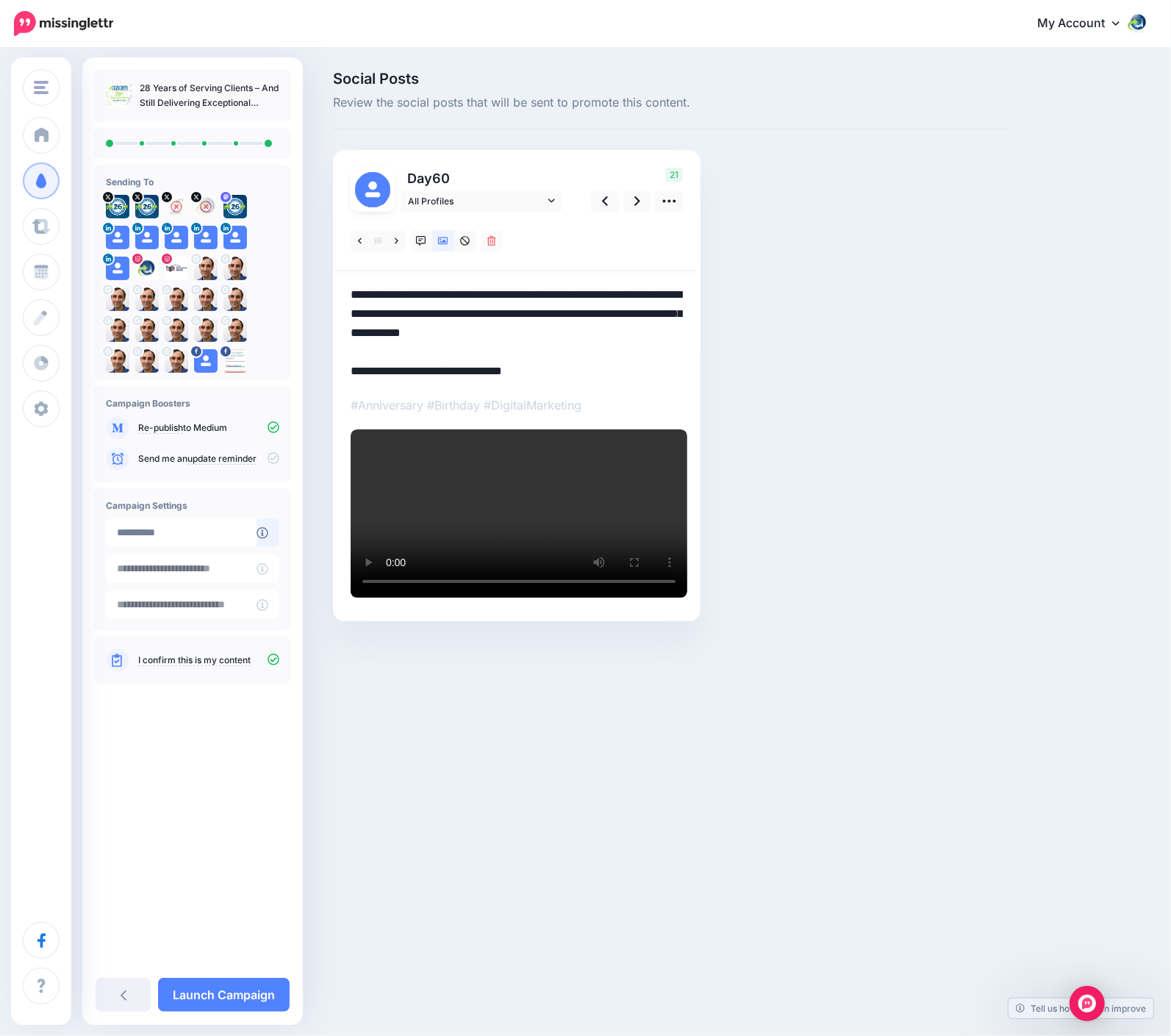
click at [418, 373] on textarea "**********" at bounding box center [516, 332] width 332 height 96
drag, startPoint x: 377, startPoint y: 294, endPoint x: 345, endPoint y: 286, distance: 33.0
click at [345, 286] on div at bounding box center [517, 386] width 368 height 471
click at [474, 354] on textarea "**********" at bounding box center [516, 332] width 332 height 96
click at [671, 331] on textarea "**********" at bounding box center [516, 332] width 332 height 96
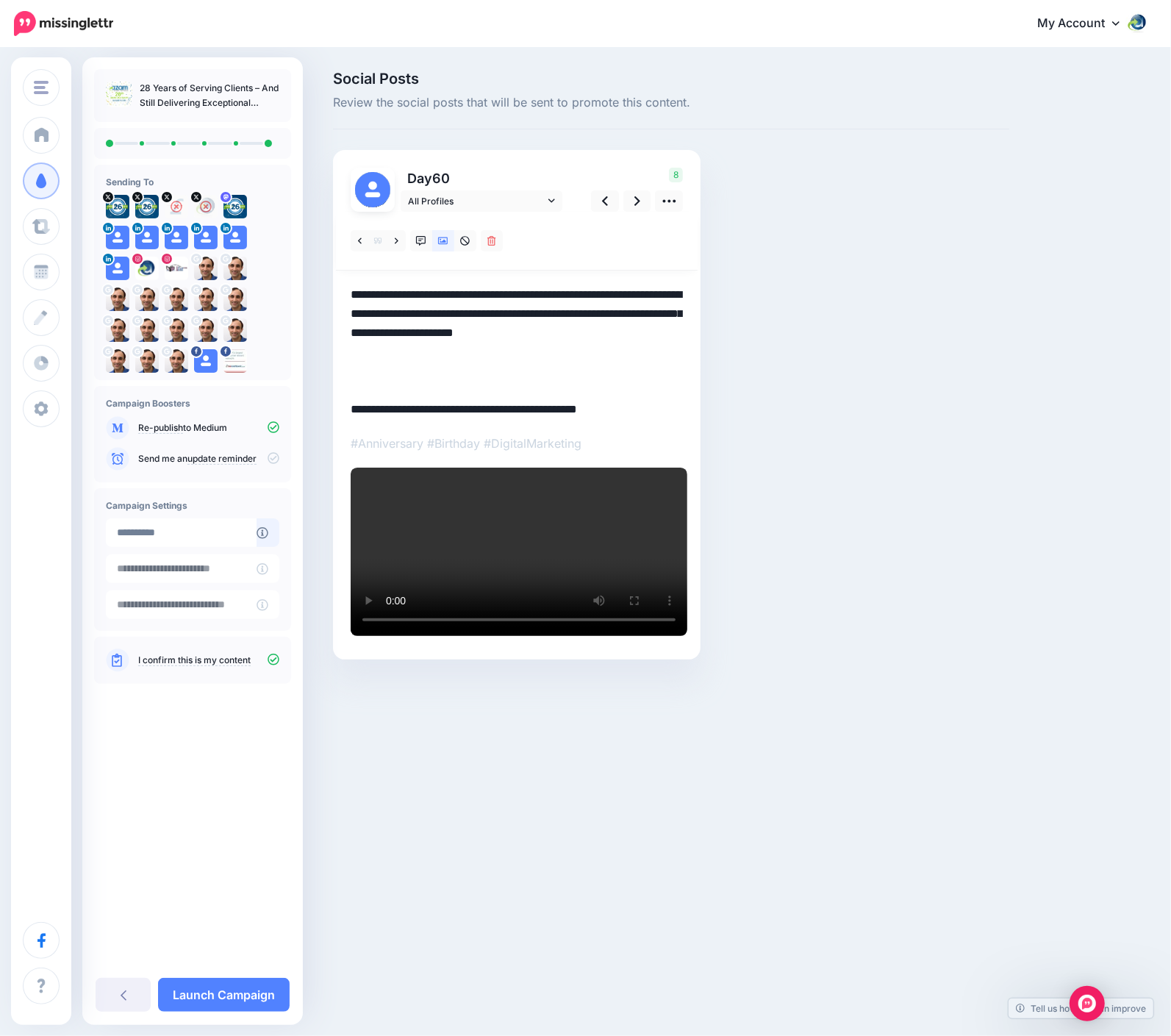
paste textarea "**********"
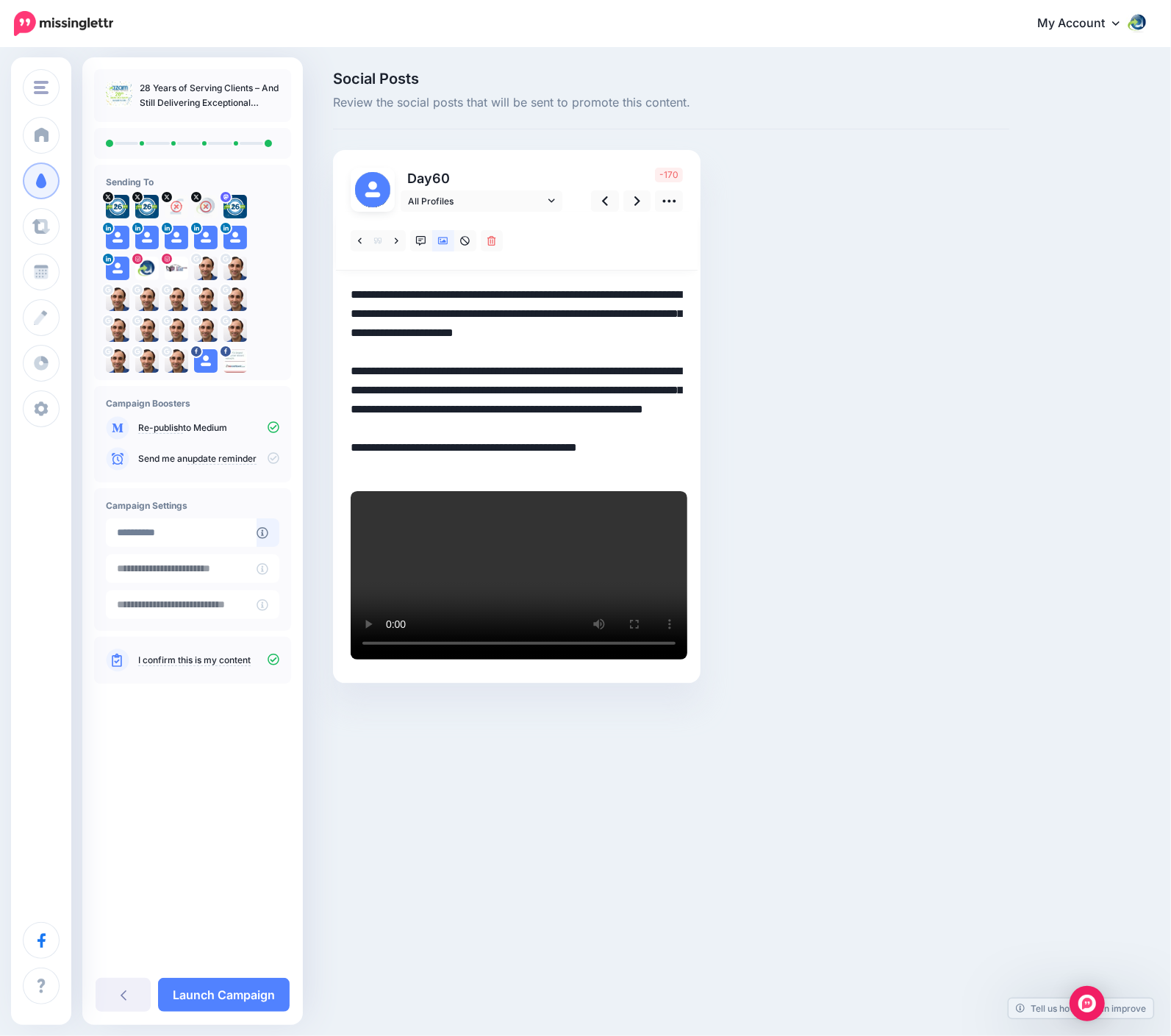
drag, startPoint x: 540, startPoint y: 370, endPoint x: 472, endPoint y: 399, distance: 73.9
click at [472, 399] on textarea "**********" at bounding box center [516, 380] width 332 height 191
click at [474, 422] on textarea "**********" at bounding box center [516, 380] width 332 height 191
drag, startPoint x: 460, startPoint y: 388, endPoint x: 346, endPoint y: 363, distance: 116.7
click at [346, 363] on div at bounding box center [517, 416] width 368 height 533
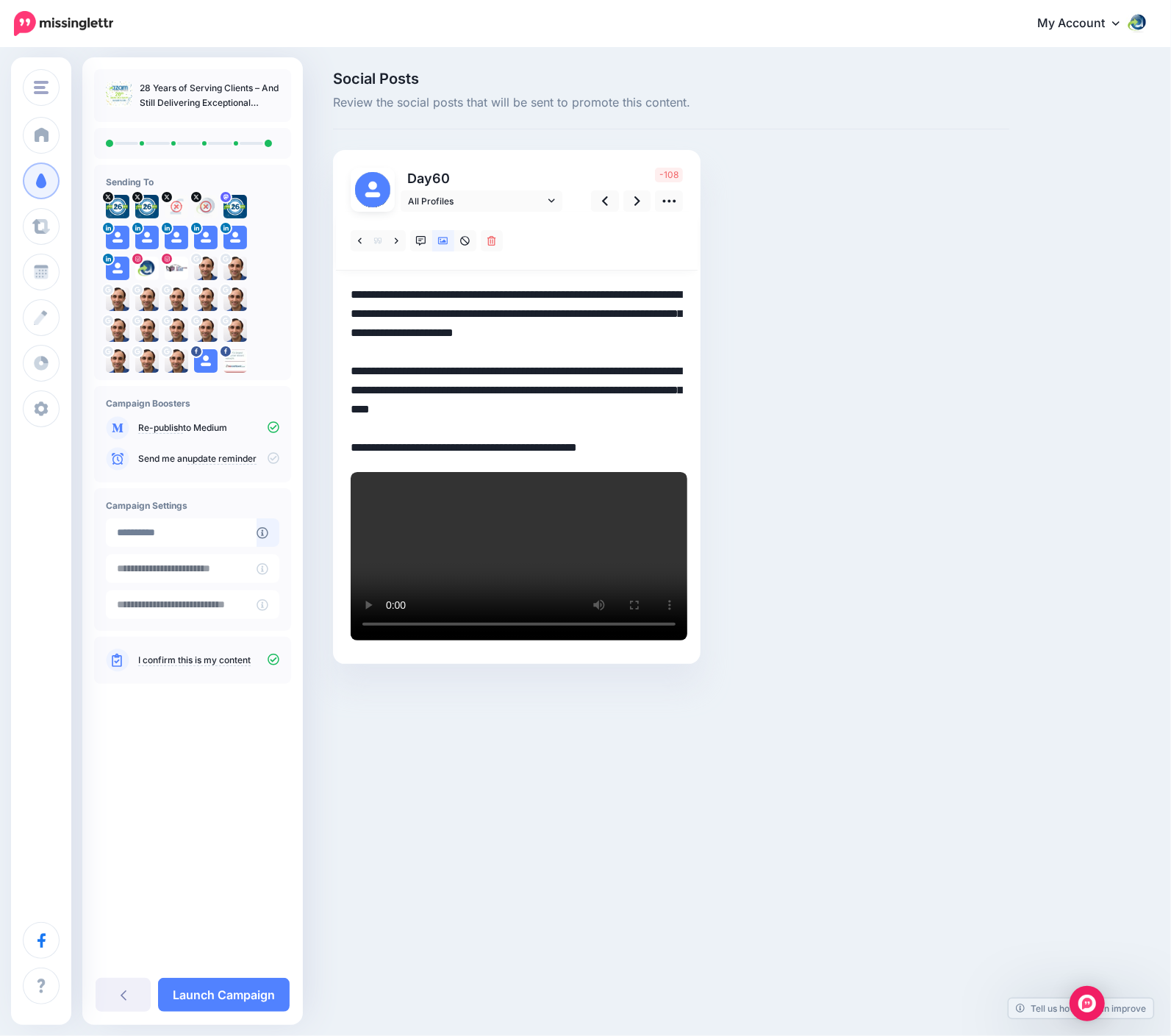
click at [438, 407] on textarea "**********" at bounding box center [516, 370] width 332 height 172
click at [508, 198] on span "All Profiles" at bounding box center [477, 201] width 136 height 16
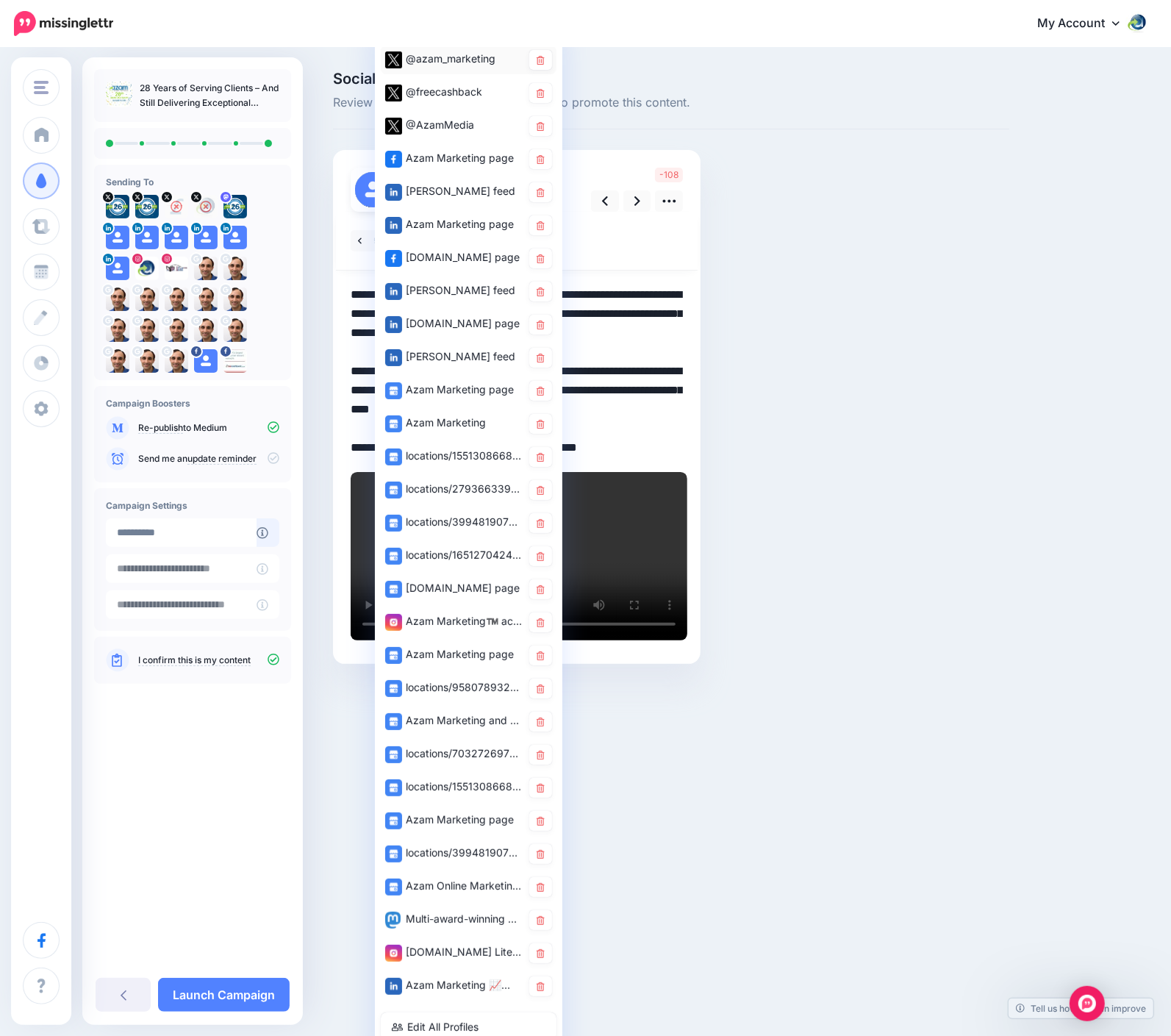
click at [447, 50] on div "@azam_marketing" at bounding box center [453, 59] width 136 height 18
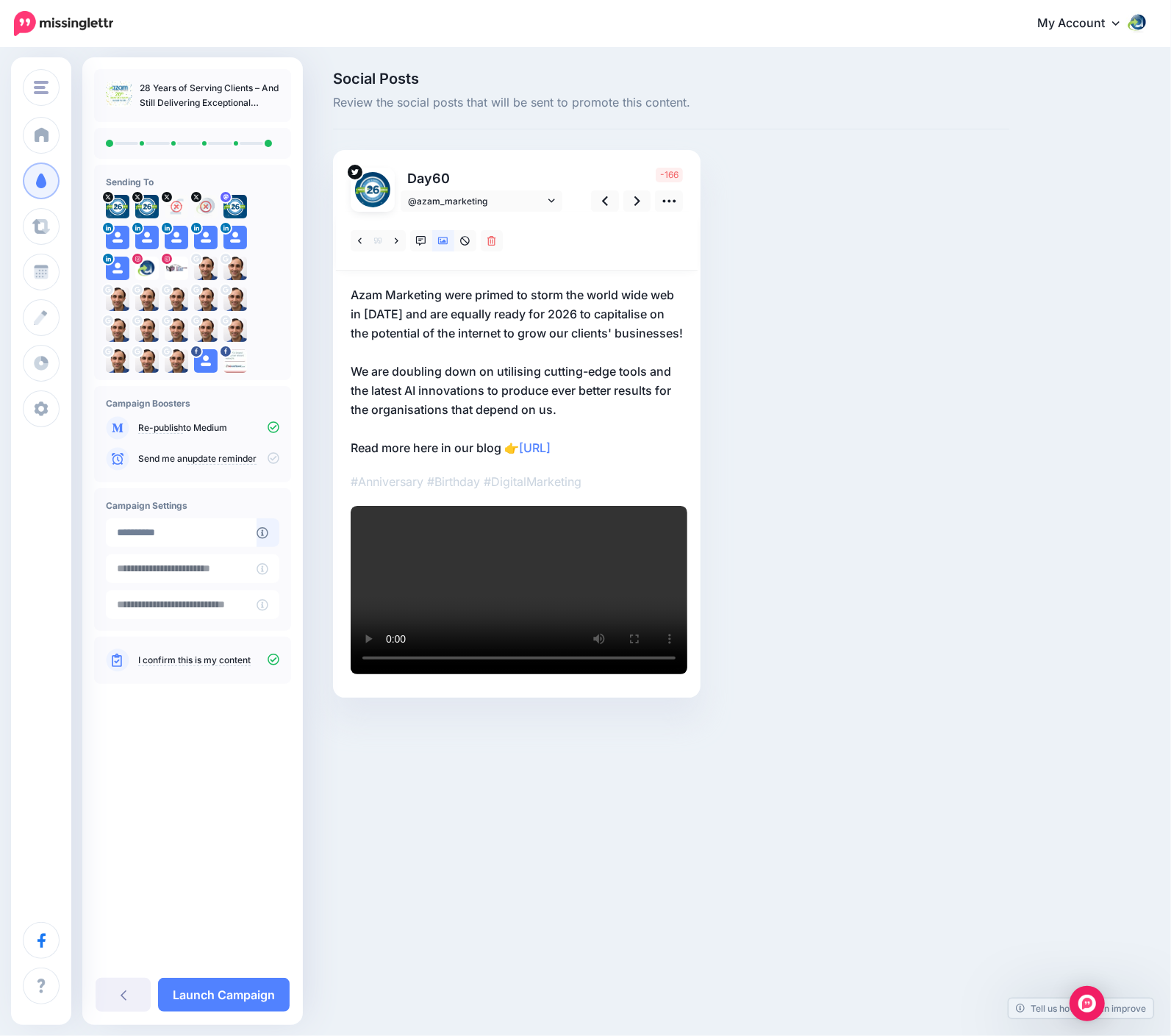
click at [484, 388] on p "Azam Marketing were primed to storm the world wide web in 1997 and are equally …" at bounding box center [516, 370] width 332 height 172
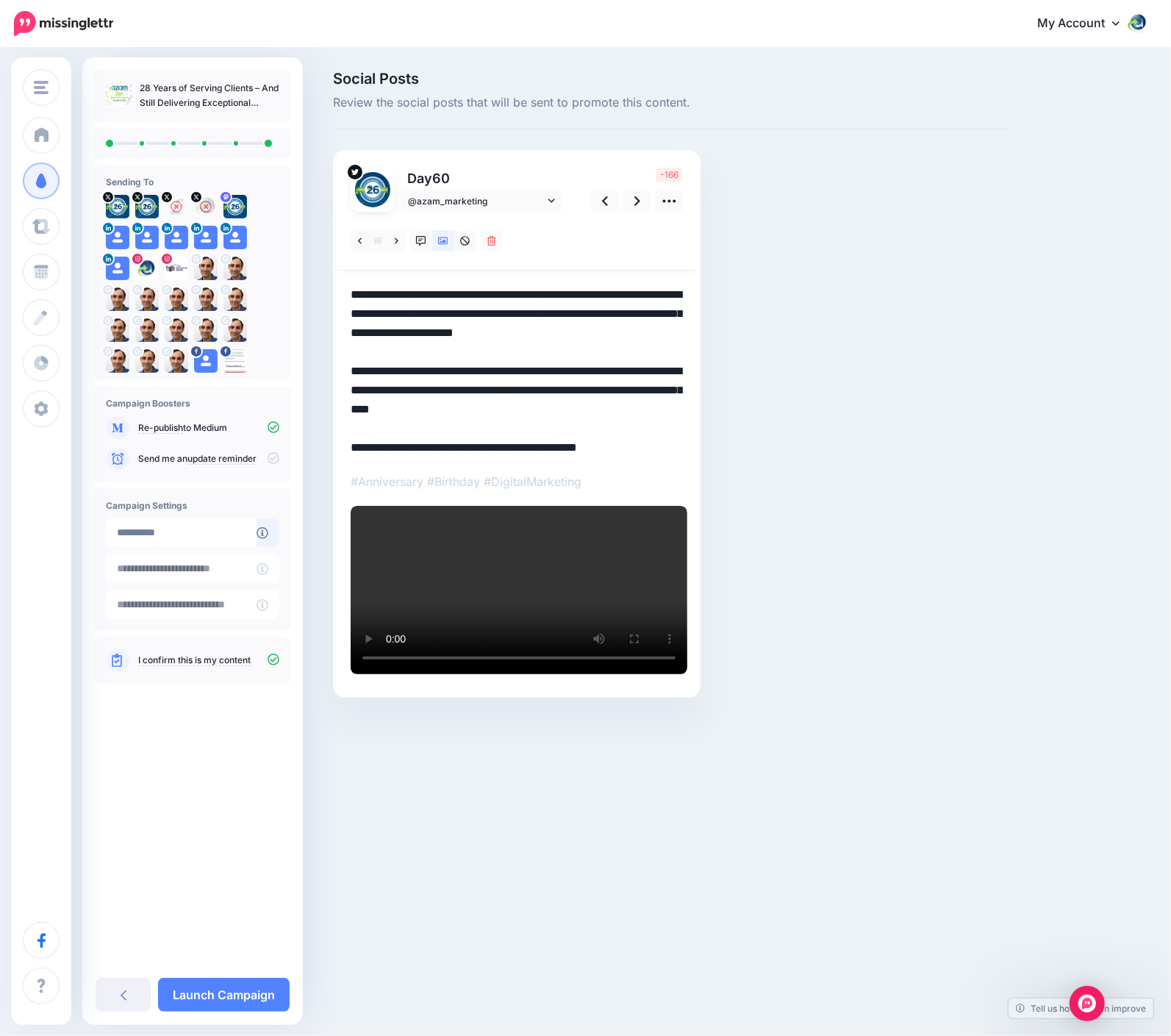
click at [567, 400] on textarea "**********" at bounding box center [516, 370] width 332 height 172
drag, startPoint x: 568, startPoint y: 406, endPoint x: 320, endPoint y: 370, distance: 250.6
click at [320, 370] on div "Social Posts Review the social posts that will be sent to promote this content.…" at bounding box center [586, 407] width 1171 height 715
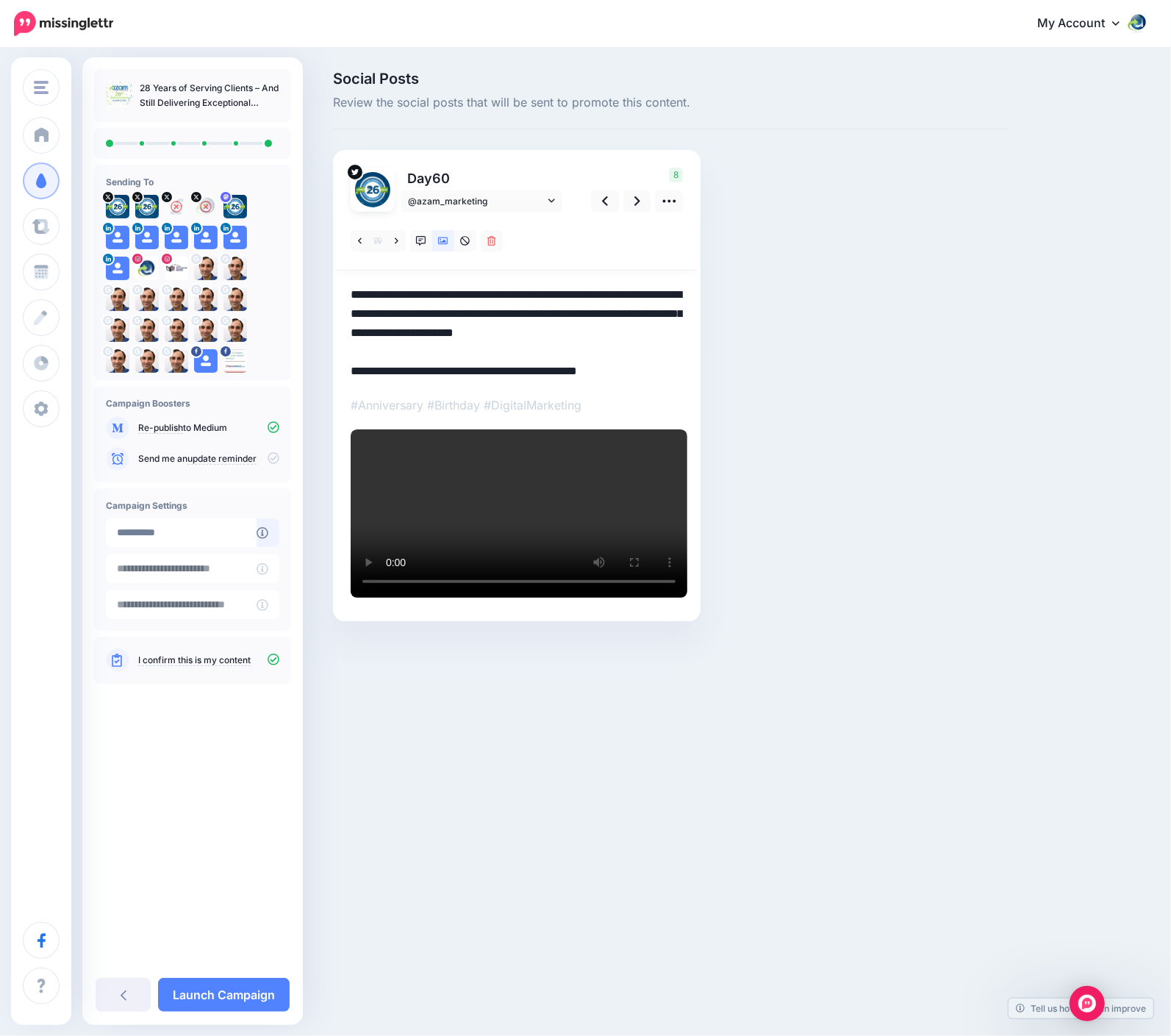
click at [954, 294] on div "Social Posts Review the social posts that will be sent to promote this content.…" at bounding box center [671, 369] width 699 height 594
click at [390, 289] on textarea "**********" at bounding box center [516, 332] width 332 height 96
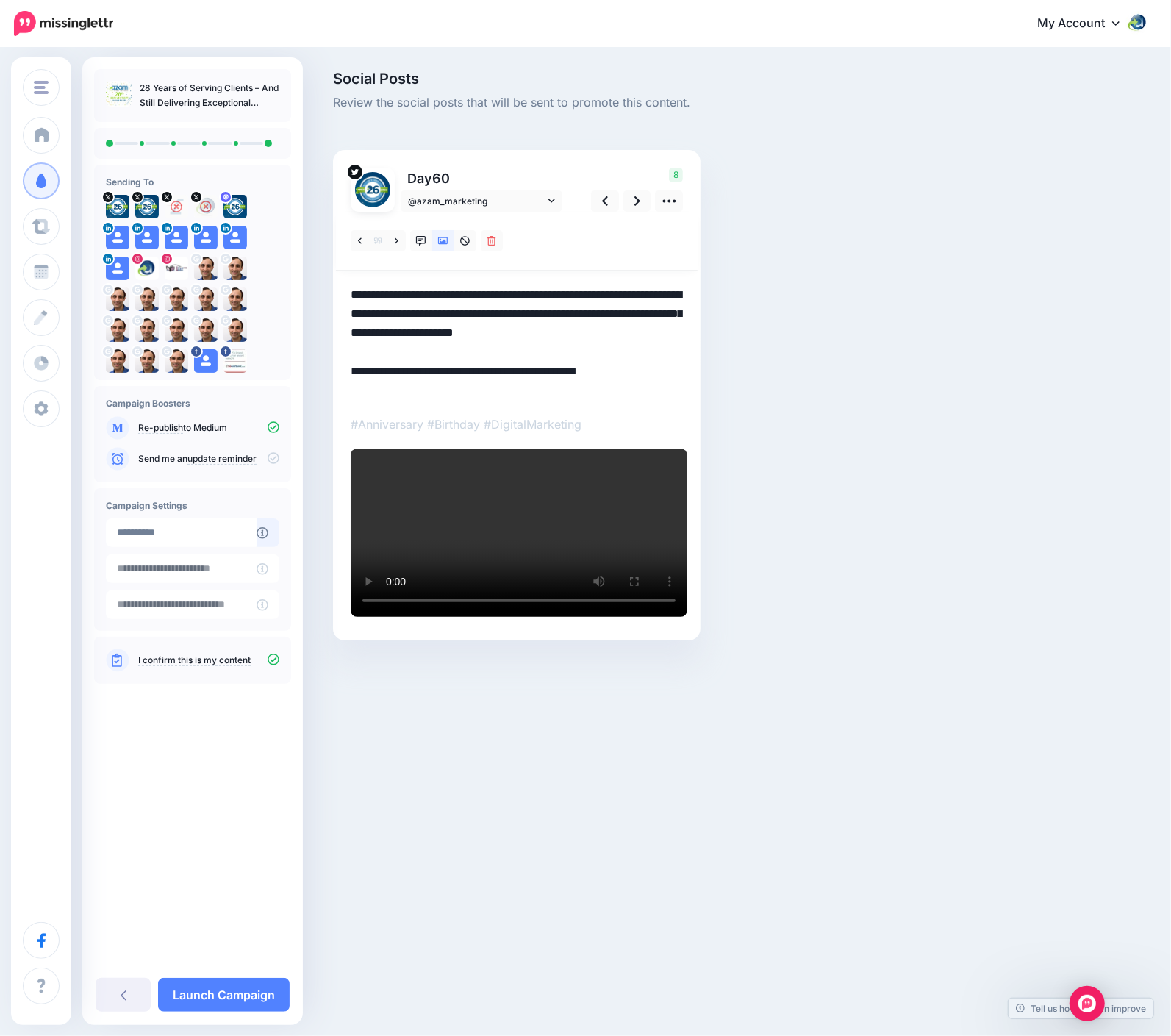
click at [435, 333] on textarea "**********" at bounding box center [516, 342] width 332 height 115
click at [478, 200] on span "@azam_marketing" at bounding box center [477, 201] width 136 height 16
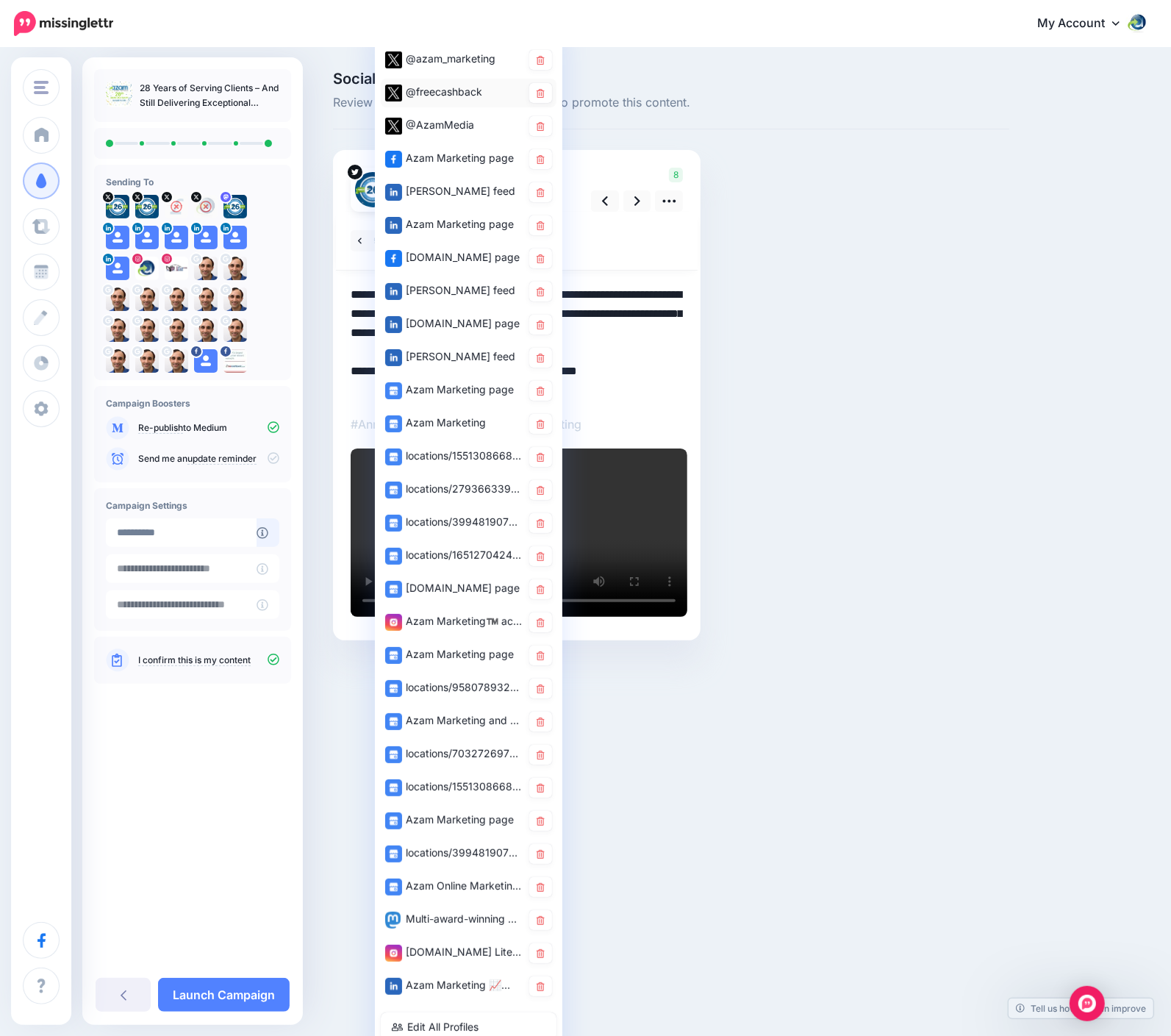
click at [461, 92] on div "@freecashback" at bounding box center [453, 92] width 136 height 18
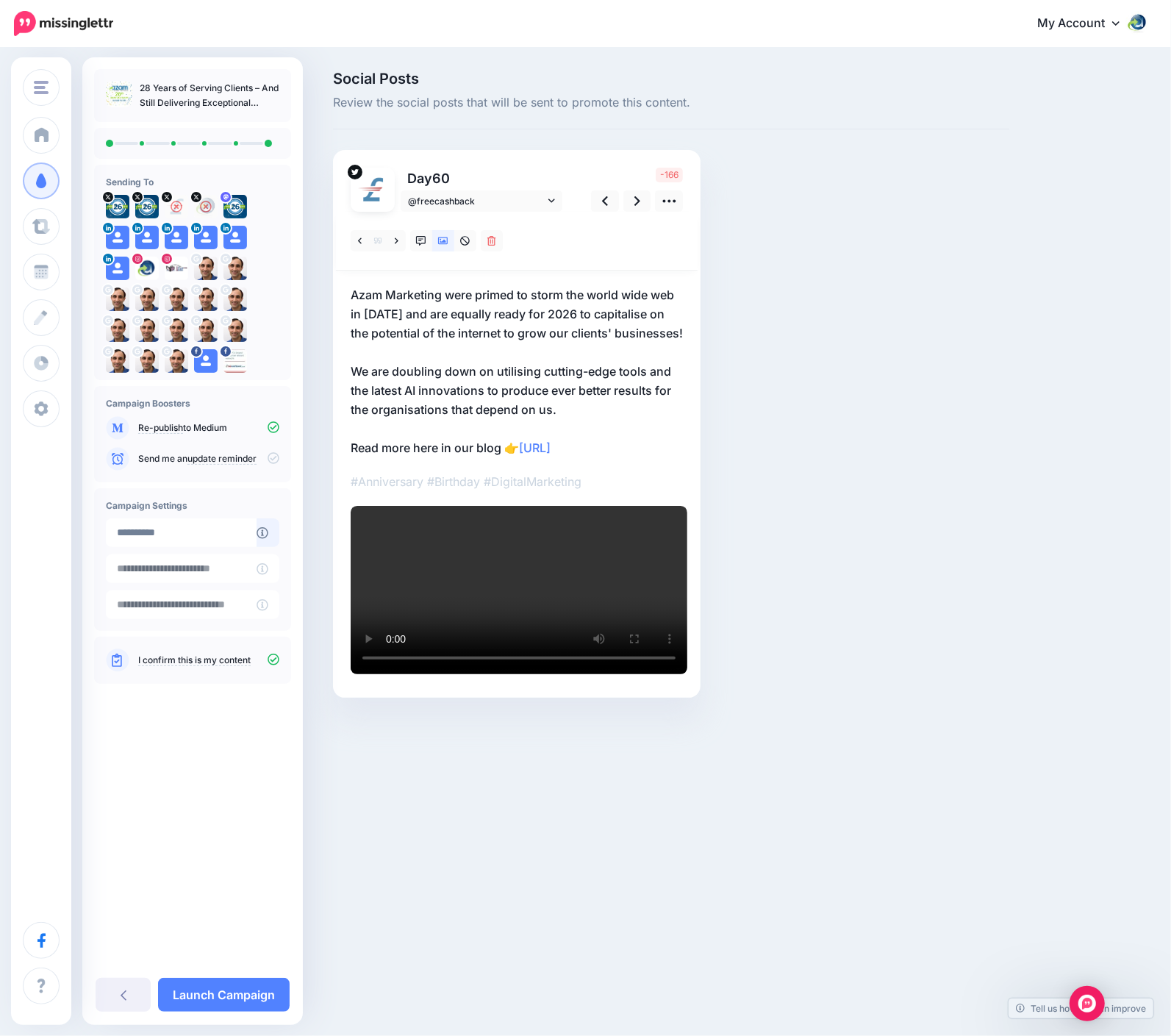
click at [438, 352] on p "Azam Marketing were primed to storm the world wide web in 1997 and are equally …" at bounding box center [516, 370] width 332 height 172
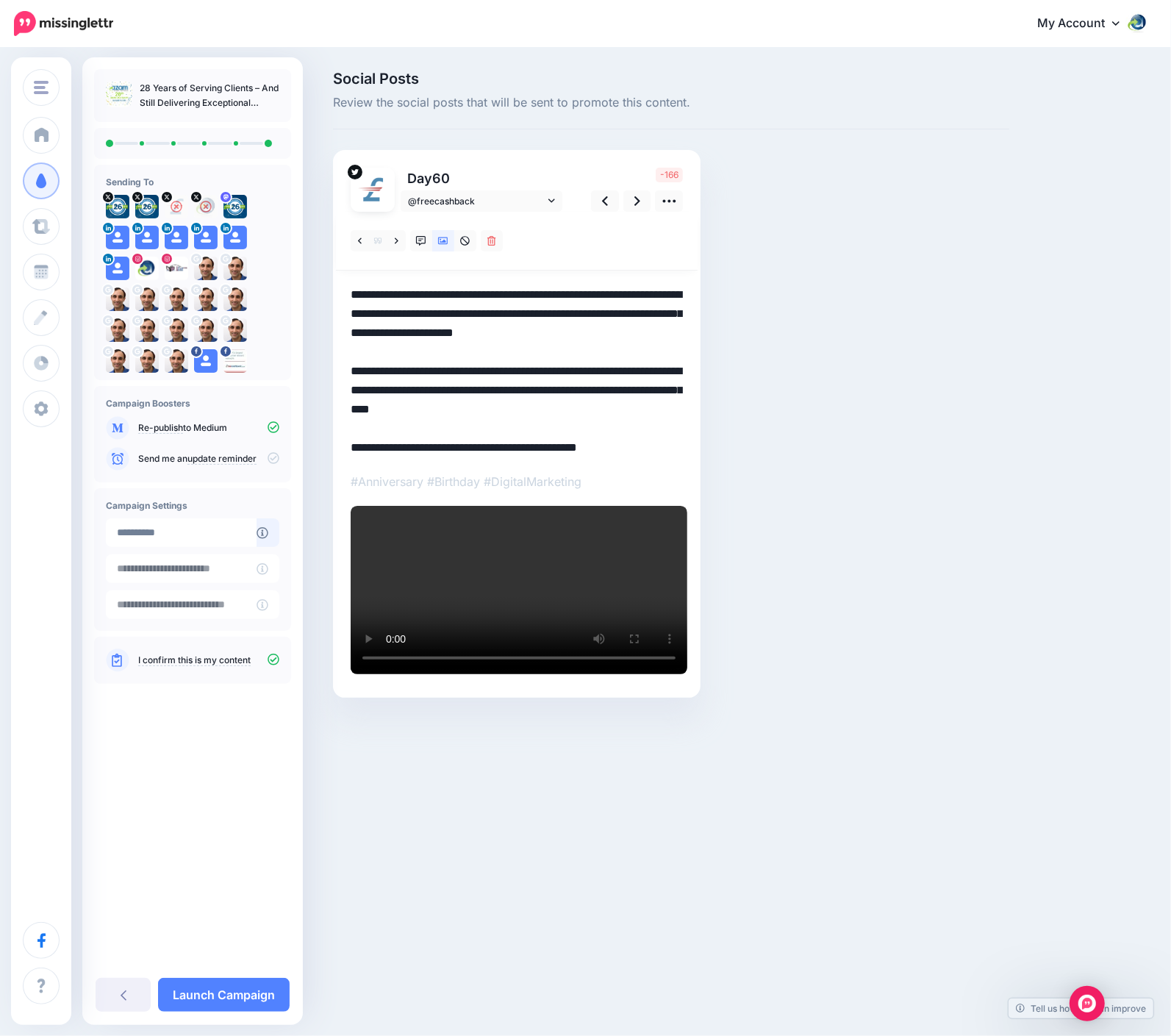
paste textarea
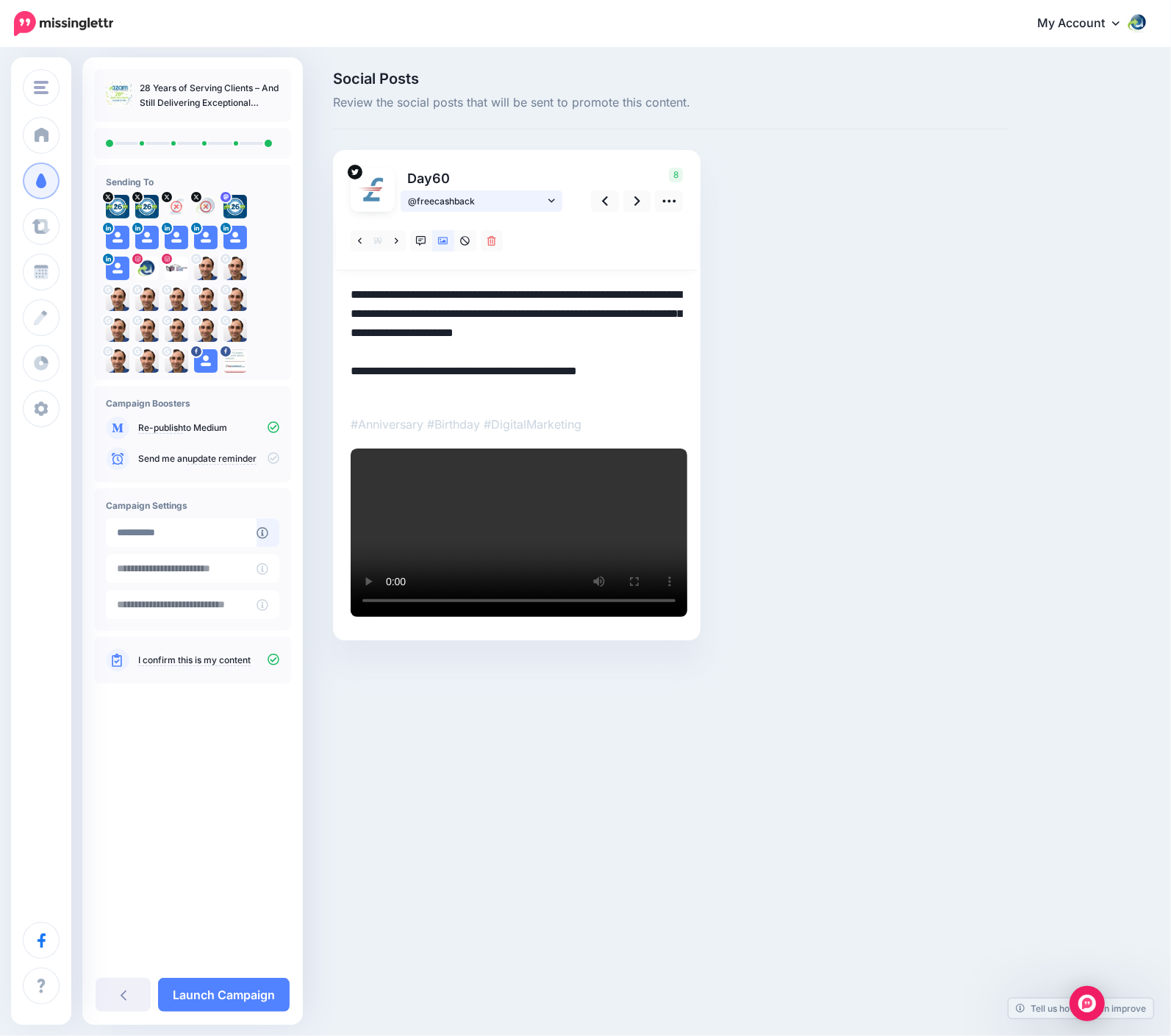
click at [478, 205] on span "@freecashback" at bounding box center [477, 201] width 136 height 16
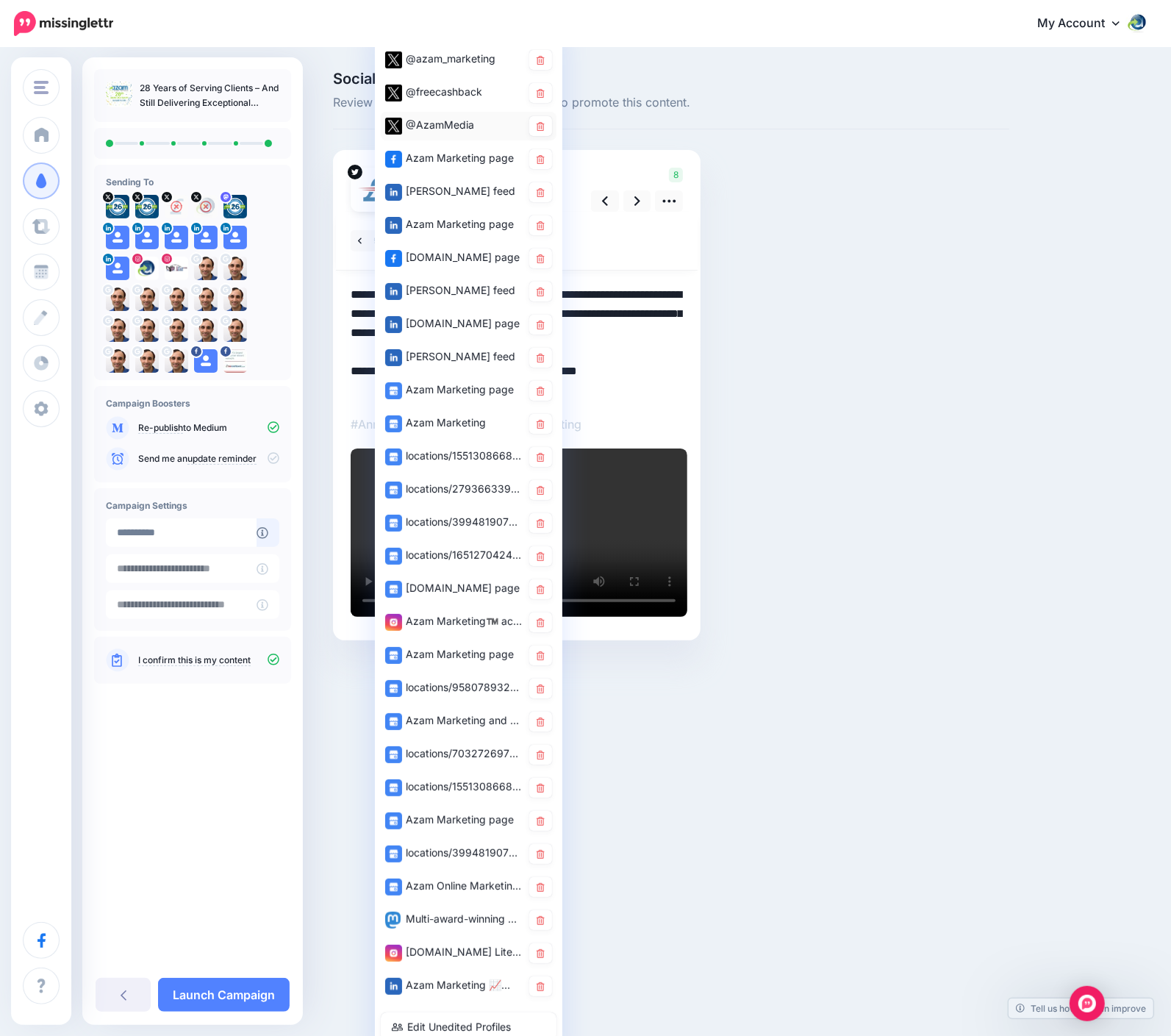
click at [472, 123] on div "@AzamMedia" at bounding box center [453, 125] width 136 height 18
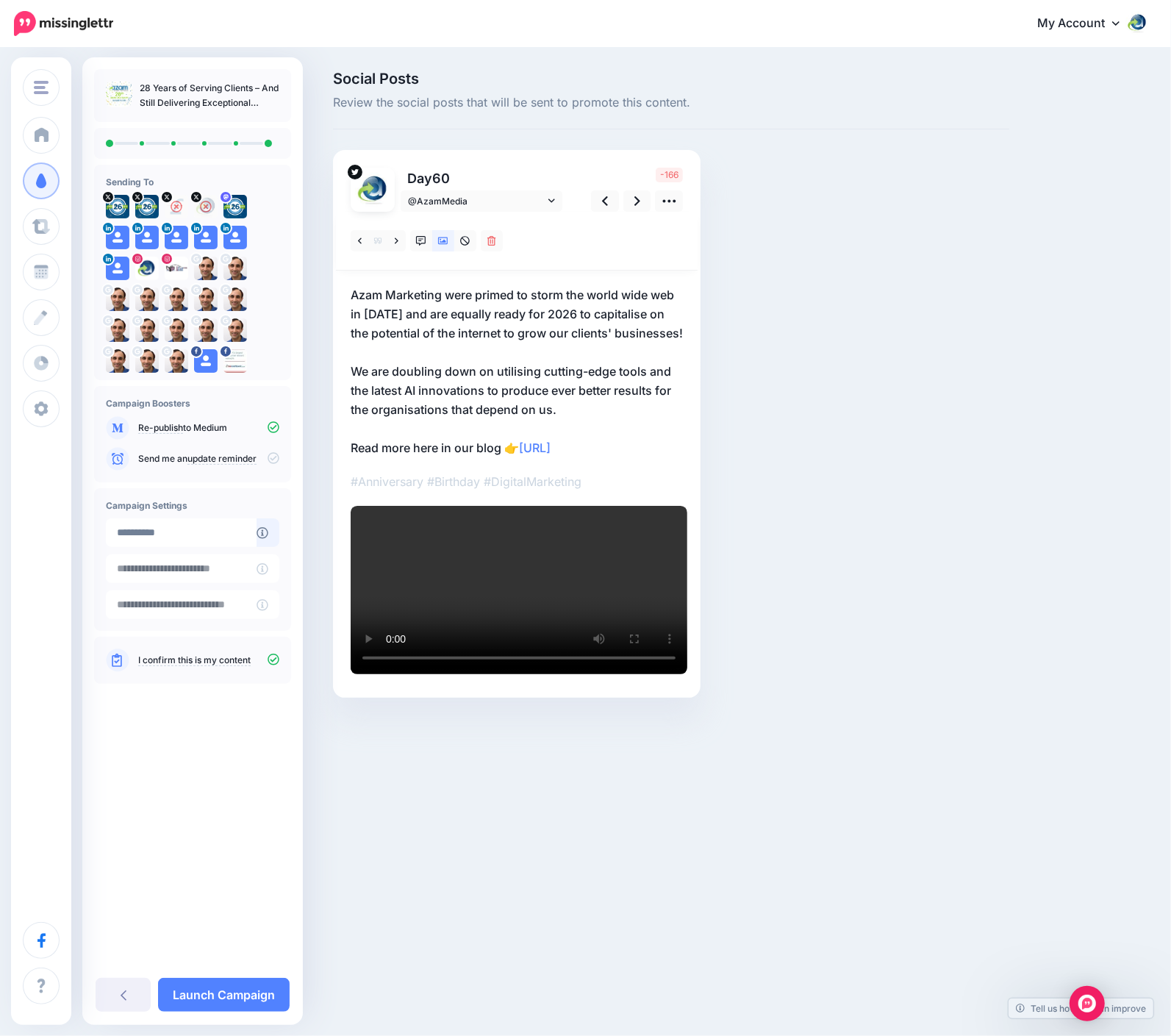
click at [477, 344] on p "Azam Marketing were primed to storm the world wide web in 1997 and are equally …" at bounding box center [516, 370] width 332 height 172
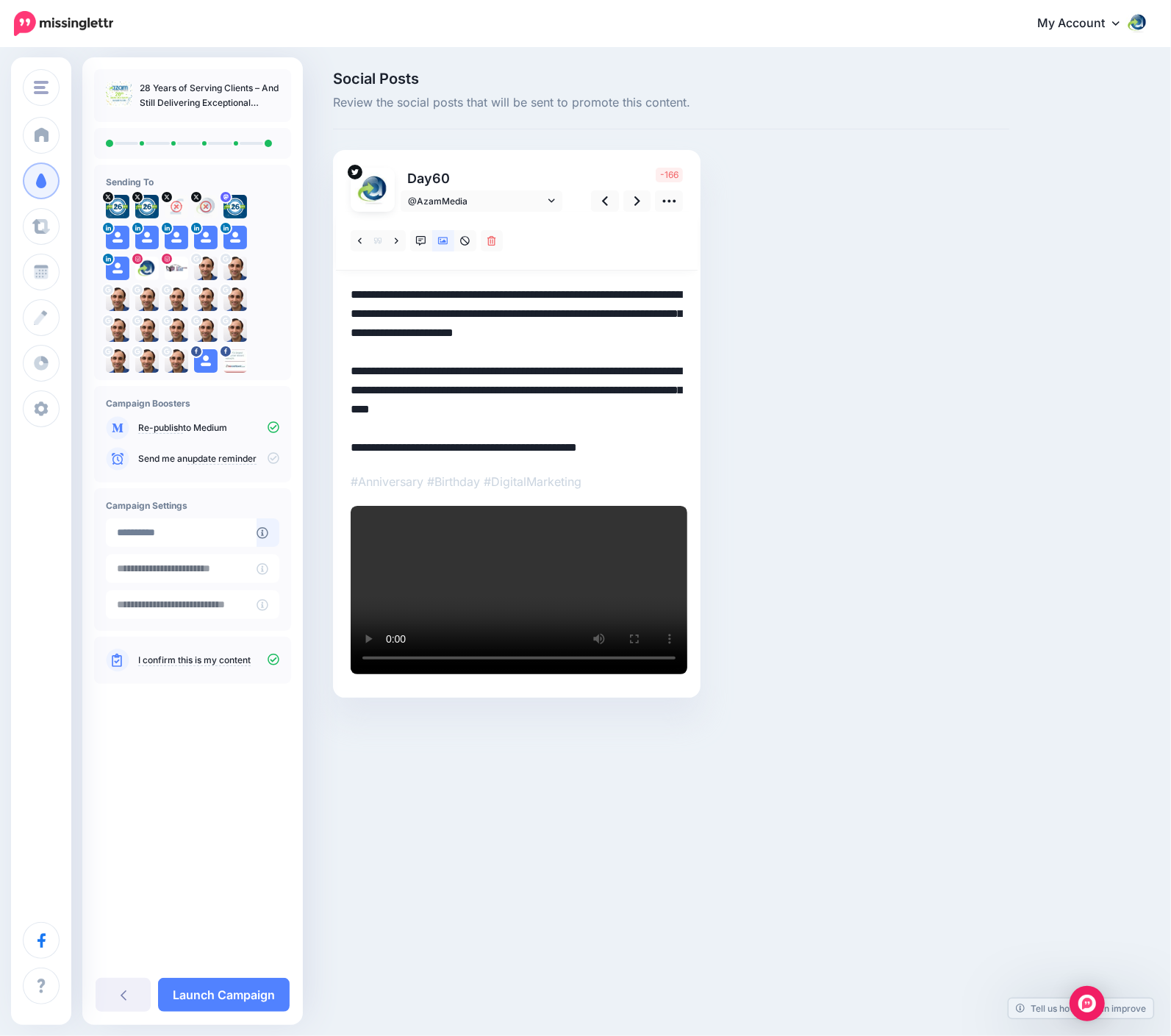
paste textarea
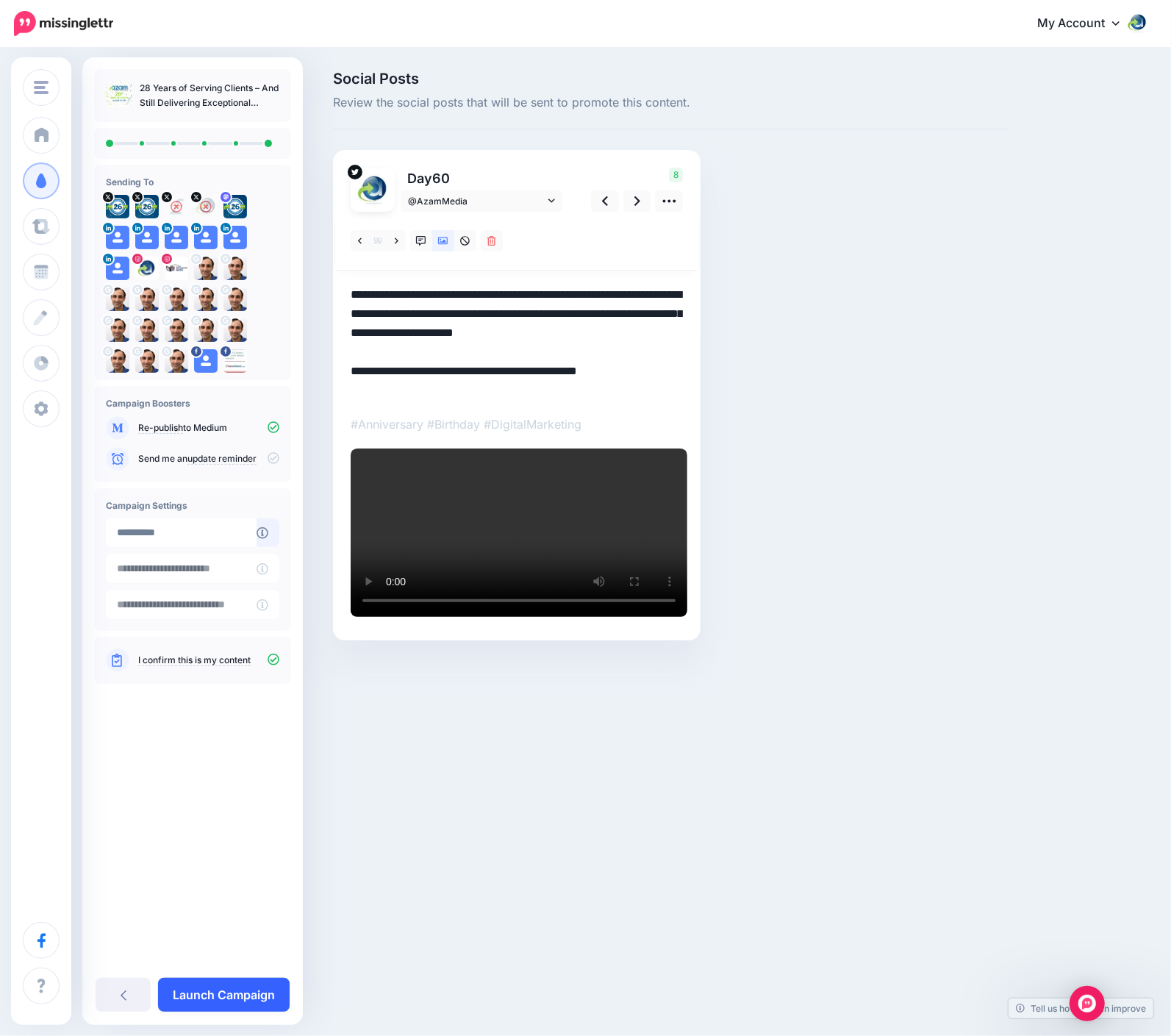
click at [242, 970] on link "Launch Campaign" at bounding box center [224, 994] width 131 height 34
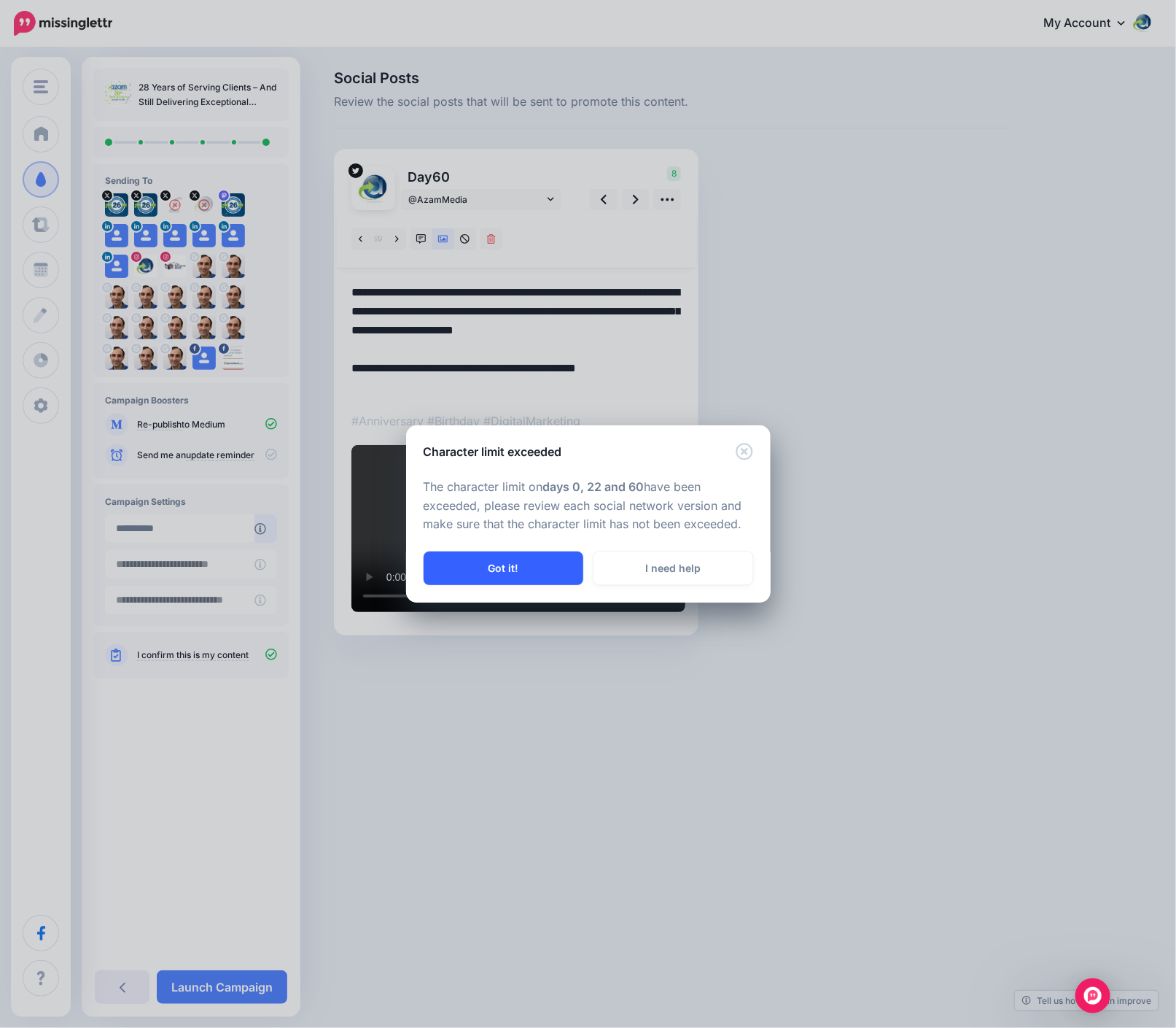
click at [514, 566] on button "Got it!" at bounding box center [504, 568] width 159 height 33
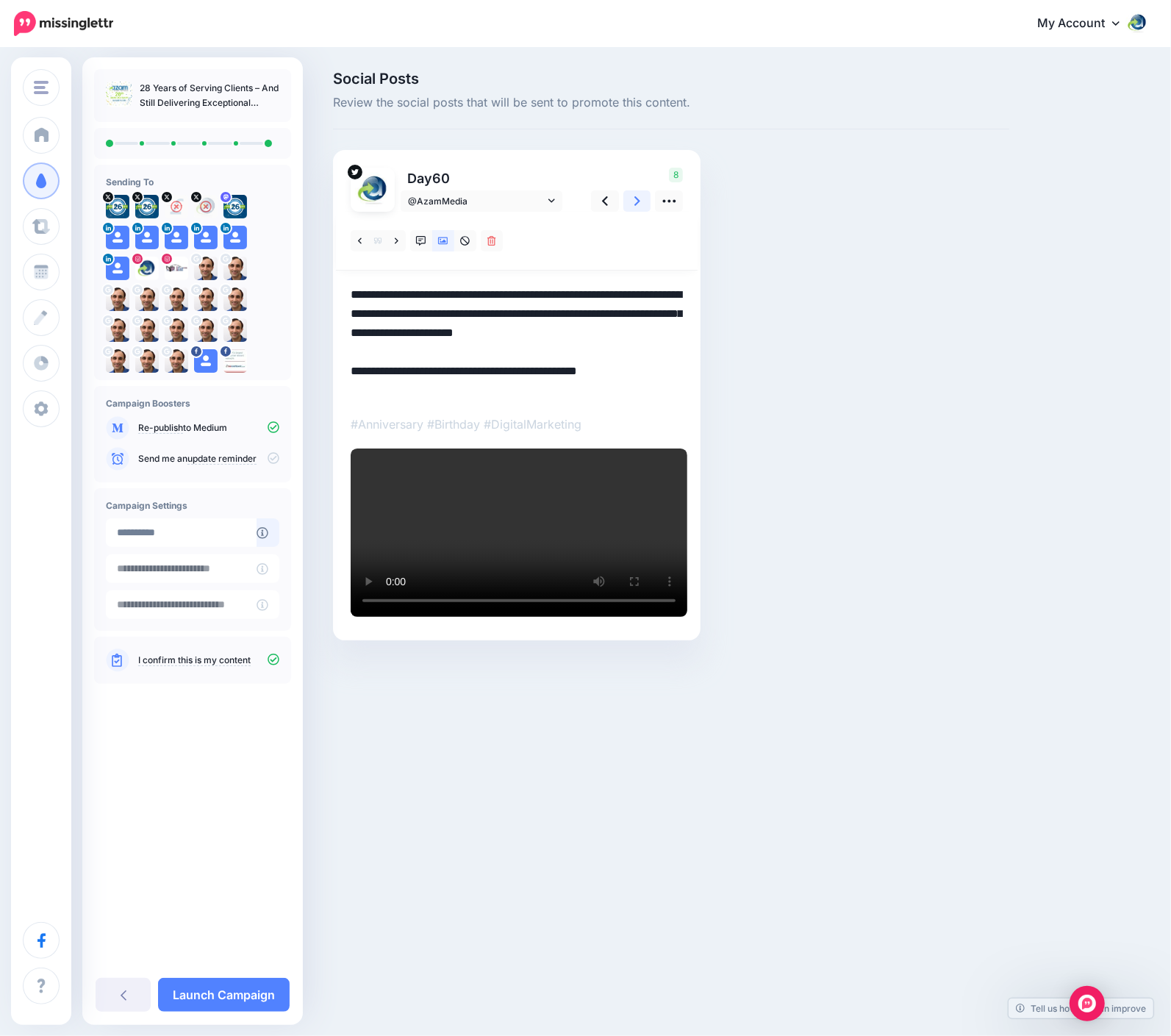
click at [636, 205] on link at bounding box center [637, 201] width 28 height 22
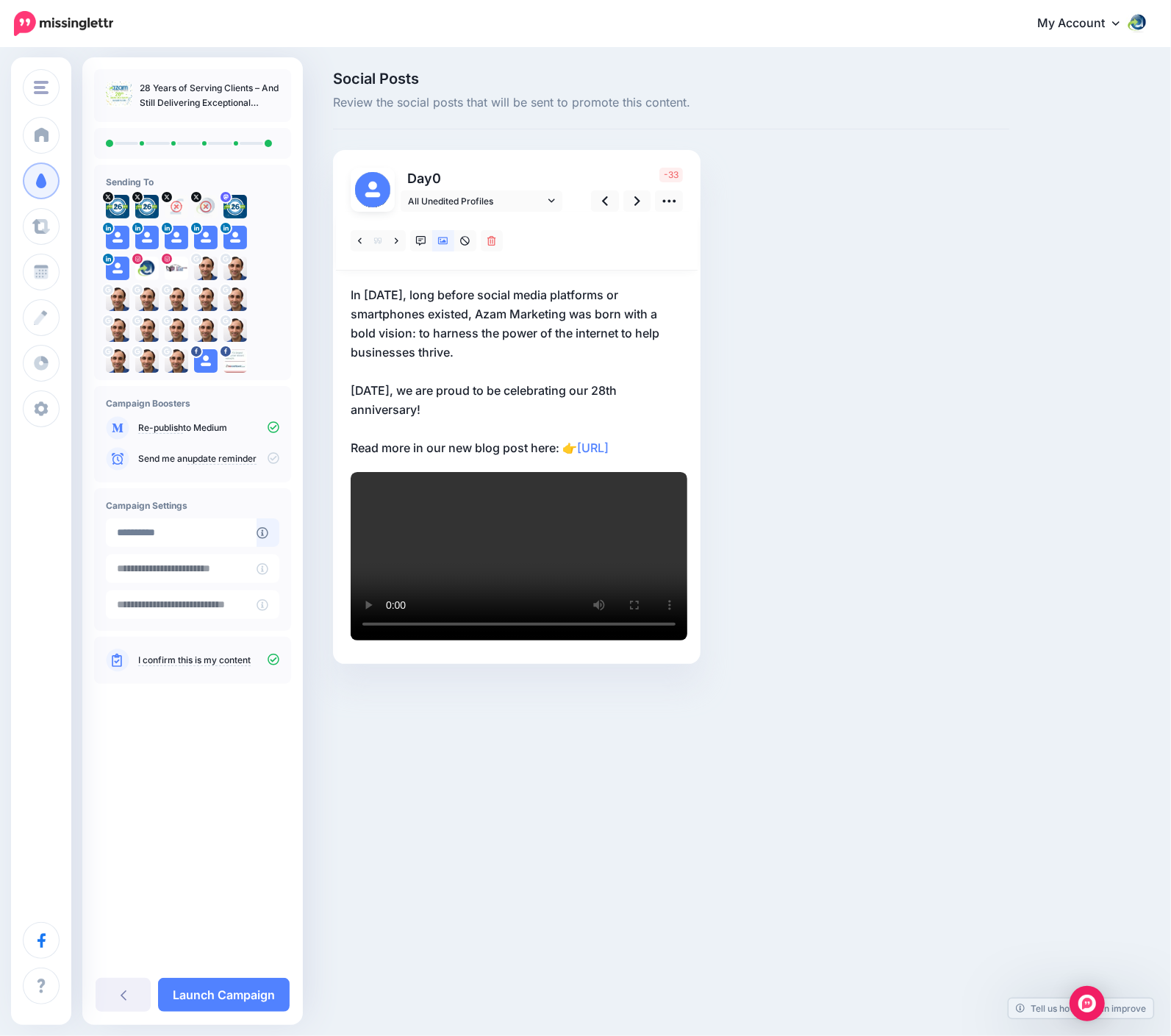
click at [446, 396] on p "In August 1997, long before social media platforms or smartphones existed, Azam…" at bounding box center [516, 370] width 332 height 172
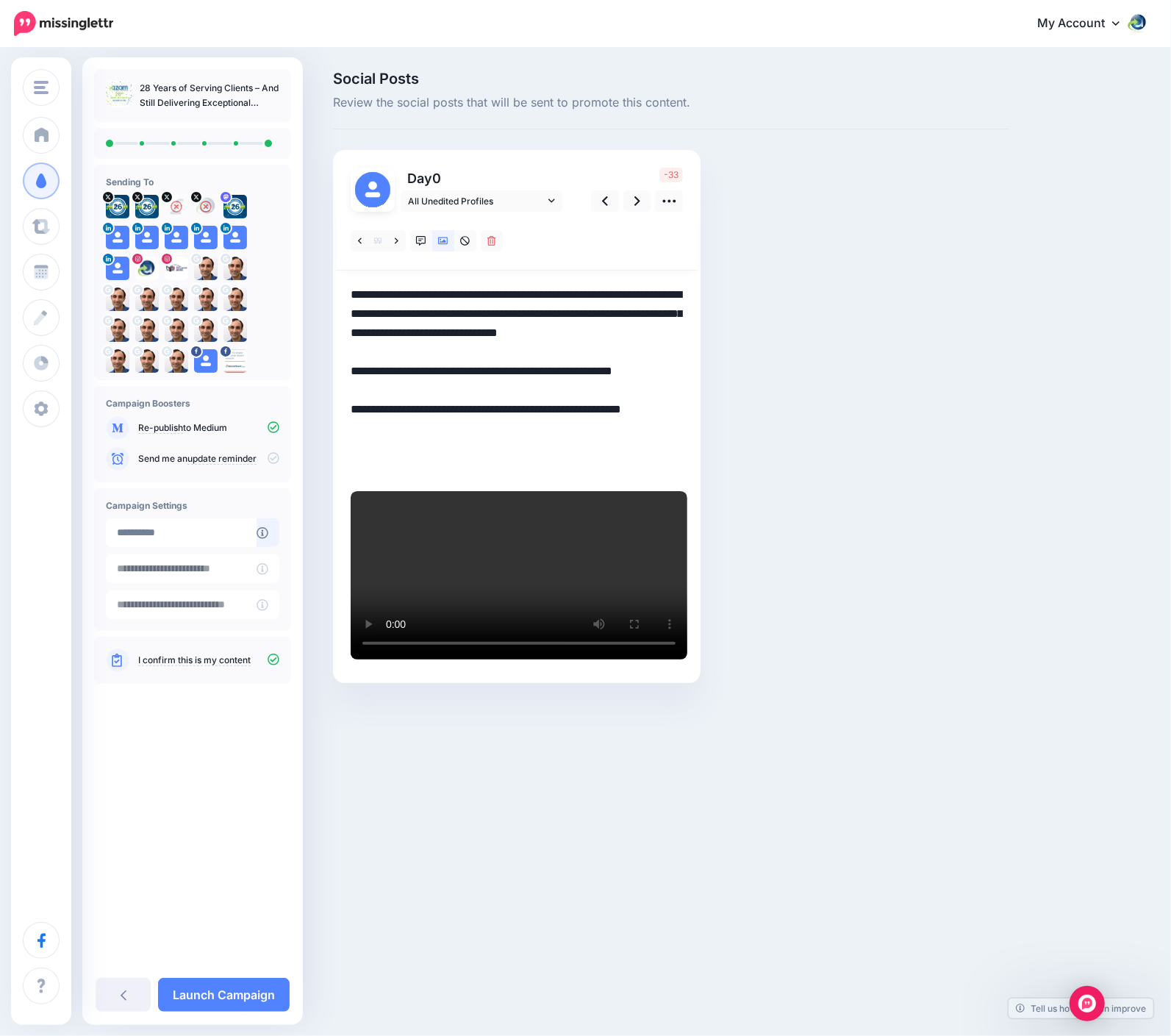
drag, startPoint x: 436, startPoint y: 388, endPoint x: 505, endPoint y: 390, distance: 69.0
click at [505, 390] on textarea "**********" at bounding box center [516, 380] width 332 height 191
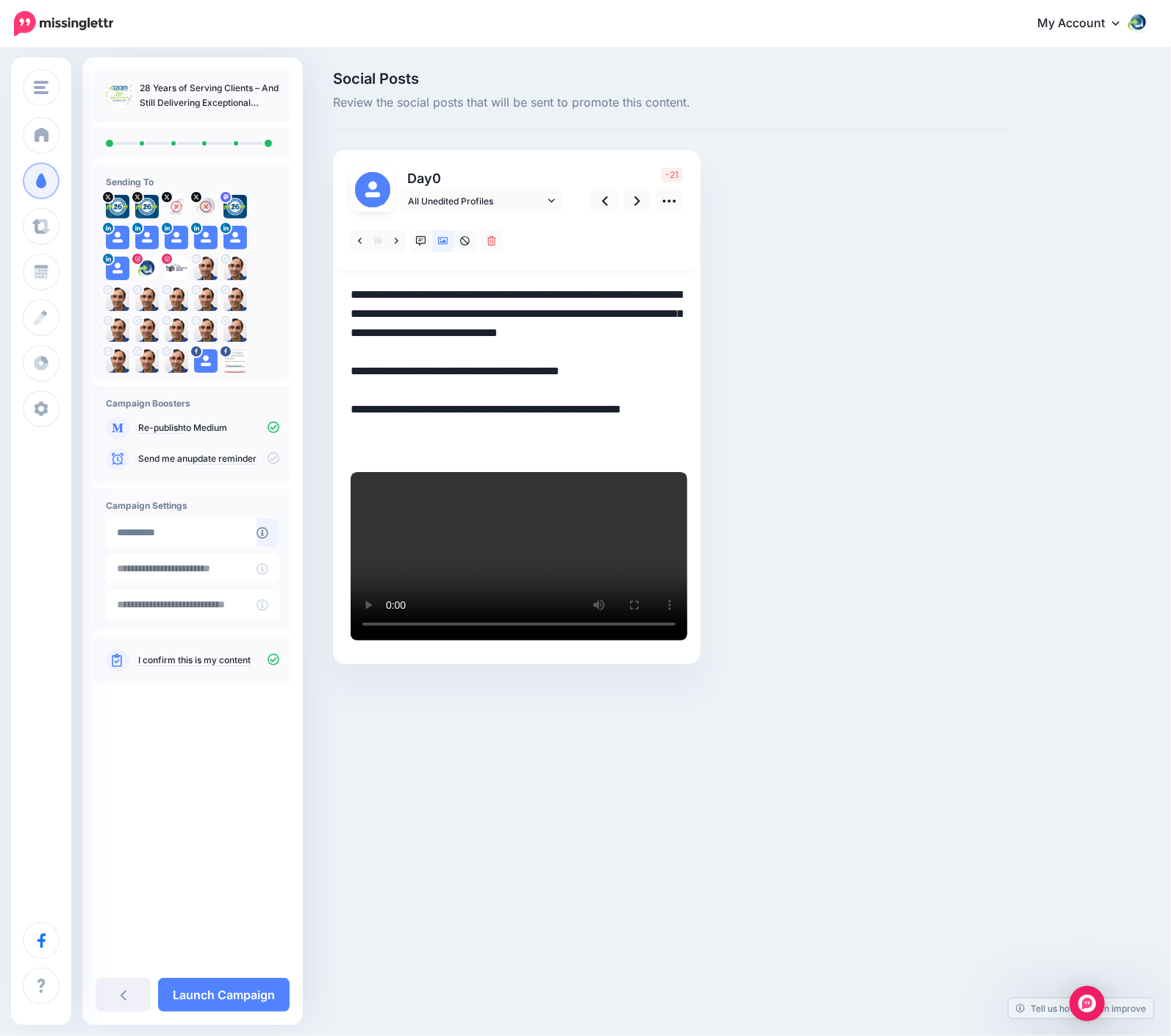
click at [408, 427] on textarea "**********" at bounding box center [516, 370] width 332 height 172
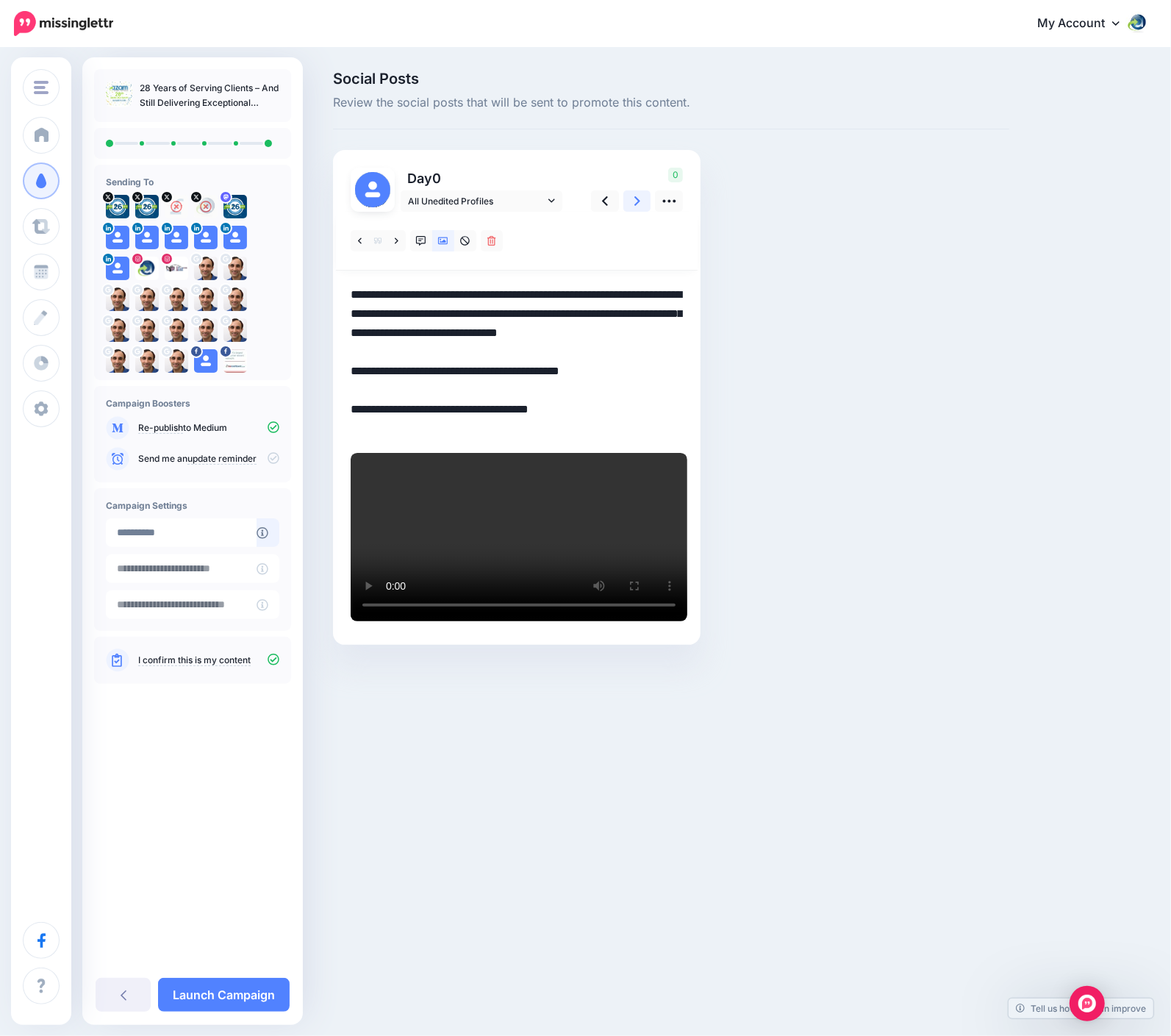
click at [644, 201] on link at bounding box center [637, 201] width 28 height 22
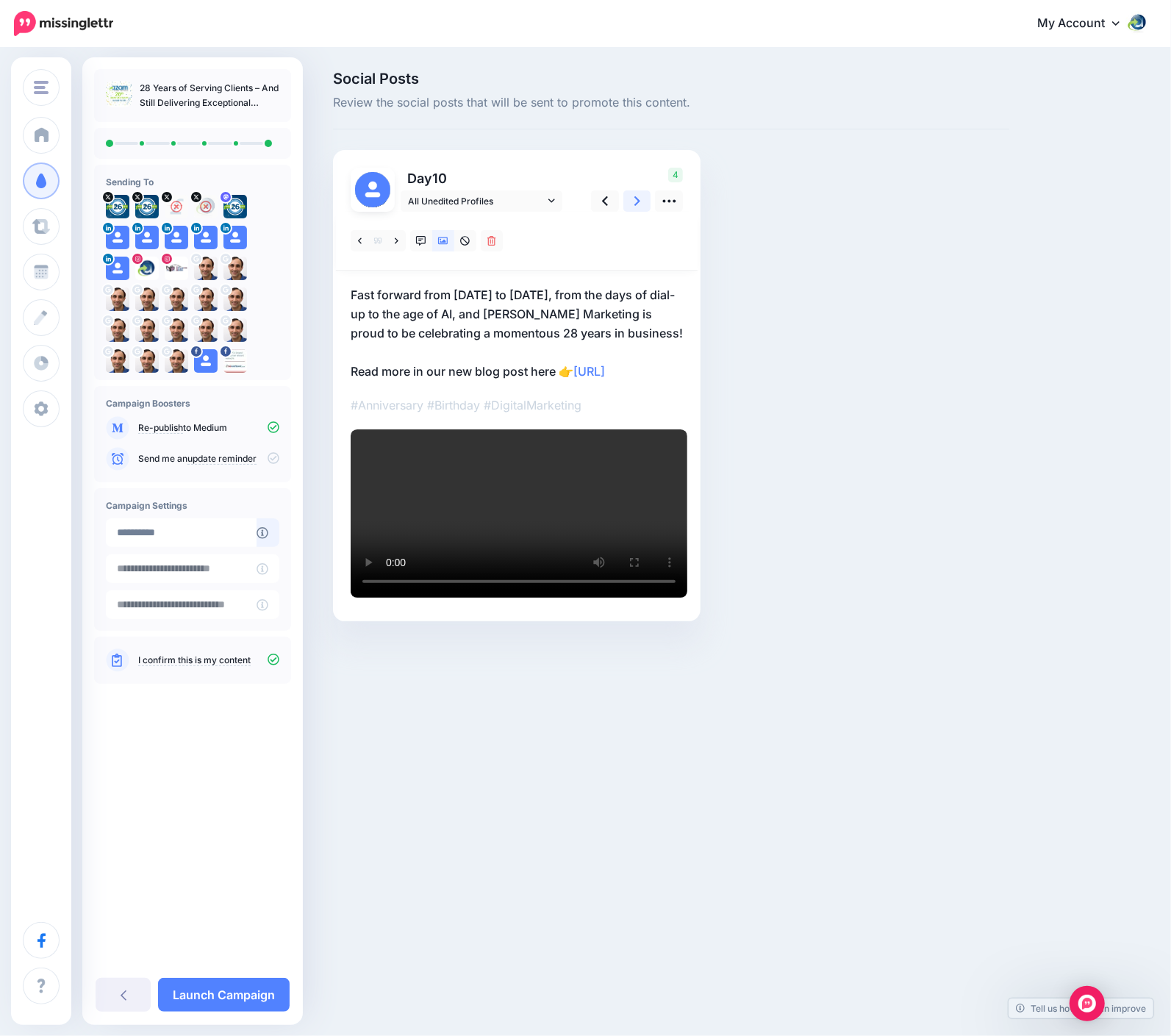
click at [644, 201] on link at bounding box center [637, 201] width 28 height 22
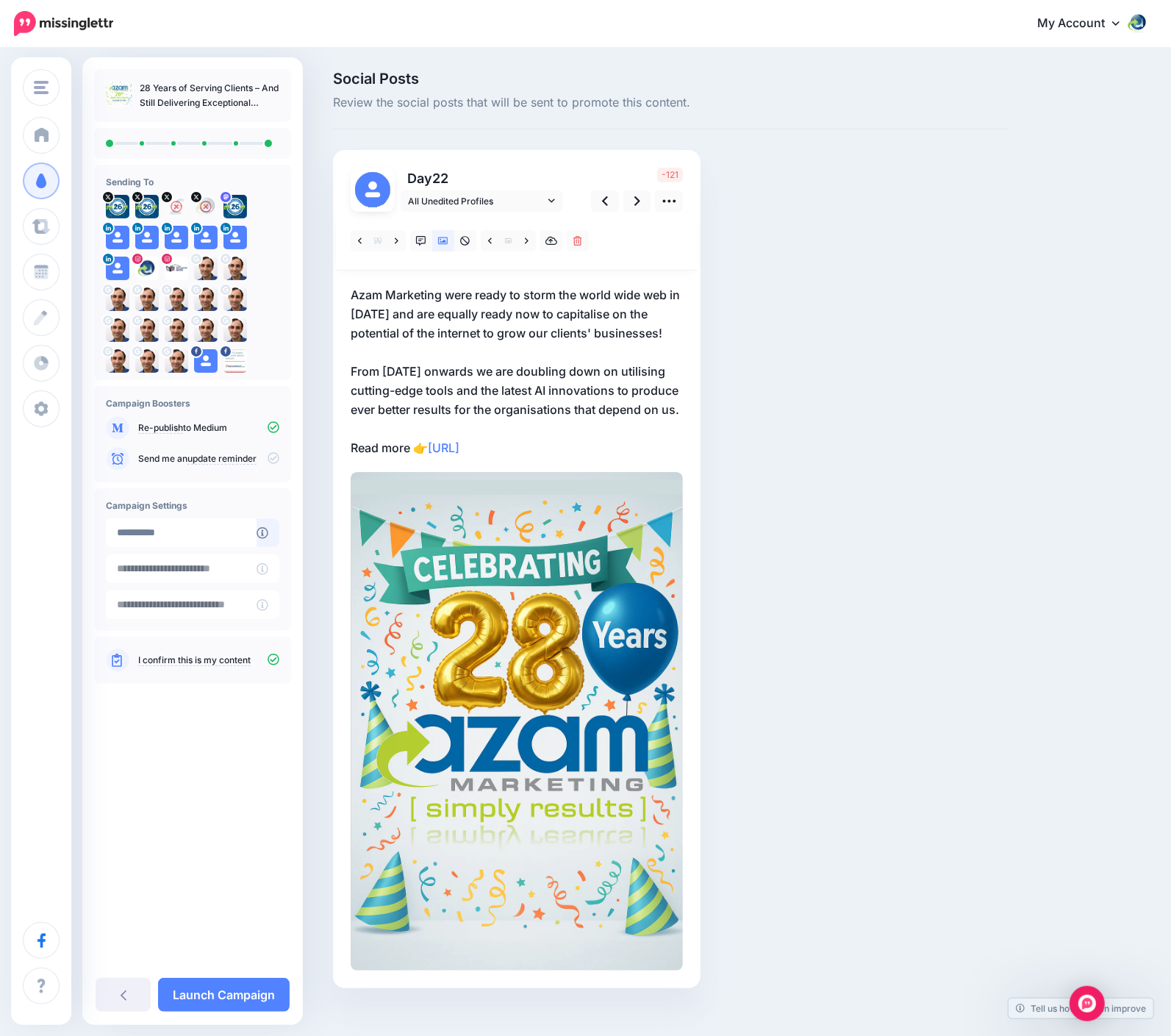
click at [492, 396] on p "Azam Marketing were ready to storm the world wide web in August 1997 and are eq…" at bounding box center [516, 370] width 332 height 172
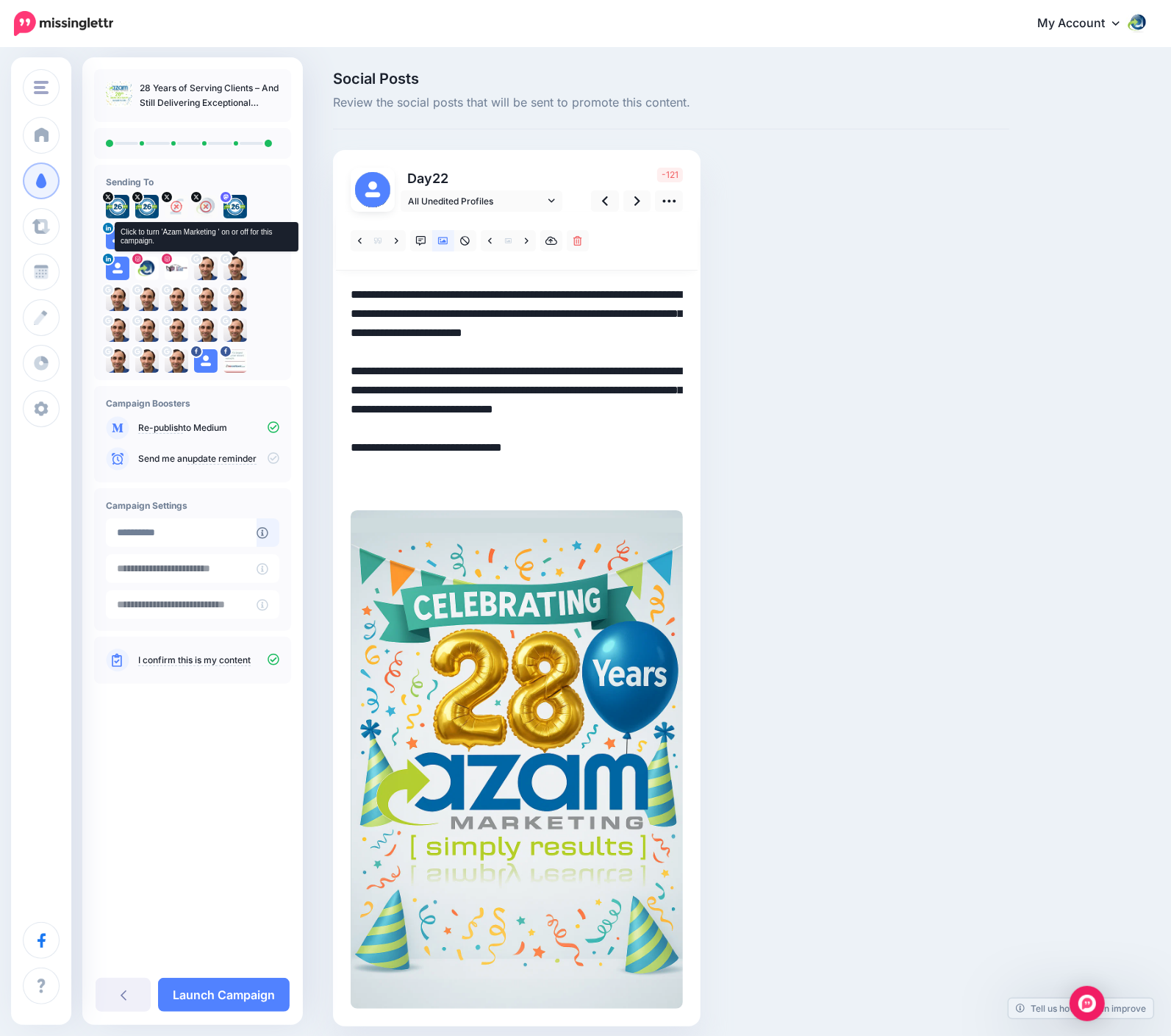
drag, startPoint x: 448, startPoint y: 344, endPoint x: 174, endPoint y: 234, distance: 295.3
click at [174, 234] on div "Azam Marketing Azam Marketing Add Workspace Dashboard Campaigns Curate Schedule…" at bounding box center [586, 571] width 1171 height 1043
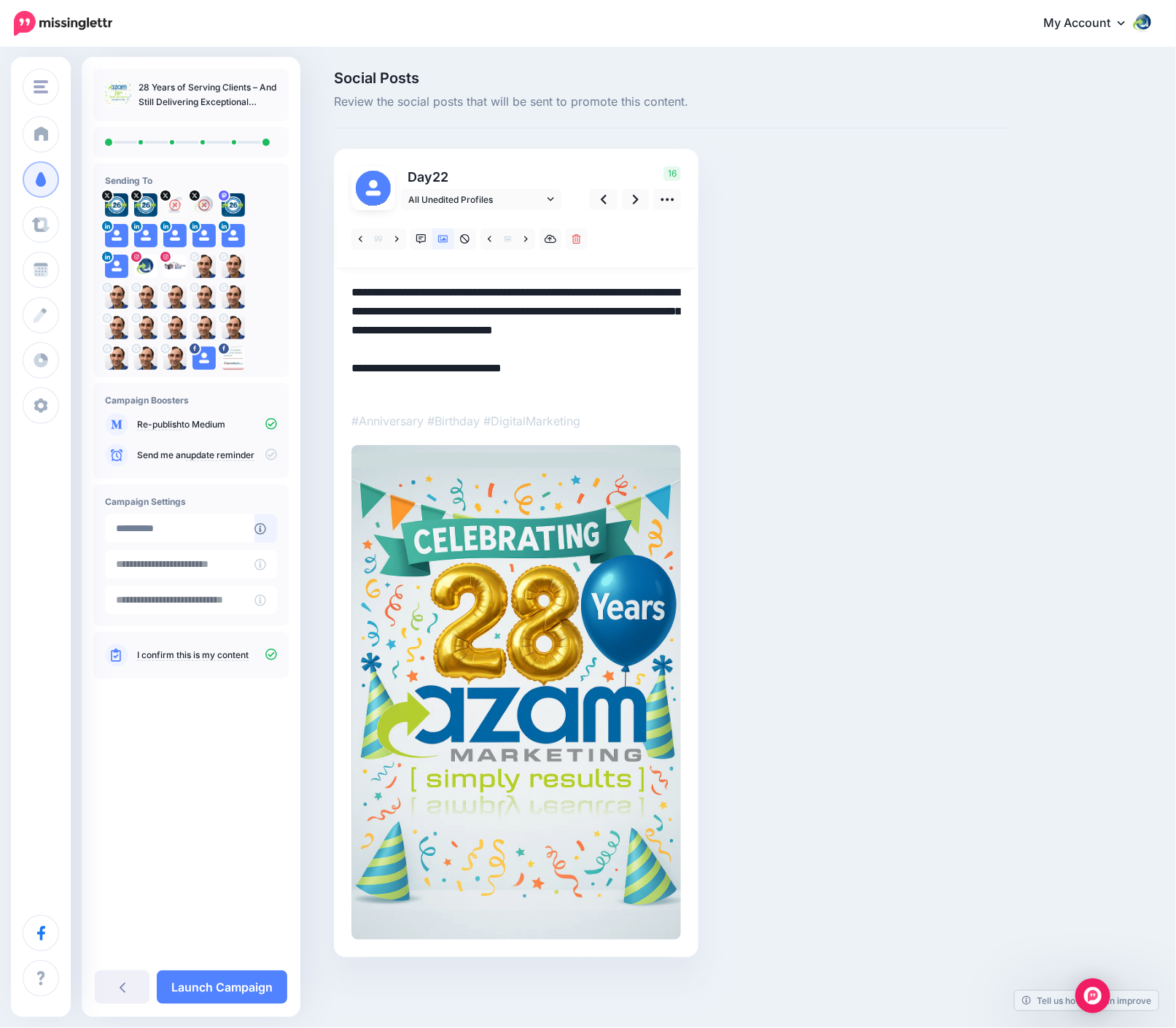
click at [799, 292] on div "Social Posts Review the social posts that will be sent to promote this content." at bounding box center [672, 536] width 699 height 930
drag, startPoint x: 546, startPoint y: 294, endPoint x: 528, endPoint y: 289, distance: 18.7
click at [528, 289] on textarea "**********" at bounding box center [516, 339] width 330 height 114
click at [871, 322] on div "Social Posts Review the social posts that will be sent to promote this content." at bounding box center [672, 536] width 699 height 930
click at [242, 963] on link "Launch Campaign" at bounding box center [222, 986] width 130 height 33
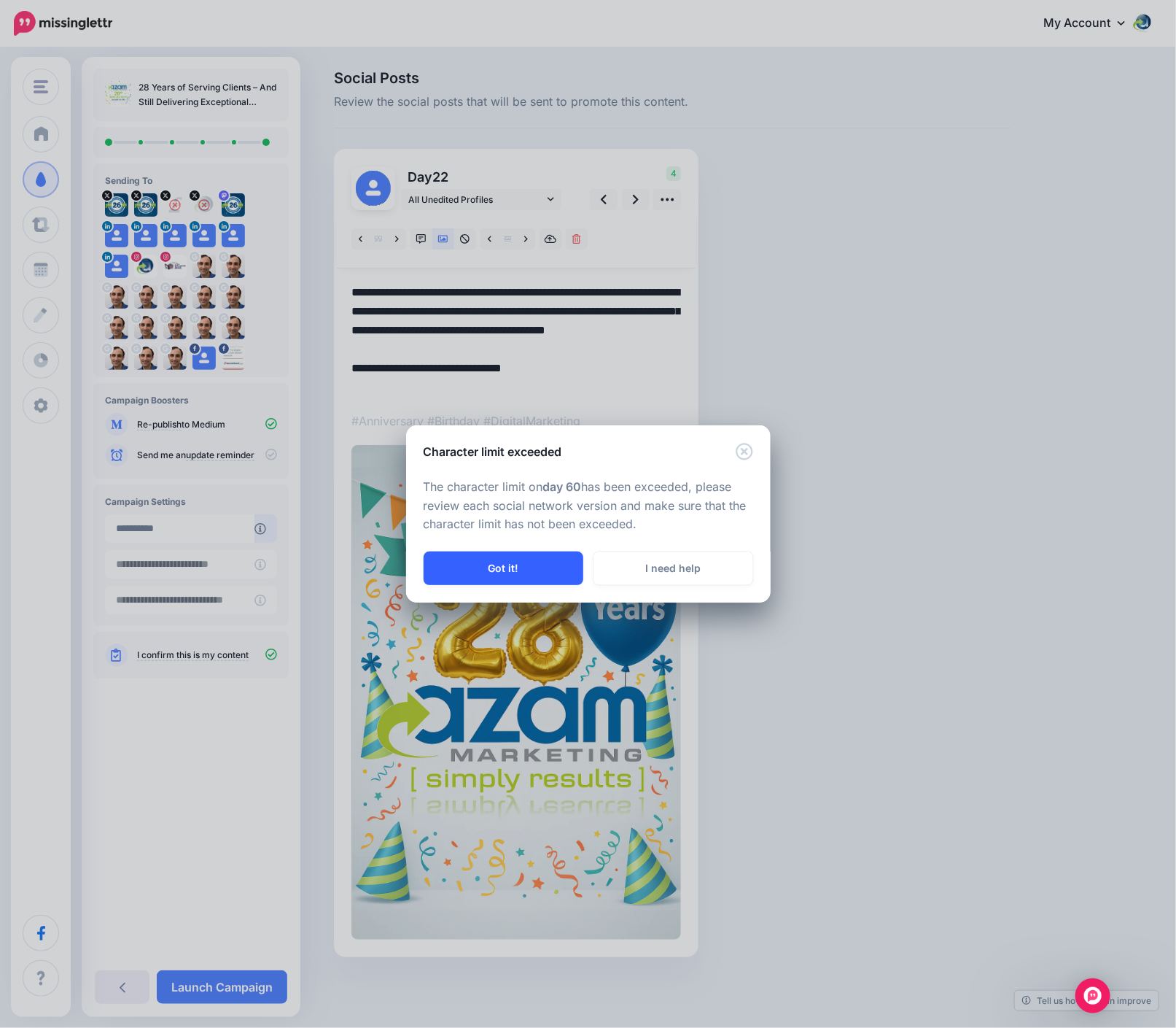
click at [563, 577] on button "Got it!" at bounding box center [504, 568] width 159 height 33
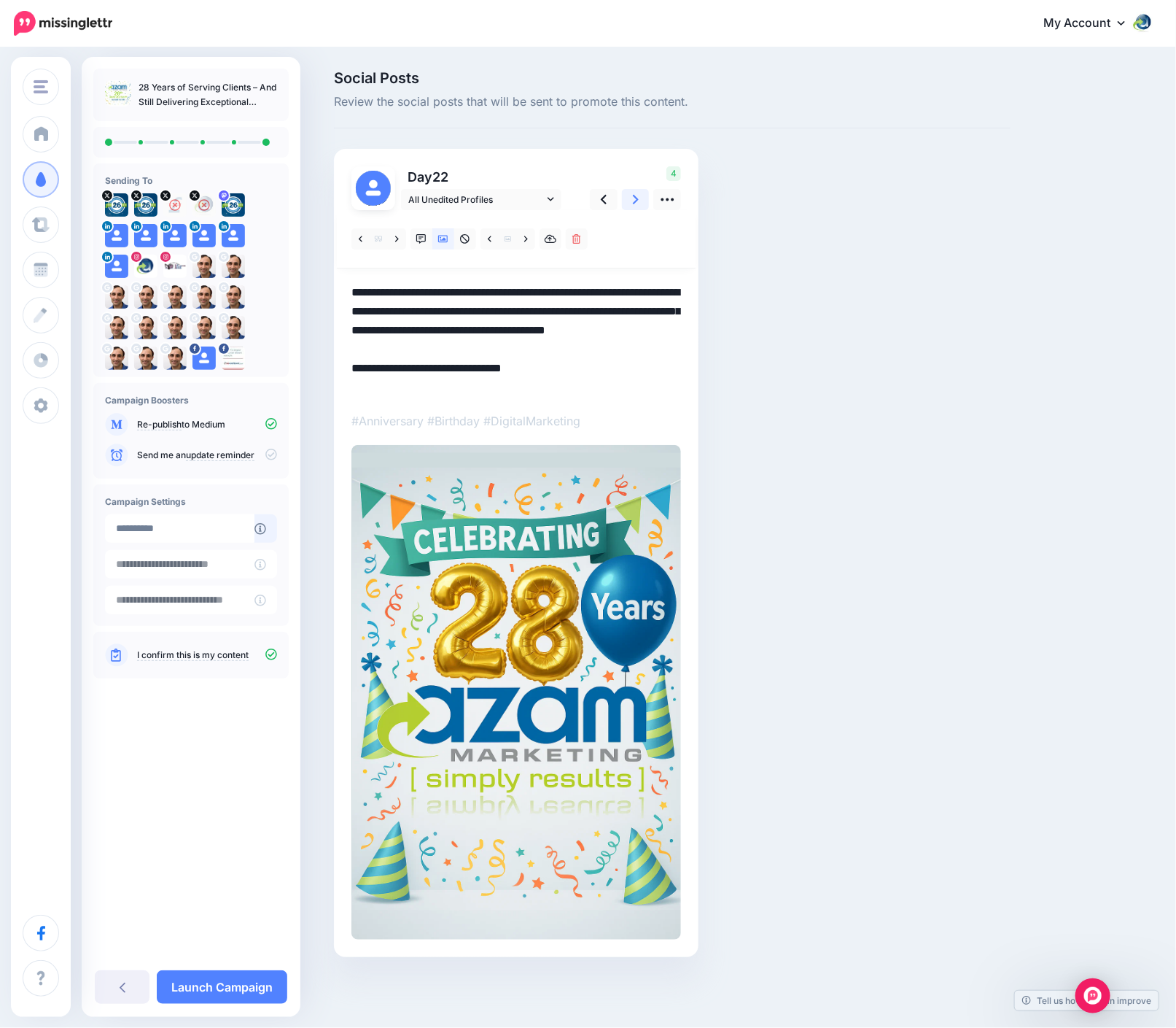
click at [636, 198] on icon at bounding box center [636, 199] width 6 height 9
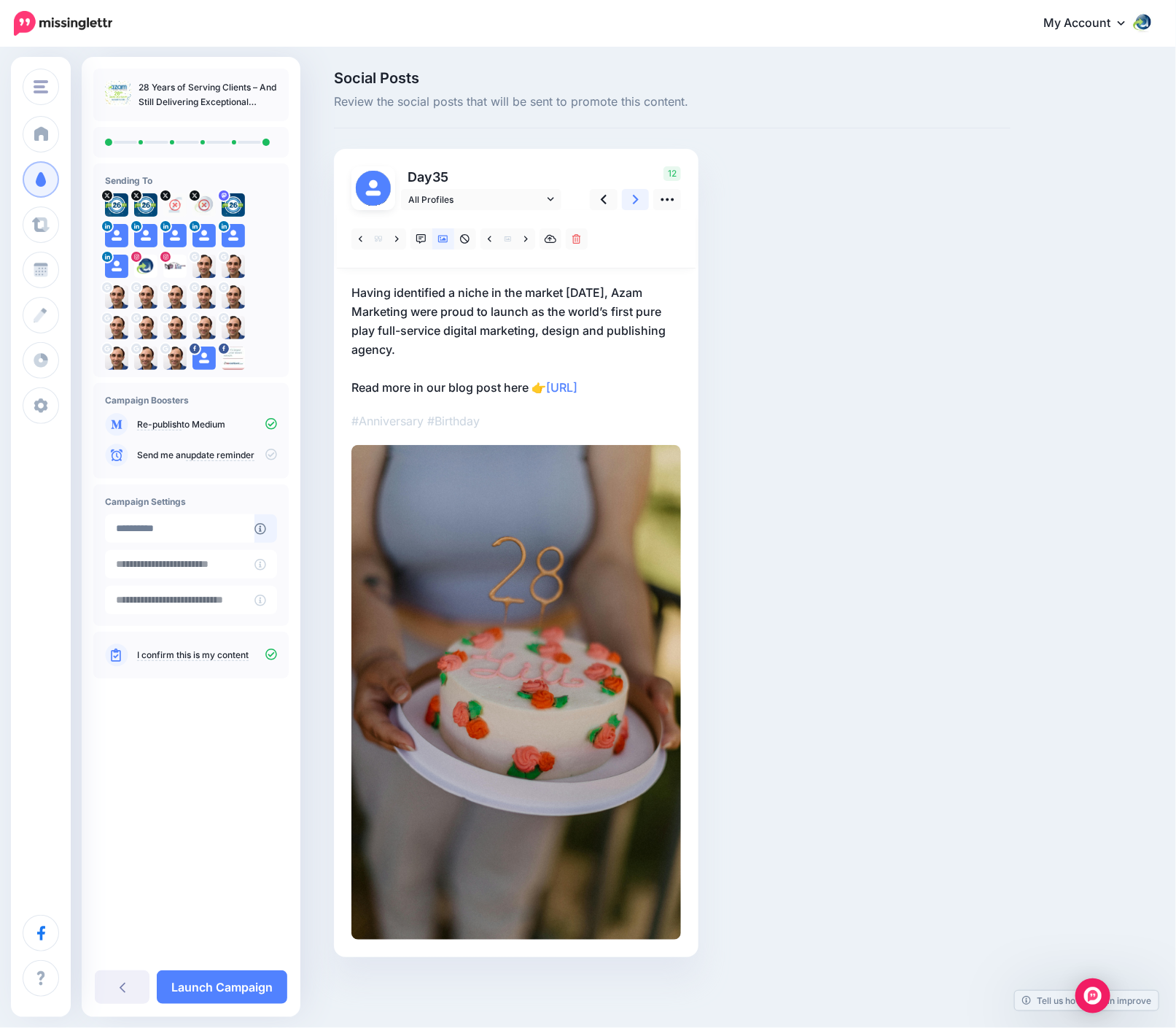
click at [636, 198] on icon at bounding box center [636, 199] width 6 height 9
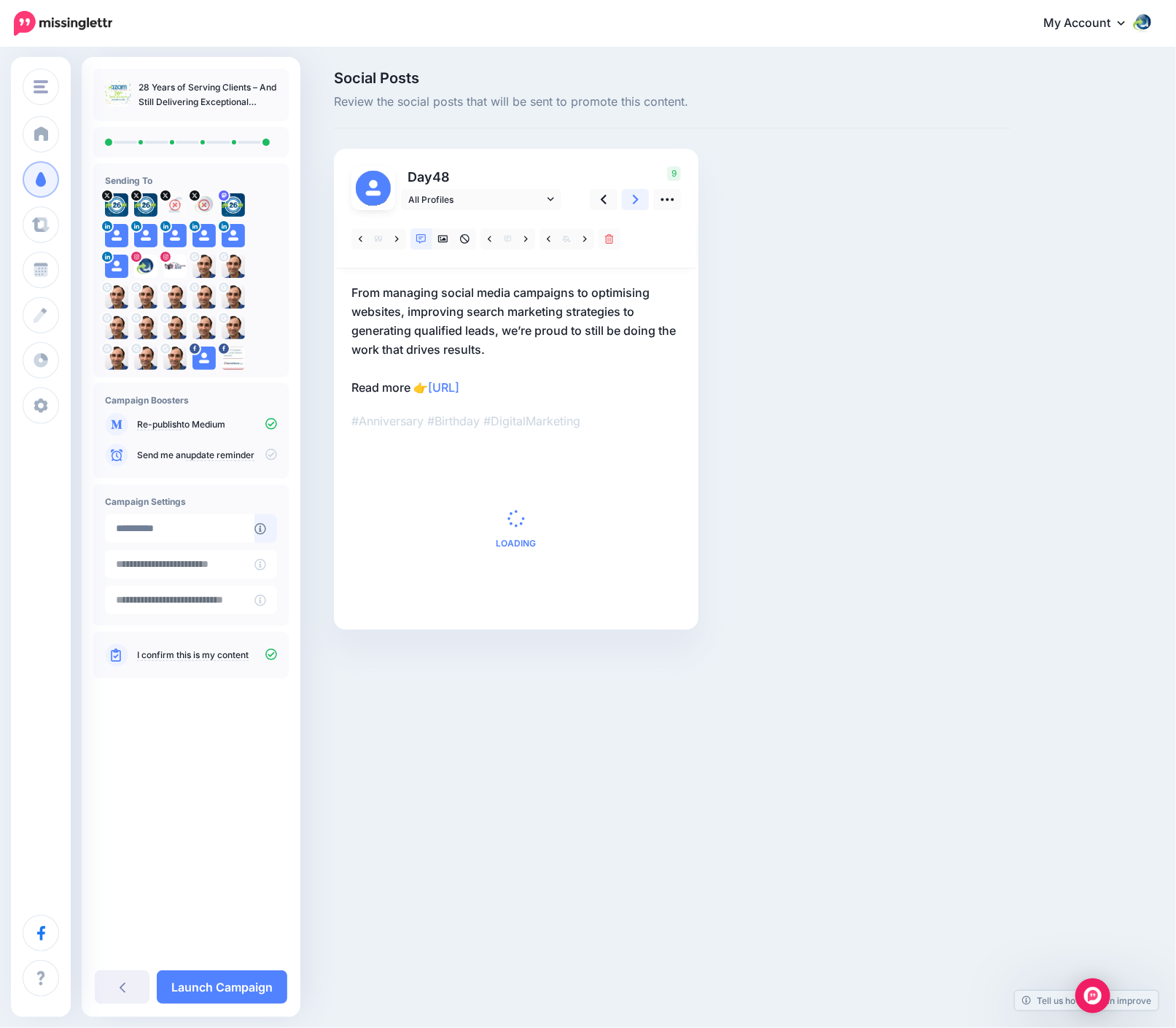
click at [636, 198] on icon at bounding box center [636, 199] width 6 height 9
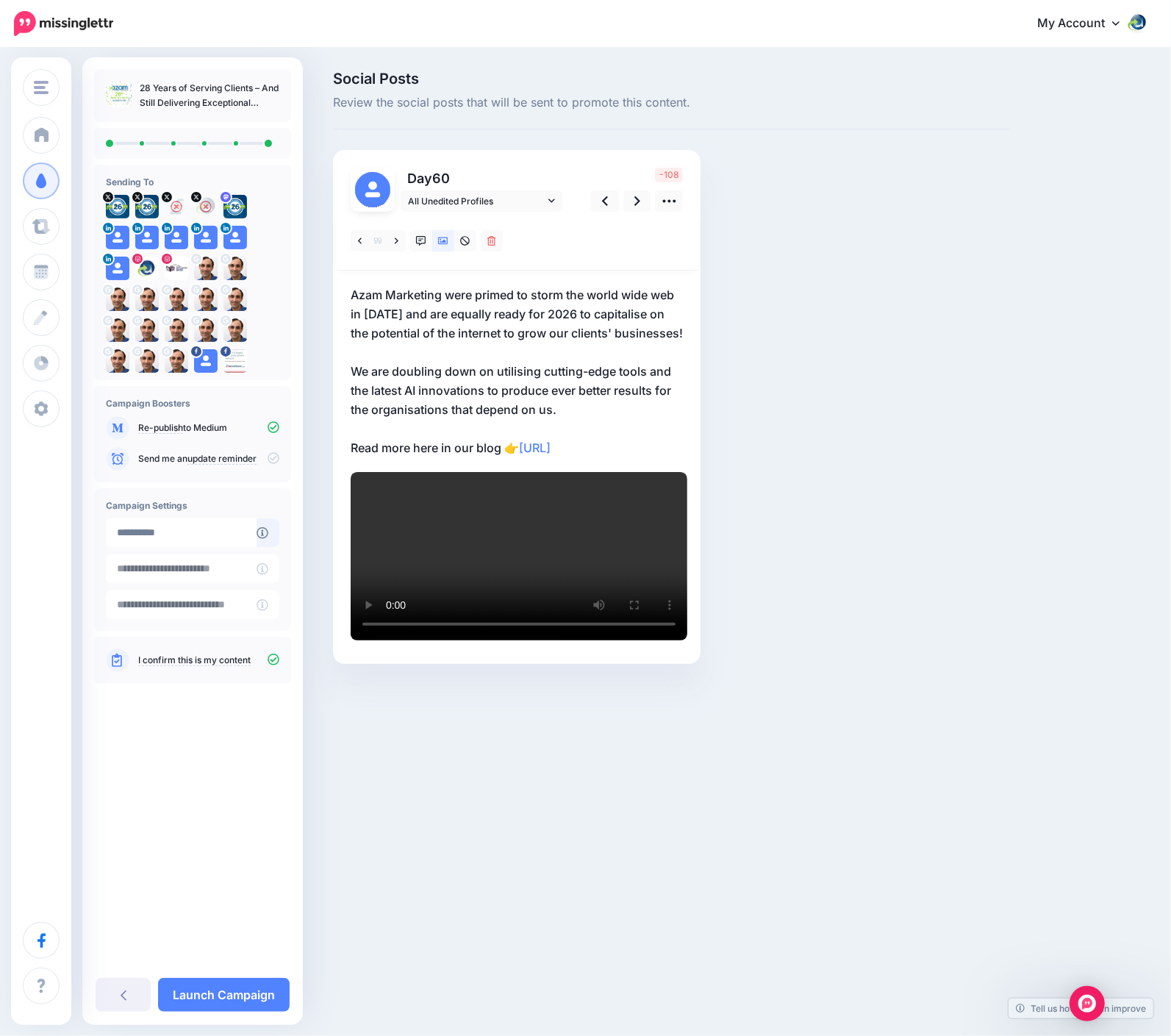
click at [420, 348] on p "Azam Marketing were primed to storm the world wide web in 1997 and are equally …" at bounding box center [516, 370] width 332 height 172
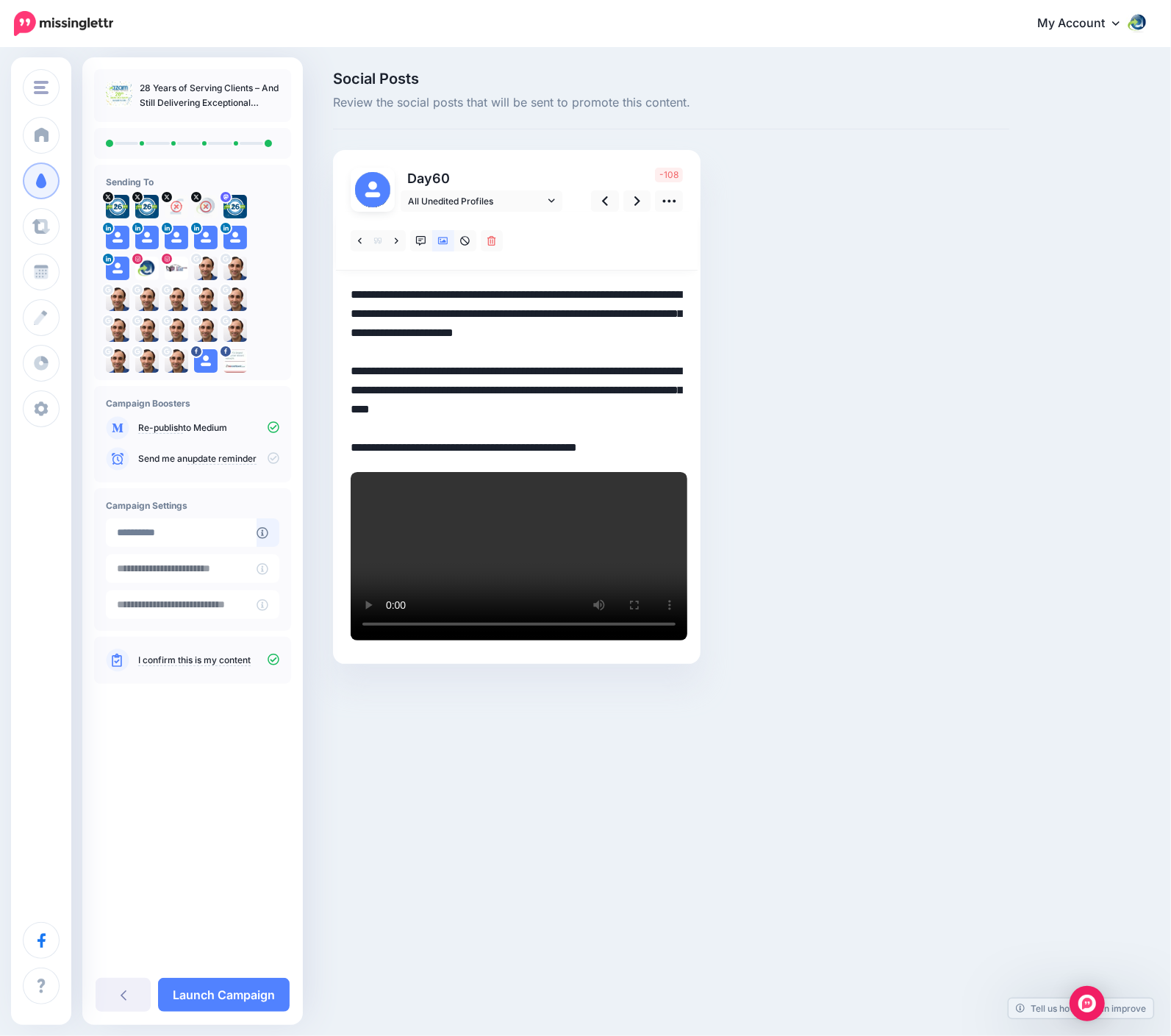
drag, startPoint x: 674, startPoint y: 331, endPoint x: 299, endPoint y: 281, distance: 378.3
click at [299, 281] on div "Azam Marketing Azam Marketing Add Workspace Dashboard Campaigns Curate Schedule…" at bounding box center [586, 389] width 1171 height 680
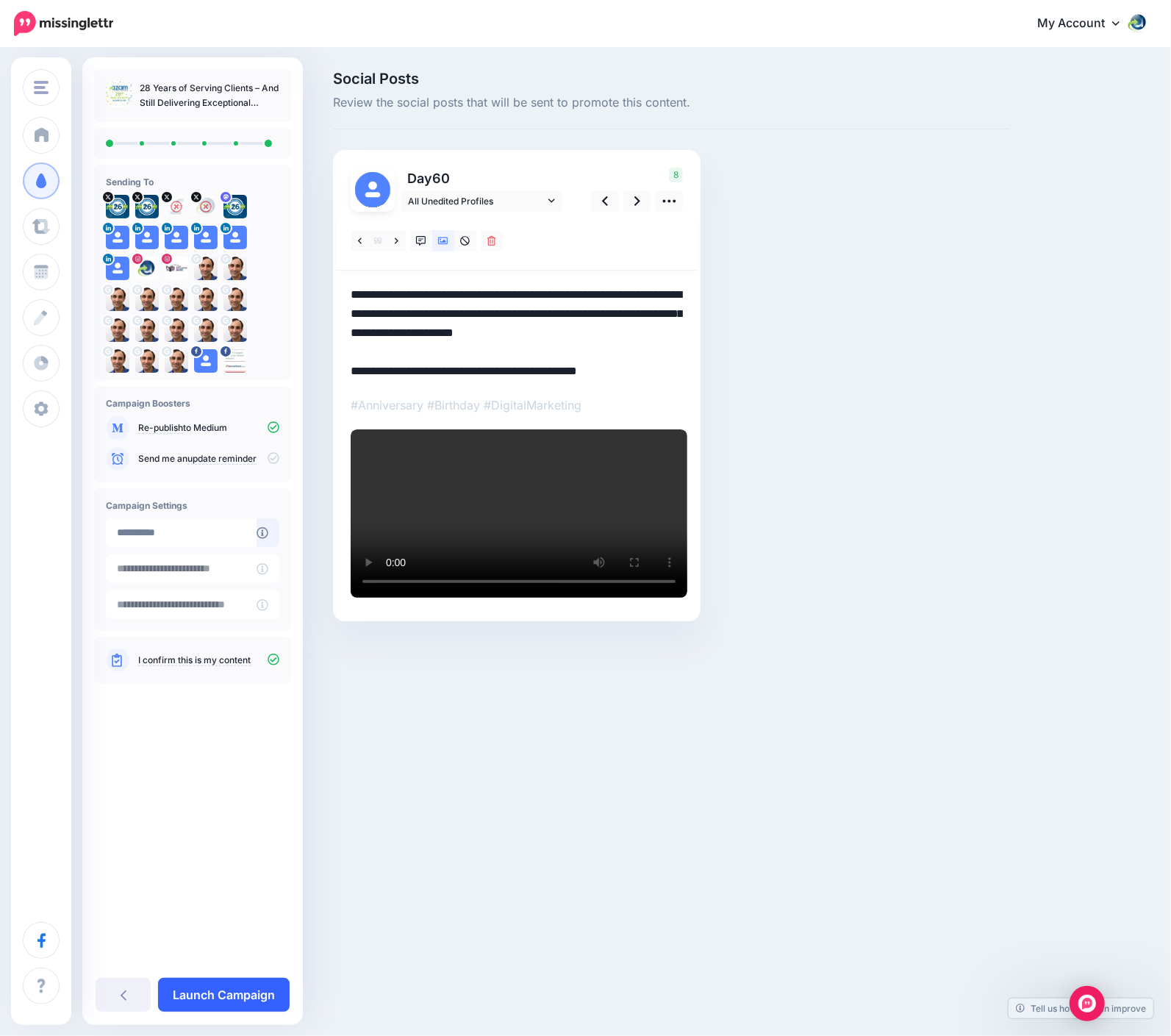
type textarea "**********"
click at [255, 970] on link "Launch Campaign" at bounding box center [224, 994] width 131 height 34
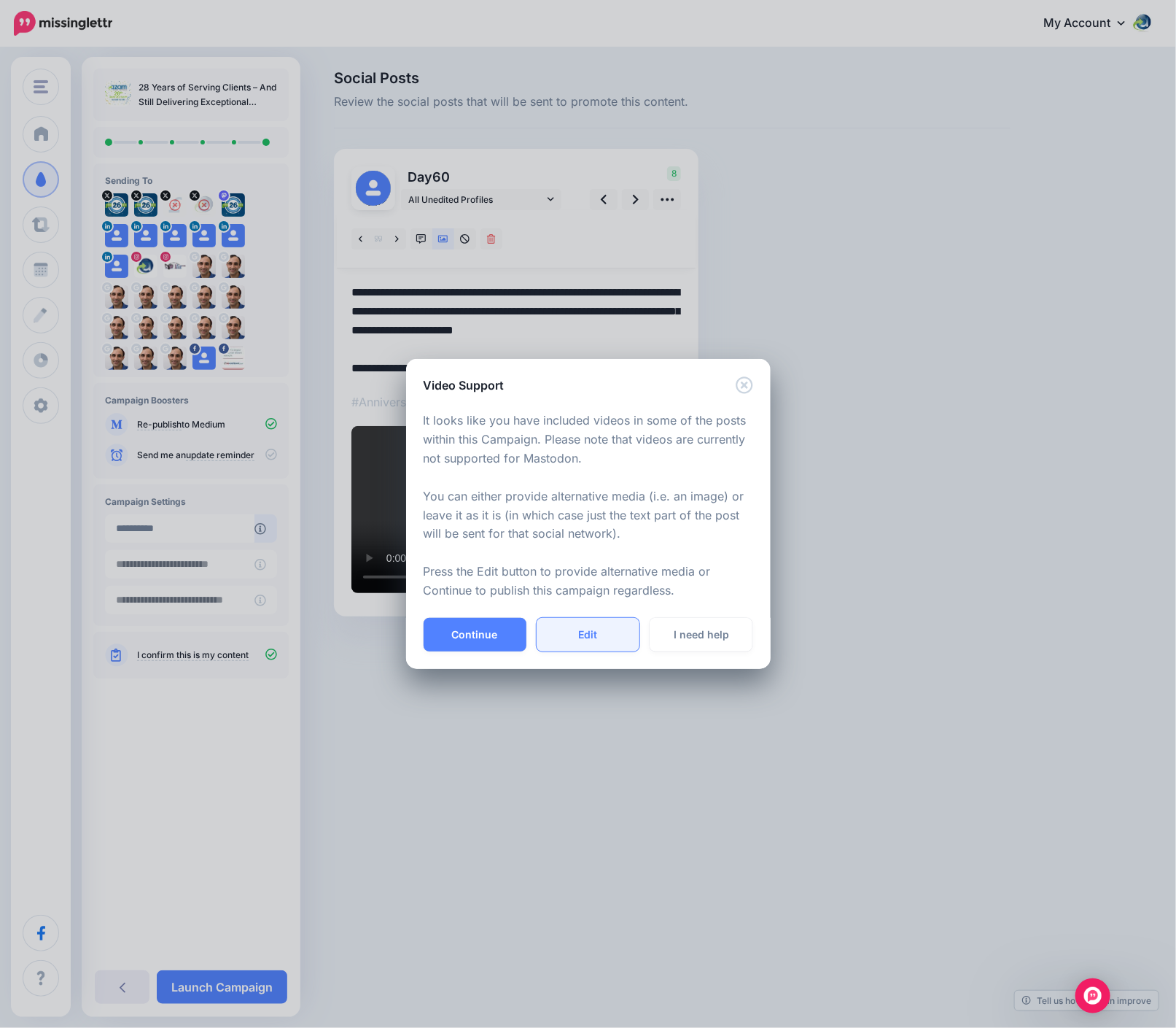
click at [588, 631] on link "Edit" at bounding box center [588, 634] width 103 height 33
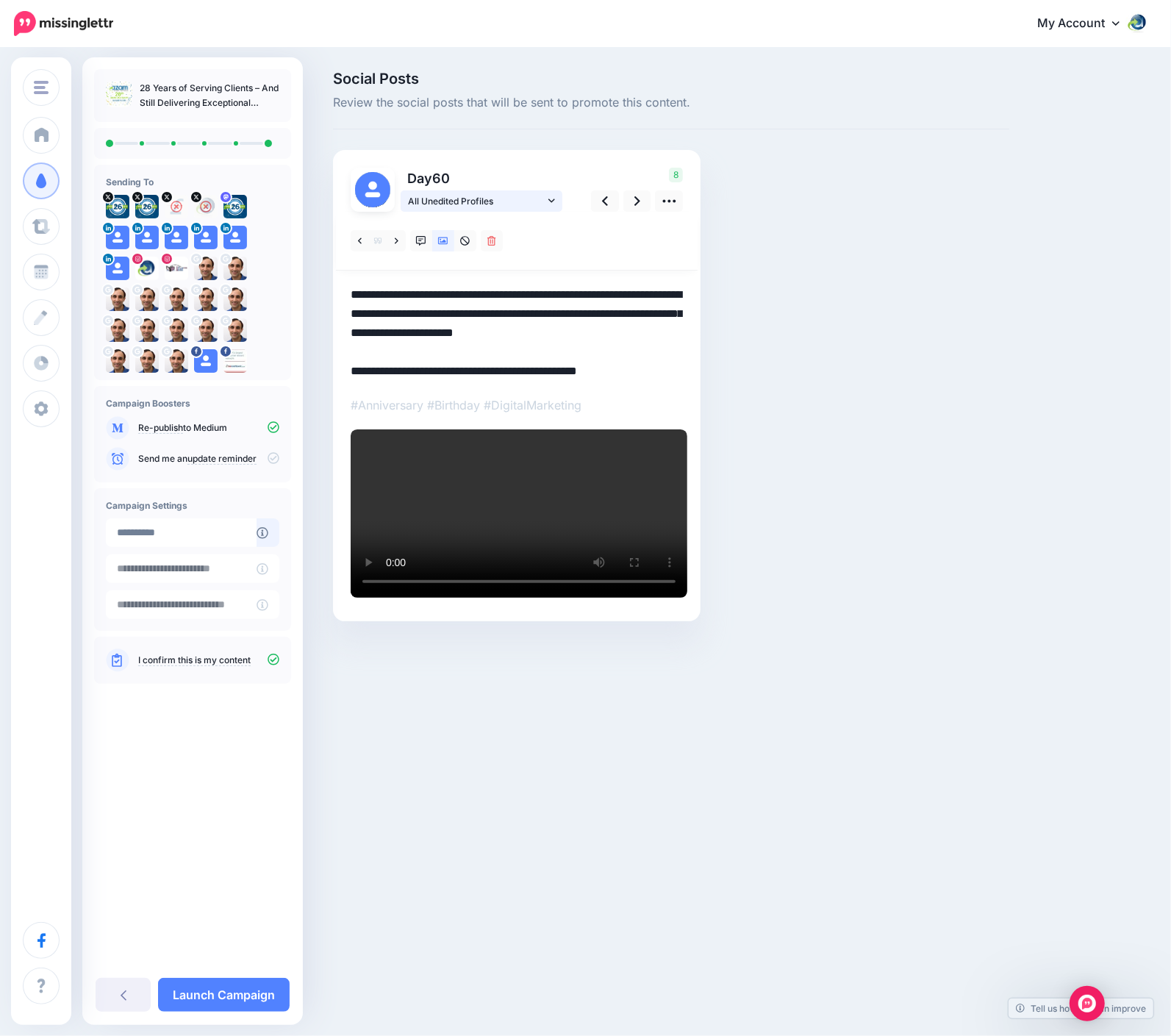
click at [512, 199] on span "All Unedited Profiles" at bounding box center [477, 201] width 136 height 16
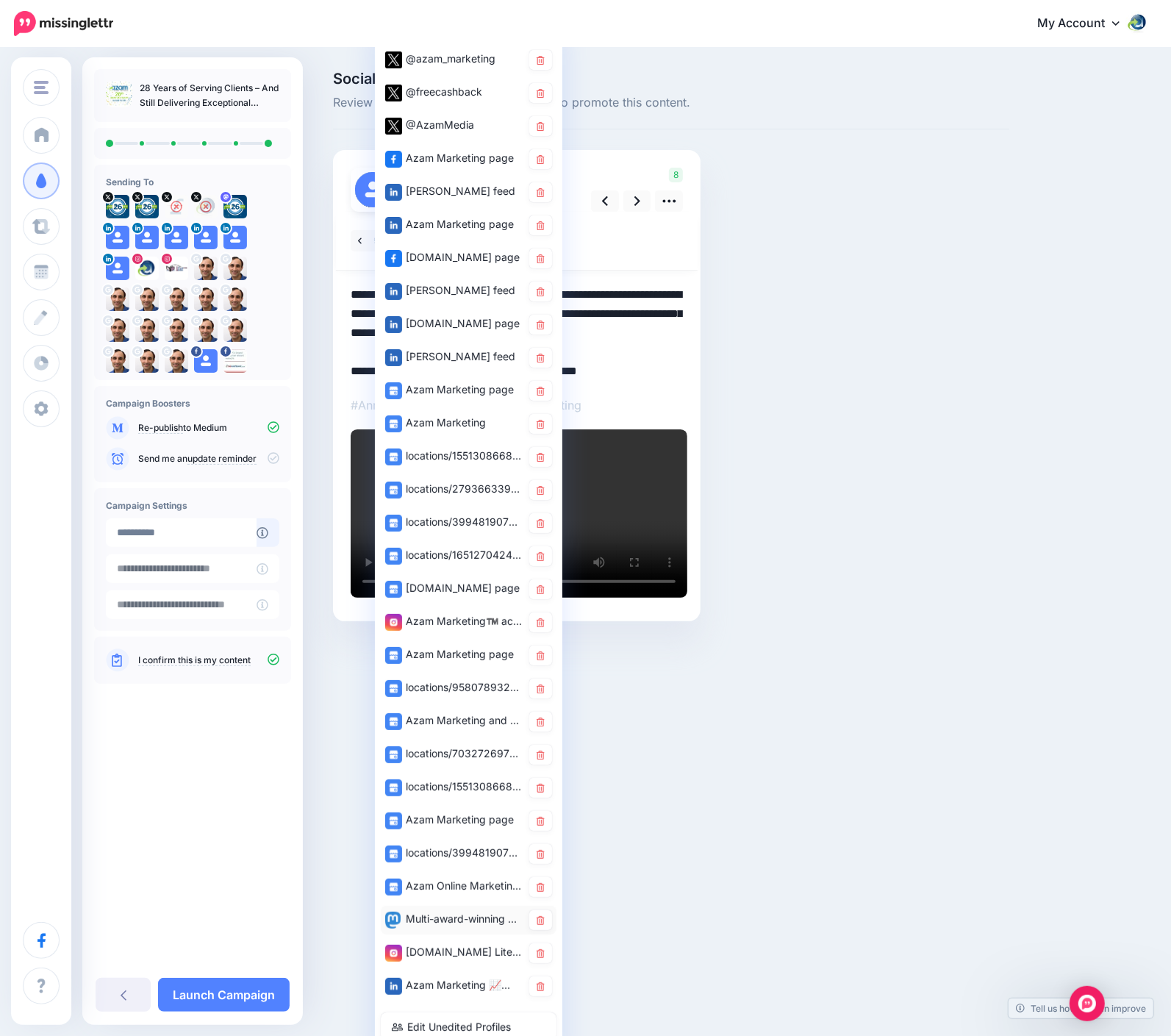
click at [445, 914] on div "Multi-award-winning agency. At" at bounding box center [453, 919] width 136 height 18
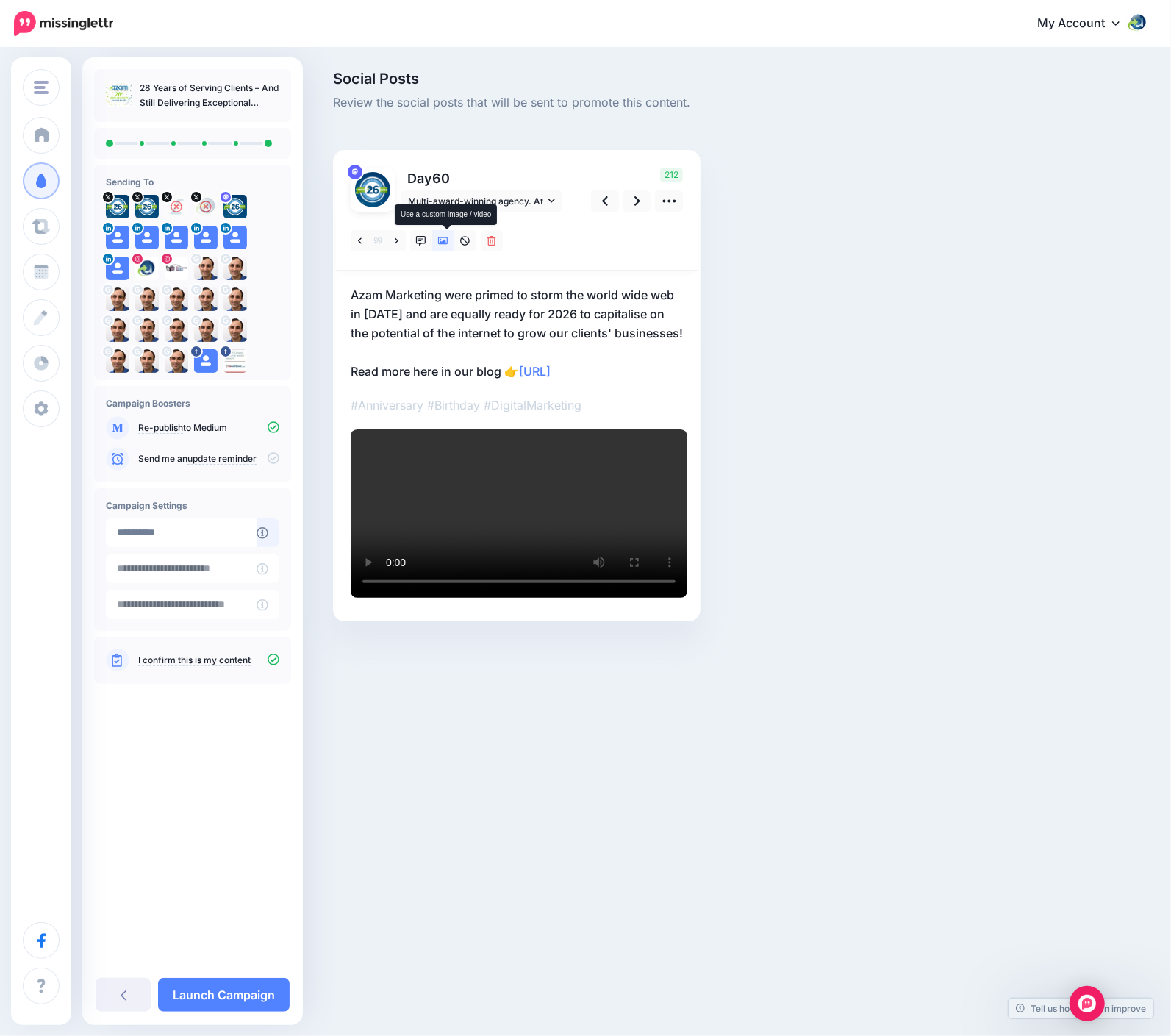
click at [447, 238] on icon at bounding box center [443, 241] width 10 height 10
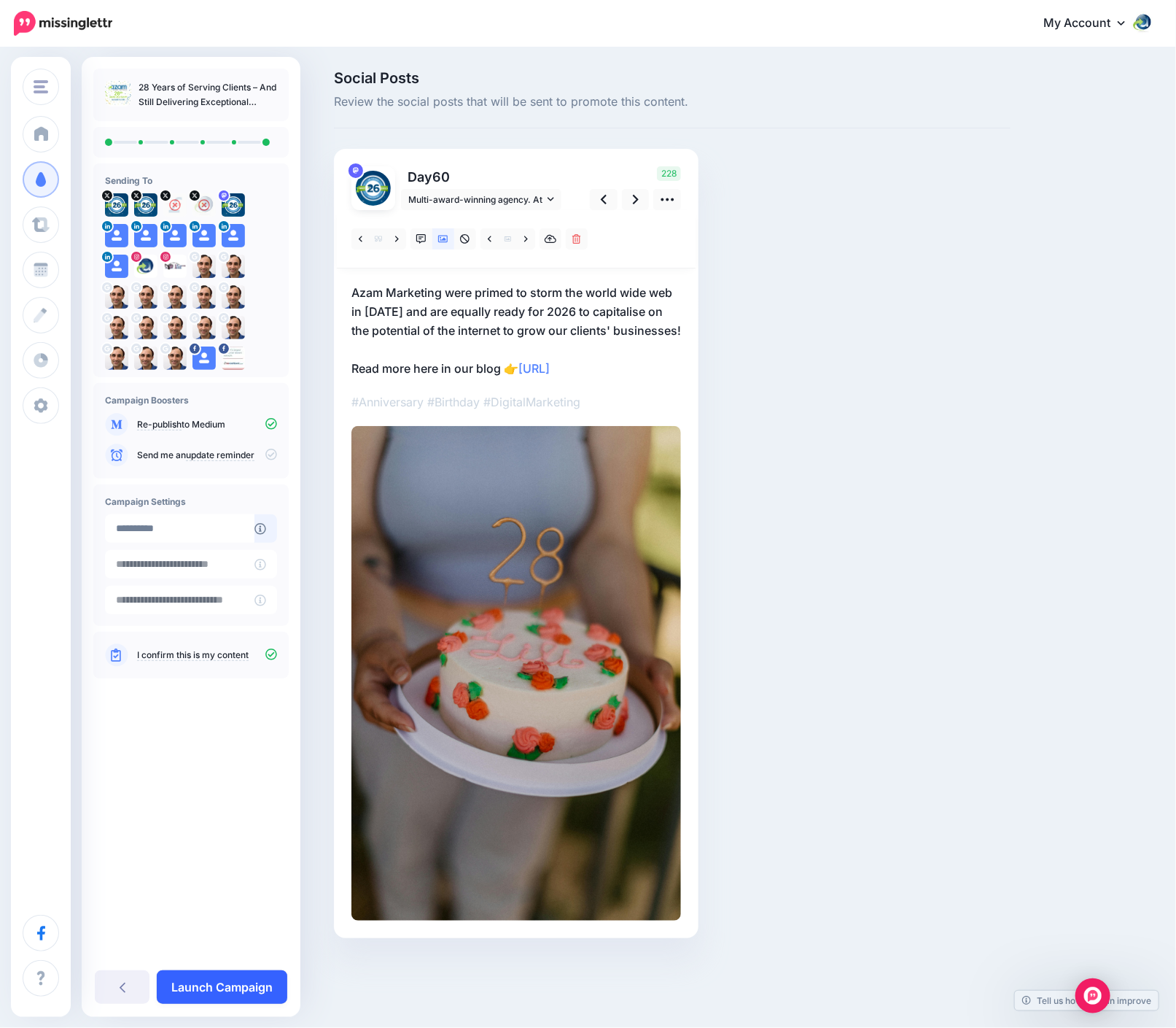
click at [244, 963] on link "Launch Campaign" at bounding box center [222, 986] width 130 height 33
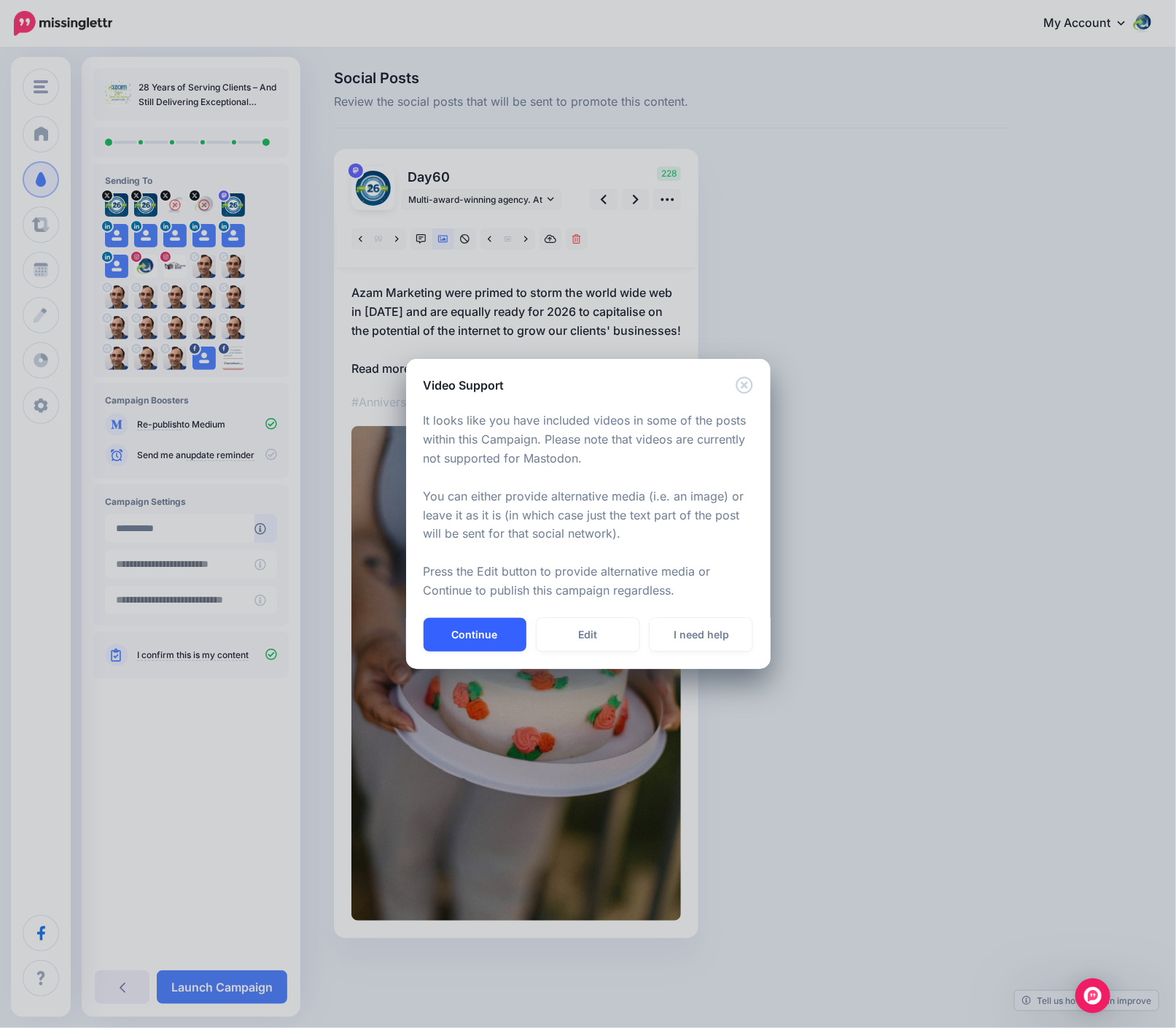
click at [508, 642] on button "Continue" at bounding box center [475, 634] width 103 height 33
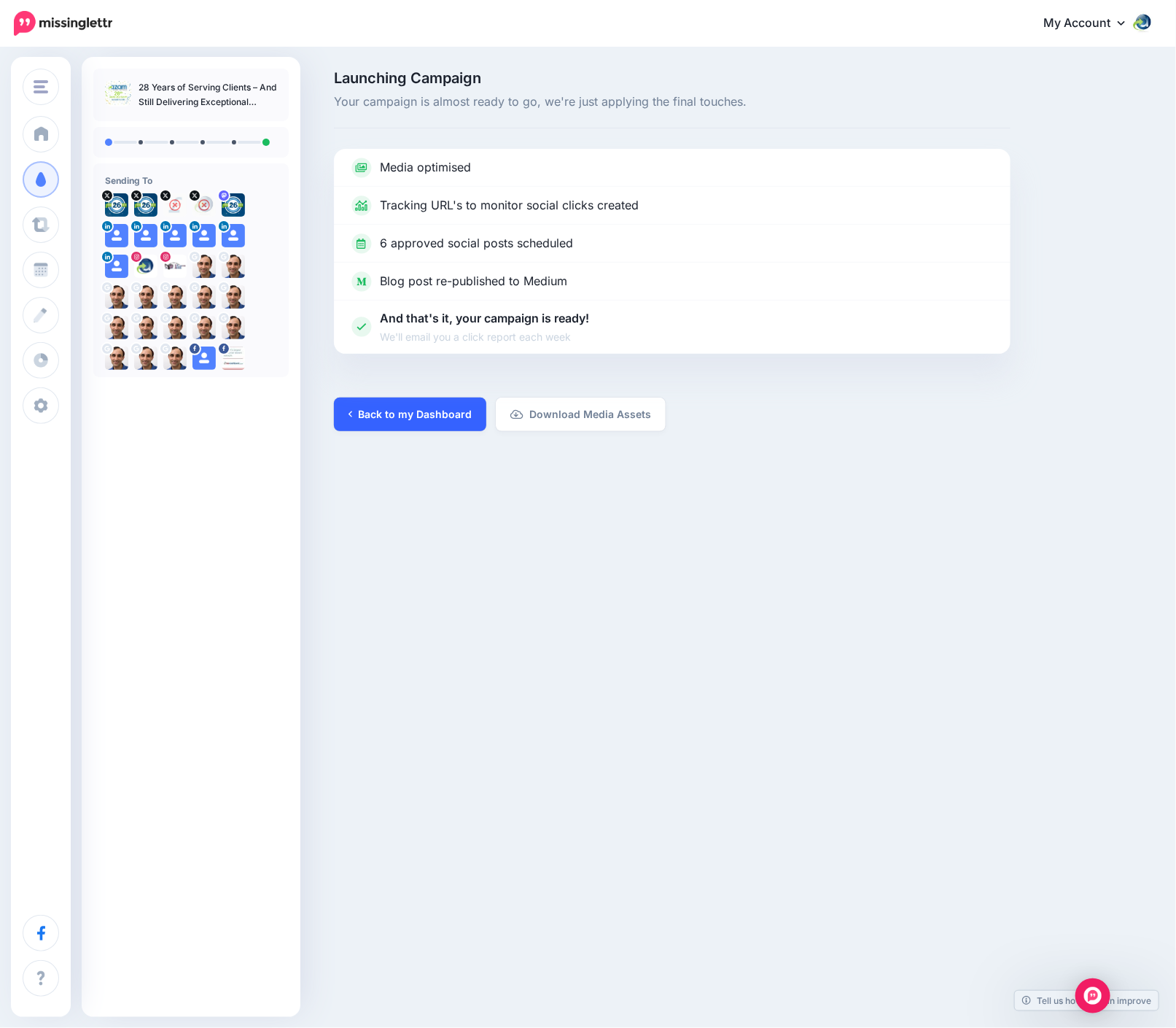
click at [417, 413] on link "Back to my Dashboard" at bounding box center [410, 414] width 152 height 33
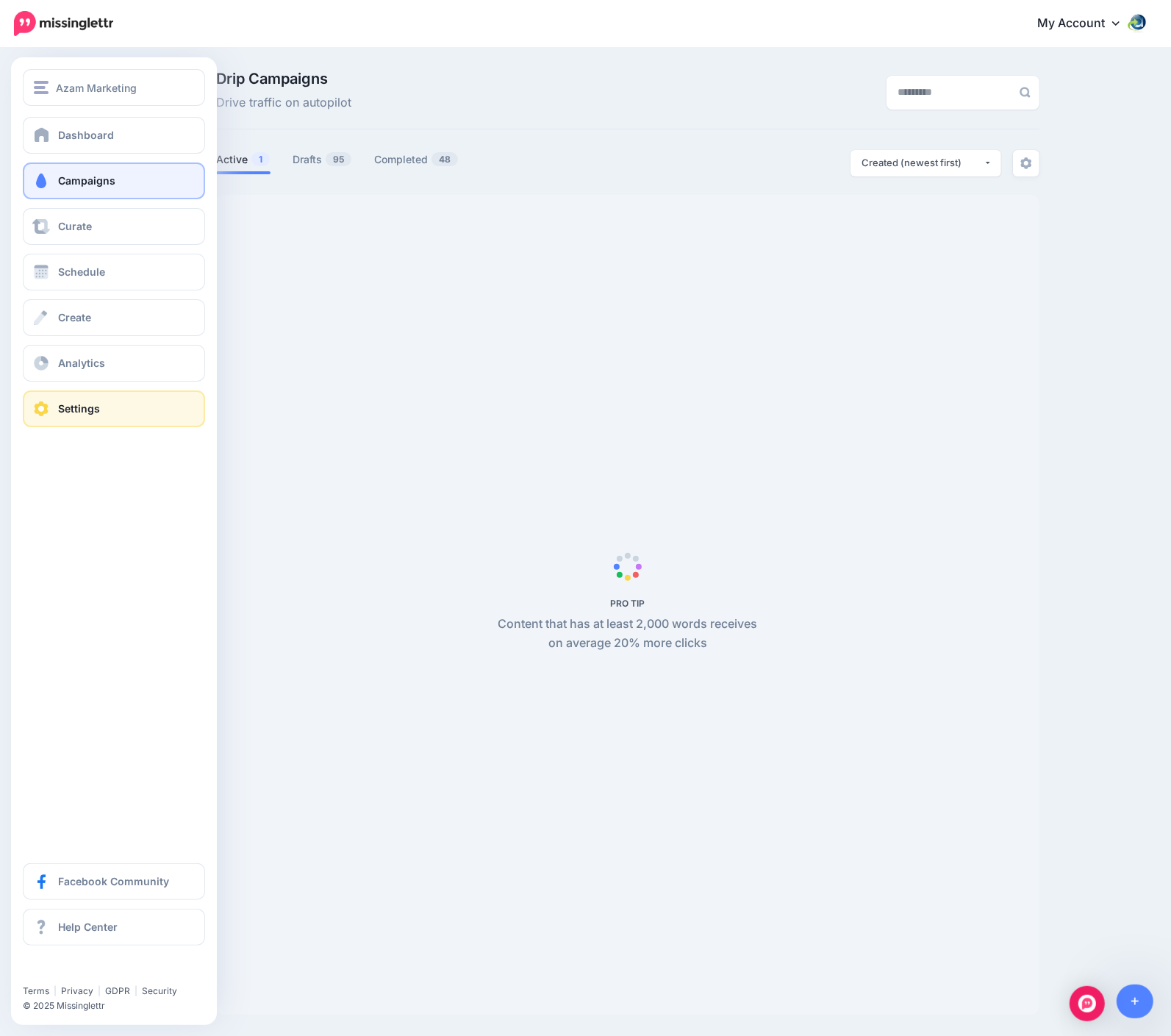
click at [88, 414] on span "Settings" at bounding box center [79, 408] width 42 height 12
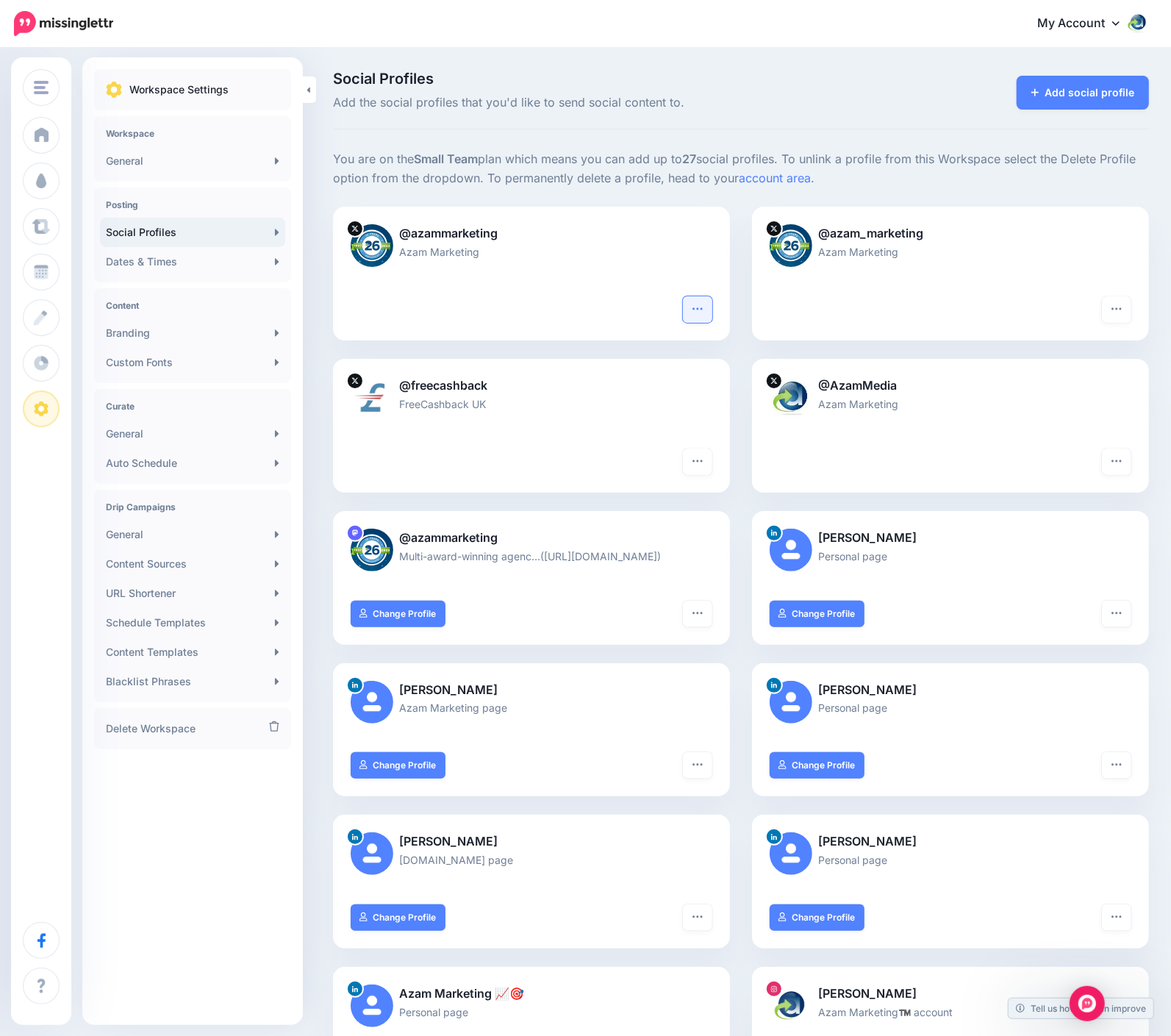
click at [712, 309] on button "button" at bounding box center [698, 309] width 29 height 27
click at [670, 373] on link "Reconnect" at bounding box center [644, 378] width 120 height 28
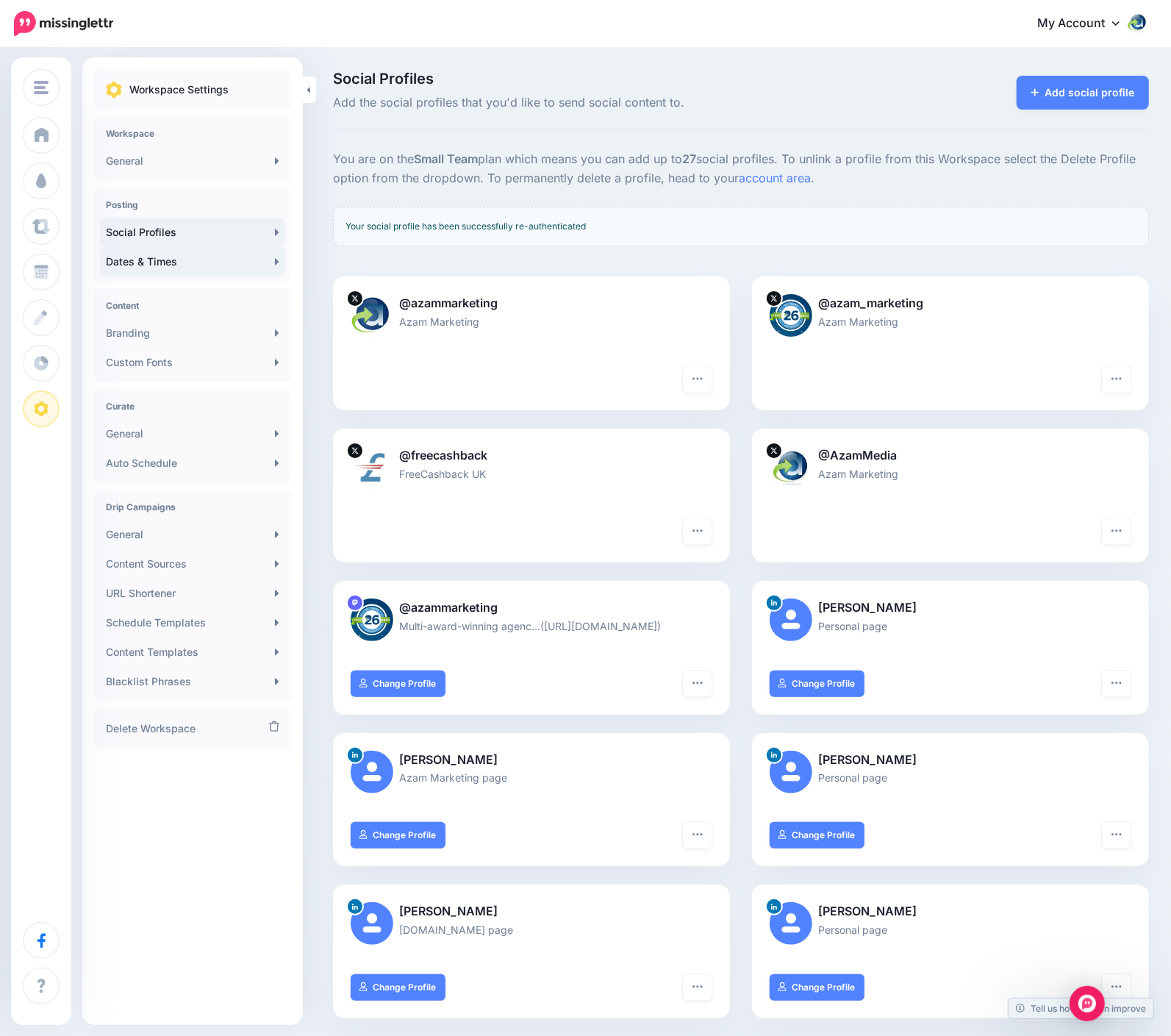
click at [149, 259] on link "Dates & Times" at bounding box center [193, 262] width 186 height 29
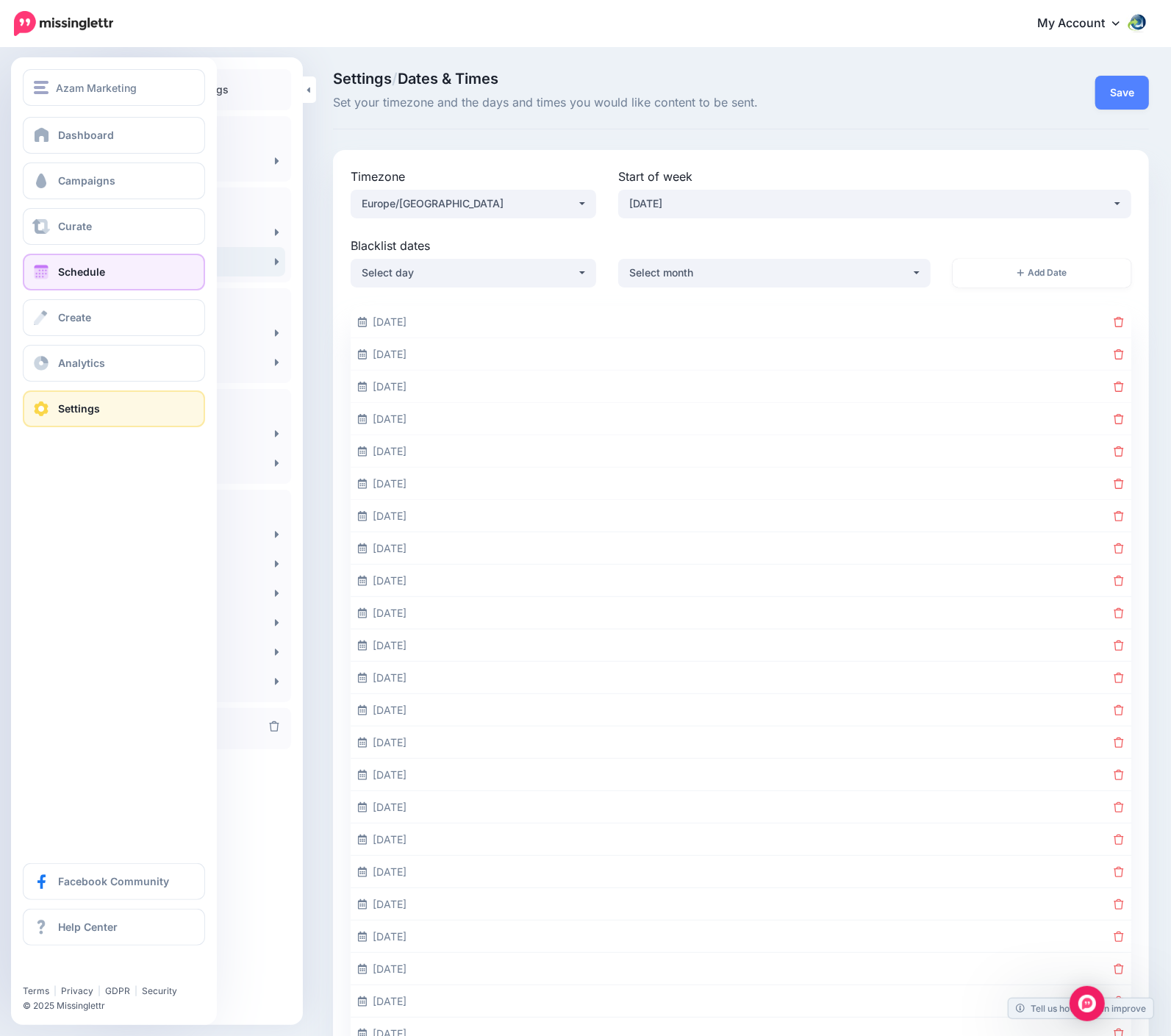
click at [80, 265] on span "Schedule" at bounding box center [81, 271] width 47 height 12
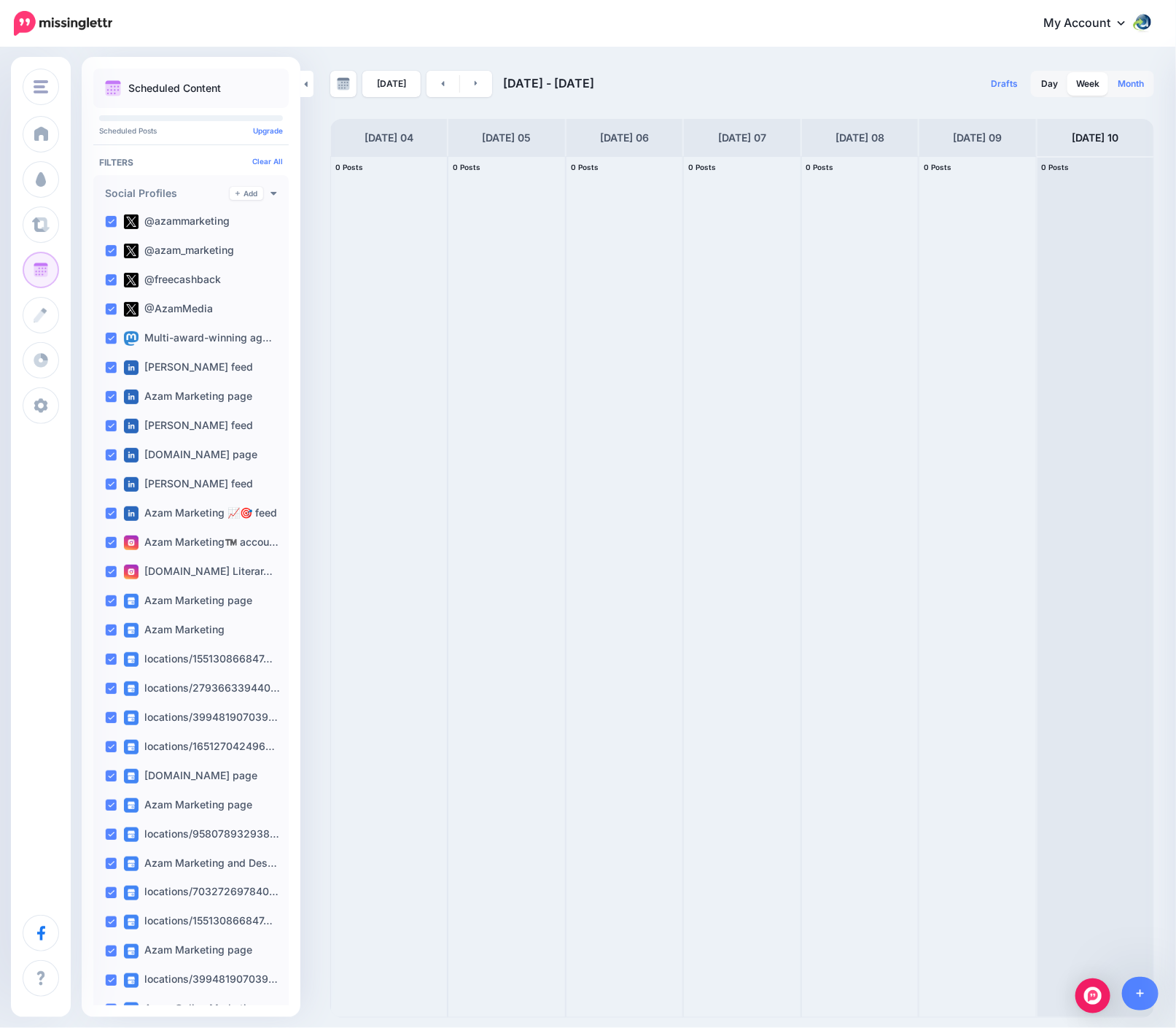
click at [1123, 83] on link "Month" at bounding box center [1131, 83] width 44 height 23
